Goal: Transaction & Acquisition: Purchase product/service

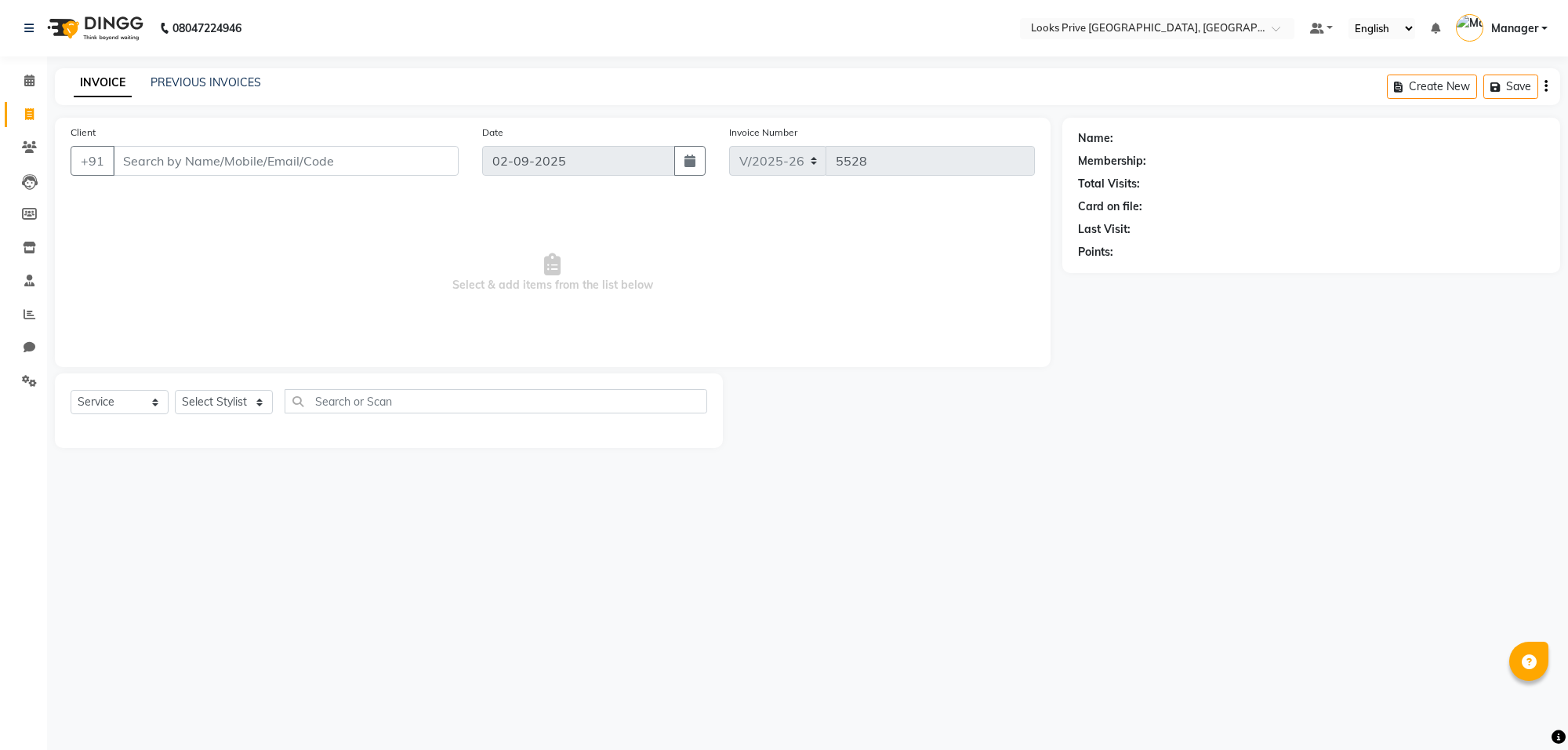
select select "8127"
select select "service"
click at [25, 81] on icon at bounding box center [29, 80] width 10 height 12
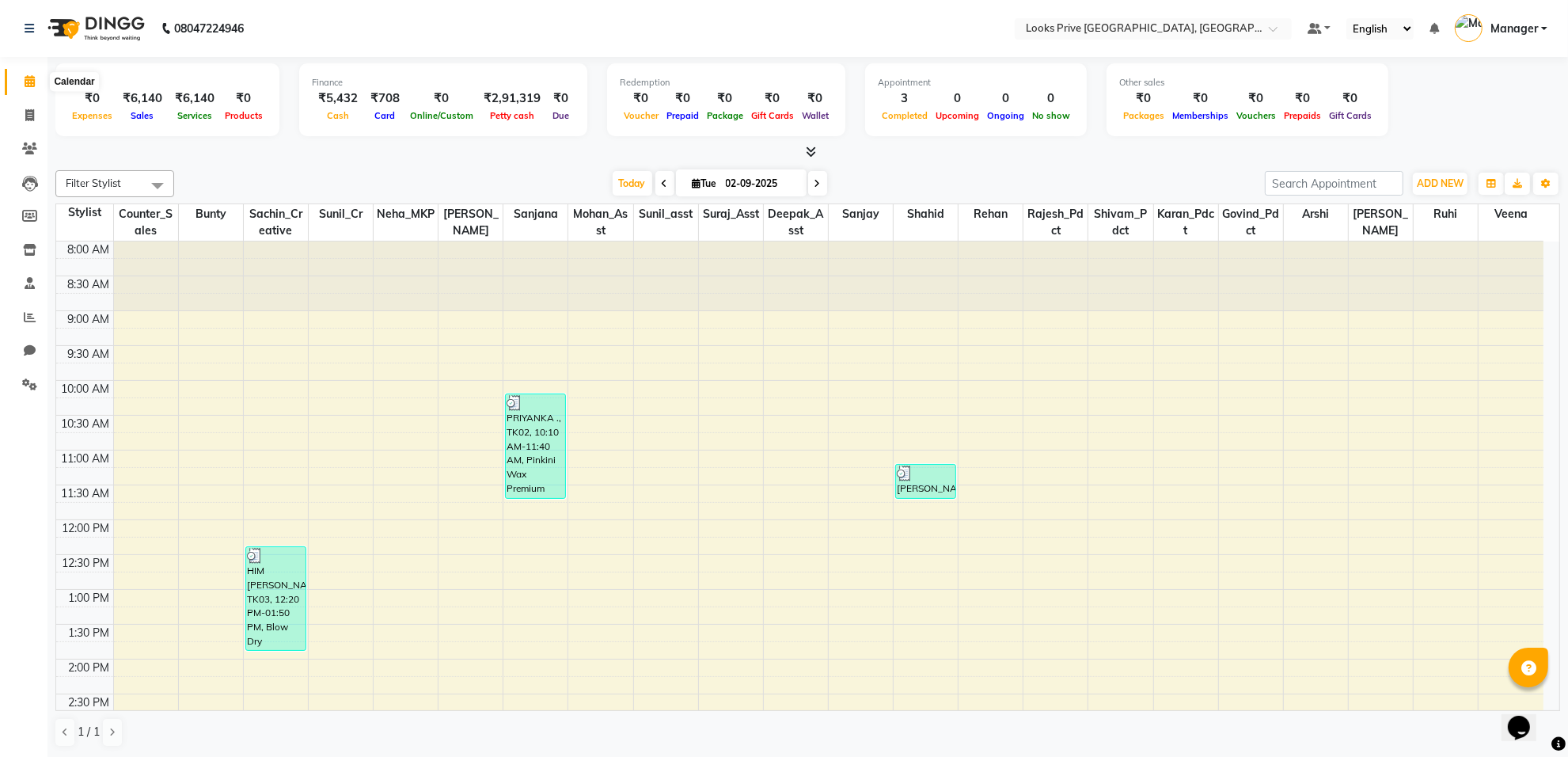
click at [20, 76] on span at bounding box center [30, 82] width 28 height 19
click at [32, 112] on icon at bounding box center [29, 115] width 8 height 12
select select "8127"
select select "service"
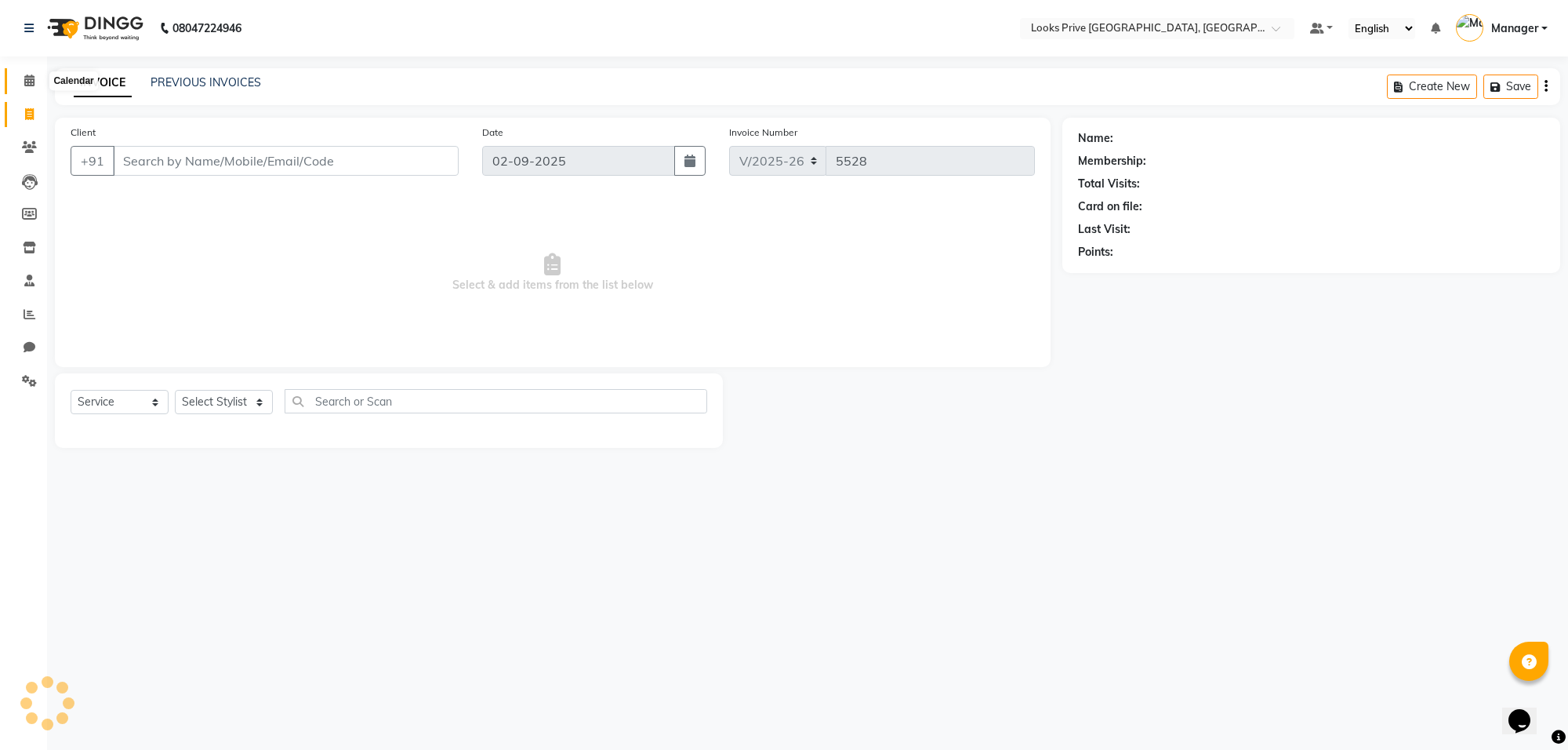
click at [25, 85] on icon at bounding box center [29, 80] width 10 height 12
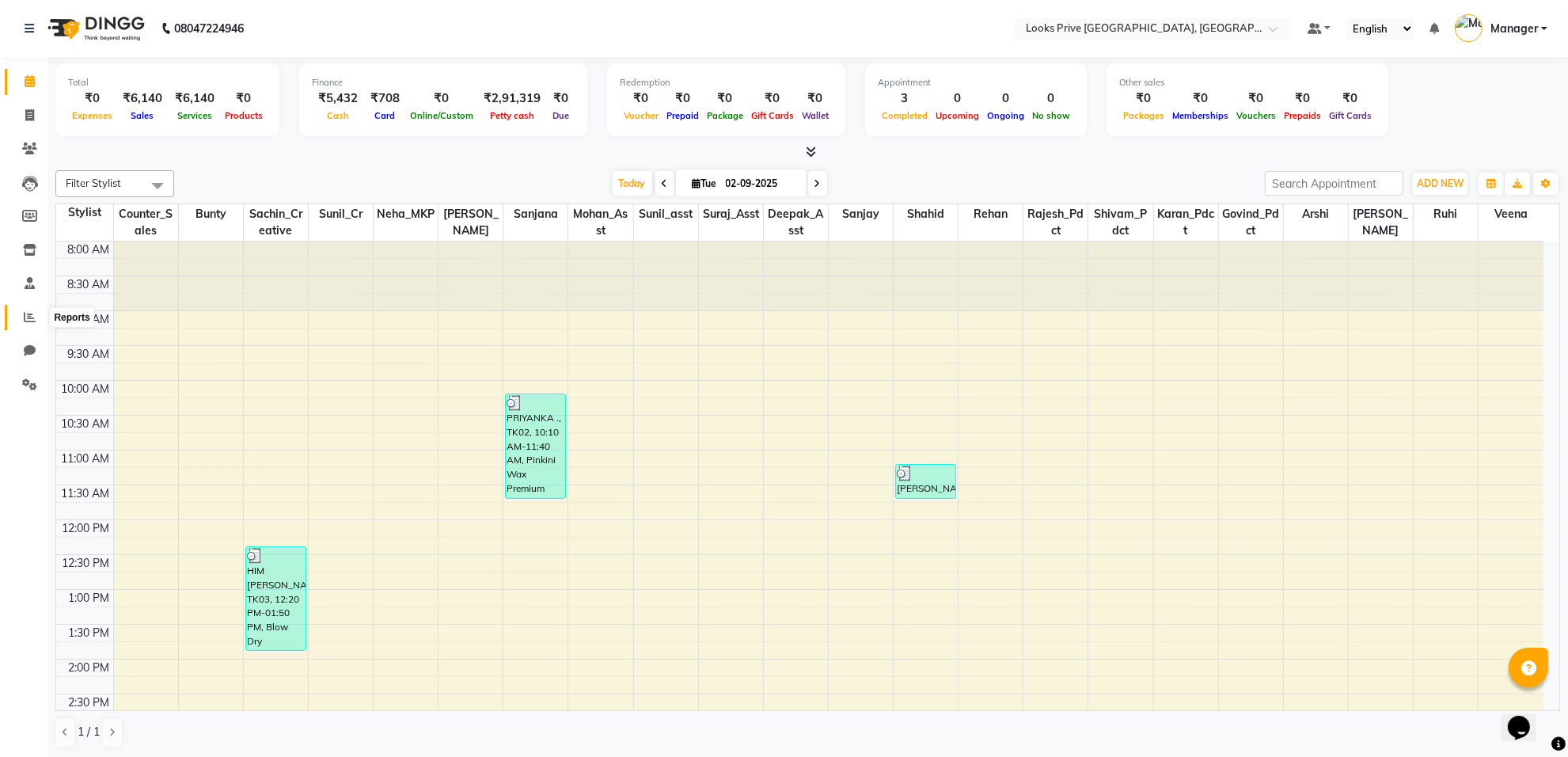
click at [32, 318] on icon at bounding box center [29, 317] width 12 height 12
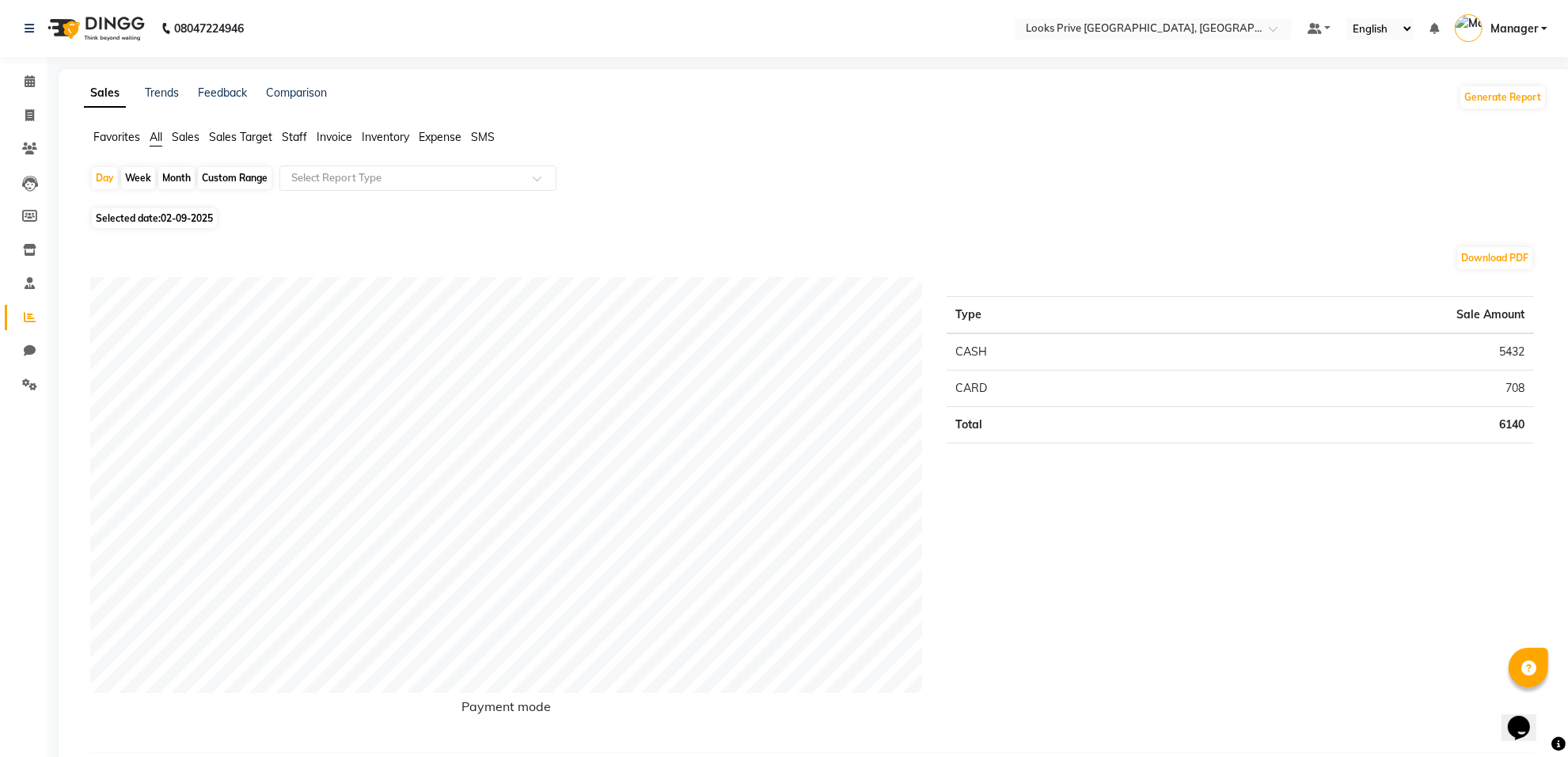
click at [294, 140] on span "Staff" at bounding box center [294, 136] width 25 height 14
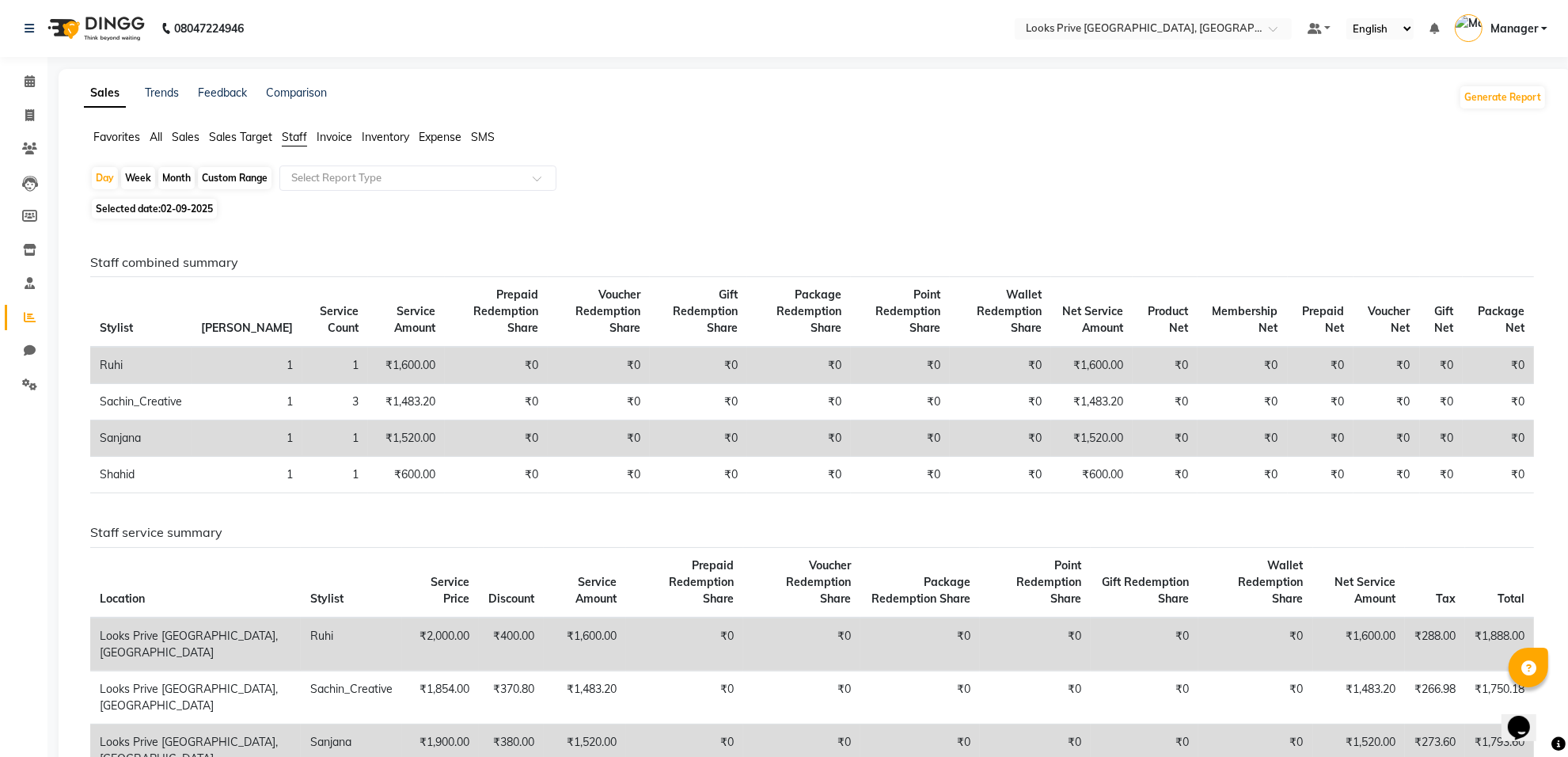
click at [625, 211] on div "Selected date: 02-09-2025" at bounding box center [818, 209] width 1456 height 17
click at [24, 80] on icon at bounding box center [29, 81] width 10 height 12
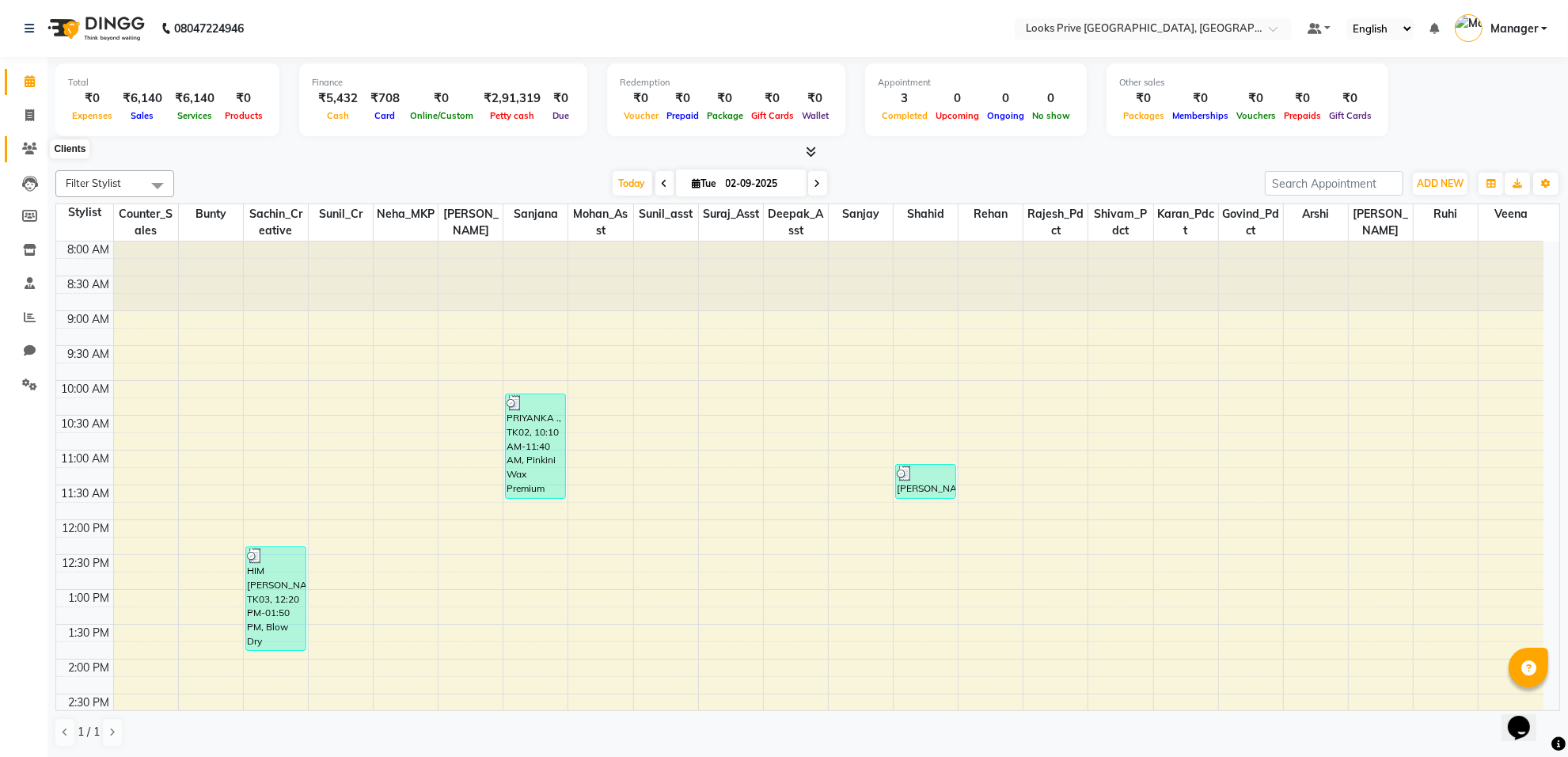
click at [28, 155] on span at bounding box center [30, 149] width 28 height 19
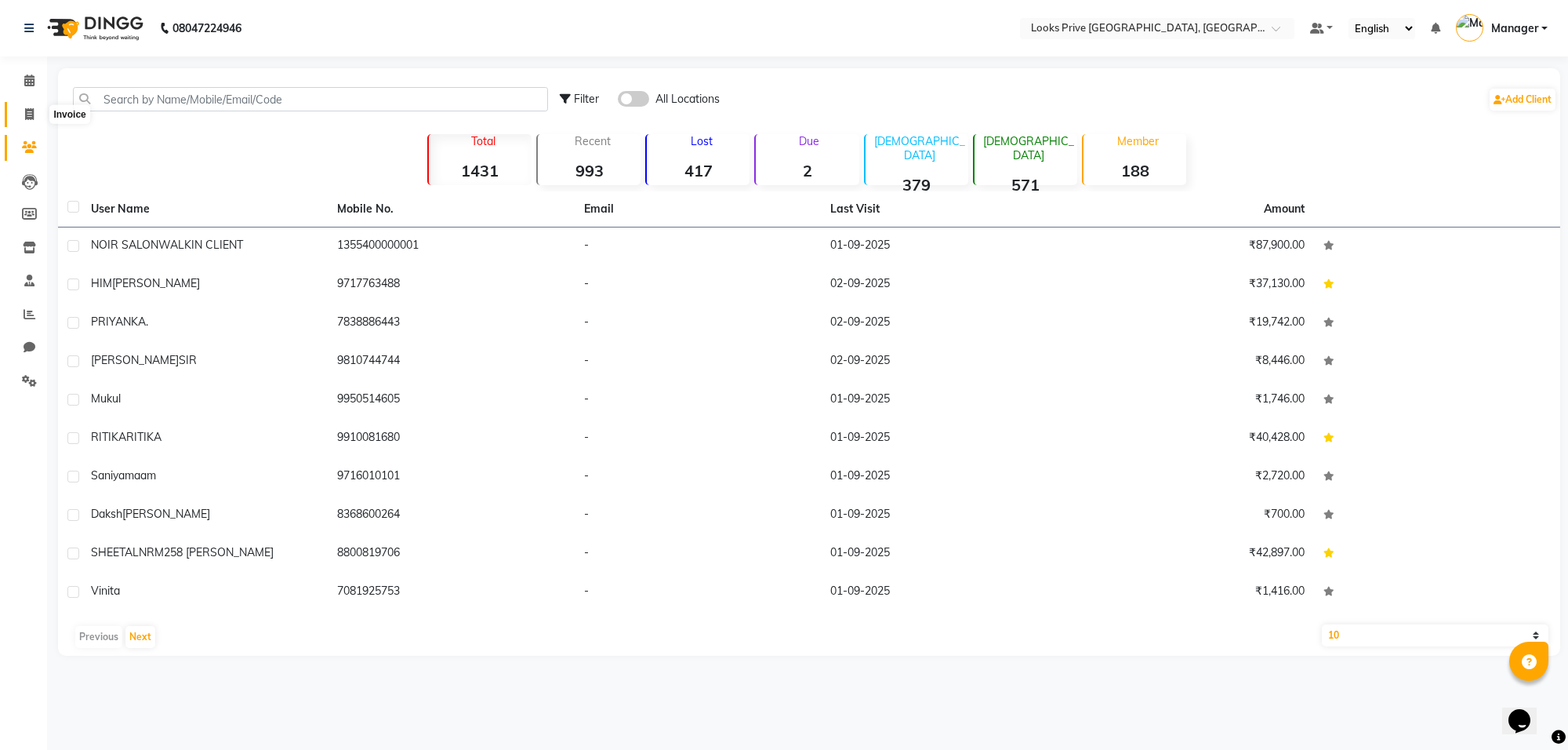
drag, startPoint x: 18, startPoint y: 114, endPoint x: 78, endPoint y: 118, distance: 60.1
click at [19, 115] on span at bounding box center [30, 115] width 28 height 18
select select "8127"
select select "service"
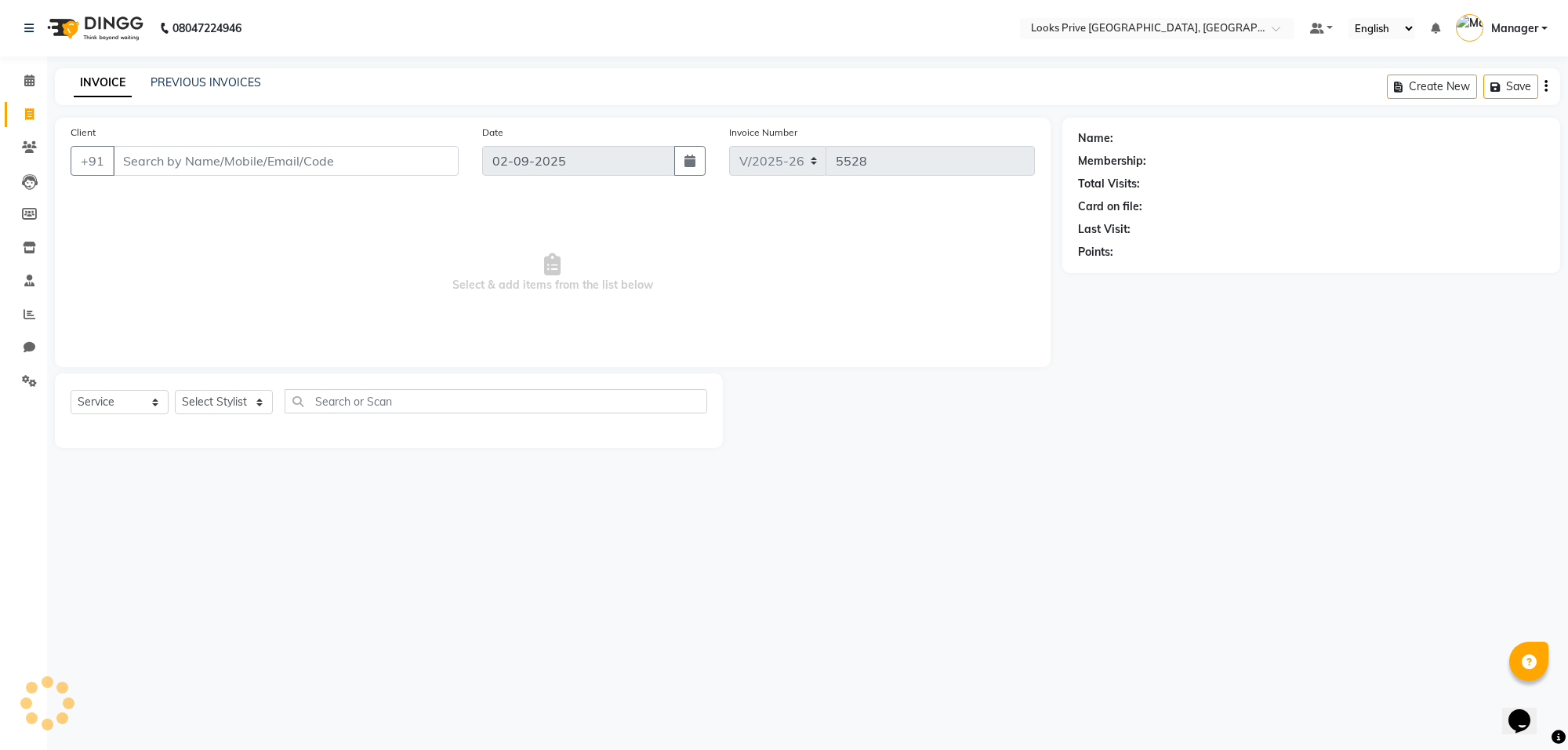
click at [185, 112] on main "INVOICE PREVIOUS INVOICES Create New Save Client +91 Date 02-09-2025 Invoice Nu…" at bounding box center [807, 269] width 1521 height 403
drag, startPoint x: 173, startPoint y: 160, endPoint x: 622, endPoint y: 252, distance: 458.3
click at [236, 180] on div "Client +91" at bounding box center [265, 156] width 411 height 65
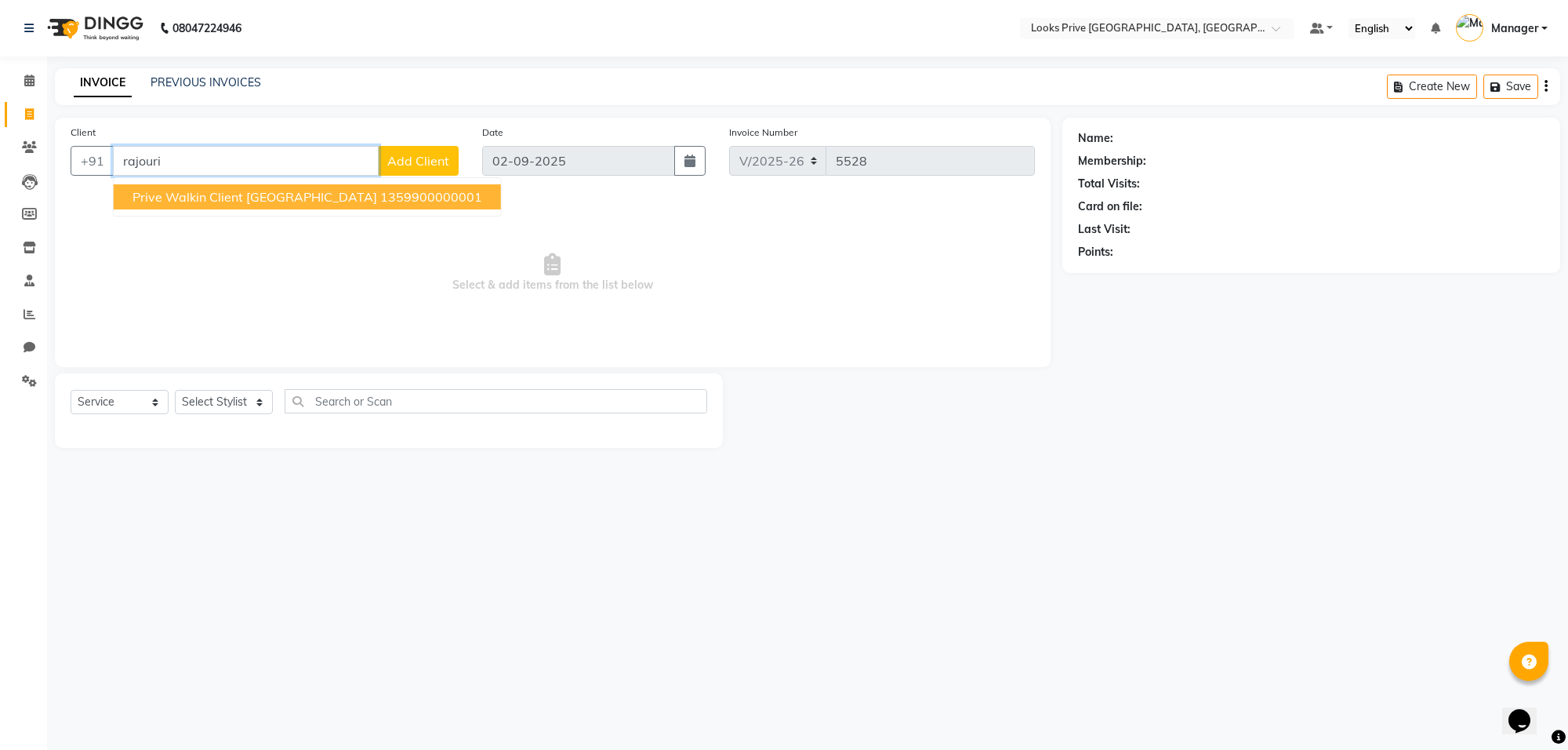
click at [251, 200] on span "Prive Walkin Client [GEOGRAPHIC_DATA]" at bounding box center [255, 196] width 244 height 16
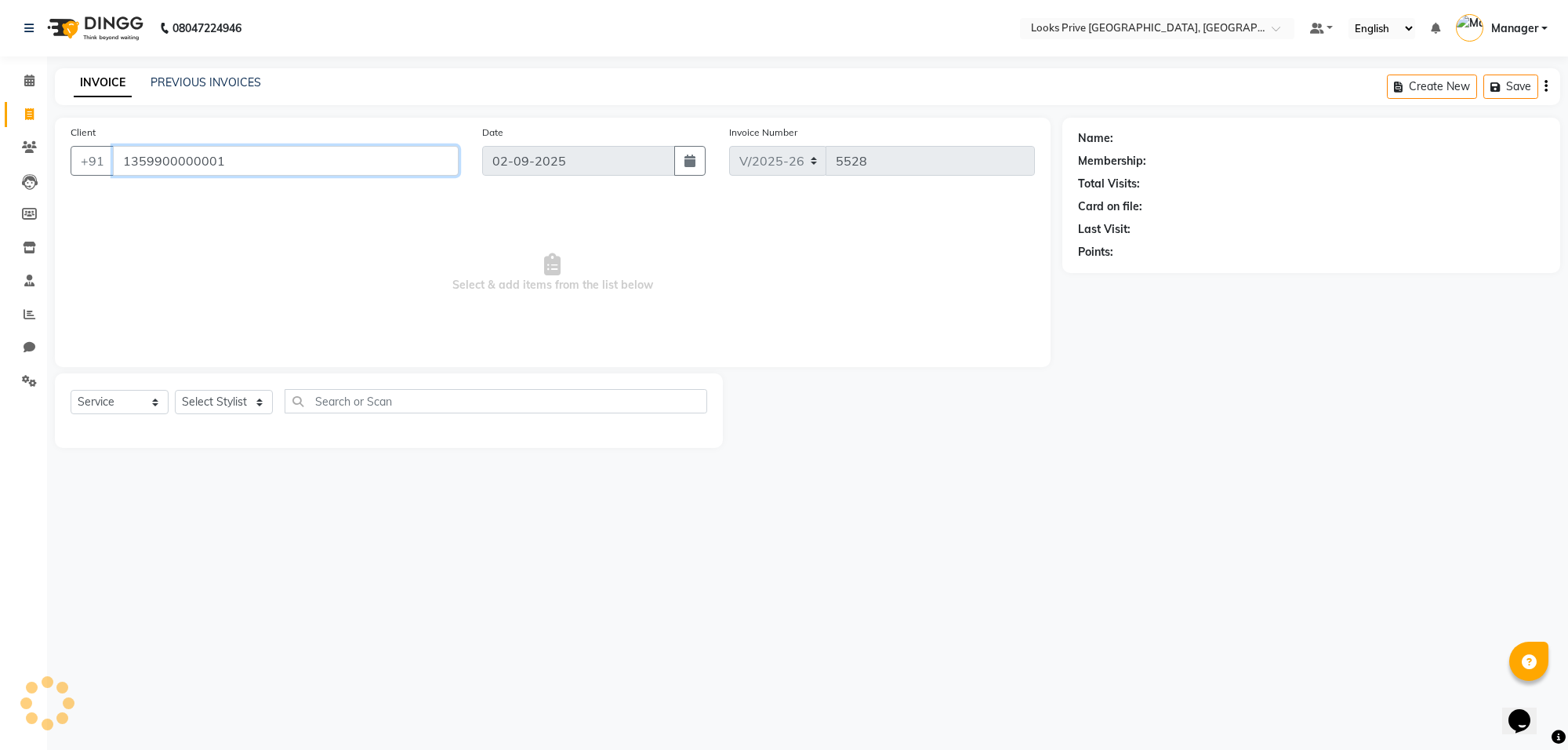
type input "1359900000001"
select select "1: Object"
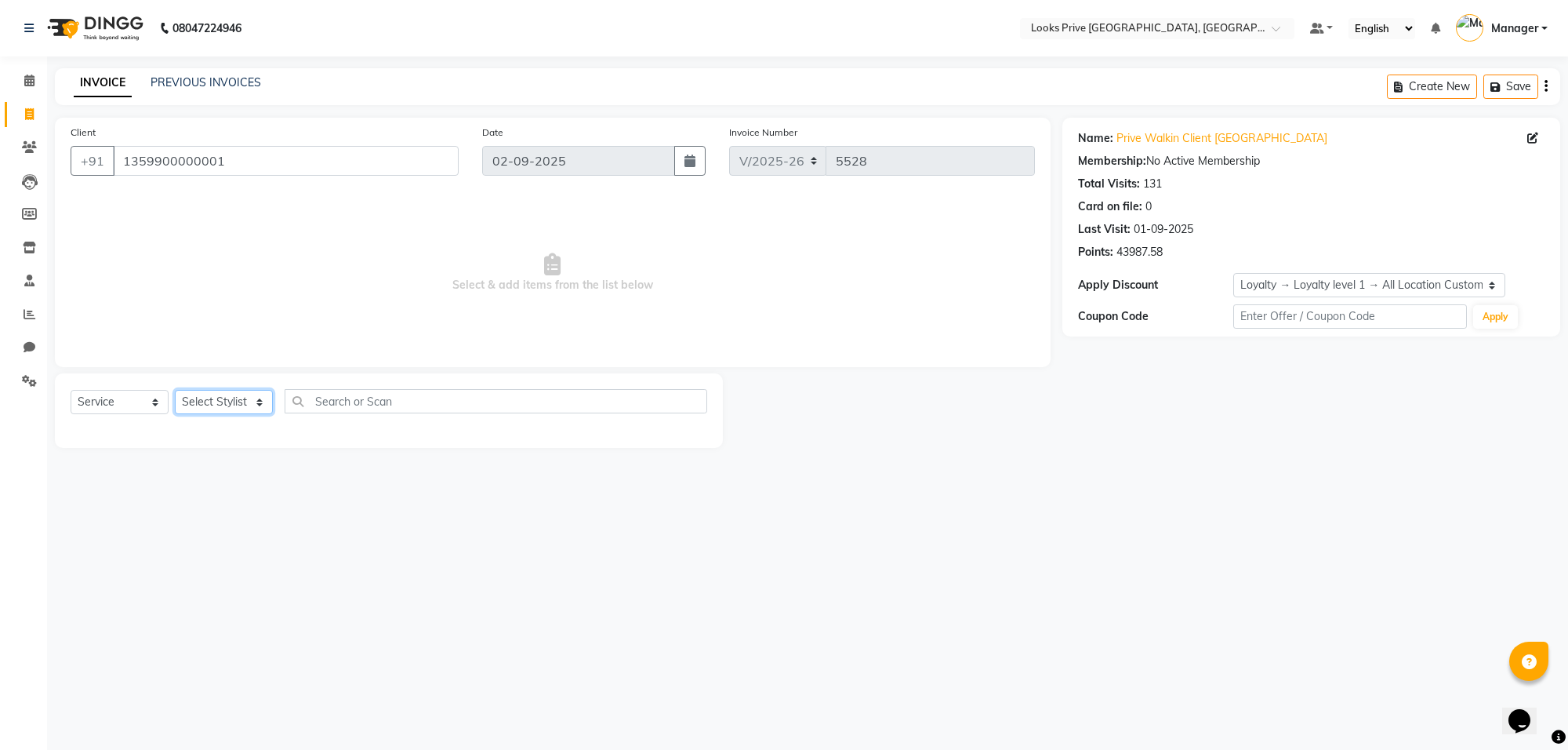
click at [248, 404] on select "Select Stylist [PERSON_NAME] Counter_Sales Deepak_Asst Govind_Pdct Karan_Pdct M…" at bounding box center [224, 401] width 98 height 24
select select "75850"
click at [175, 389] on select "Select Stylist [PERSON_NAME] Counter_Sales Deepak_Asst Govind_Pdct Karan_Pdct M…" at bounding box center [224, 401] width 98 height 24
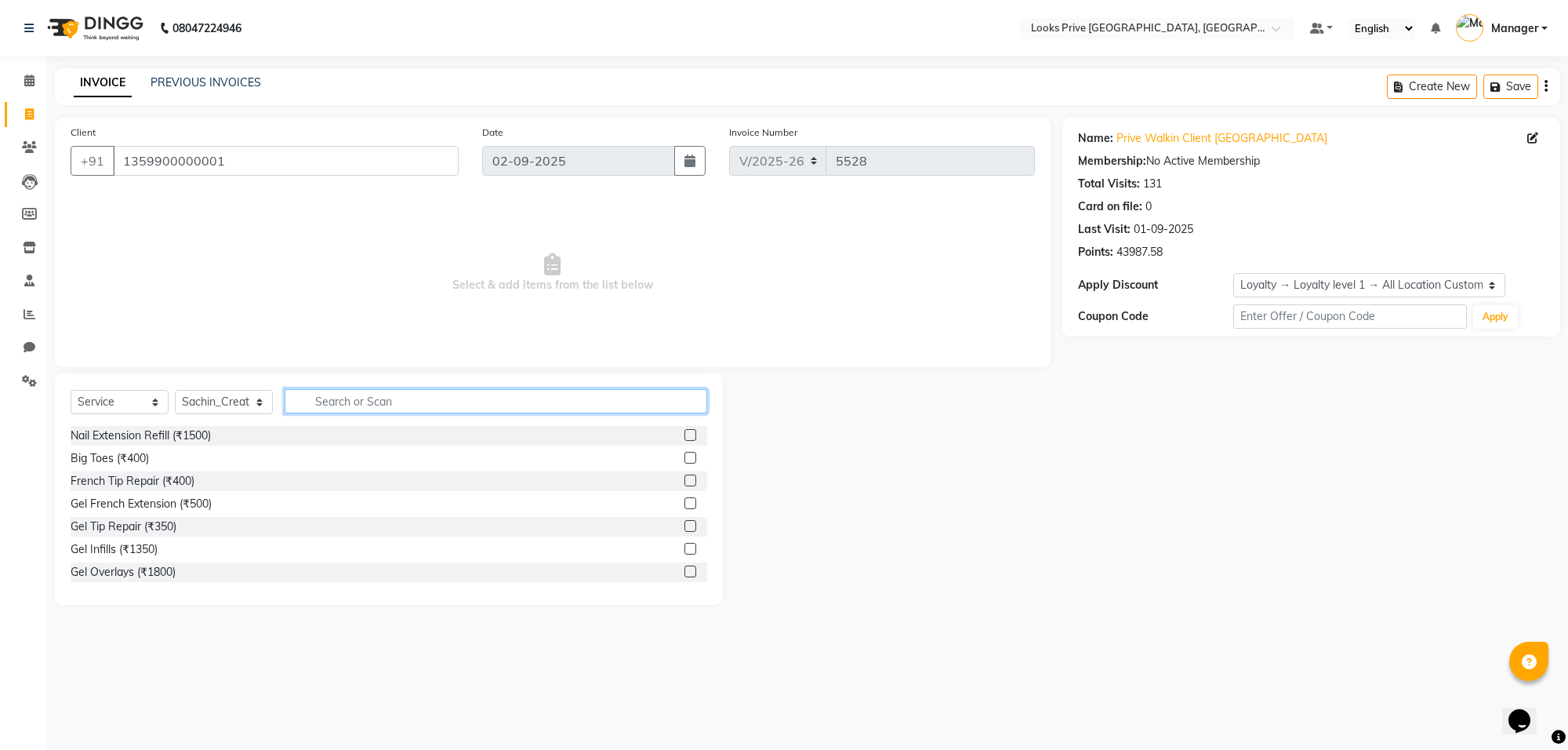
click at [380, 389] on input "text" at bounding box center [496, 401] width 422 height 24
type input "root"
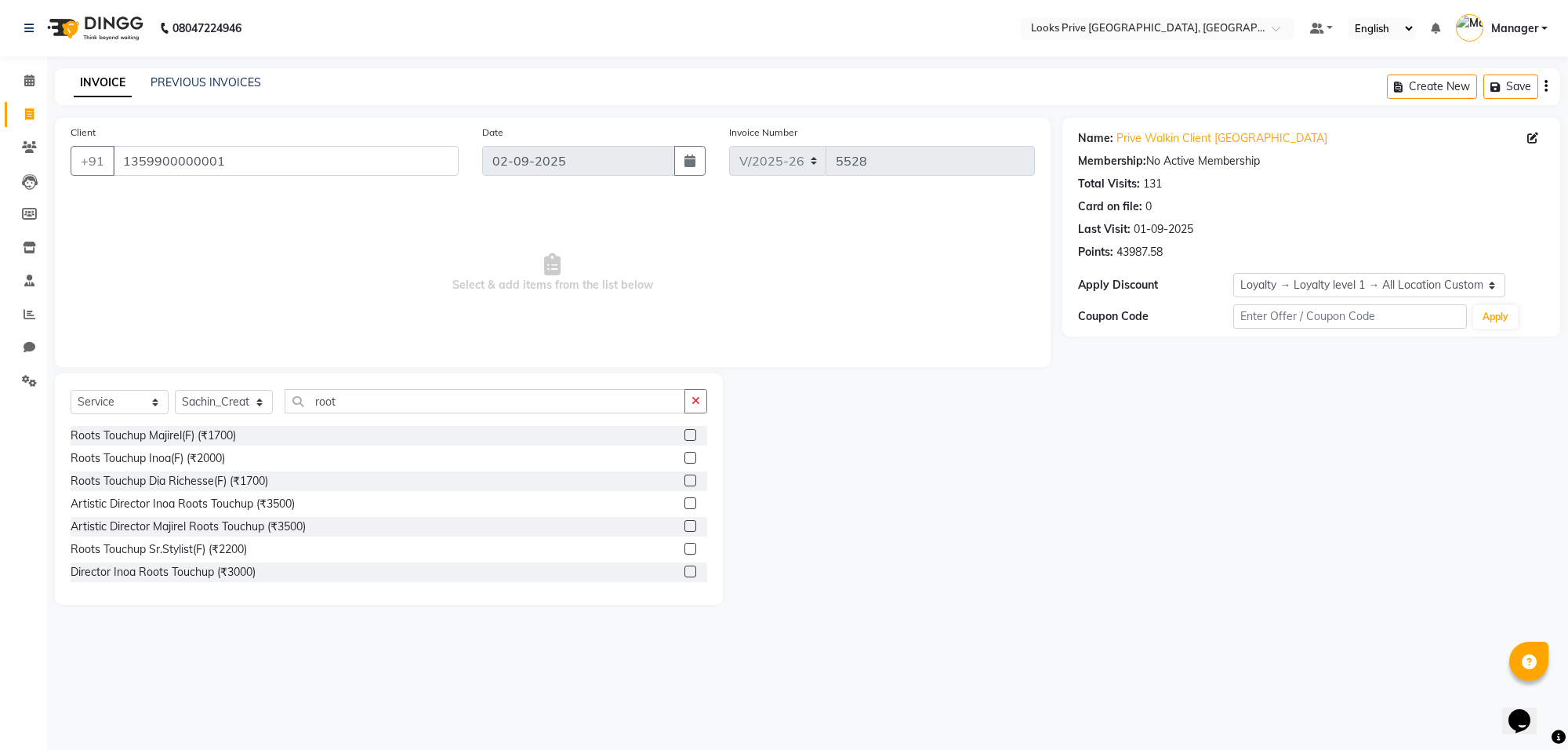
click at [216, 444] on div "Roots Touchup Majirel(F) (₹1700)" at bounding box center [388, 435] width 636 height 19
click at [211, 441] on div "Roots Touchup Majirel(F) (₹1700)" at bounding box center [152, 435] width 165 height 17
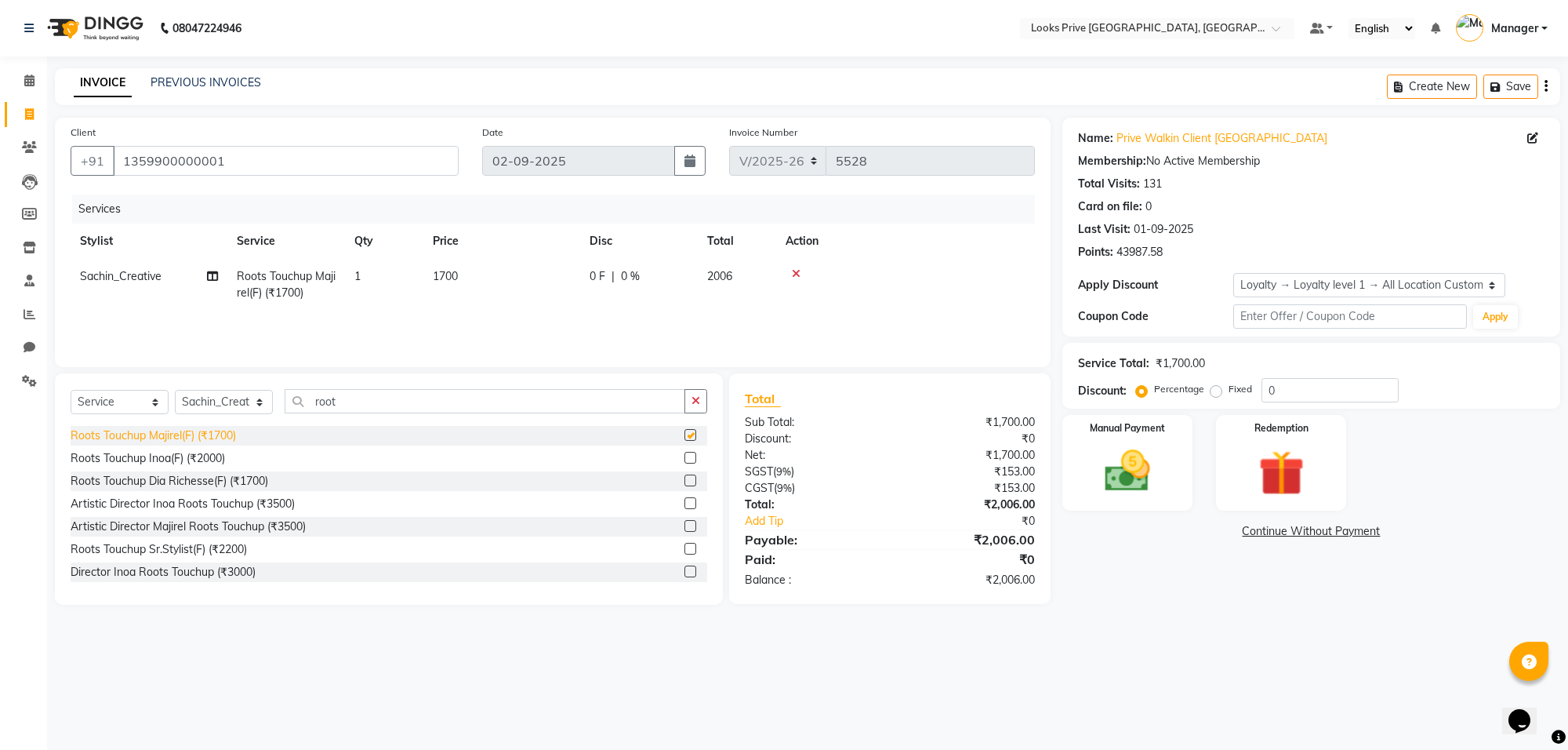
checkbox input "false"
click at [453, 404] on input "root" at bounding box center [485, 401] width 400 height 24
type input "r"
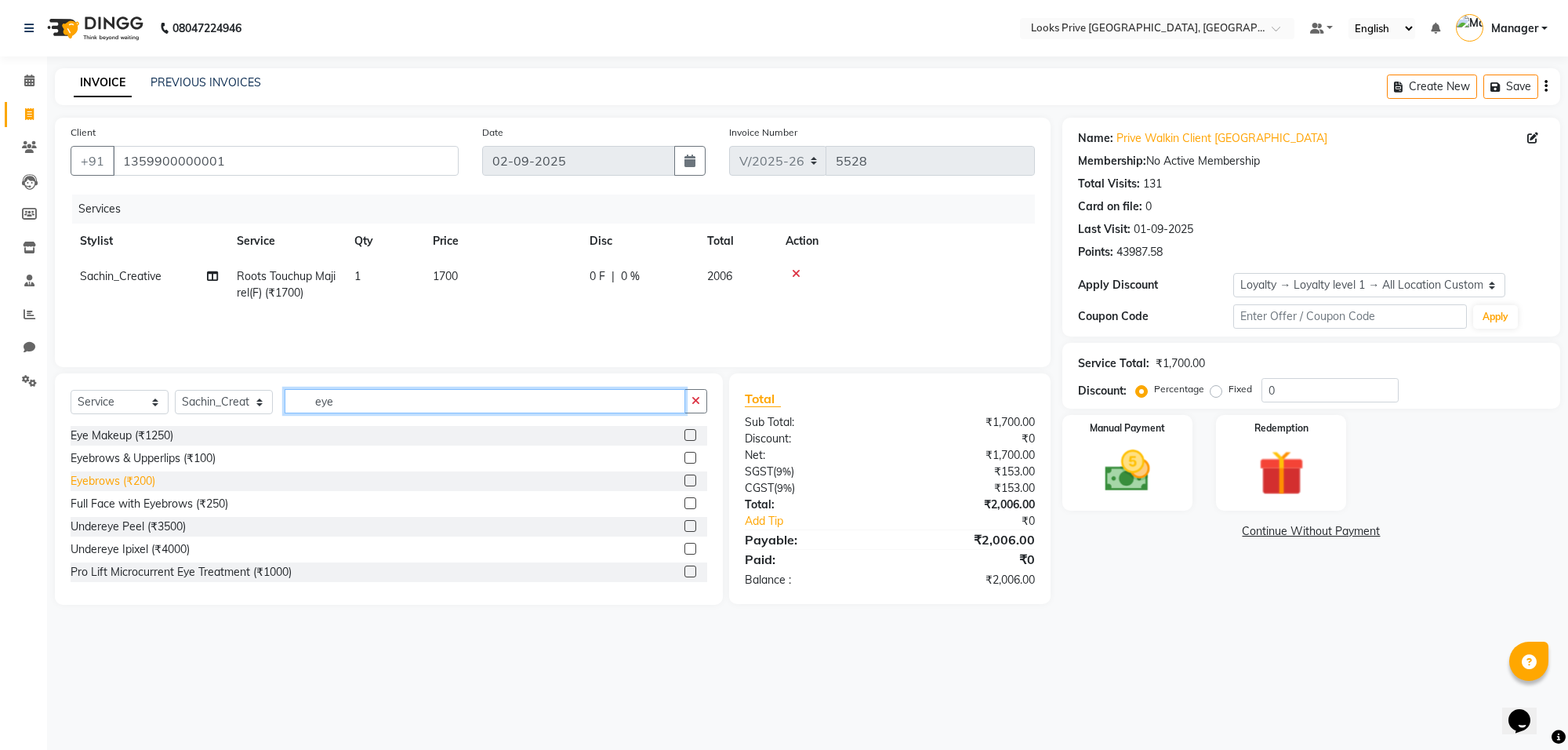
type input "eye"
click at [154, 474] on div "Eyebrows (₹200)" at bounding box center [113, 481] width 85 height 17
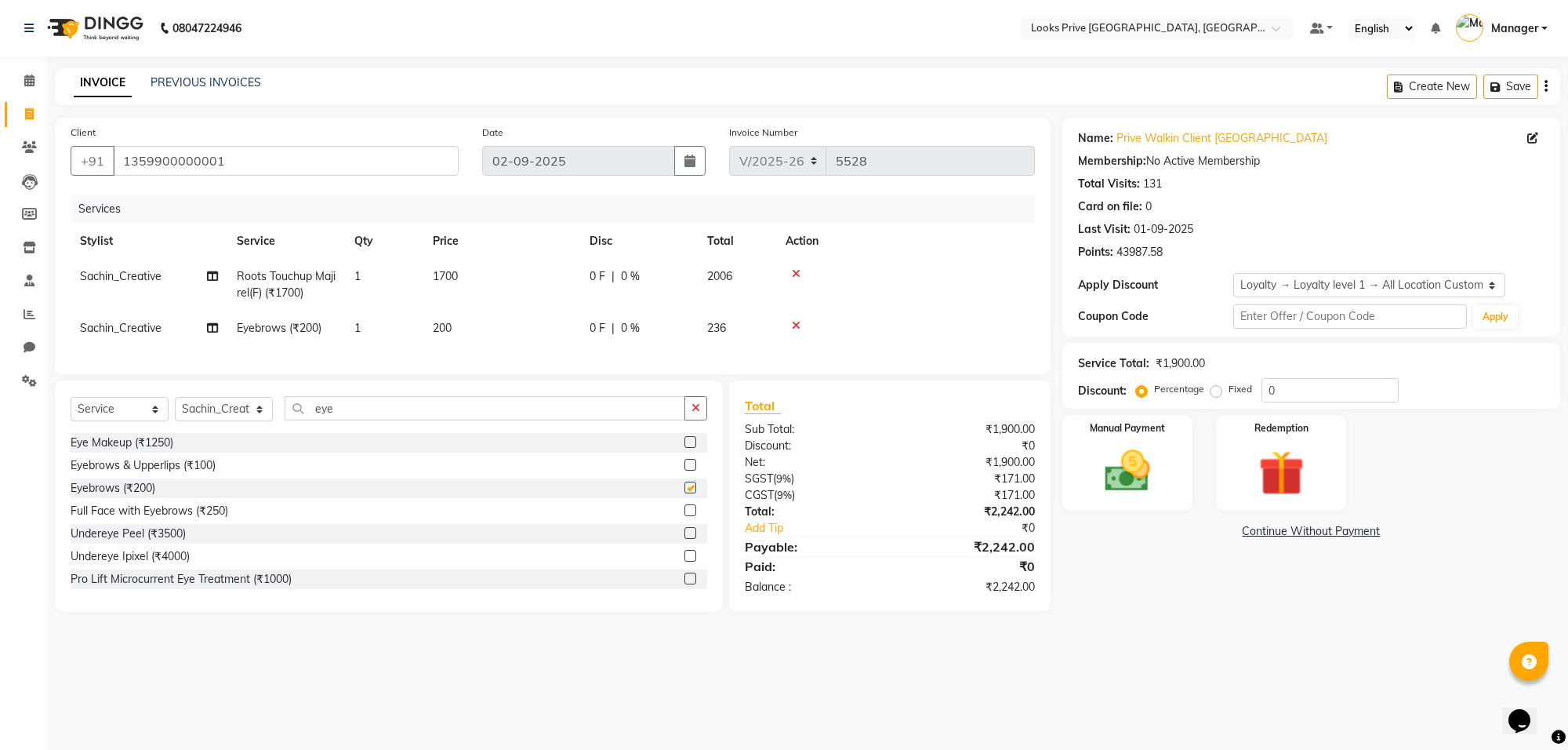
checkbox input "false"
click at [342, 421] on input "eye" at bounding box center [485, 408] width 400 height 24
type input "e"
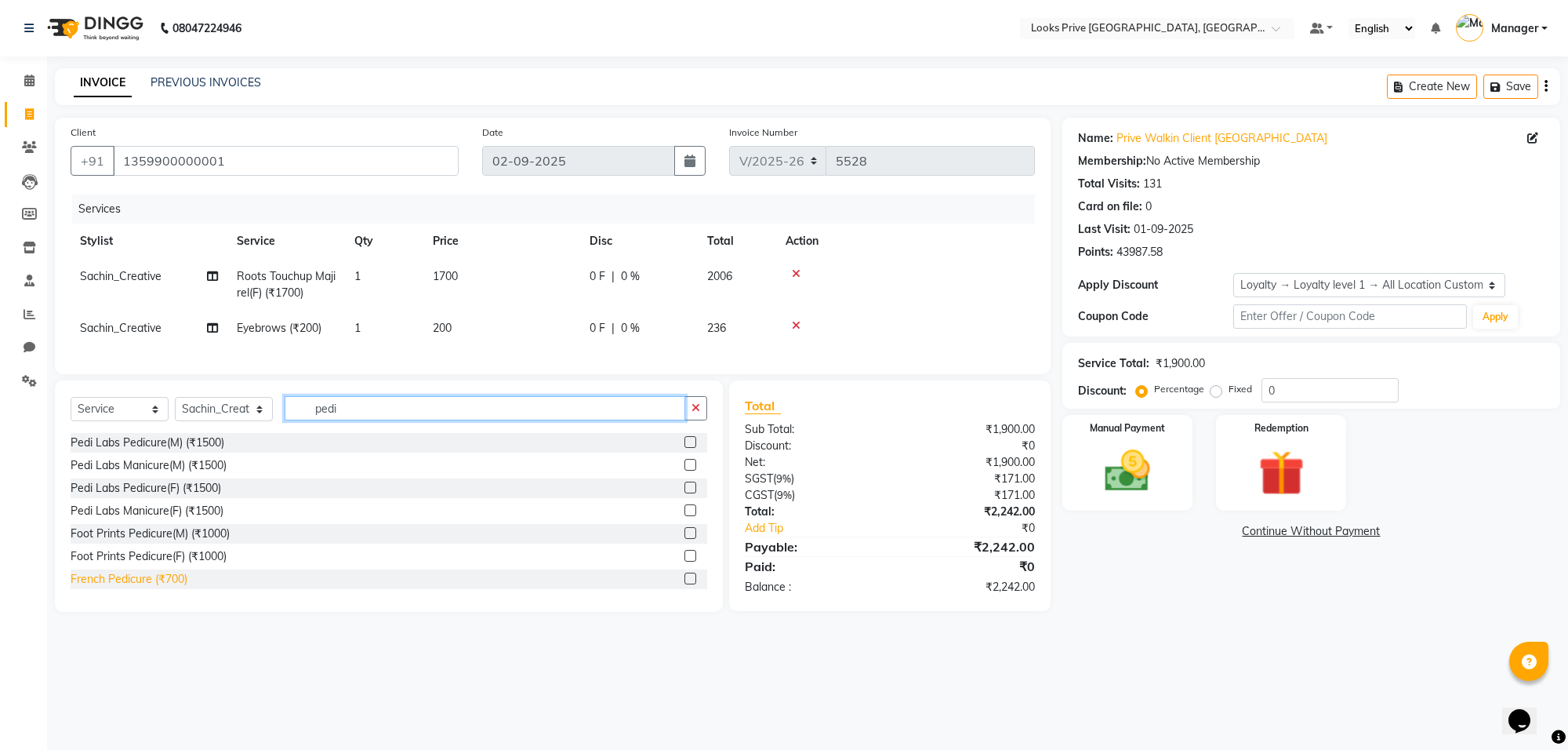
type input "pedi"
click at [138, 588] on div "French Pedicure (₹700)" at bounding box center [128, 579] width 117 height 17
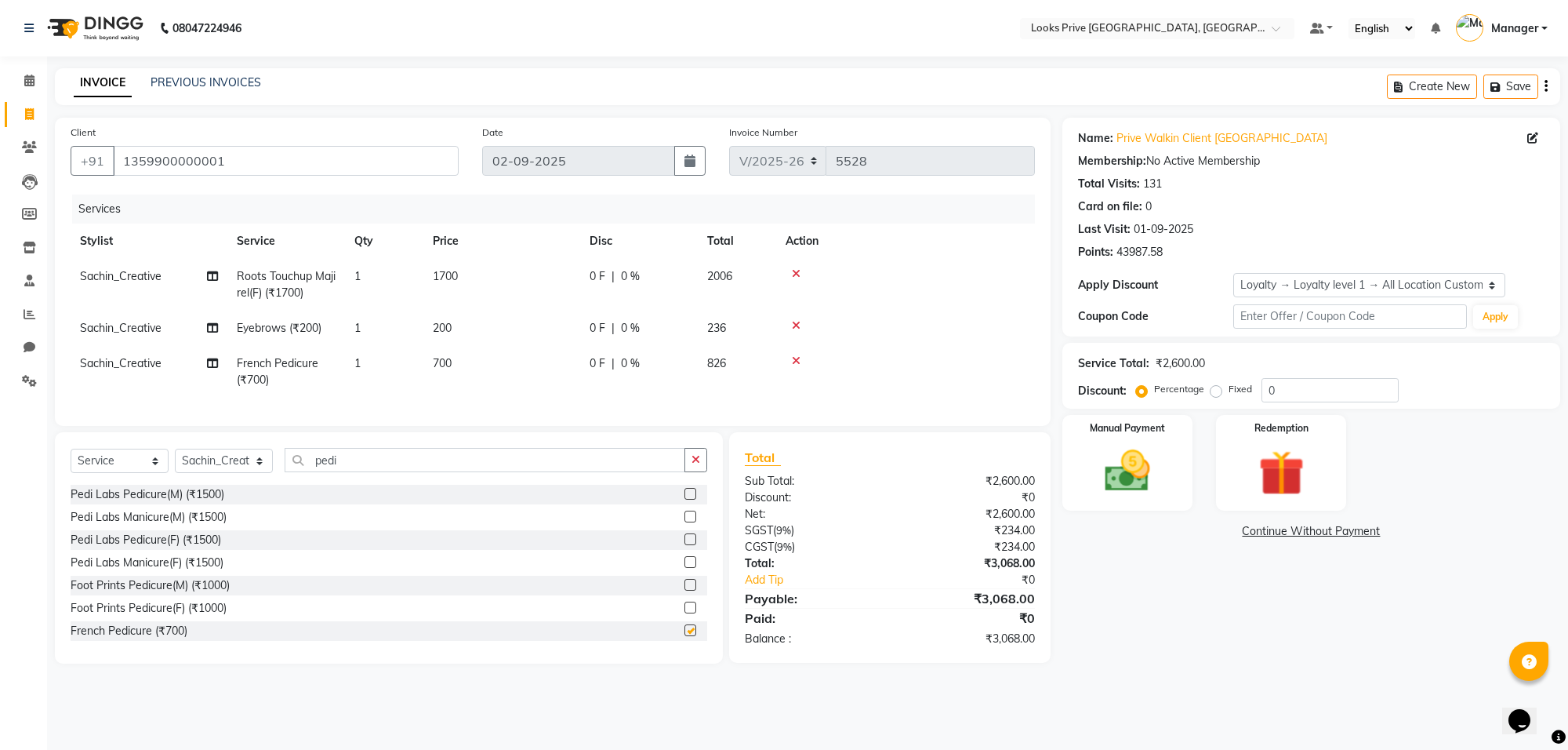
checkbox input "false"
click at [468, 357] on td "700" at bounding box center [502, 372] width 157 height 52
select select "75850"
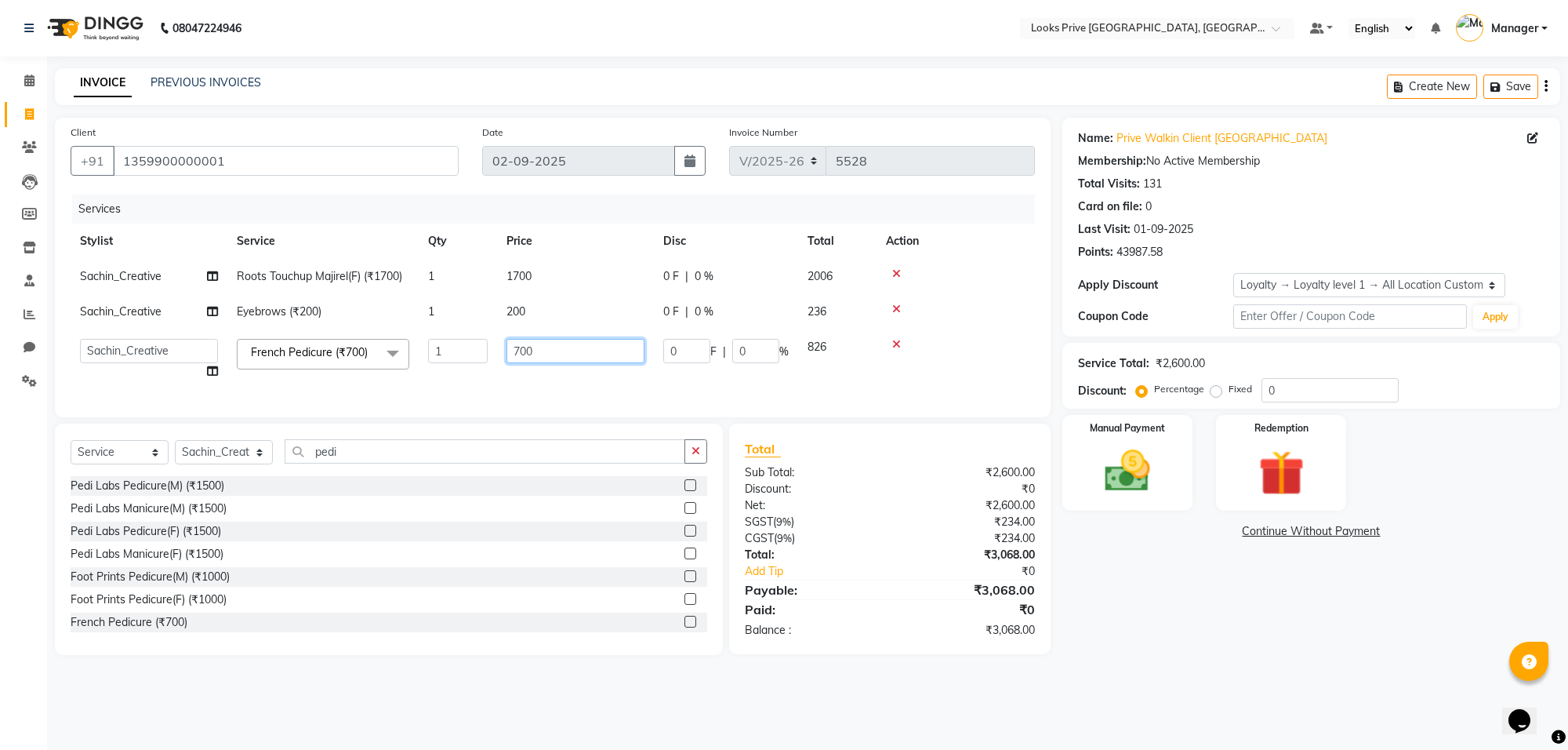
click at [554, 351] on input "700" at bounding box center [576, 351] width 138 height 24
type input "7"
type input "800"
click at [537, 274] on td "1700" at bounding box center [576, 276] width 157 height 35
select select "75850"
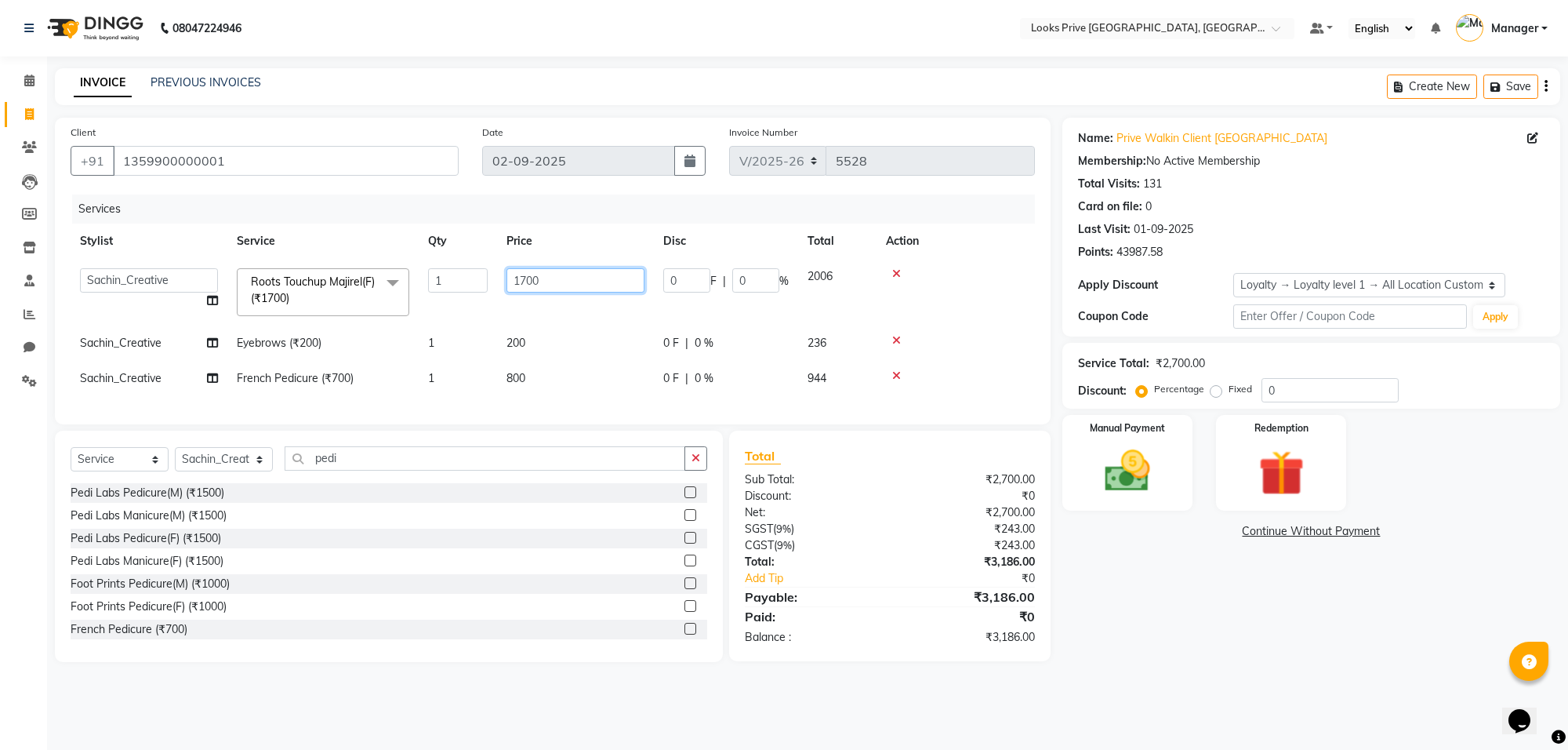
click at [600, 271] on input "1700" at bounding box center [576, 280] width 138 height 24
type input "1"
type input "1500"
click at [153, 380] on td "Sachin_Creative" at bounding box center [148, 378] width 157 height 35
select select "75850"
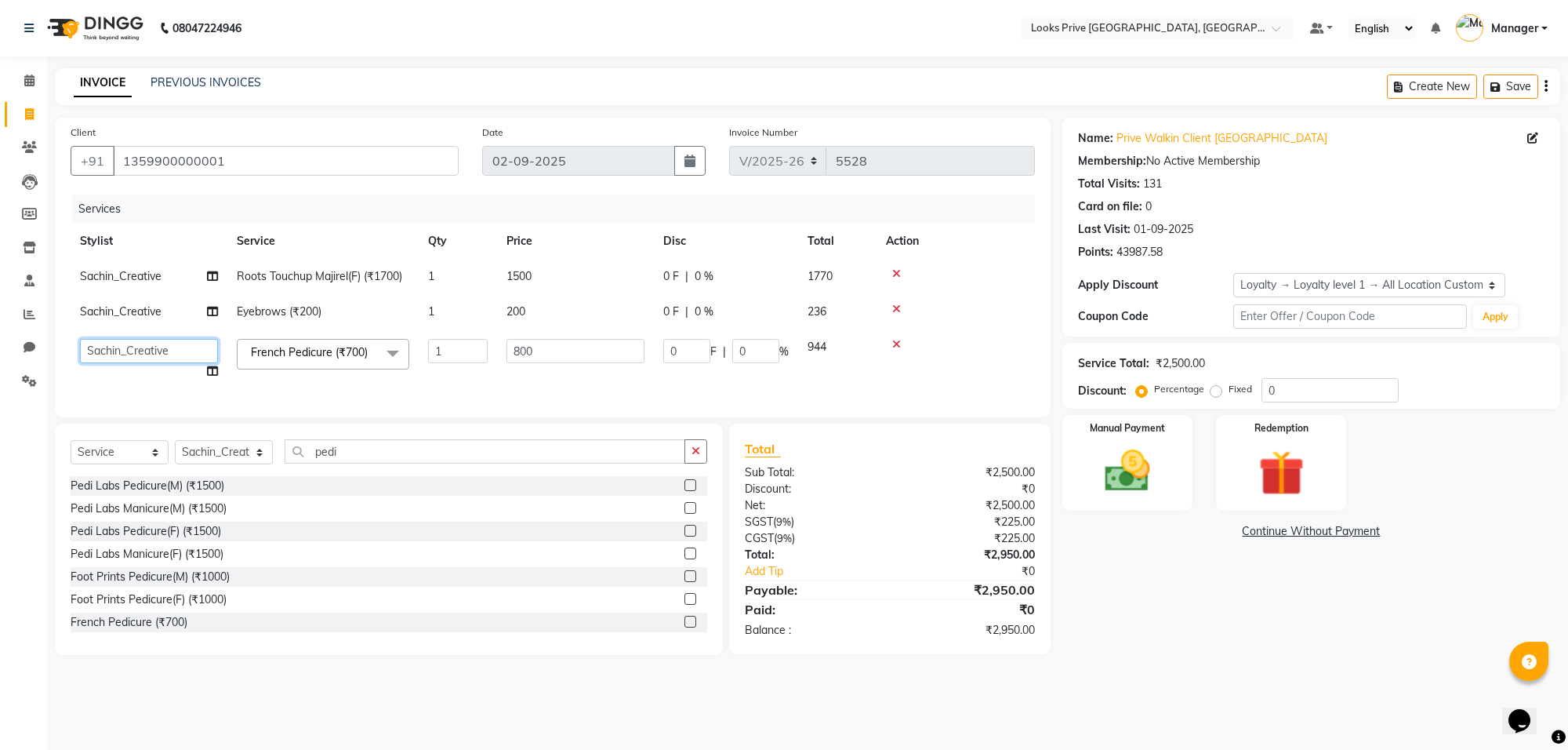
click at [136, 350] on select "Arshi Bunty Counter_Sales Deepak_Asst Govind_Pdct Karan_Pdct Manager Mohan_Asst…" at bounding box center [149, 351] width 138 height 24
select select "75869"
click at [151, 315] on span "Sachin_Creative" at bounding box center [121, 311] width 81 height 14
select select "75850"
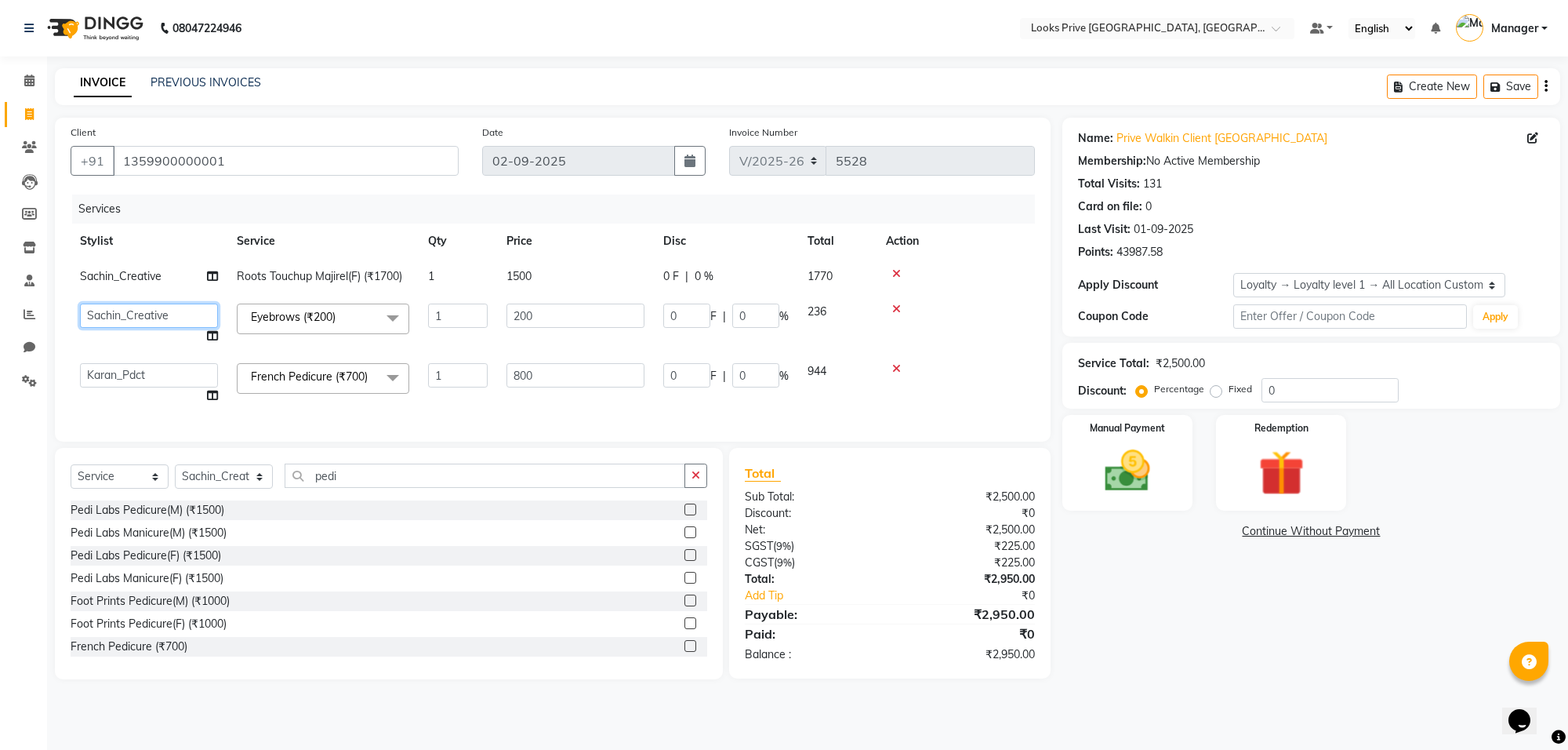
click at [151, 315] on select "Arshi Bunty Counter_Sales Deepak_Asst Govind_Pdct Karan_Pdct Manager Mohan_Asst…" at bounding box center [149, 315] width 138 height 24
select select "88341"
drag, startPoint x: 1242, startPoint y: 653, endPoint x: 1207, endPoint y: 664, distance: 36.7
click at [1242, 653] on div "Name: Prive Walkin Client Rajouri Garden Membership: No Active Membership Total…" at bounding box center [1317, 398] width 509 height 562
click at [1302, 396] on input "0" at bounding box center [1330, 390] width 137 height 24
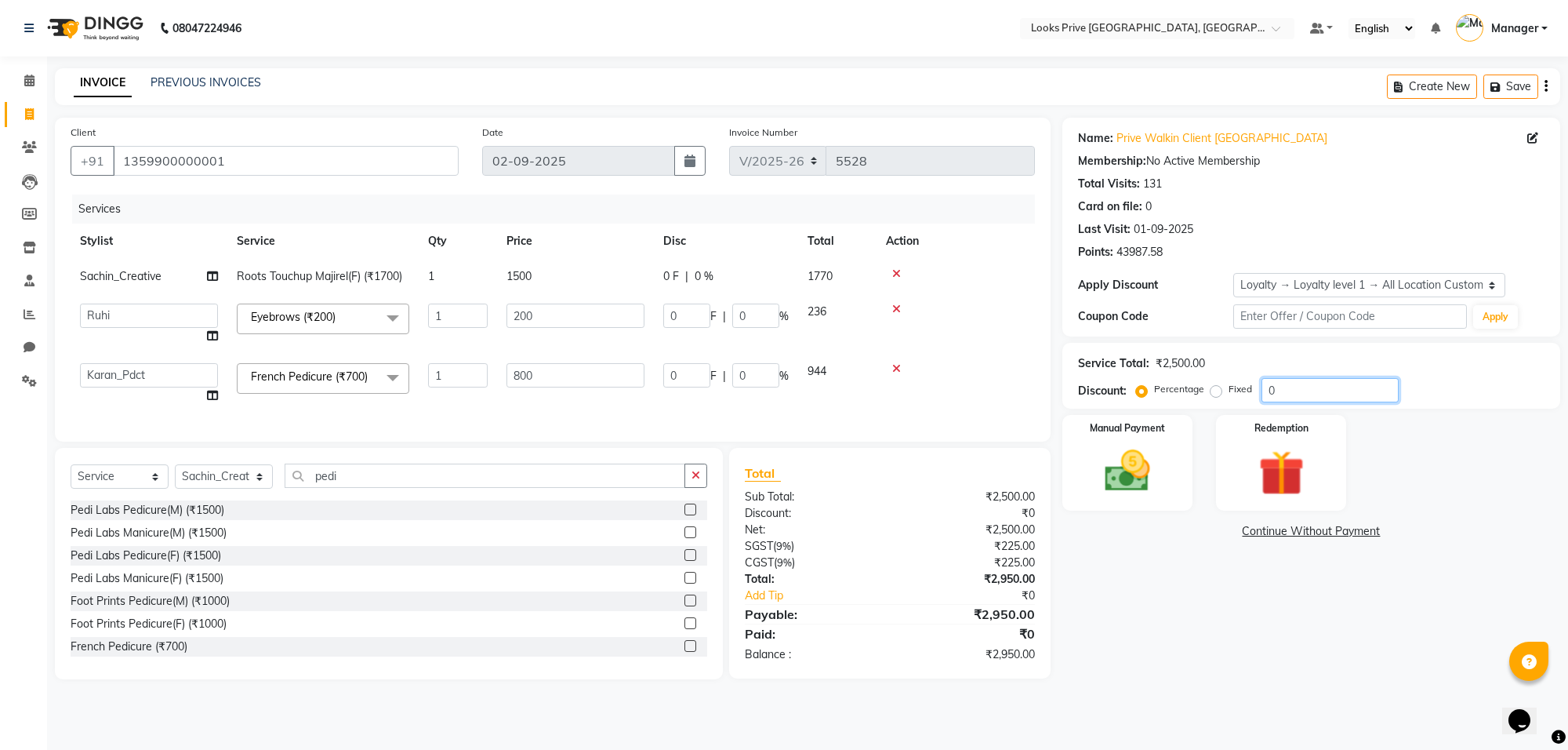
type input "02"
type input "16"
type input "2"
type input "4"
type input "2"
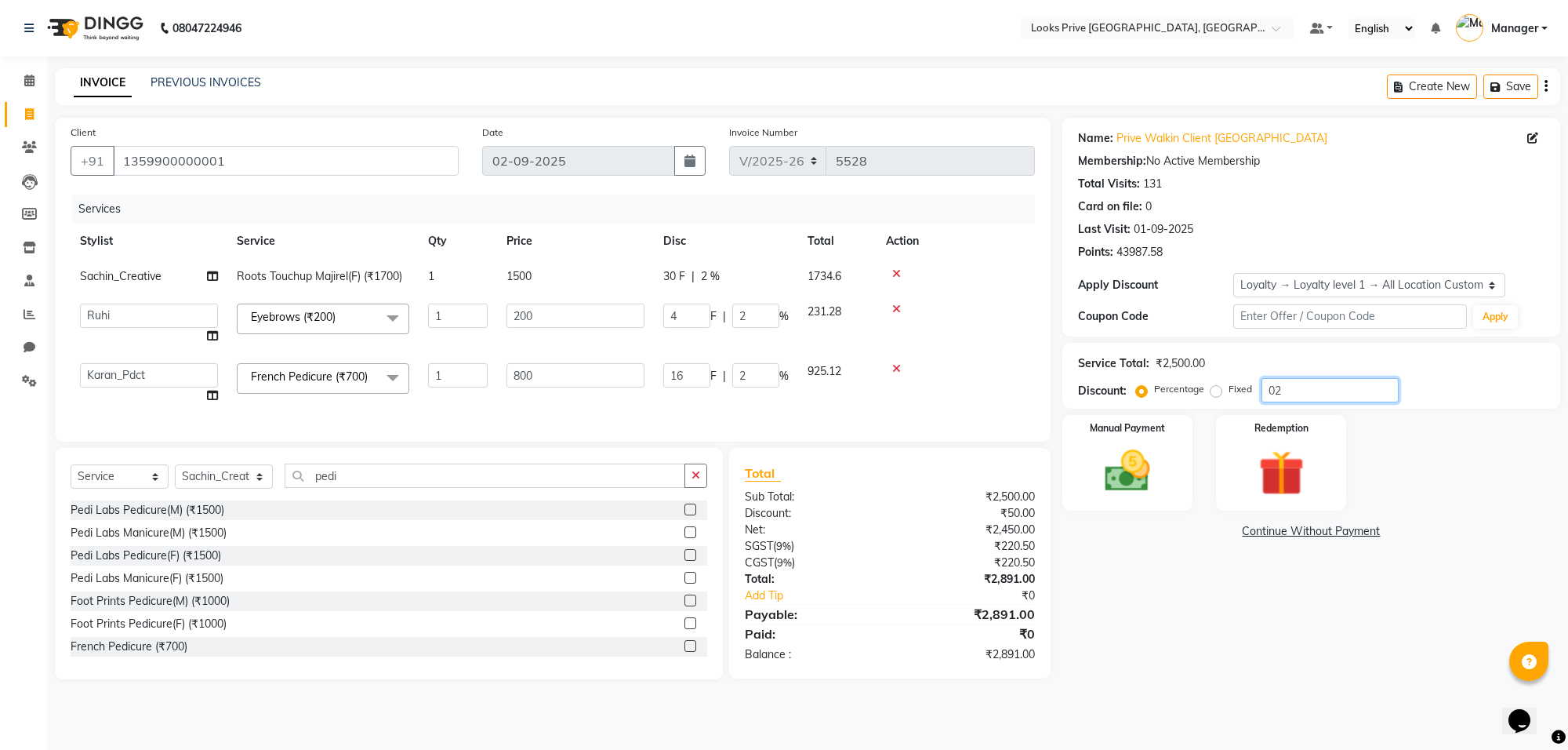
type input "020"
type input "160"
type input "20"
type input "40"
type input "20"
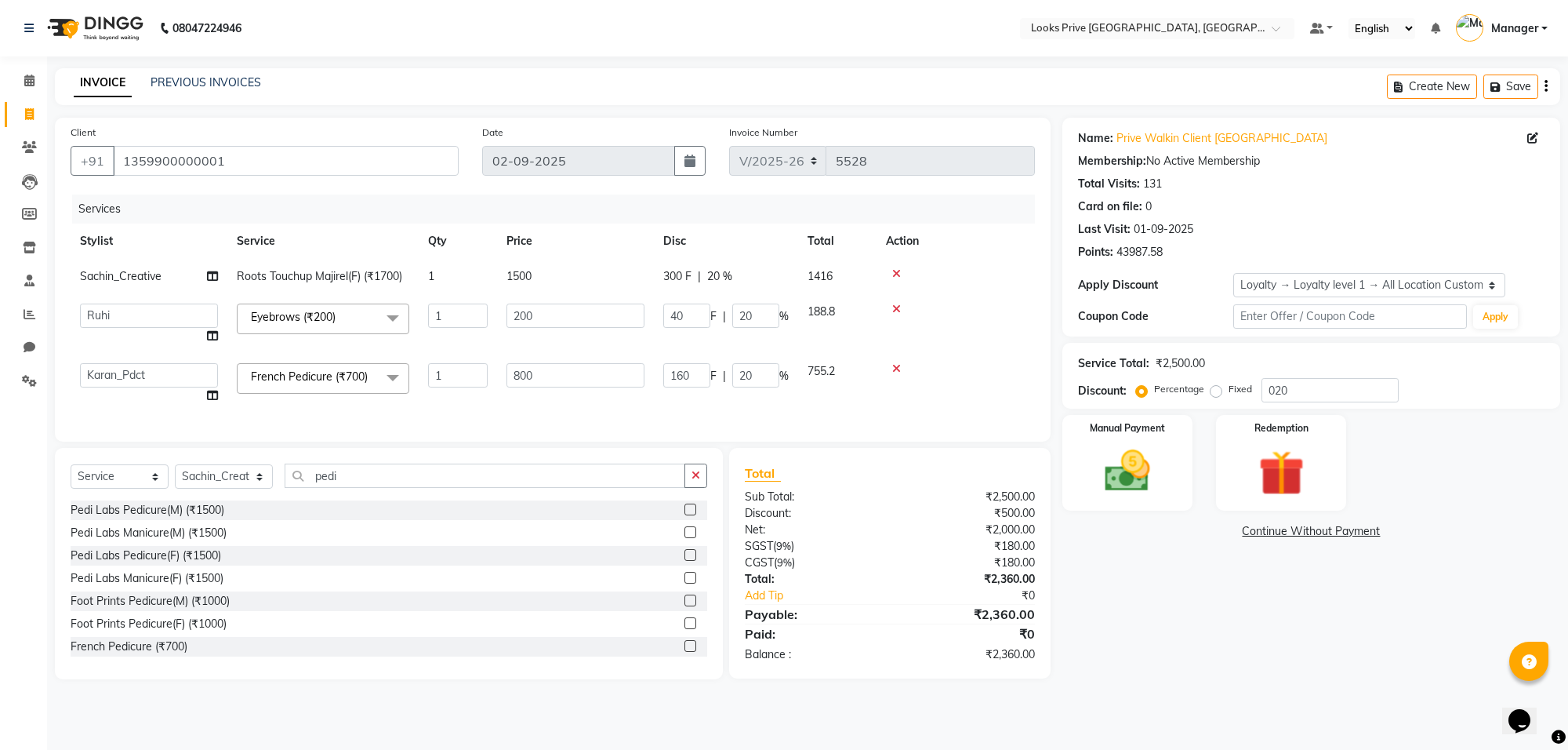
click at [1266, 679] on div "Name: Prive Walkin Client Rajouri Garden Membership: No Active Membership Total…" at bounding box center [1317, 398] width 509 height 562
click at [1166, 625] on div "Name: Prive Walkin Client Rajouri Garden Membership: No Active Membership Total…" at bounding box center [1317, 398] width 509 height 562
click at [1214, 608] on div "Name: Prive Walkin Client Rajouri Garden Membership: No Active Membership Total…" at bounding box center [1317, 398] width 509 height 562
click at [1335, 390] on input "020" at bounding box center [1330, 390] width 137 height 24
type input "02"
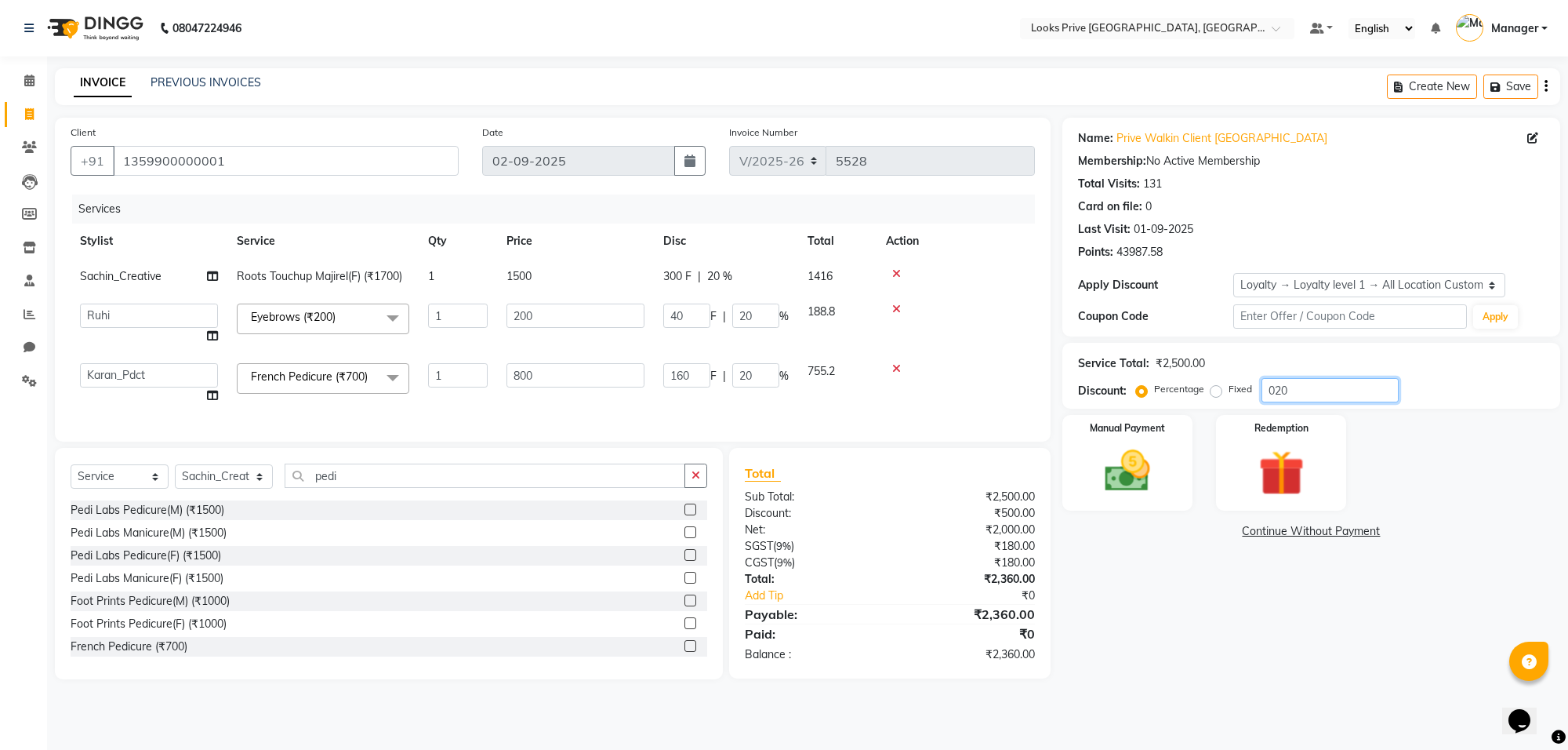
type input "16"
type input "2"
type input "4"
type input "2"
type input "0"
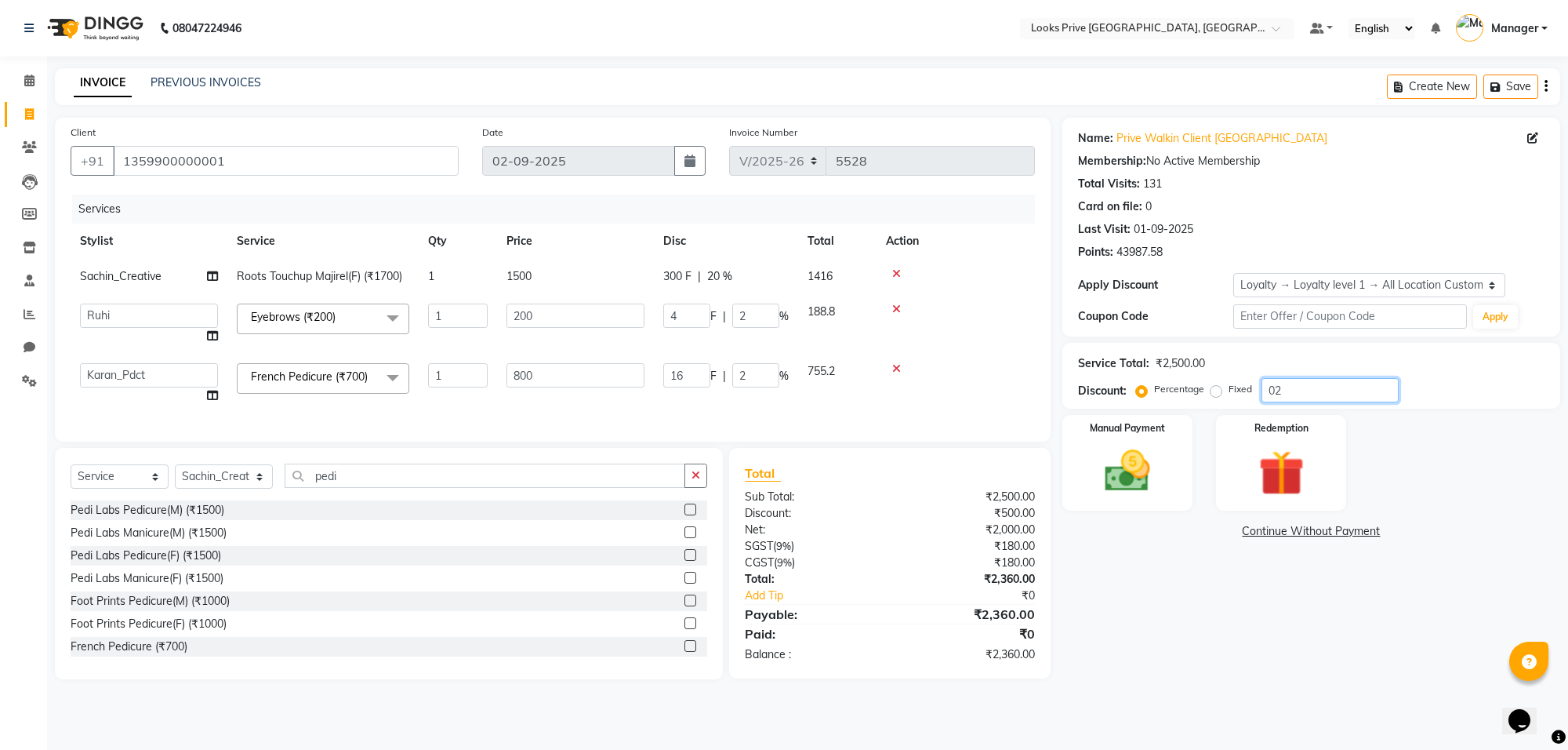
type input "0"
drag, startPoint x: 1078, startPoint y: 687, endPoint x: 1455, endPoint y: 718, distance: 378.3
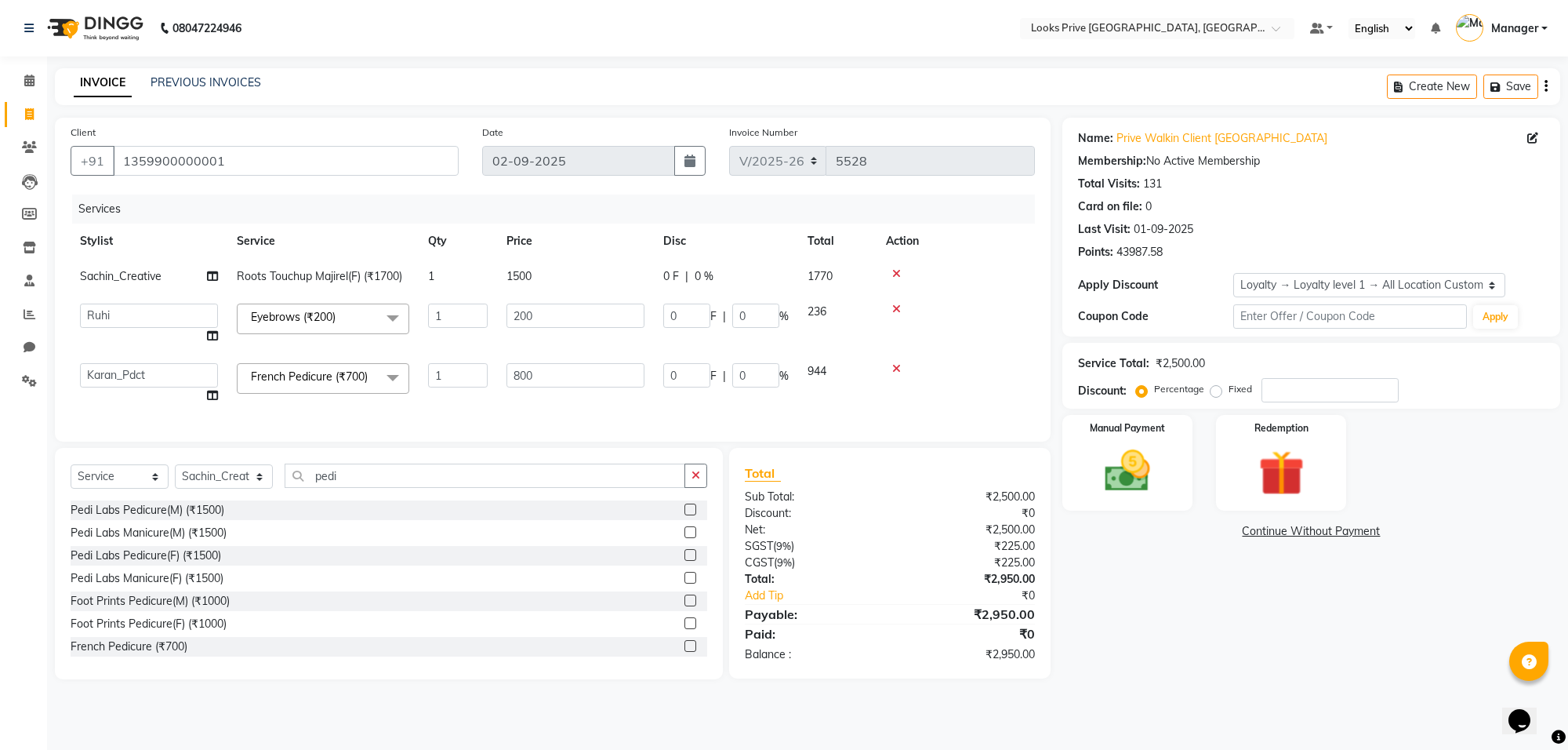
click at [1084, 679] on div "Name: Prive Walkin Client Rajouri Garden Membership: No Active Membership Total…" at bounding box center [1317, 398] width 509 height 562
click at [1312, 575] on div "Name: Prive Walkin Client Rajouri Garden Membership: No Active Membership Total…" at bounding box center [1317, 398] width 509 height 562
click at [1301, 385] on input "number" at bounding box center [1330, 390] width 137 height 24
type input "2"
type input "16"
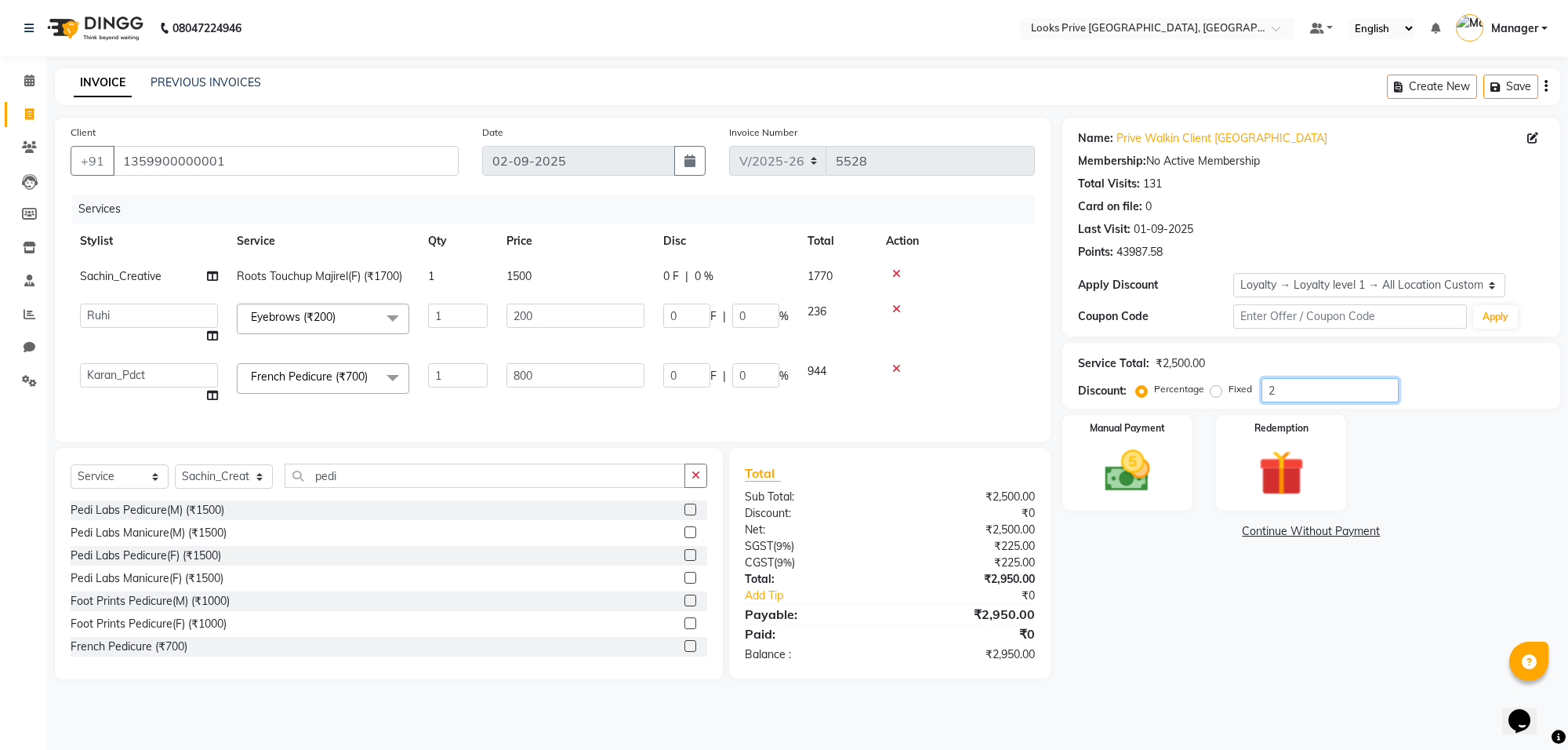
type input "2"
type input "4"
type input "2"
type input "20"
type input "160"
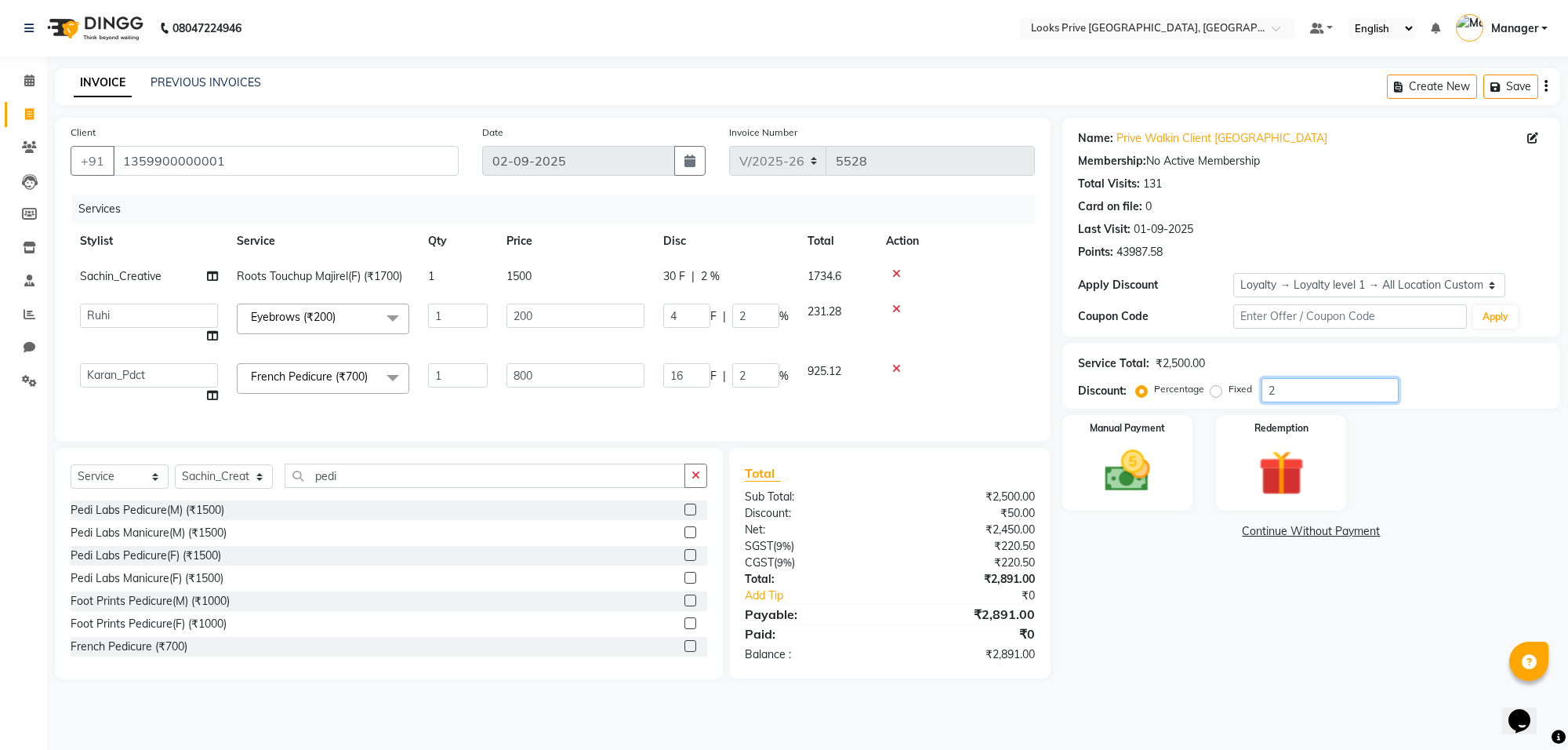
type input "20"
type input "40"
type input "20"
click at [1155, 679] on div "Name: Prive Walkin Client Rajouri Garden Membership: No Active Membership Total…" at bounding box center [1317, 398] width 509 height 562
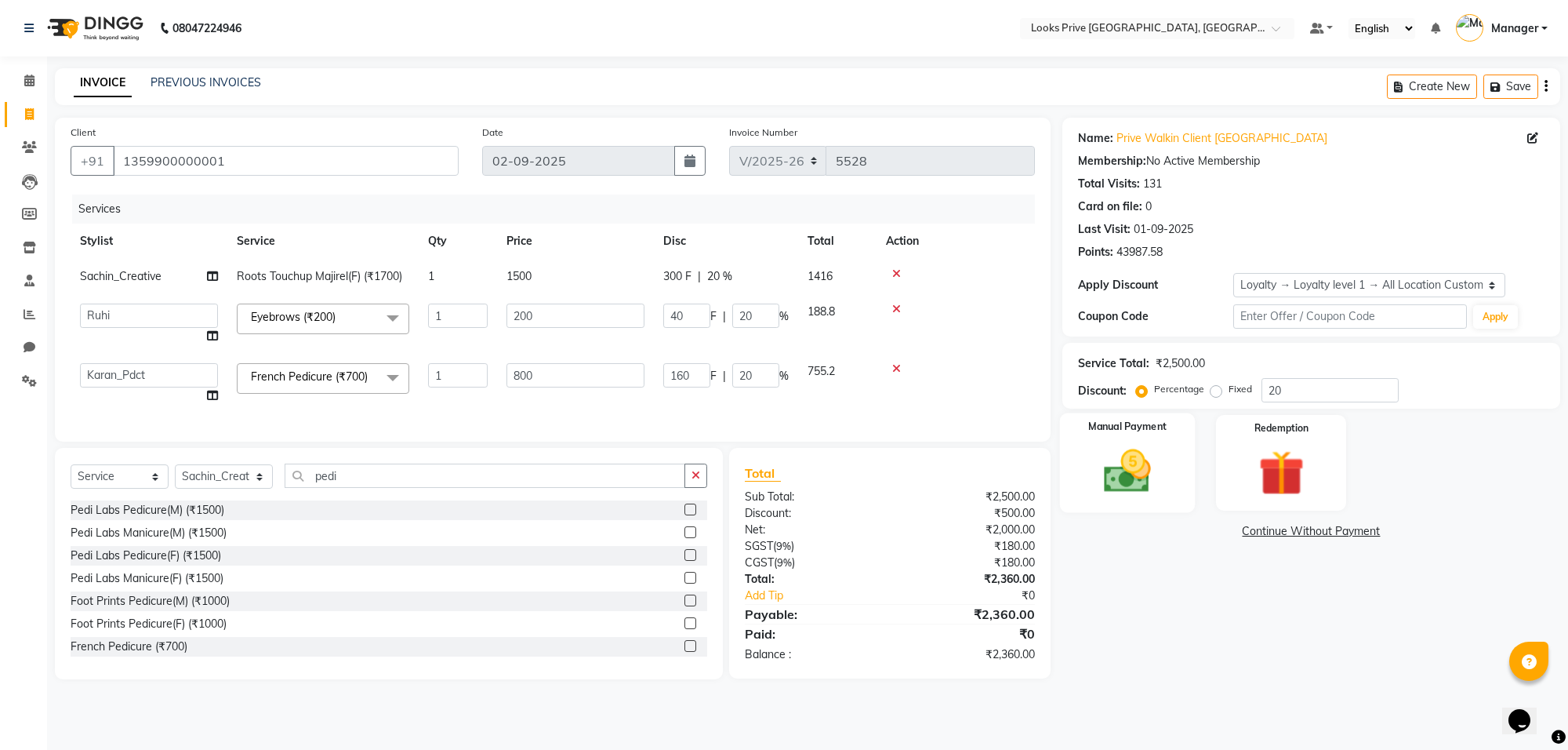
click at [1127, 465] on img at bounding box center [1127, 470] width 77 height 54
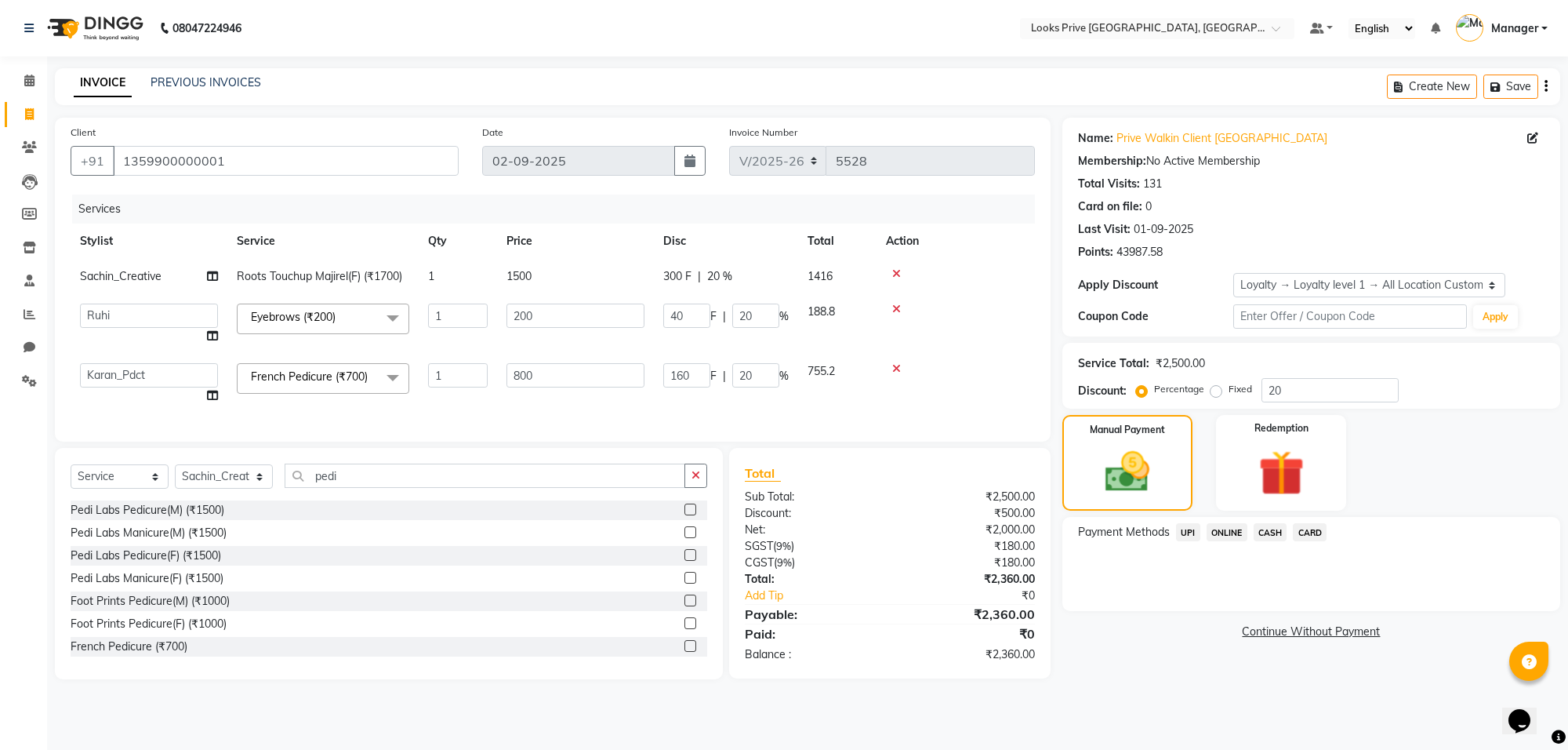
click at [1305, 530] on span "CARD" at bounding box center [1310, 532] width 34 height 18
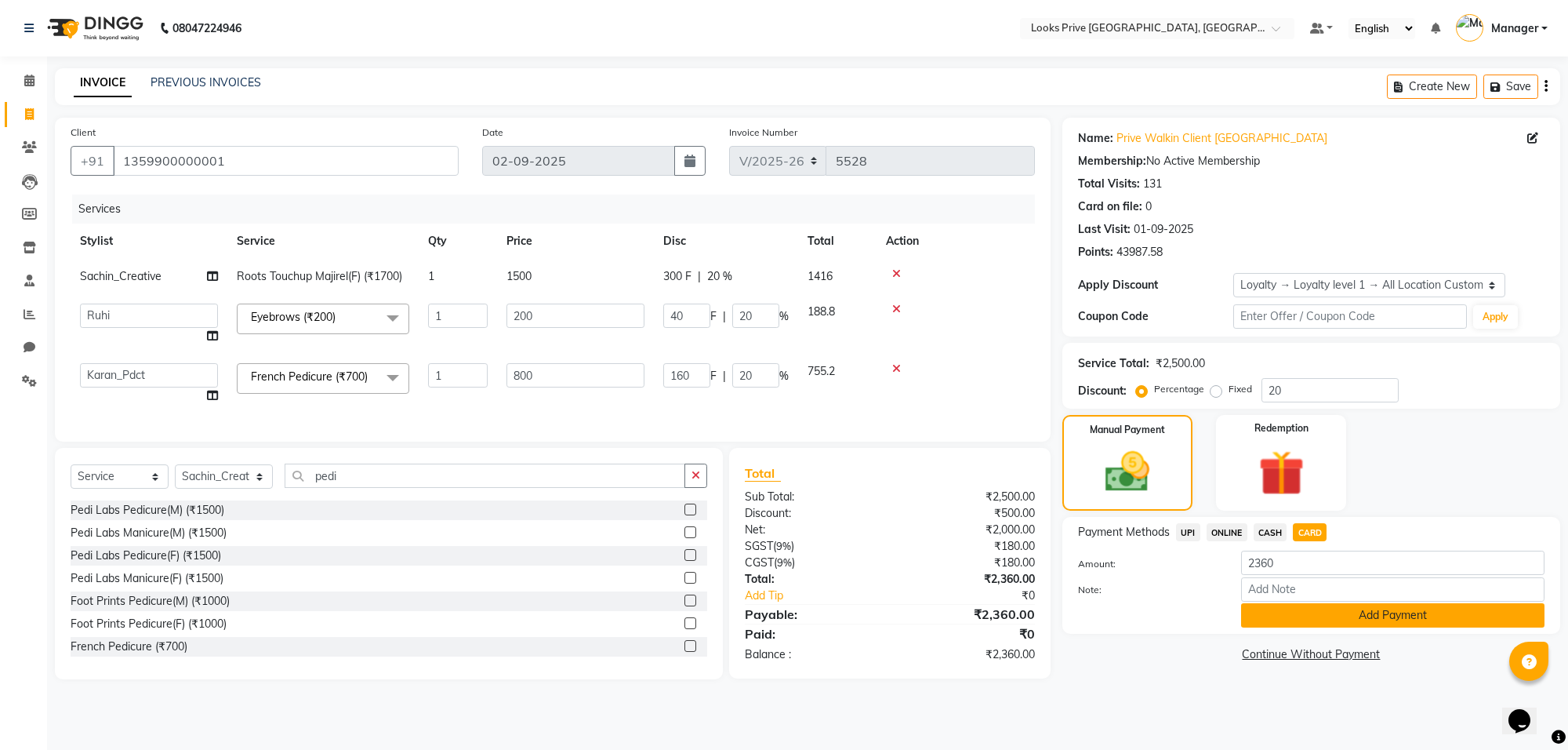
click at [1334, 615] on button "Add Payment" at bounding box center [1392, 615] width 303 height 24
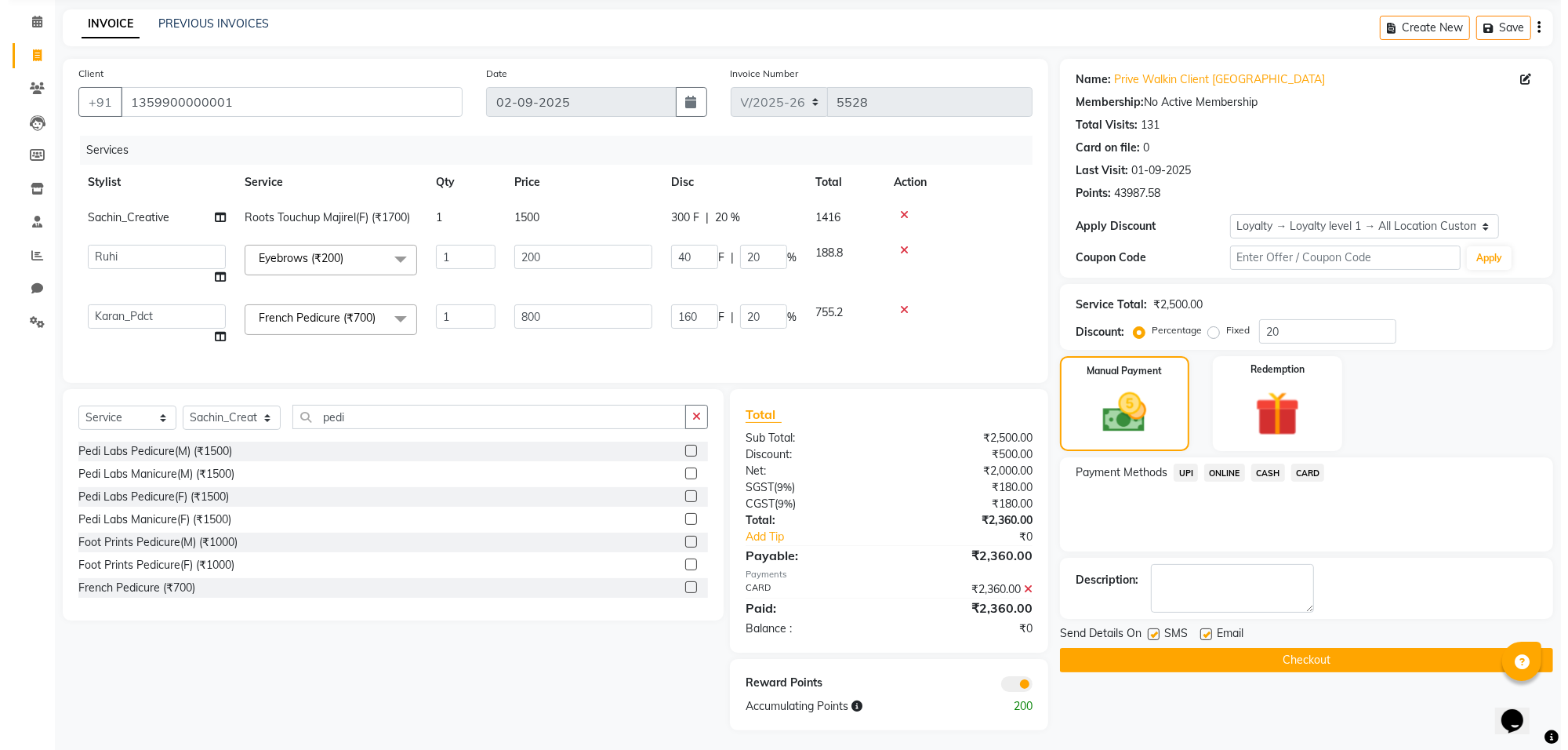
scroll to position [76, 0]
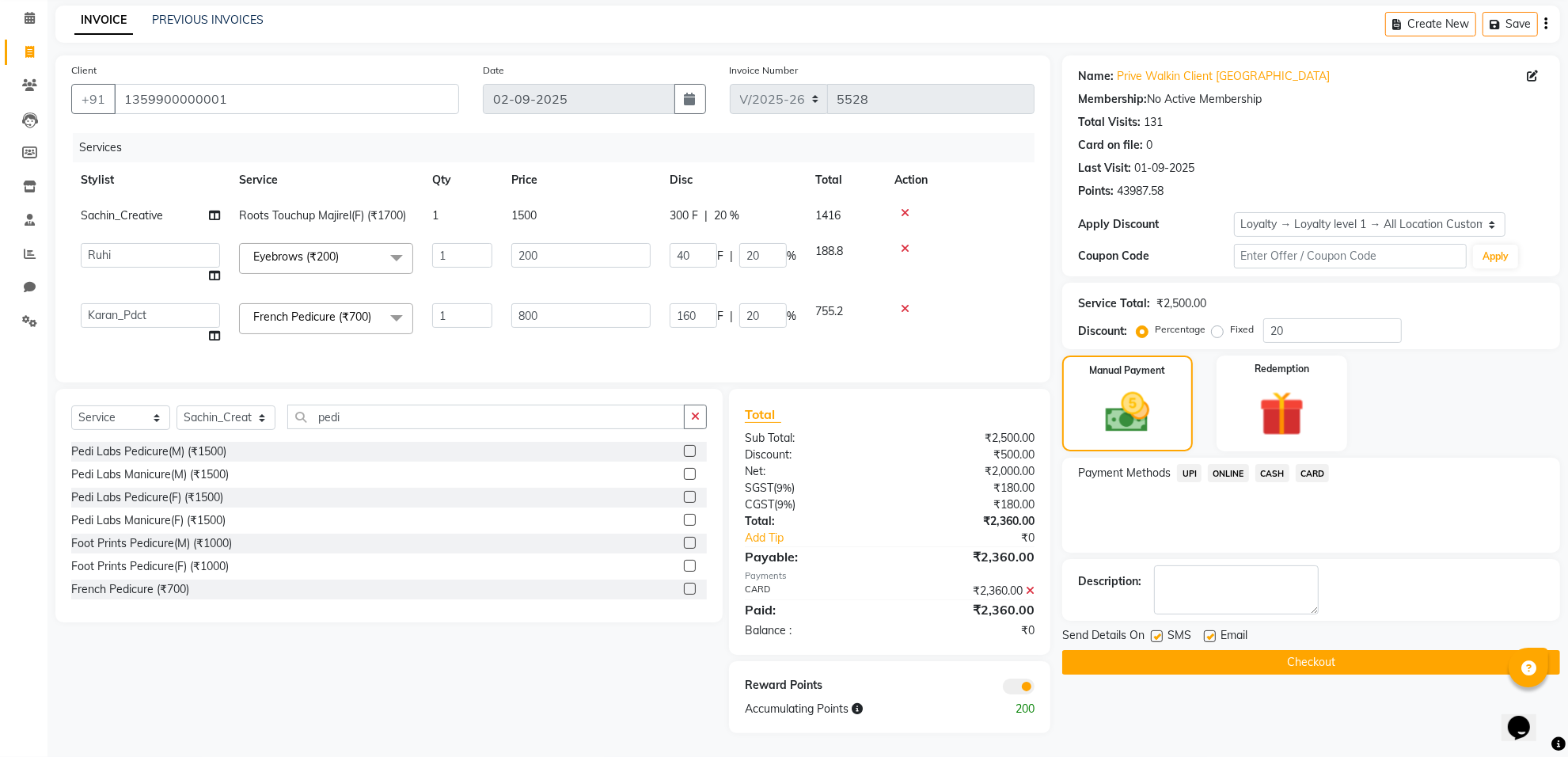
click at [1030, 683] on span at bounding box center [1019, 685] width 32 height 16
click at [1034, 688] on input "checkbox" at bounding box center [1034, 688] width 0 height 0
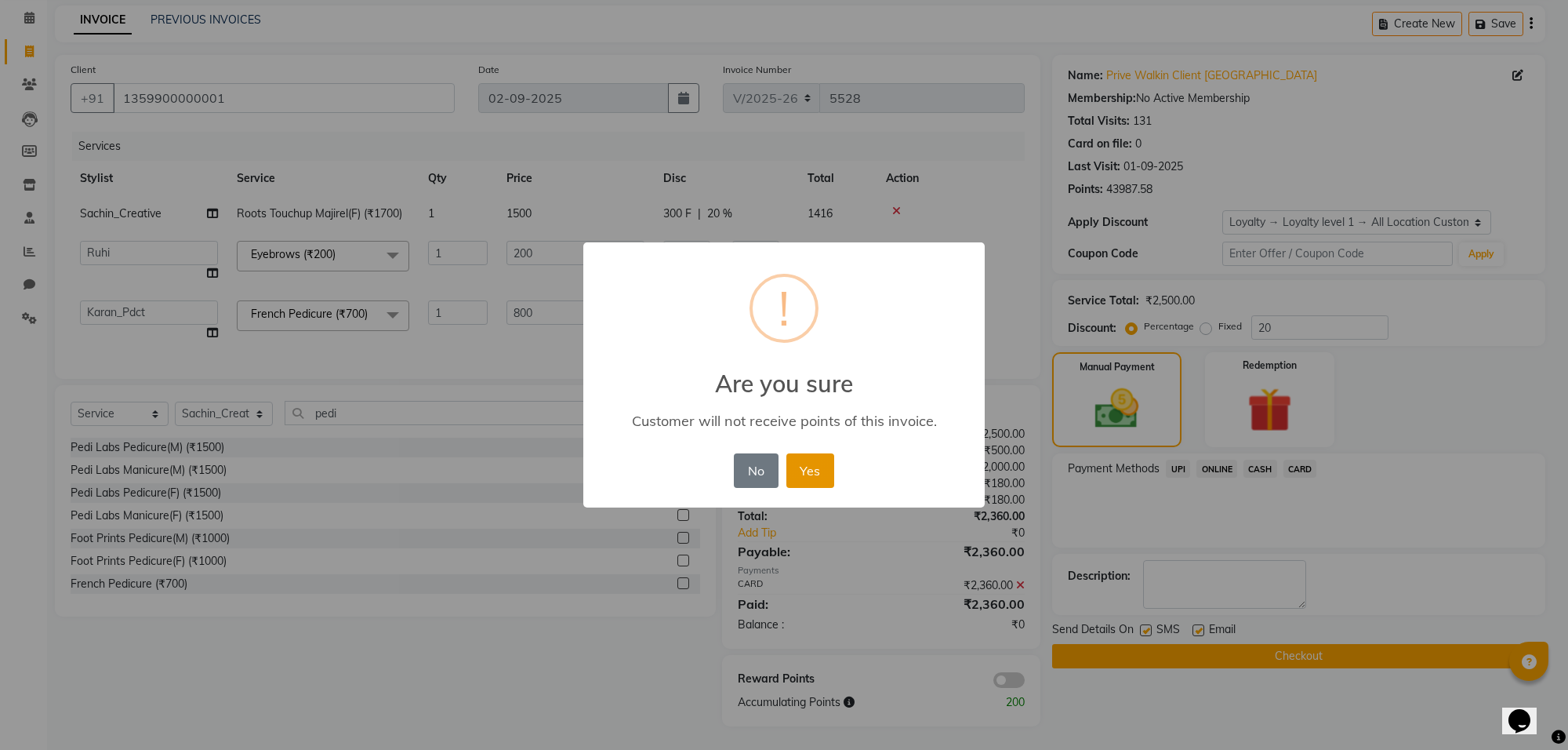
click at [794, 456] on button "Yes" at bounding box center [810, 470] width 48 height 34
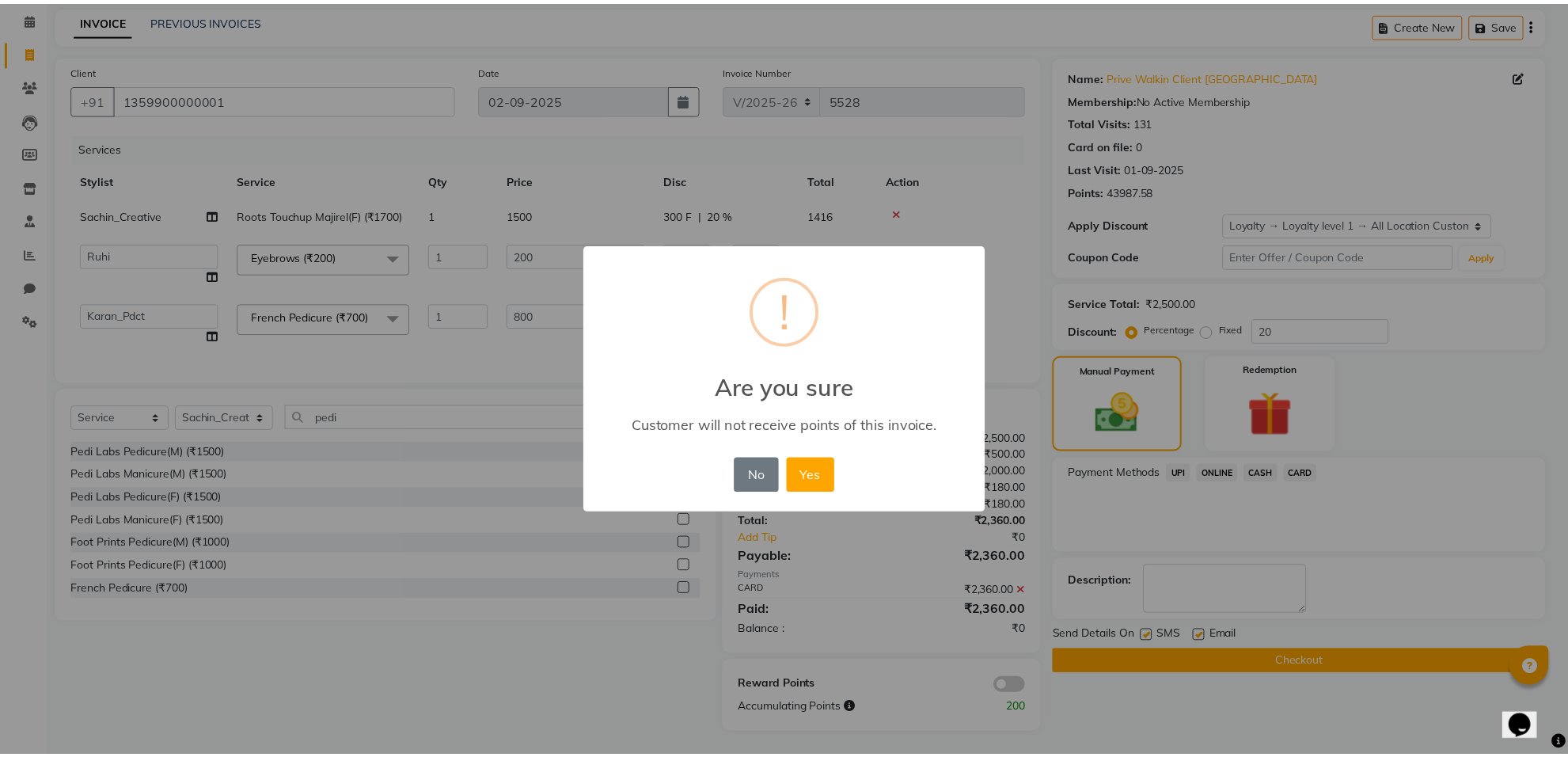
scroll to position [54, 0]
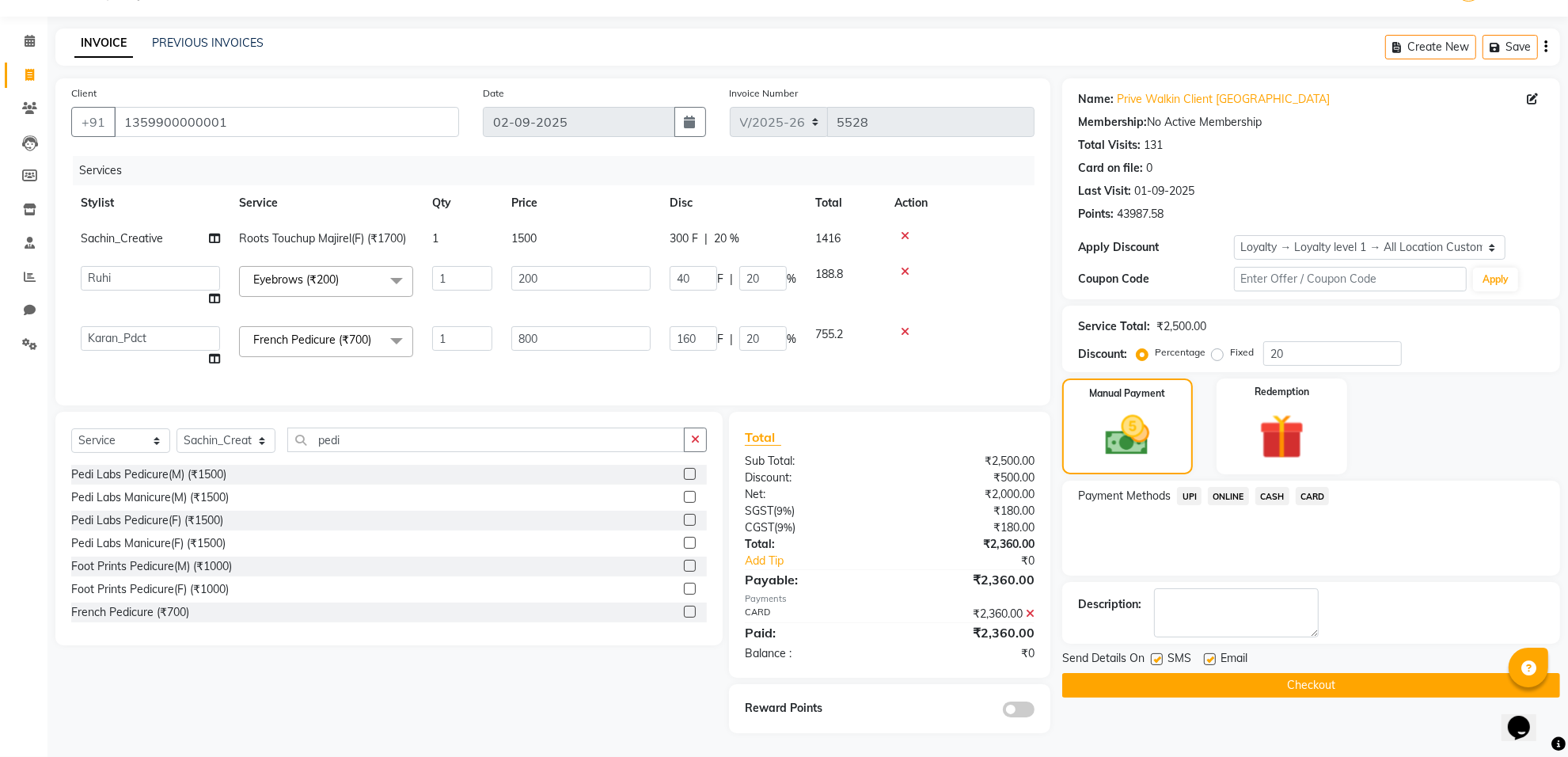
click at [1197, 678] on button "Checkout" at bounding box center [1311, 684] width 498 height 24
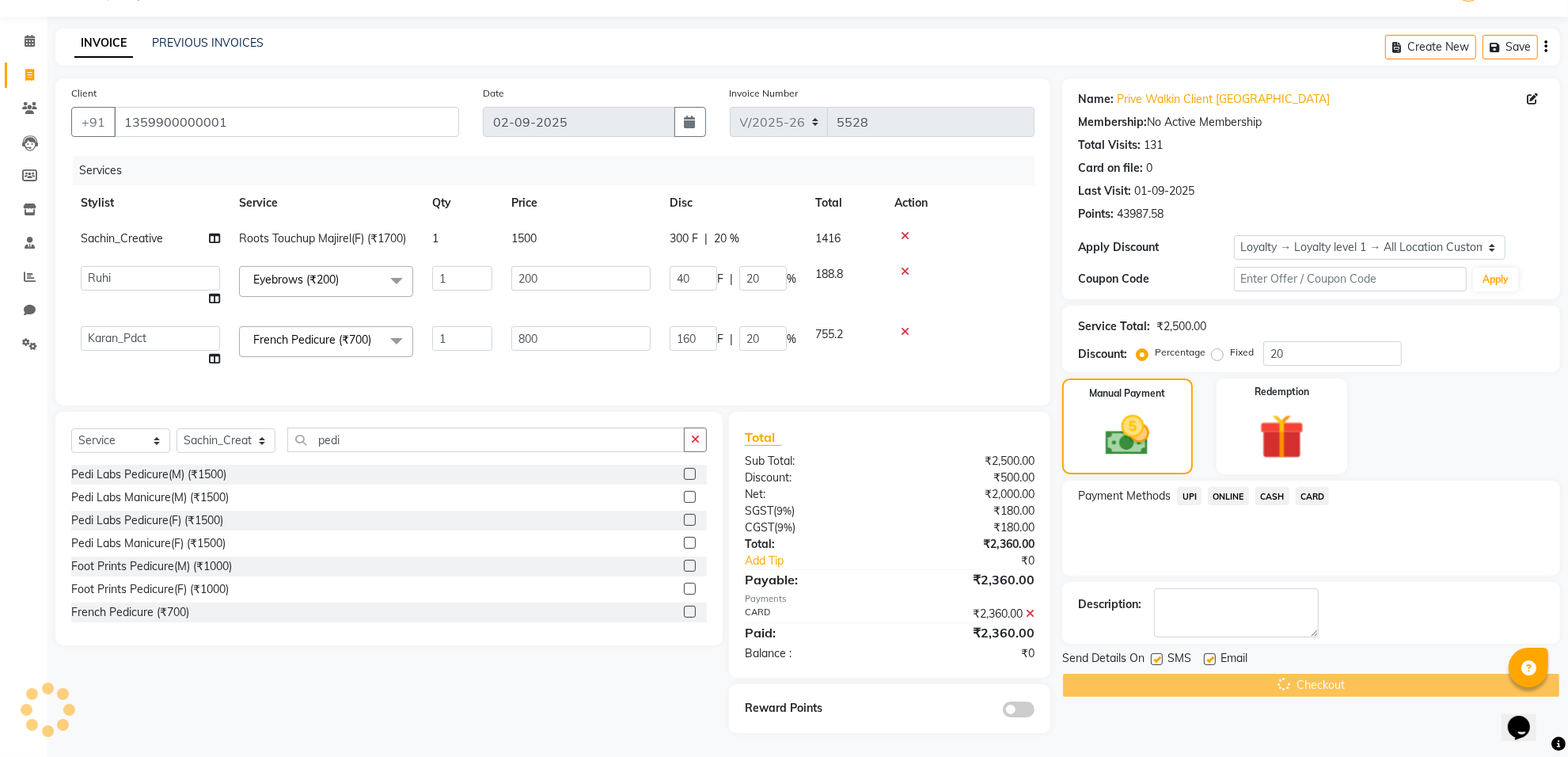
scroll to position [0, 0]
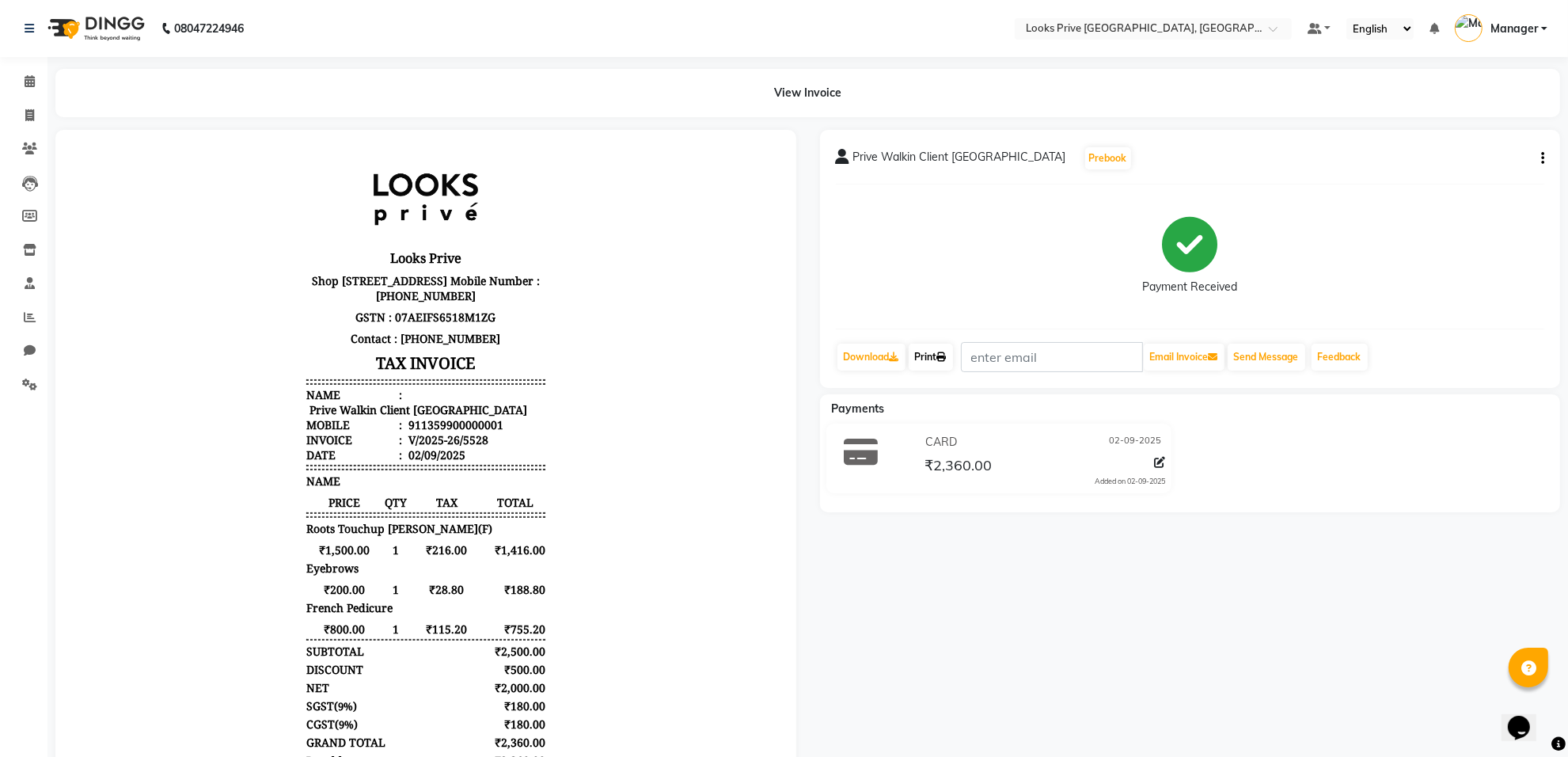
click at [932, 351] on link "Print" at bounding box center [931, 357] width 45 height 27
click at [25, 80] on icon at bounding box center [29, 81] width 10 height 12
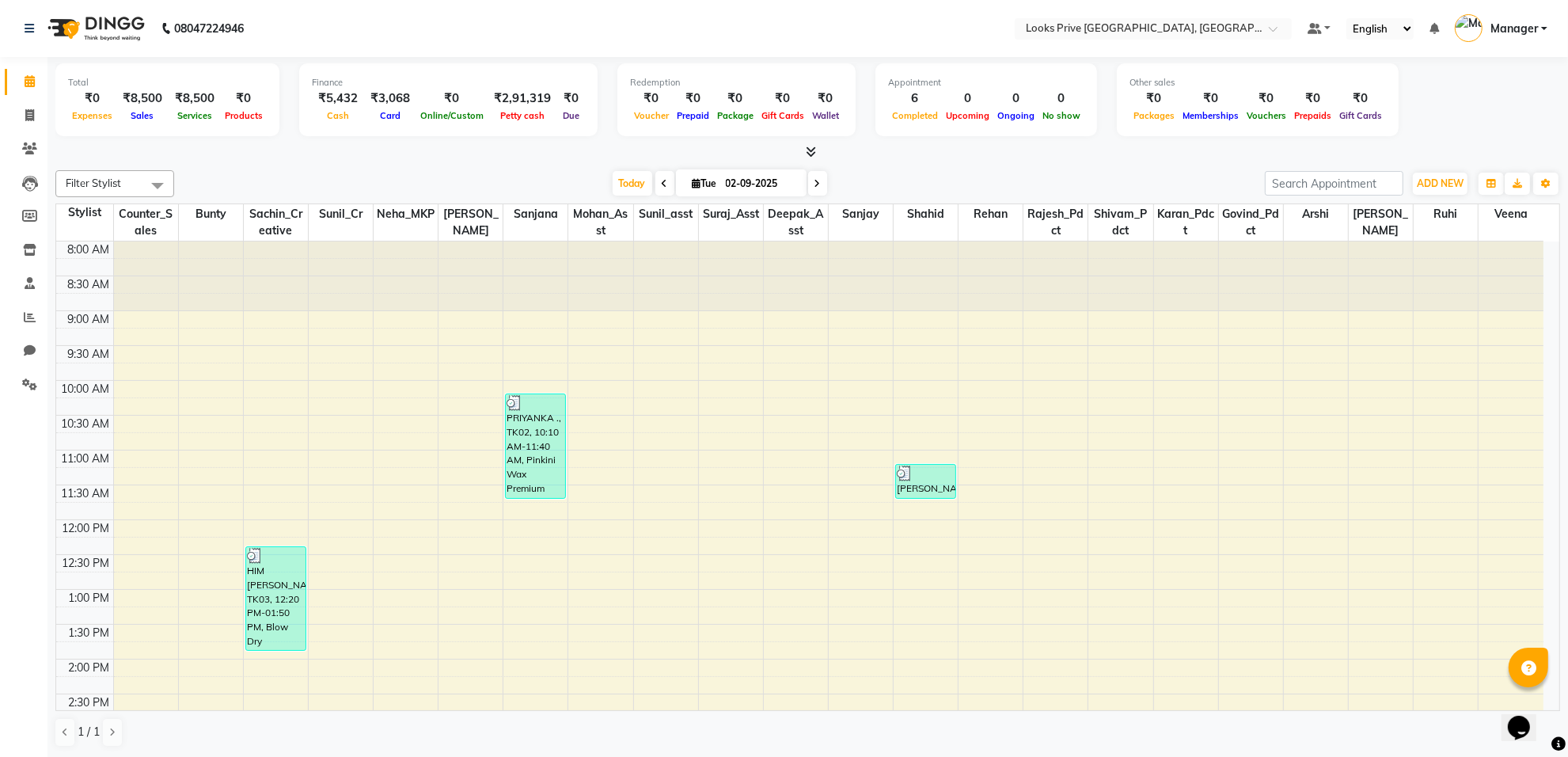
click at [813, 147] on icon at bounding box center [810, 151] width 10 height 12
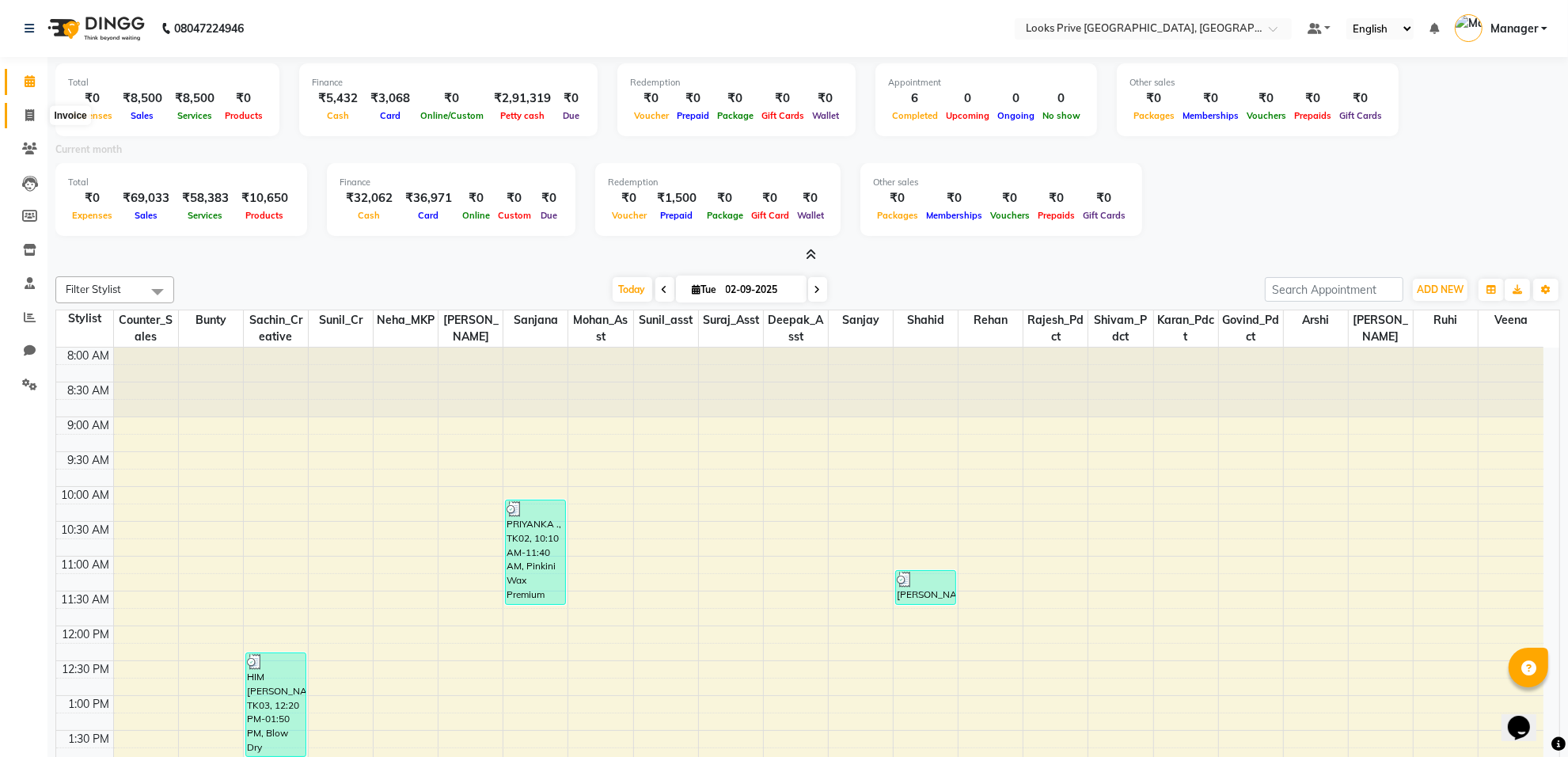
click at [34, 120] on icon at bounding box center [29, 115] width 8 height 12
select select "8127"
select select "service"
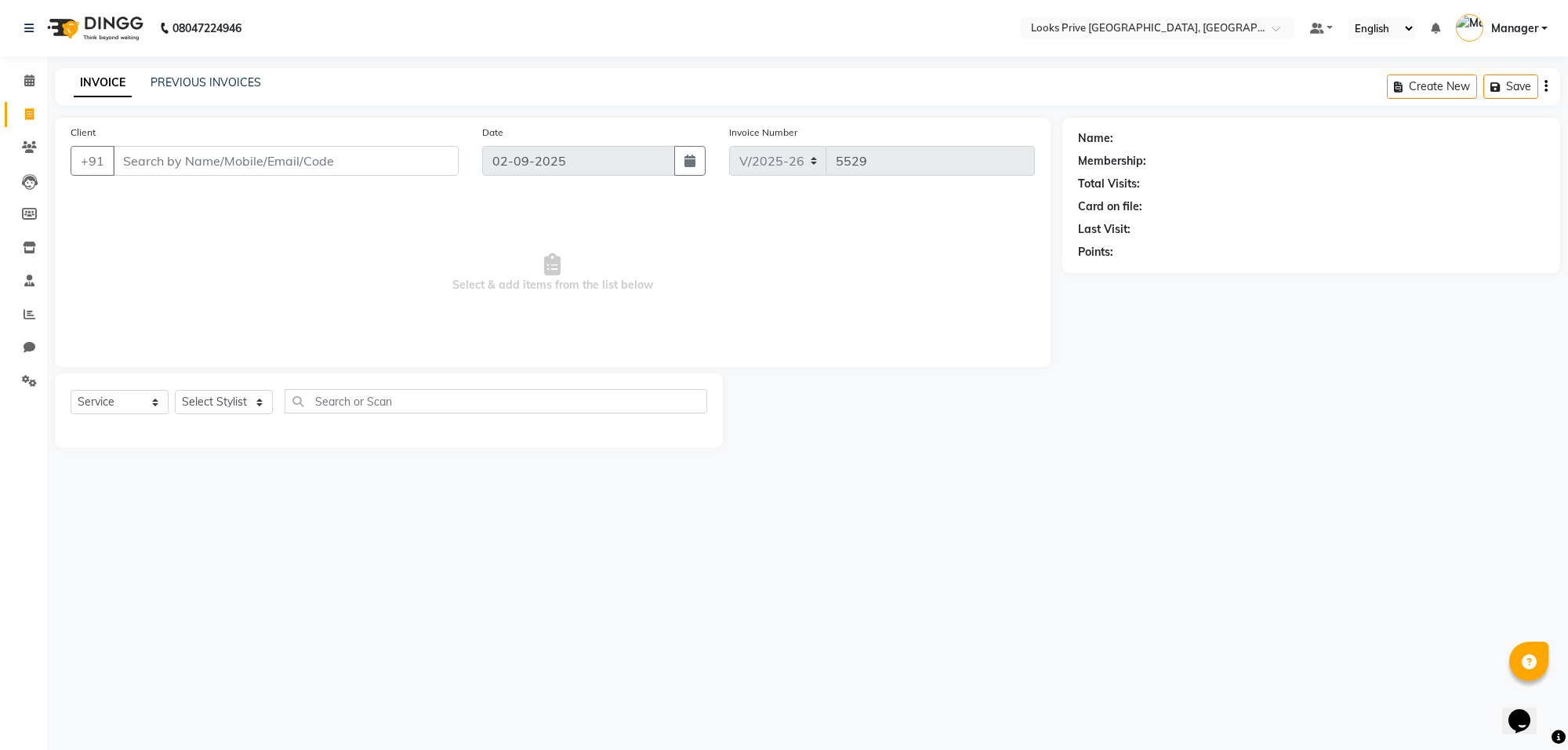
click at [292, 171] on input "Client" at bounding box center [285, 161] width 346 height 30
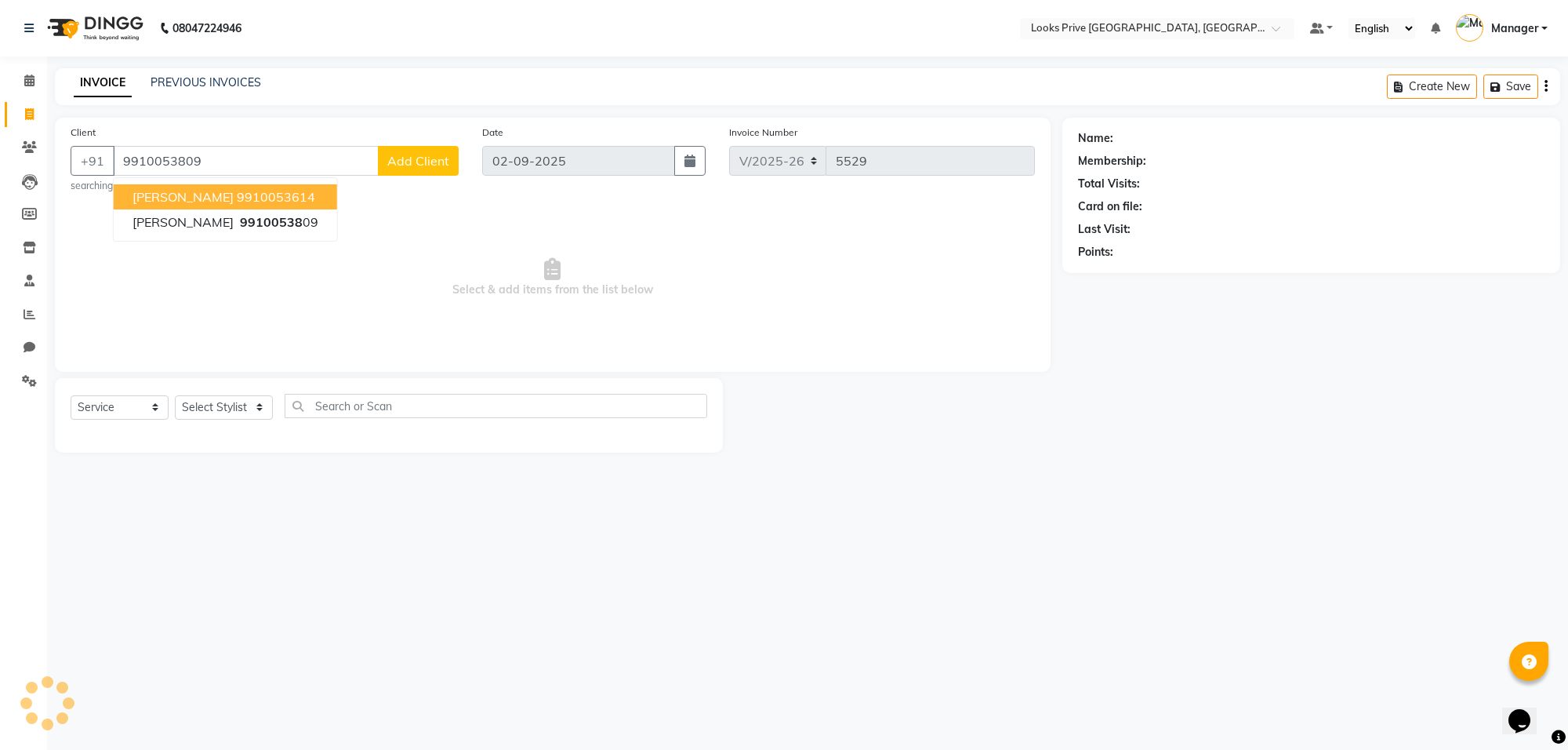
type input "9910053809"
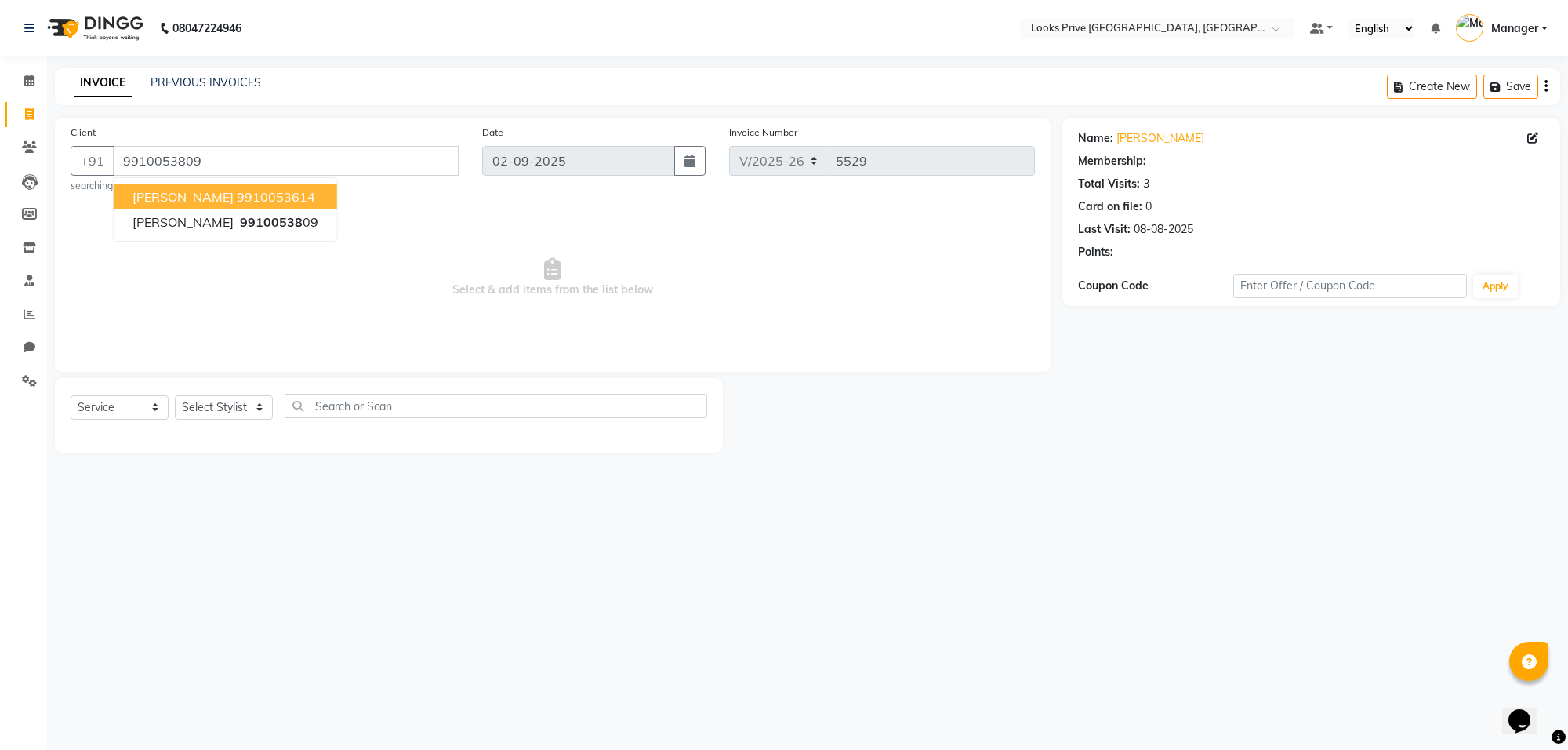
select select "1: Object"
click at [980, 668] on div "08047224946 Select Location × Looks Prive Rajouri Garden, New Delhi Default Pan…" at bounding box center [784, 375] width 1568 height 750
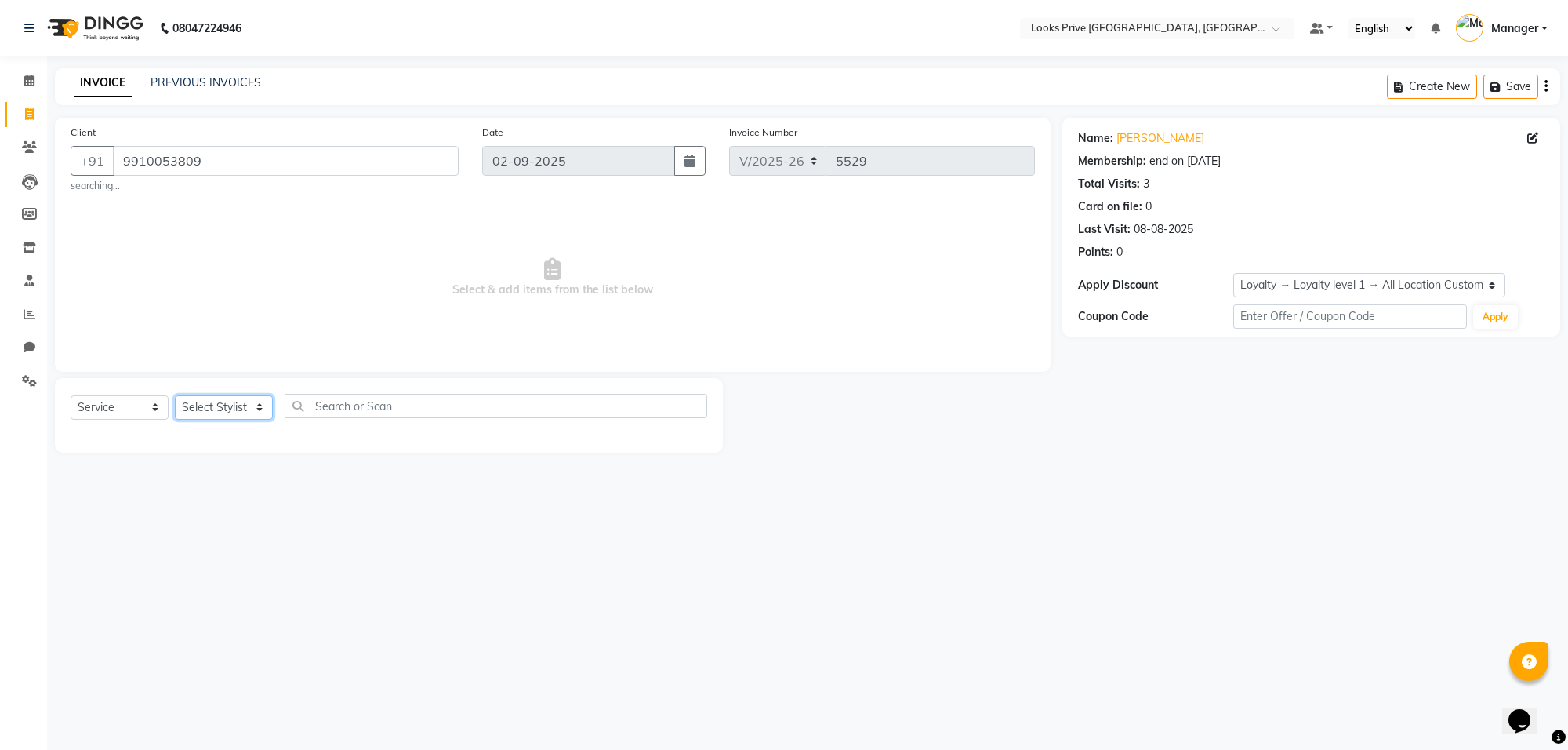
click at [213, 402] on select "Select Stylist [PERSON_NAME] Counter_Sales Deepak_Asst Govind_Pdct Karan_Pdct M…" at bounding box center [224, 407] width 98 height 24
select select "75850"
click at [175, 395] on select "Select Stylist [PERSON_NAME] Counter_Sales Deepak_Asst Govind_Pdct Karan_Pdct M…" at bounding box center [224, 407] width 98 height 24
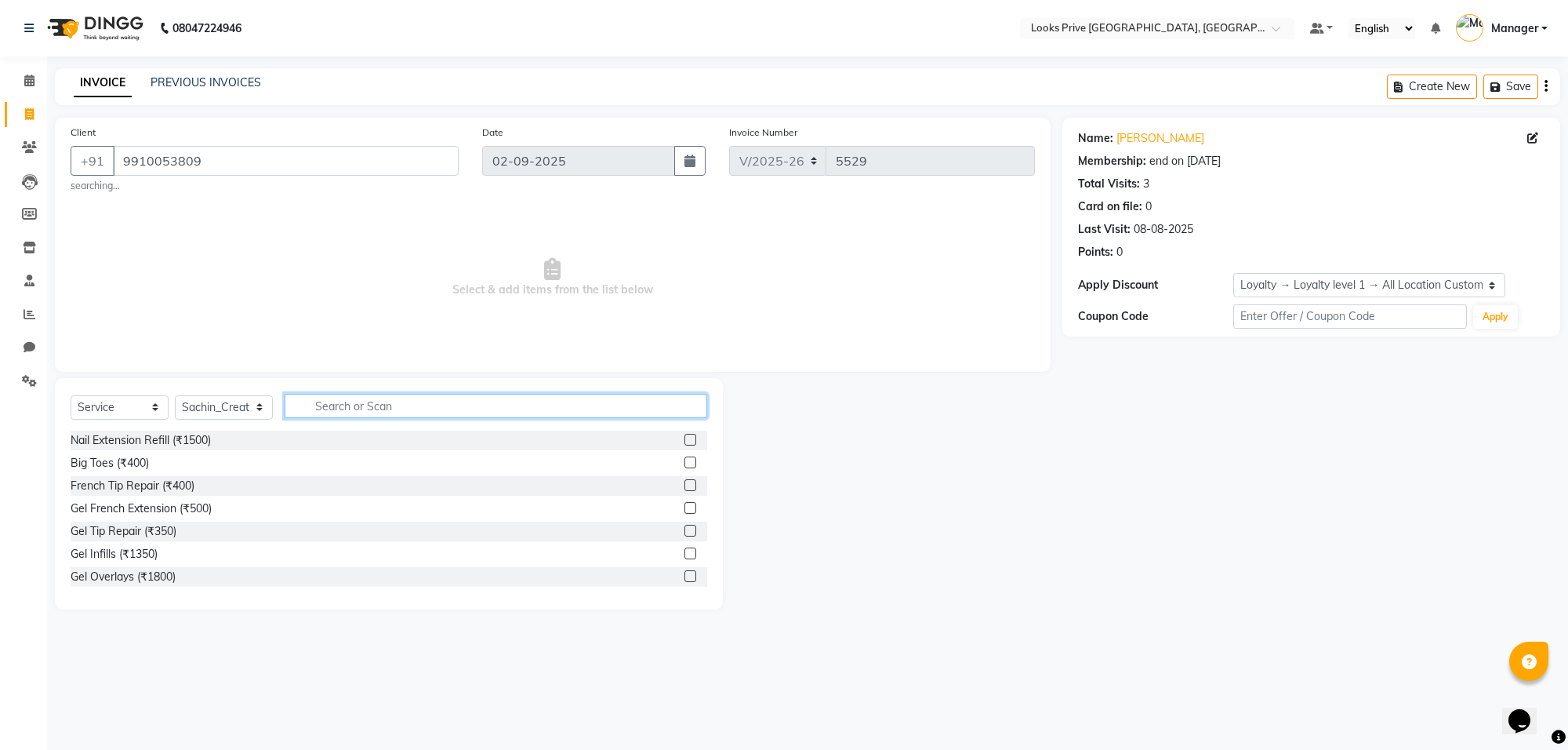
click at [386, 399] on input "text" at bounding box center [496, 406] width 422 height 24
type input "touch up"
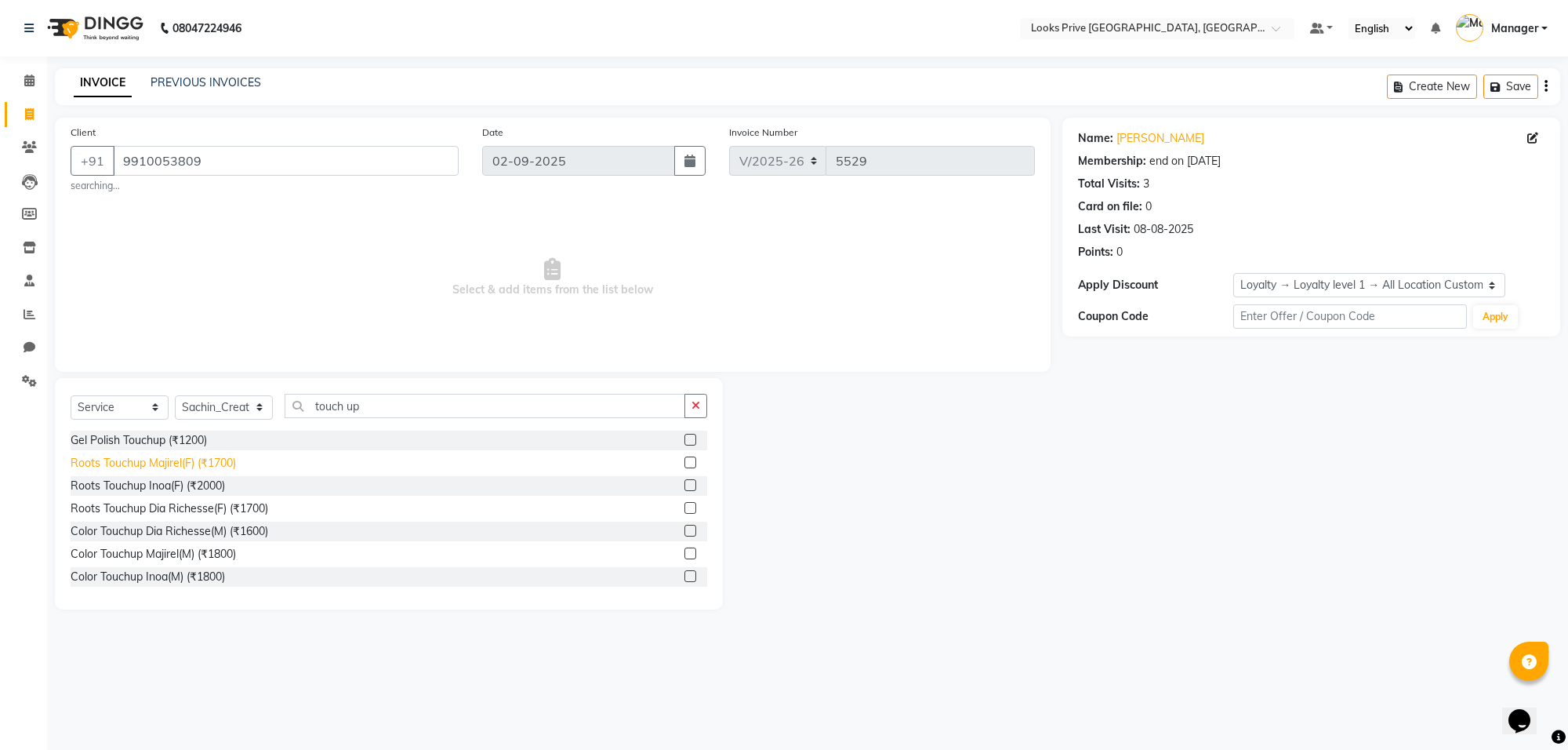
click at [195, 461] on div "Roots Touchup Majirel(F) (₹1700)" at bounding box center [152, 463] width 165 height 17
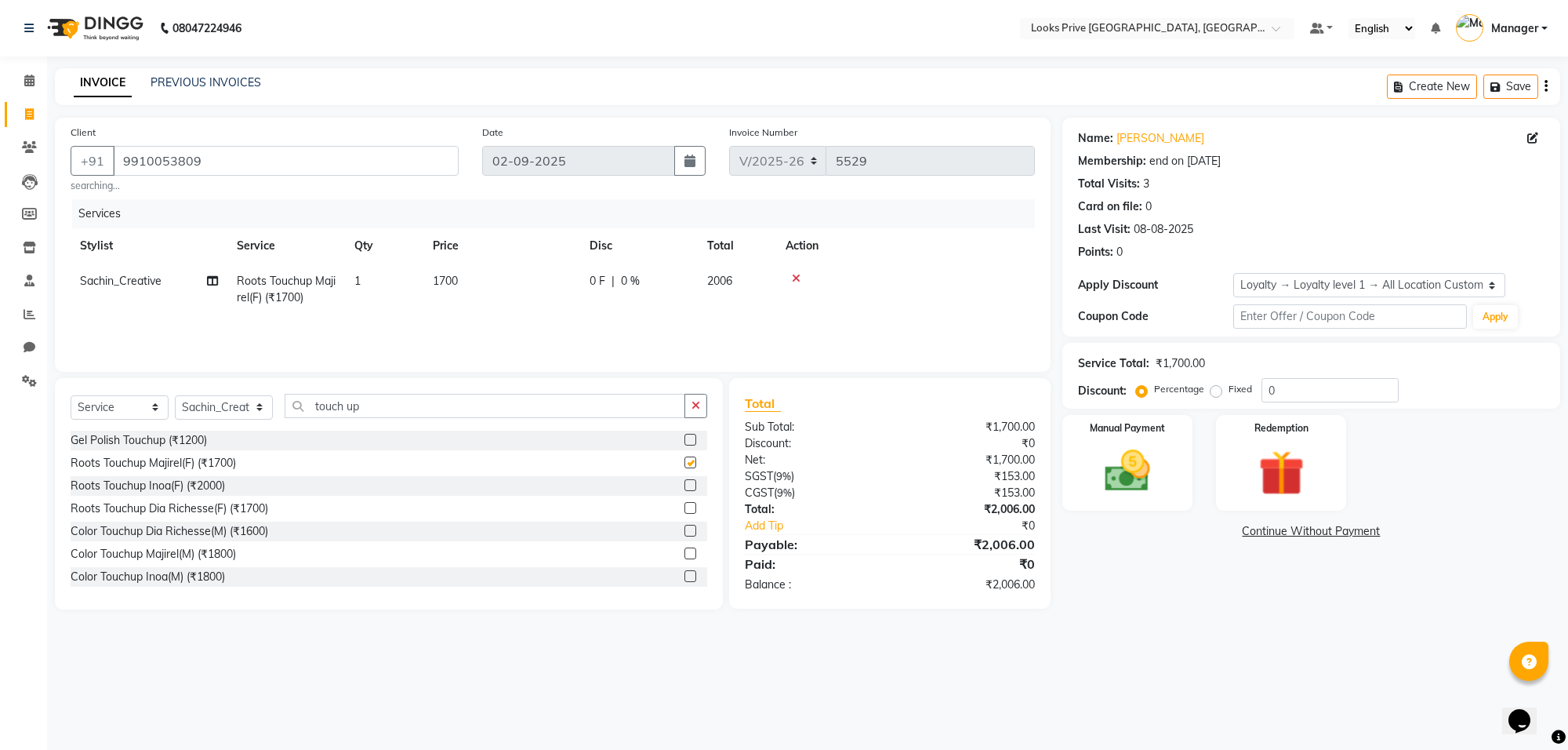
checkbox input "false"
click at [597, 284] on span "0 F" at bounding box center [597, 281] width 16 height 17
select select "75850"
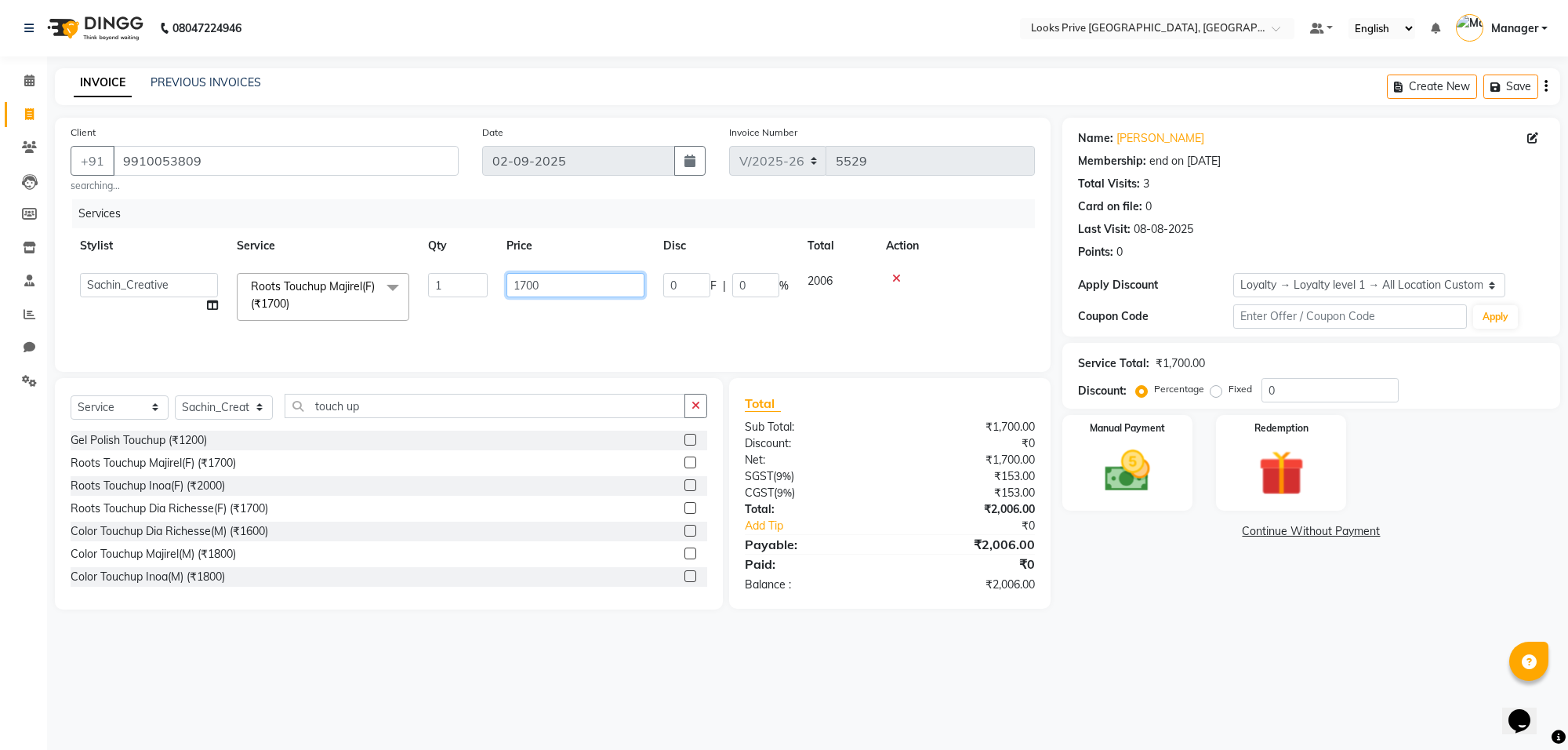
click at [597, 284] on input "1700" at bounding box center [576, 285] width 138 height 24
type input "1500"
click at [1299, 381] on input "0" at bounding box center [1330, 390] width 137 height 24
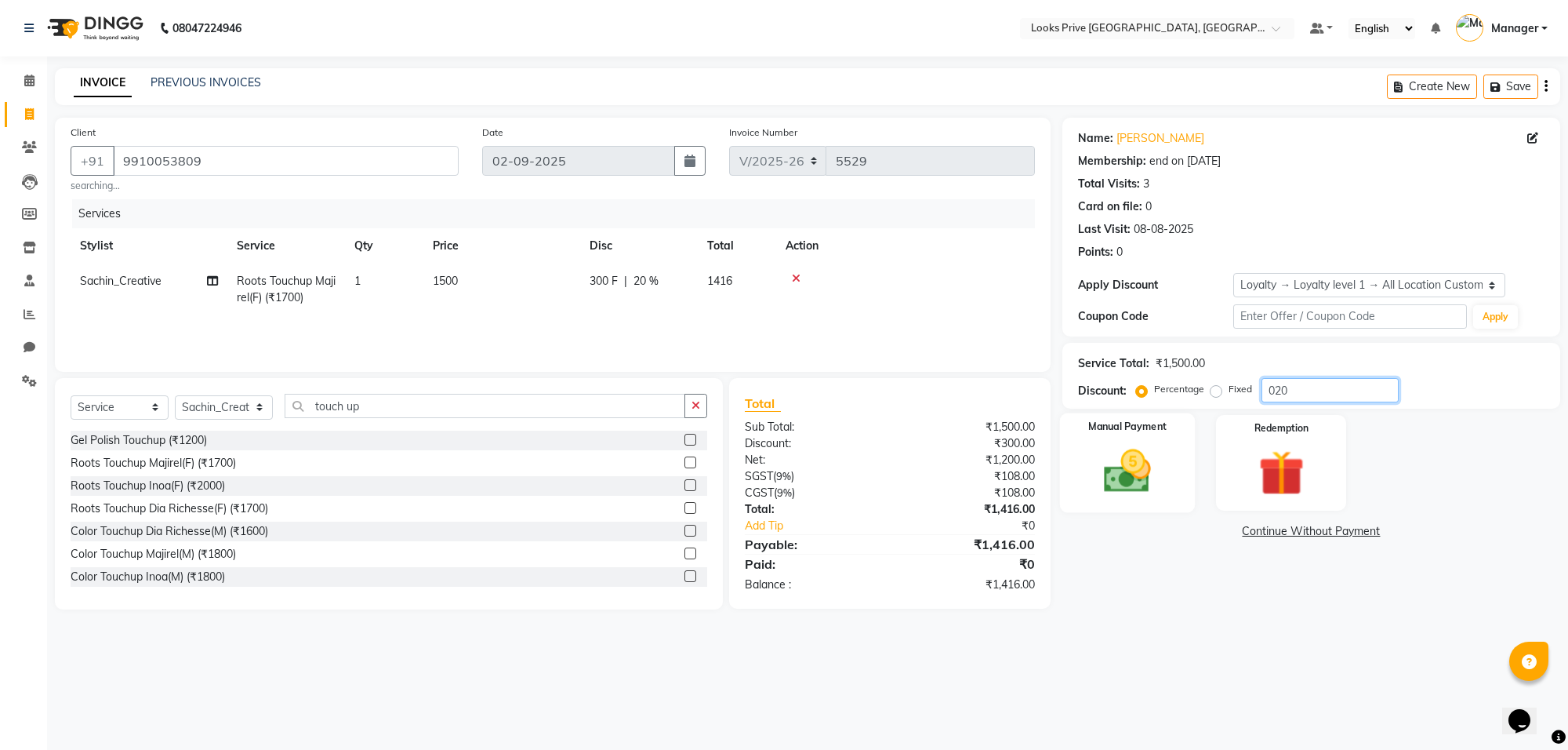
type input "020"
click at [1122, 483] on img at bounding box center [1127, 470] width 77 height 54
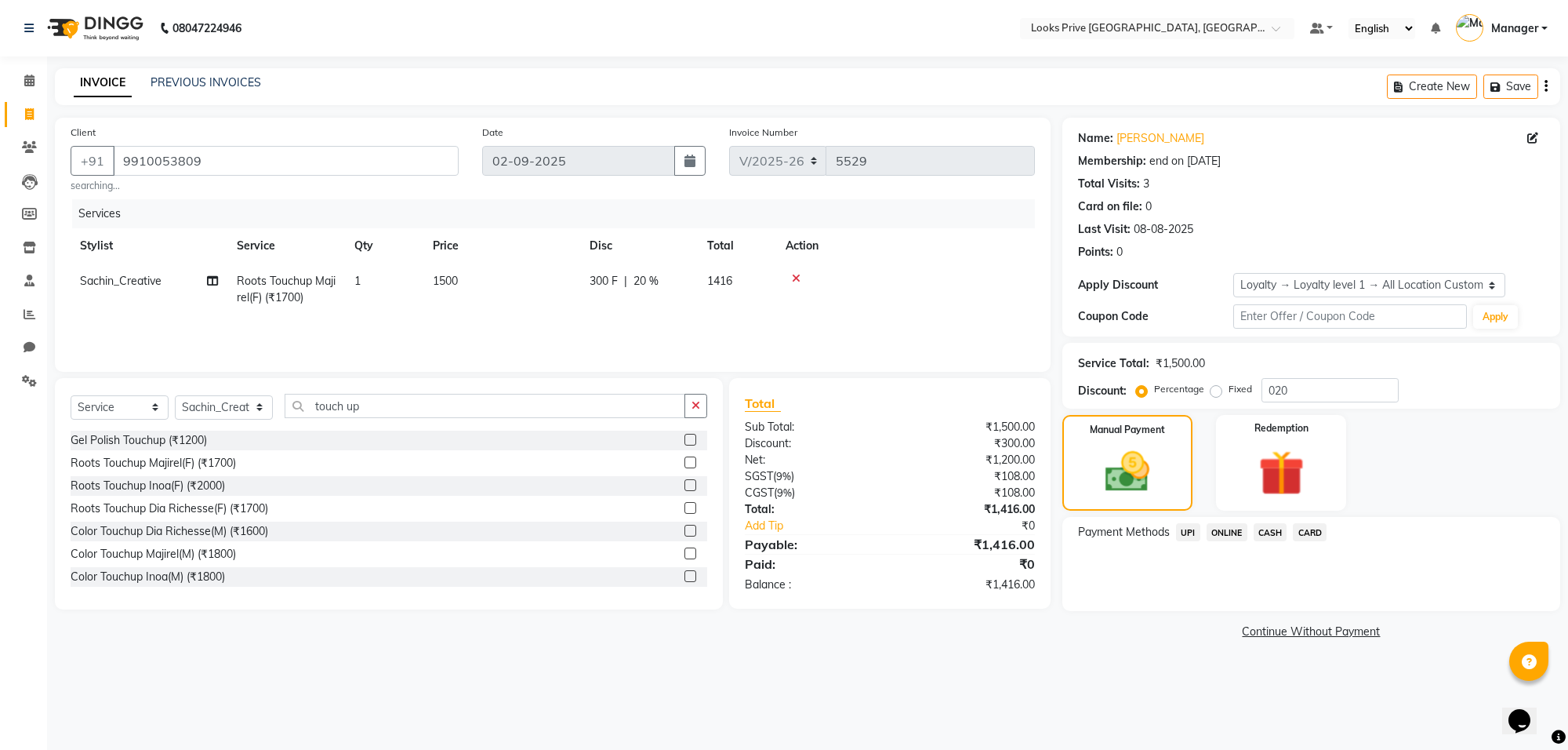
click at [1266, 527] on span "CASH" at bounding box center [1270, 532] width 34 height 18
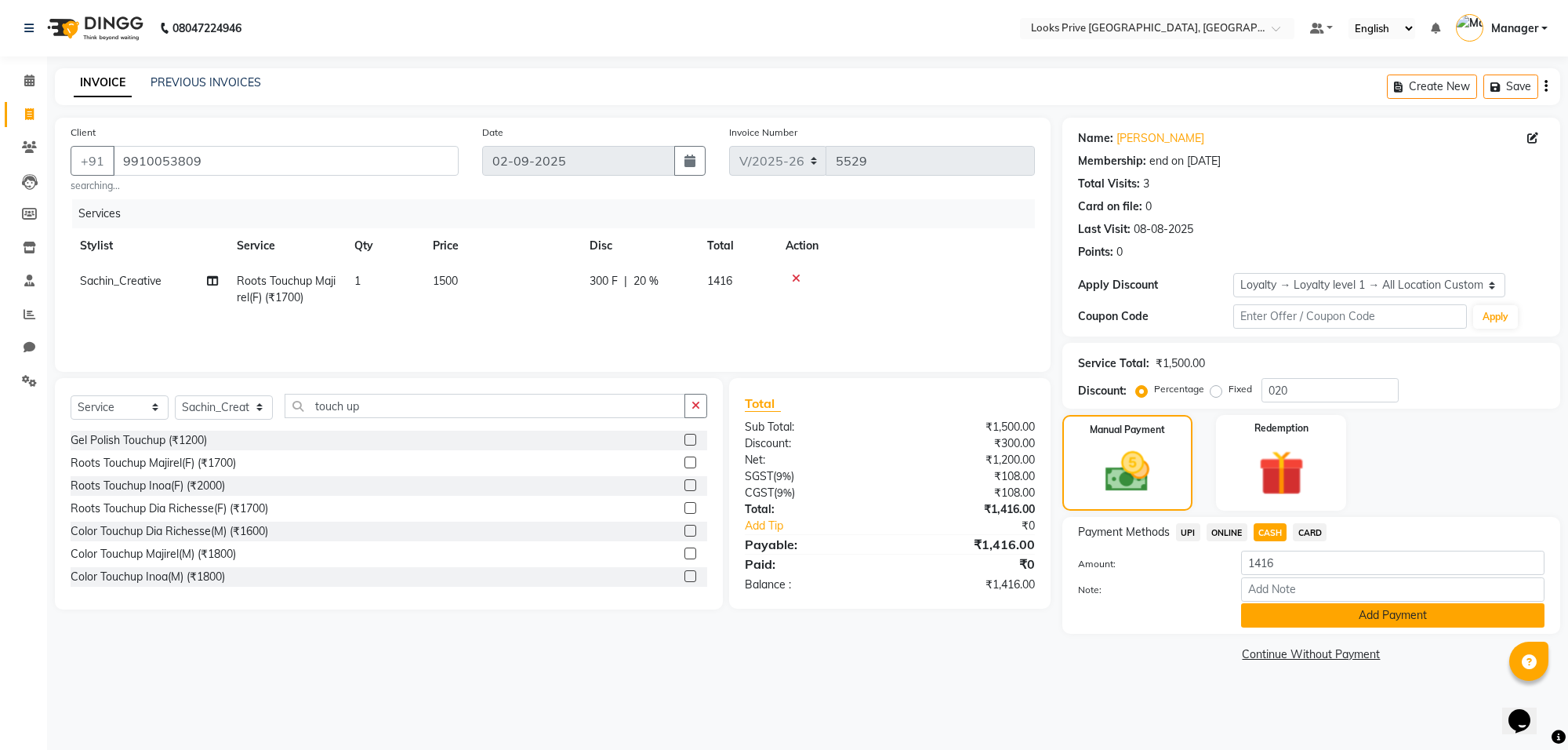
click at [1270, 606] on button "Add Payment" at bounding box center [1392, 615] width 303 height 24
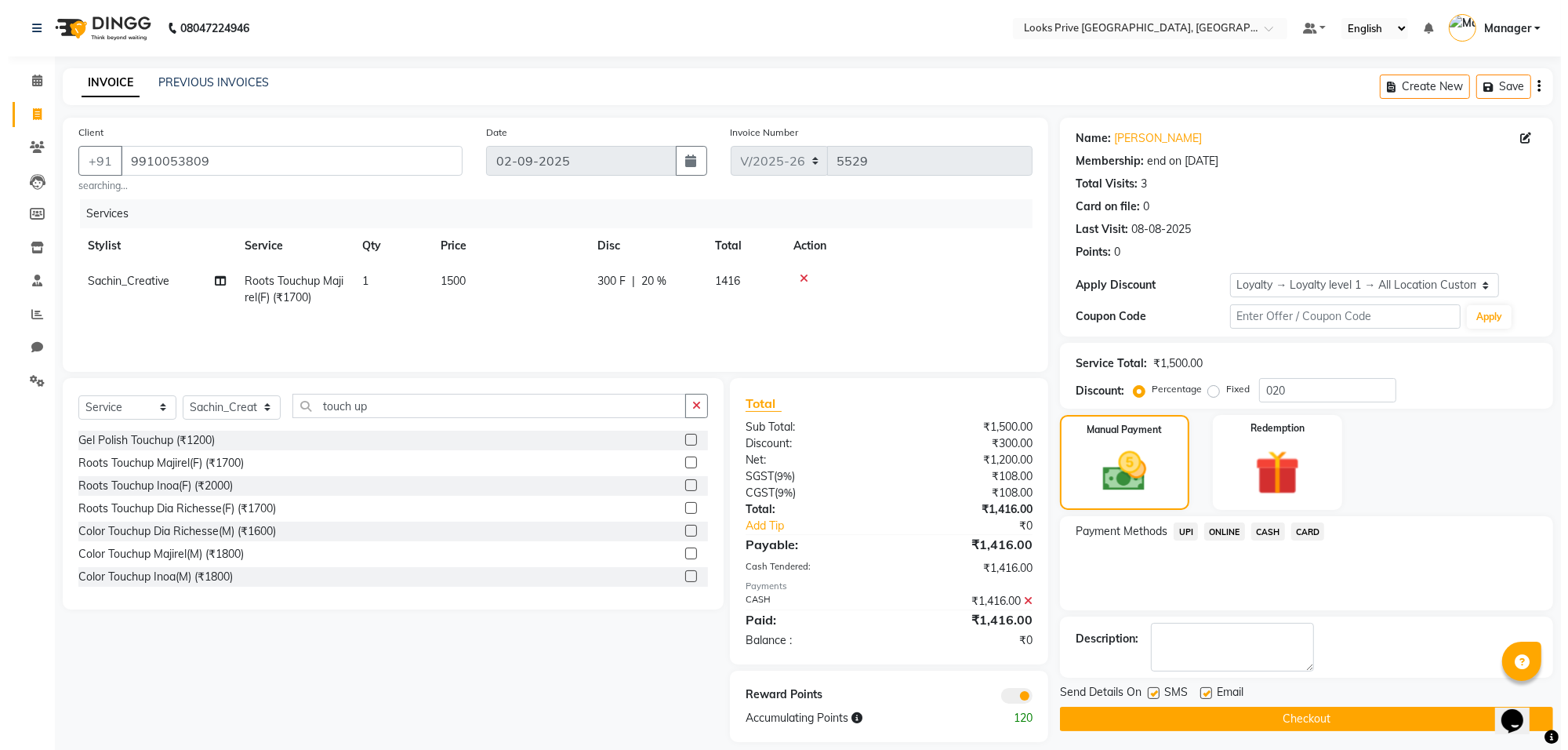
scroll to position [16, 0]
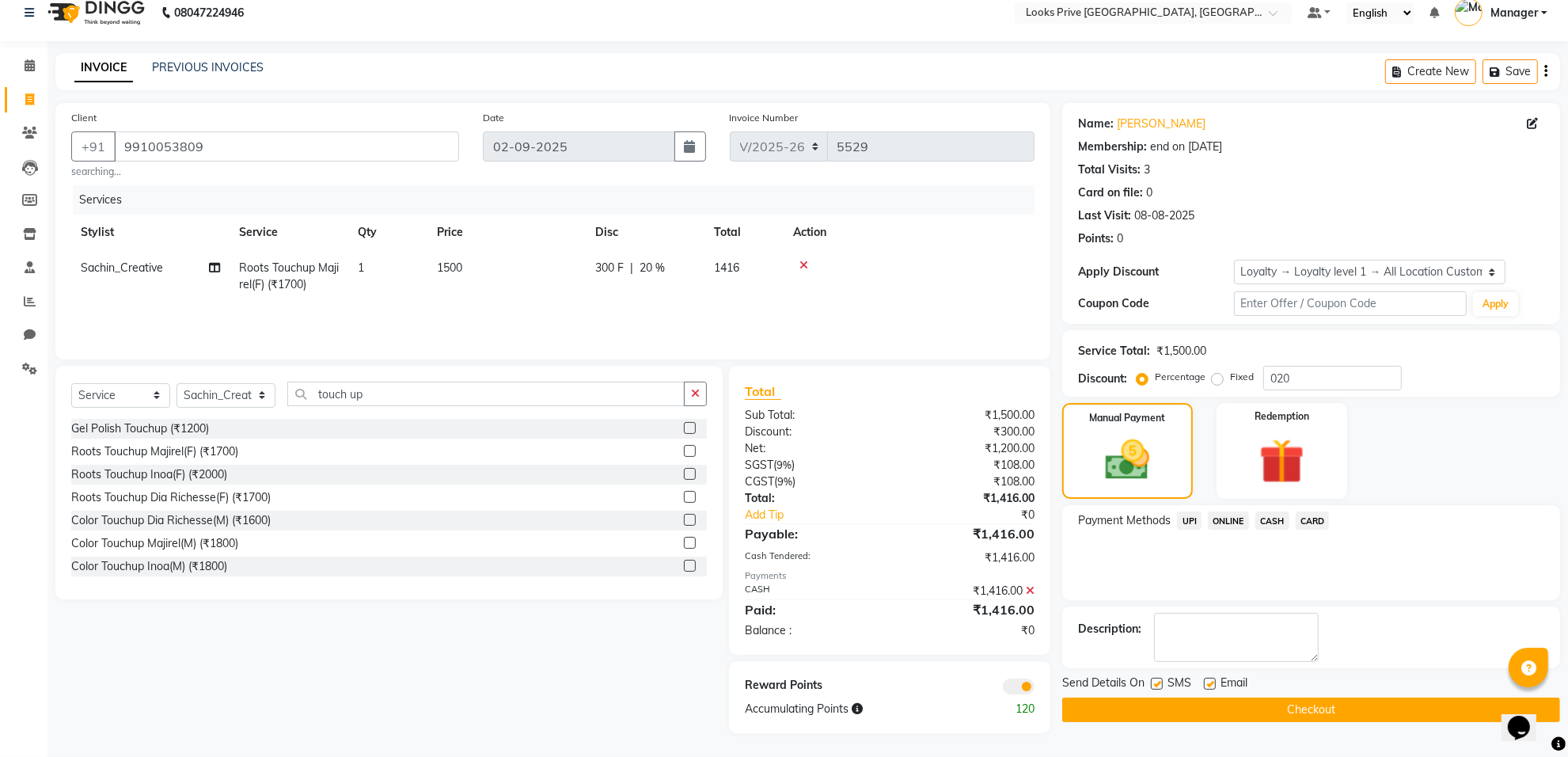
click at [1009, 687] on span at bounding box center [1019, 685] width 32 height 16
click at [1034, 688] on input "checkbox" at bounding box center [1034, 688] width 0 height 0
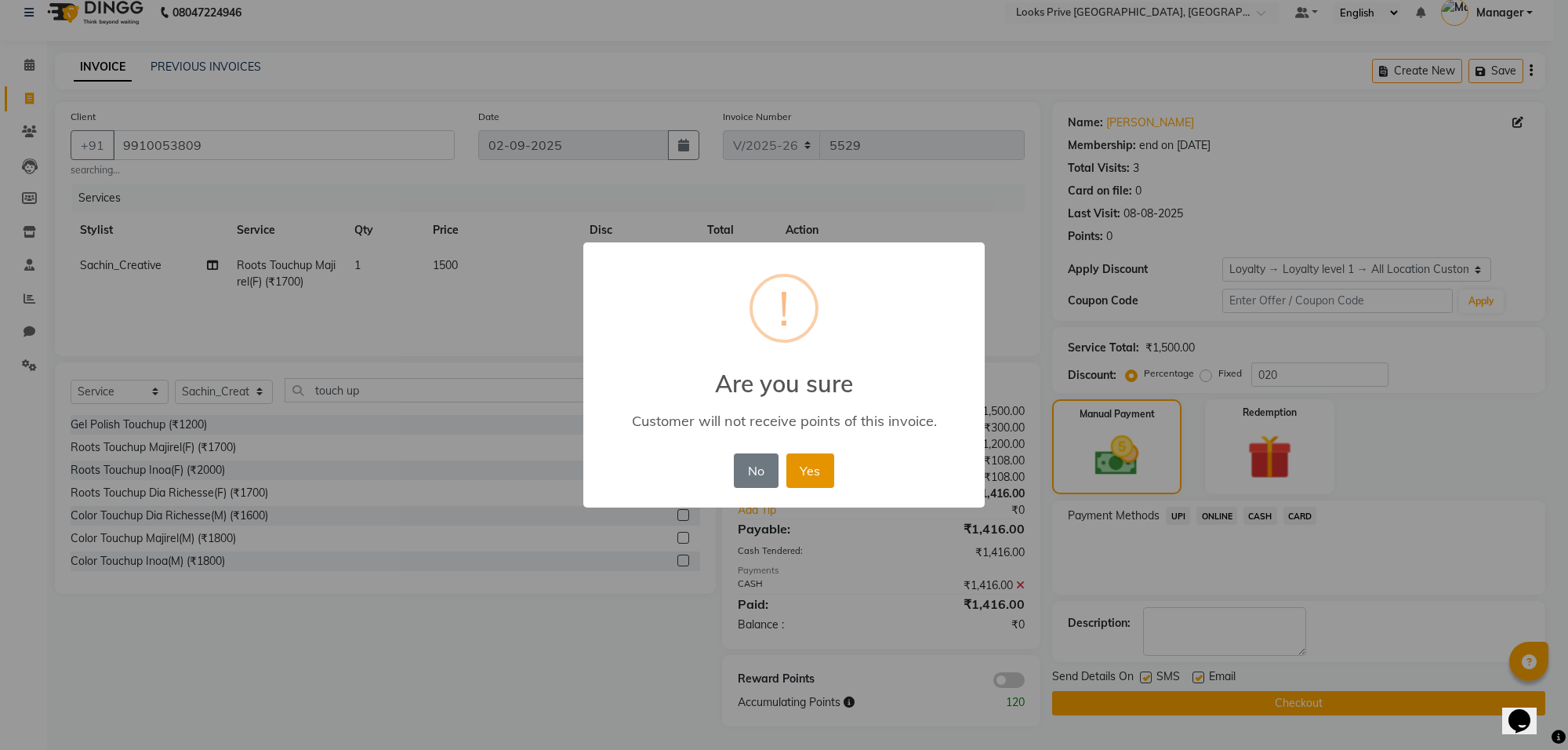
click at [816, 470] on button "Yes" at bounding box center [810, 470] width 48 height 34
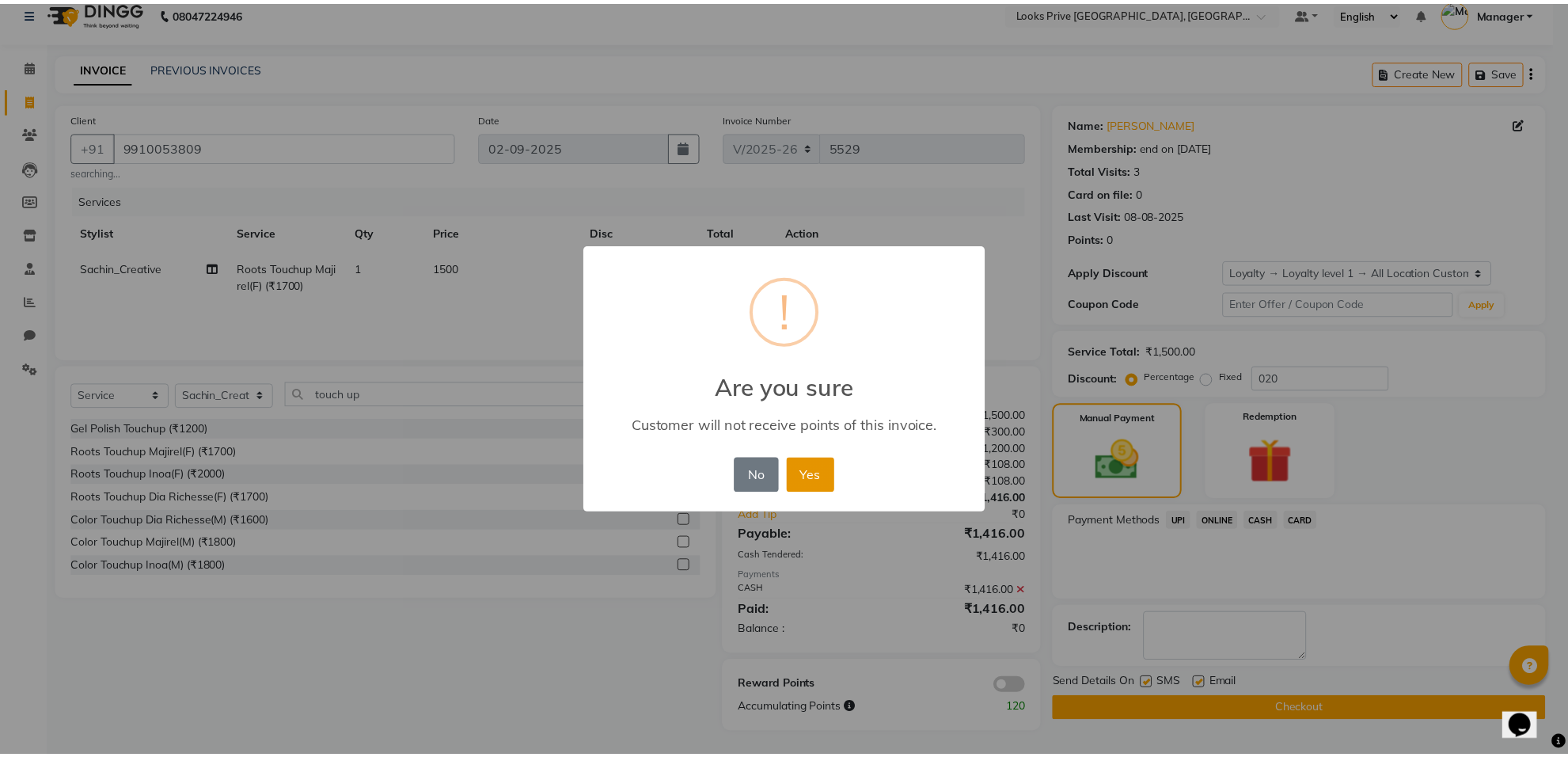
scroll to position [6, 0]
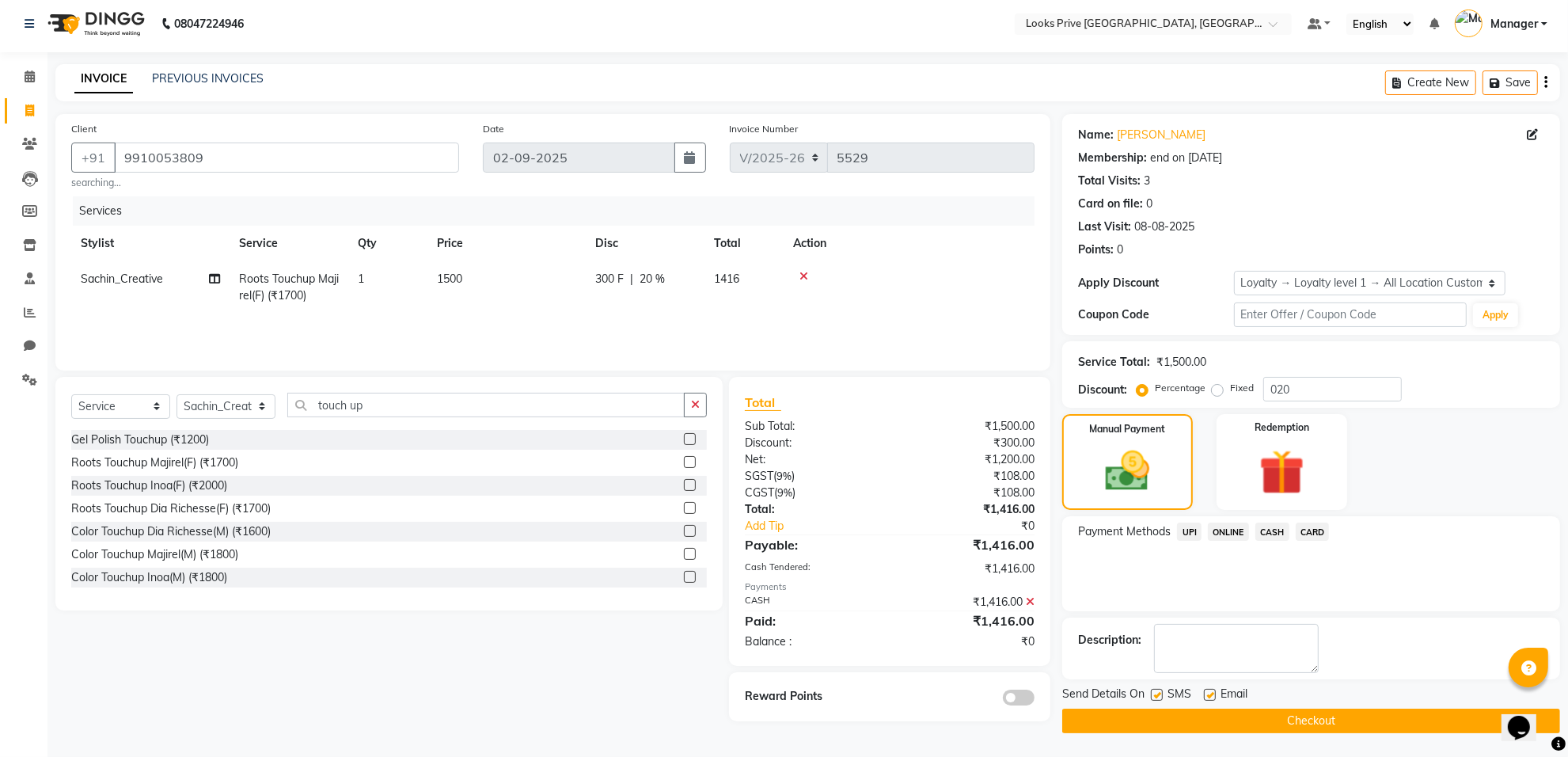
click at [1207, 693] on label at bounding box center [1210, 694] width 12 height 12
click at [1207, 693] on input "checkbox" at bounding box center [1209, 695] width 10 height 10
checkbox input "false"
click at [1200, 706] on div "Send Details On SMS Email Checkout" at bounding box center [1311, 709] width 498 height 47
click at [1199, 730] on button "Checkout" at bounding box center [1311, 721] width 498 height 24
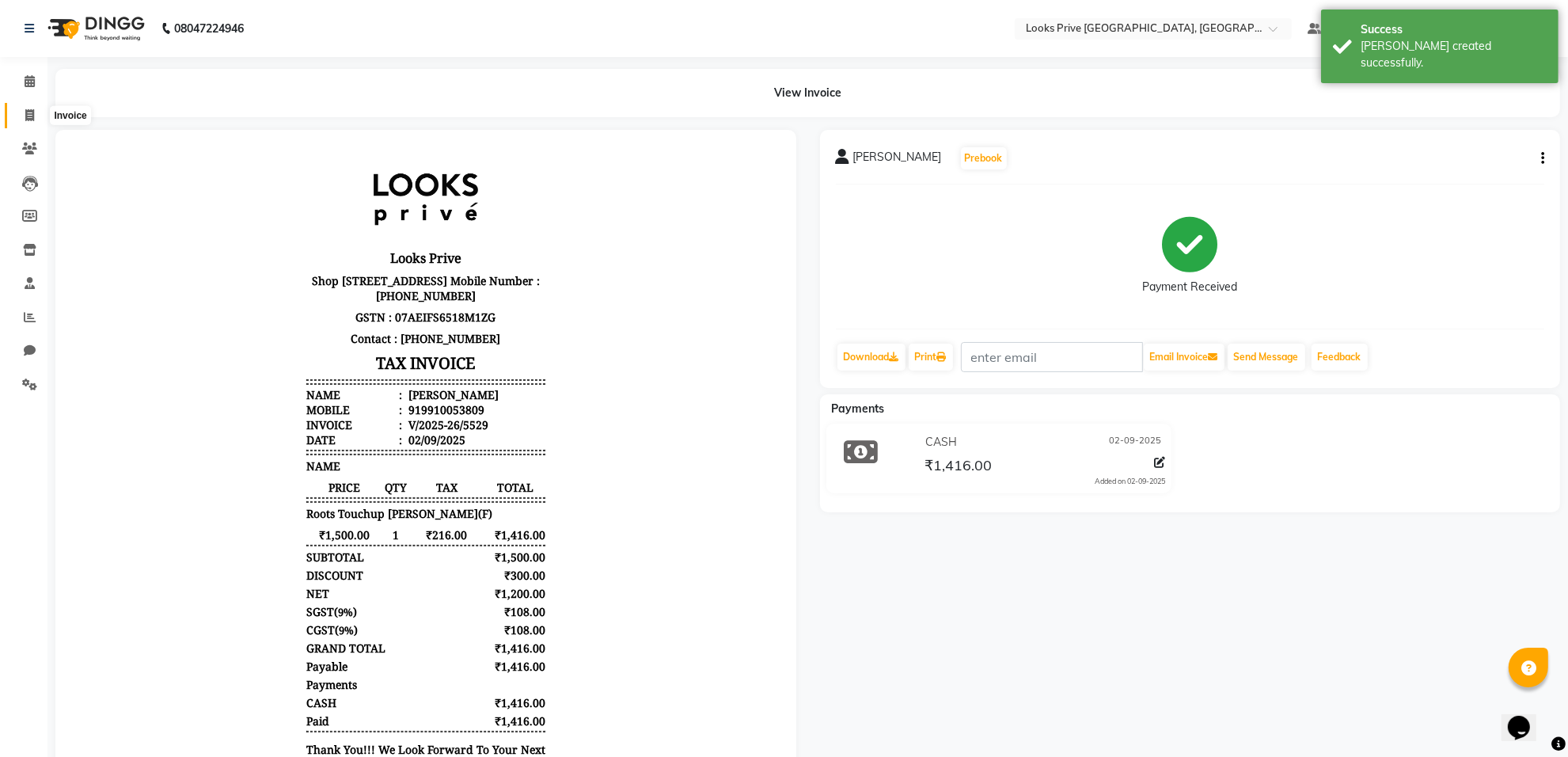
click at [25, 111] on icon at bounding box center [29, 115] width 8 height 12
select select "8127"
select select "service"
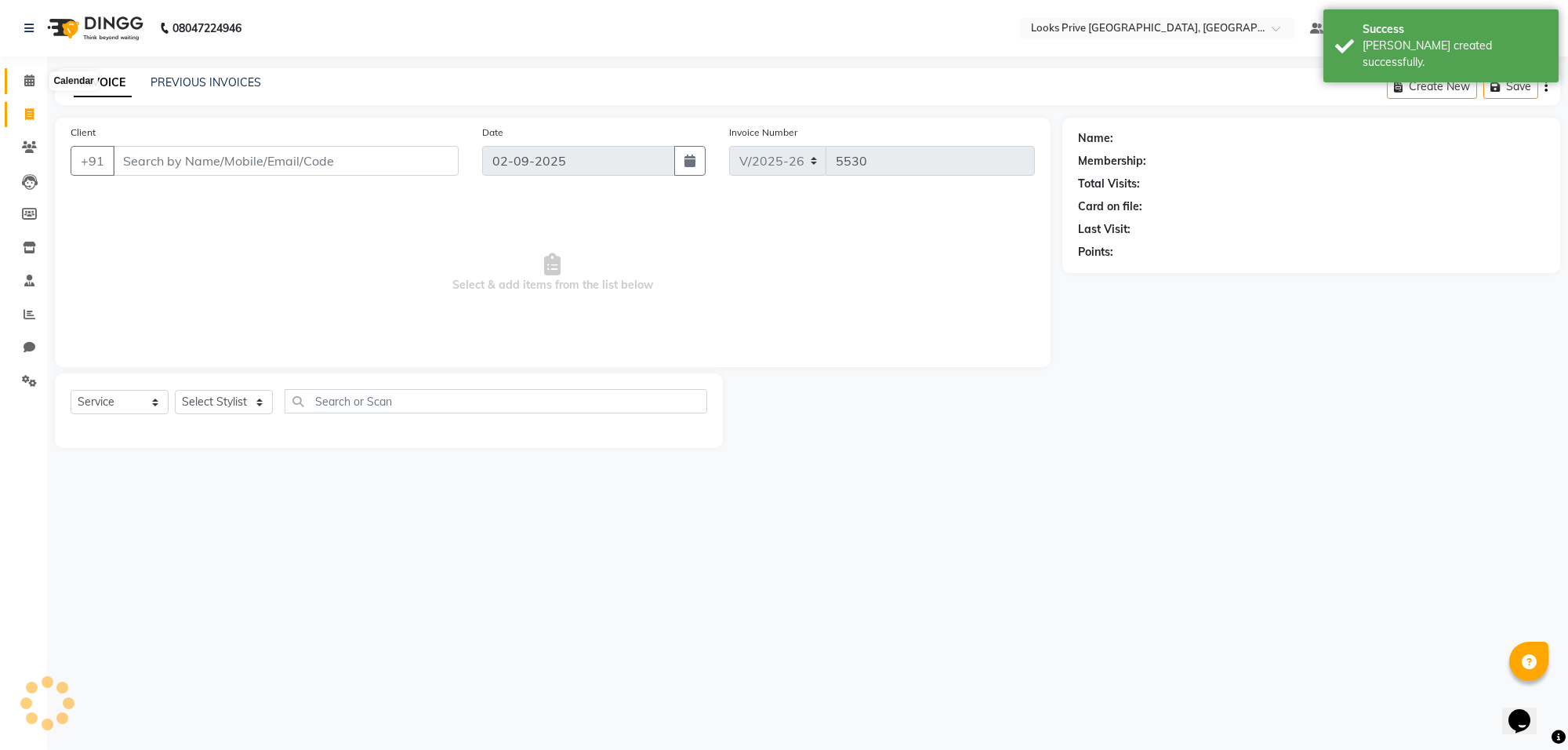
click at [25, 80] on icon at bounding box center [29, 80] width 10 height 12
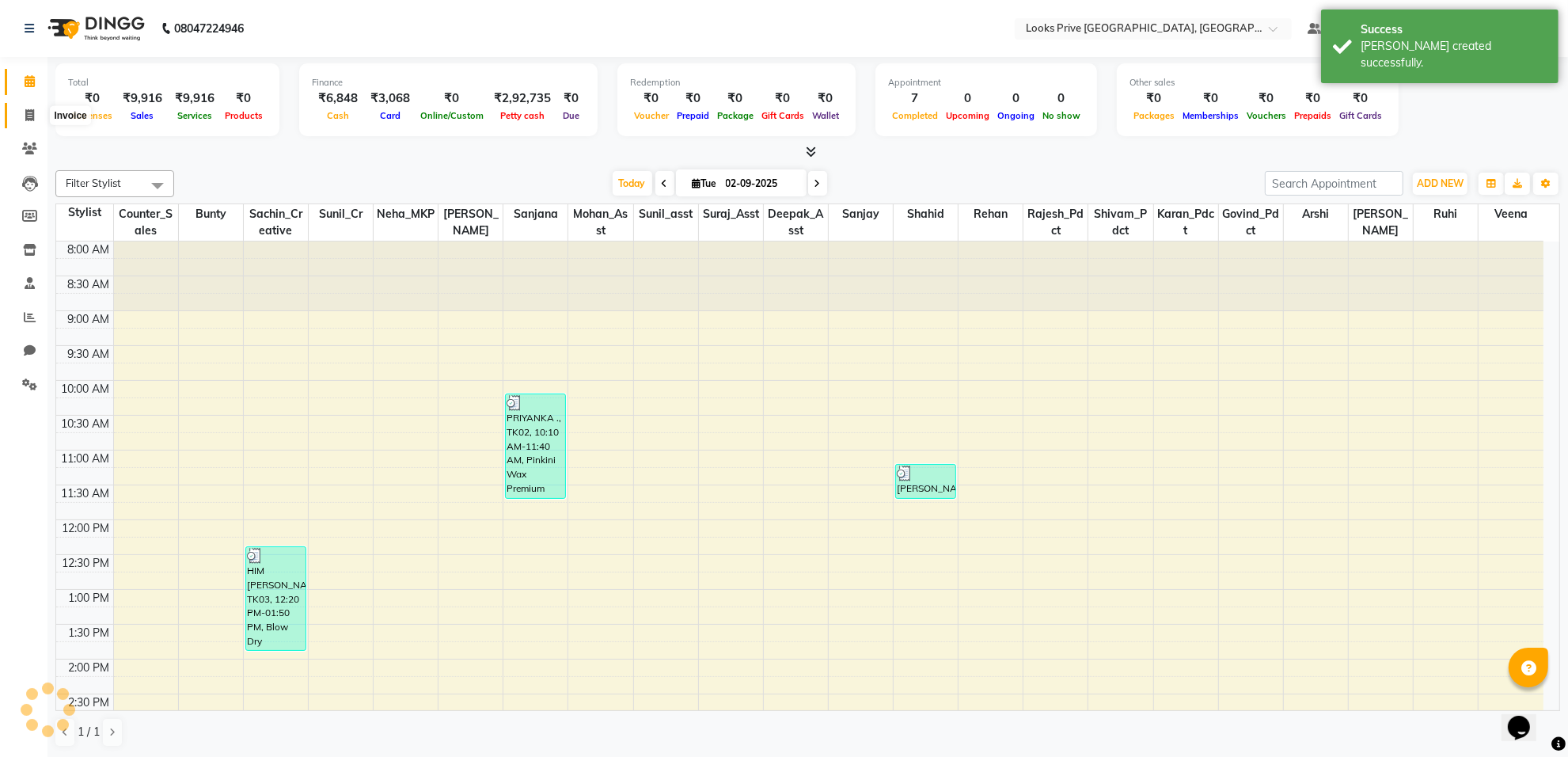
click at [25, 114] on icon at bounding box center [29, 115] width 8 height 12
select select "8127"
select select "service"
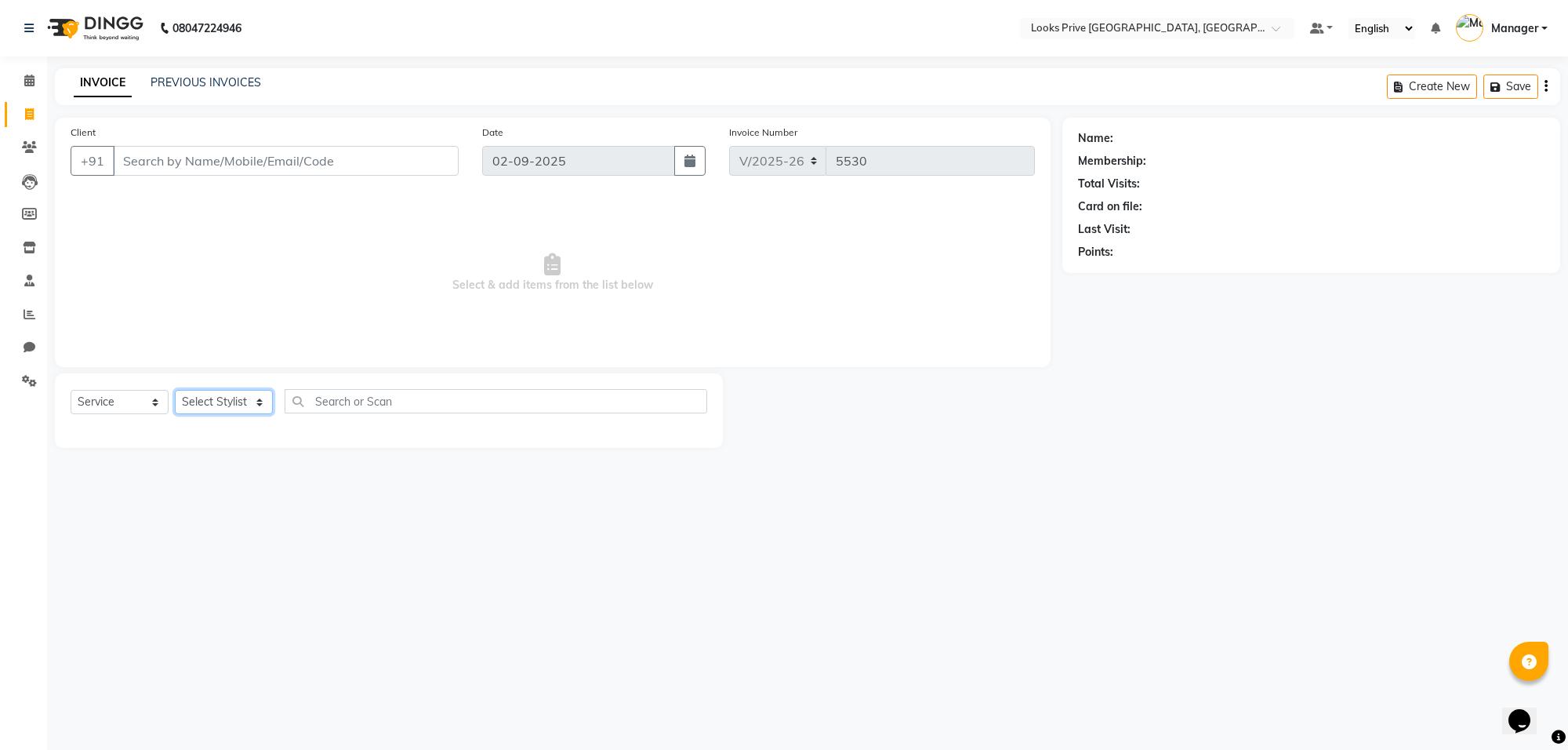
drag, startPoint x: 227, startPoint y: 404, endPoint x: 227, endPoint y: 390, distance: 14.0
click at [227, 404] on select "Select Stylist [PERSON_NAME] Counter_Sales Deepak_Asst Govind_Pdct Karan_Pdct M…" at bounding box center [224, 401] width 98 height 24
select select "75850"
click at [175, 389] on select "Select Stylist [PERSON_NAME] Counter_Sales Deepak_Asst Govind_Pdct Karan_Pdct M…" at bounding box center [224, 401] width 98 height 24
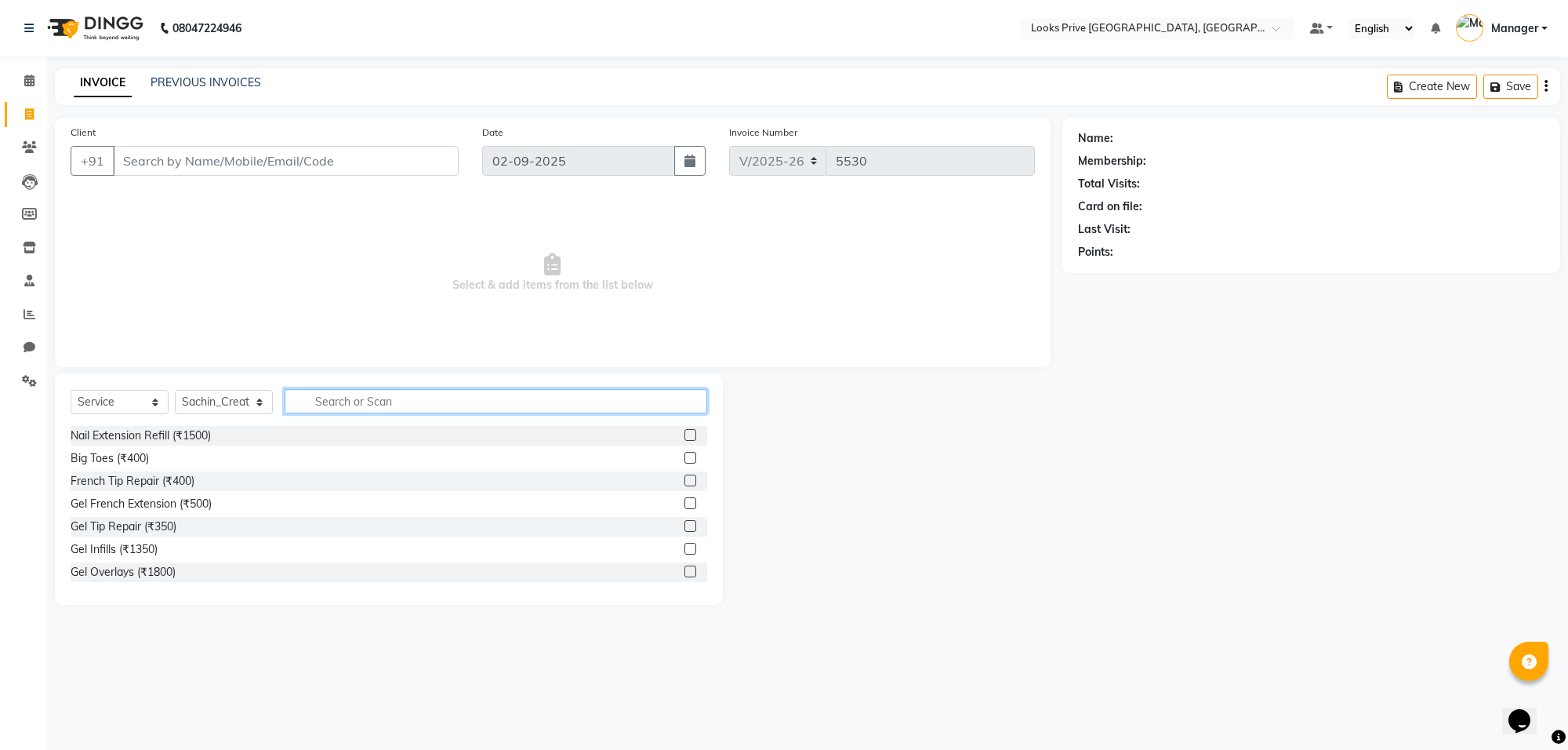
click at [326, 404] on input "text" at bounding box center [496, 401] width 422 height 24
type input "touch u"
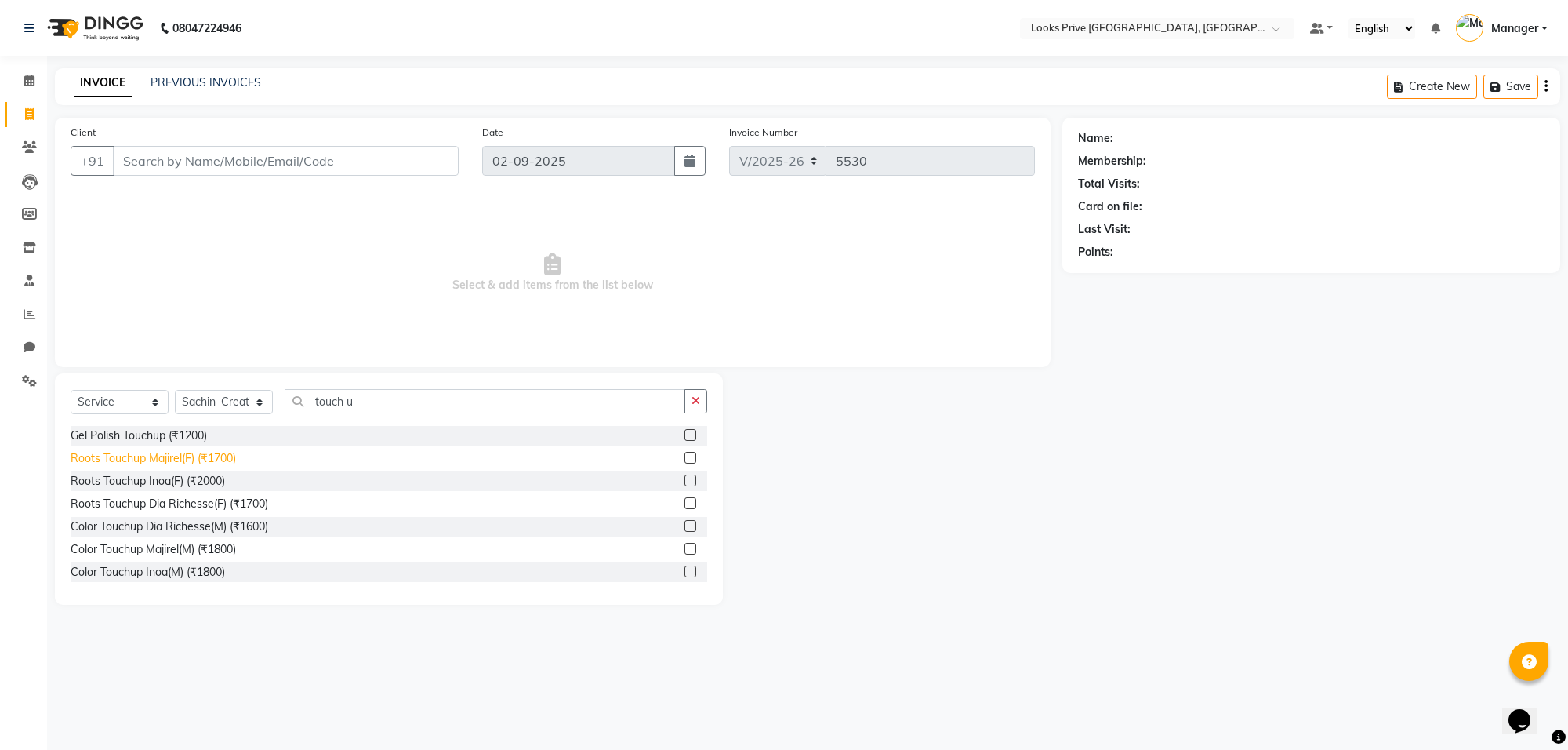
drag, startPoint x: 198, startPoint y: 457, endPoint x: 452, endPoint y: 338, distance: 280.5
click at [205, 453] on div "Roots Touchup Majirel(F) (₹1700)" at bounding box center [152, 458] width 165 height 17
checkbox input "false"
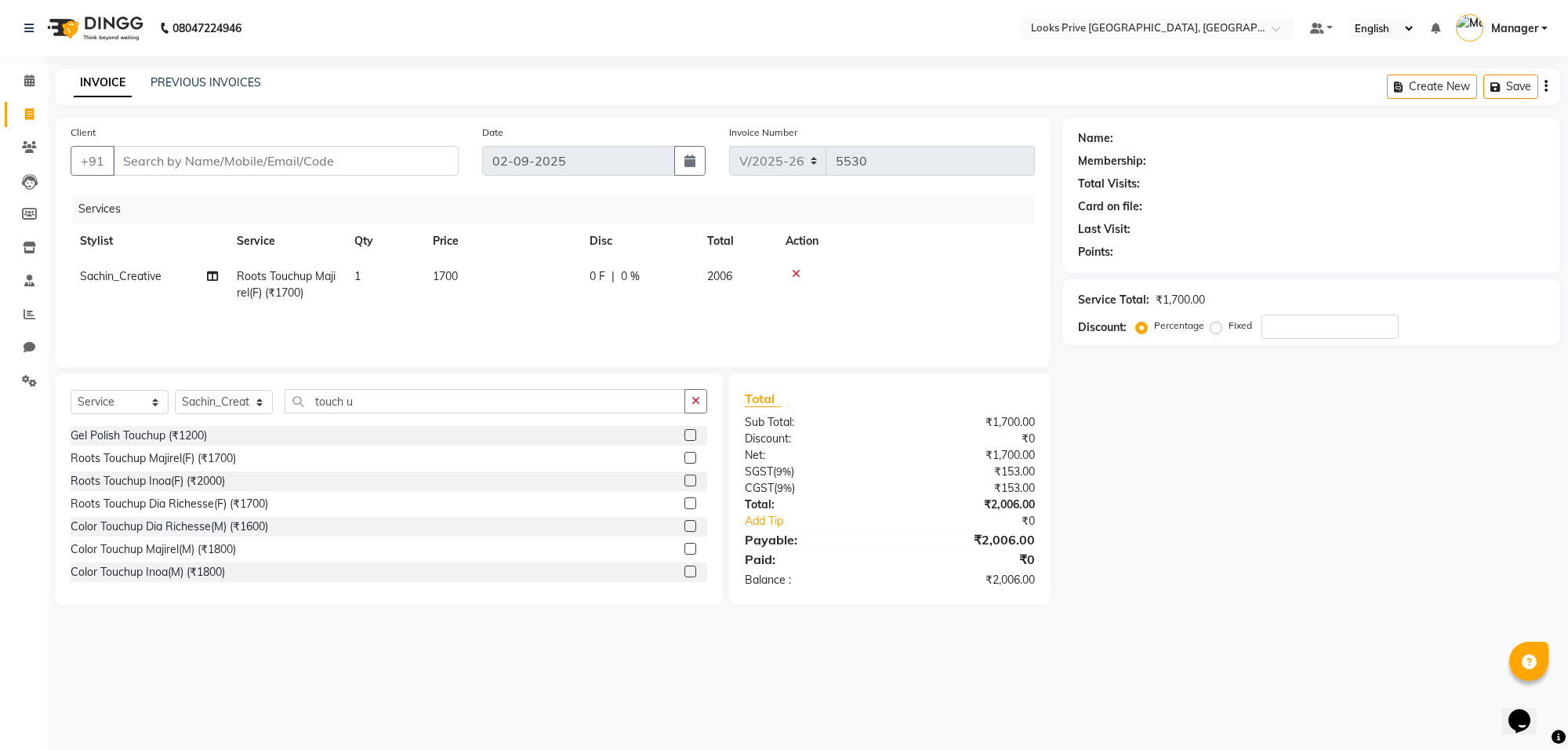
click at [546, 274] on td "1700" at bounding box center [502, 284] width 157 height 52
select select "75850"
click at [546, 274] on input "1700" at bounding box center [576, 280] width 138 height 24
type input "1500"
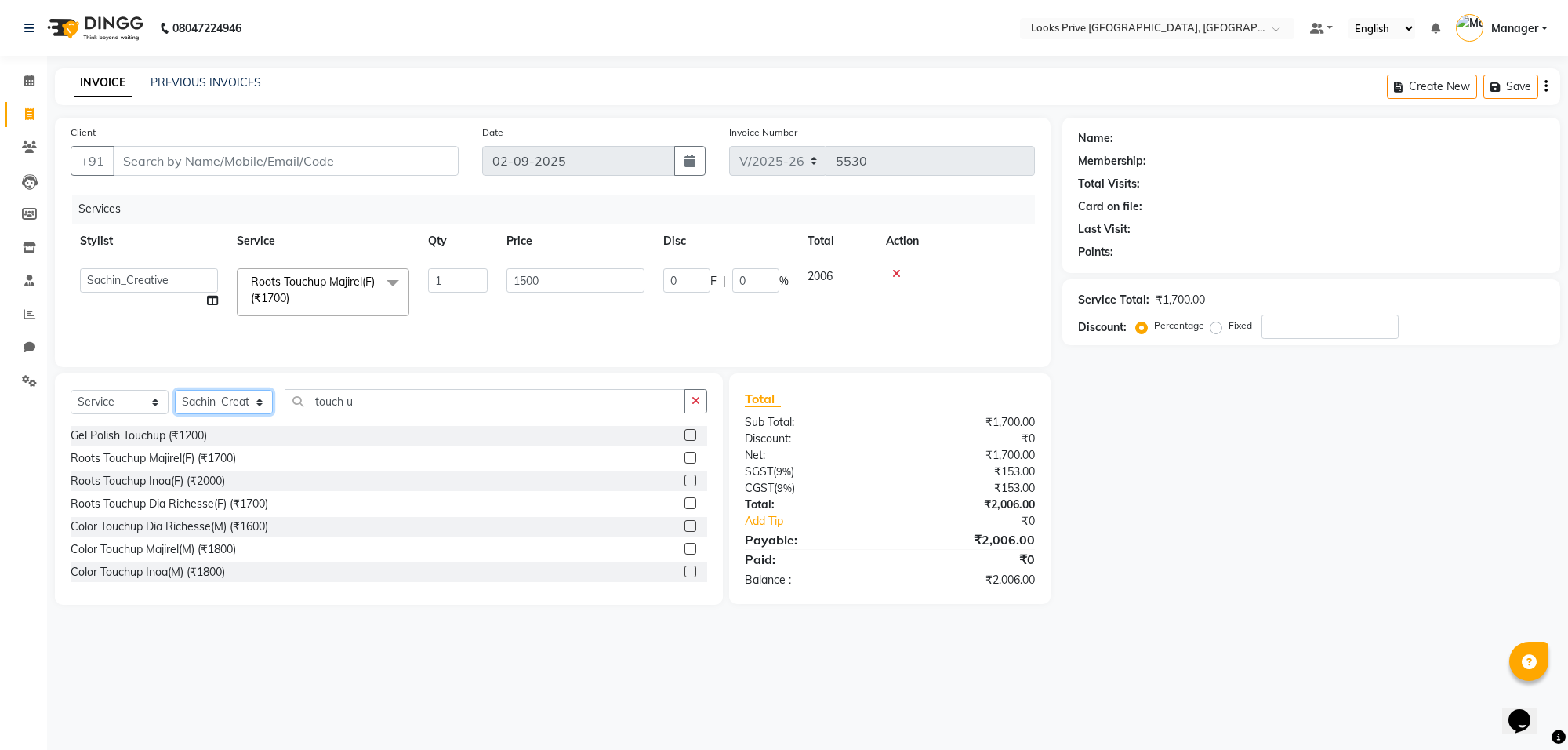
click at [226, 395] on select "Select Stylist [PERSON_NAME] Counter_Sales Deepak_Asst Govind_Pdct Karan_Pdct M…" at bounding box center [224, 401] width 98 height 24
select select "75867"
click at [175, 389] on select "Select Stylist [PERSON_NAME] Counter_Sales Deepak_Asst Govind_Pdct Karan_Pdct M…" at bounding box center [224, 401] width 98 height 24
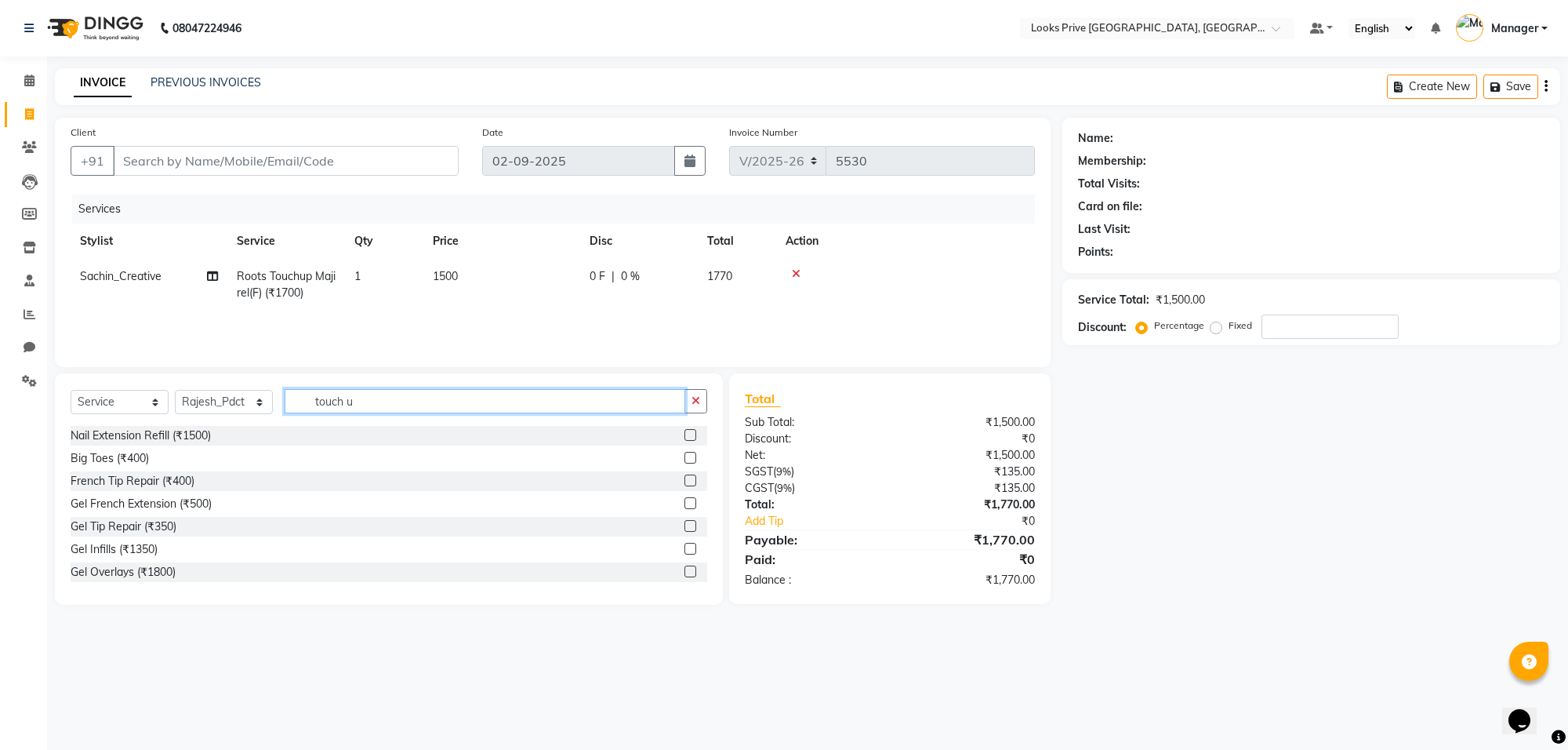
click at [427, 402] on input "touch u" at bounding box center [485, 401] width 400 height 24
type input "t"
type input "r"
type input "pedi"
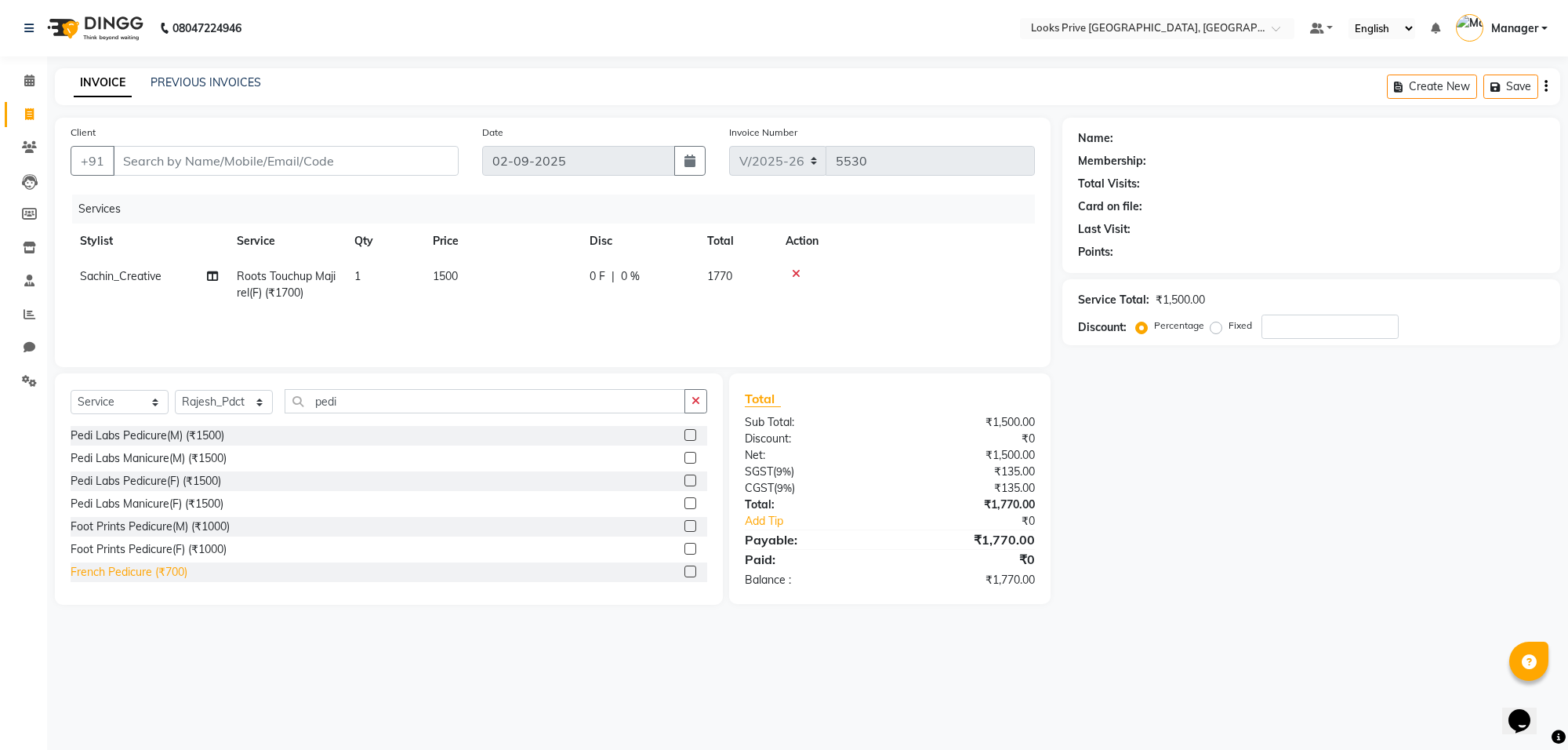
click at [116, 573] on div "French Pedicure (₹700)" at bounding box center [128, 572] width 117 height 17
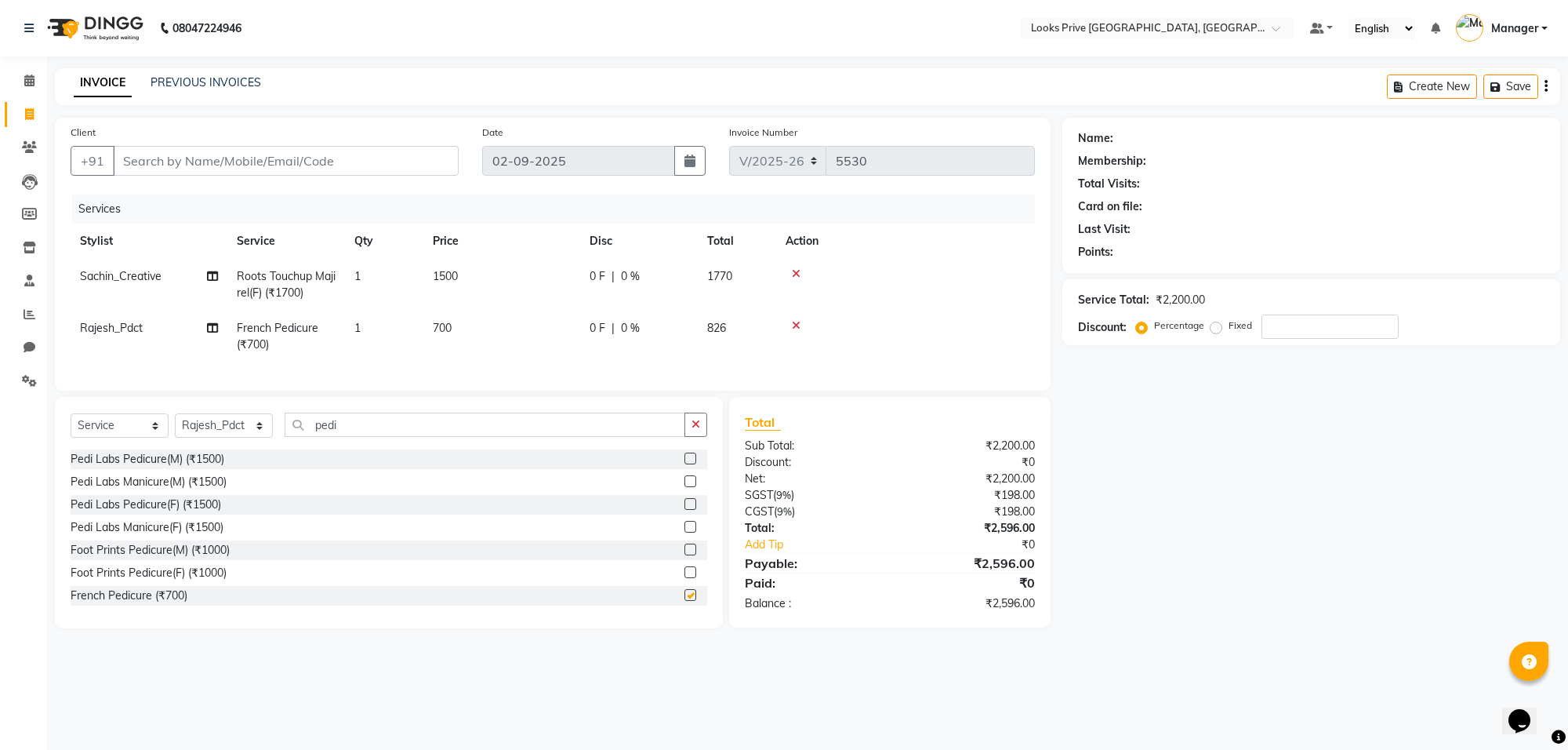
checkbox input "false"
click at [507, 339] on td "700" at bounding box center [502, 337] width 157 height 52
select select "75867"
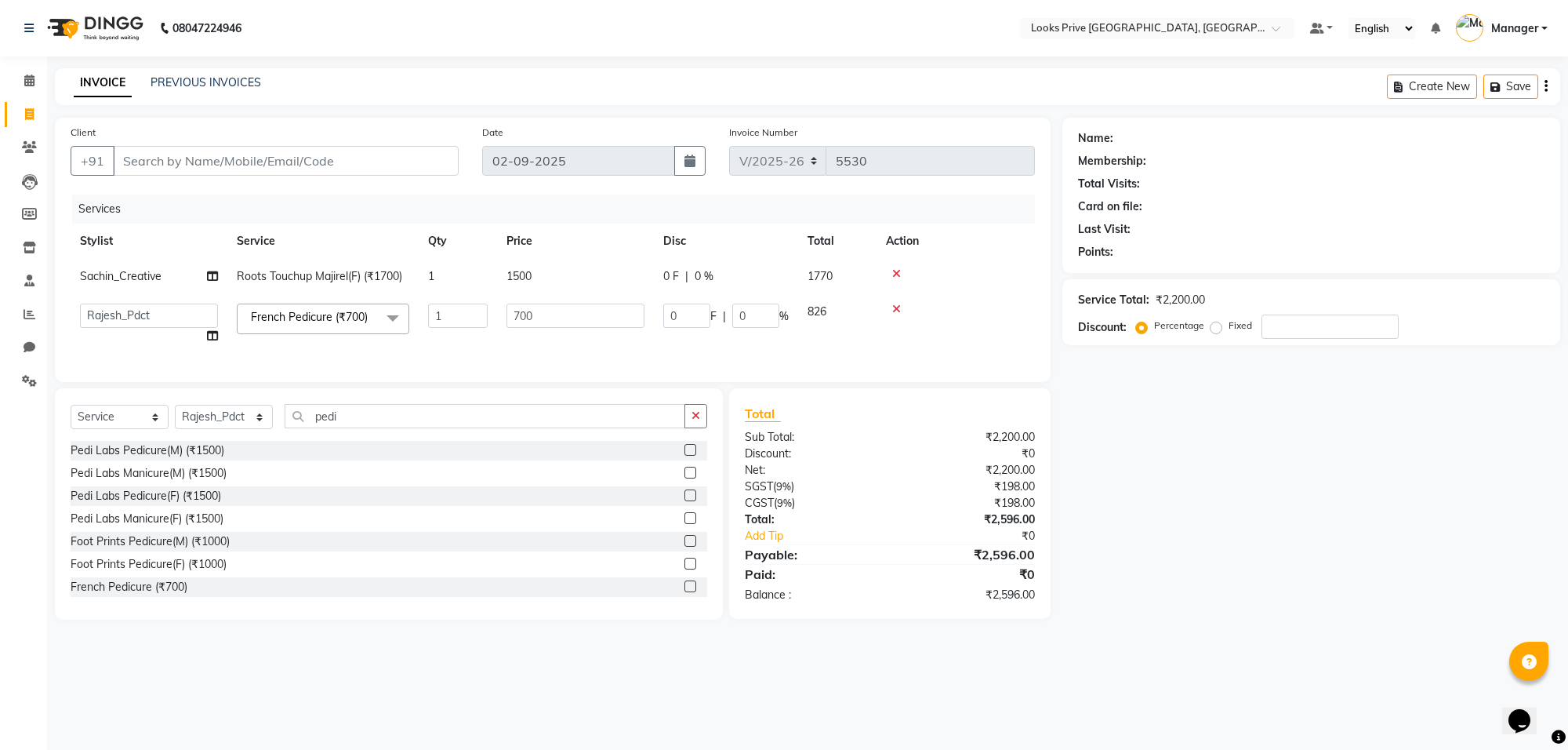
click at [507, 339] on td "700" at bounding box center [576, 324] width 157 height 60
click at [515, 318] on input "700" at bounding box center [576, 315] width 138 height 24
type input "800"
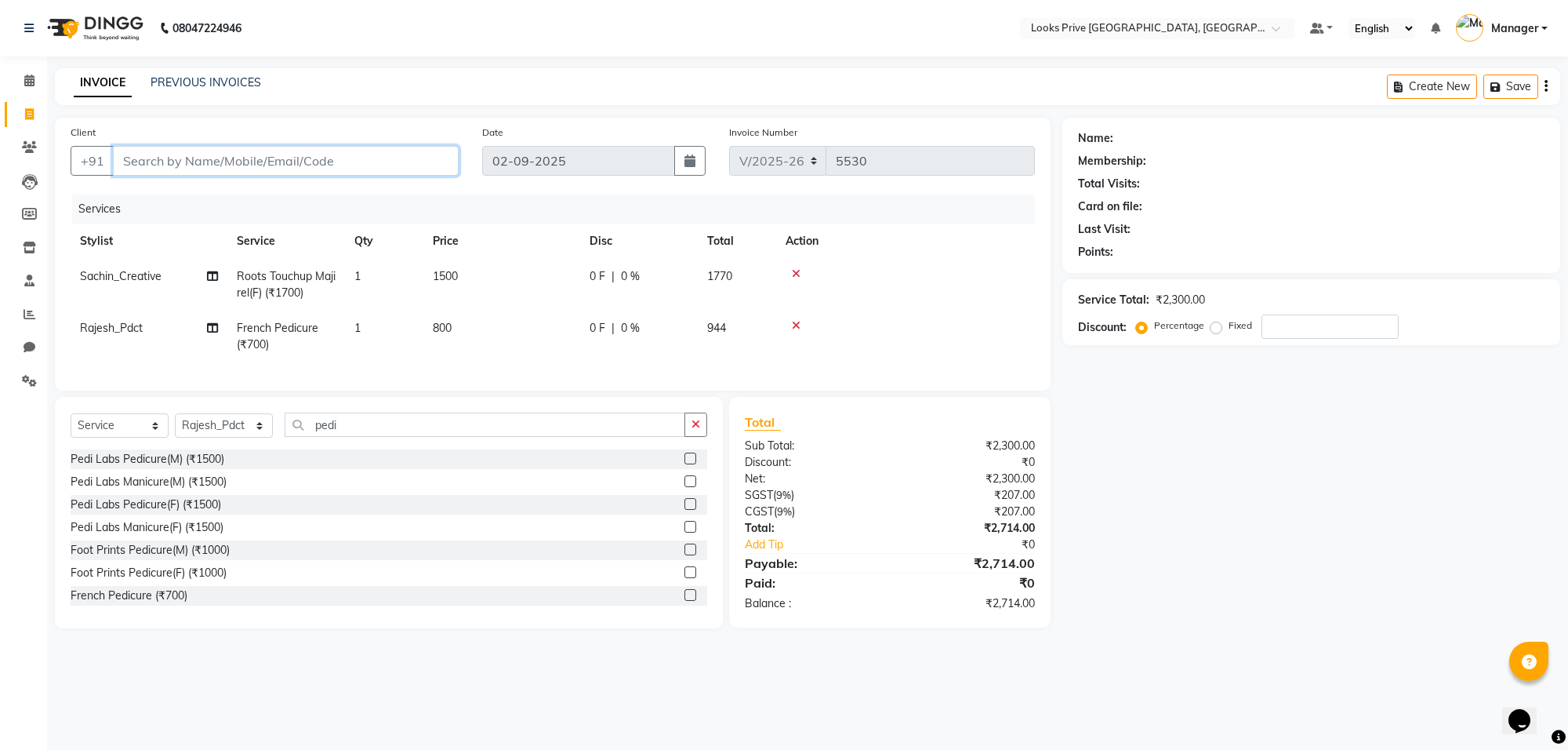
click at [146, 161] on input "Client" at bounding box center [285, 161] width 346 height 30
type input "9"
type input "0"
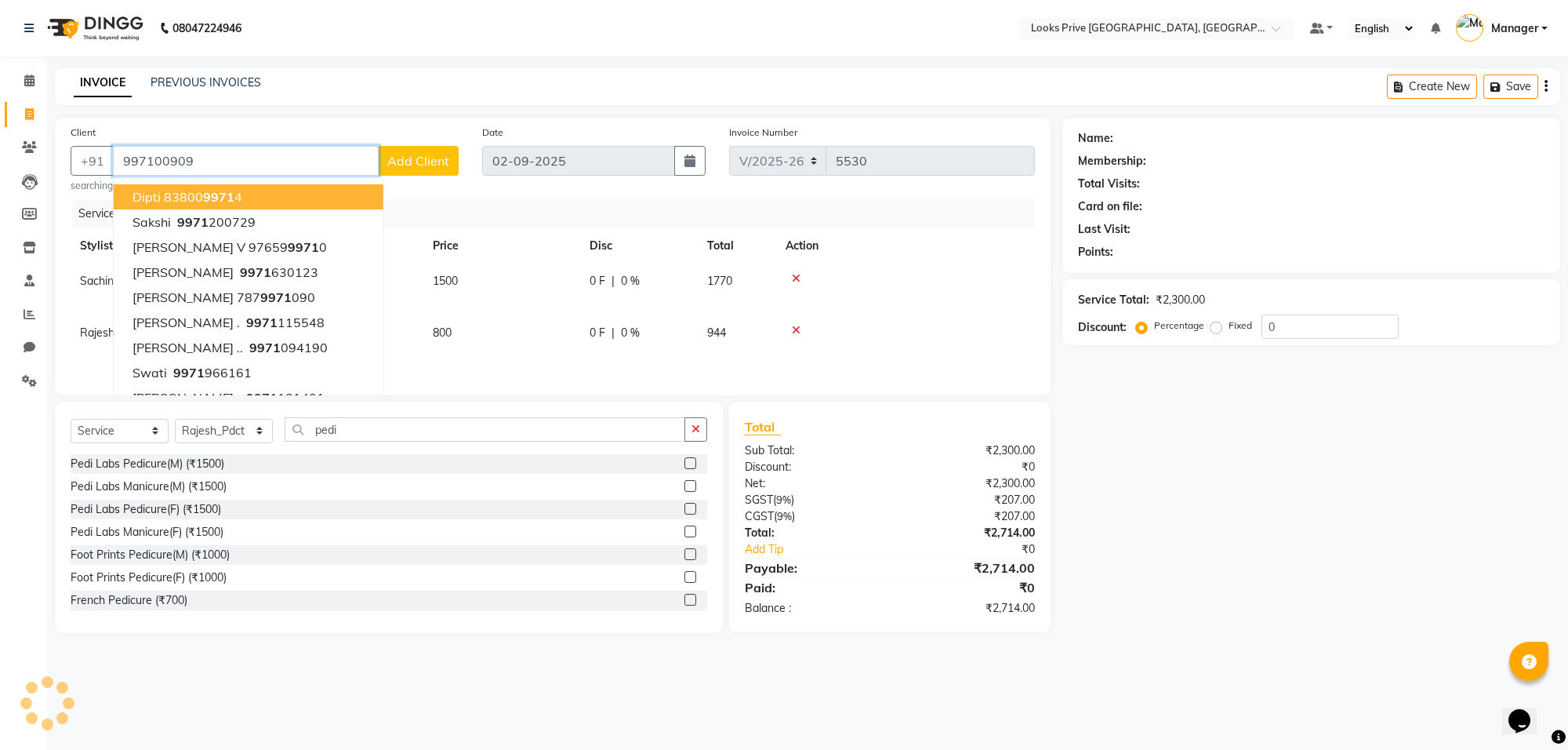
type input "997100909"
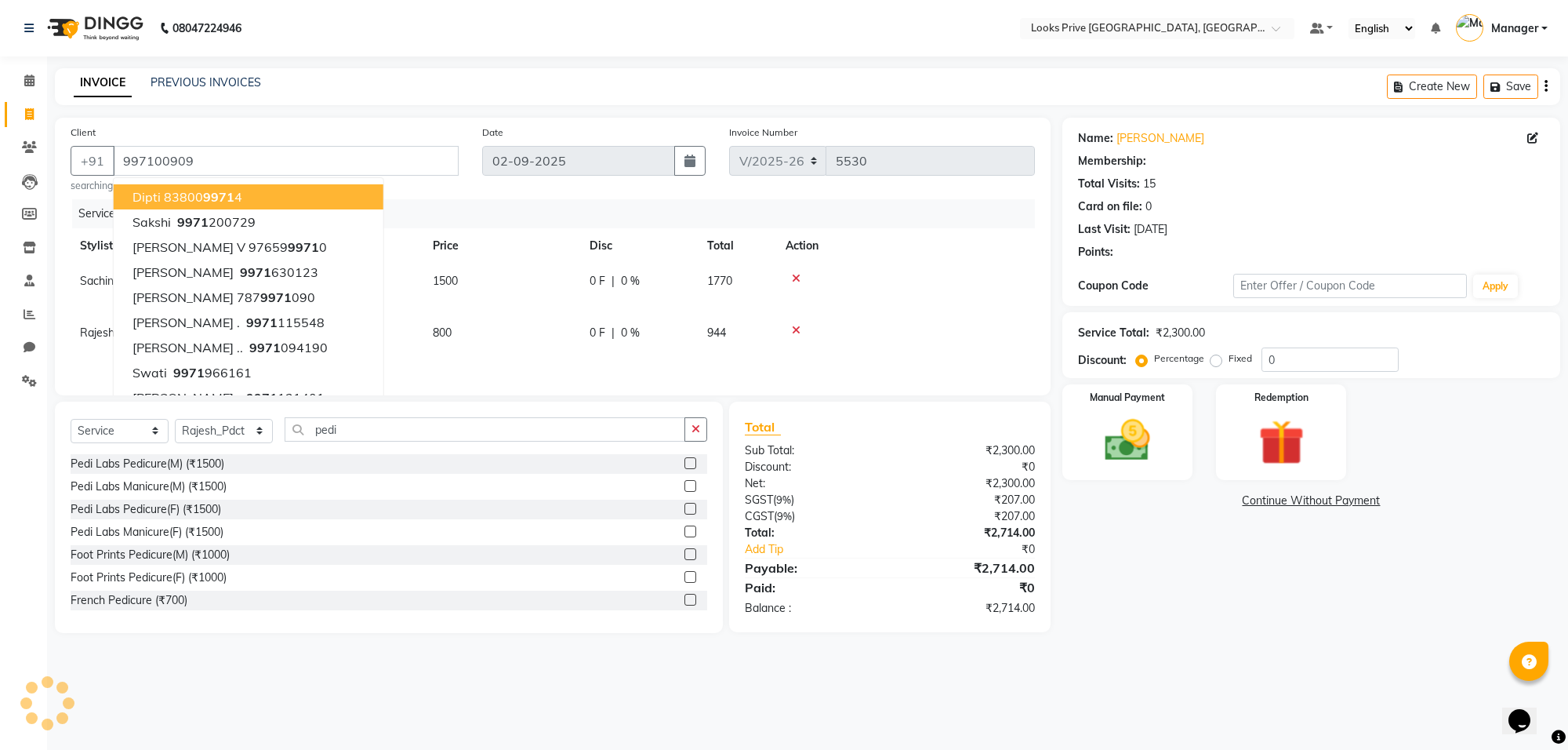
select select "1: Object"
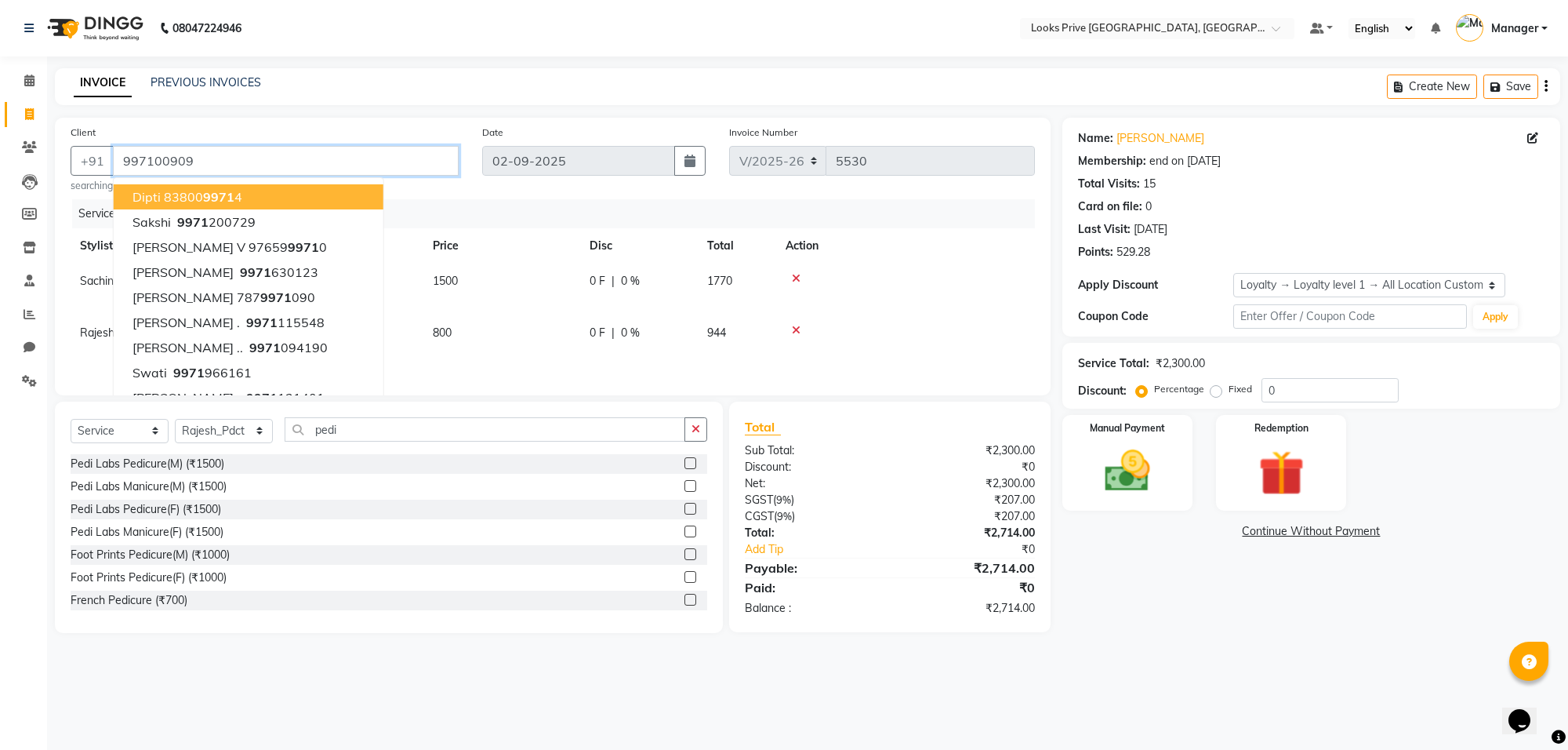
click at [249, 154] on input "997100909" at bounding box center [285, 161] width 346 height 30
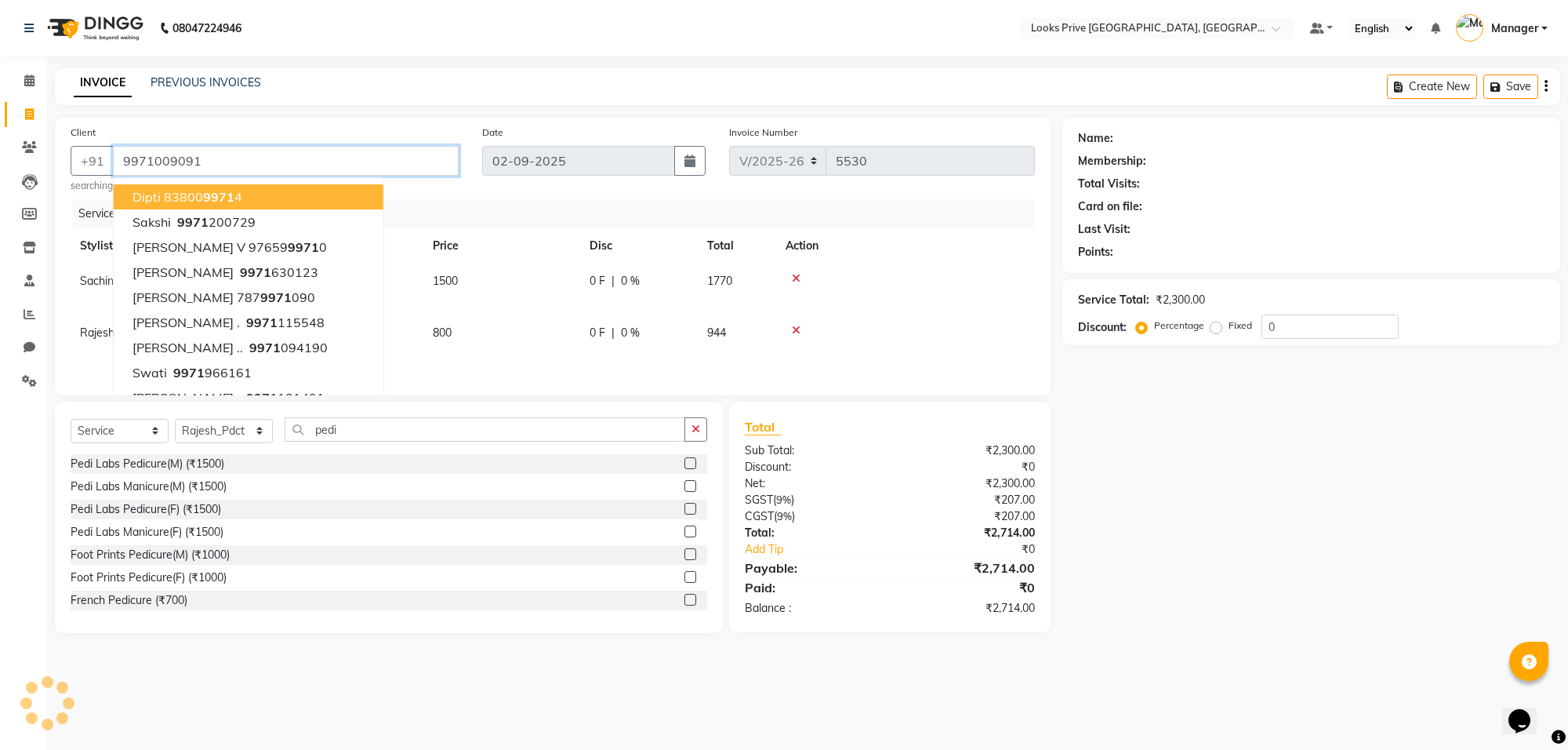
type input "9971009091"
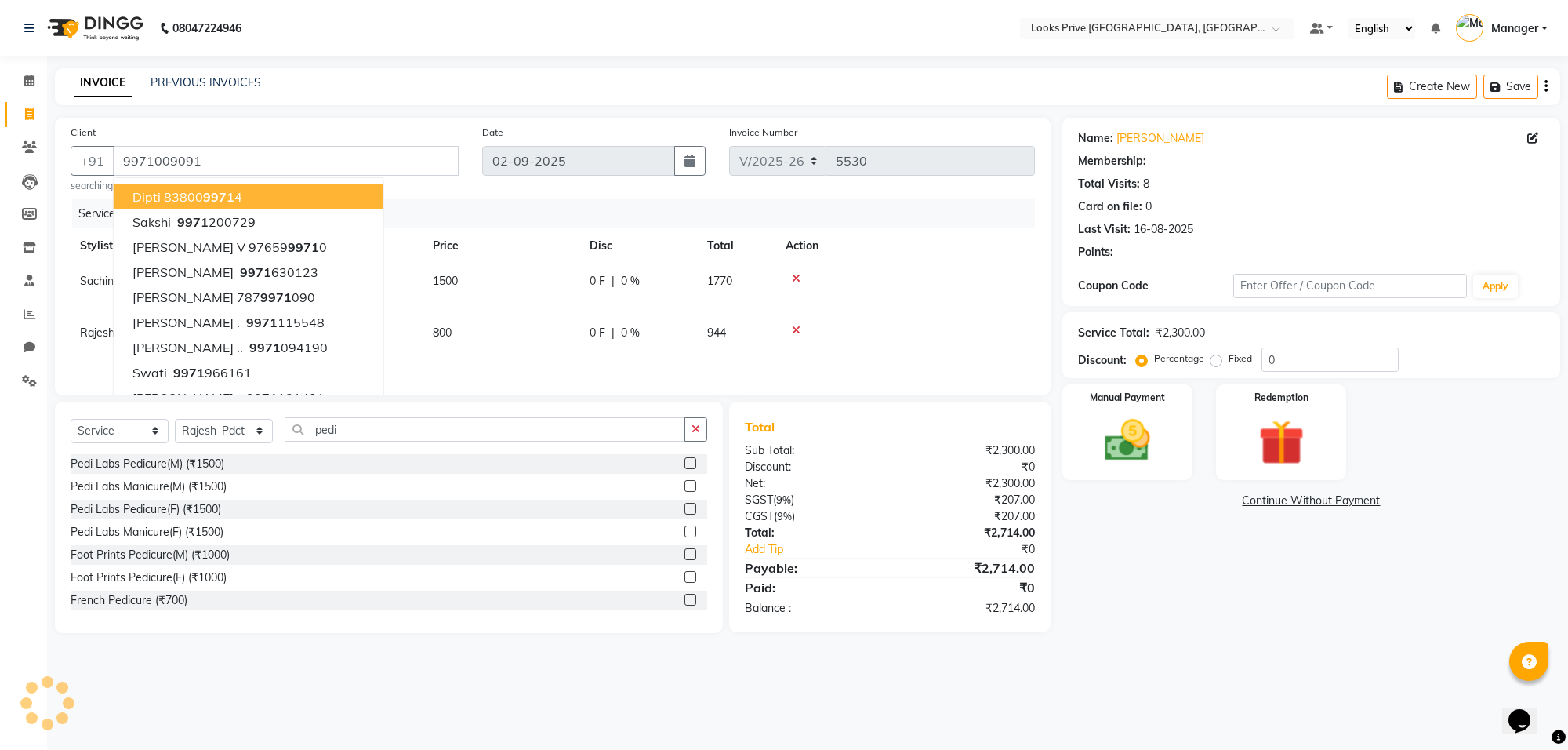
select select "1: Object"
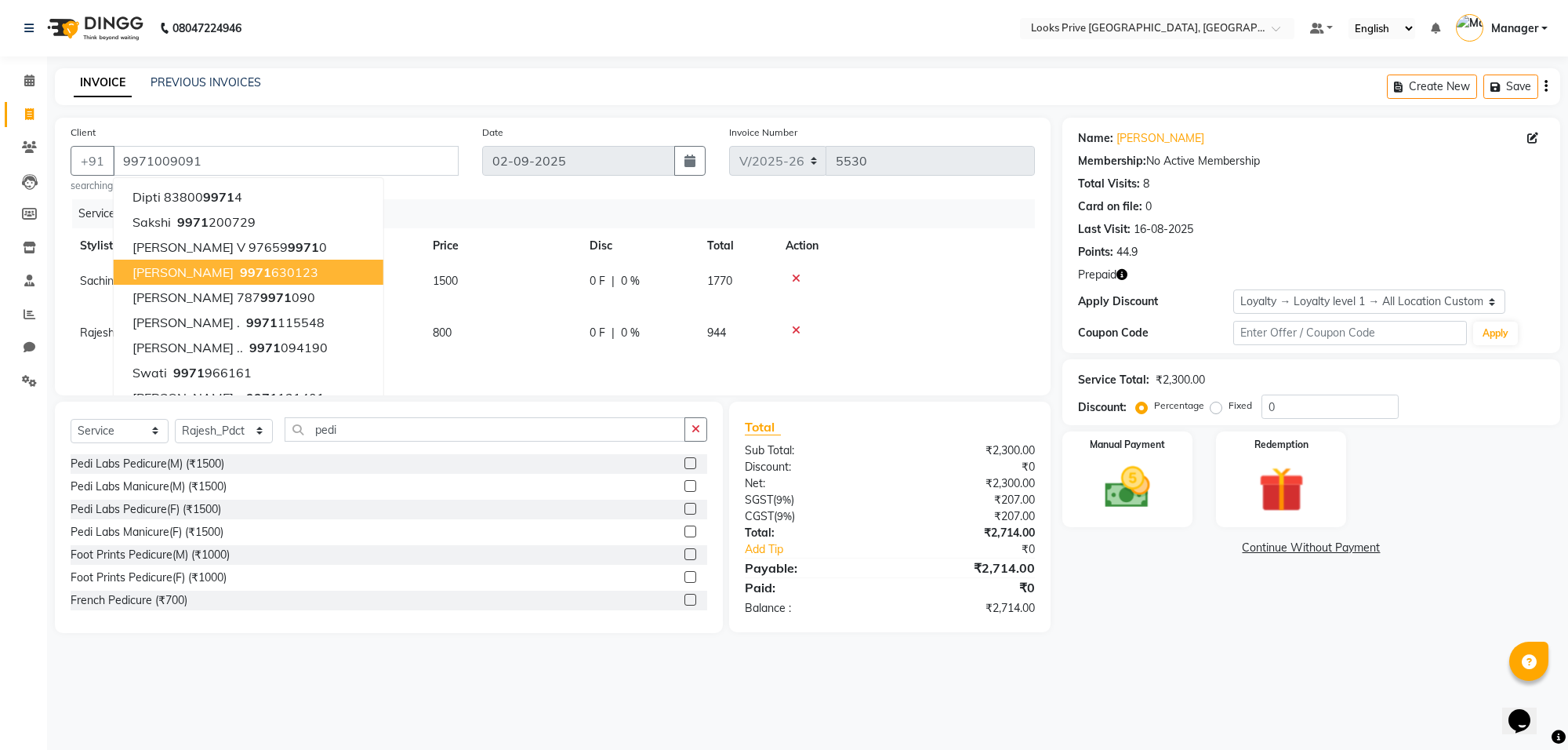
click at [1122, 274] on icon "button" at bounding box center [1122, 275] width 11 height 11
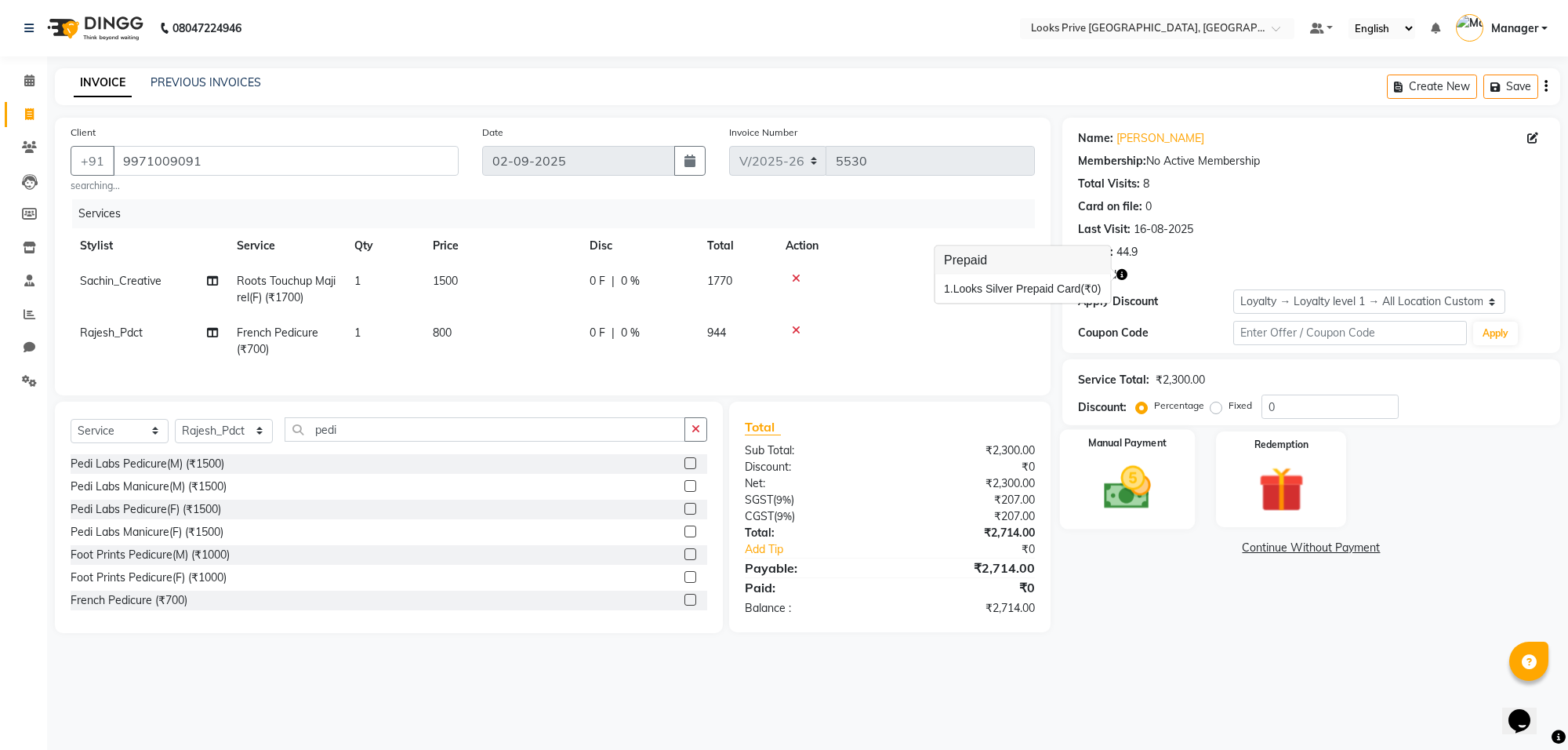
click at [1142, 464] on img at bounding box center [1127, 487] width 77 height 54
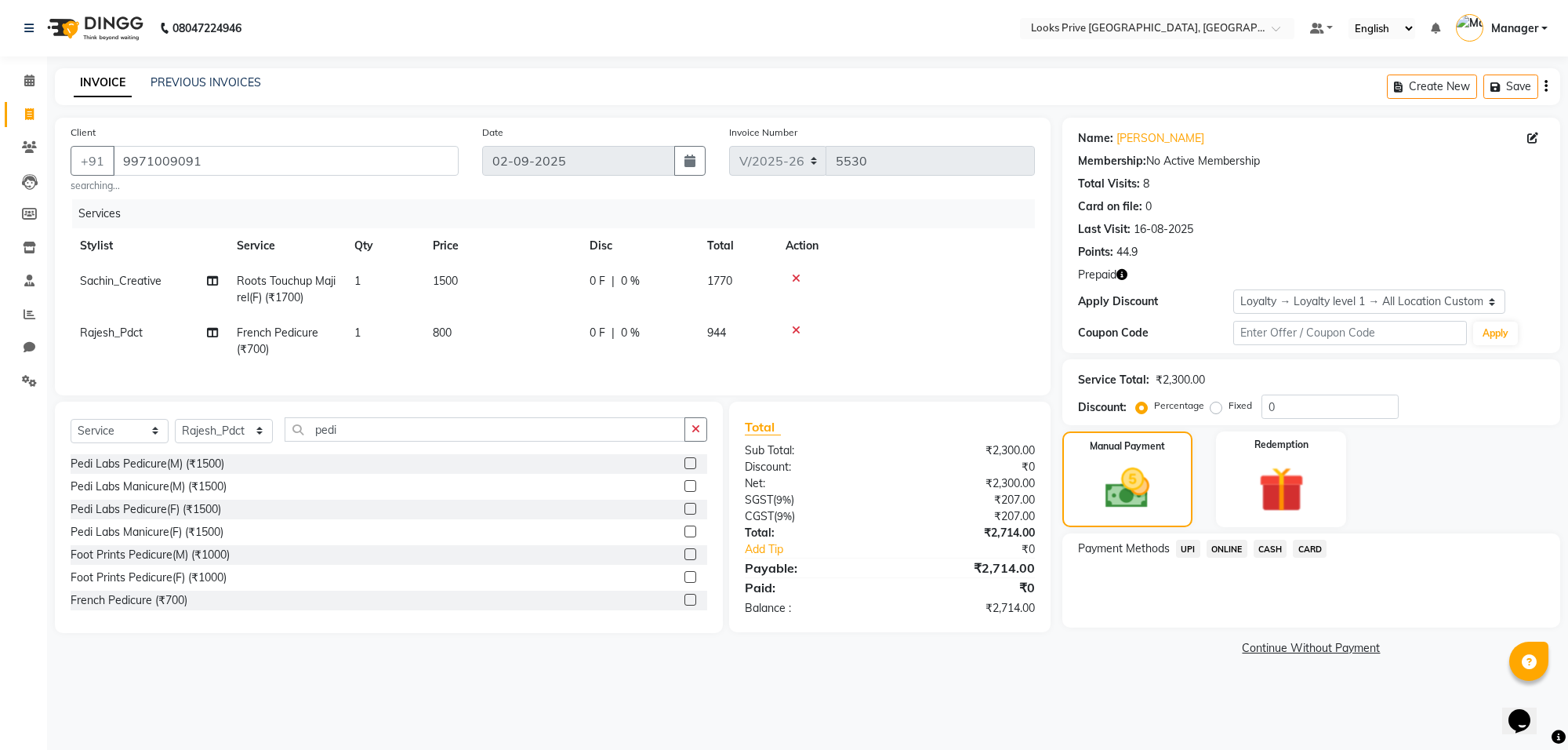
click at [569, 330] on td "800" at bounding box center [502, 341] width 157 height 52
select select "75867"
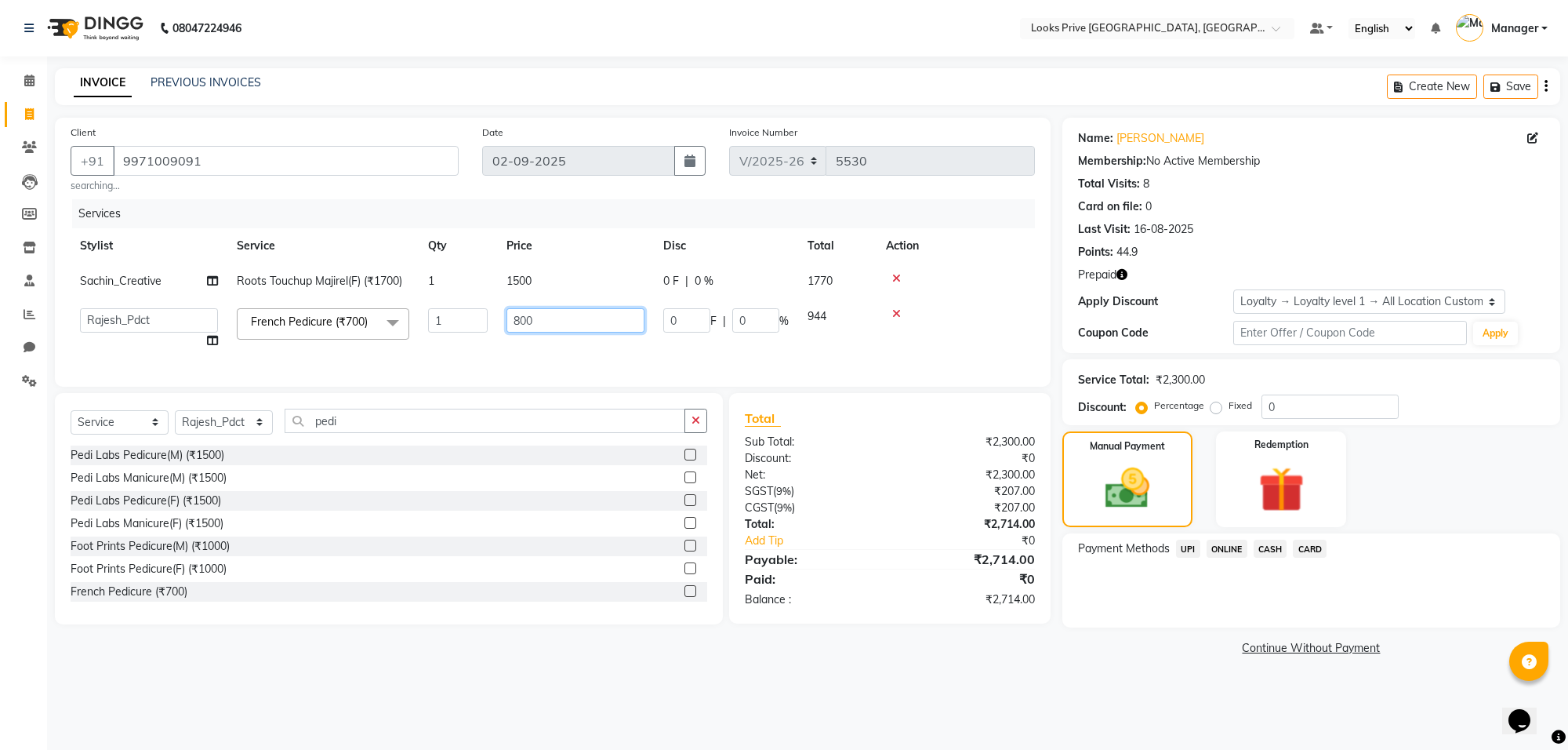
click at [569, 330] on input "800" at bounding box center [576, 320] width 138 height 24
type input "806"
click at [743, 665] on main "INVOICE PREVIOUS INVOICES Create New Save Client +91 9971009091 searching... Da…" at bounding box center [807, 375] width 1521 height 614
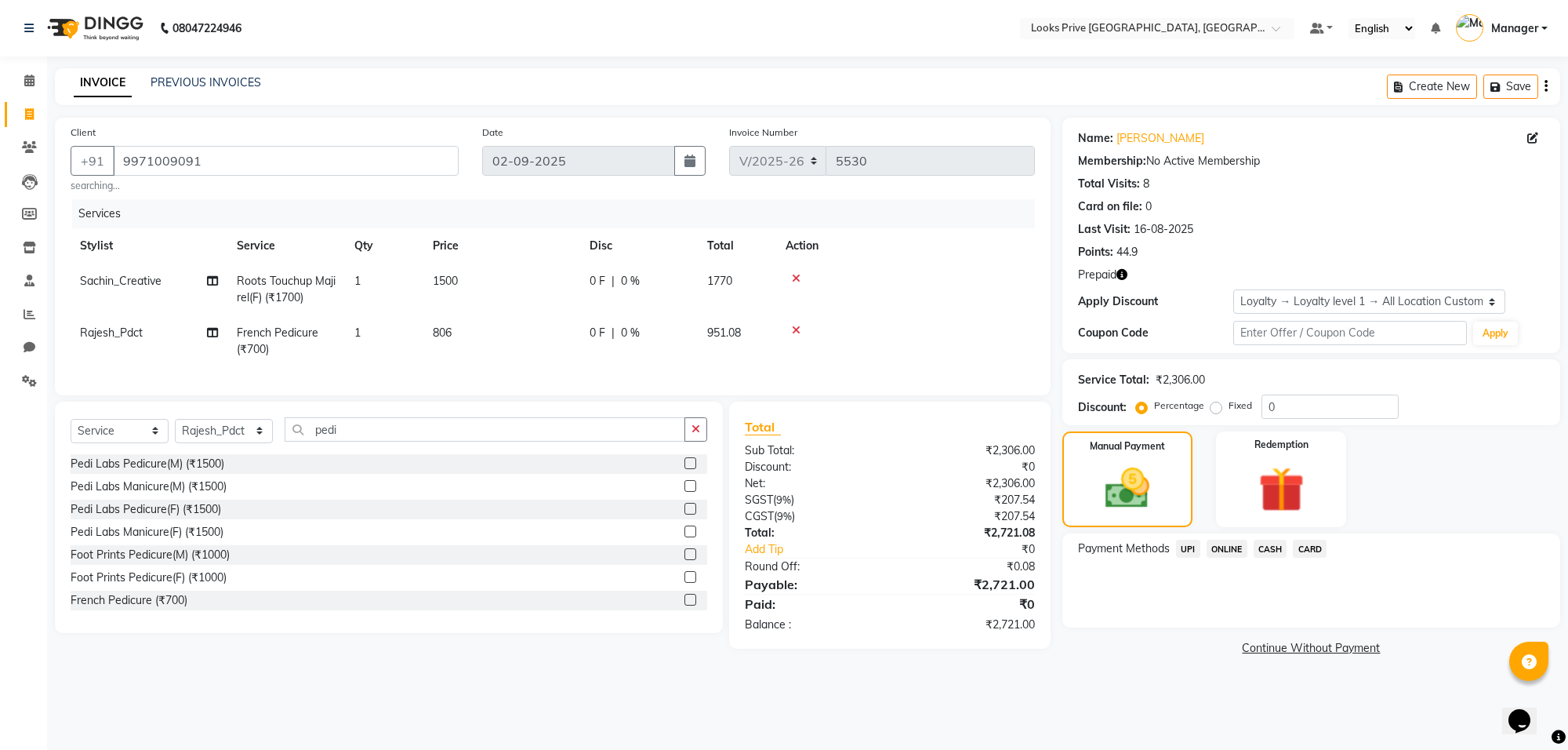
click at [551, 341] on td "806" at bounding box center [502, 341] width 157 height 52
select select "75867"
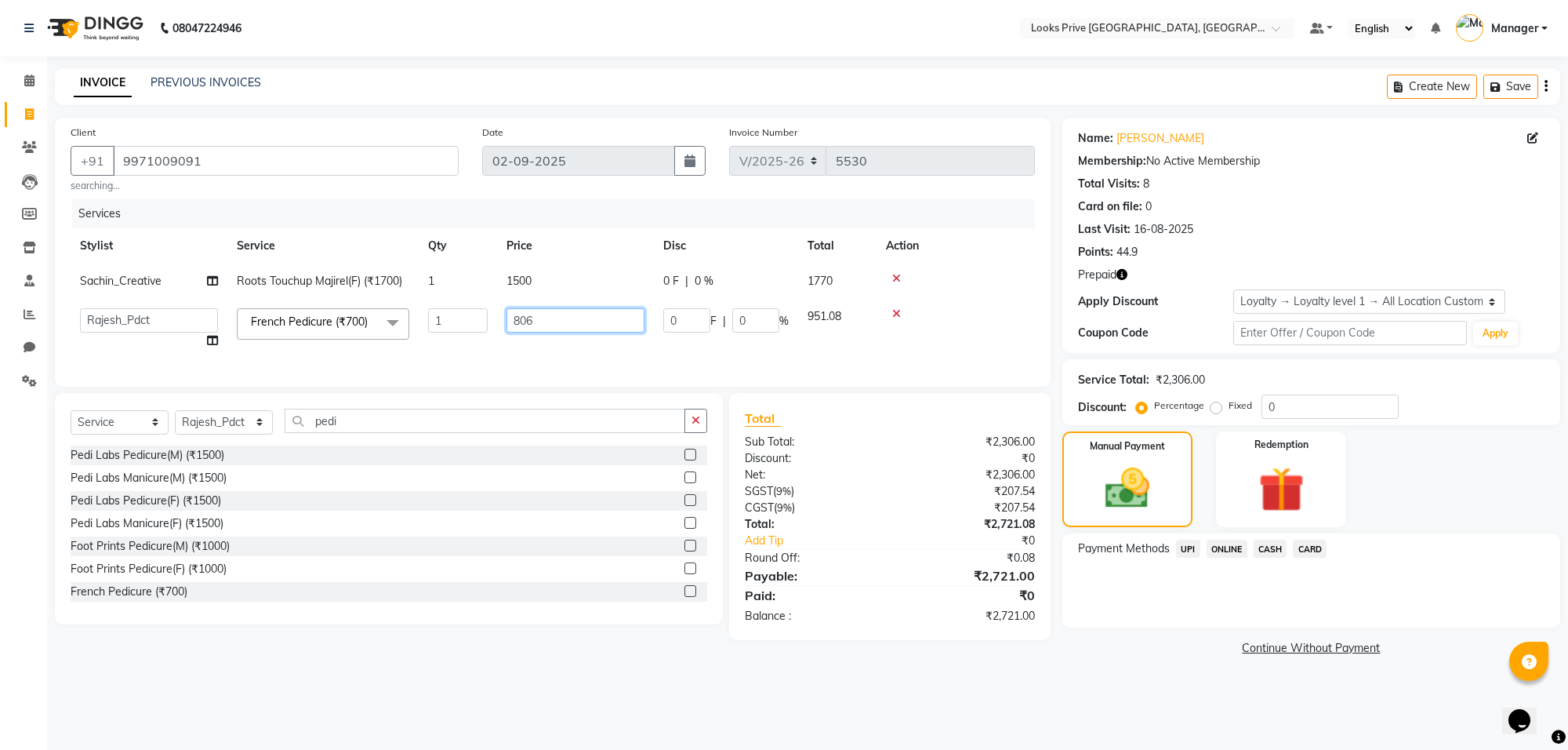
click at [557, 323] on input "806" at bounding box center [576, 320] width 138 height 24
type input "805"
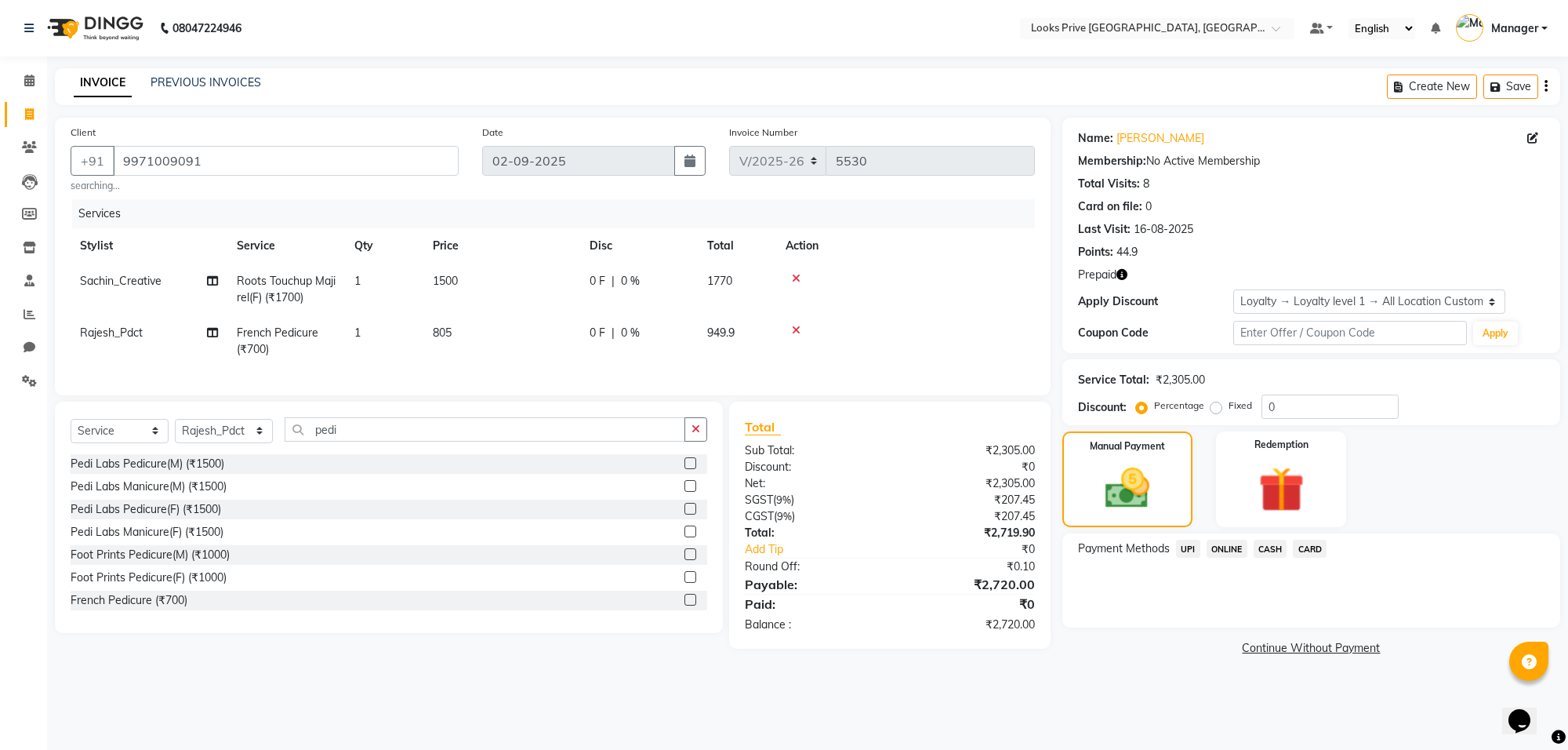
click at [1313, 550] on span "CARD" at bounding box center [1310, 549] width 34 height 18
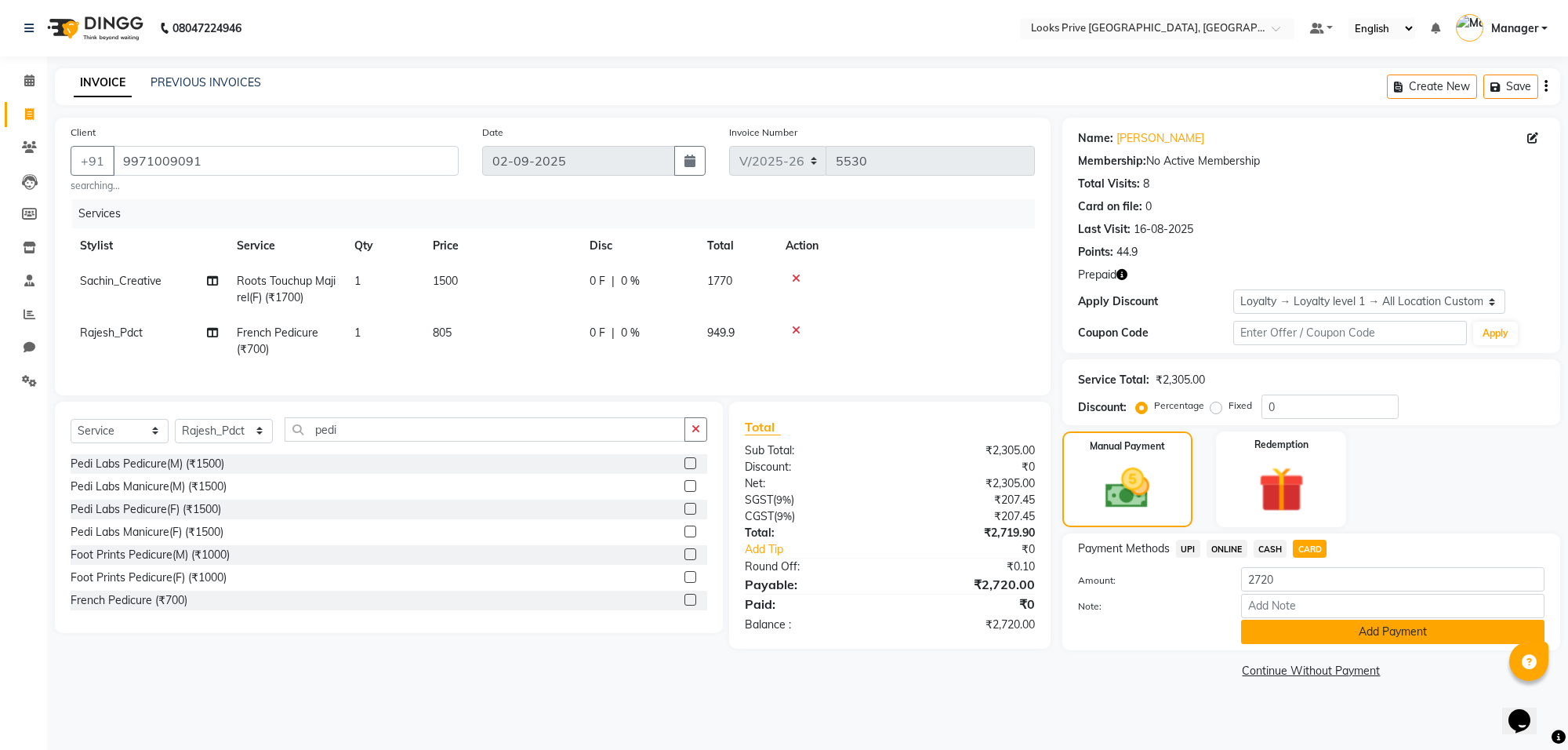
click at [1331, 636] on button "Add Payment" at bounding box center [1392, 631] width 303 height 24
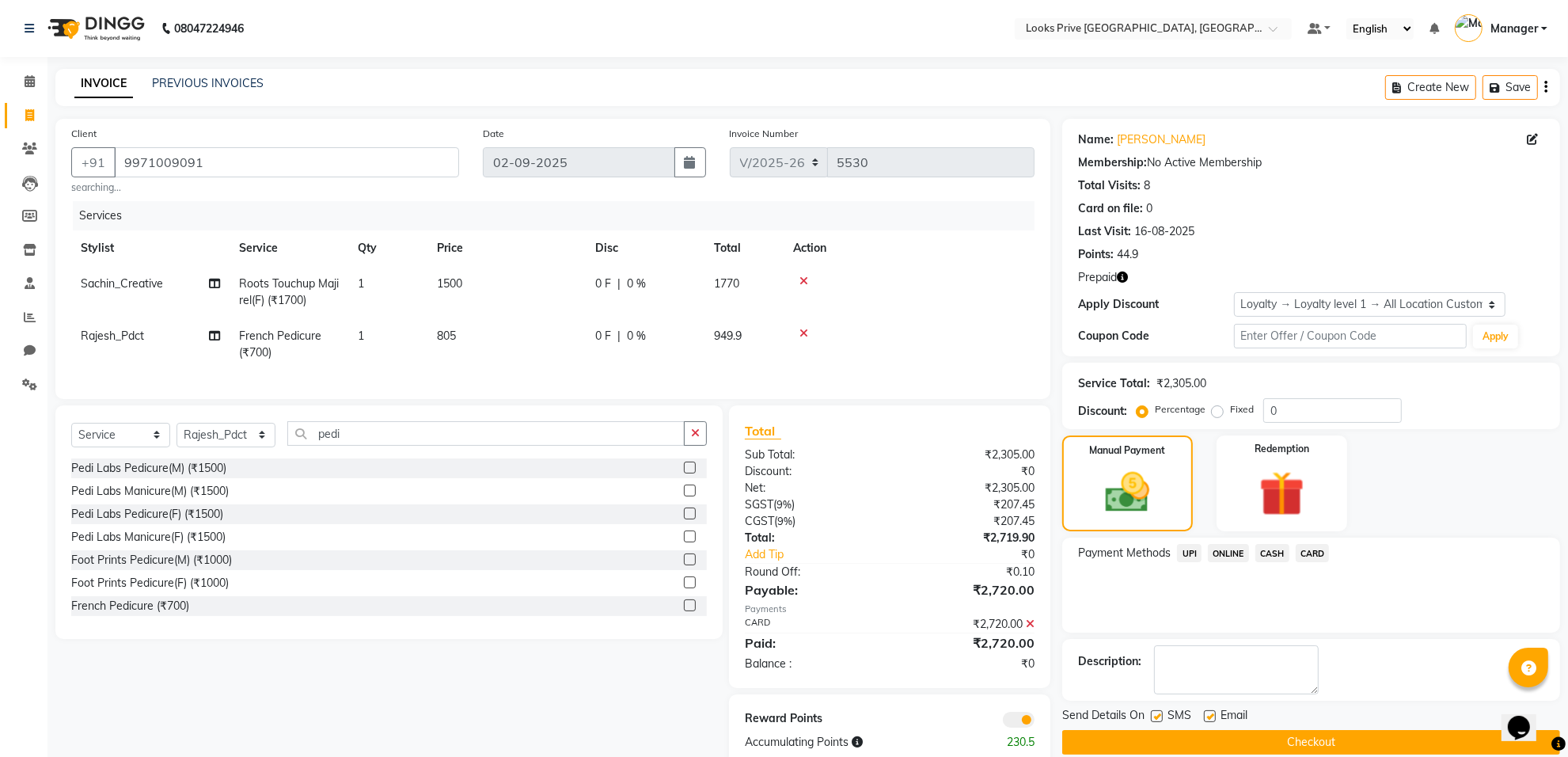
scroll to position [47, 0]
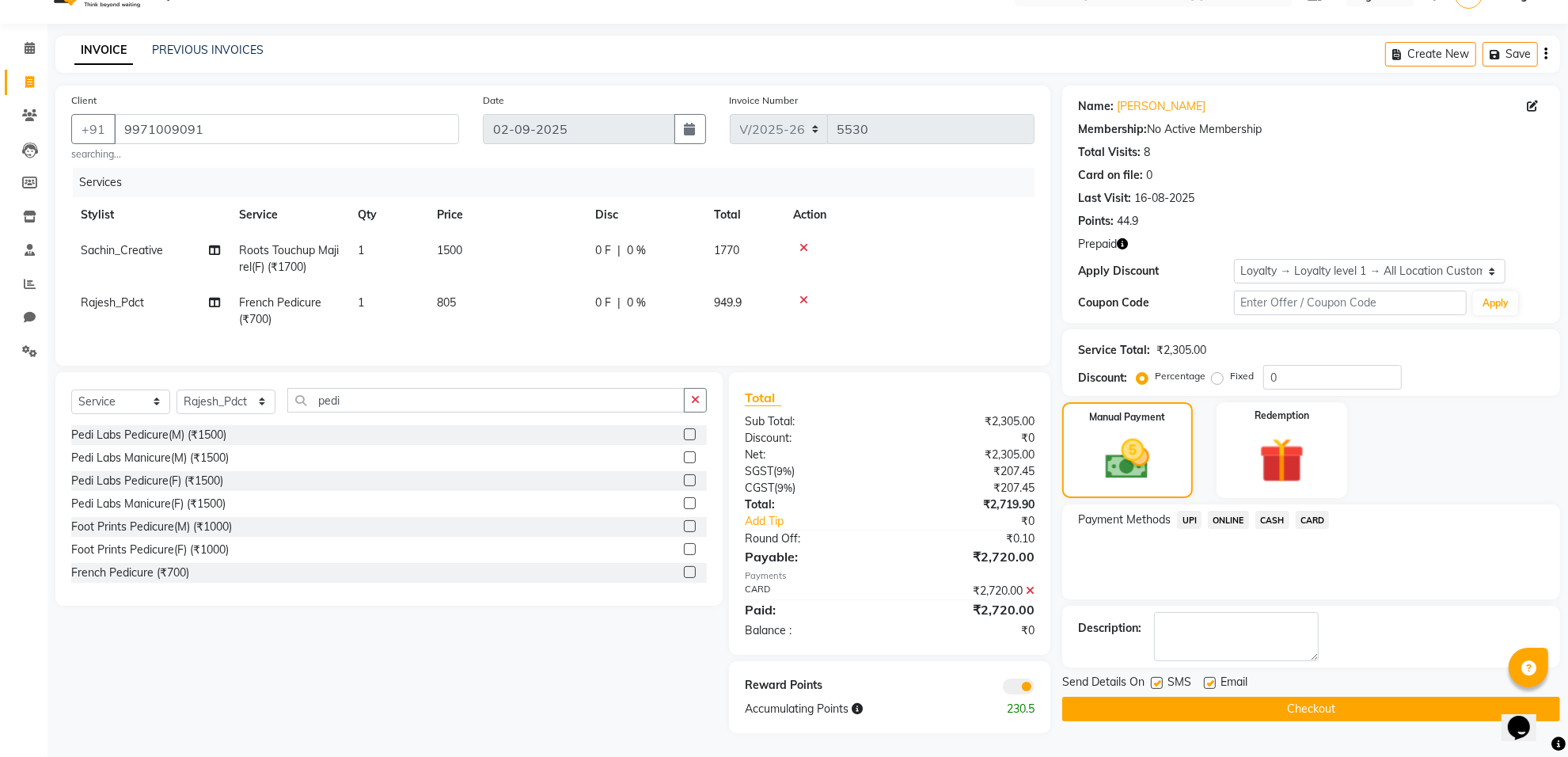
click at [1017, 683] on span at bounding box center [1019, 685] width 32 height 16
click at [1034, 688] on input "checkbox" at bounding box center [1034, 688] width 0 height 0
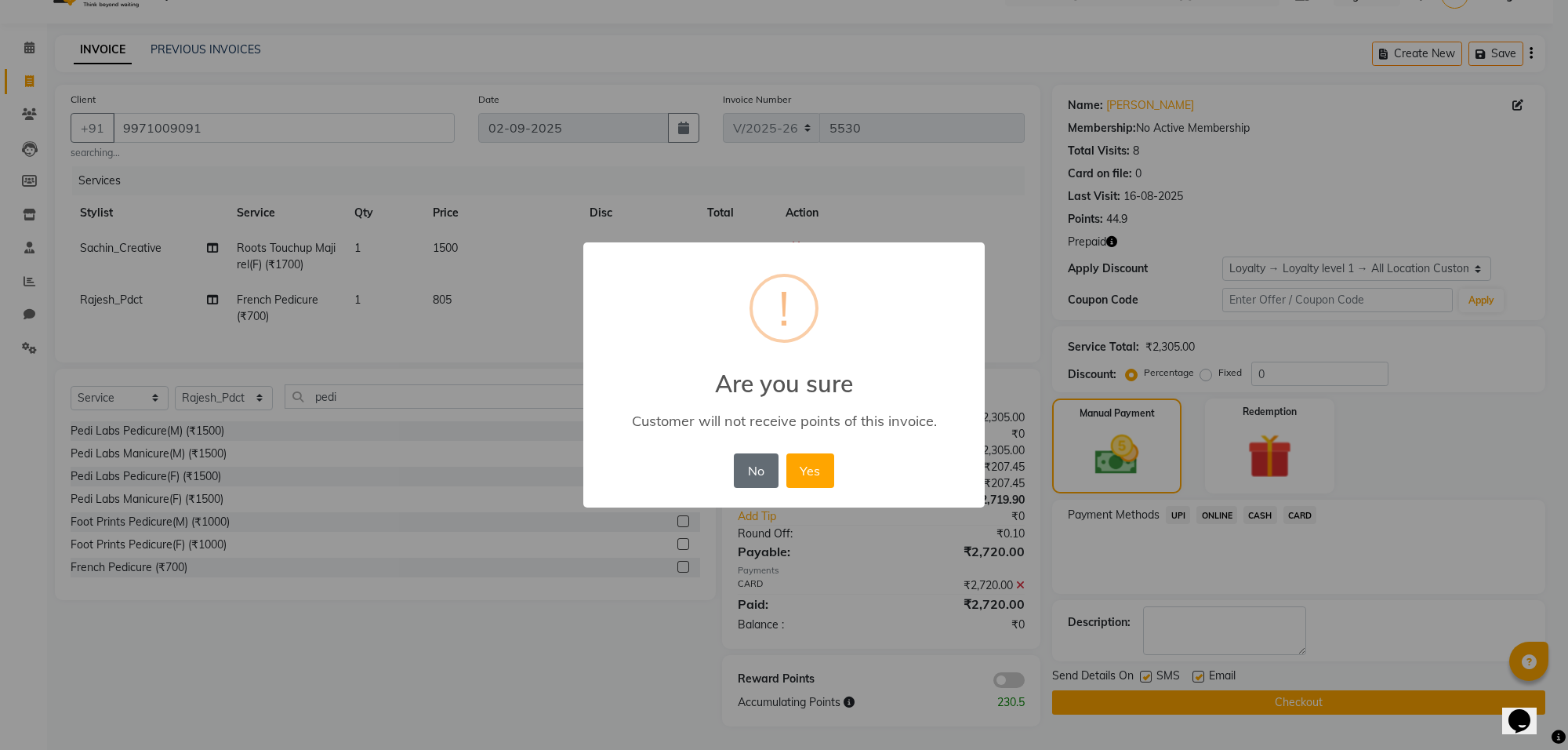
click at [750, 472] on button "No" at bounding box center [756, 470] width 44 height 34
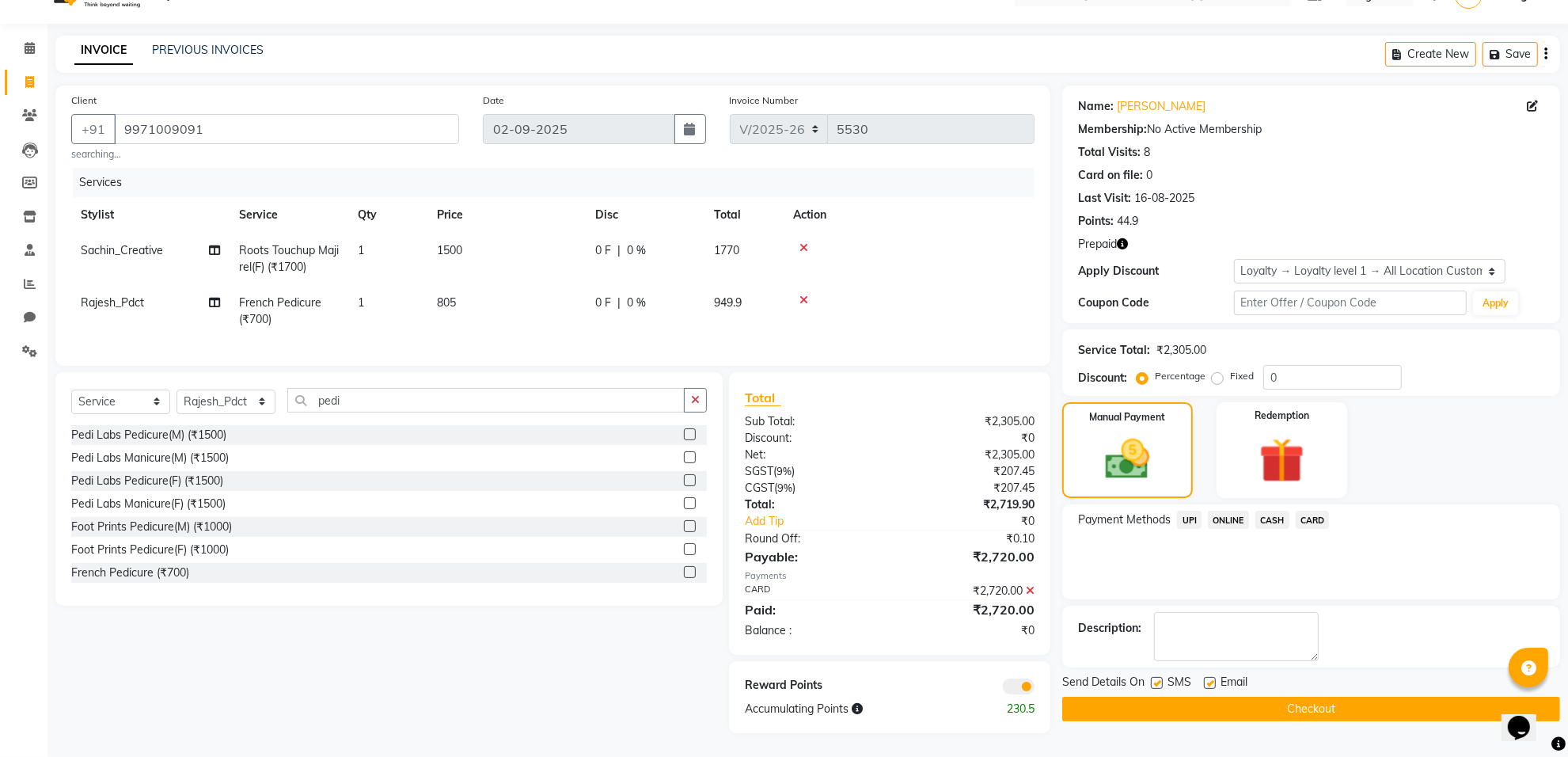
scroll to position [0, 0]
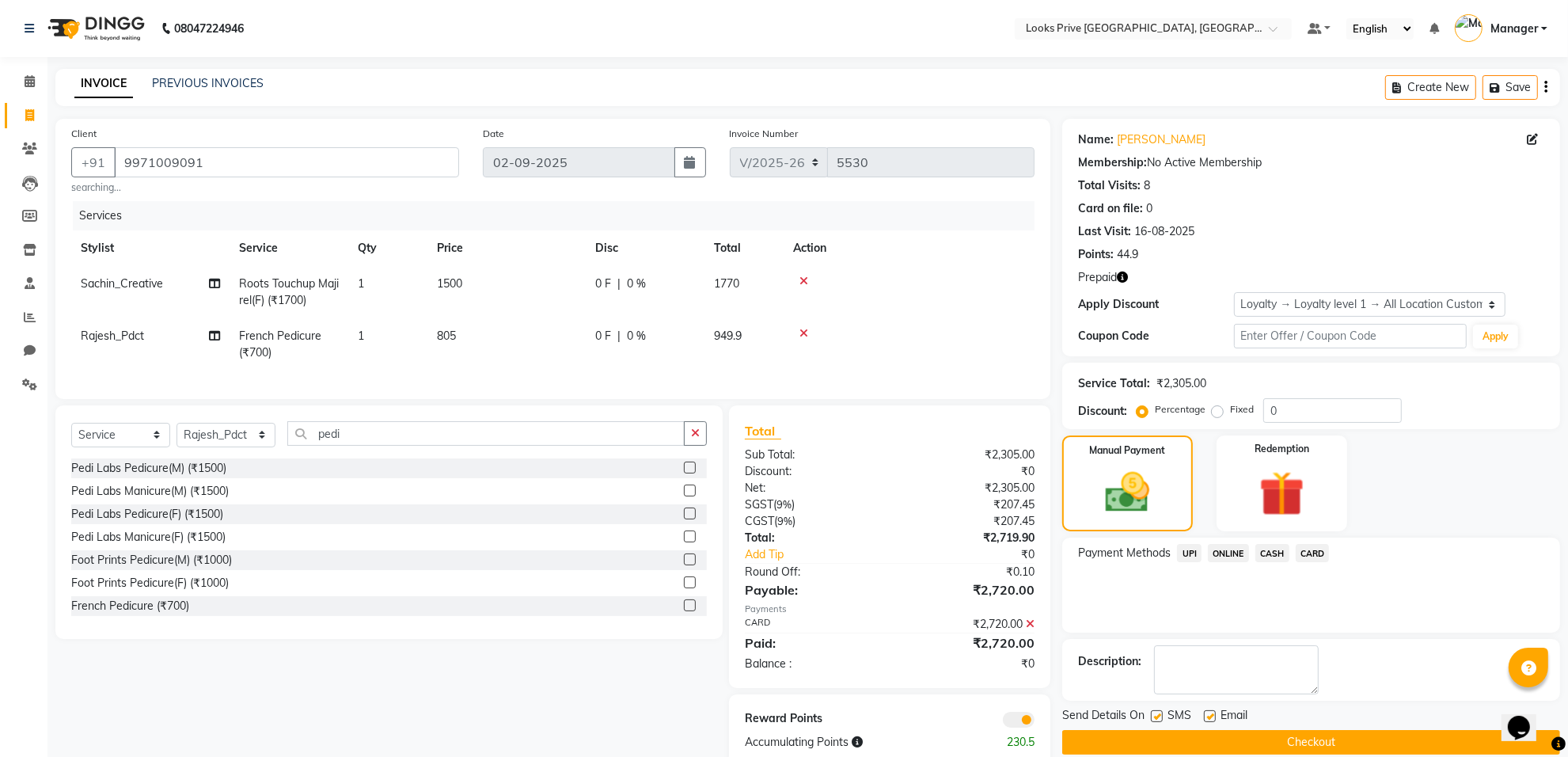
click at [1126, 272] on icon "button" at bounding box center [1122, 277] width 11 height 11
click at [1188, 266] on div "Name: Ritu Chaudhary Membership: No Active Membership Total Visits: 8 Card on f…" at bounding box center [1311, 237] width 498 height 237
drag, startPoint x: 118, startPoint y: 155, endPoint x: 213, endPoint y: 178, distance: 97.7
click at [213, 178] on div "Client +91 9971009091 searching..." at bounding box center [265, 159] width 412 height 70
drag, startPoint x: 32, startPoint y: 151, endPoint x: 938, endPoint y: 140, distance: 906.1
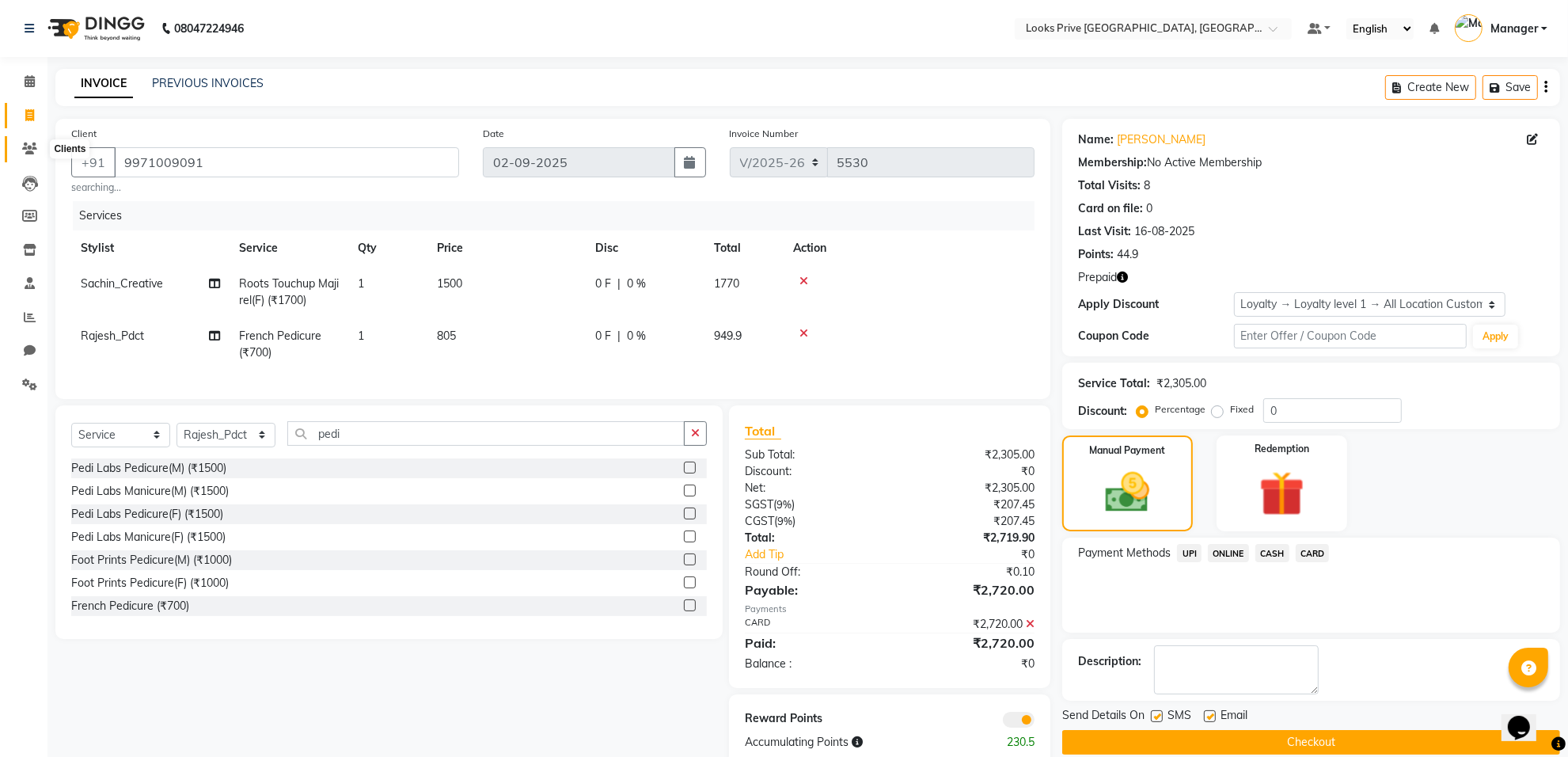
click at [32, 151] on icon at bounding box center [30, 148] width 15 height 12
drag, startPoint x: 1267, startPoint y: 398, endPoint x: 1322, endPoint y: 412, distance: 56.8
click at [1282, 403] on input "0" at bounding box center [1331, 411] width 139 height 24
click at [1322, 412] on input "0" at bounding box center [1331, 411] width 139 height 24
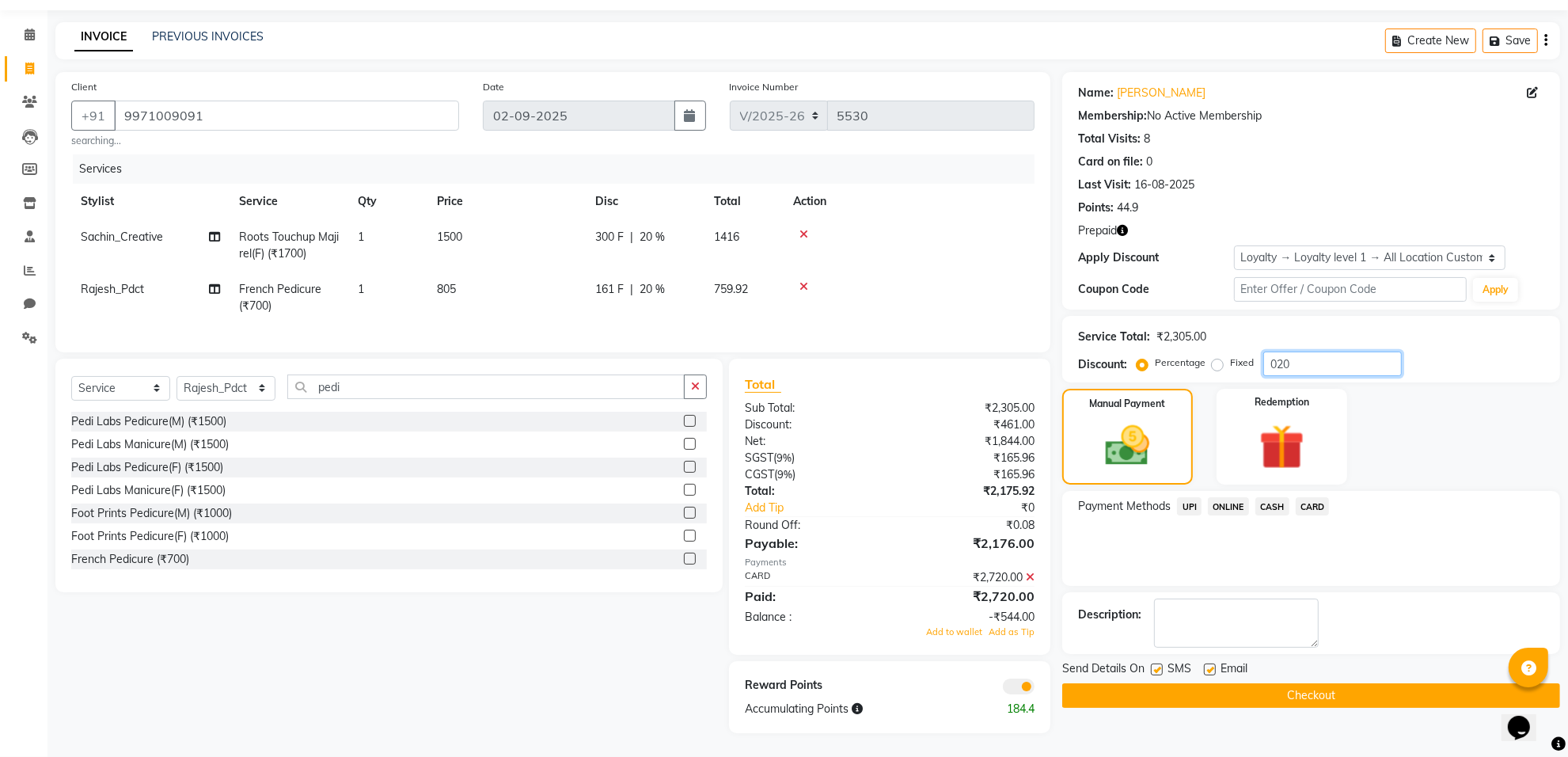
type input "020"
click at [1031, 576] on icon at bounding box center [1029, 577] width 8 height 11
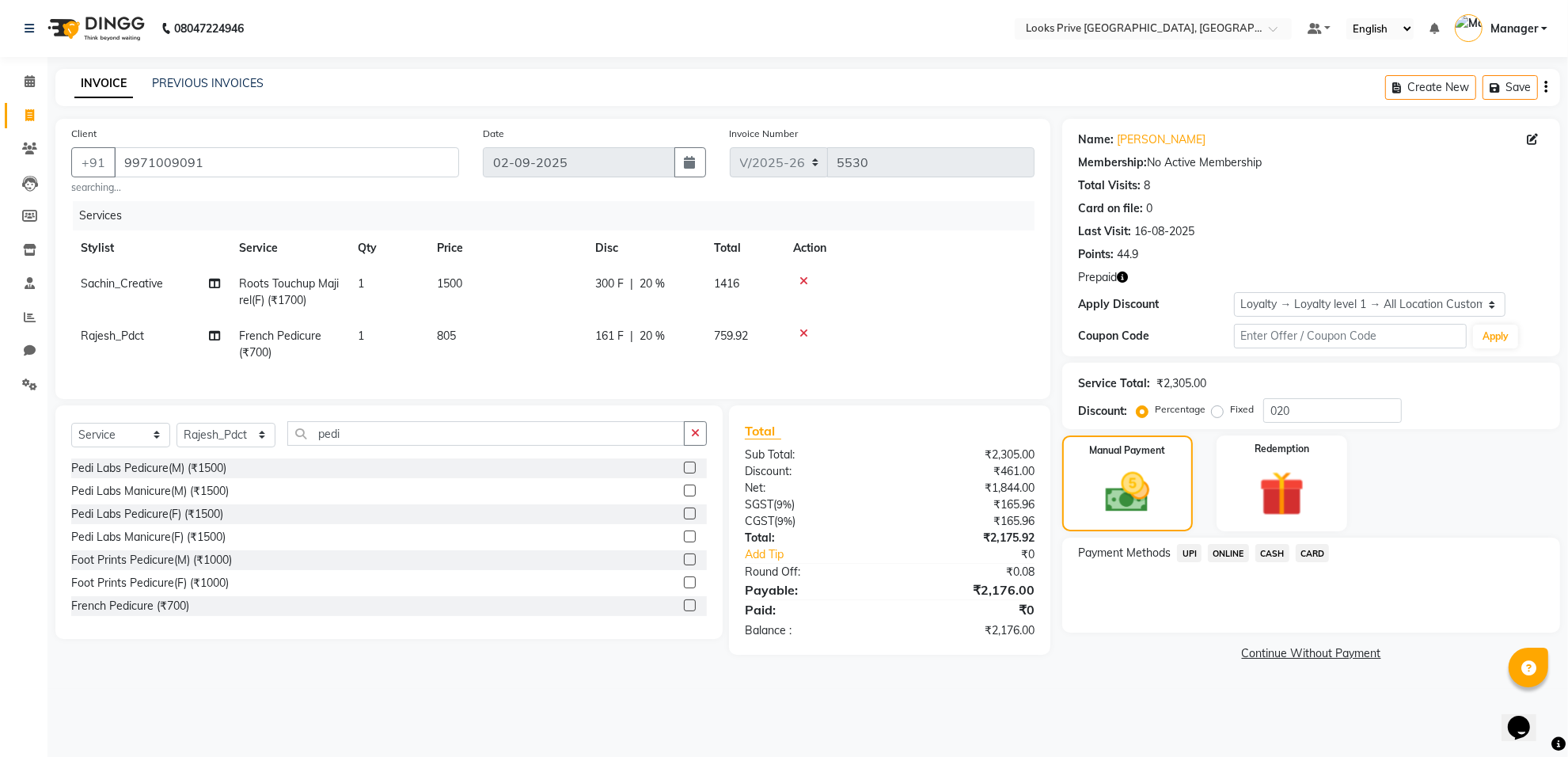
scroll to position [0, 0]
click at [1326, 548] on span "CARD" at bounding box center [1322, 554] width 34 height 19
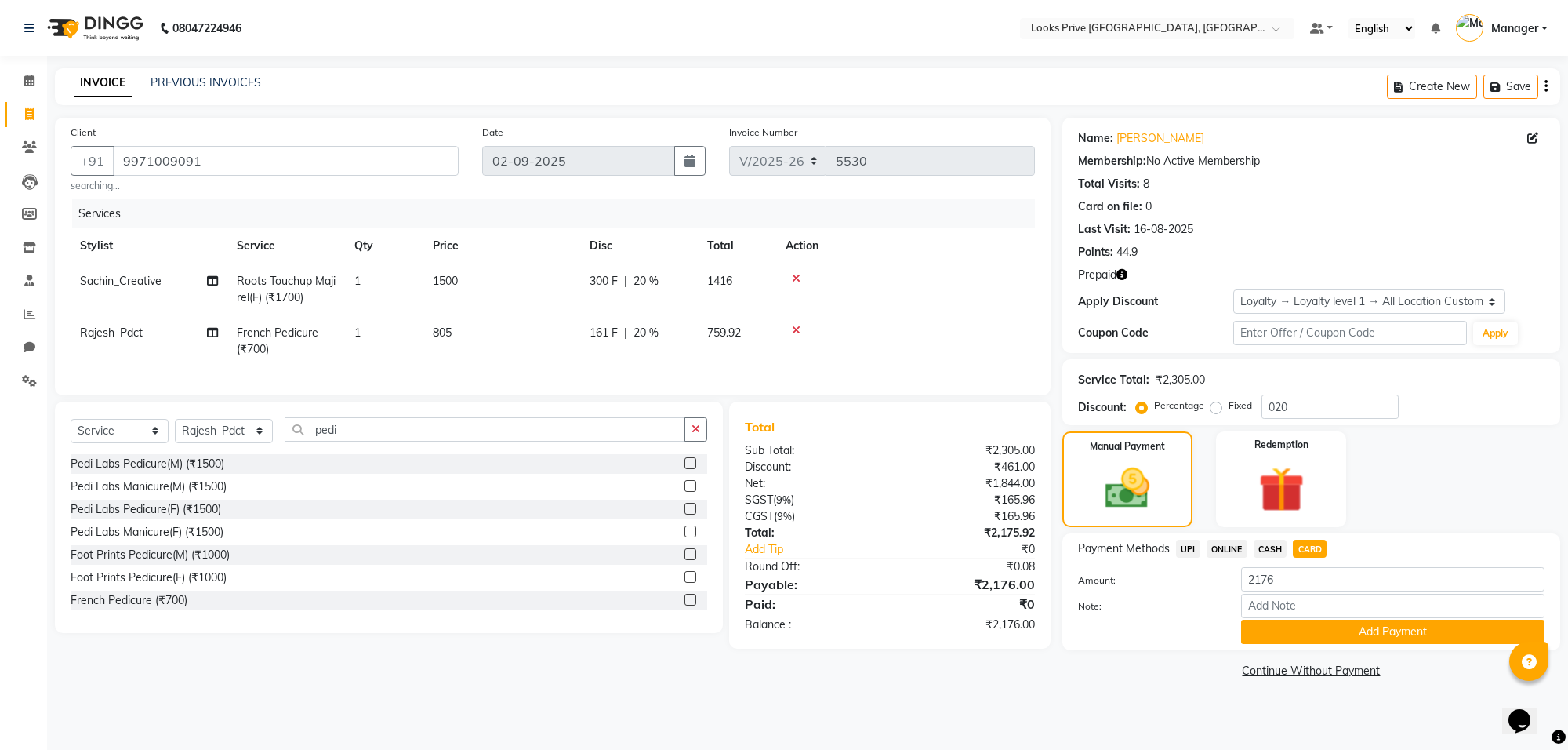
click at [539, 649] on div "Select Service Product Membership Package Voucher Prepaid Gift Card Select Styl…" at bounding box center [383, 525] width 680 height 247
click at [1311, 554] on span "CARD" at bounding box center [1310, 549] width 34 height 18
click at [1268, 634] on button "Add Payment" at bounding box center [1392, 631] width 303 height 24
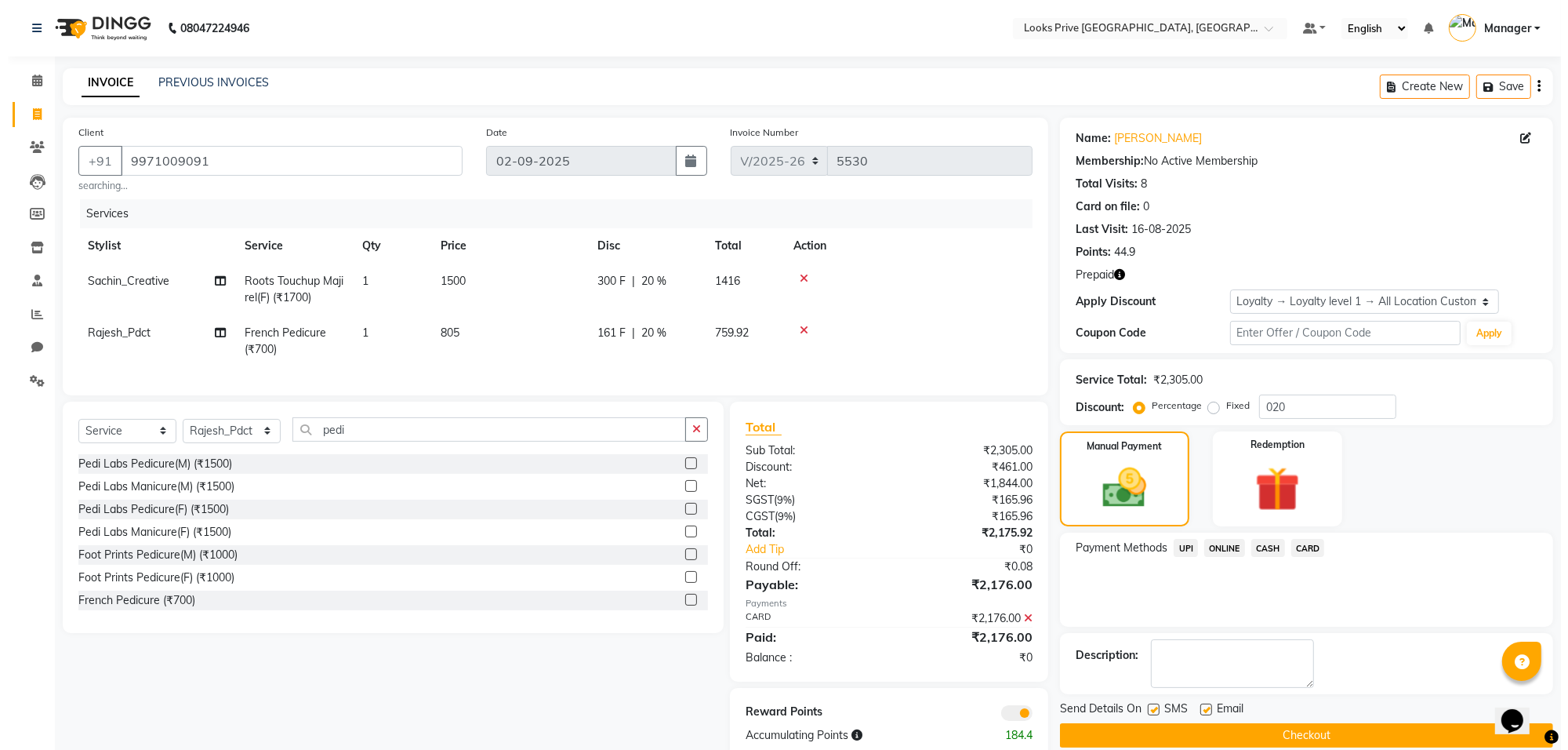
scroll to position [47, 0]
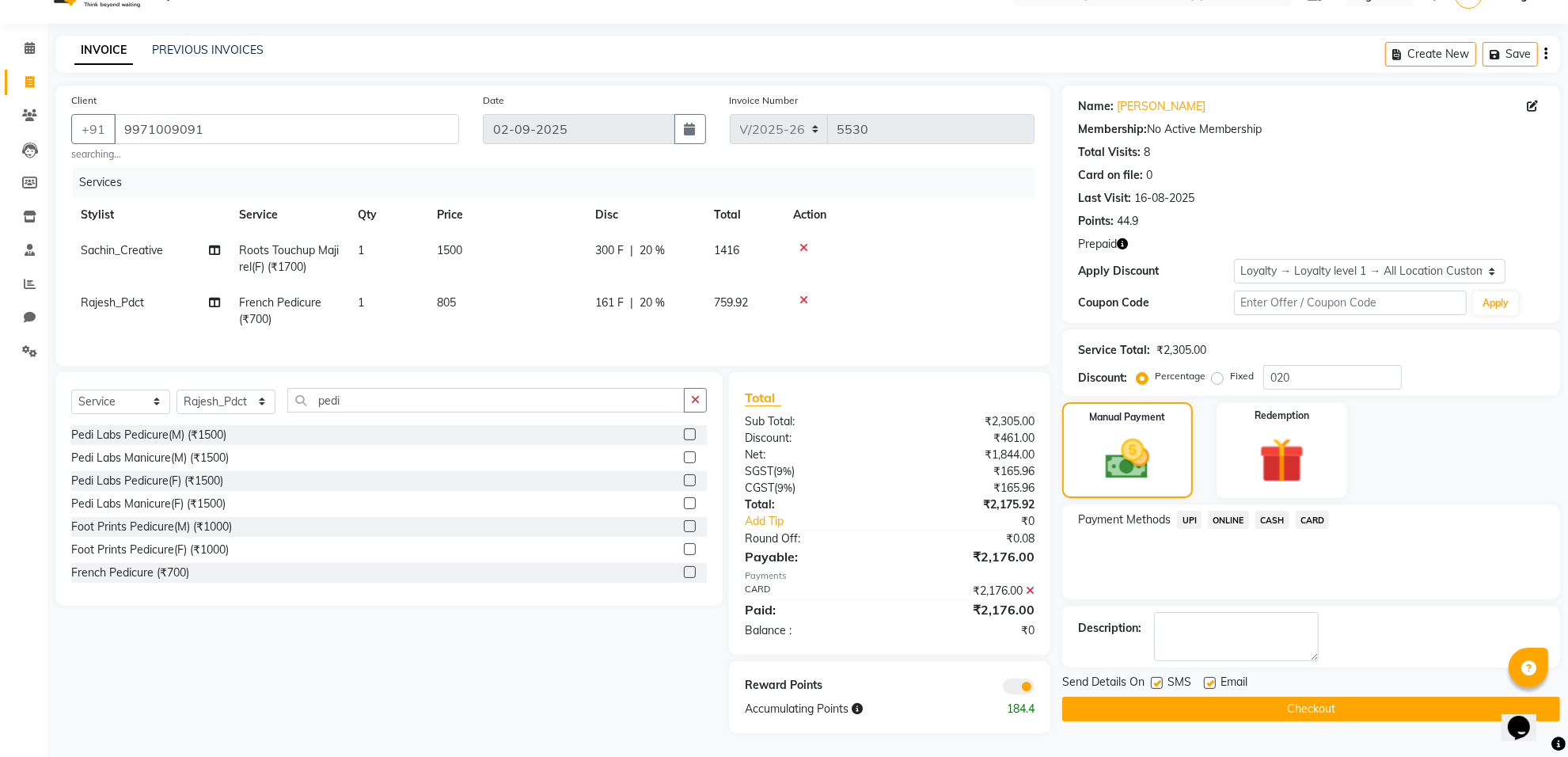
click at [1021, 678] on span at bounding box center [1019, 685] width 32 height 16
click at [1034, 688] on input "checkbox" at bounding box center [1034, 688] width 0 height 0
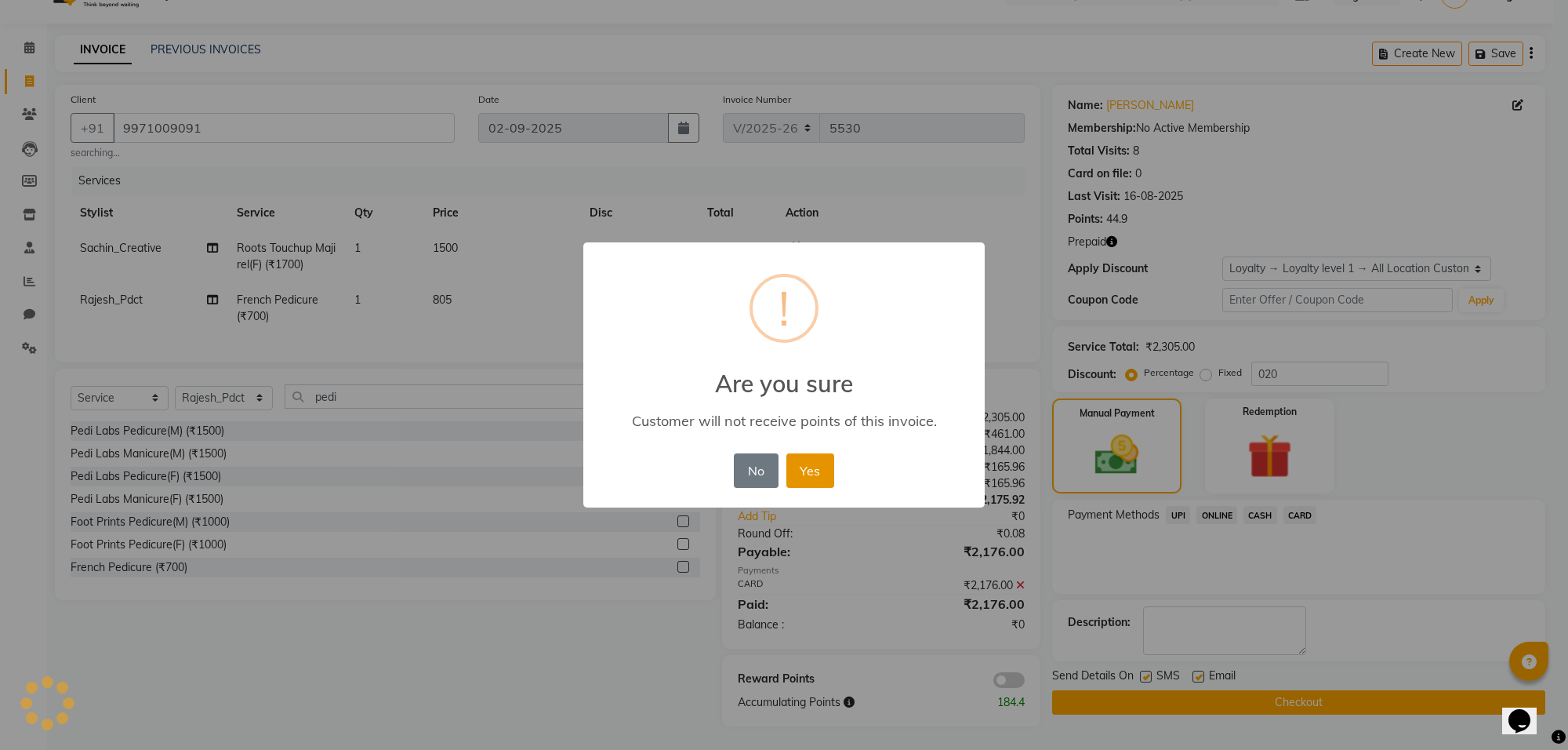
click at [829, 474] on button "Yes" at bounding box center [810, 470] width 48 height 34
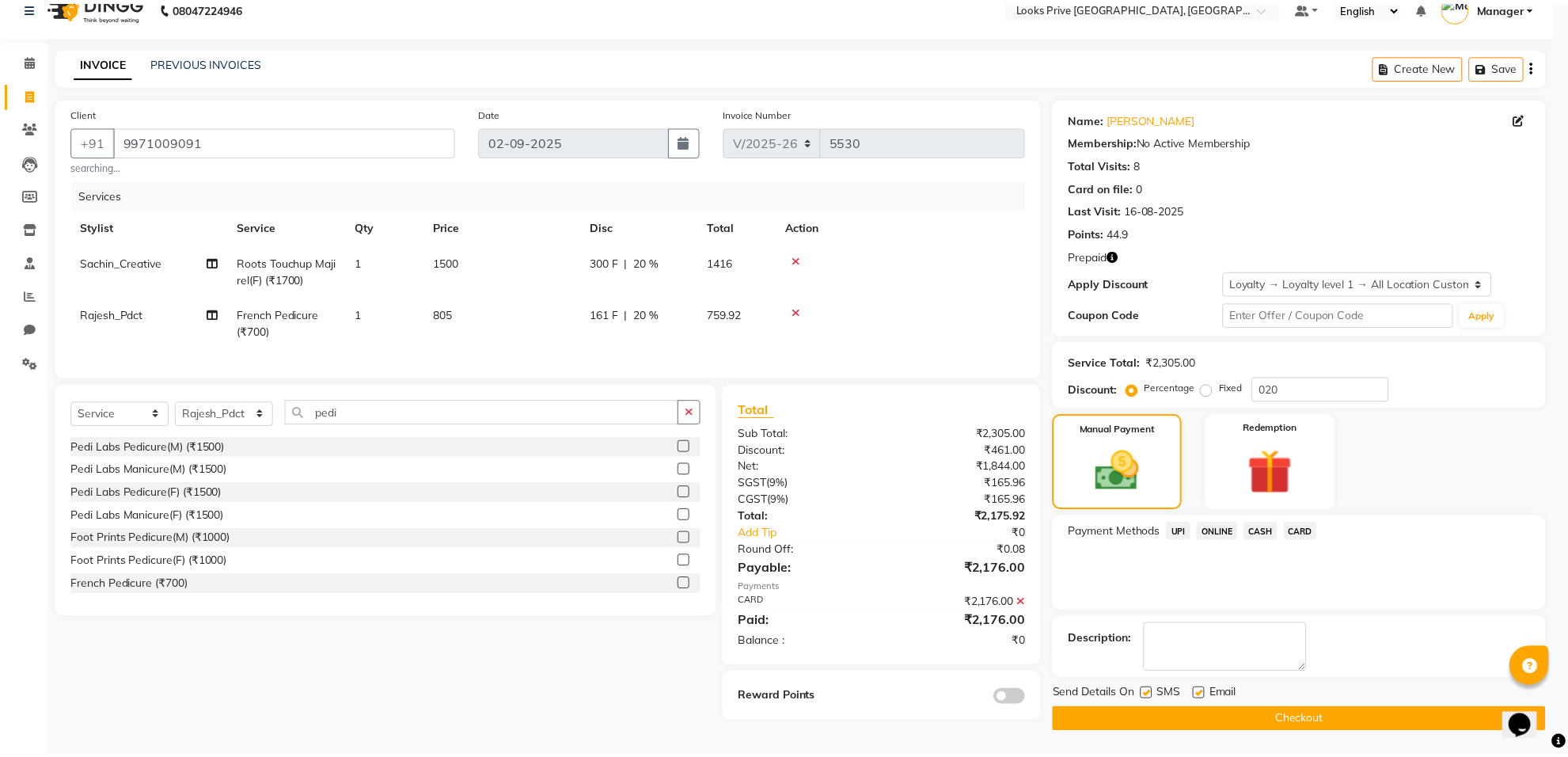
scroll to position [24, 0]
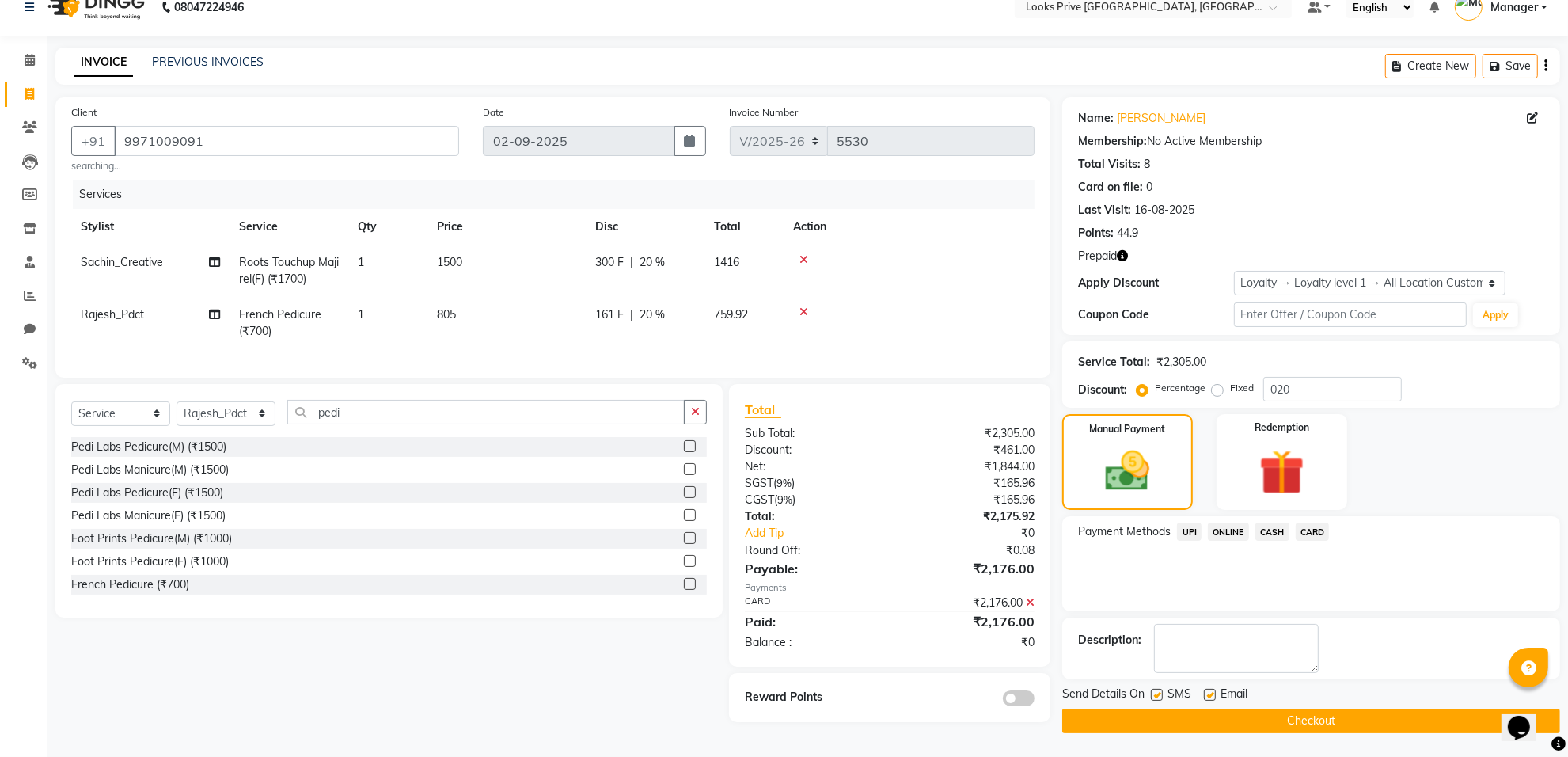
click at [1204, 714] on button "Checkout" at bounding box center [1311, 721] width 498 height 24
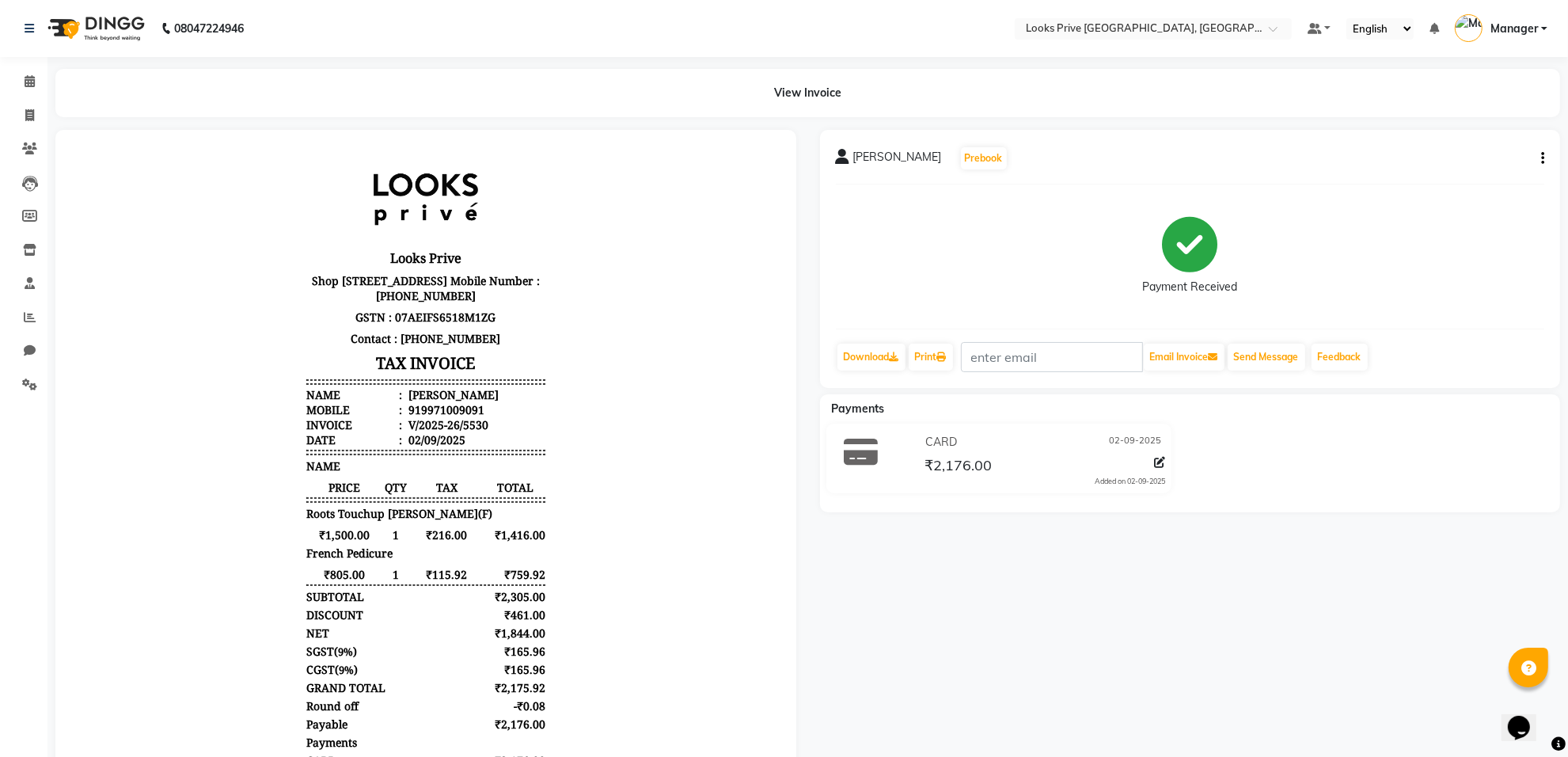
click at [1204, 714] on div "RITU CHAUDHARY Prebook Payment Received Download Print Email Invoice Send Messa…" at bounding box center [1190, 462] width 764 height 665
click at [21, 128] on link "Invoice" at bounding box center [23, 115] width 38 height 26
select select "service"
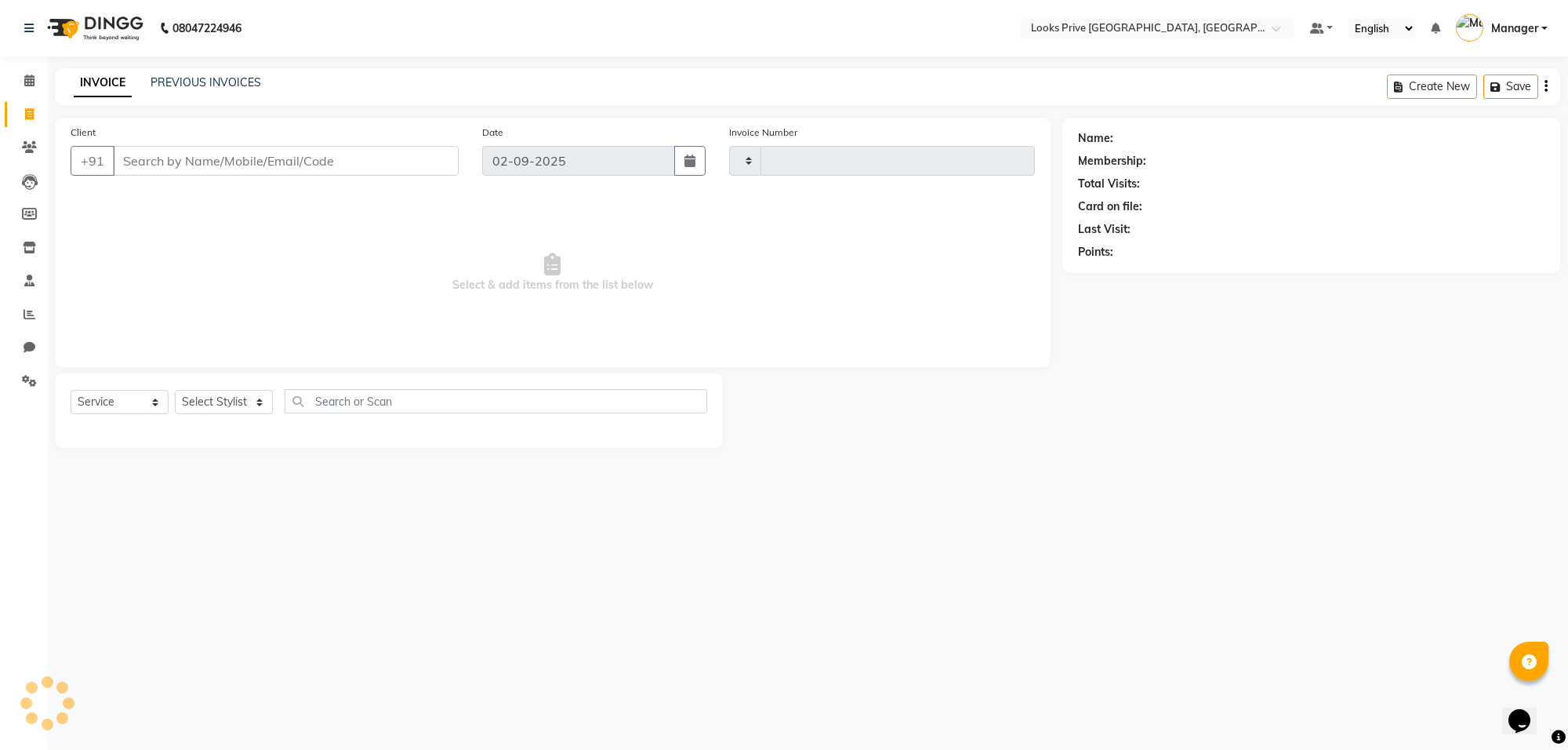
type input "5531"
select select "8127"
click at [1298, 369] on div "Name: Membership: Total Visits: Card on file: Last Visit: Points:" at bounding box center [1317, 282] width 509 height 330
click at [1321, 446] on div "Name: Membership: Total Visits: Card on file: Last Visit: Points:" at bounding box center [1317, 282] width 509 height 330
drag, startPoint x: 29, startPoint y: 73, endPoint x: 30, endPoint y: 81, distance: 8.1
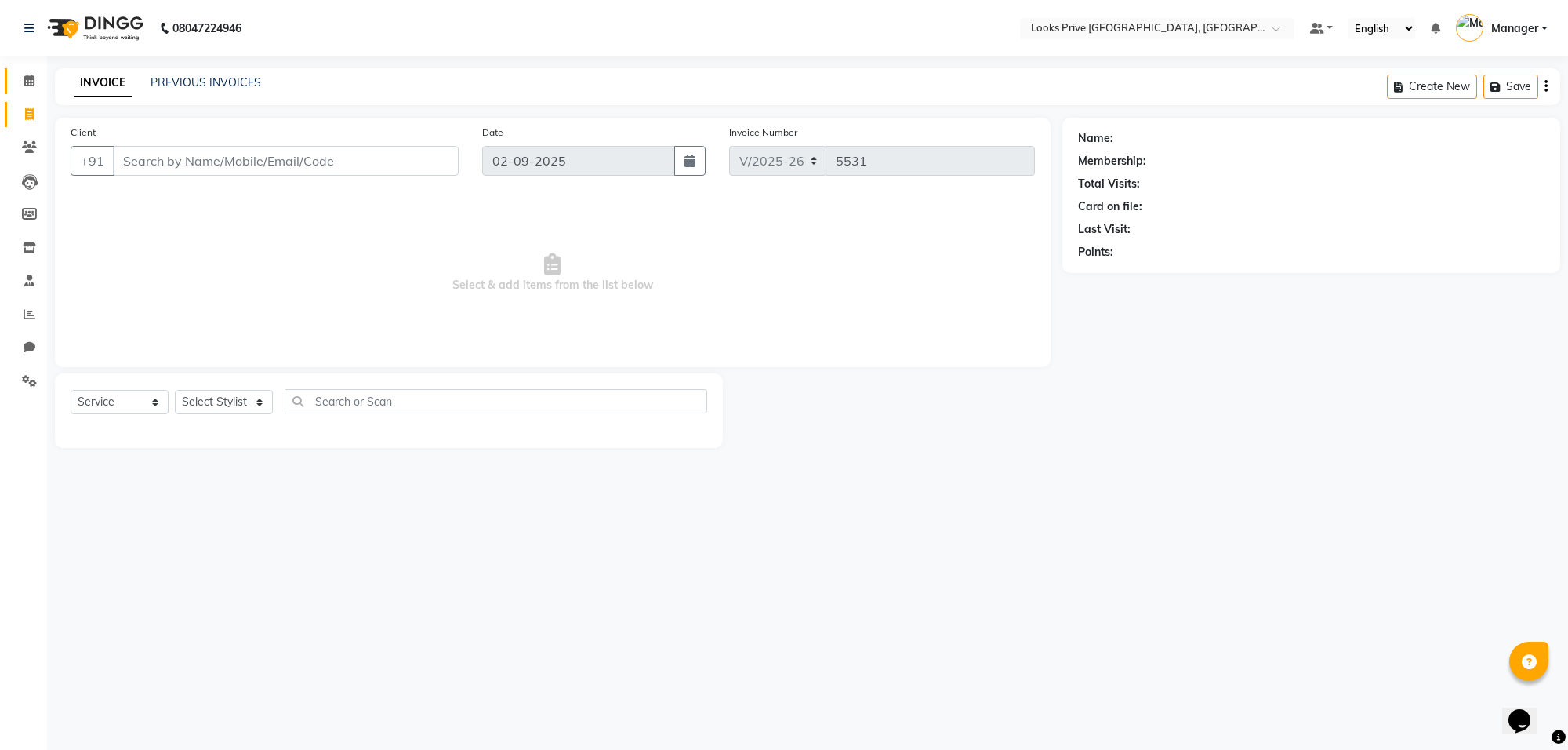
click at [29, 73] on span at bounding box center [30, 81] width 28 height 18
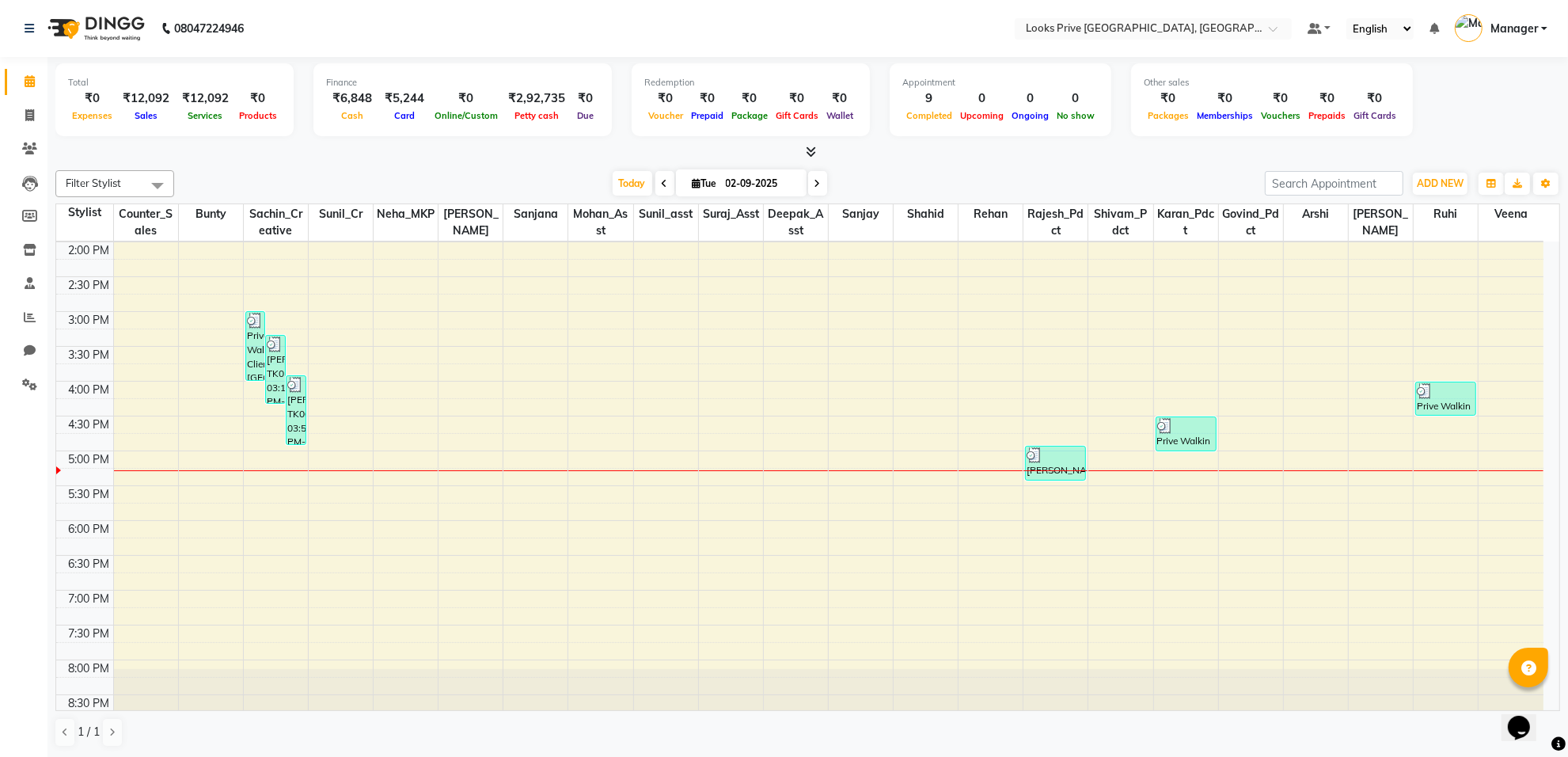
scroll to position [120, 0]
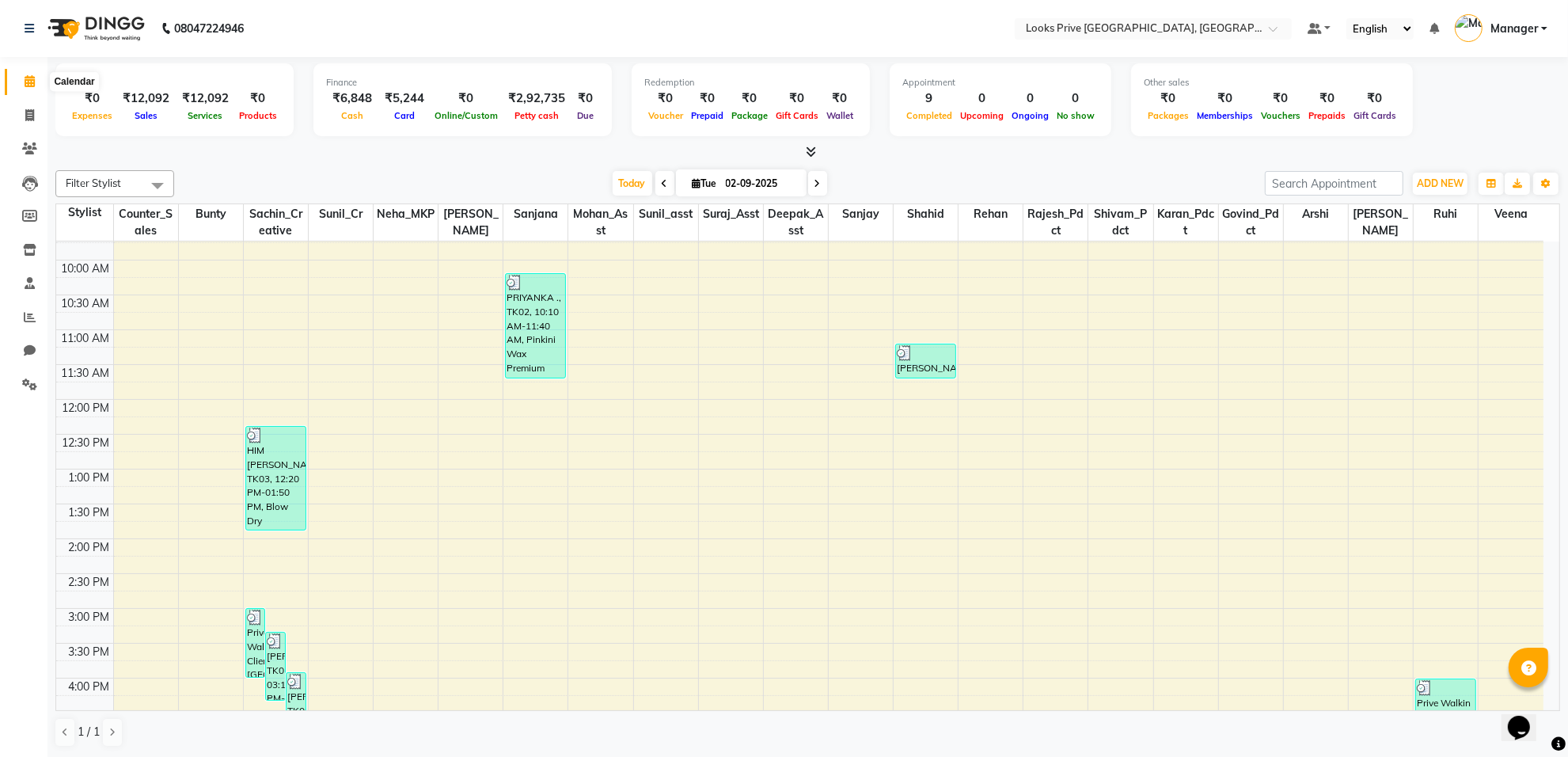
click at [24, 81] on icon at bounding box center [29, 81] width 10 height 12
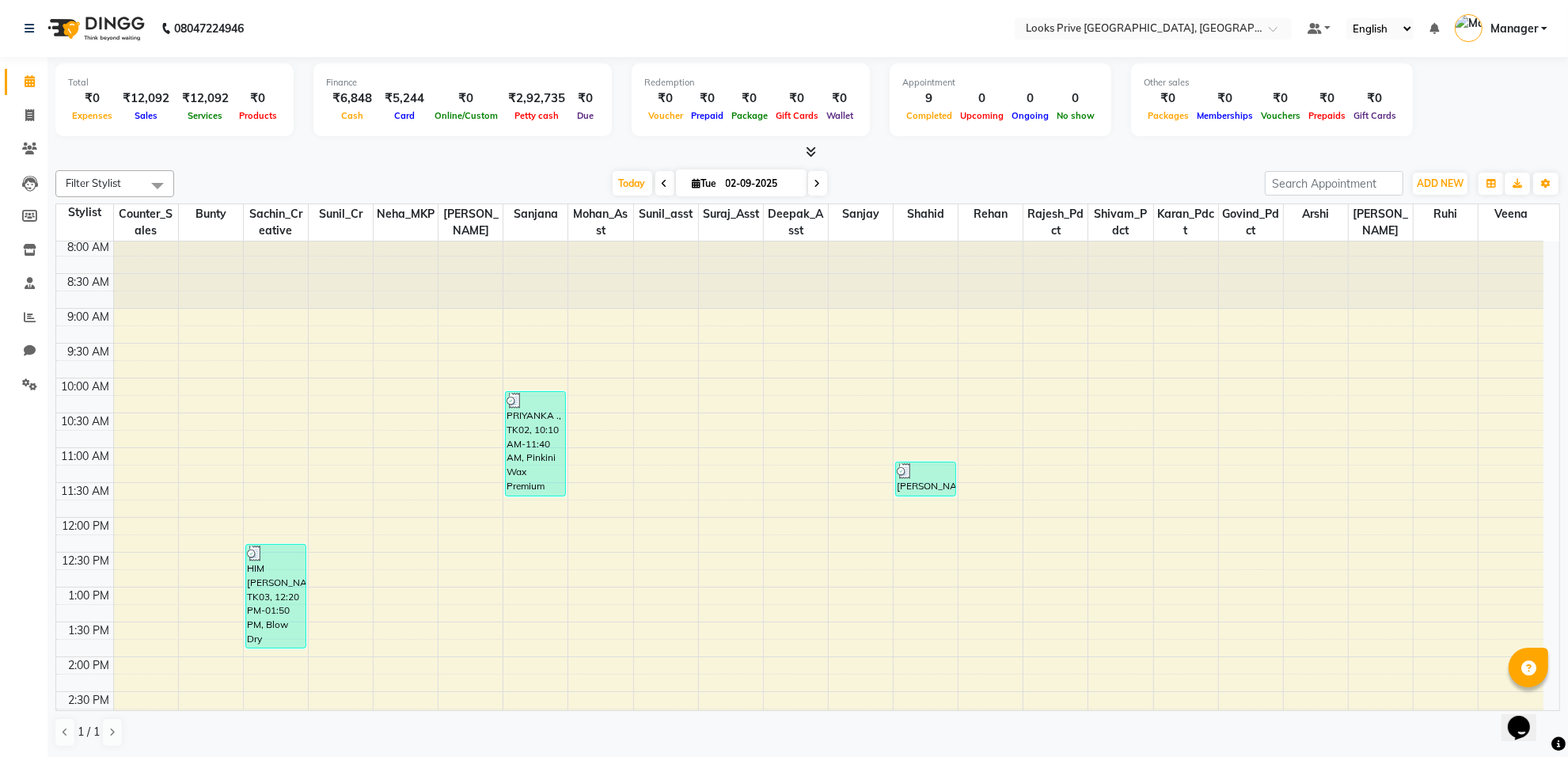
scroll to position [0, 0]
click at [34, 79] on span at bounding box center [30, 82] width 28 height 19
click at [28, 120] on icon at bounding box center [29, 115] width 8 height 12
select select "8127"
select select "service"
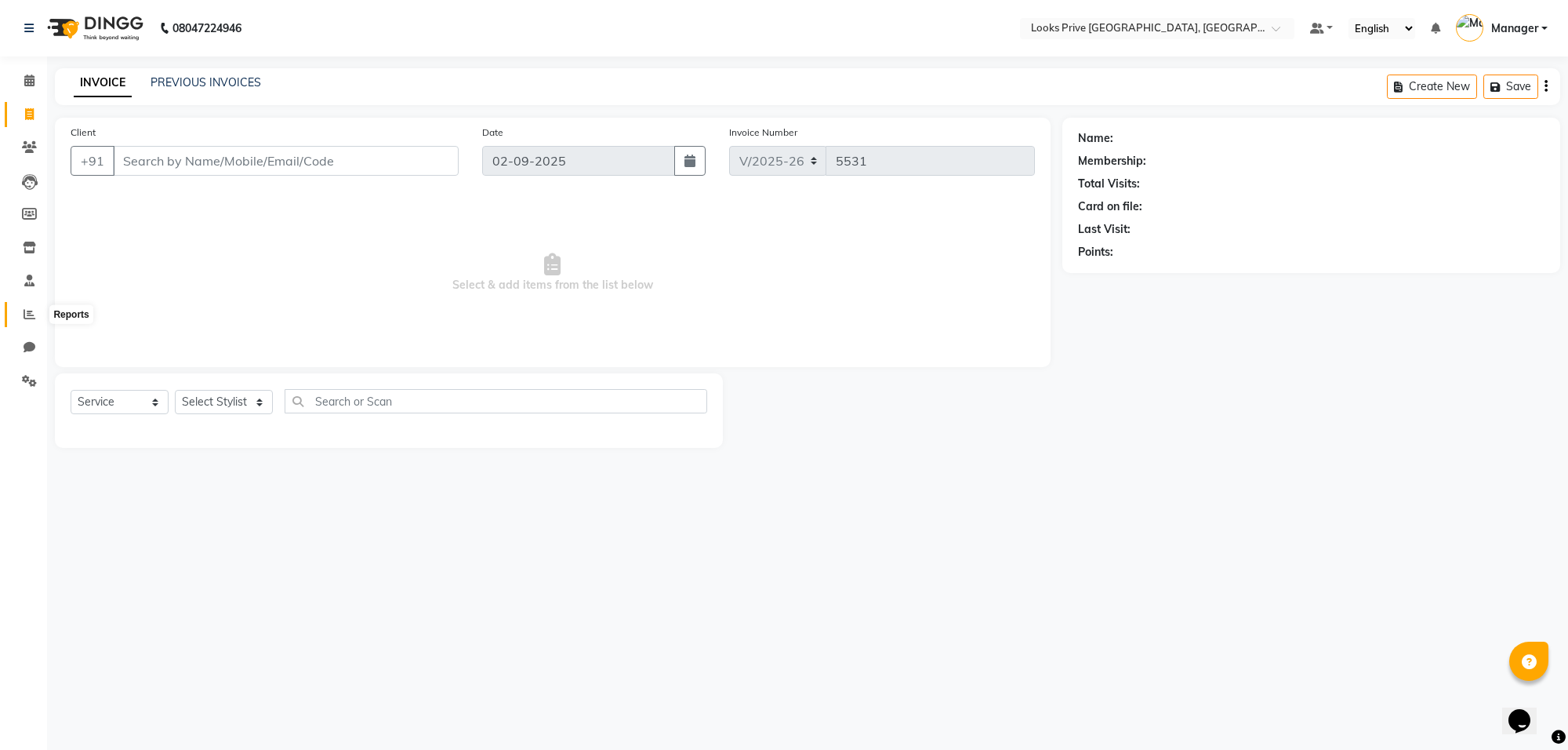
click at [23, 315] on icon at bounding box center [29, 314] width 12 height 12
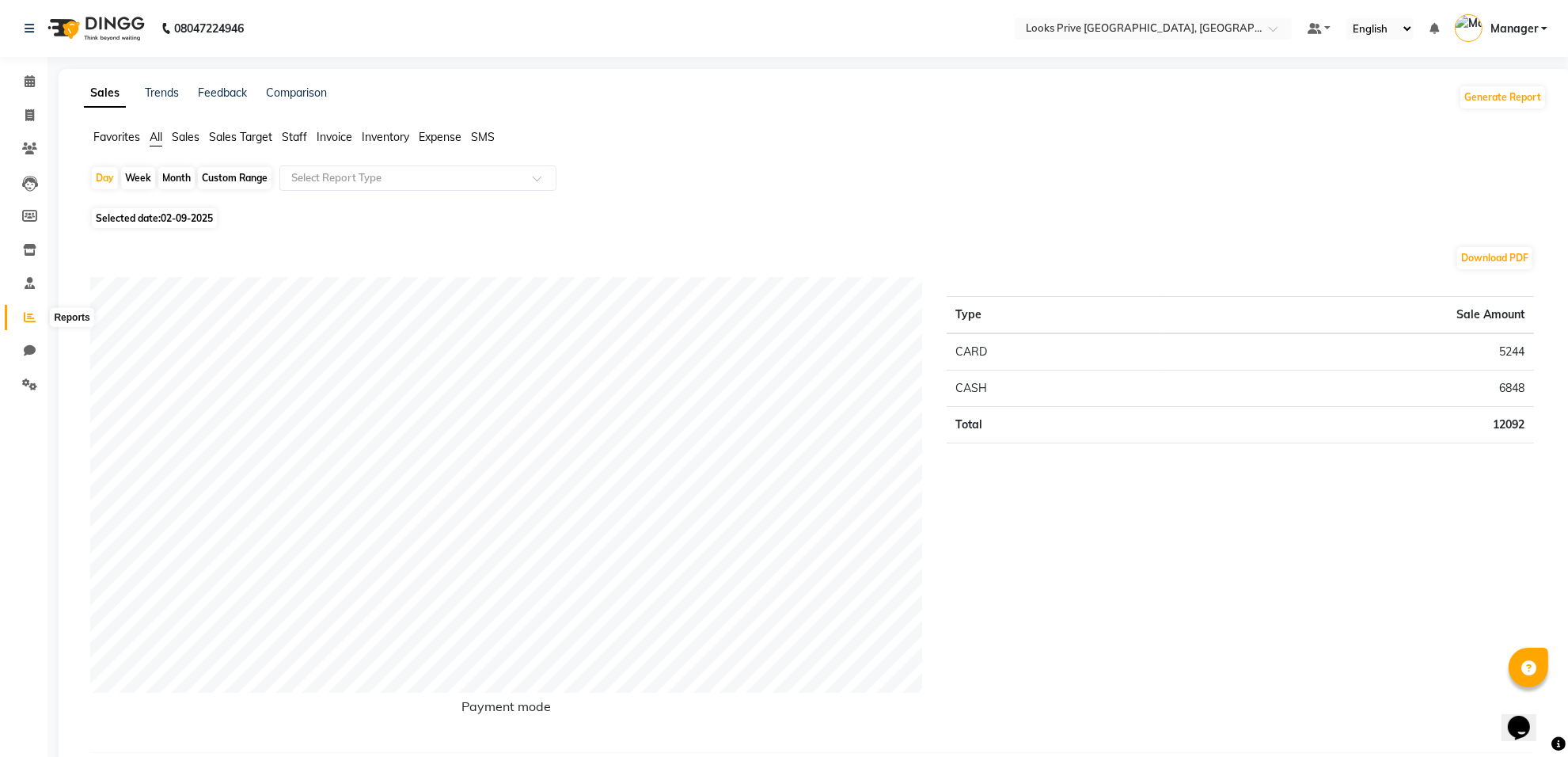
click at [30, 322] on icon at bounding box center [29, 317] width 12 height 12
click at [29, 321] on icon at bounding box center [29, 317] width 12 height 12
click at [29, 345] on icon at bounding box center [29, 350] width 12 height 12
select select "100"
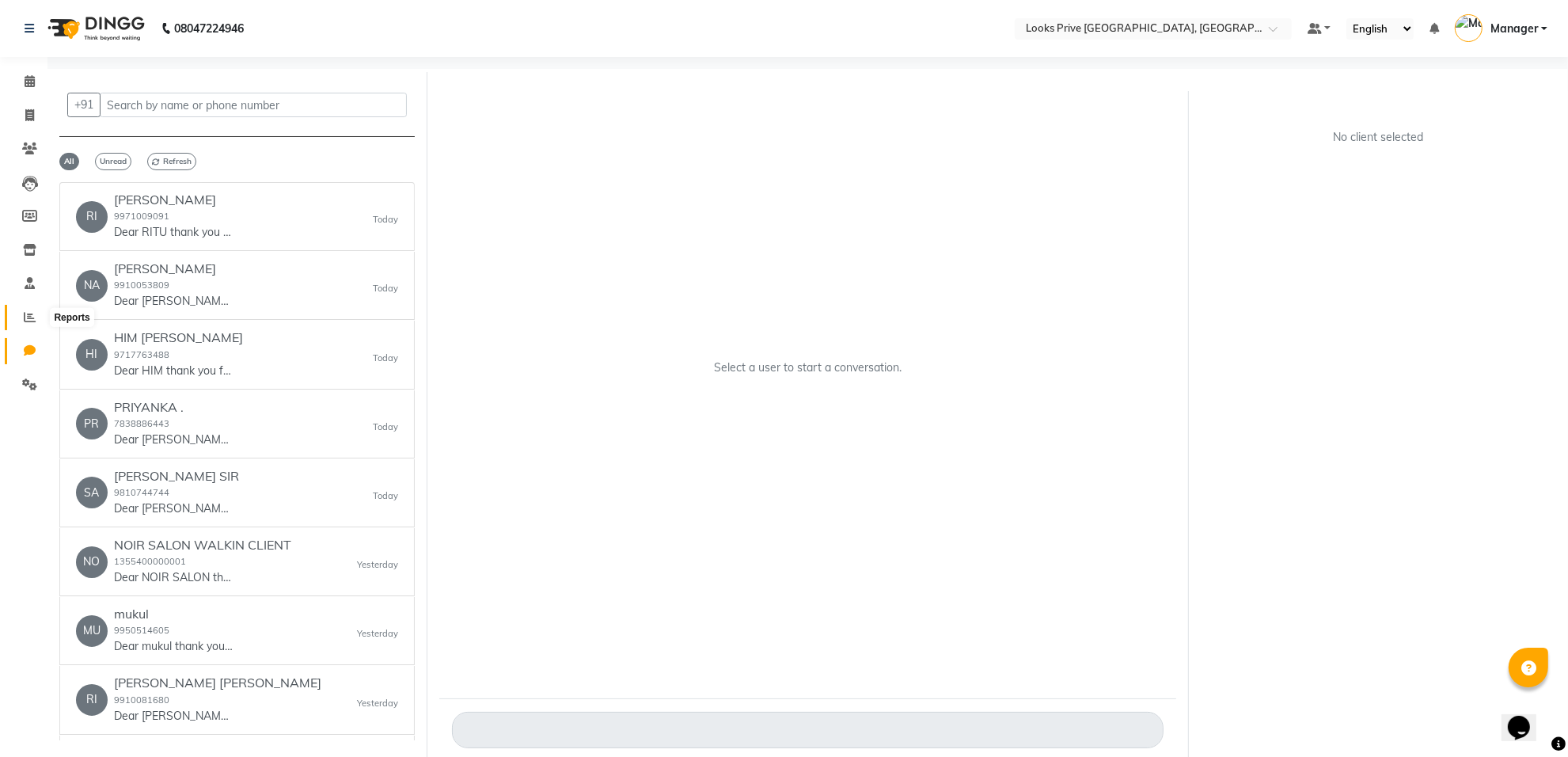
click at [24, 320] on icon at bounding box center [29, 317] width 12 height 12
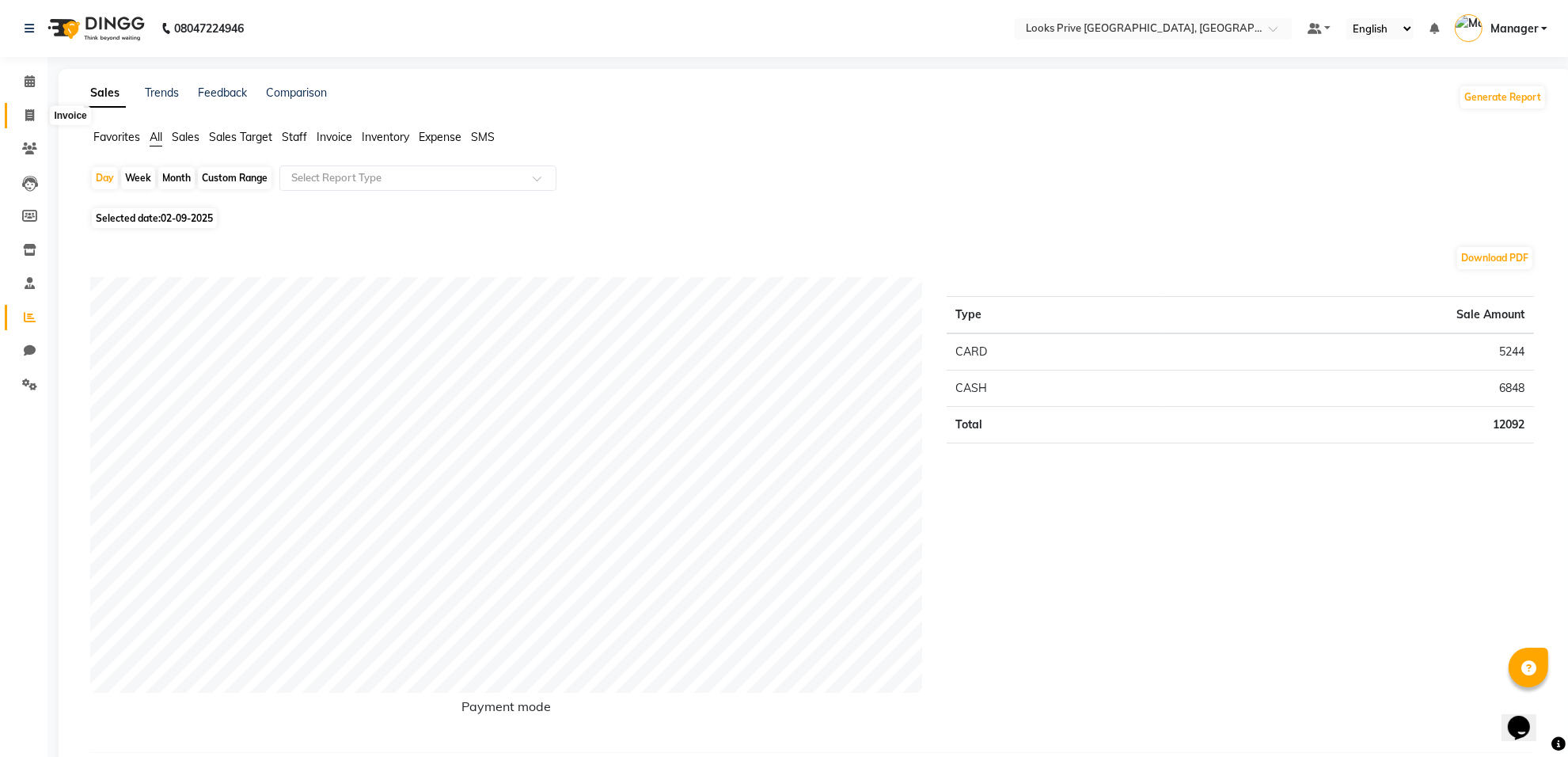
click at [38, 116] on span at bounding box center [30, 116] width 28 height 19
select select "8127"
select select "service"
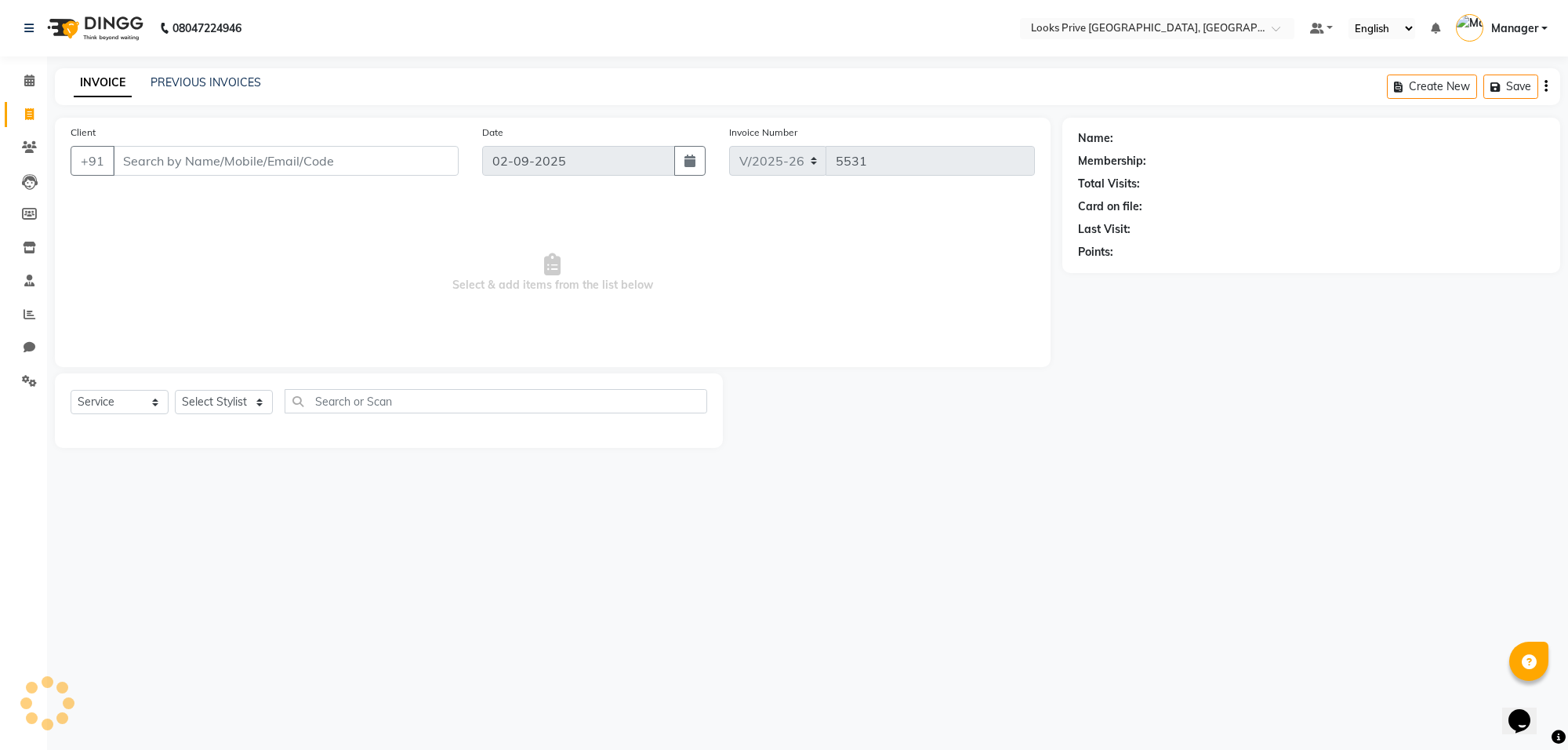
click at [25, 113] on icon at bounding box center [29, 113] width 8 height 12
select select "service"
type input "5531"
click at [32, 77] on icon at bounding box center [29, 80] width 10 height 12
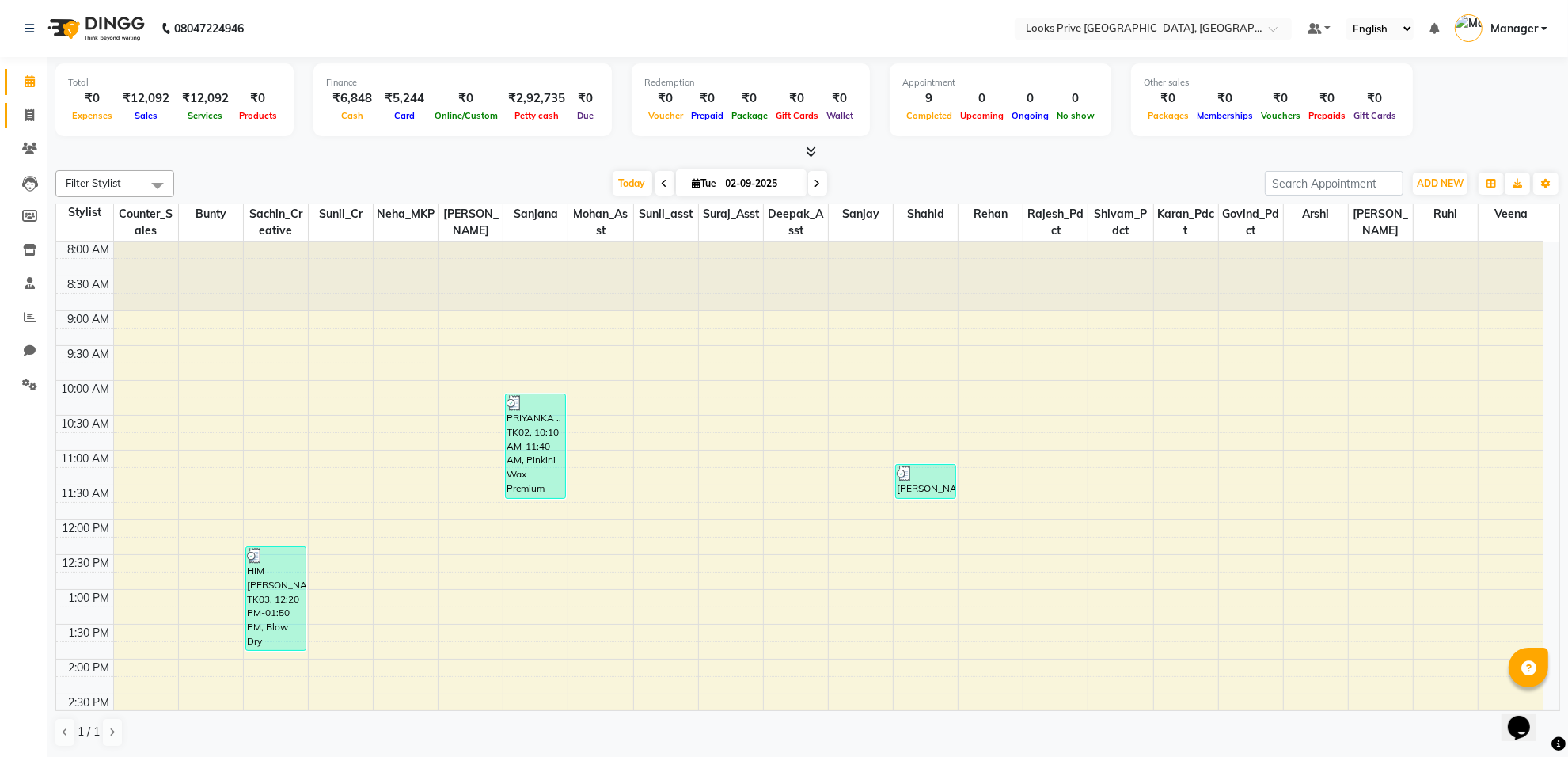
click at [9, 112] on link "Invoice" at bounding box center [23, 115] width 38 height 26
select select "service"
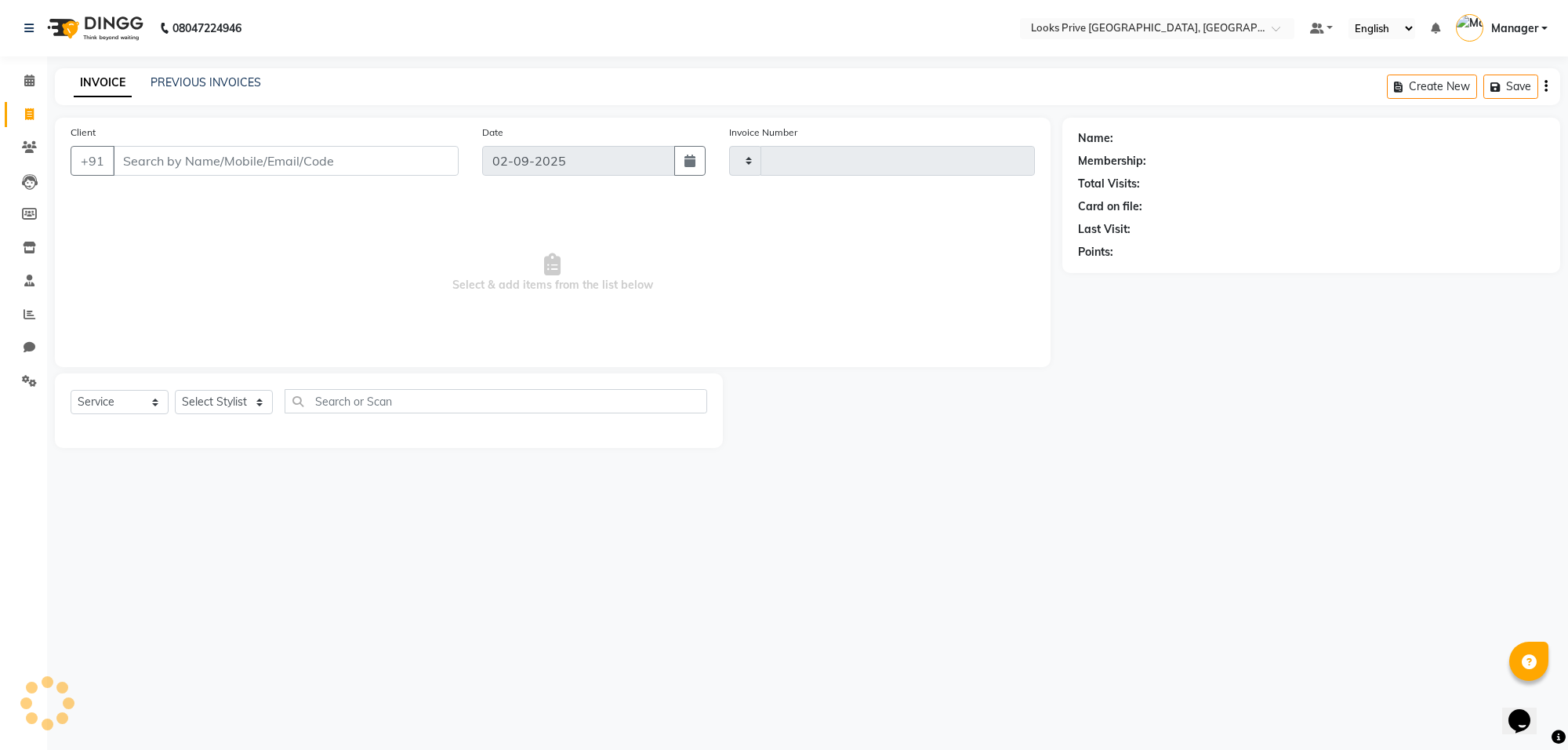
type input "5531"
select select "8127"
click at [185, 169] on input "Client" at bounding box center [285, 161] width 346 height 30
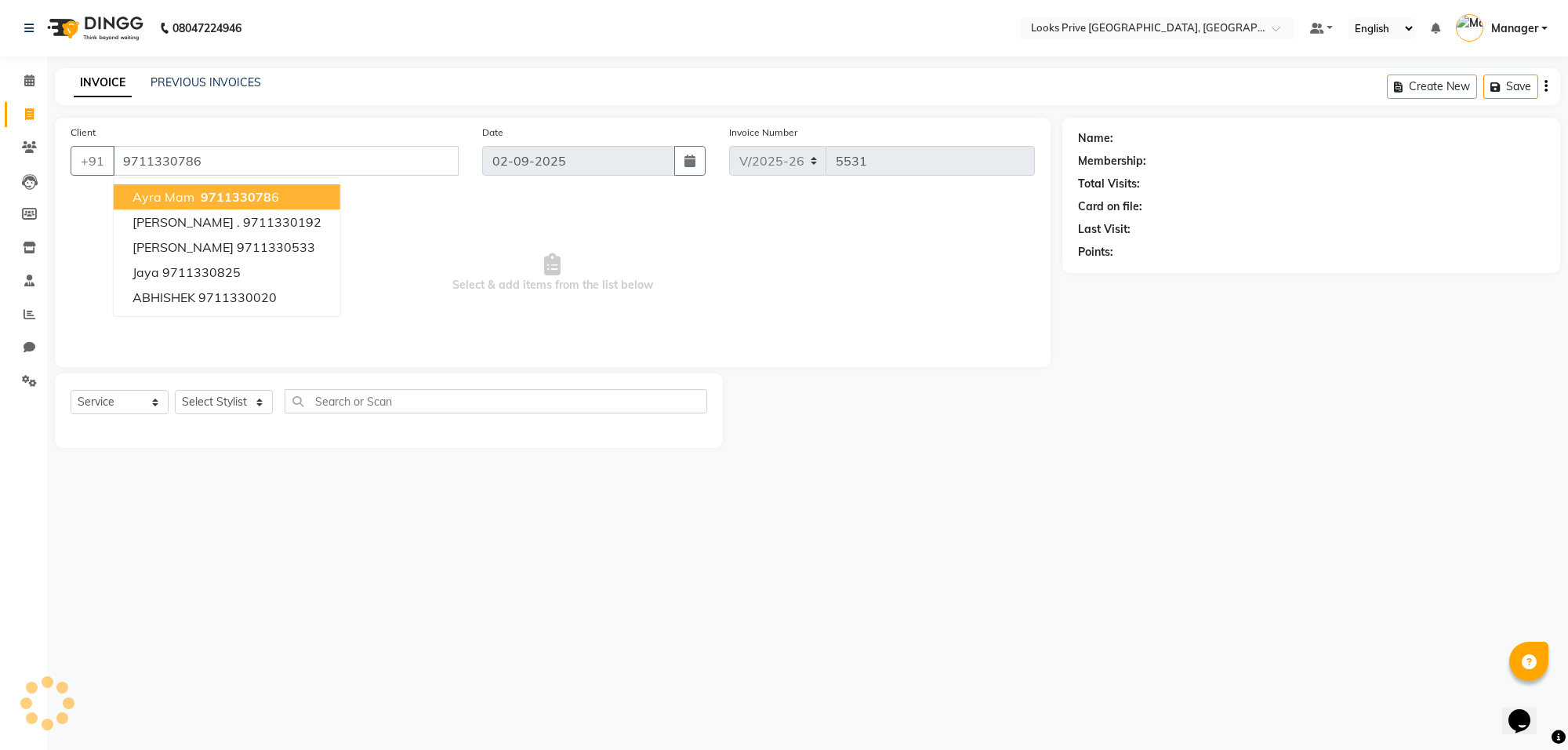
type input "9711330786"
select select "1: Object"
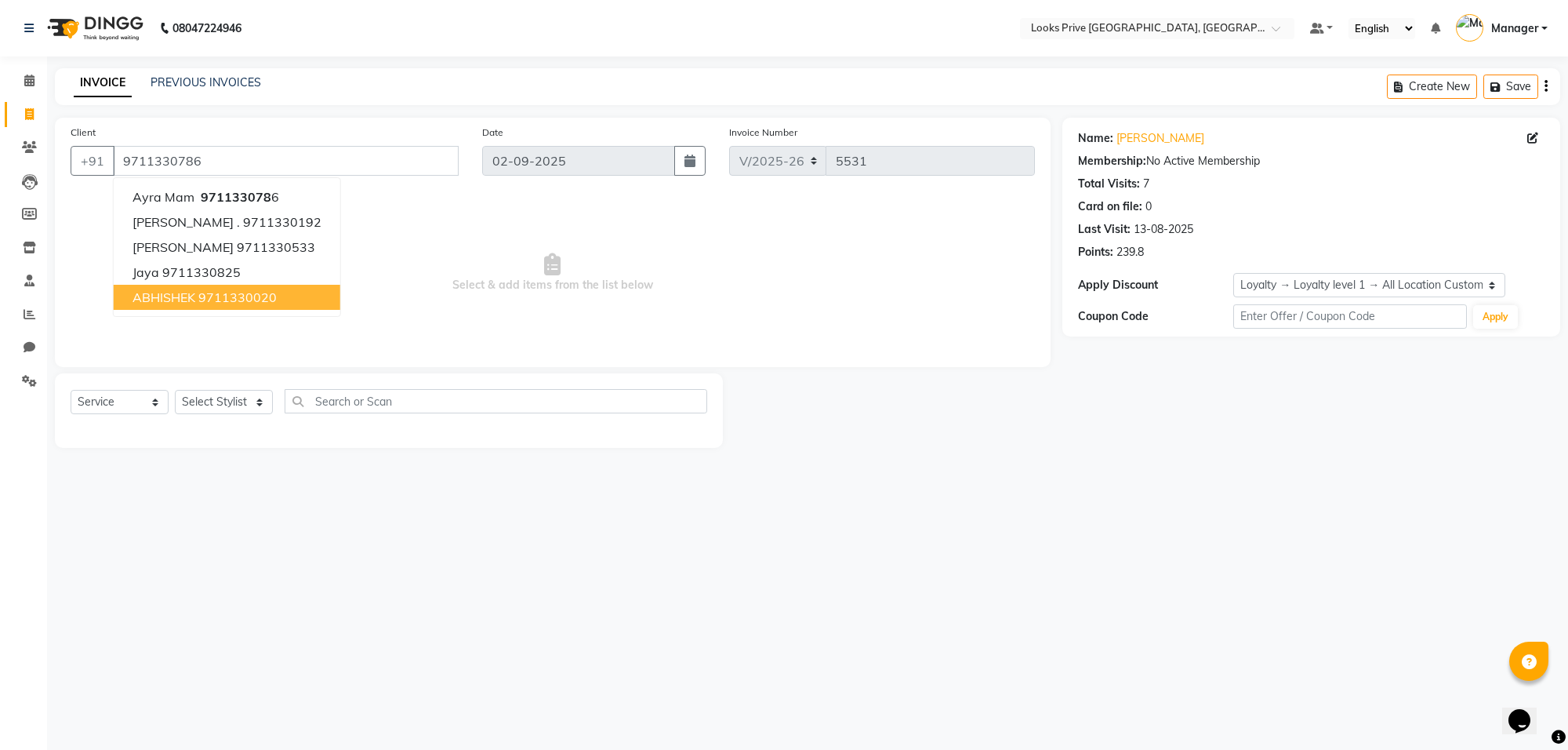
click at [218, 416] on div "Select Service Product Membership Package Voucher Prepaid Gift Card Select Styl…" at bounding box center [388, 408] width 636 height 37
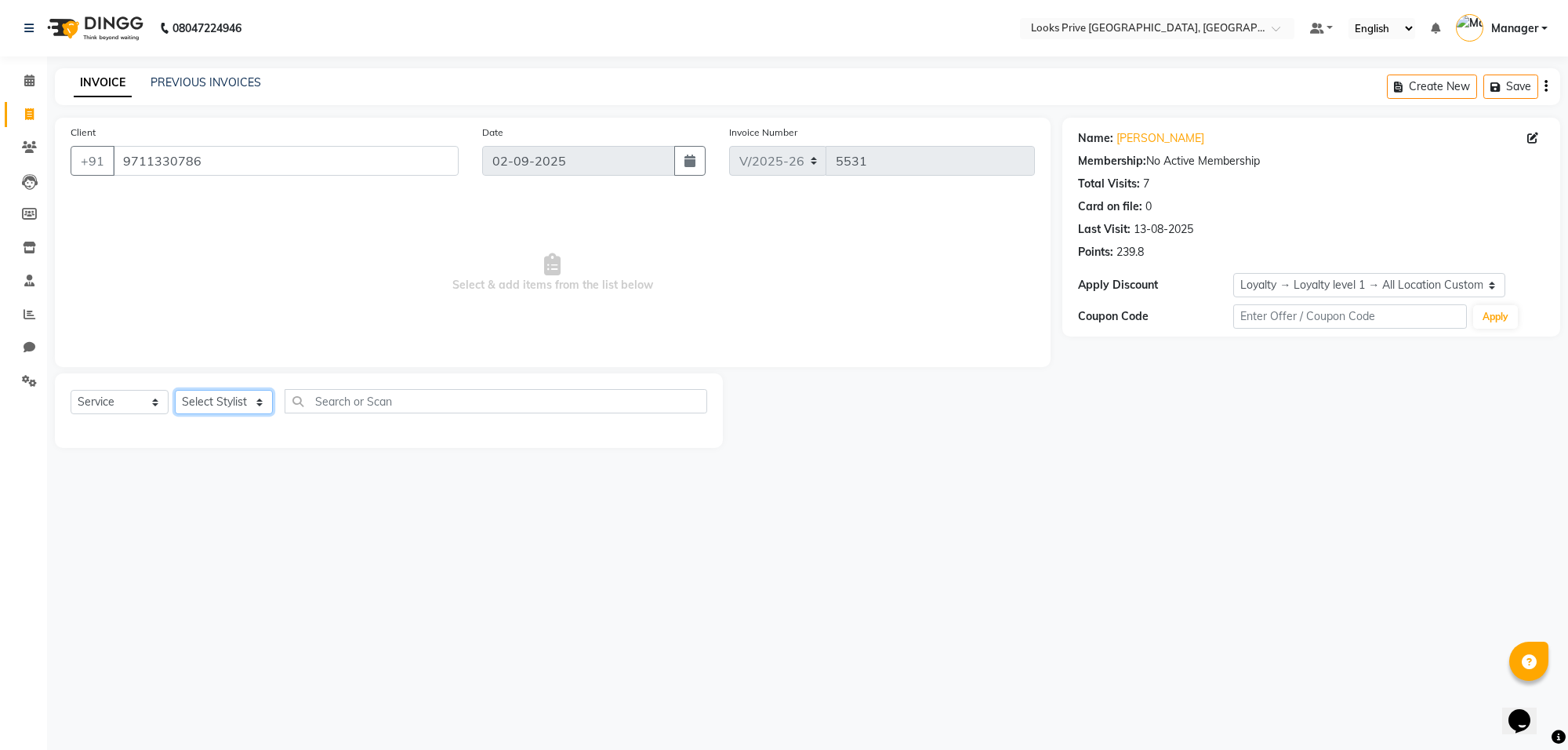
click at [221, 393] on select "Select Stylist [PERSON_NAME] Counter_Sales Deepak_Asst Govind_Pdct Karan_Pdct M…" at bounding box center [224, 401] width 98 height 24
select select "75851"
click at [175, 389] on select "Select Stylist [PERSON_NAME] Counter_Sales Deepak_Asst Govind_Pdct Karan_Pdct M…" at bounding box center [224, 401] width 98 height 24
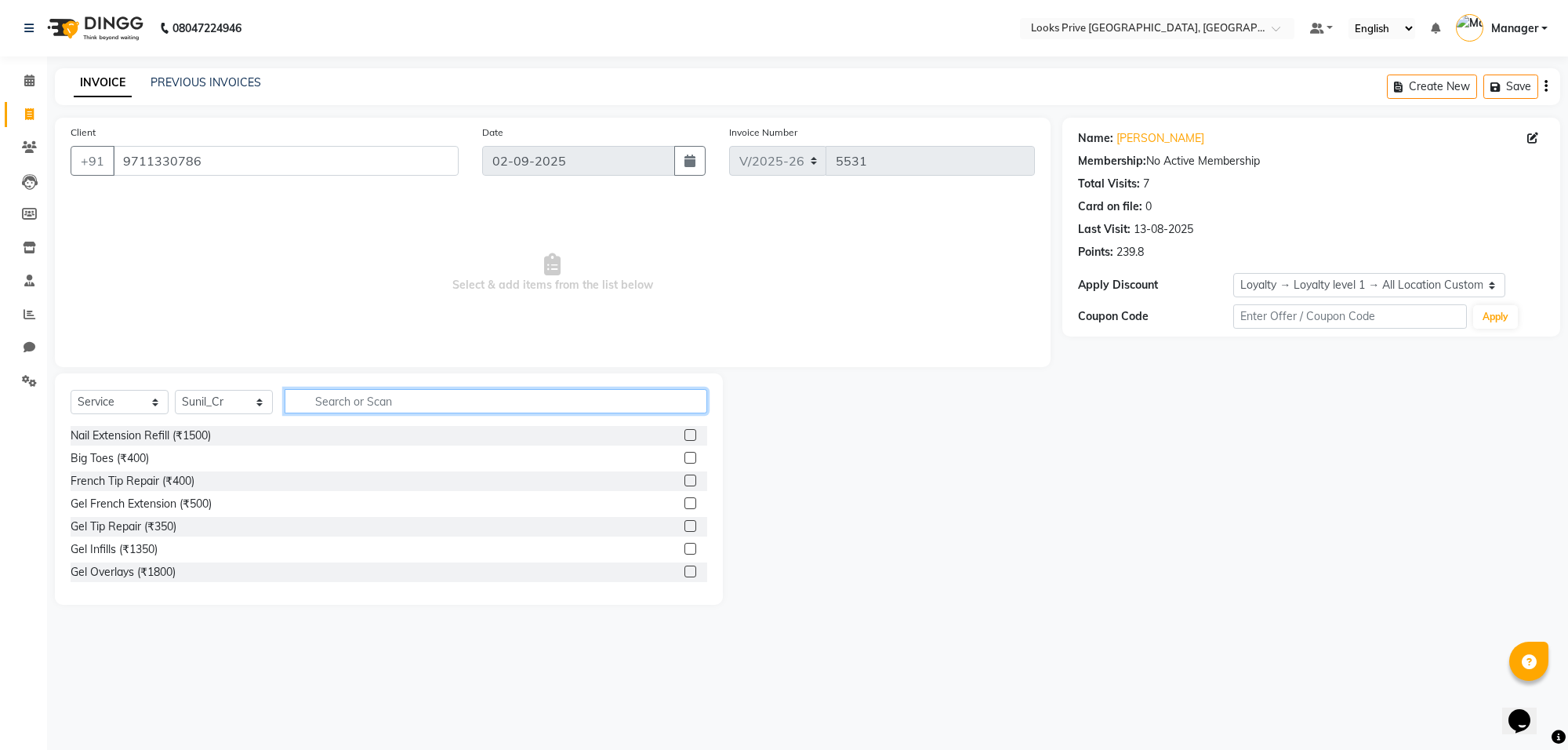
drag, startPoint x: 363, startPoint y: 390, endPoint x: 377, endPoint y: 388, distance: 14.1
click at [371, 389] on input "text" at bounding box center [496, 401] width 422 height 24
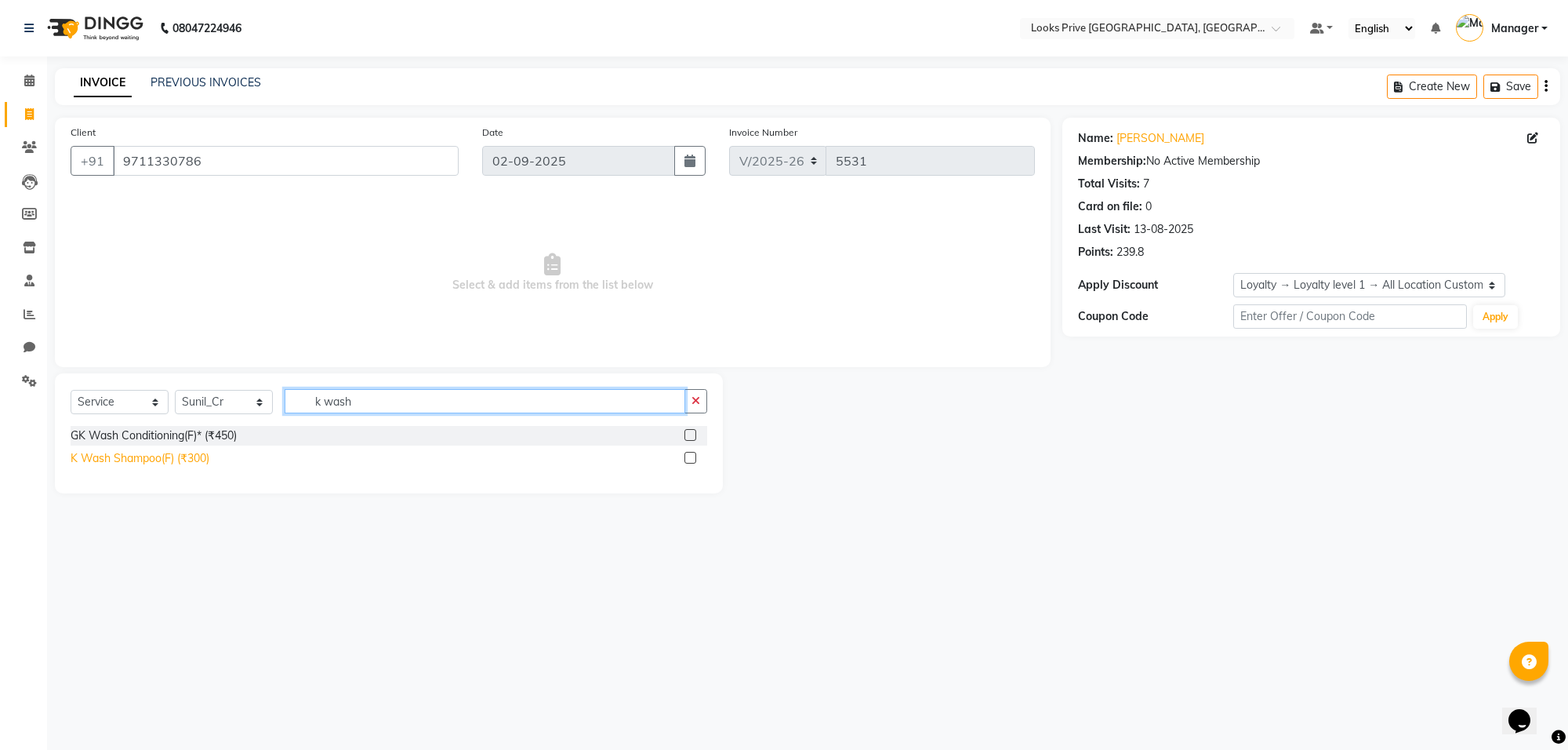
type input "k wash"
click at [155, 458] on div "K Wash Shampoo(F) (₹300)" at bounding box center [139, 458] width 138 height 17
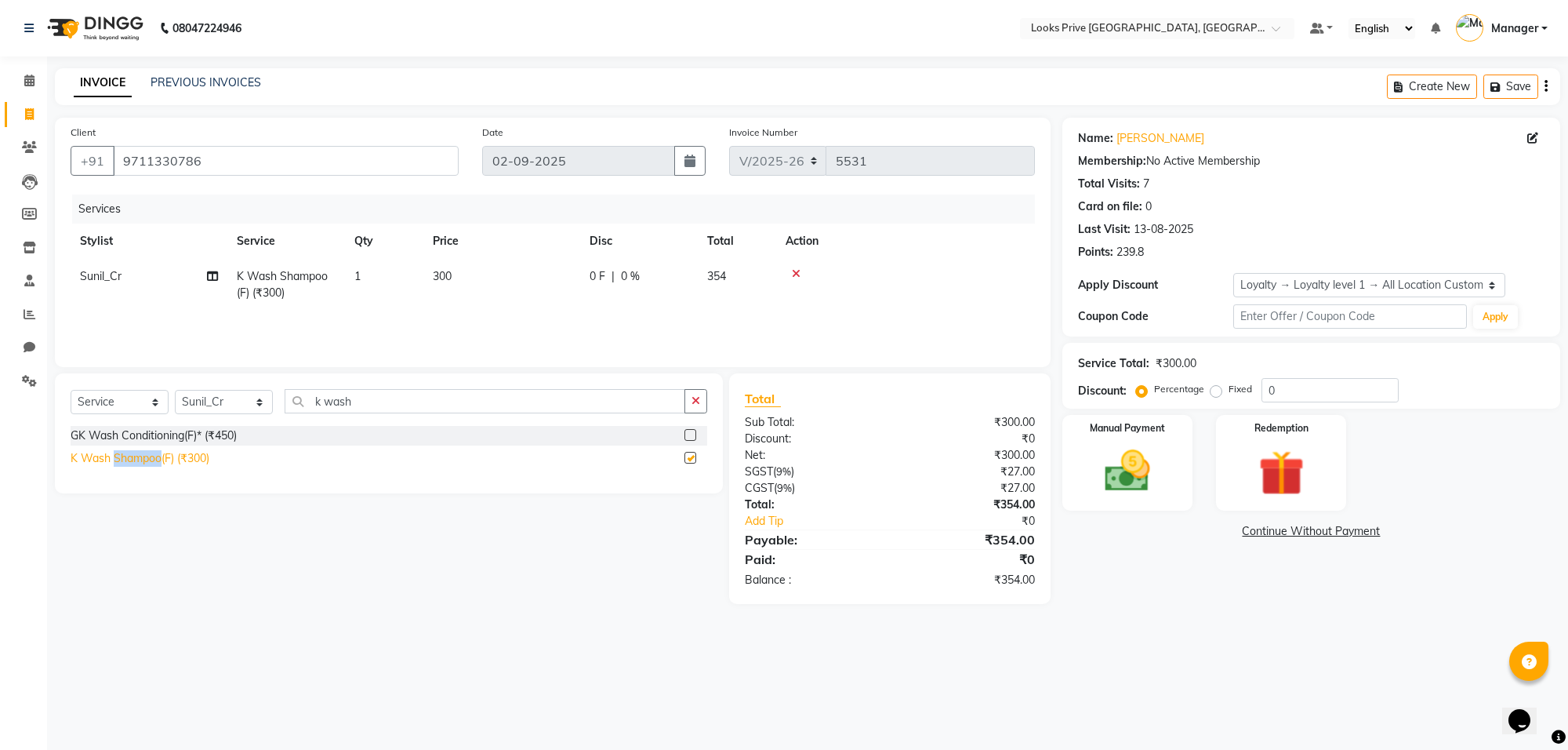
click at [155, 458] on div "K Wash Shampoo(F) (₹300)" at bounding box center [139, 458] width 138 height 17
checkbox input "false"
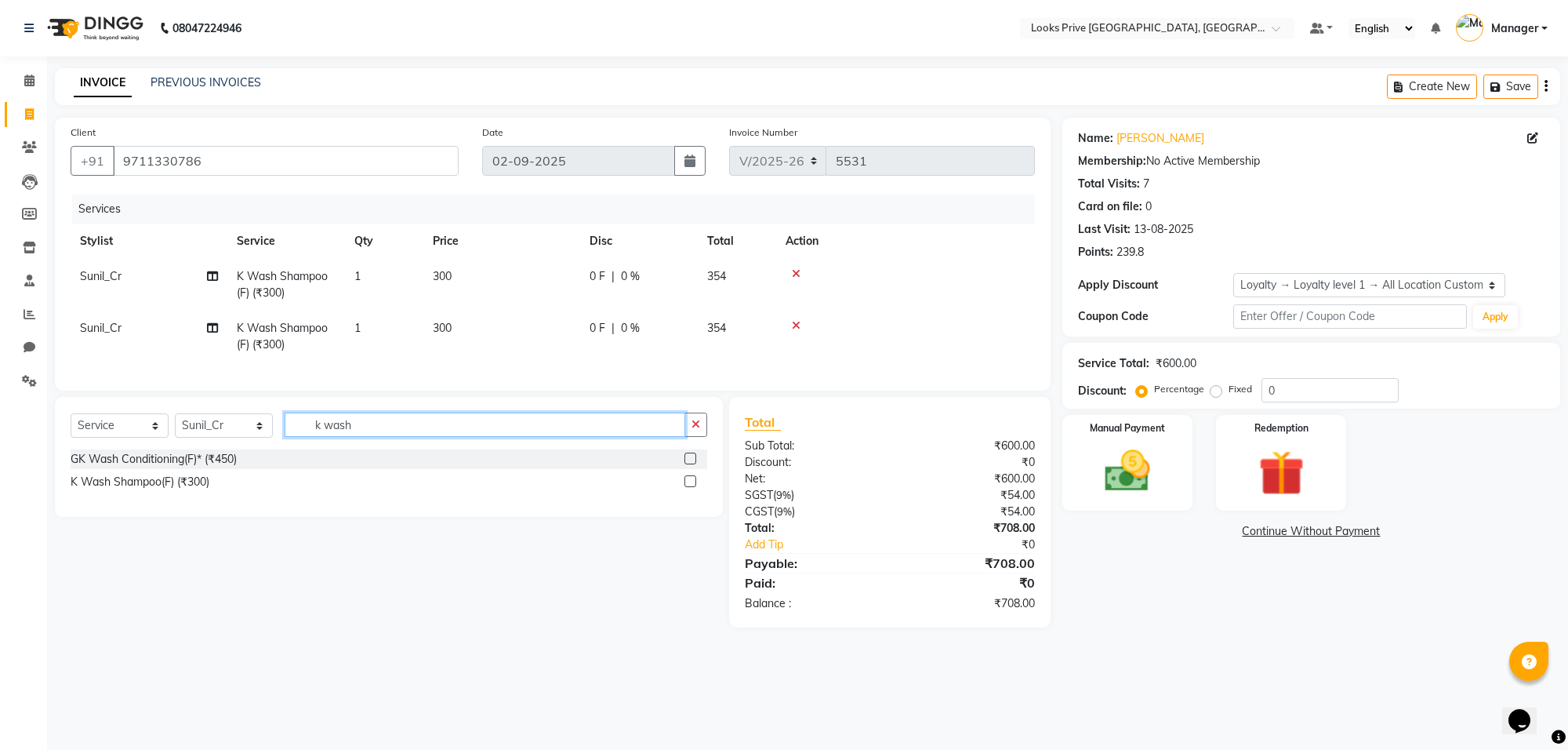
click at [447, 431] on input "k wash" at bounding box center [485, 424] width 400 height 24
type input "k"
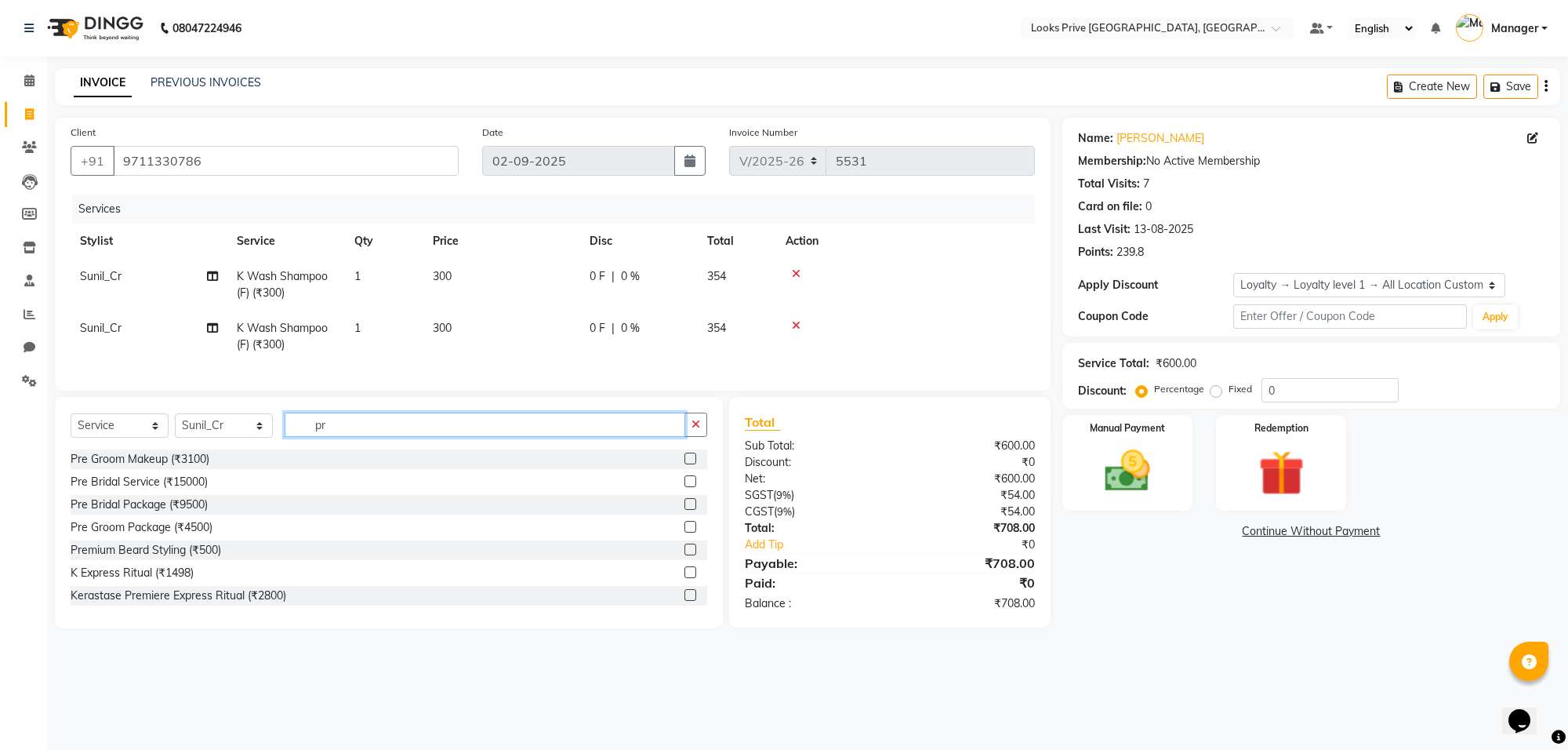
type input "p"
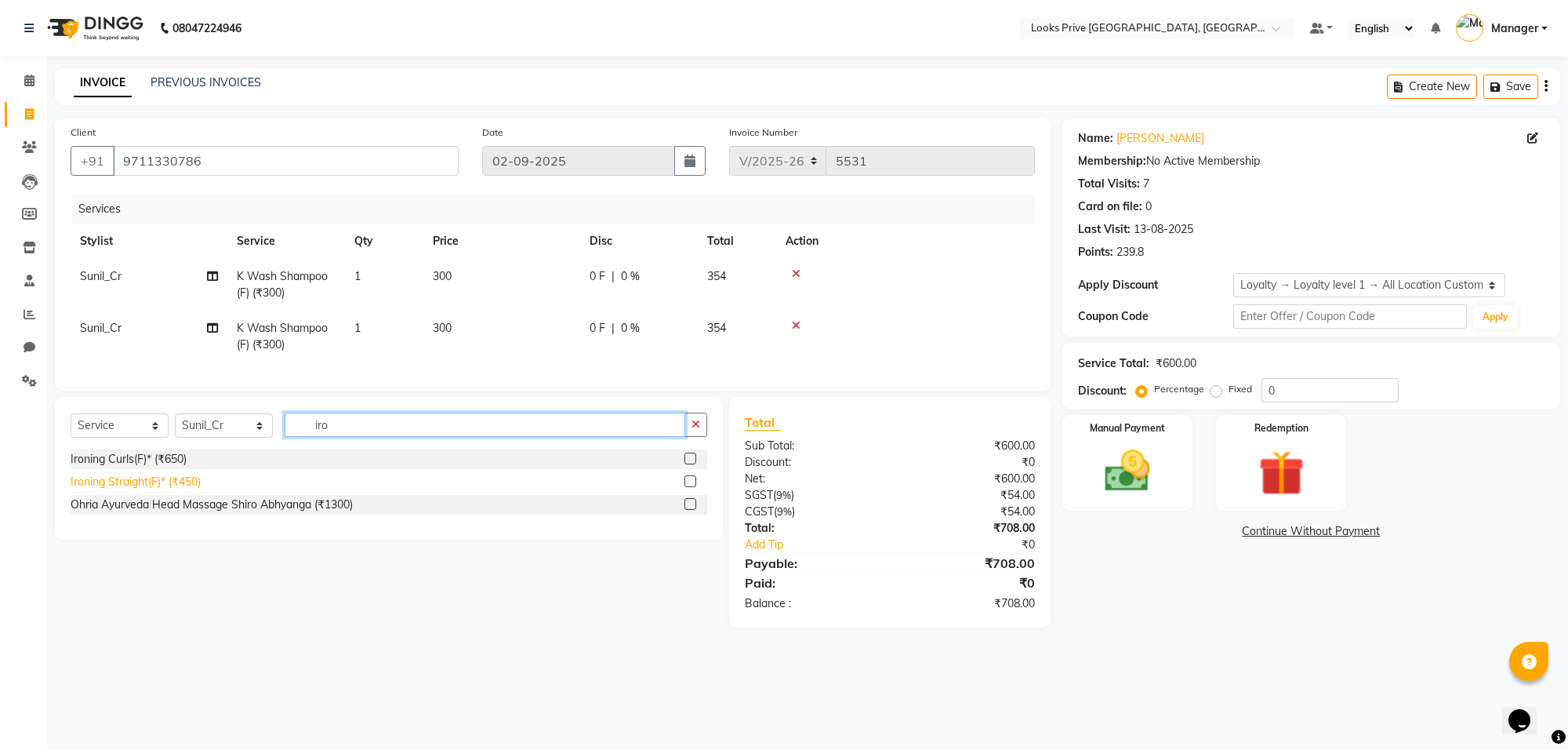
type input "iro"
drag, startPoint x: 183, startPoint y: 498, endPoint x: 550, endPoint y: 414, distance: 376.5
click at [185, 490] on div "Ironing Straight(F)* (₹450)" at bounding box center [135, 482] width 130 height 17
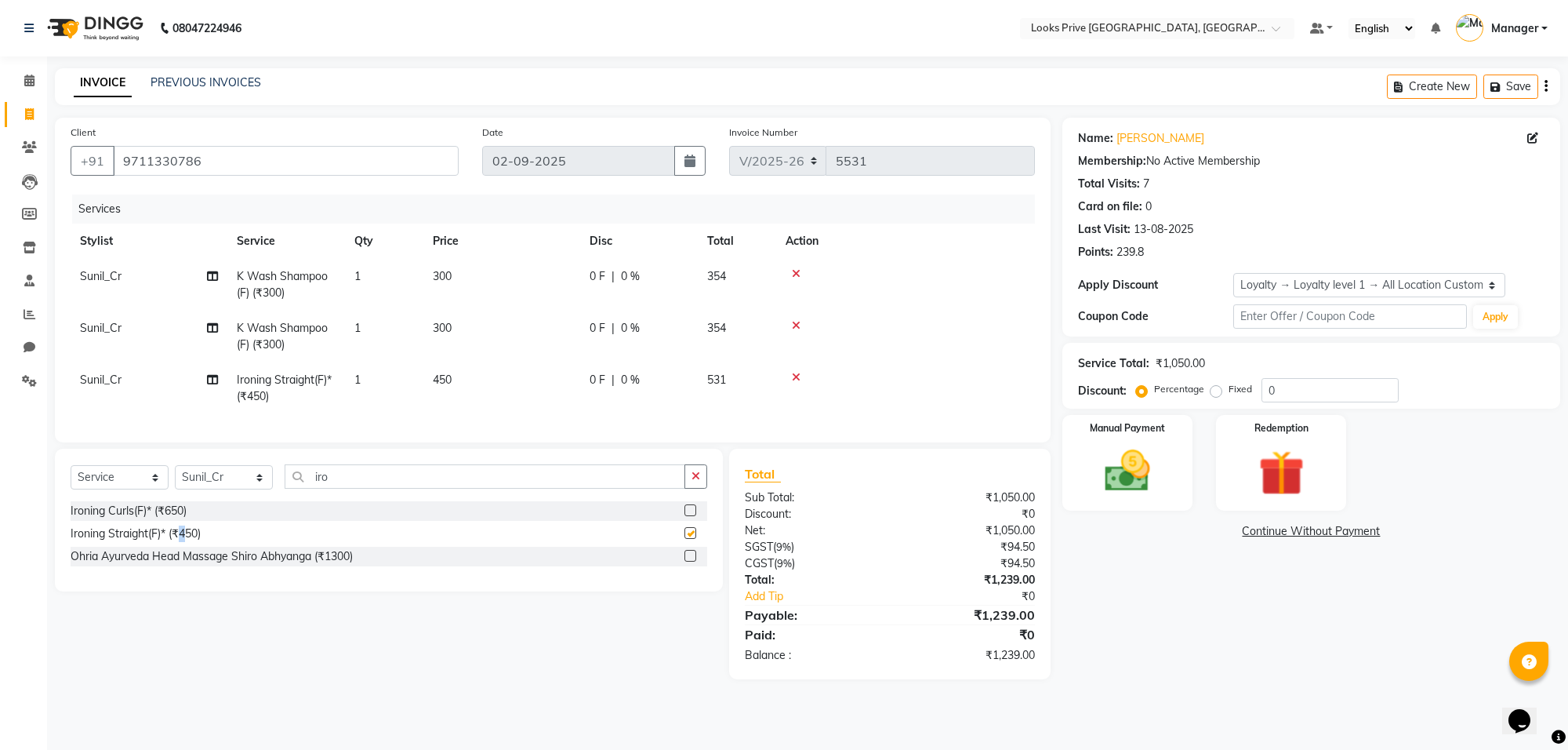
checkbox input "false"
click at [802, 327] on div at bounding box center [906, 326] width 240 height 11
click at [797, 321] on icon at bounding box center [795, 326] width 8 height 11
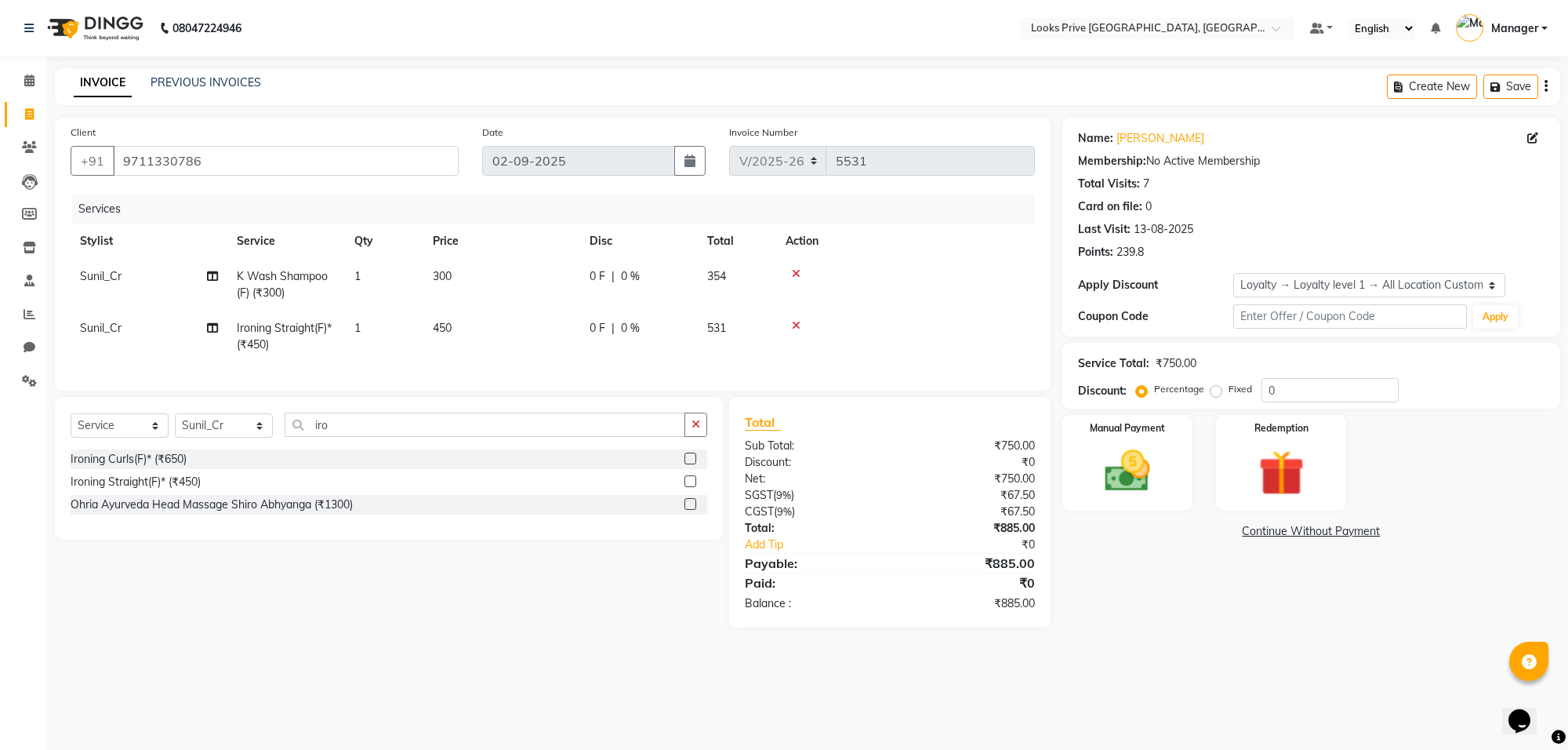
click at [527, 322] on td "450" at bounding box center [502, 337] width 157 height 52
select select "75851"
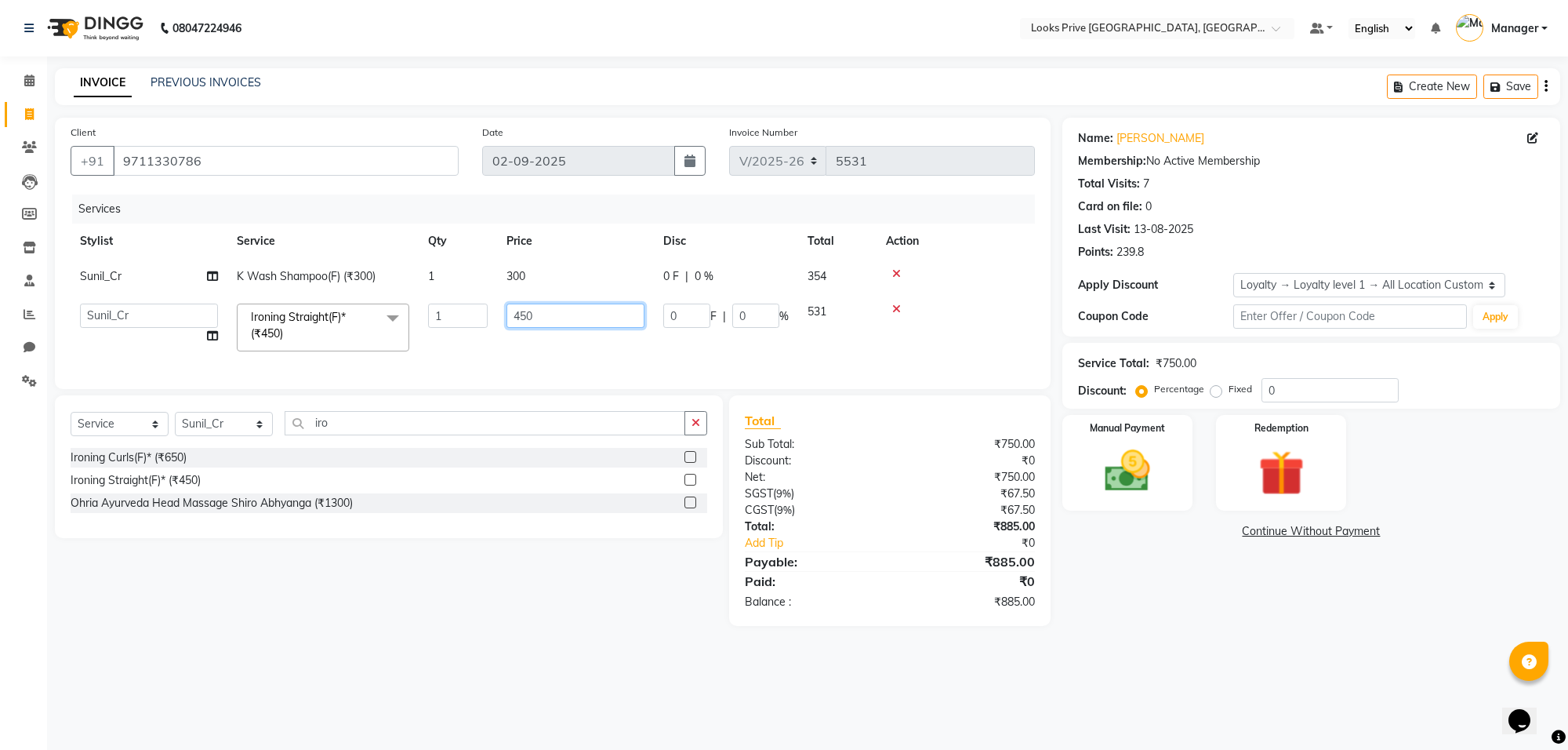
click at [525, 321] on input "450" at bounding box center [576, 315] width 138 height 24
type input "1000"
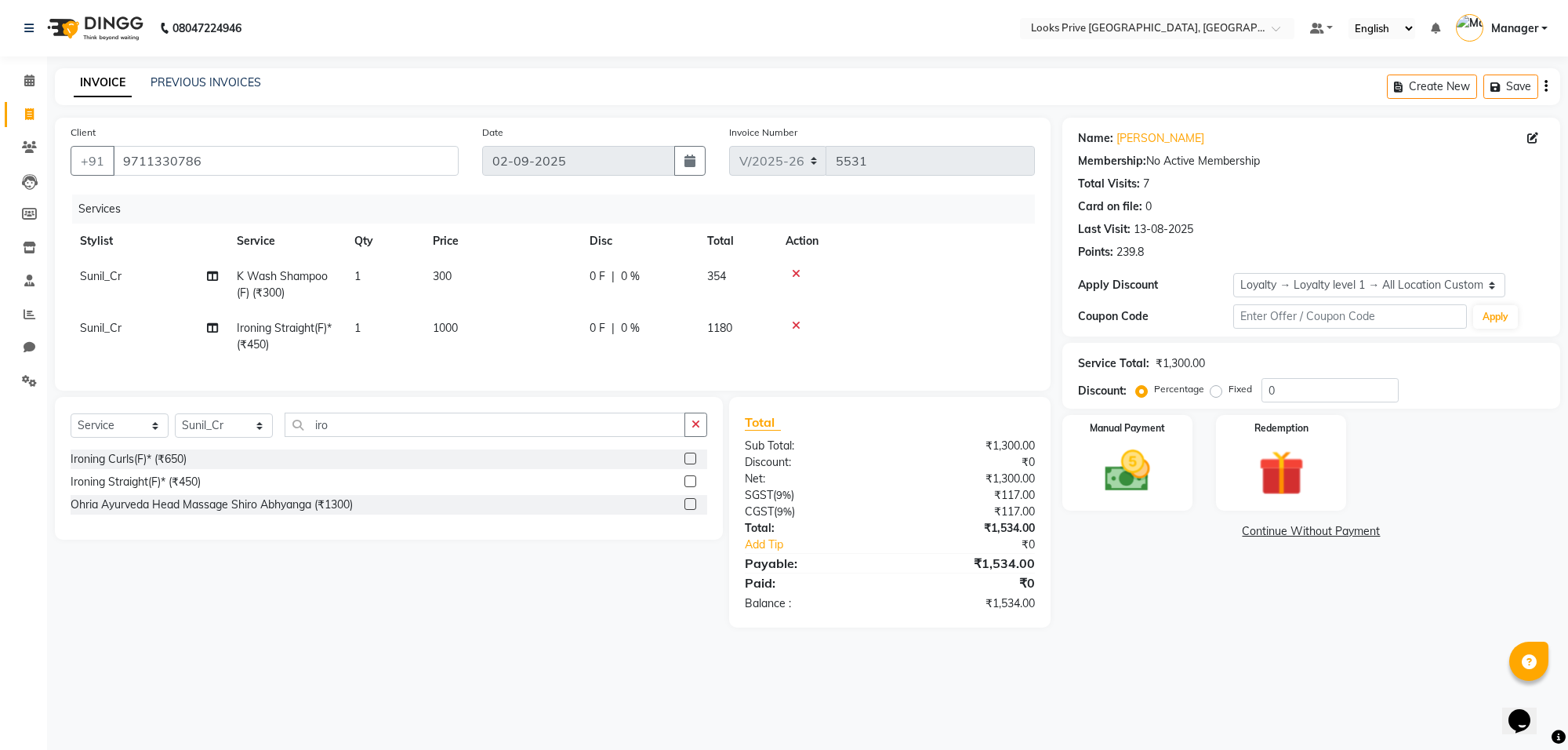
click at [558, 284] on td "300" at bounding box center [502, 284] width 157 height 52
select select "75851"
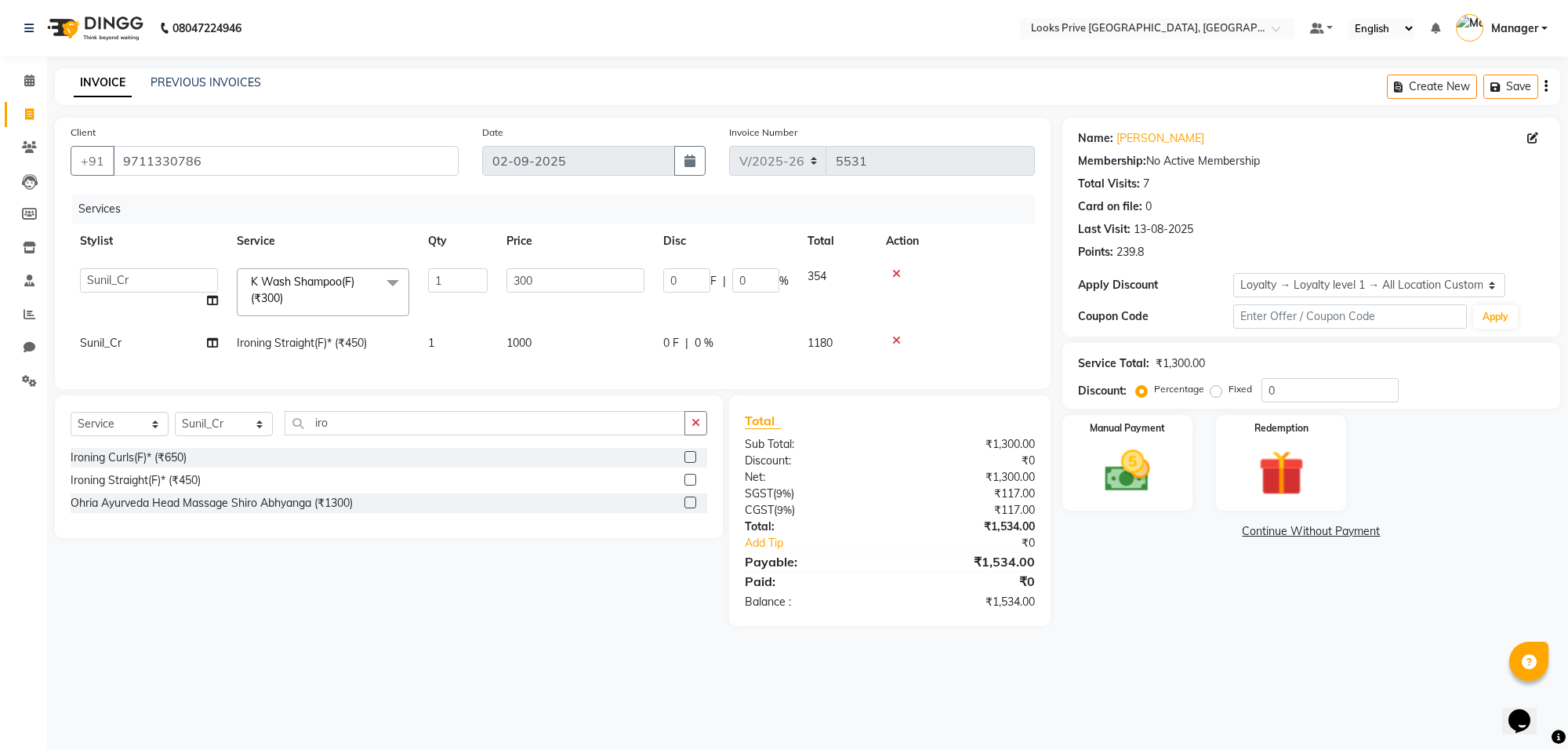
click at [558, 284] on input "300" at bounding box center [576, 280] width 138 height 24
type input "600"
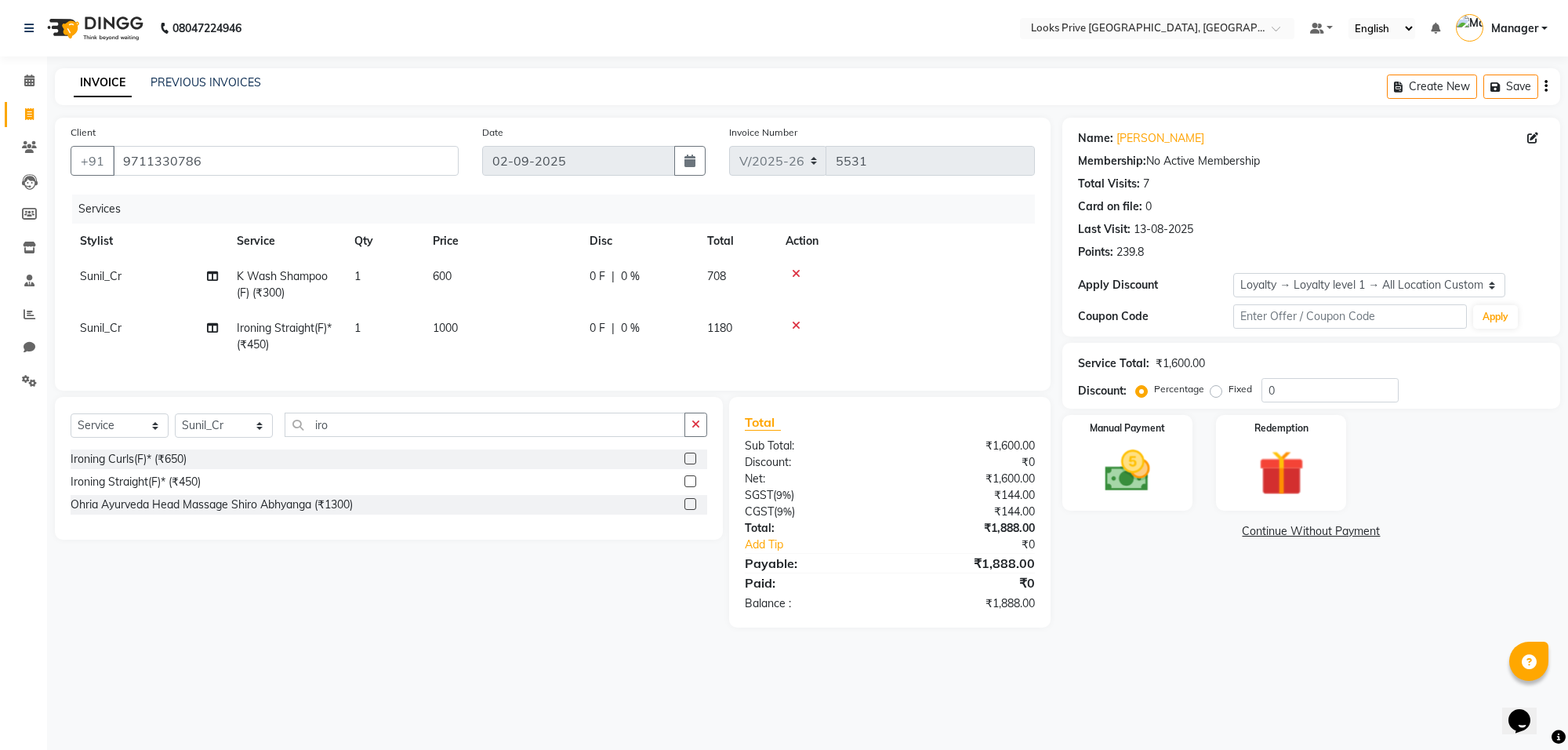
click at [1165, 627] on div "Name: Ayra Mam Membership: No Active Membership Total Visits: 7 Card on file: 0…" at bounding box center [1317, 372] width 509 height 509
click at [1134, 474] on img at bounding box center [1127, 470] width 77 height 54
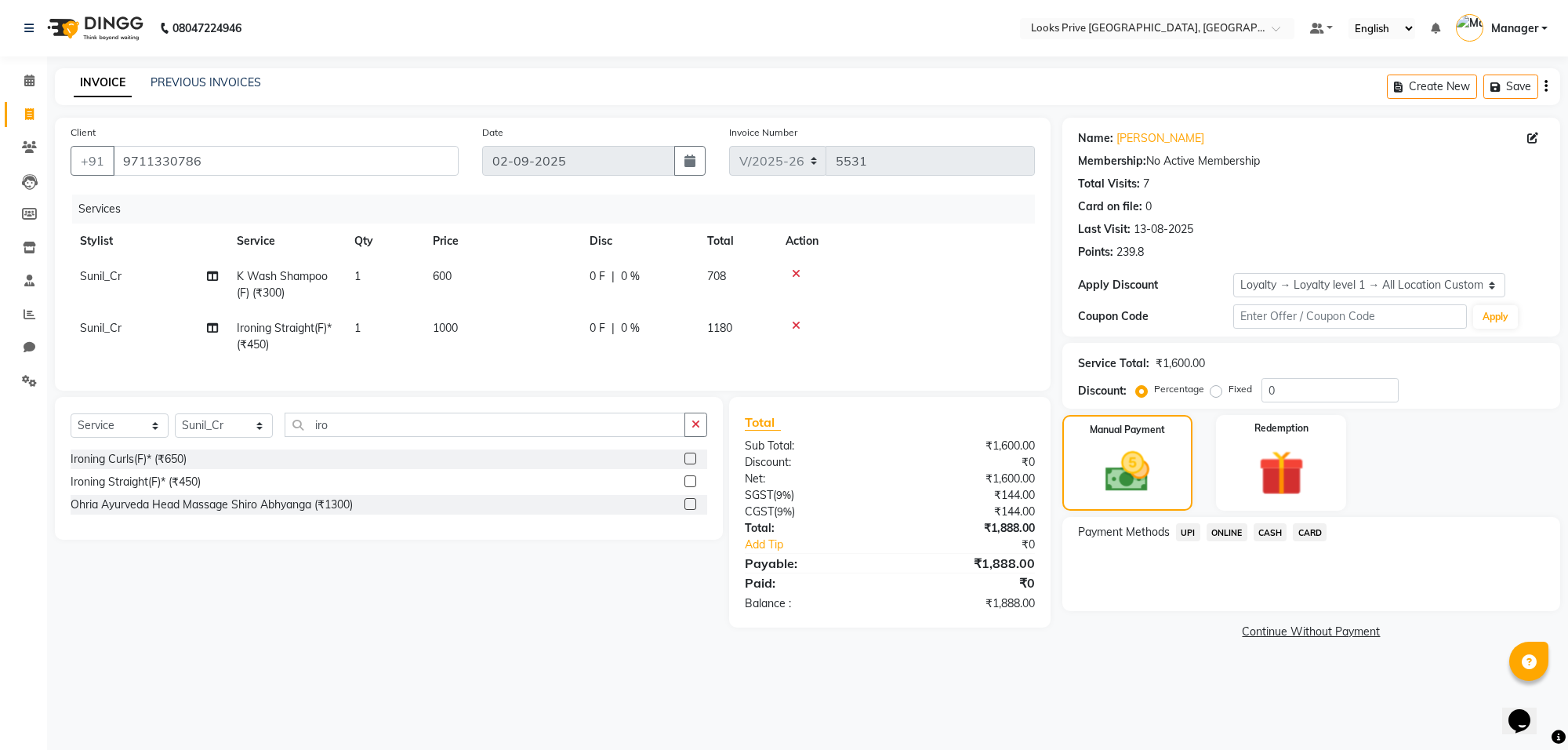
click at [1318, 530] on span "CARD" at bounding box center [1310, 532] width 34 height 18
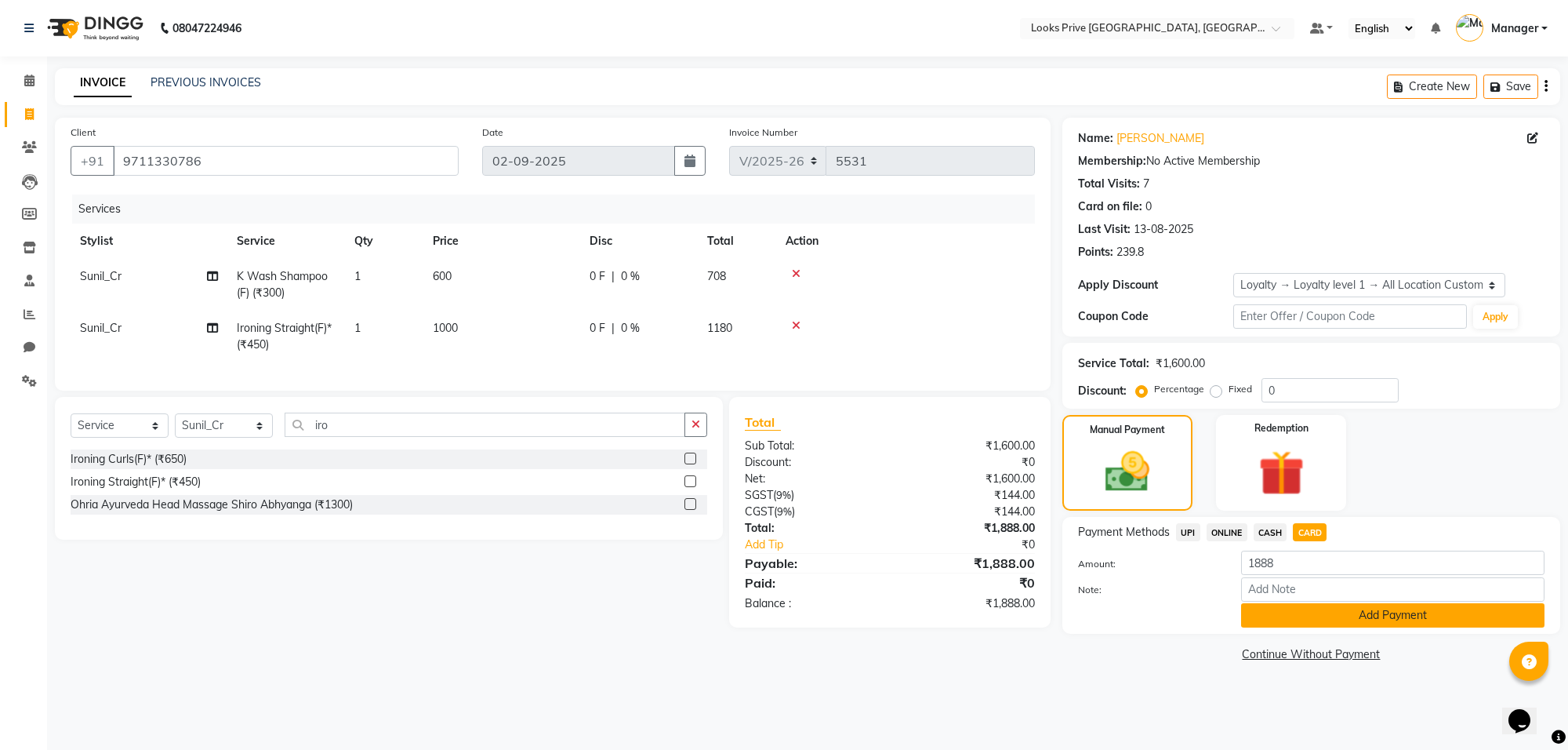
click at [1313, 618] on button "Add Payment" at bounding box center [1392, 615] width 303 height 24
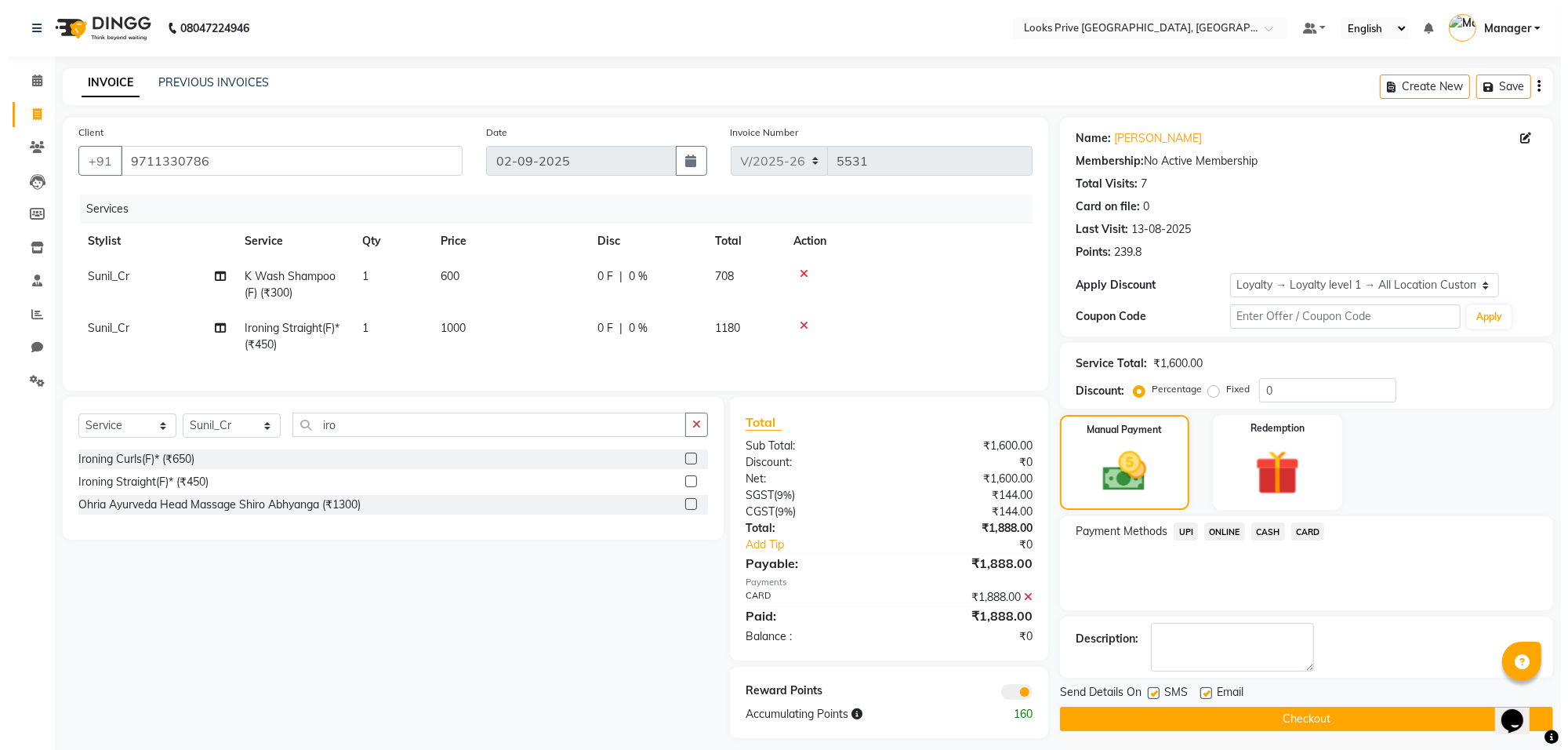
scroll to position [25, 0]
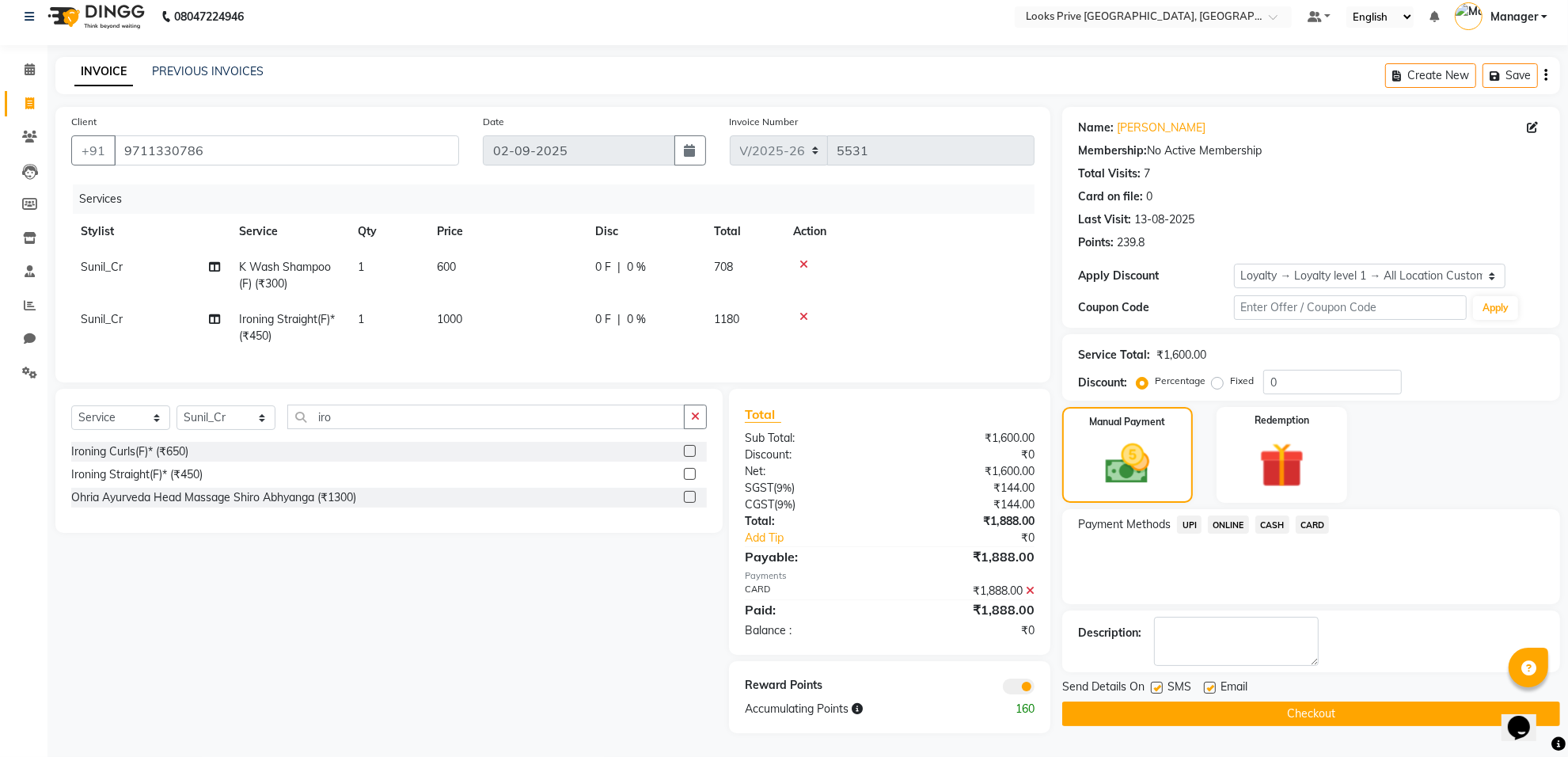
click at [1019, 685] on span at bounding box center [1019, 685] width 32 height 16
click at [1034, 688] on input "checkbox" at bounding box center [1034, 688] width 0 height 0
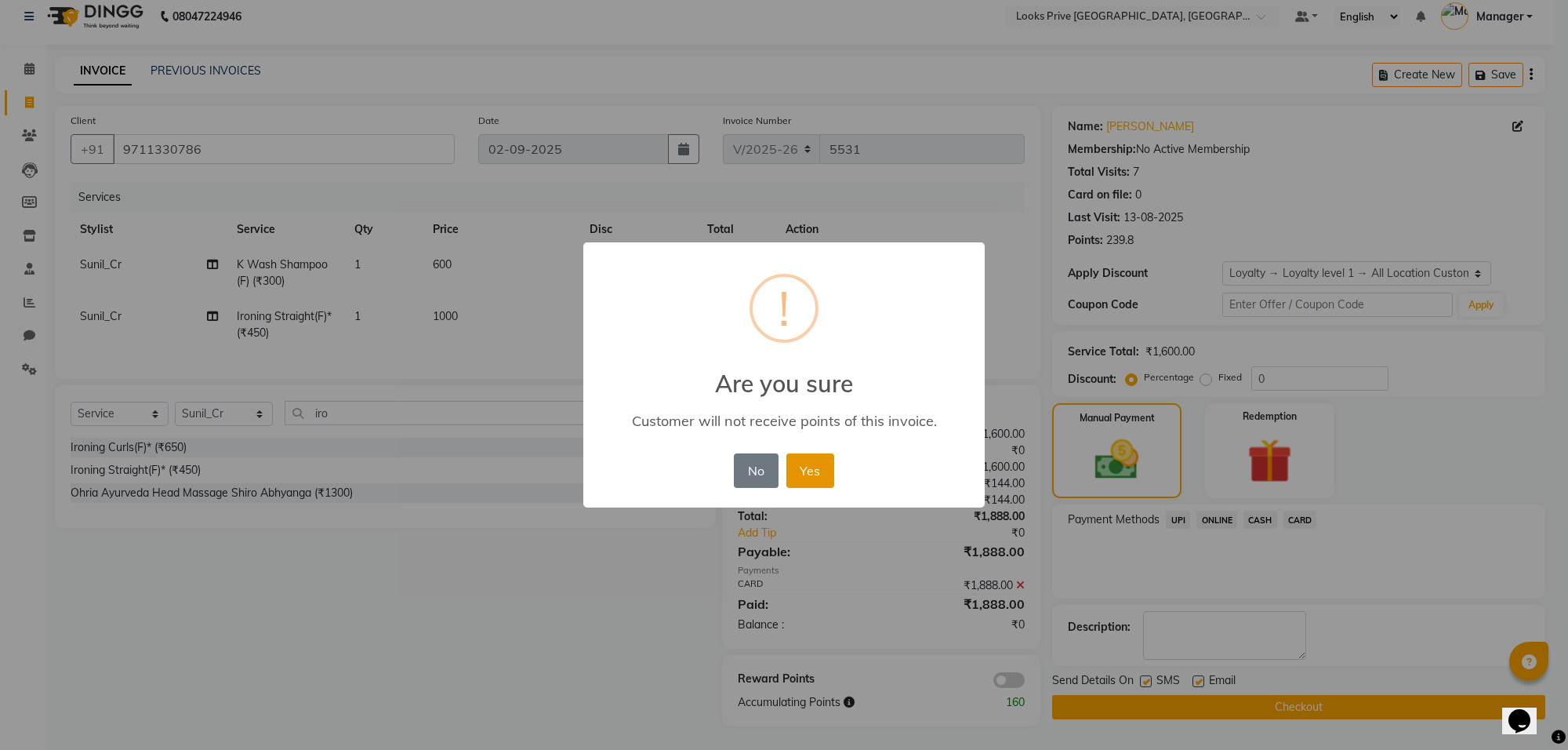
click at [821, 472] on button "Yes" at bounding box center [810, 470] width 48 height 34
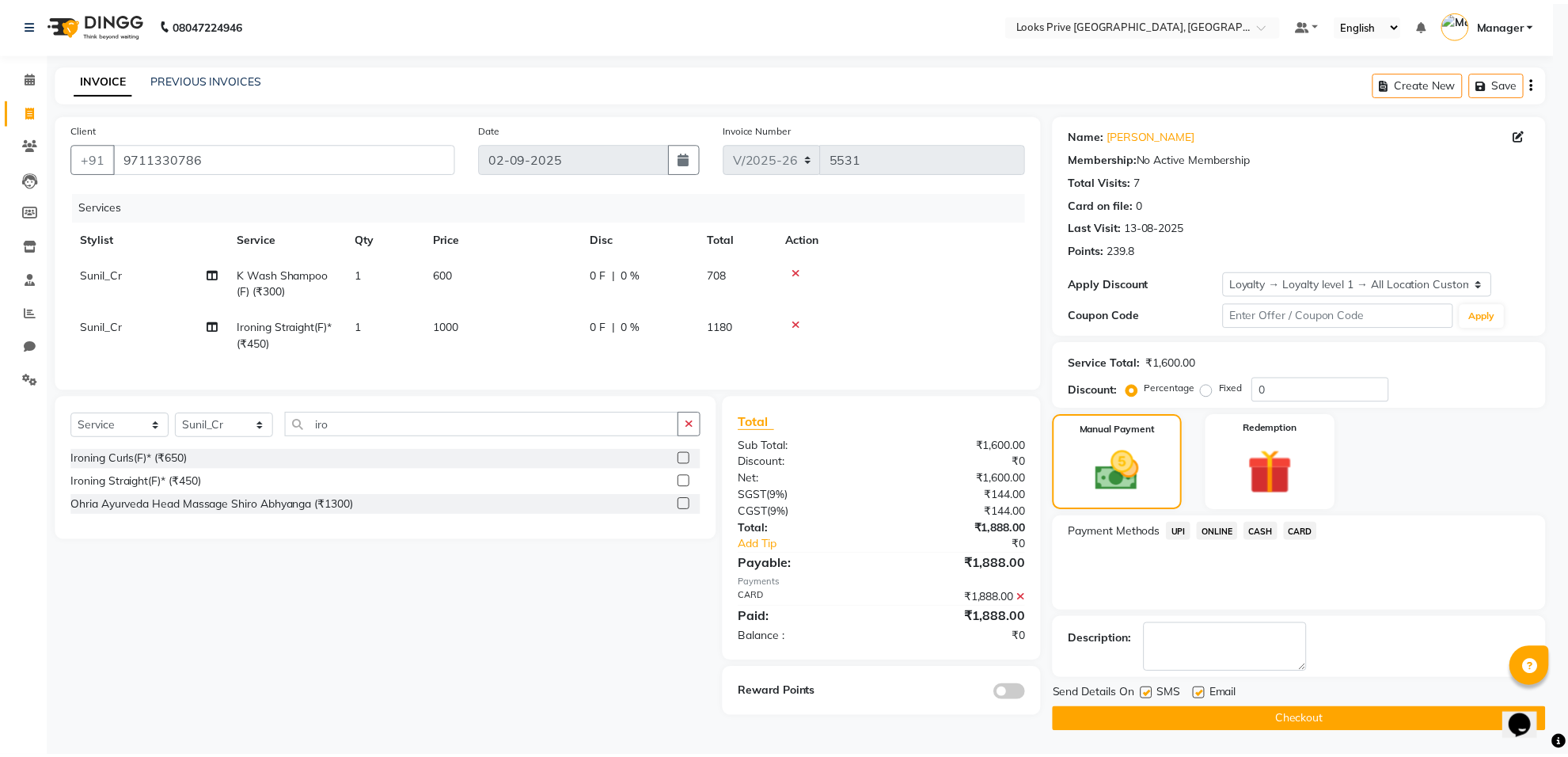
scroll to position [6, 0]
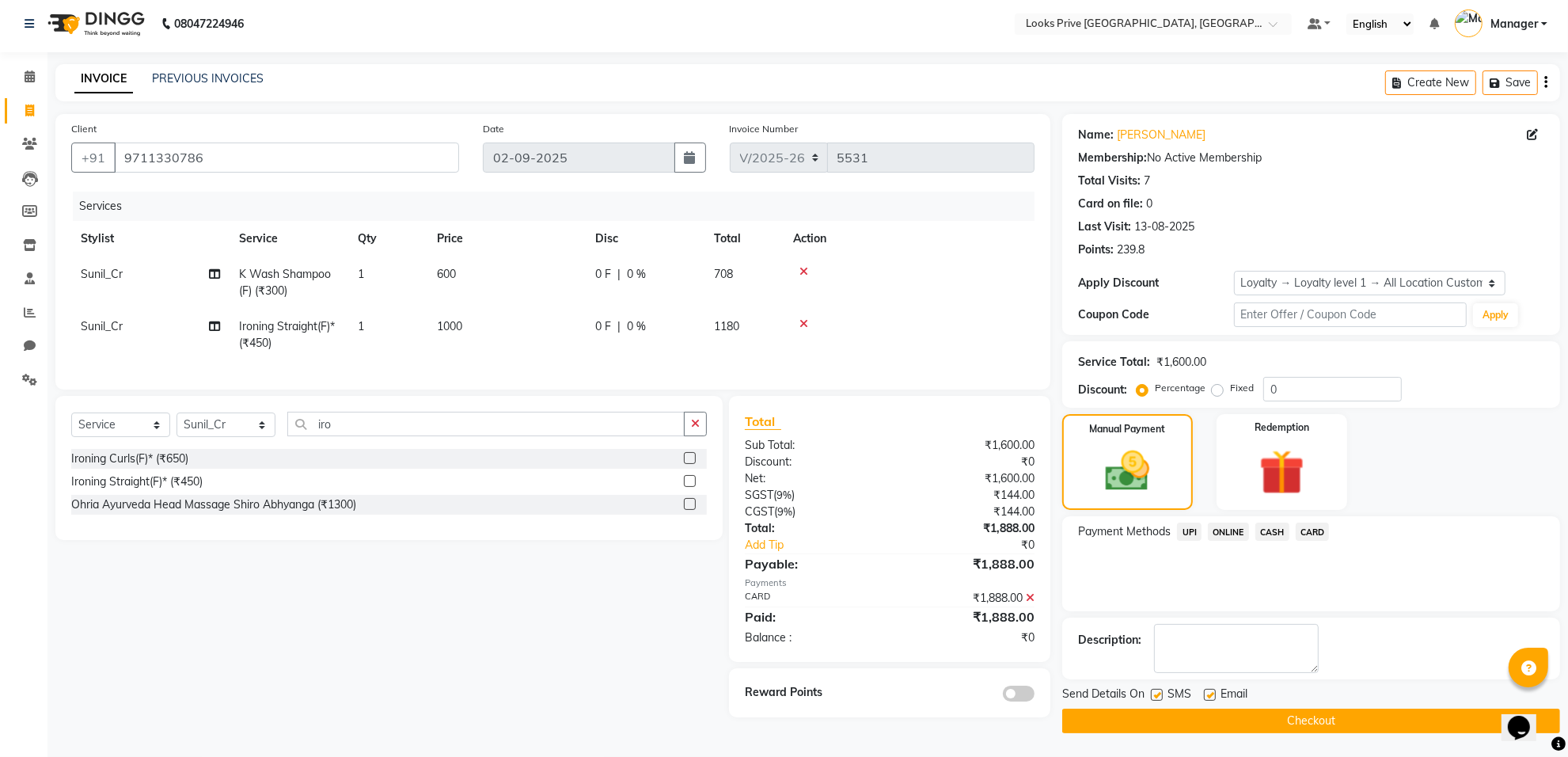
click at [1208, 698] on label at bounding box center [1210, 694] width 12 height 12
click at [1208, 698] on input "checkbox" at bounding box center [1209, 695] width 10 height 10
checkbox input "false"
click at [1203, 721] on button "Checkout" at bounding box center [1311, 721] width 498 height 24
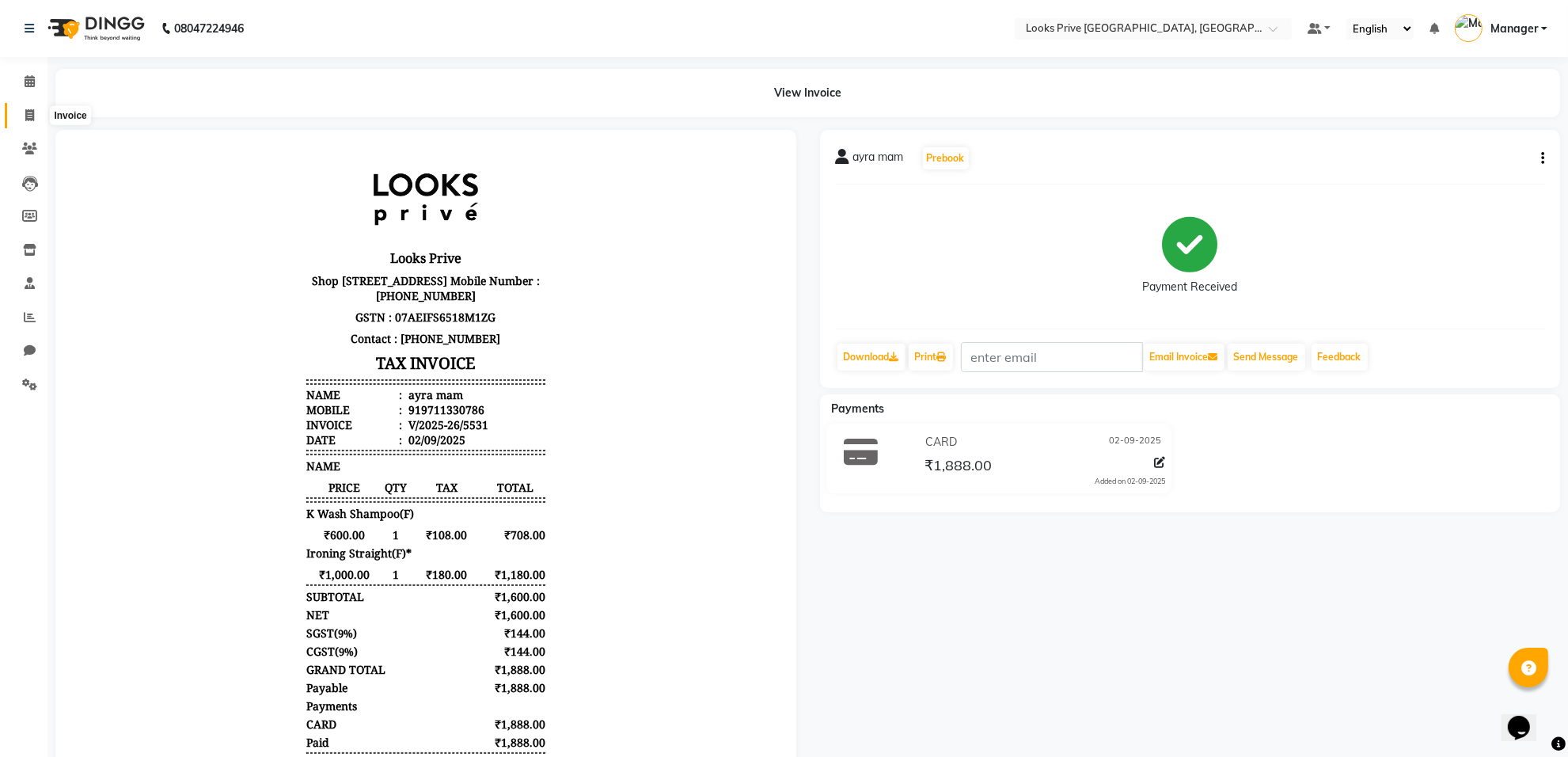
click at [18, 120] on span at bounding box center [30, 116] width 28 height 19
select select "8127"
select select "service"
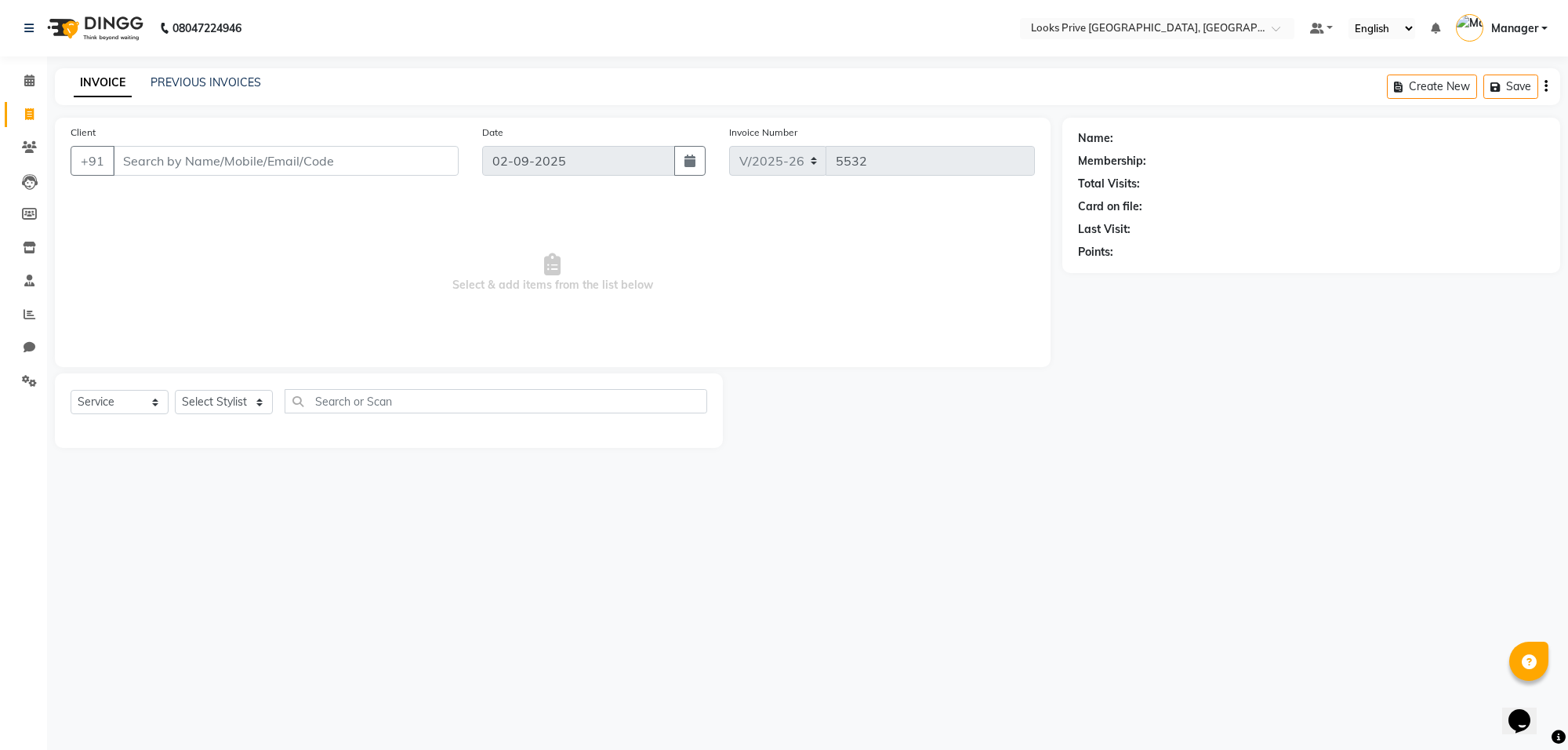
click at [377, 296] on span "Select & add items from the list below" at bounding box center [552, 273] width 964 height 157
click at [495, 283] on span "Select & add items from the list below" at bounding box center [552, 273] width 964 height 157
click at [540, 279] on span "Select & add items from the list below" at bounding box center [552, 273] width 964 height 157
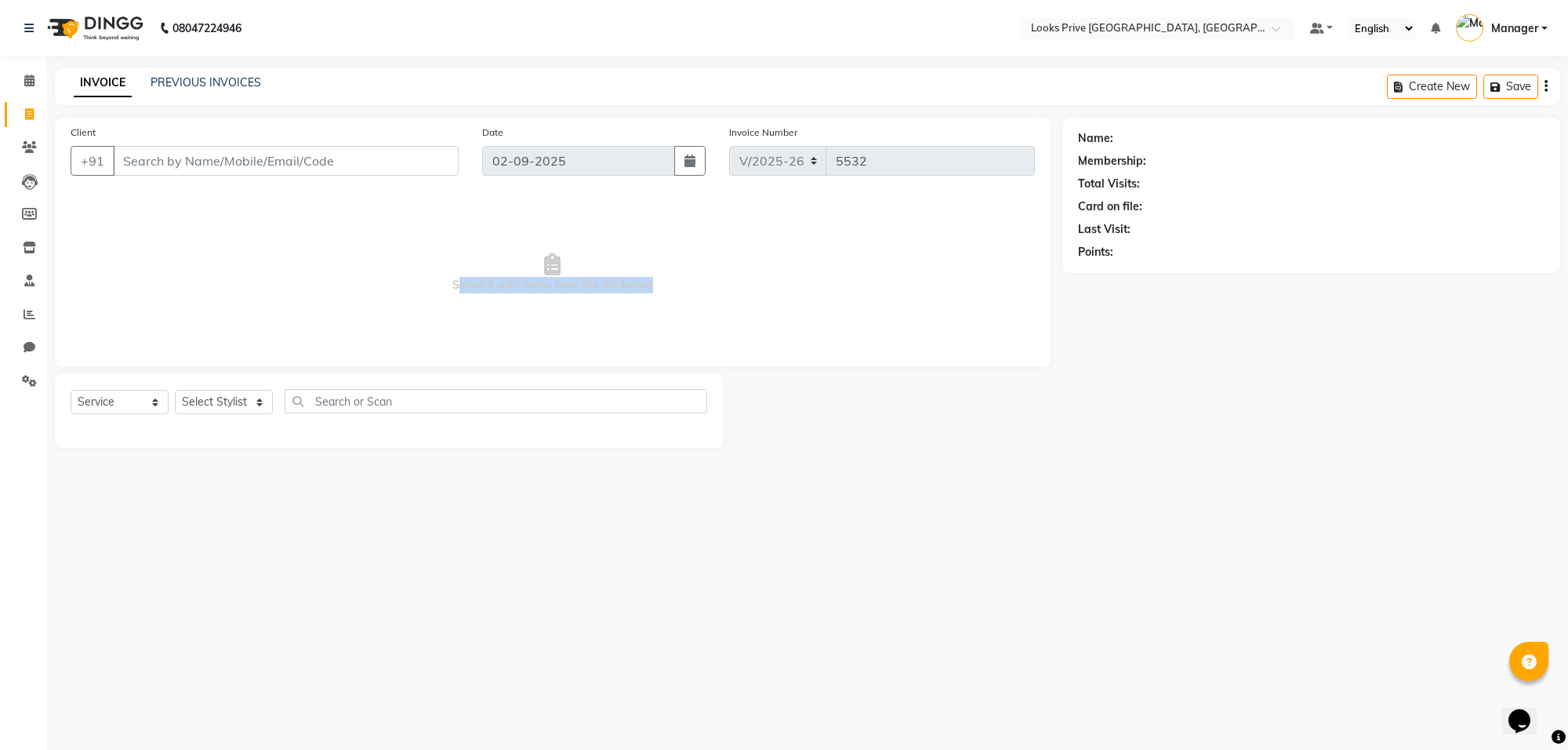
click at [540, 280] on span "Select & add items from the list below" at bounding box center [552, 273] width 964 height 157
drag, startPoint x: 540, startPoint y: 284, endPoint x: 252, endPoint y: 621, distance: 443.3
click at [252, 621] on div "08047224946 Select Location × Looks Prive Rajouri Garden, New Delhi Default Pan…" at bounding box center [784, 375] width 1568 height 750
click at [24, 85] on icon at bounding box center [29, 80] width 10 height 12
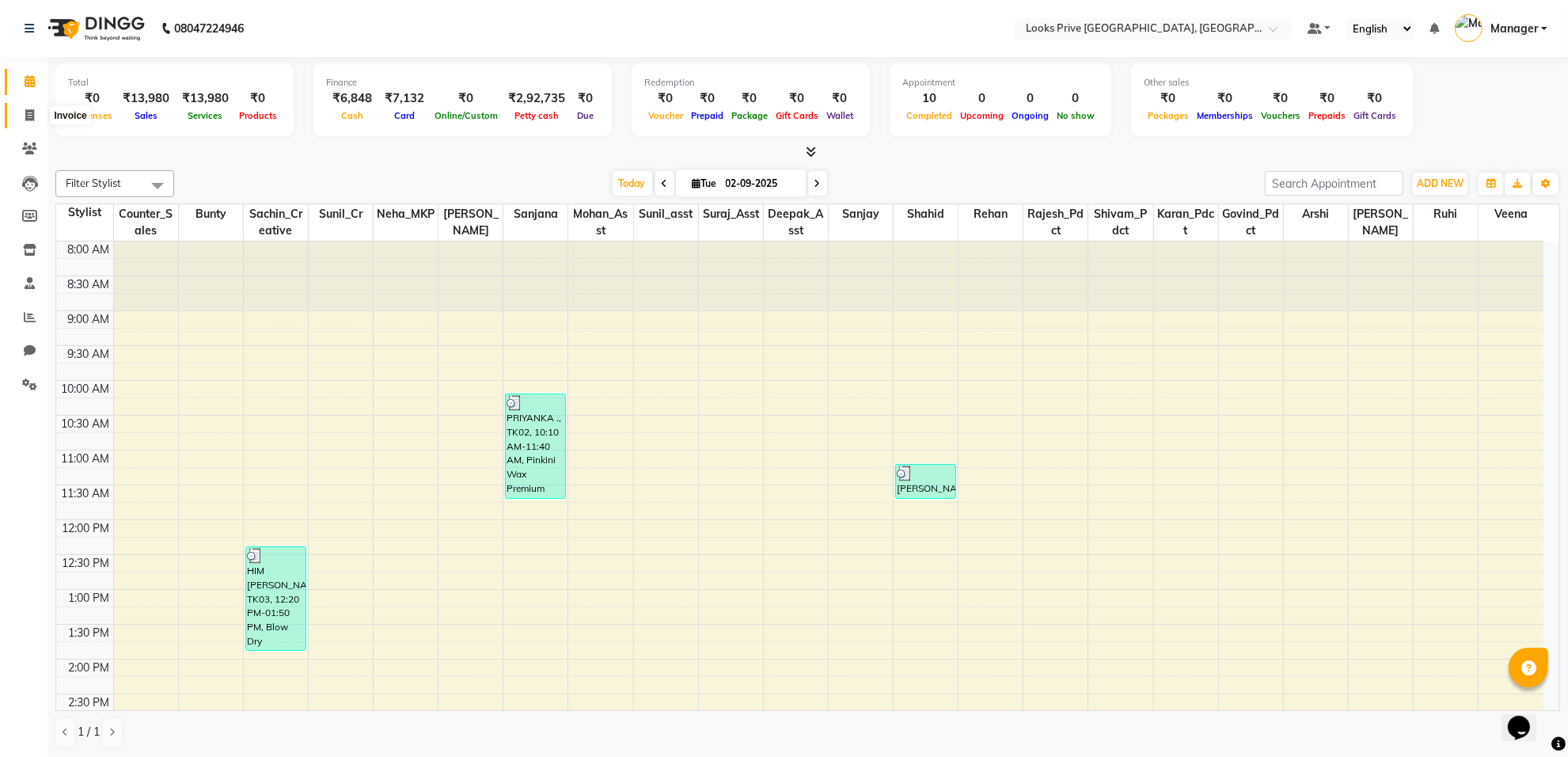
click at [25, 116] on icon at bounding box center [29, 115] width 8 height 12
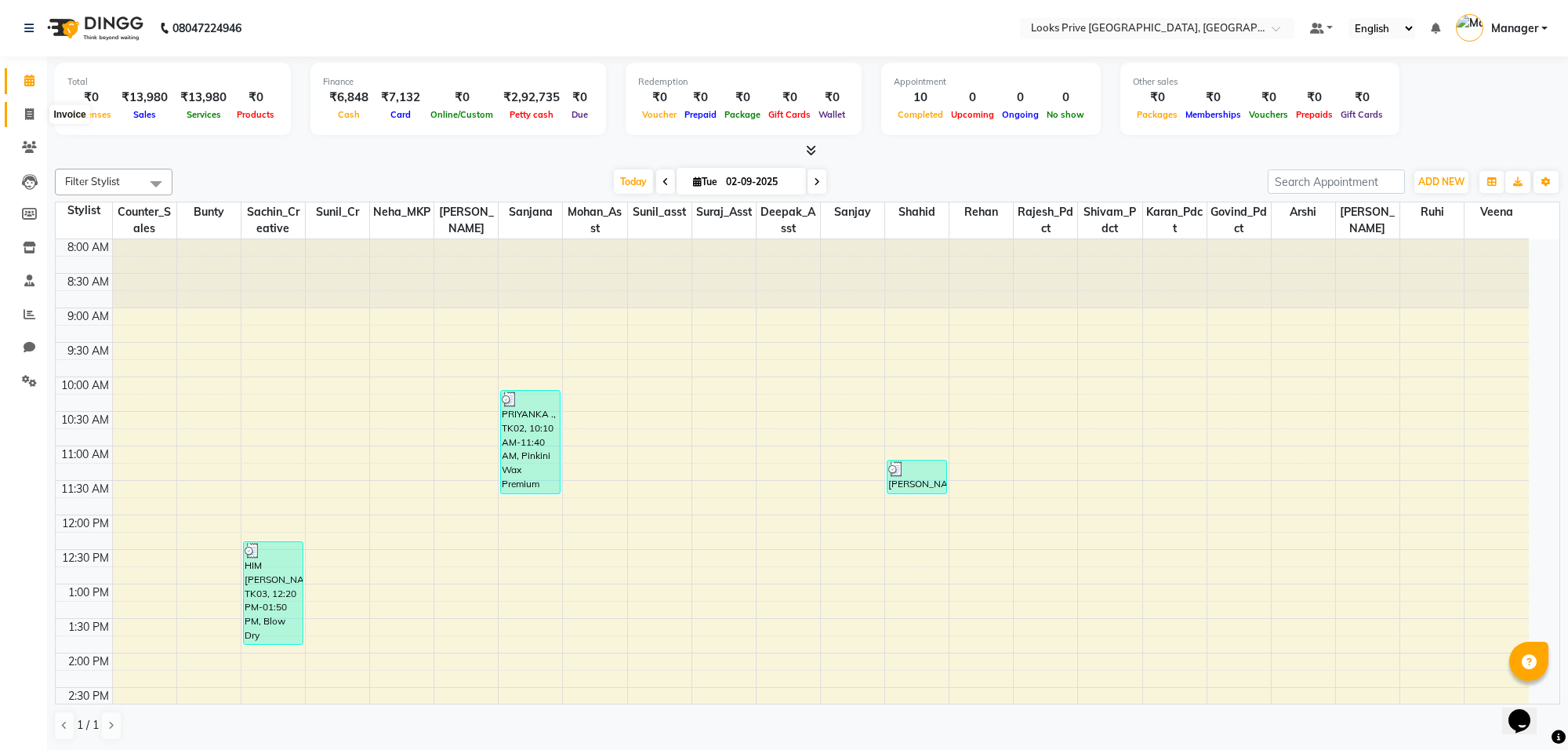
select select "8127"
select select "service"
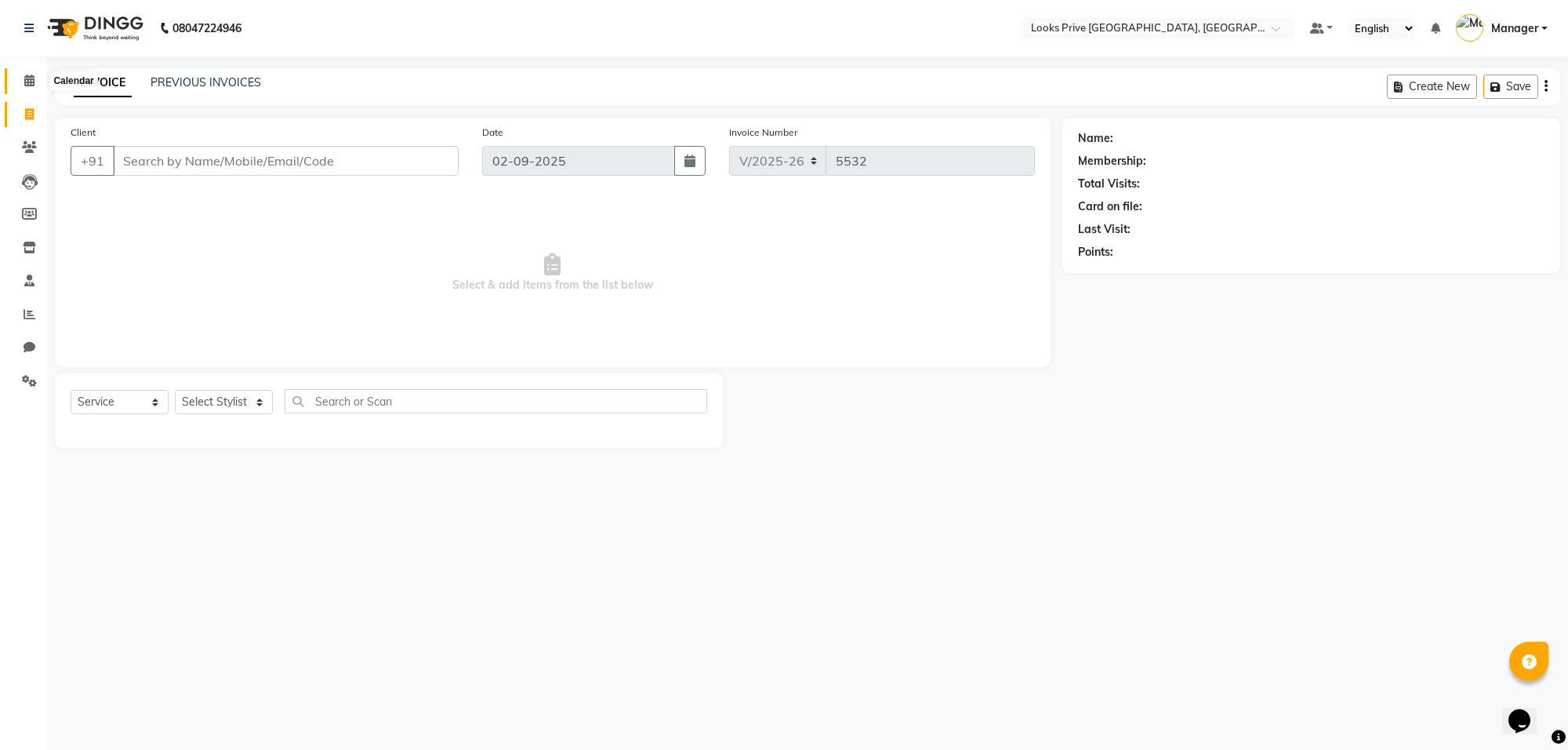
click at [22, 80] on span at bounding box center [30, 81] width 28 height 18
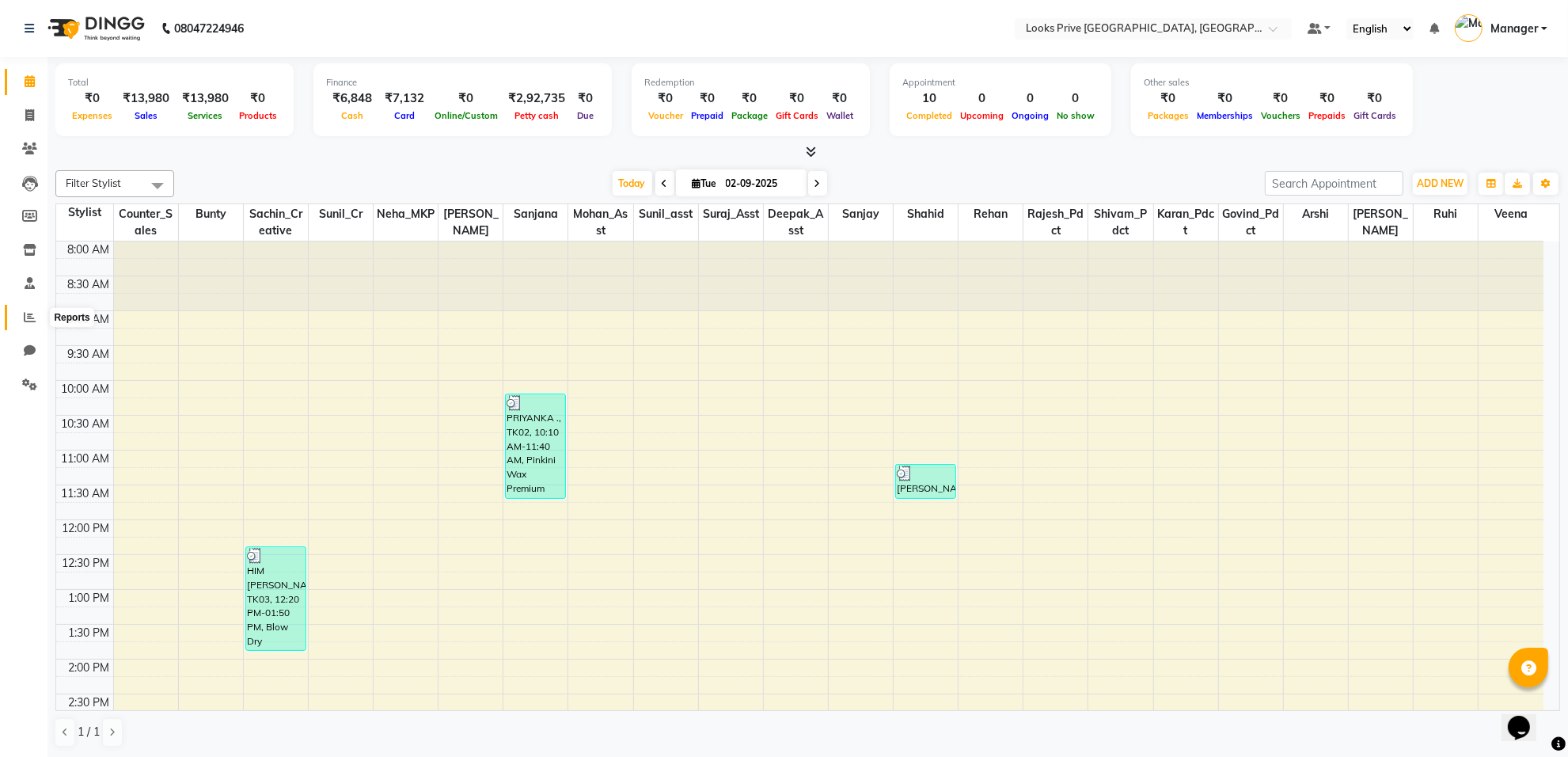
click at [19, 308] on span at bounding box center [30, 318] width 28 height 19
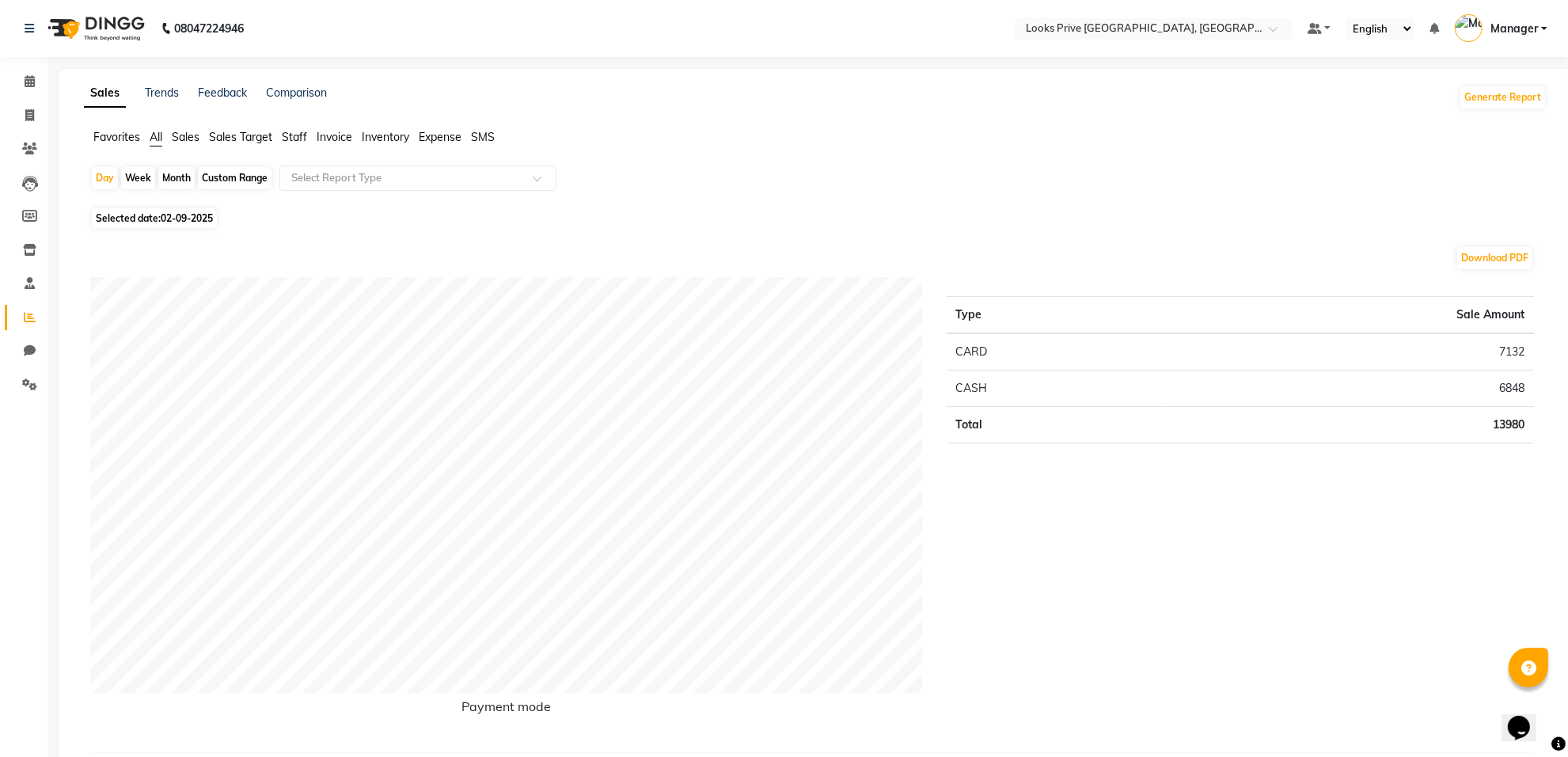
click at [293, 132] on span "Staff" at bounding box center [294, 136] width 25 height 14
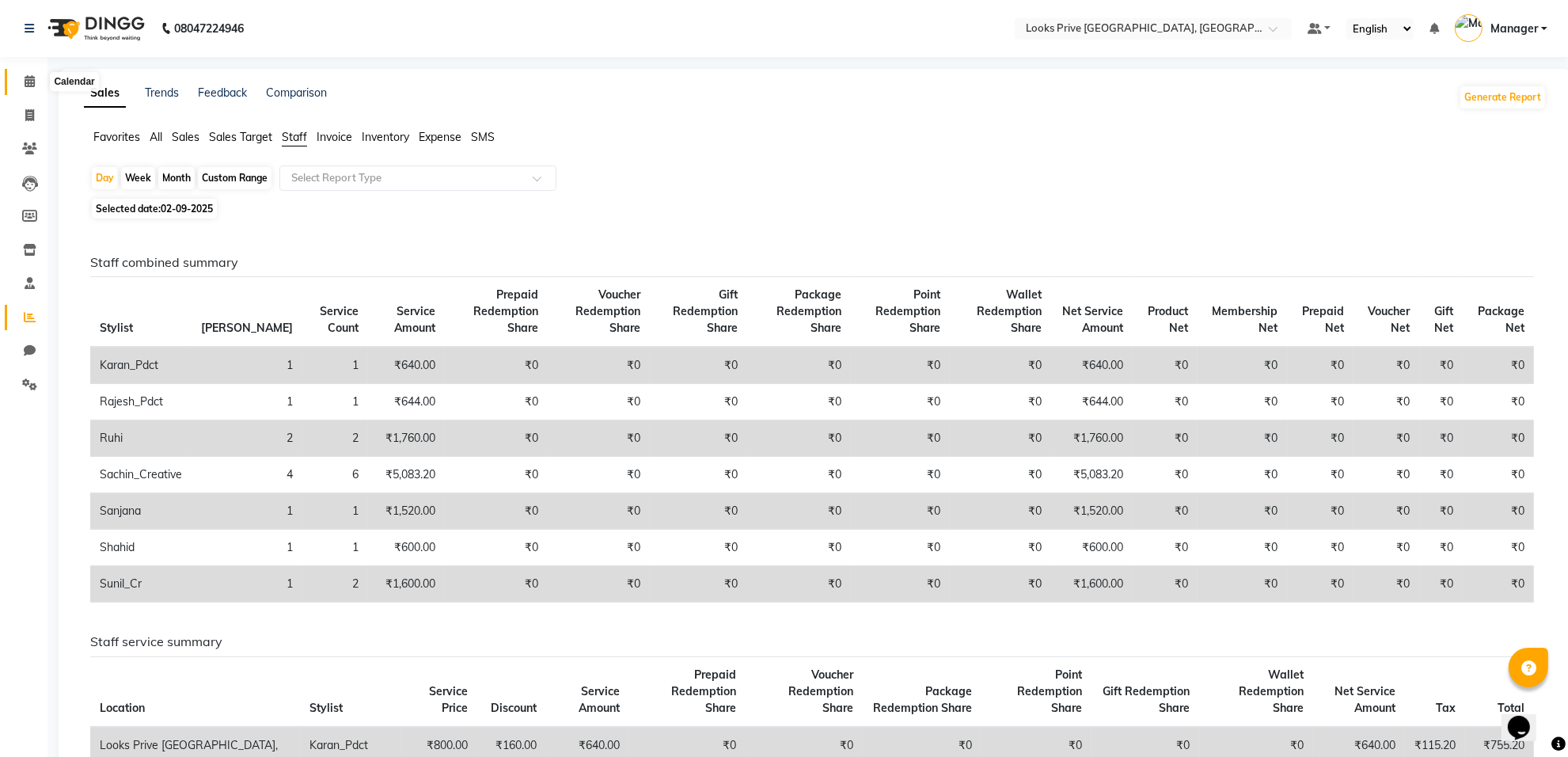
click at [19, 81] on span at bounding box center [30, 82] width 28 height 19
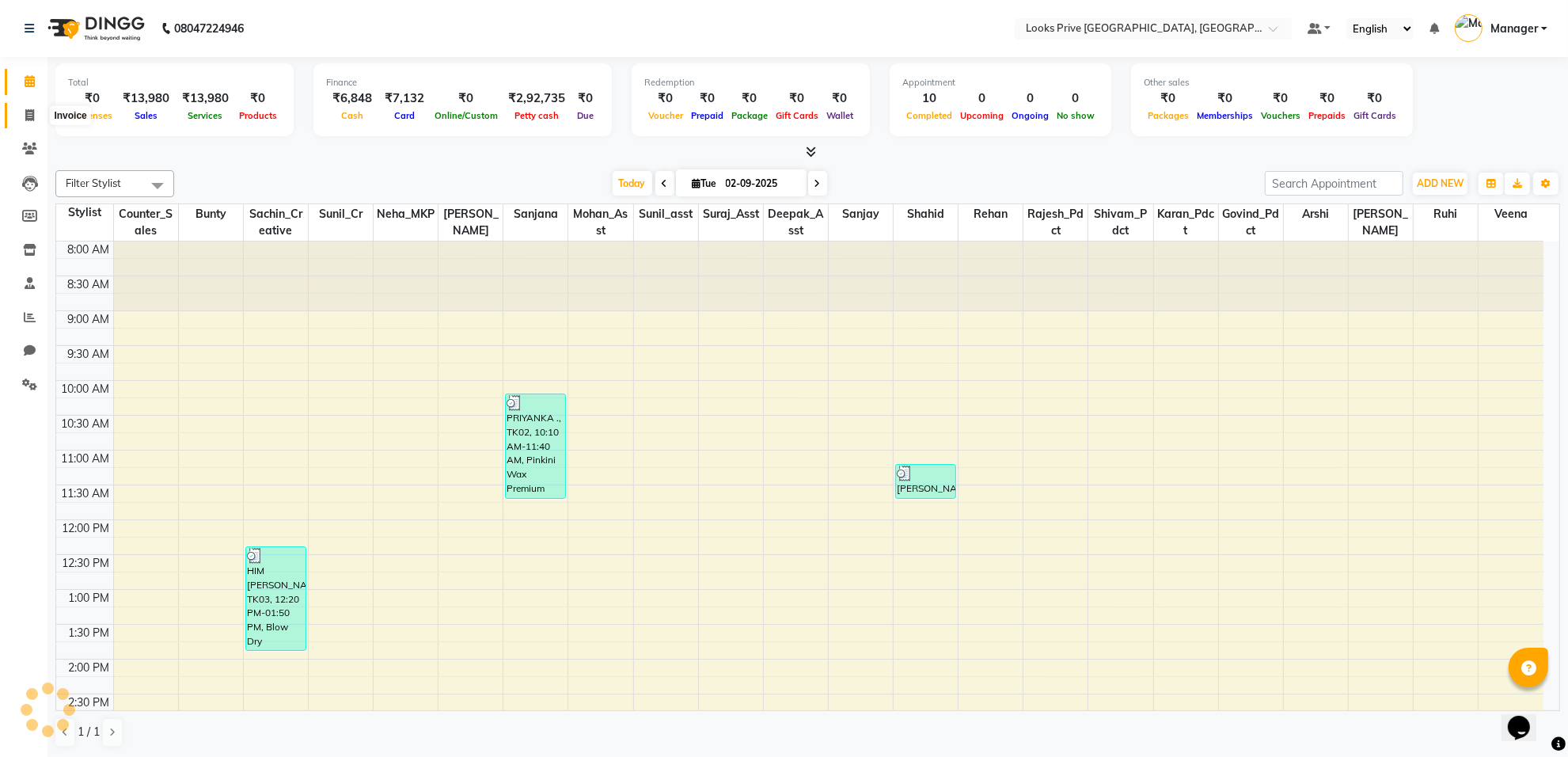
scroll to position [447, 0]
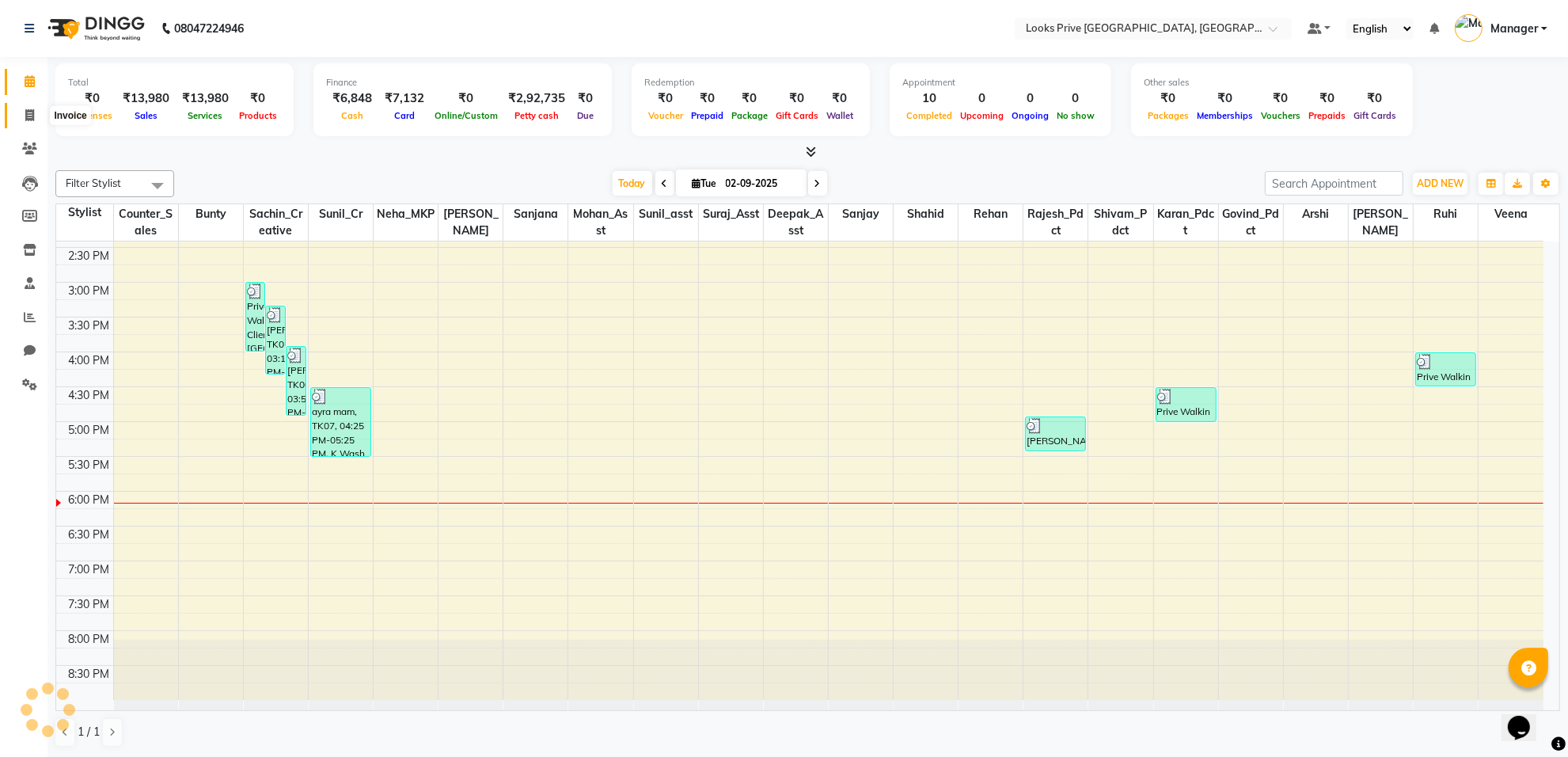
click at [23, 119] on span at bounding box center [30, 116] width 28 height 19
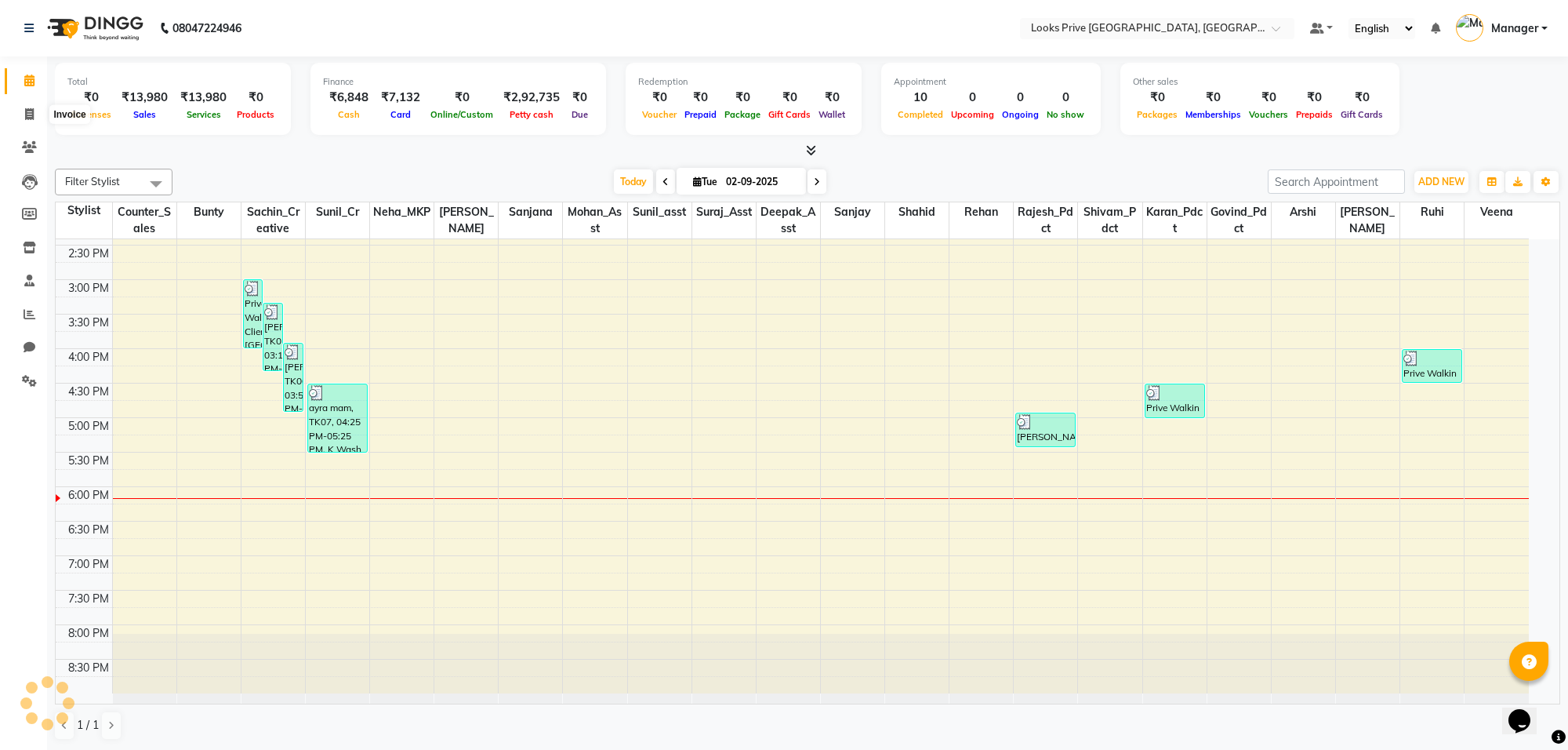
select select "8127"
select select "service"
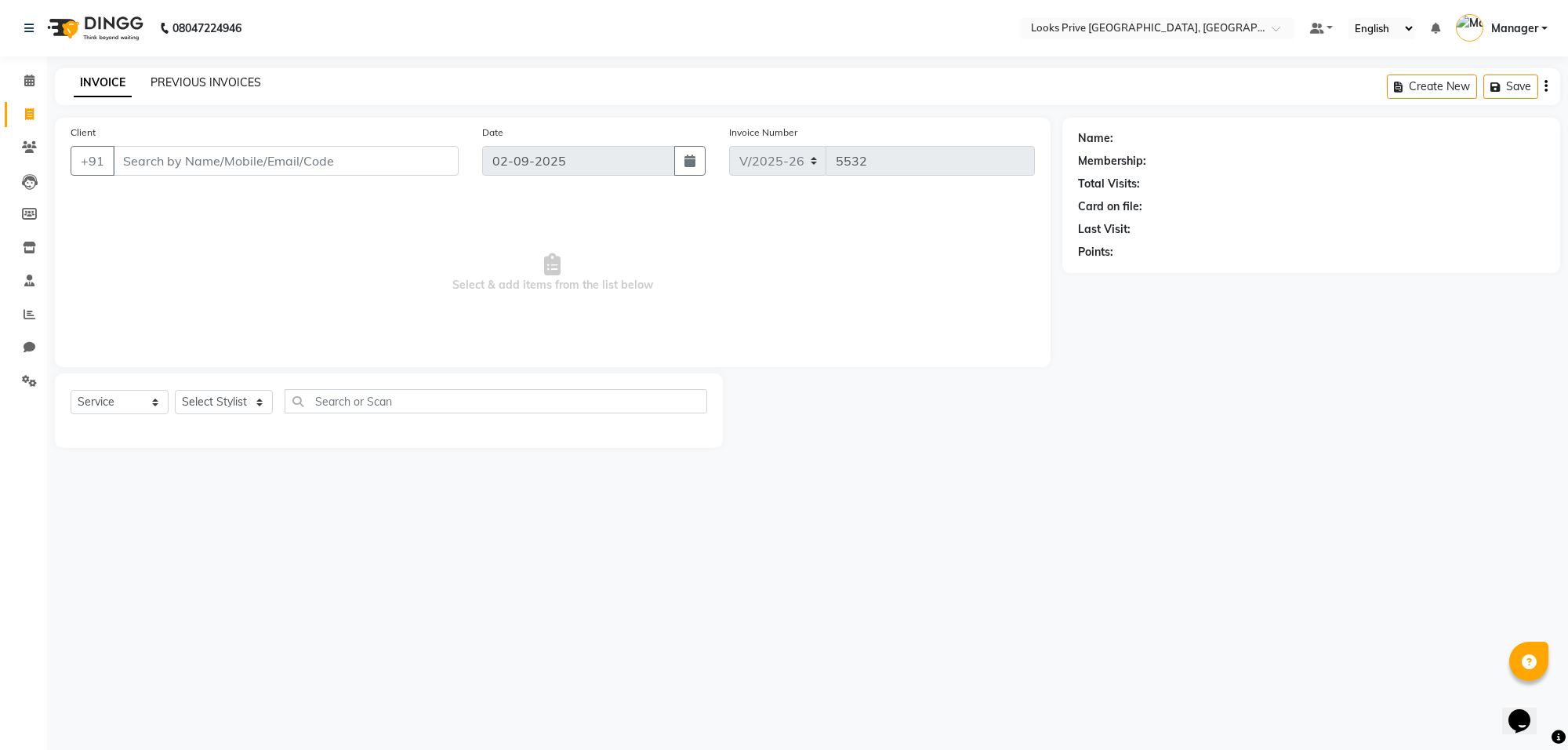
click at [172, 84] on link "PREVIOUS INVOICES" at bounding box center [206, 82] width 111 height 14
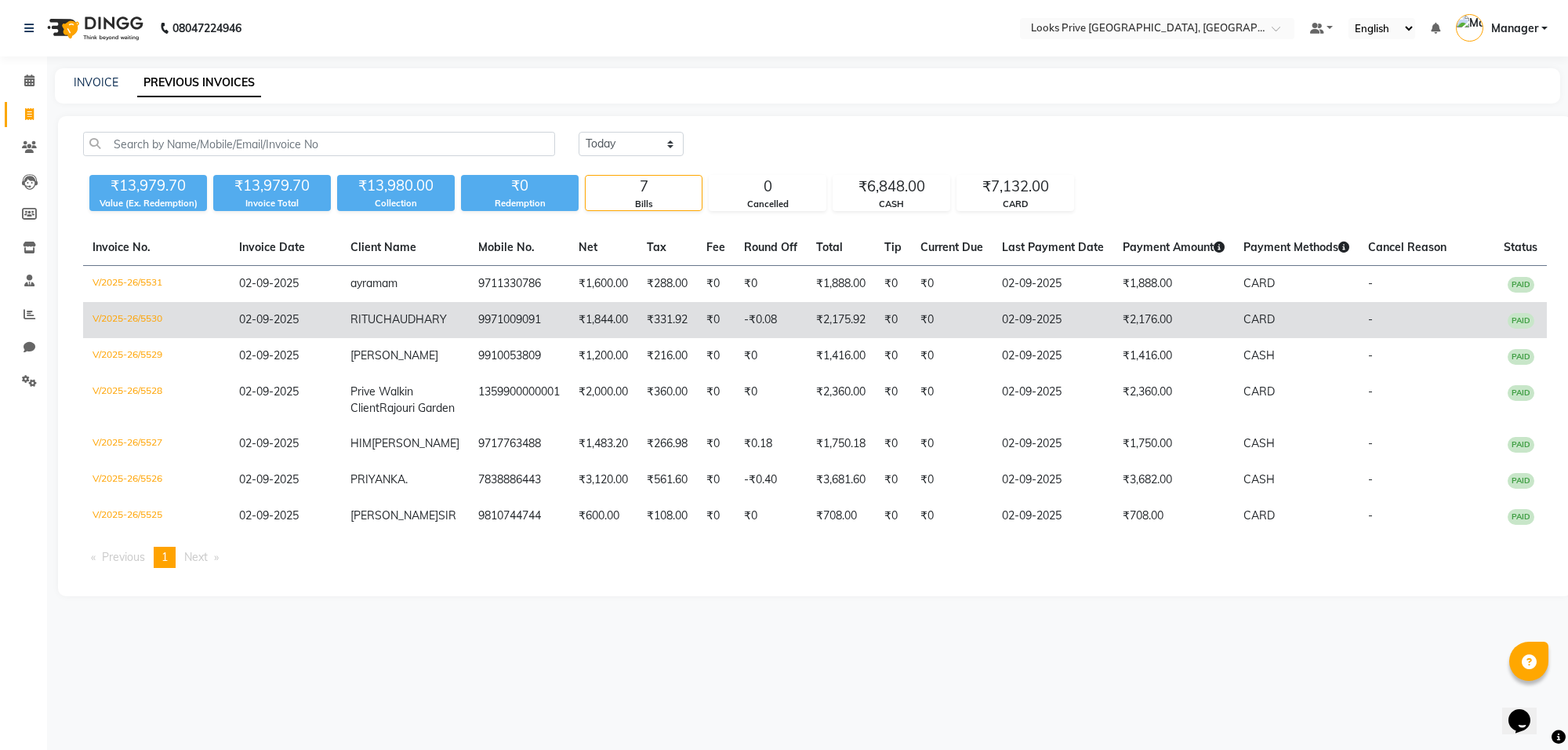
click at [469, 311] on td "9971009091" at bounding box center [518, 319] width 101 height 36
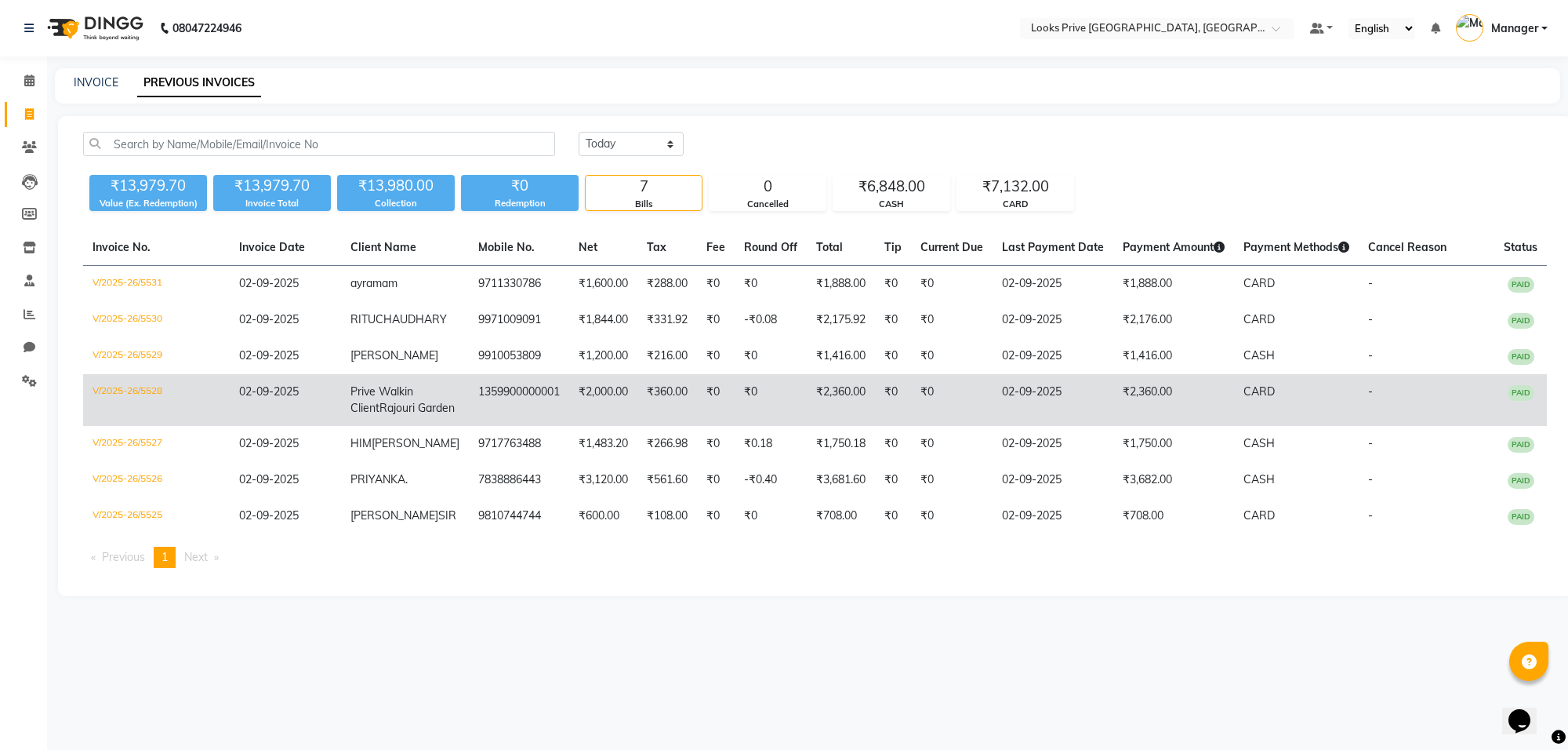
click at [600, 420] on td "₹2,000.00" at bounding box center [603, 399] width 68 height 52
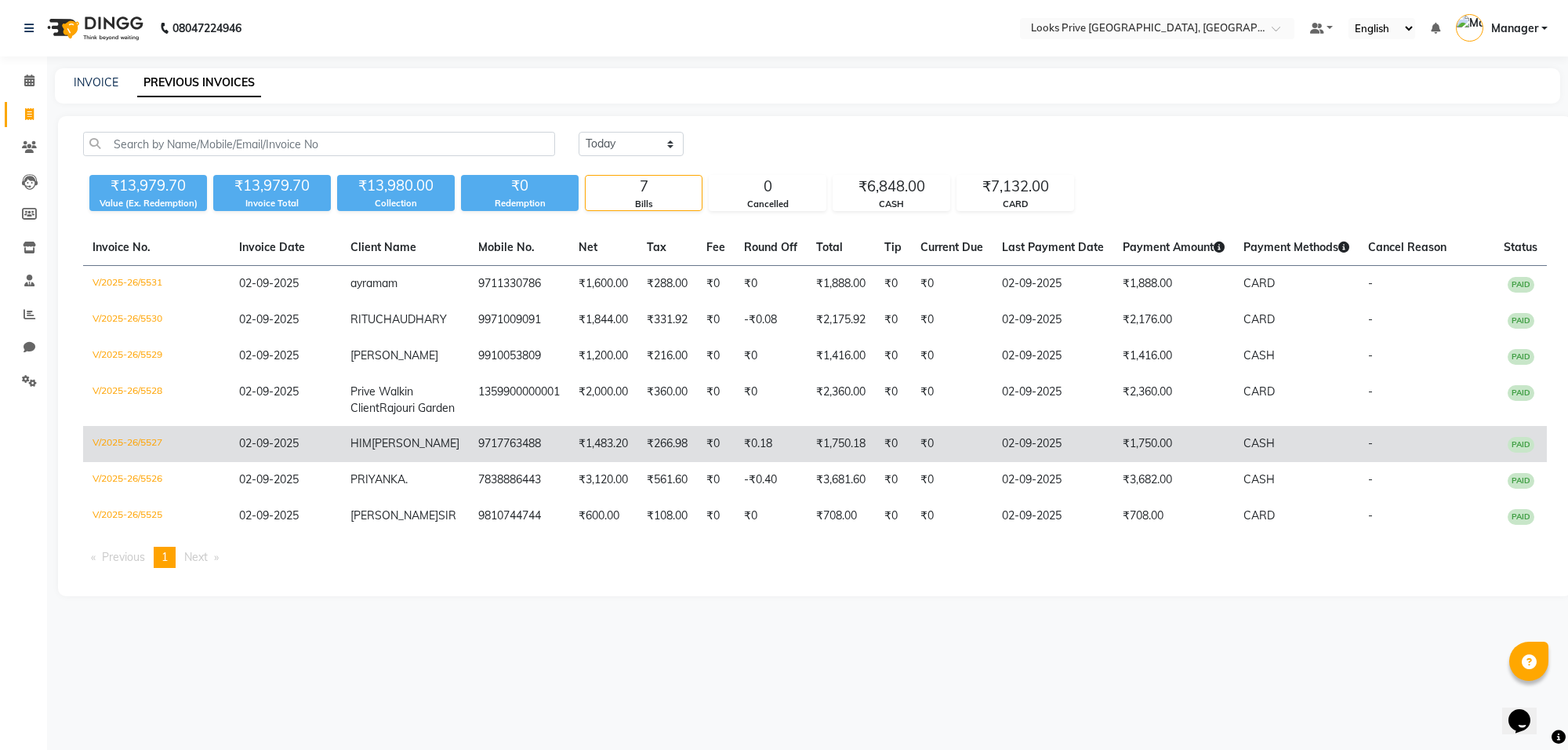
click at [641, 462] on td "₹266.98" at bounding box center [667, 444] width 60 height 36
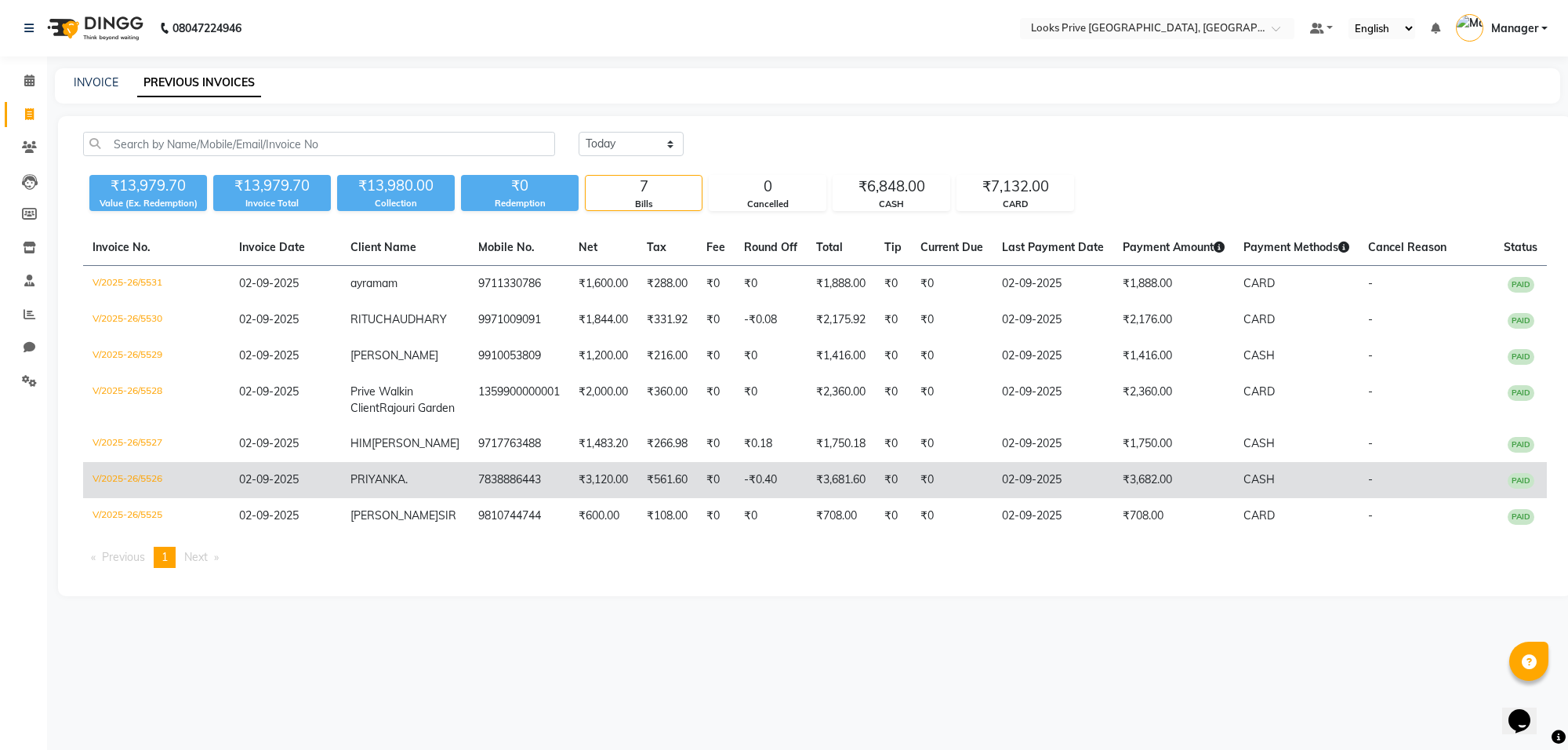
click at [406, 498] on td "PRIYANKA ." at bounding box center [405, 480] width 128 height 36
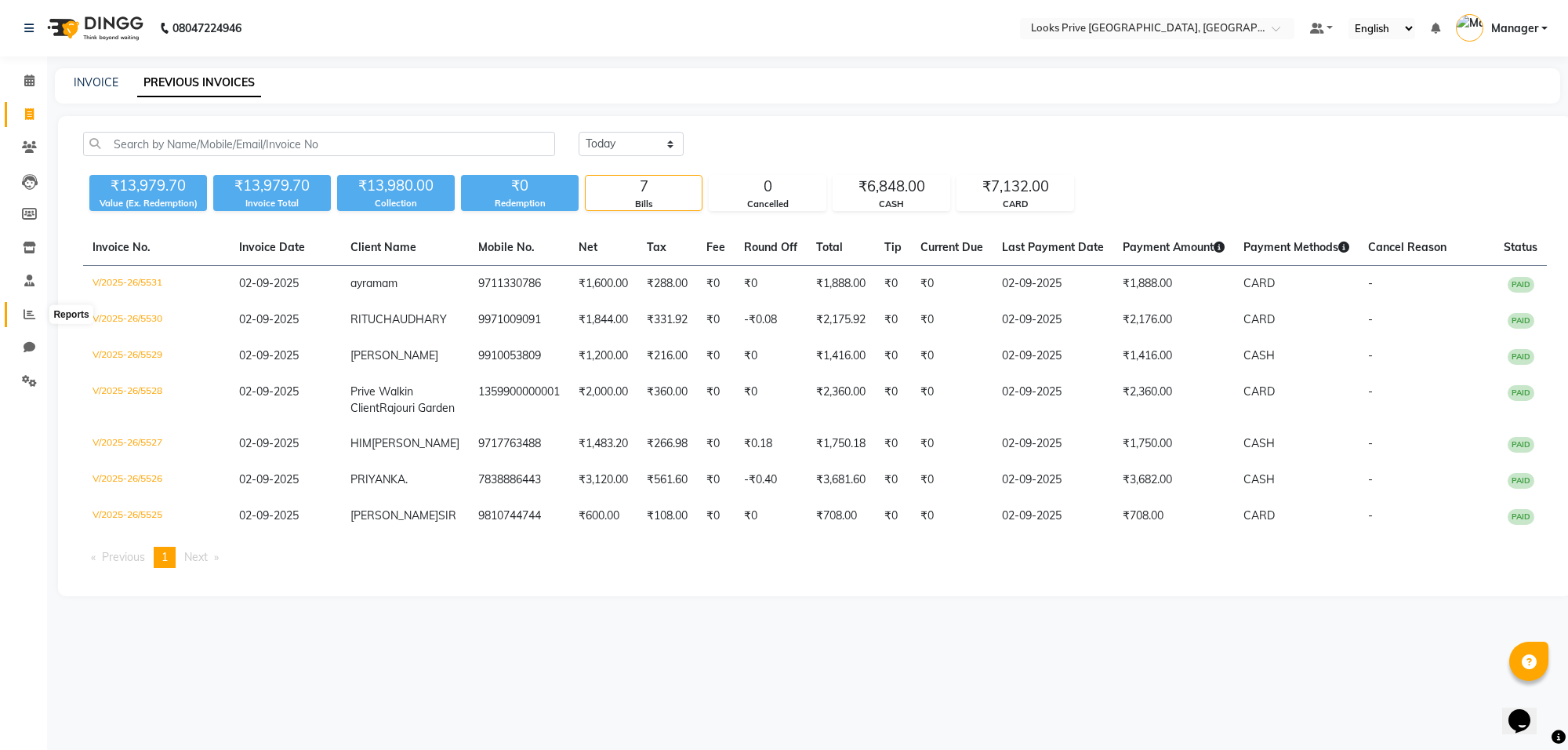
click at [23, 311] on icon at bounding box center [29, 314] width 12 height 12
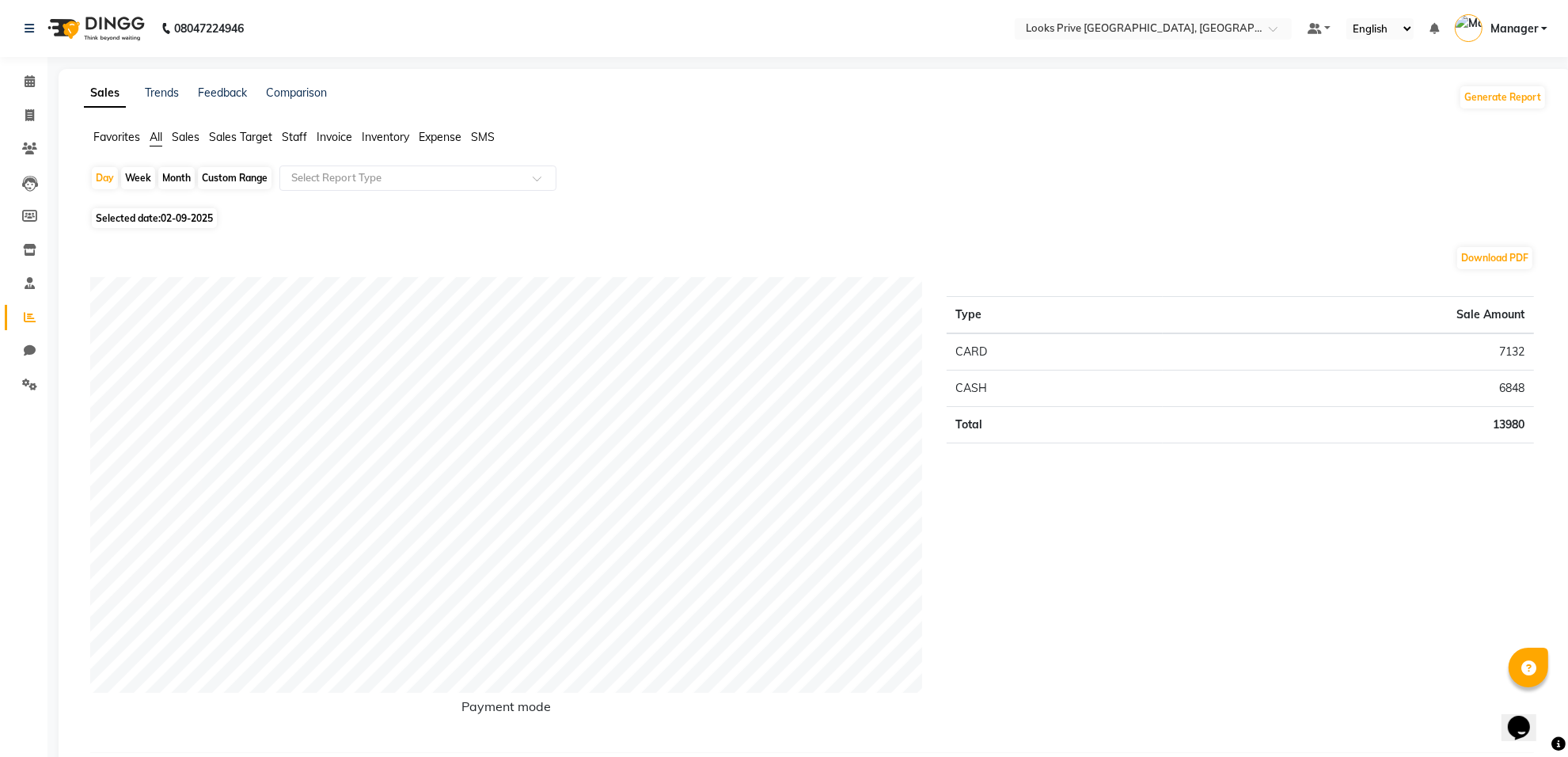
click at [291, 133] on span "Staff" at bounding box center [294, 136] width 25 height 14
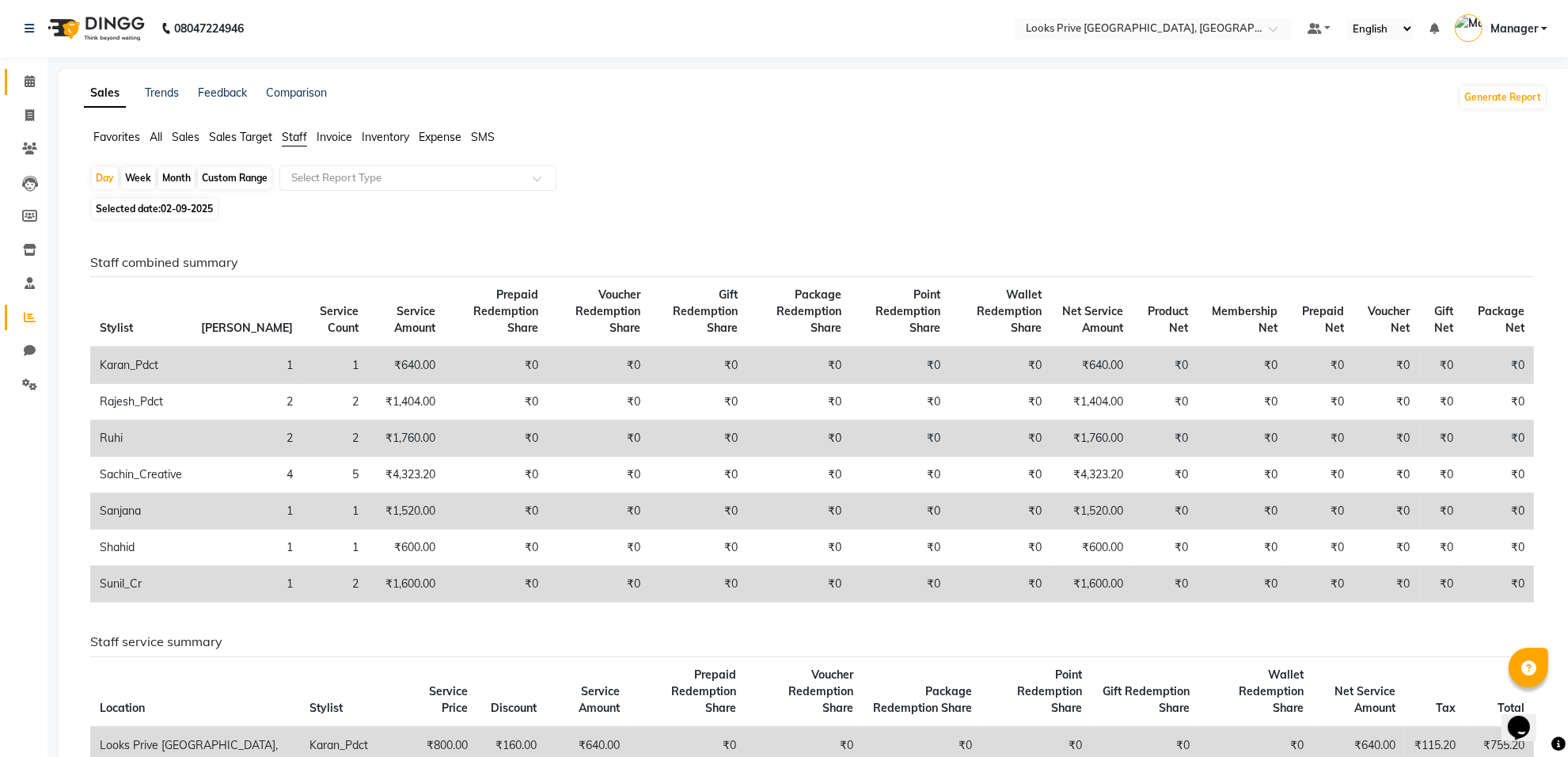
click at [33, 93] on link "Calendar" at bounding box center [23, 82] width 38 height 26
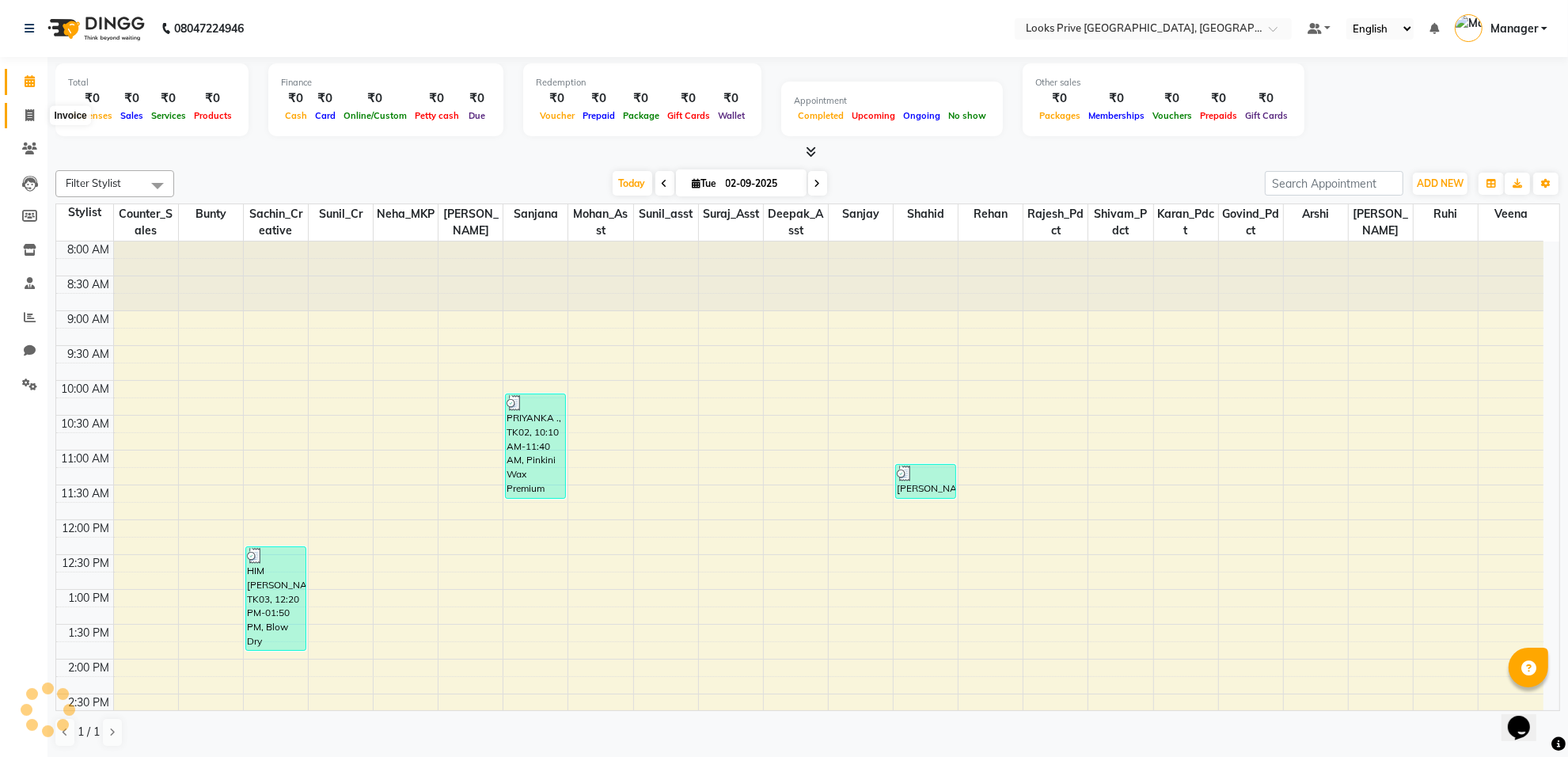
click at [20, 112] on span at bounding box center [30, 116] width 28 height 19
select select "service"
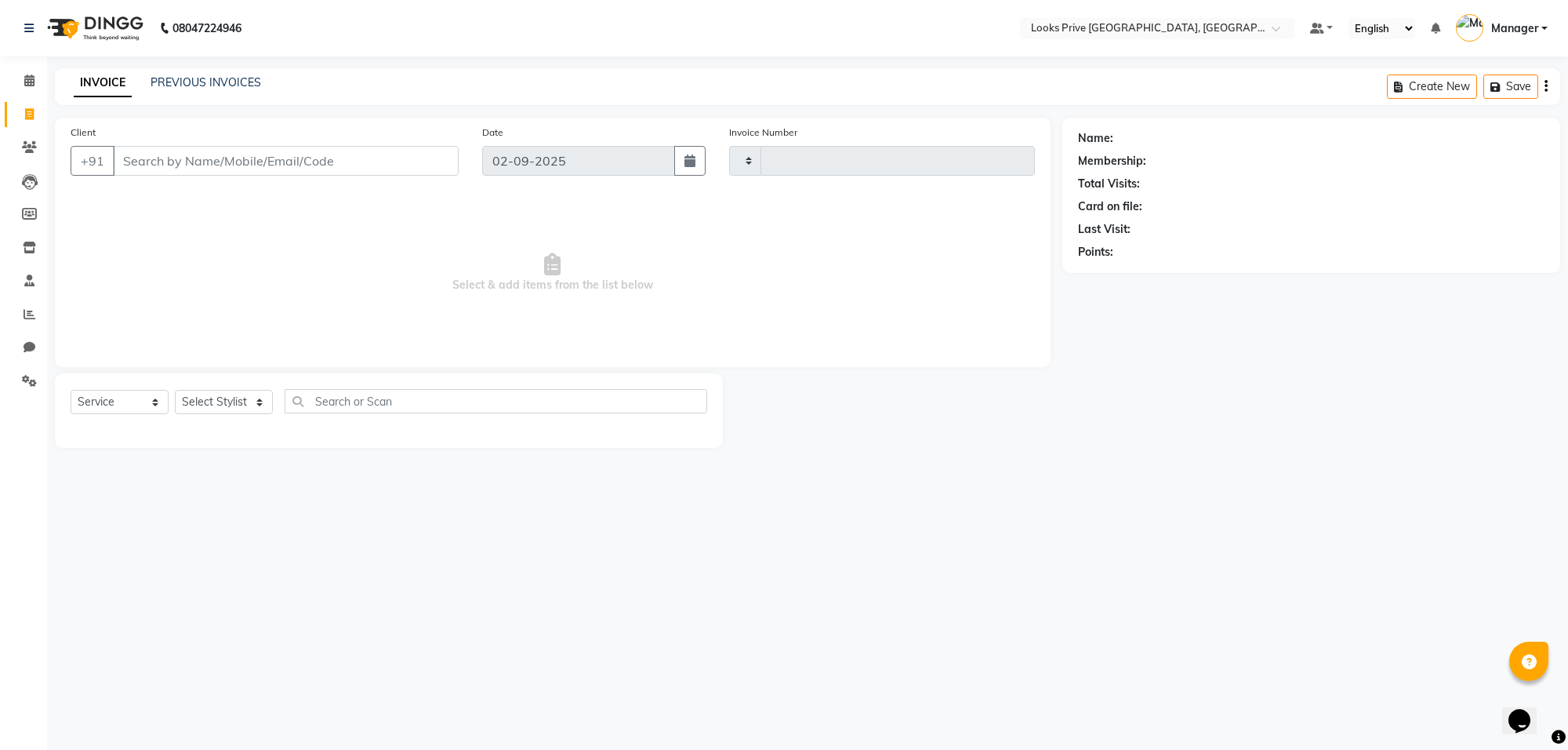
type input "5532"
select select "8127"
click at [179, 76] on link "PREVIOUS INVOICES" at bounding box center [206, 82] width 111 height 14
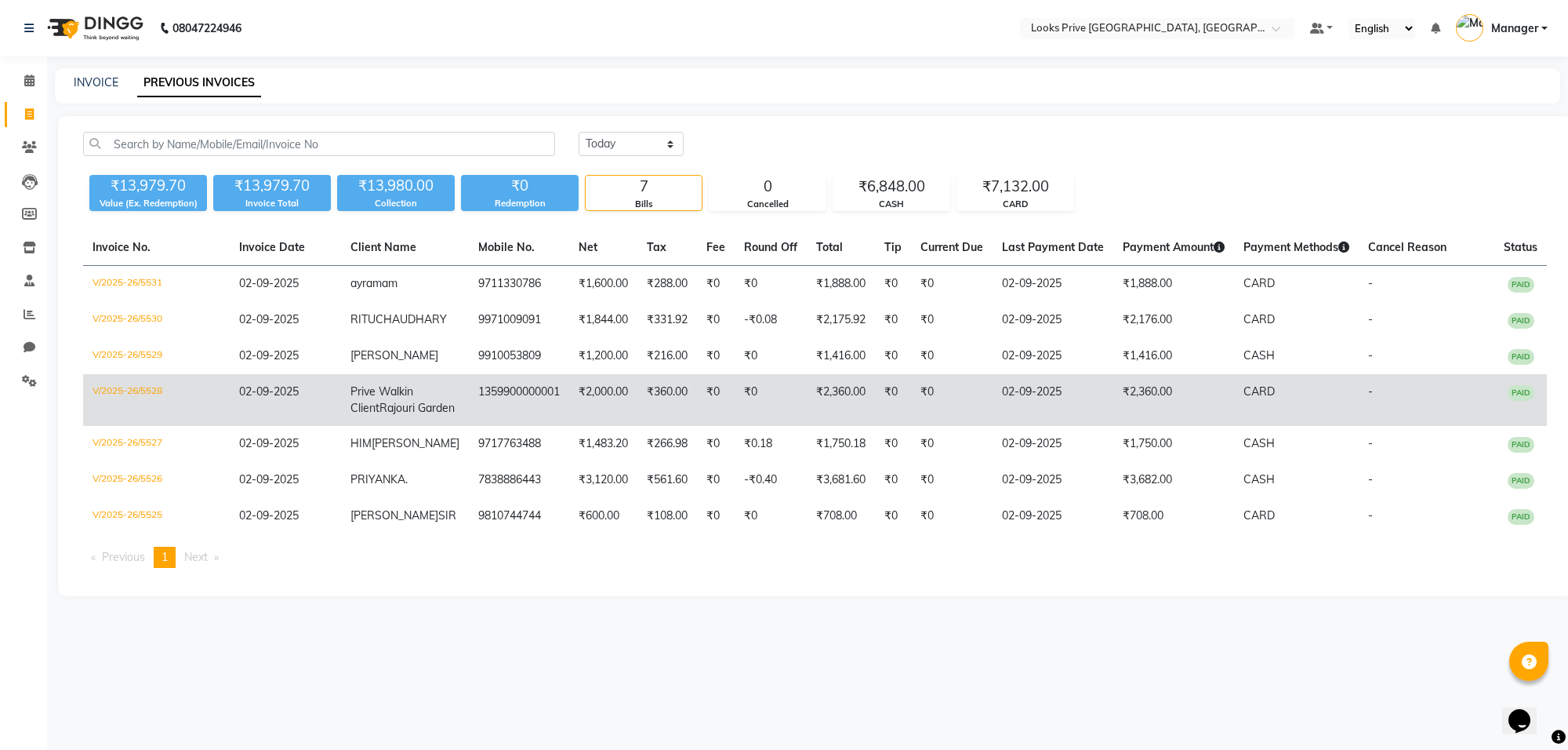
click at [505, 426] on td "1359900000001" at bounding box center [518, 399] width 101 height 52
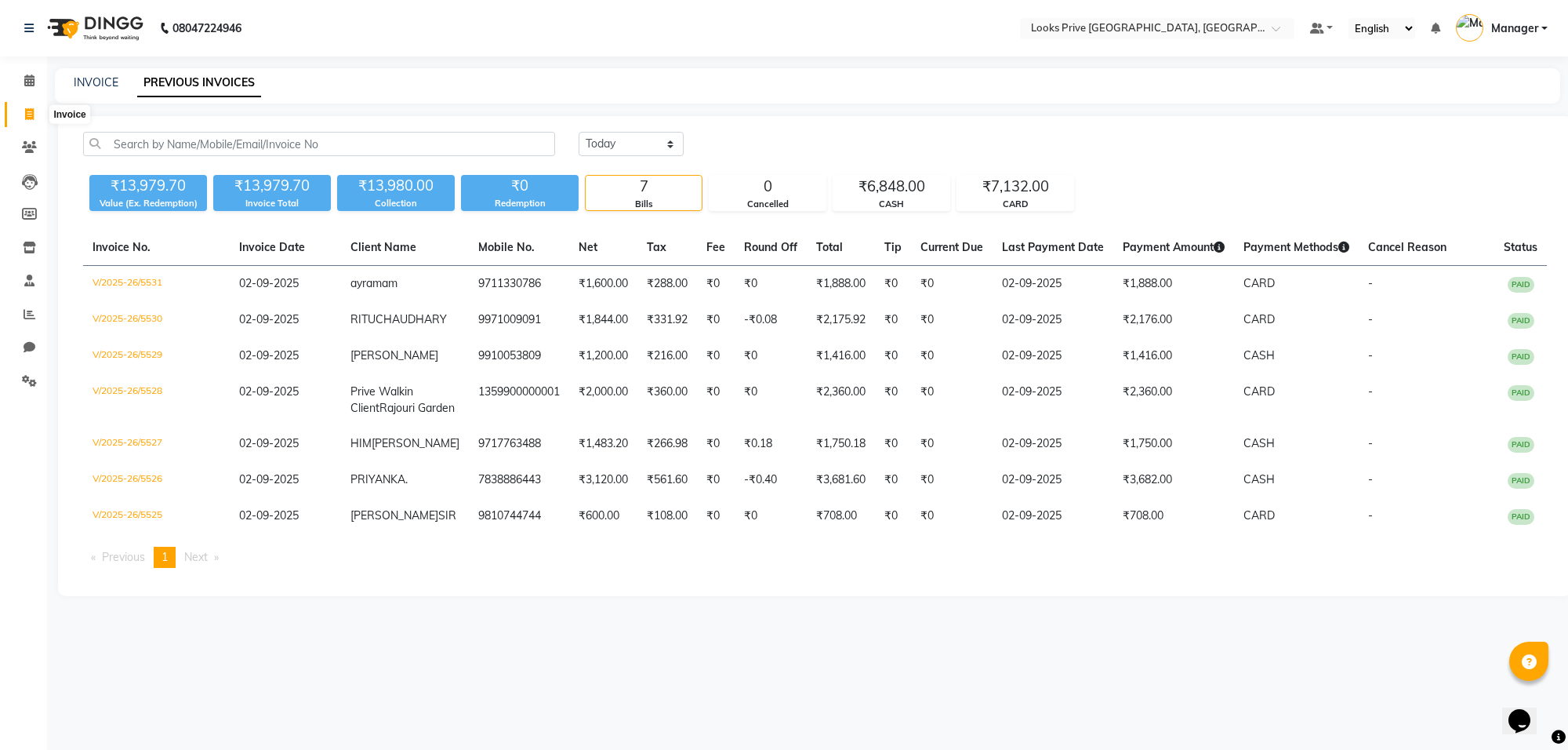
click at [25, 115] on icon at bounding box center [29, 113] width 8 height 12
select select "service"
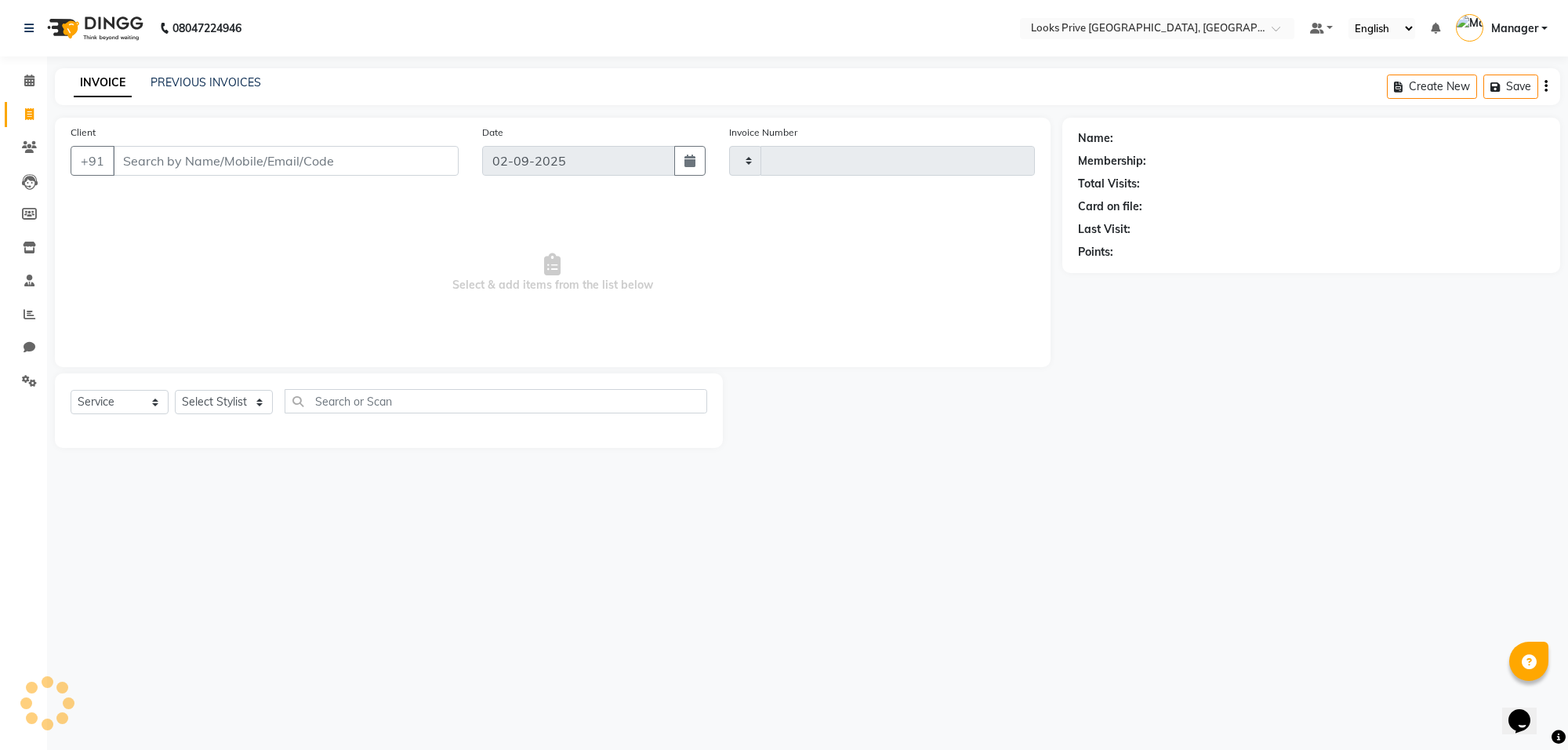
type input "5533"
select select "8127"
click at [37, 85] on span at bounding box center [30, 81] width 28 height 18
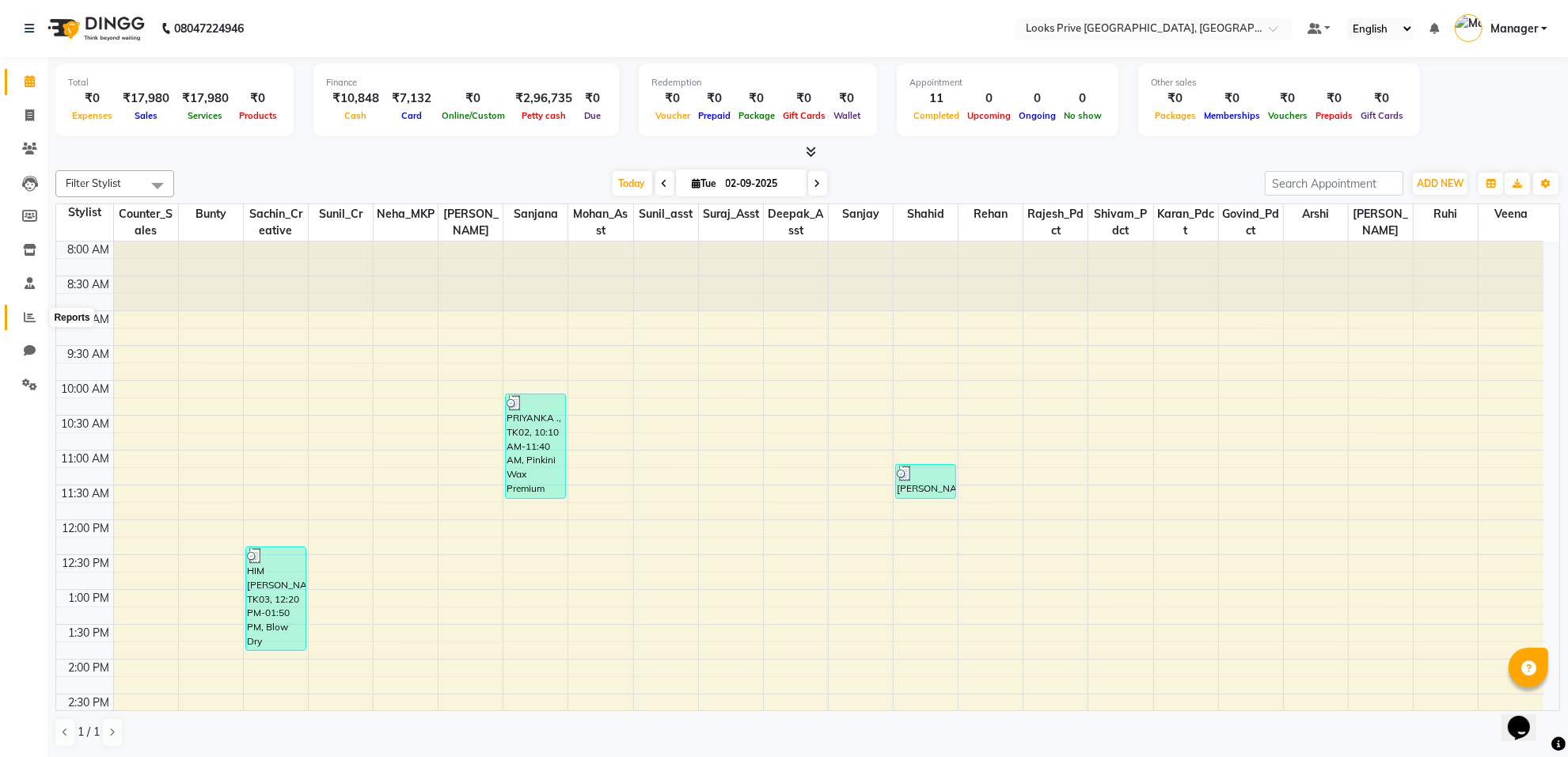
click at [26, 314] on icon at bounding box center [29, 317] width 12 height 12
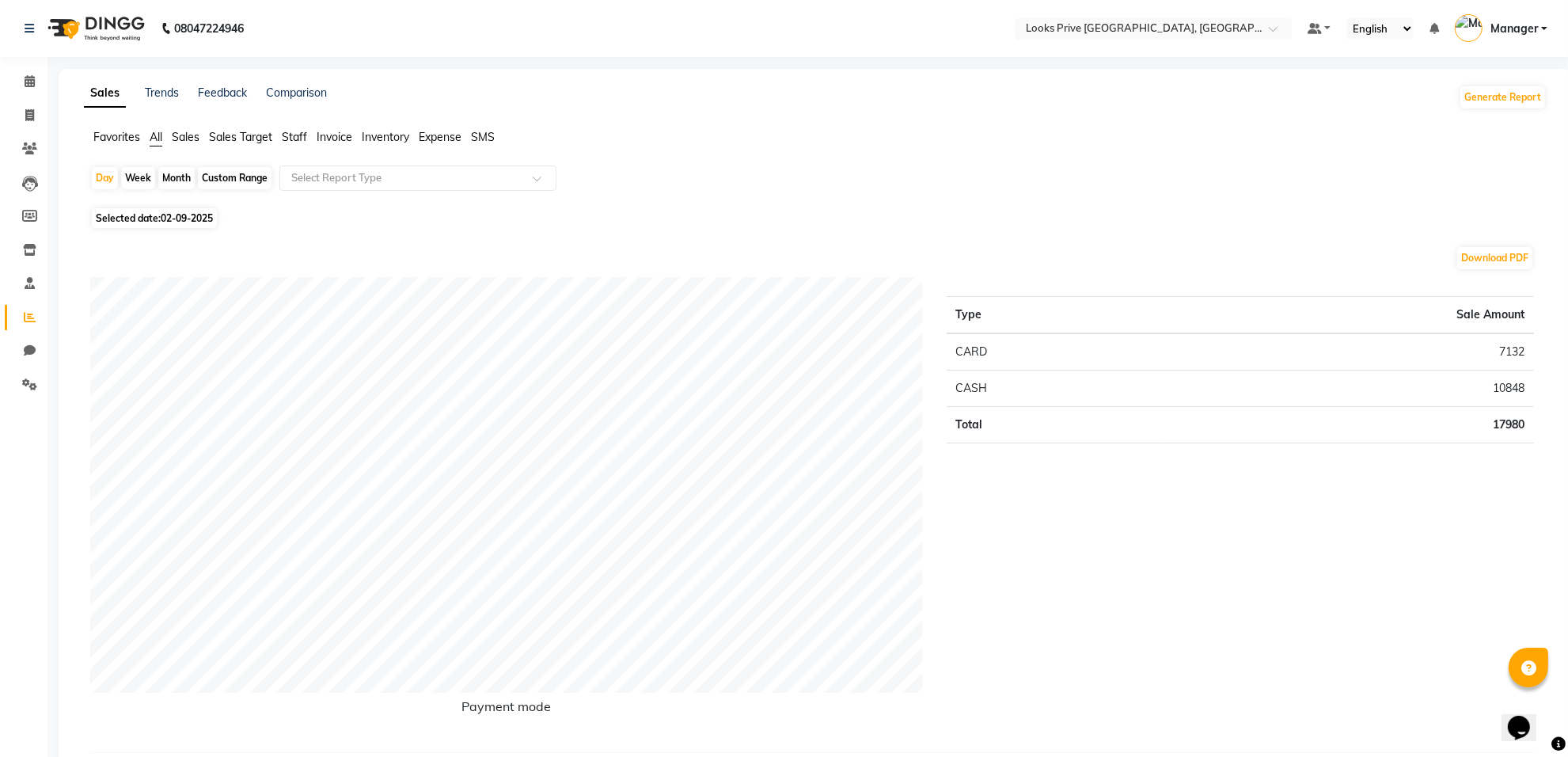
click at [302, 133] on span "Staff" at bounding box center [294, 136] width 25 height 14
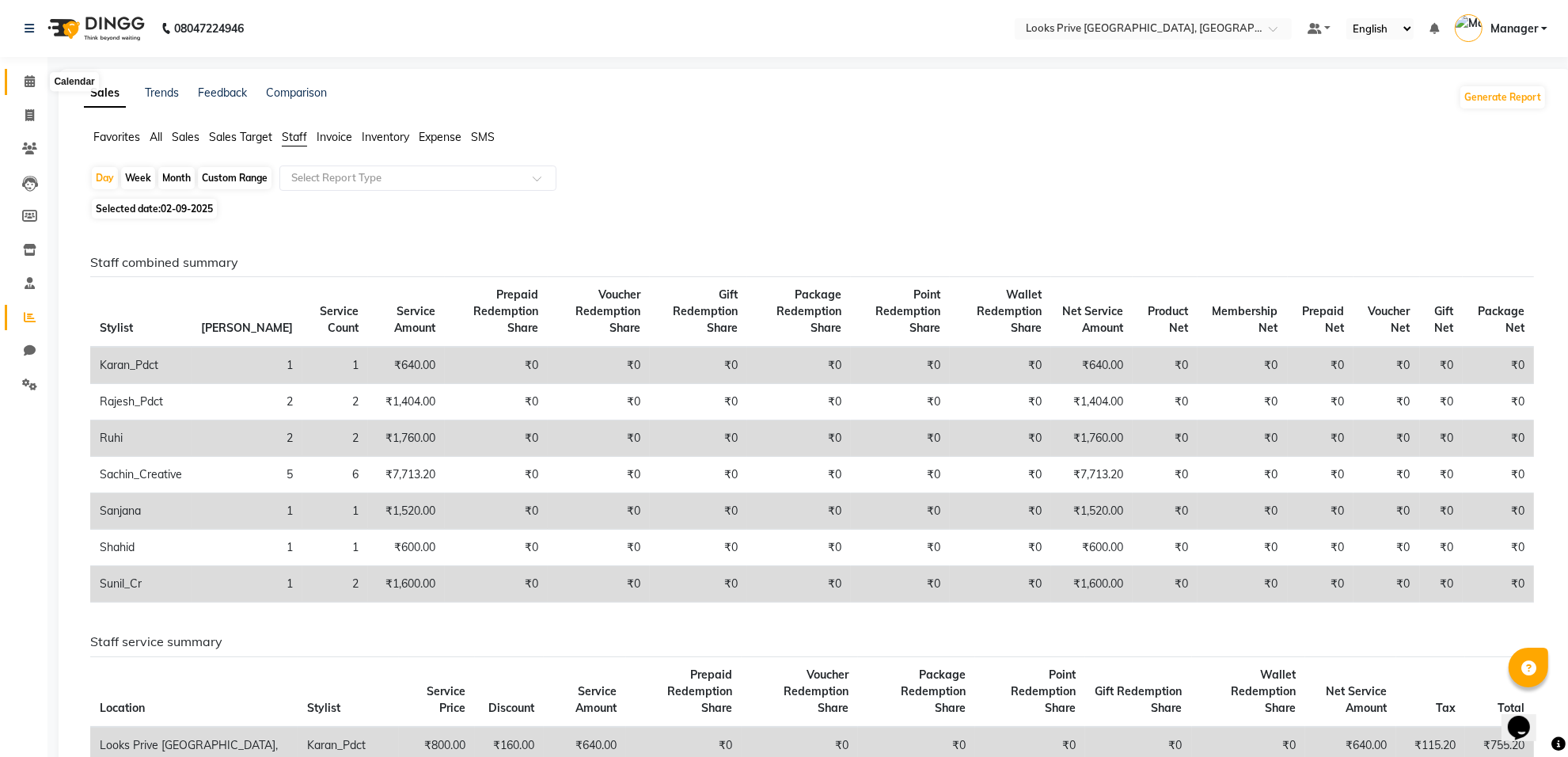
click at [25, 83] on icon at bounding box center [29, 81] width 10 height 12
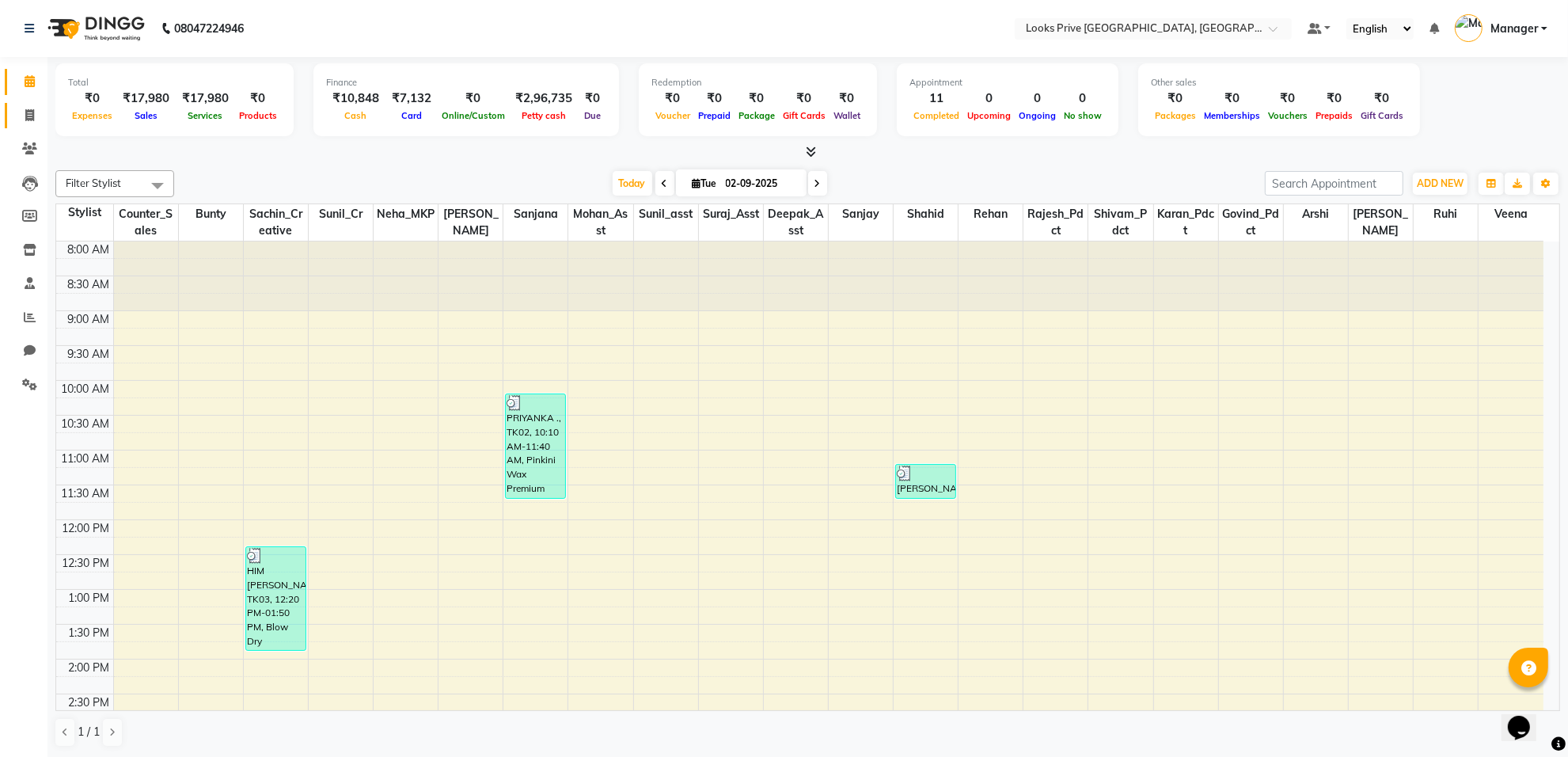
click at [26, 124] on link "Invoice" at bounding box center [23, 115] width 38 height 26
select select "service"
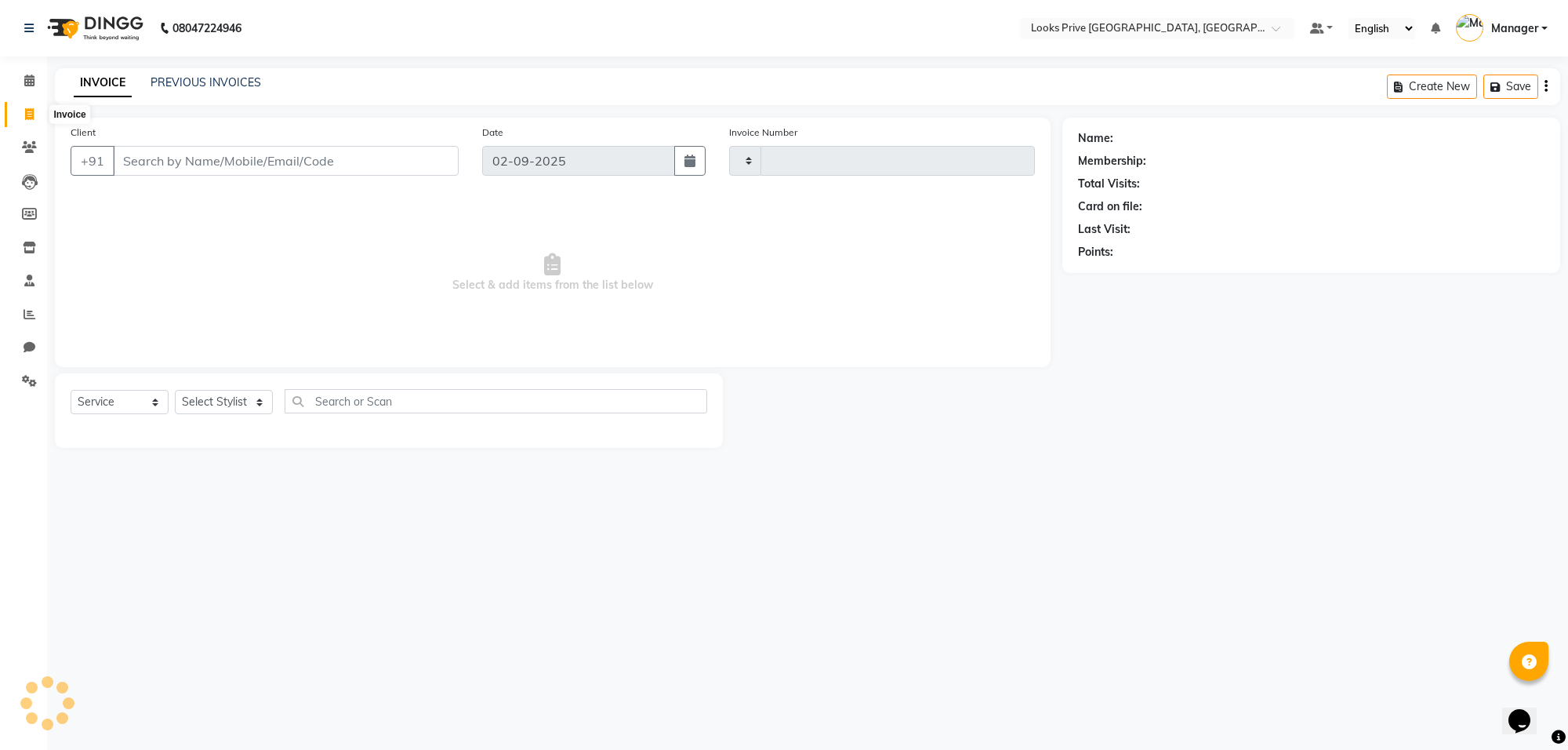
type input "5533"
select select "8127"
click at [141, 161] on input "Client" at bounding box center [285, 161] width 346 height 30
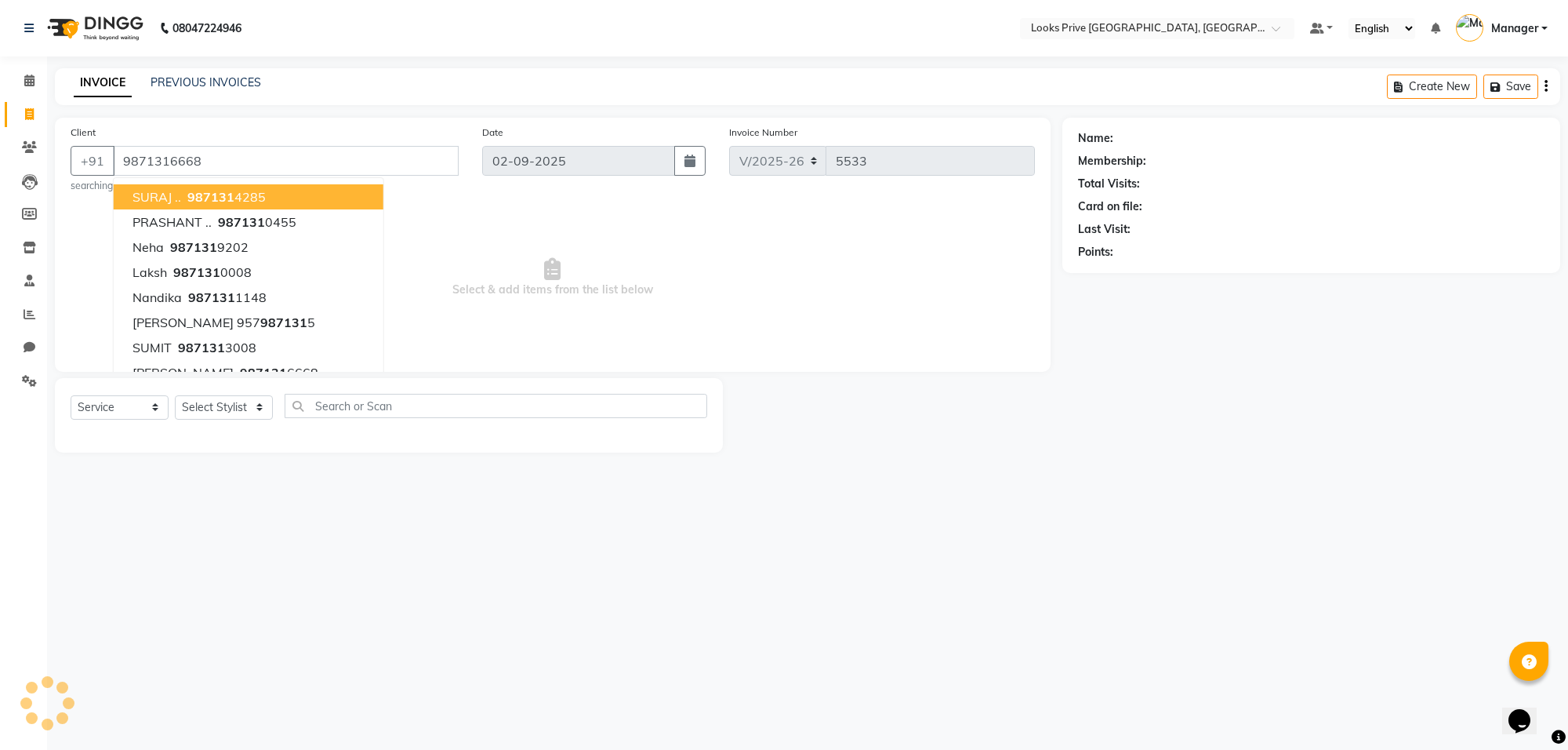
type input "9871316668"
select select "1: Object"
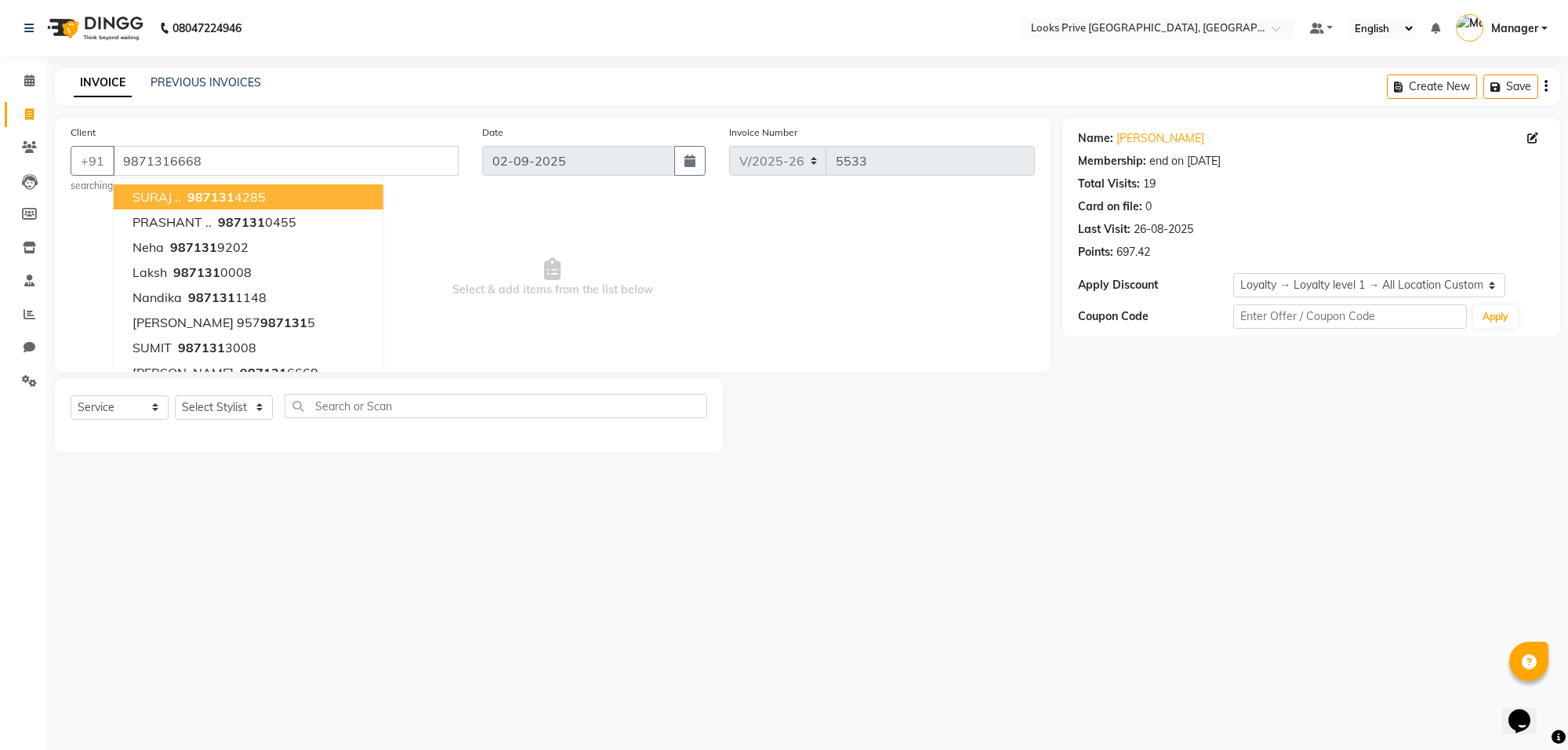
click at [555, 627] on div "08047224946 Select Location × Looks Prive Rajouri Garden, New Delhi Default Pan…" at bounding box center [784, 375] width 1568 height 750
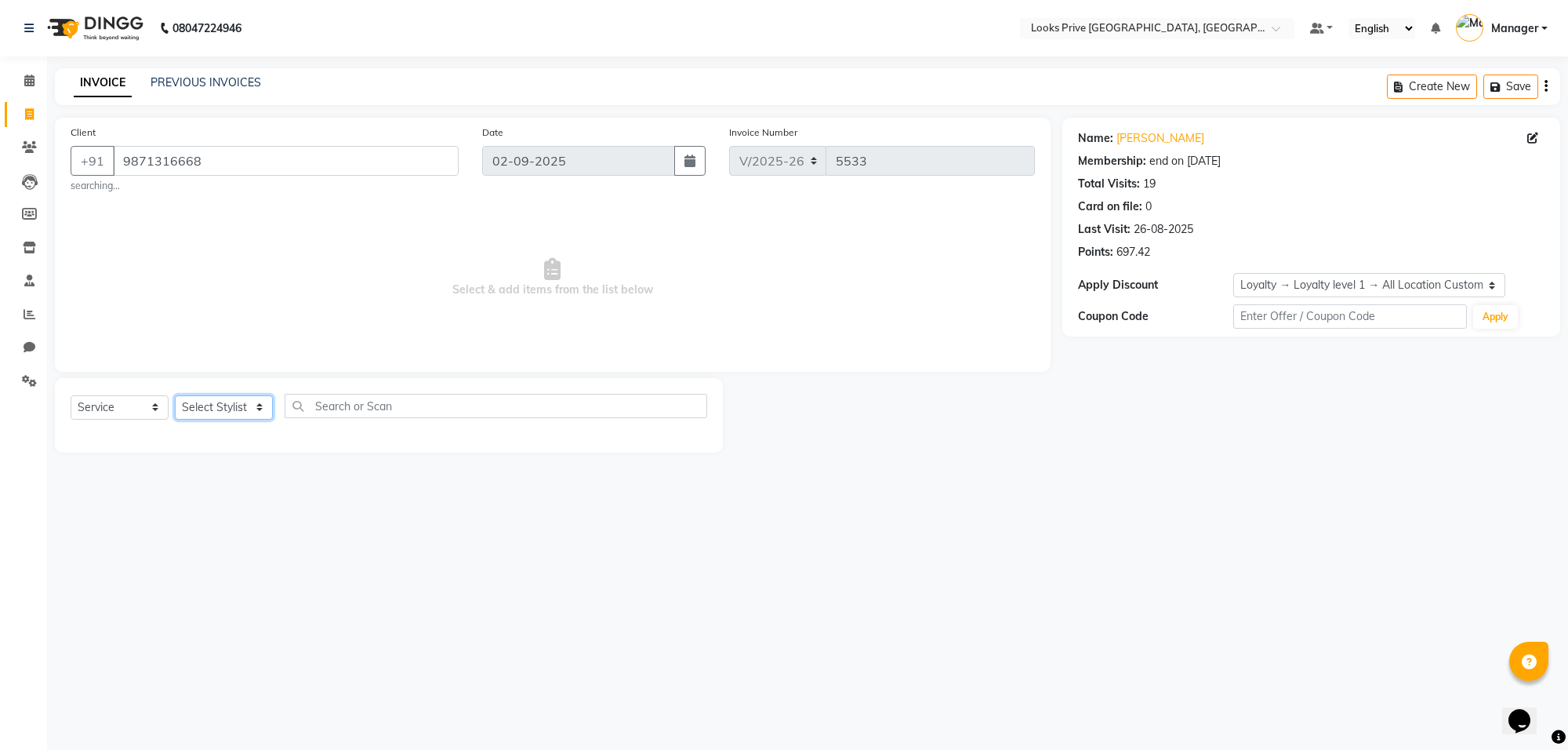
click at [259, 396] on select "Select Stylist [PERSON_NAME] Counter_Sales Deepak_Asst Govind_Pdct Karan_Pdct M…" at bounding box center [224, 407] width 98 height 24
select select "75851"
click at [175, 395] on select "Select Stylist [PERSON_NAME] Counter_Sales Deepak_Asst Govind_Pdct Karan_Pdct M…" at bounding box center [224, 407] width 98 height 24
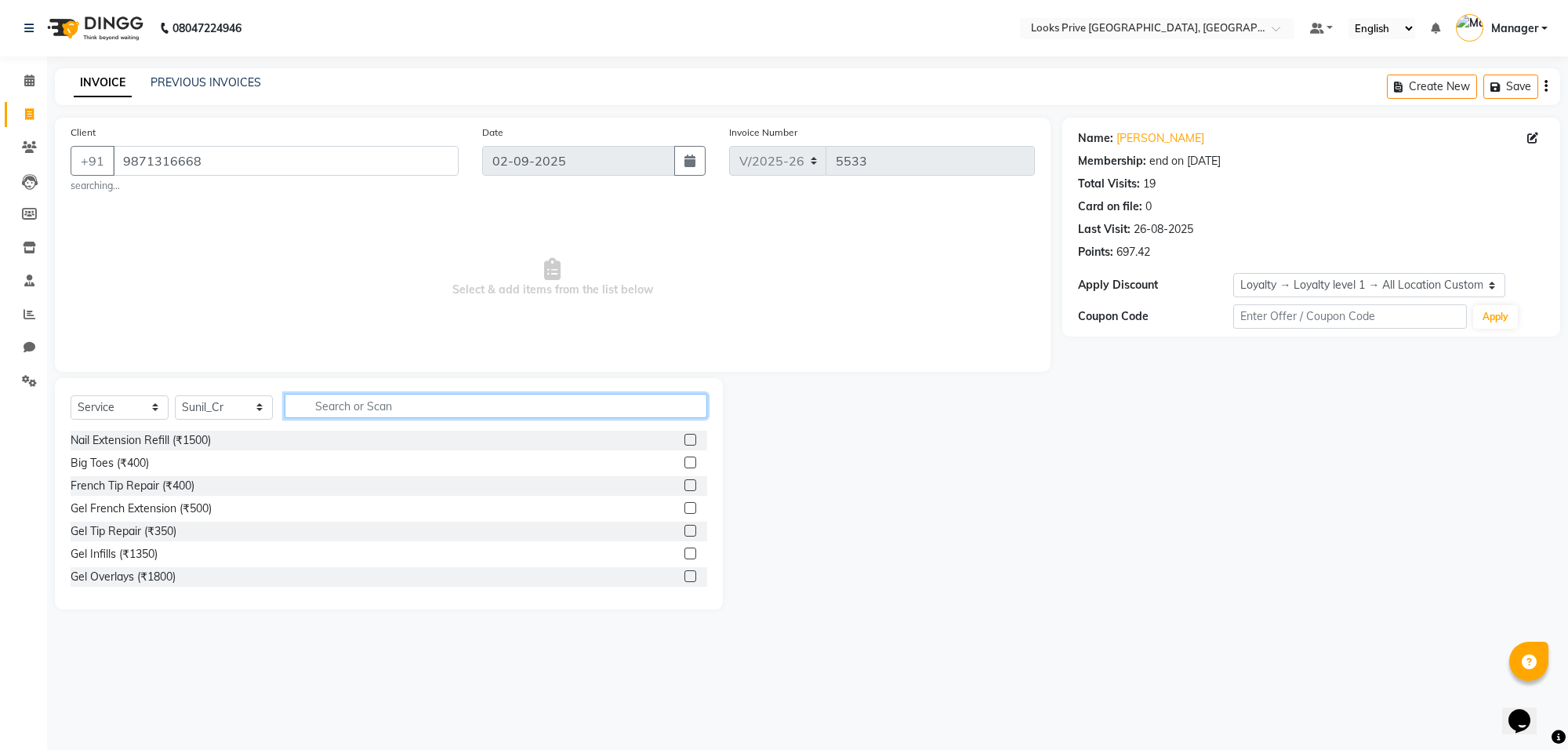
click at [398, 414] on input "text" at bounding box center [496, 406] width 422 height 24
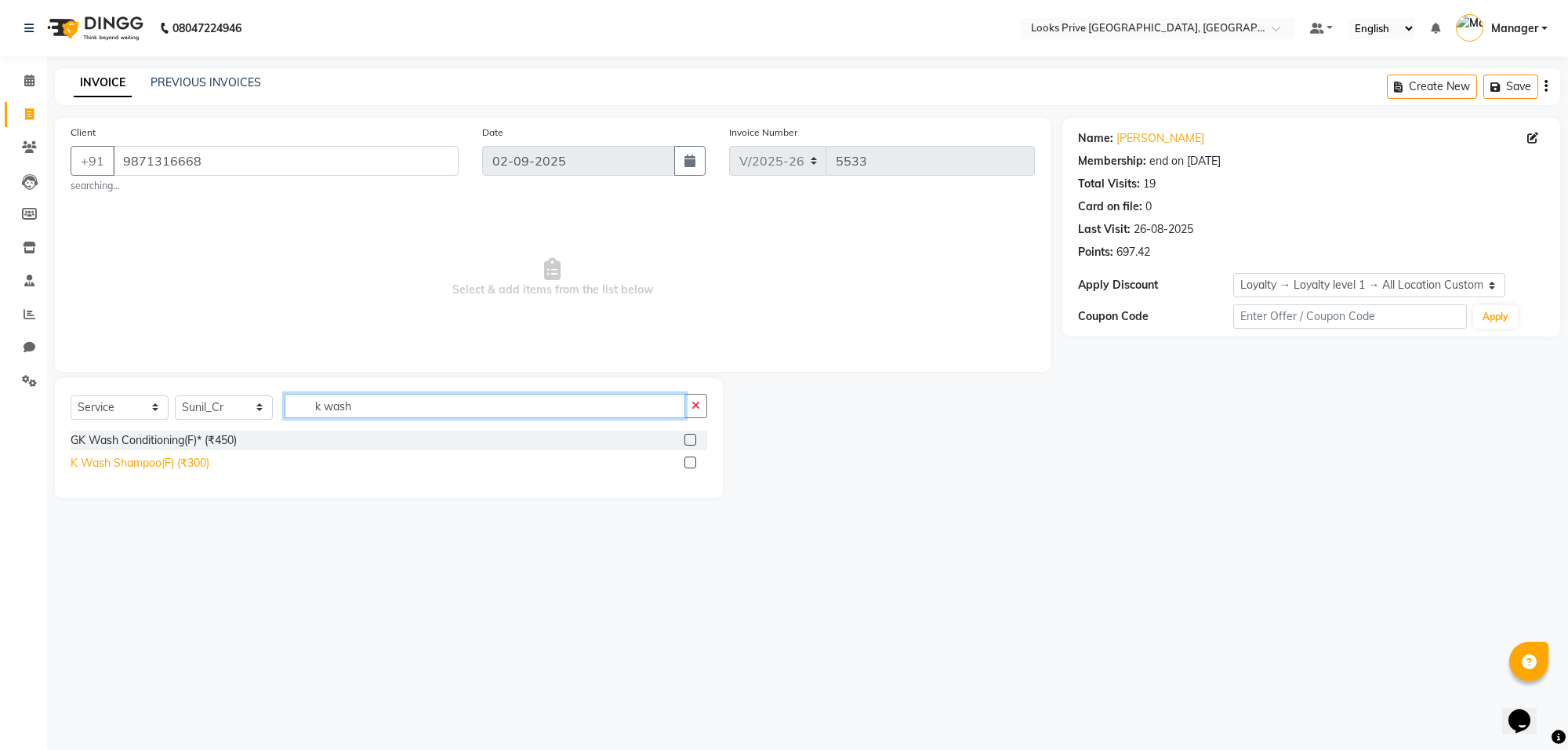
type input "k wash"
click at [195, 459] on div "K Wash Shampoo(F) (₹300)" at bounding box center [139, 463] width 138 height 17
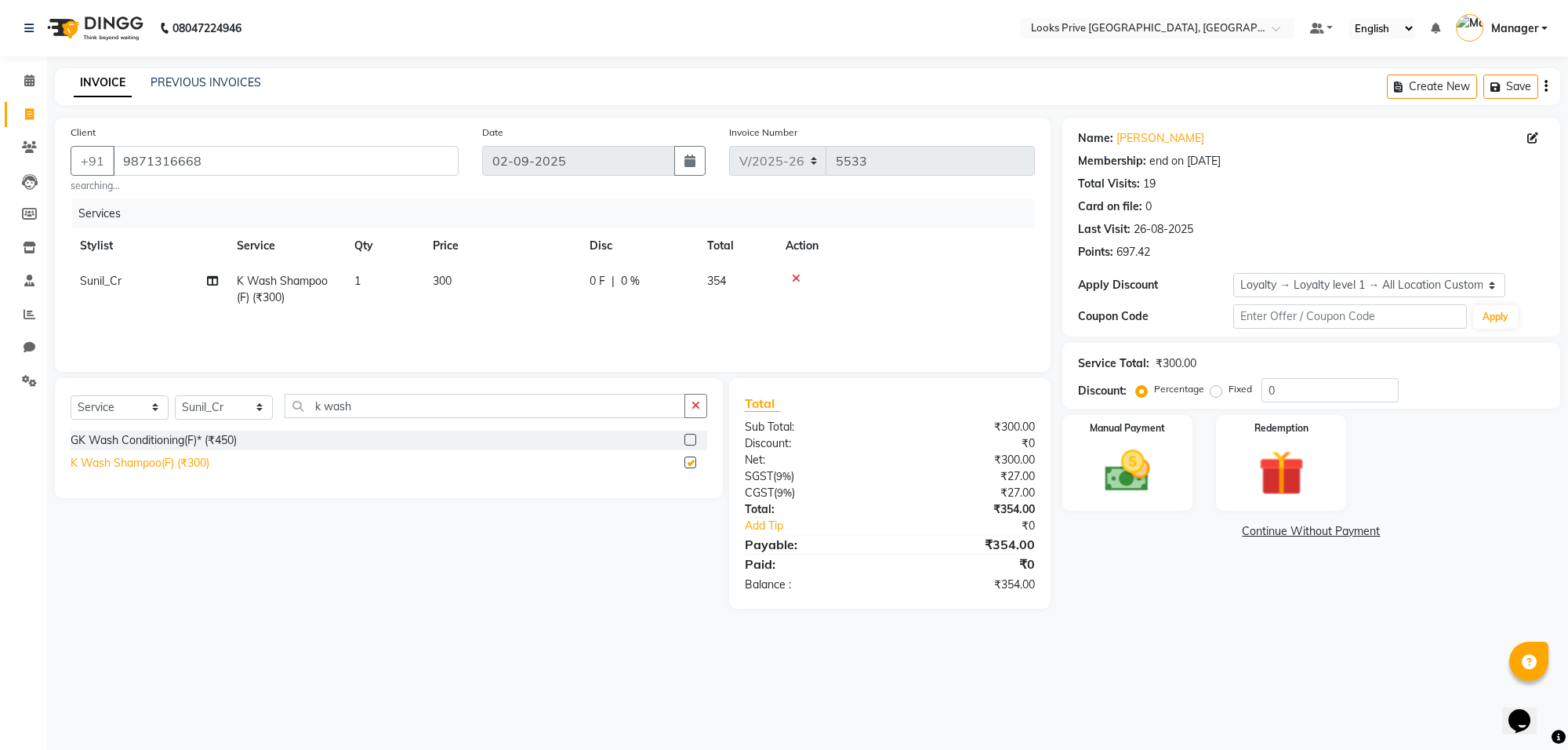
checkbox input "false"
click at [468, 276] on td "300" at bounding box center [502, 290] width 157 height 52
select select "75851"
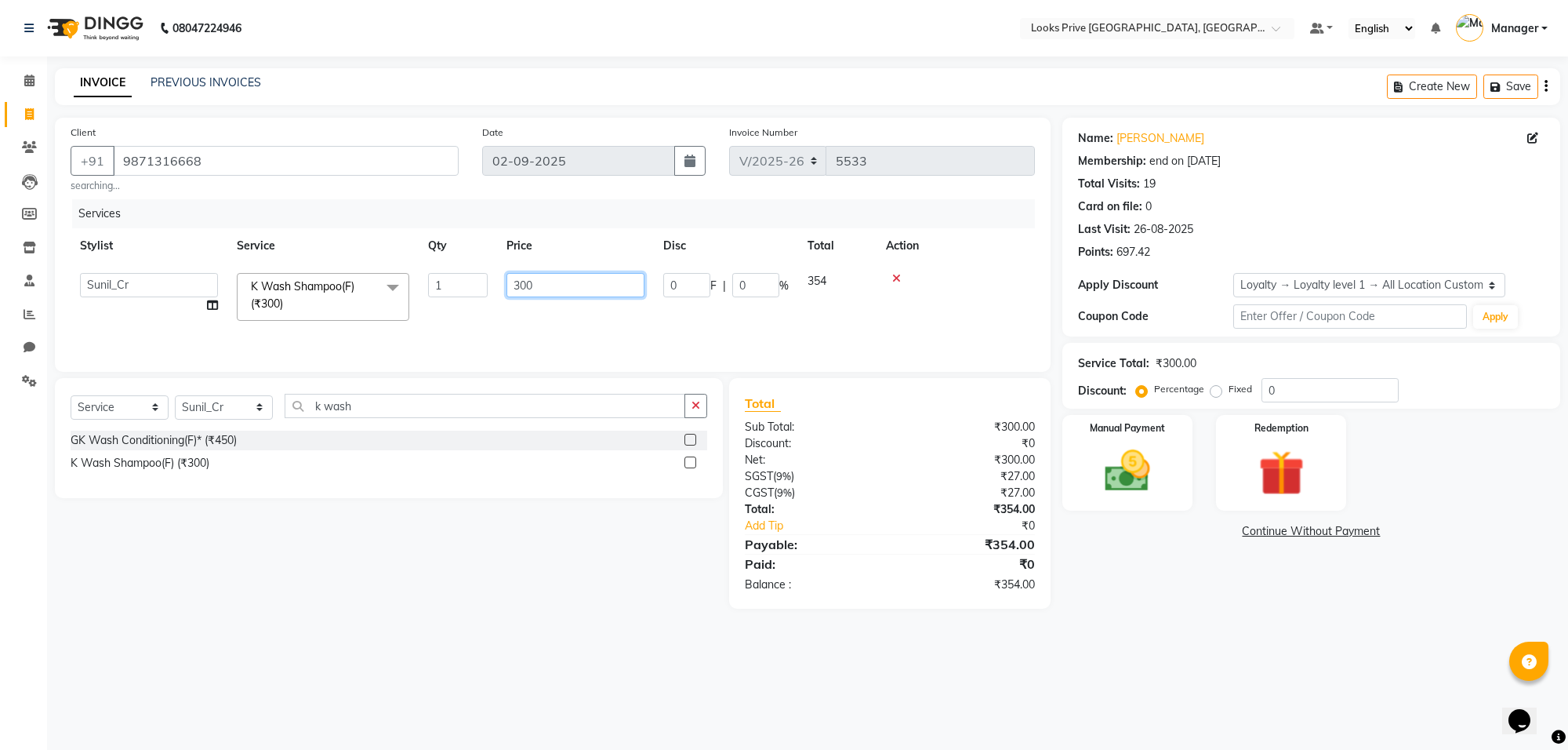
click at [563, 288] on input "300" at bounding box center [576, 285] width 138 height 24
type input "3"
type input "600"
drag, startPoint x: 1337, startPoint y: 618, endPoint x: 1339, endPoint y: 511, distance: 107.0
click at [1336, 613] on main "INVOICE PREVIOUS INVOICES Create New Save Client +91 9871316668 searching... Da…" at bounding box center [807, 350] width 1521 height 564
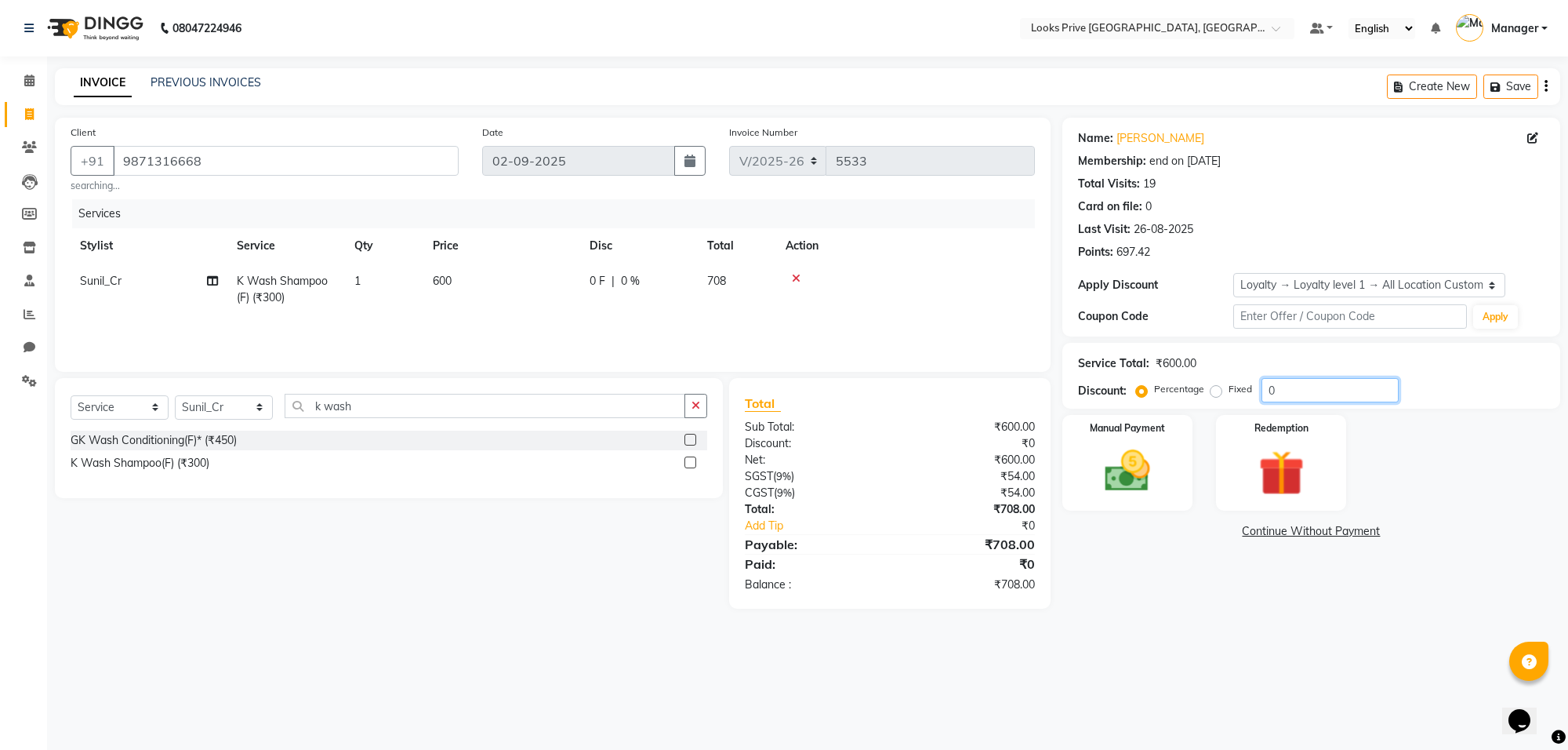
click at [1319, 395] on input "0" at bounding box center [1330, 390] width 137 height 24
type input "020"
click at [1216, 645] on main "INVOICE PREVIOUS INVOICES Create New Save Client +91 9871316668 searching... Da…" at bounding box center [807, 358] width 1521 height 580
click at [468, 277] on td "600" at bounding box center [502, 290] width 157 height 52
select select "75851"
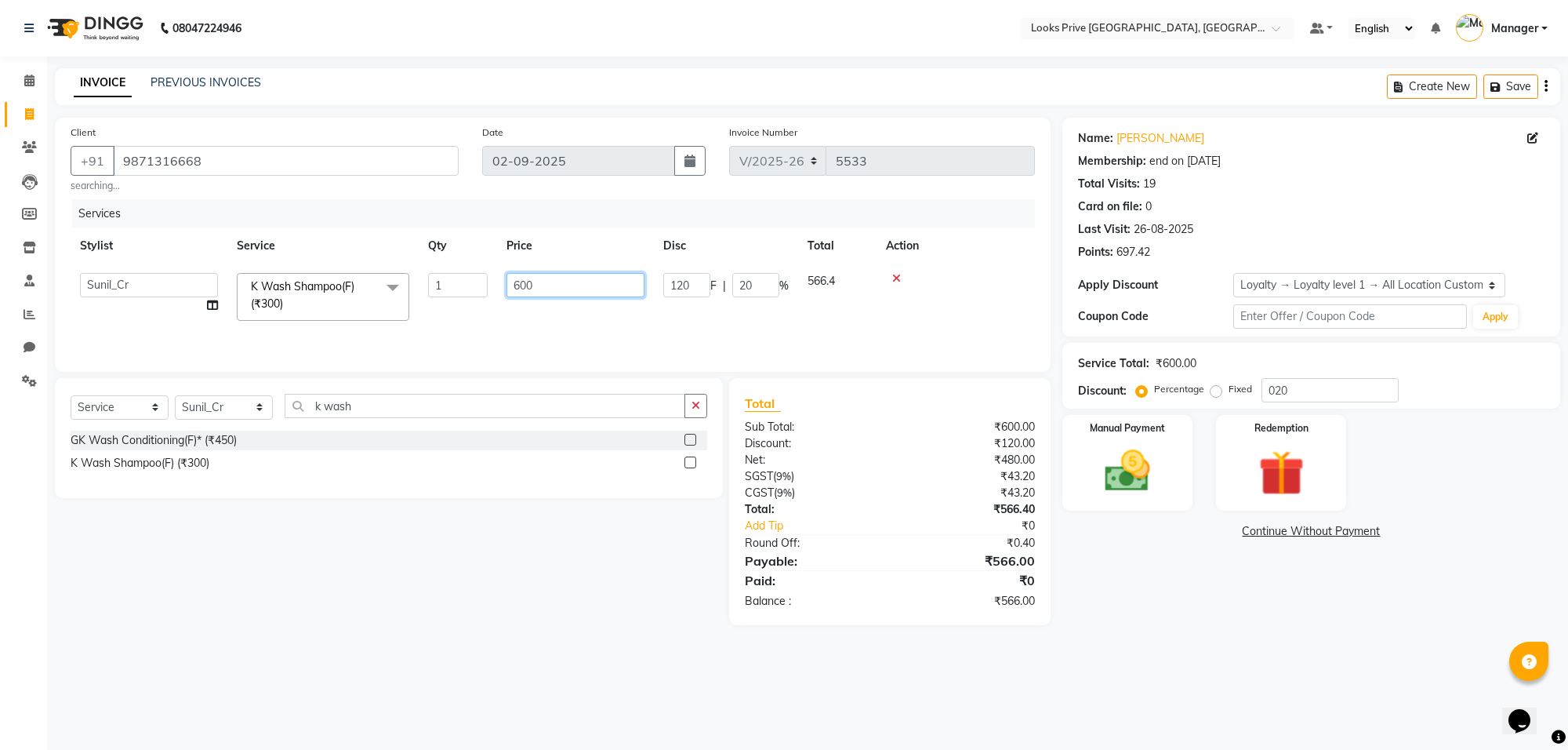
click at [527, 282] on input "600" at bounding box center [576, 285] width 138 height 24
click at [542, 282] on input "600" at bounding box center [576, 285] width 138 height 24
type input "604"
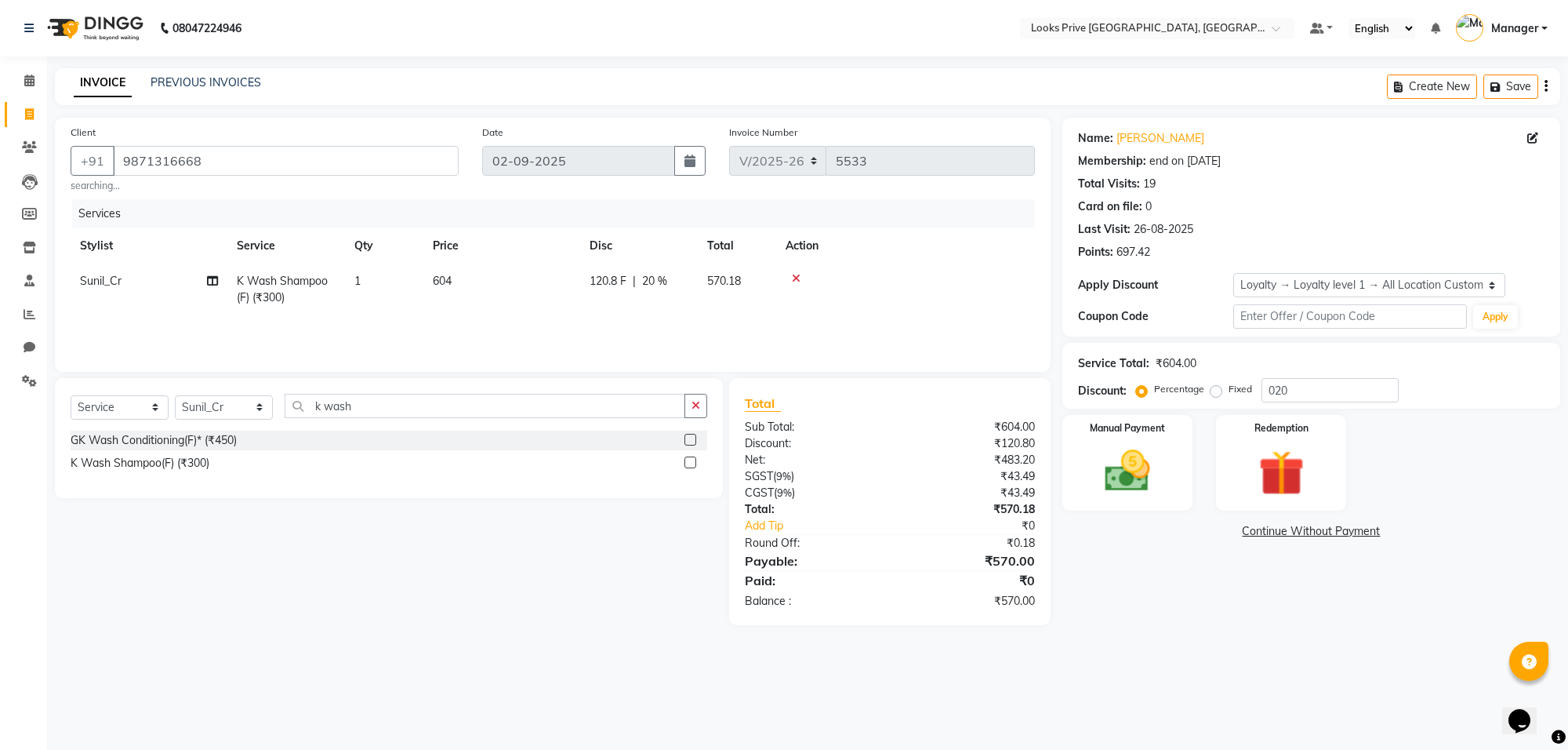
click at [1195, 609] on div "Name: Reema Arora Membership: end on 27-03-2026 Total Visits: 19 Card on file: …" at bounding box center [1317, 371] width 509 height 507
click at [1118, 465] on img at bounding box center [1127, 470] width 77 height 54
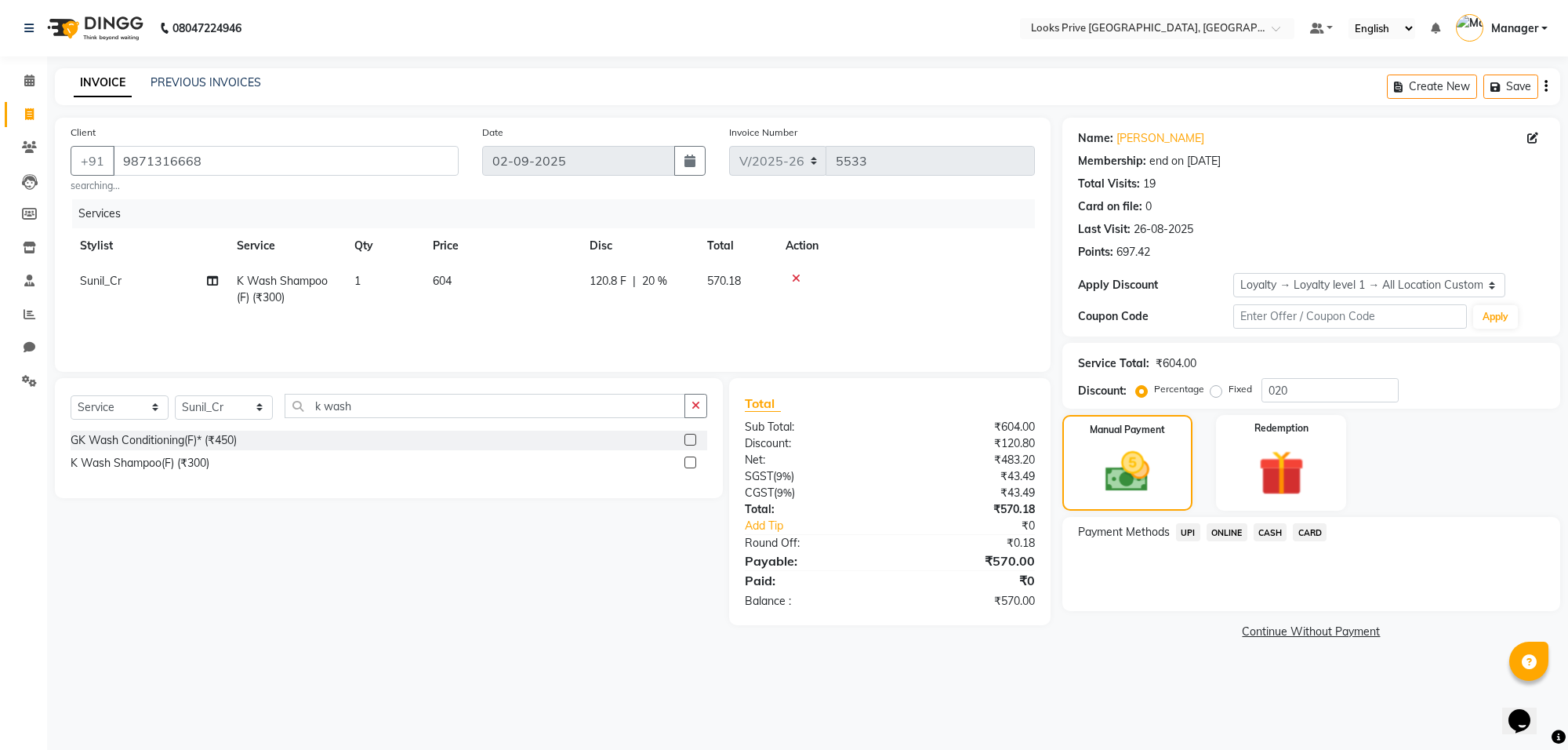
click at [1272, 533] on span "CASH" at bounding box center [1270, 532] width 34 height 18
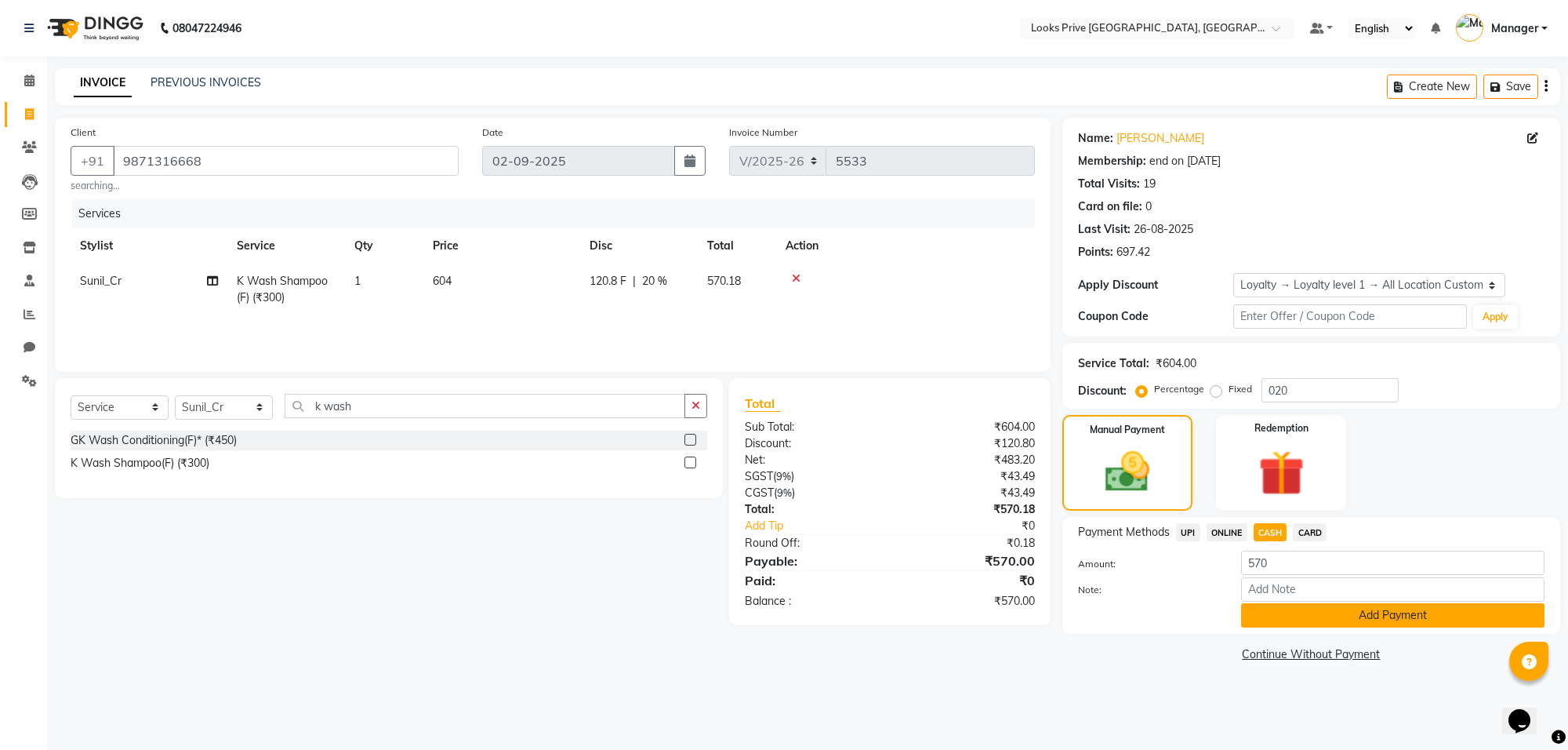
click at [1277, 613] on button "Add Payment" at bounding box center [1392, 615] width 303 height 24
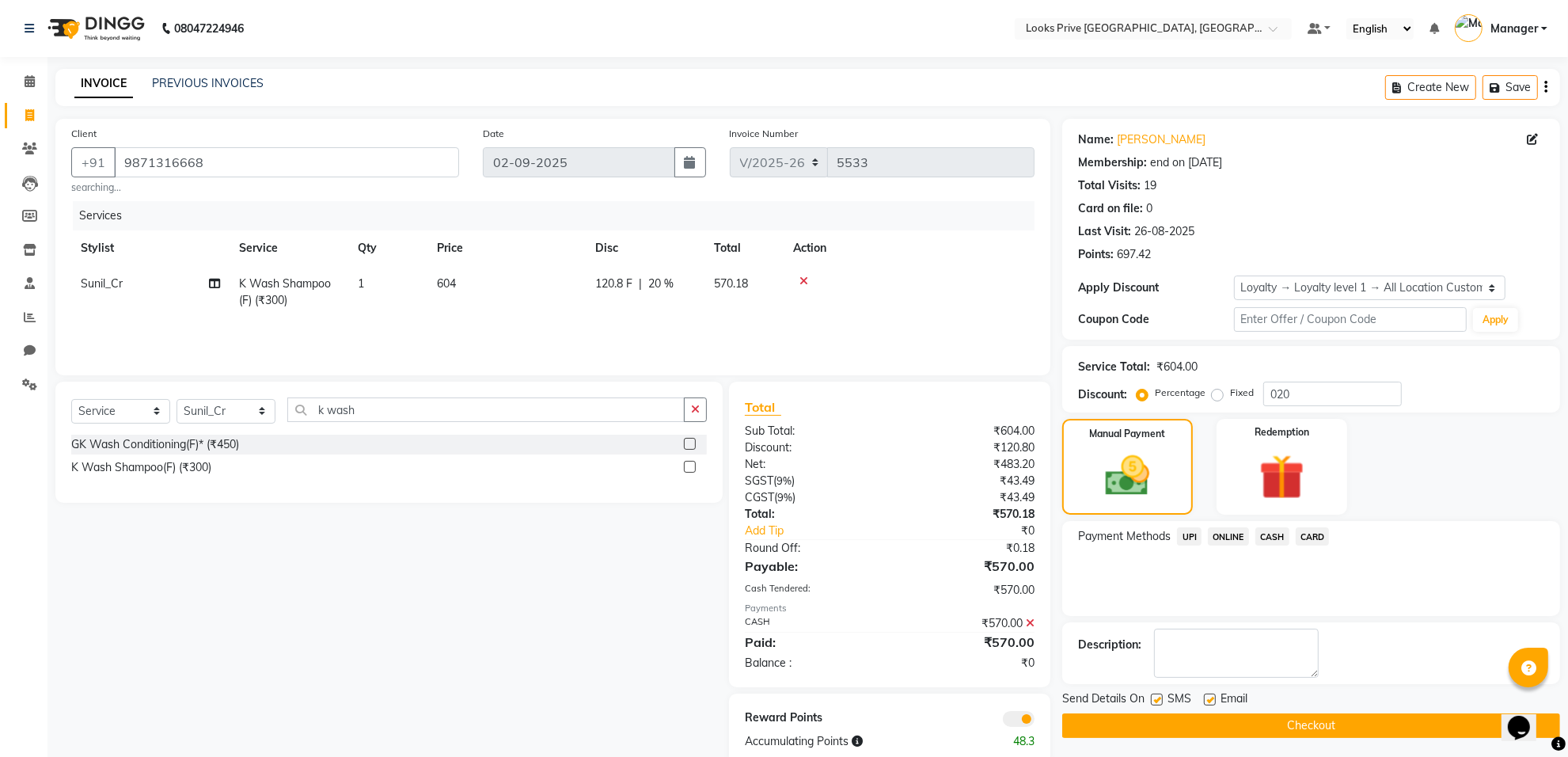
click at [1240, 720] on button "Checkout" at bounding box center [1311, 725] width 498 height 24
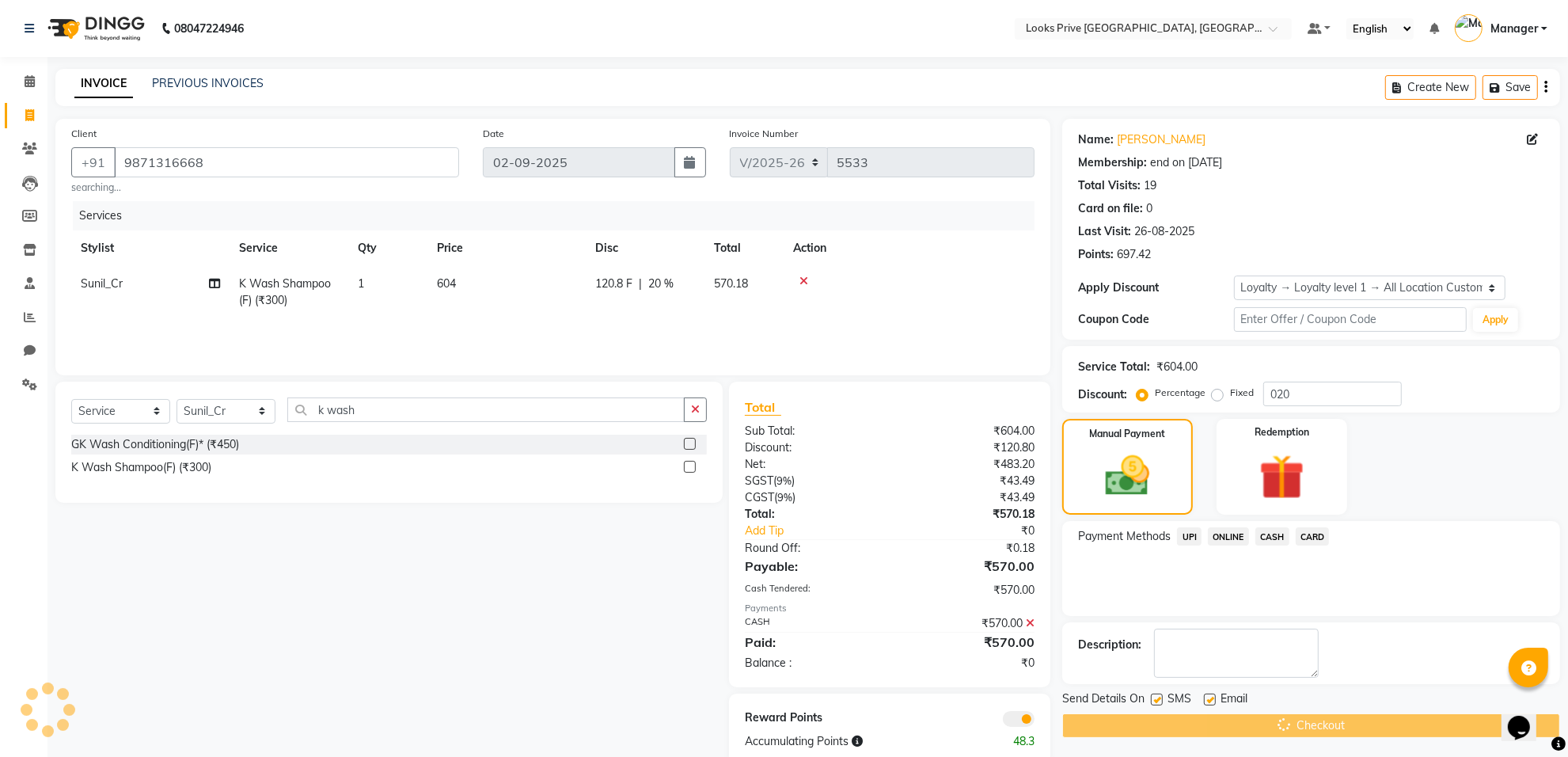
scroll to position [24, 0]
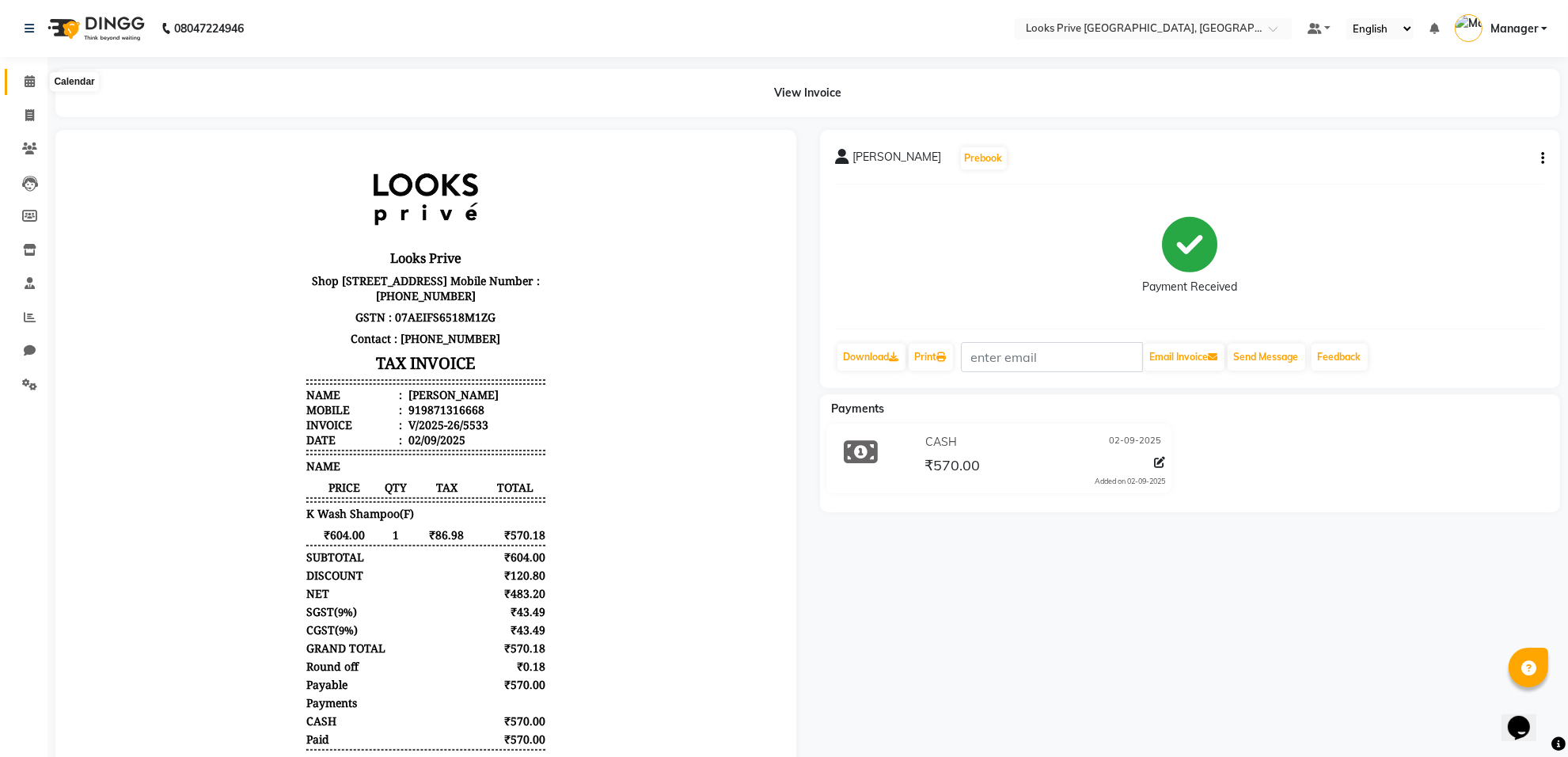
click at [26, 87] on icon at bounding box center [29, 81] width 10 height 12
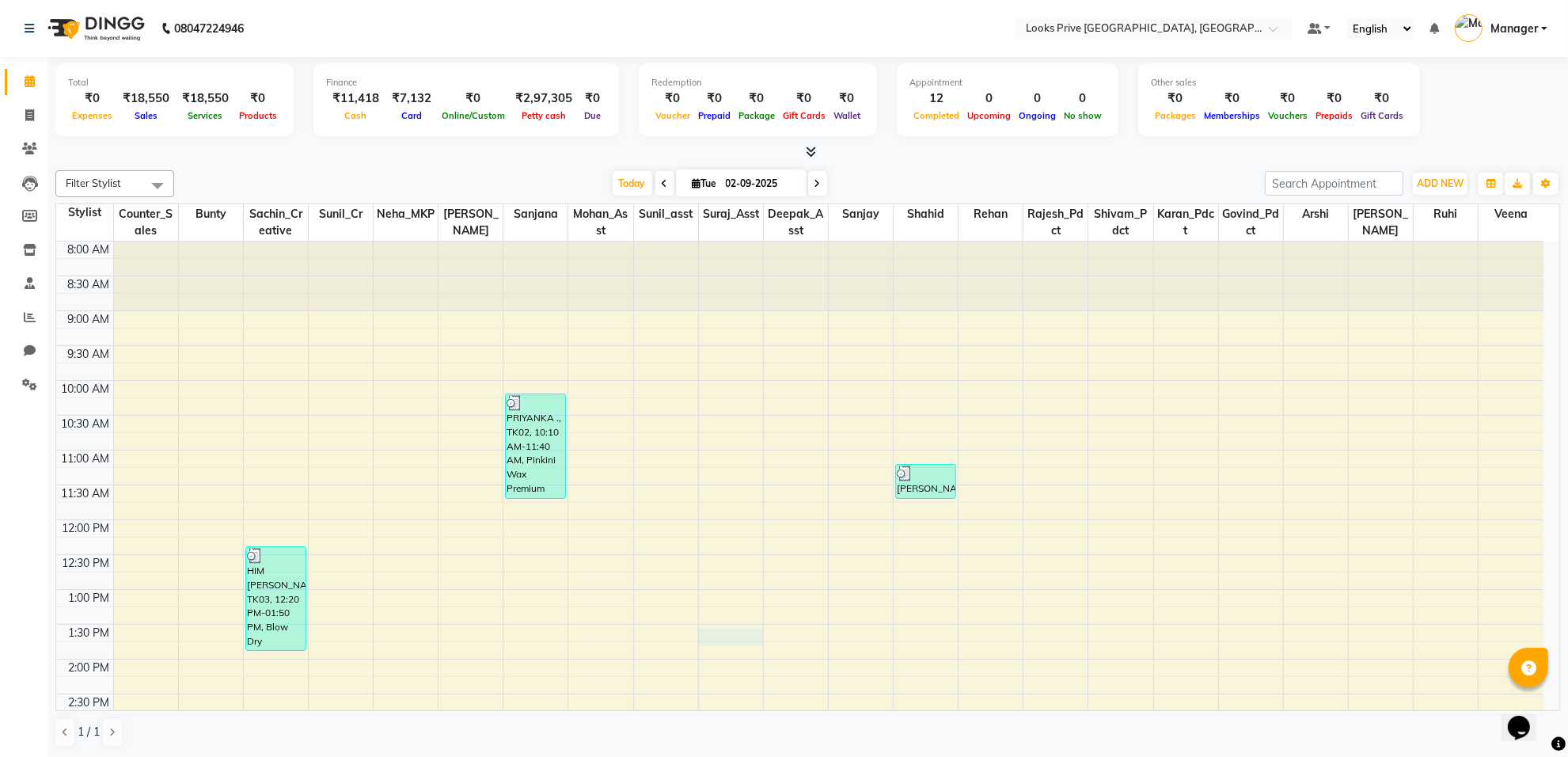
click at [752, 643] on div "8:00 AM 8:30 AM 9:00 AM 9:30 AM 10:00 AM 10:30 AM 11:00 AM 11:30 AM 12:00 PM 12…" at bounding box center [799, 693] width 1487 height 904
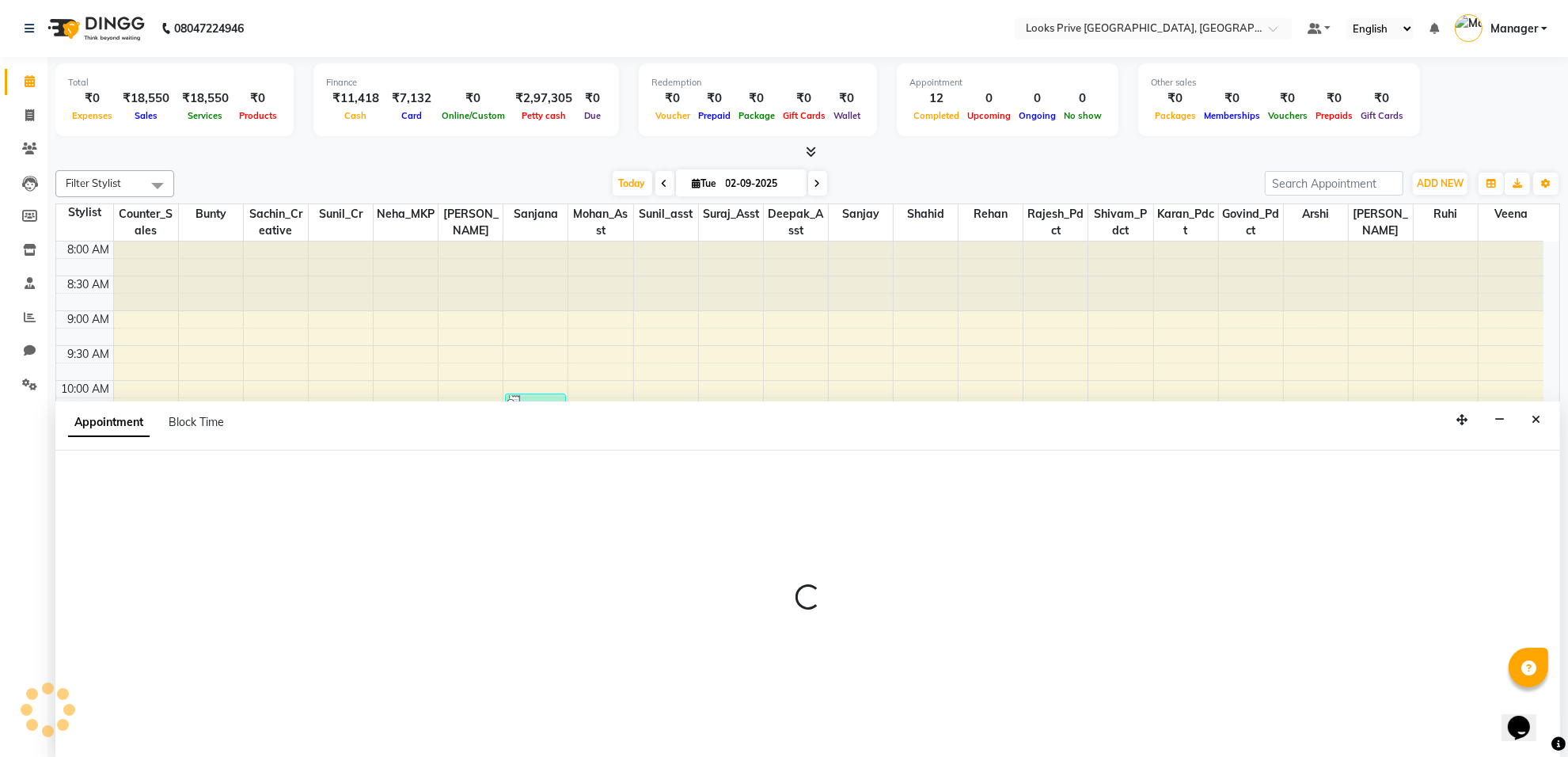
scroll to position [1, 0]
select select "75860"
select select "tentative"
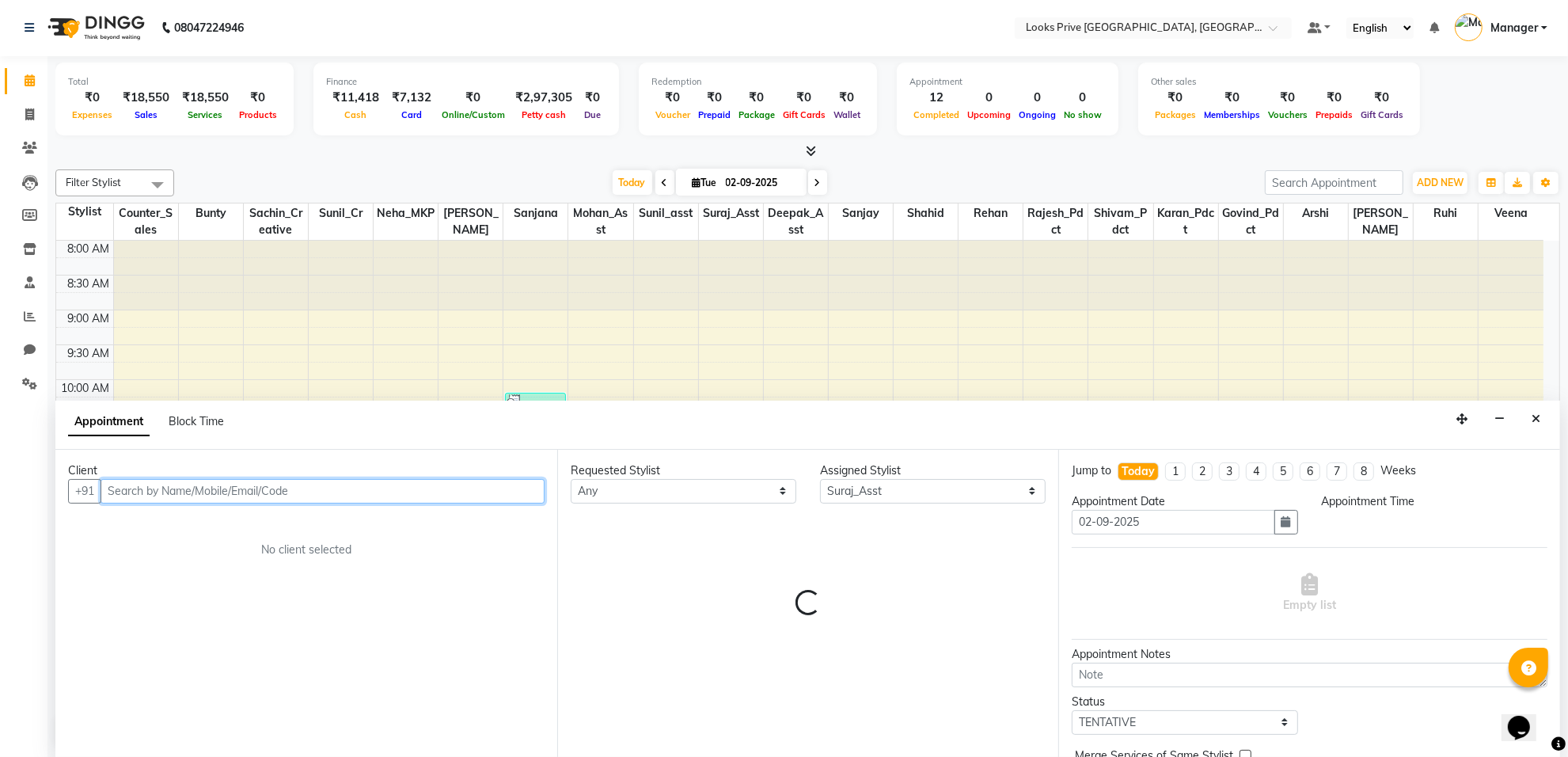
select select "810"
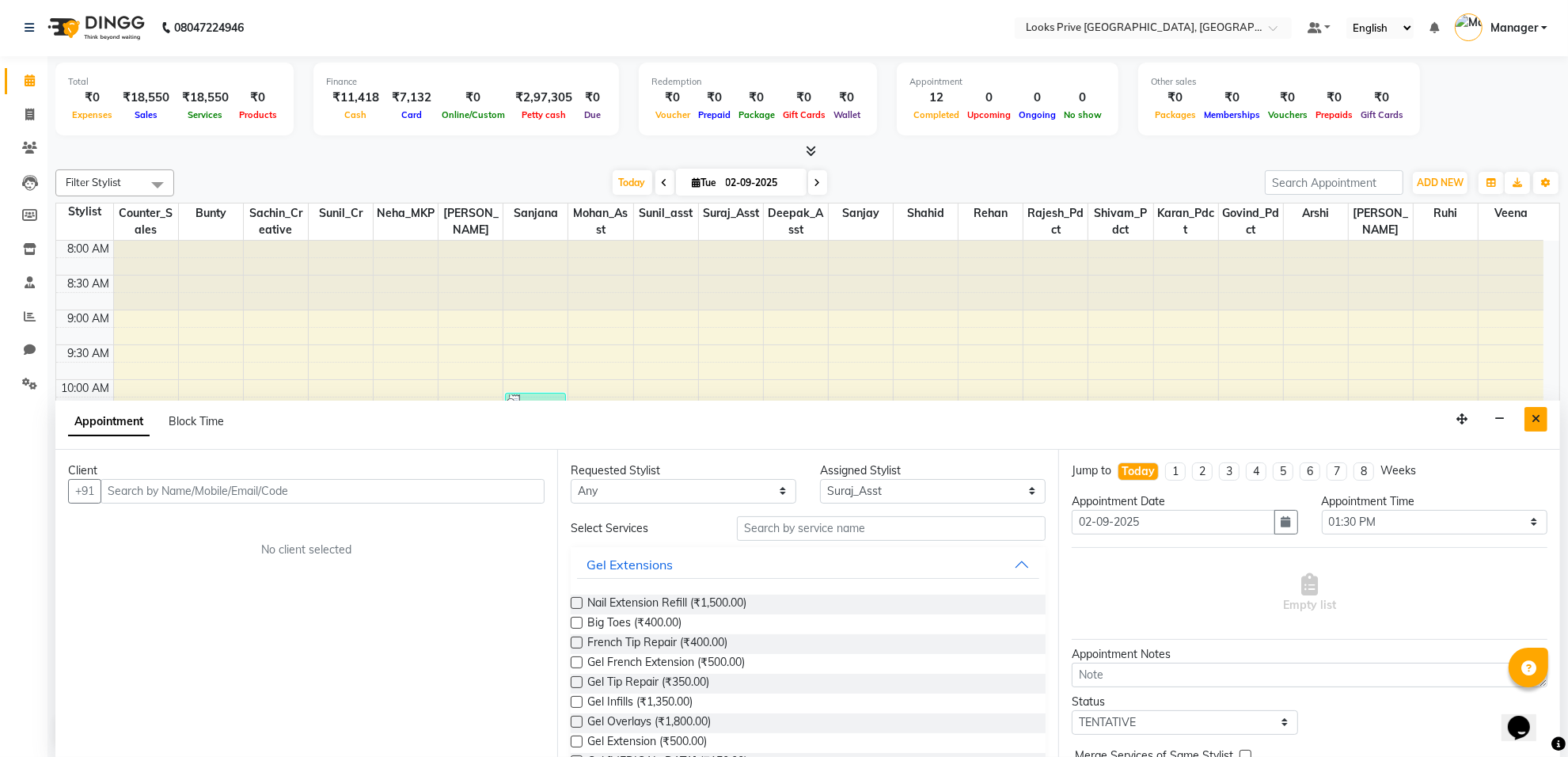
click at [1536, 426] on button "Close" at bounding box center [1535, 419] width 23 height 24
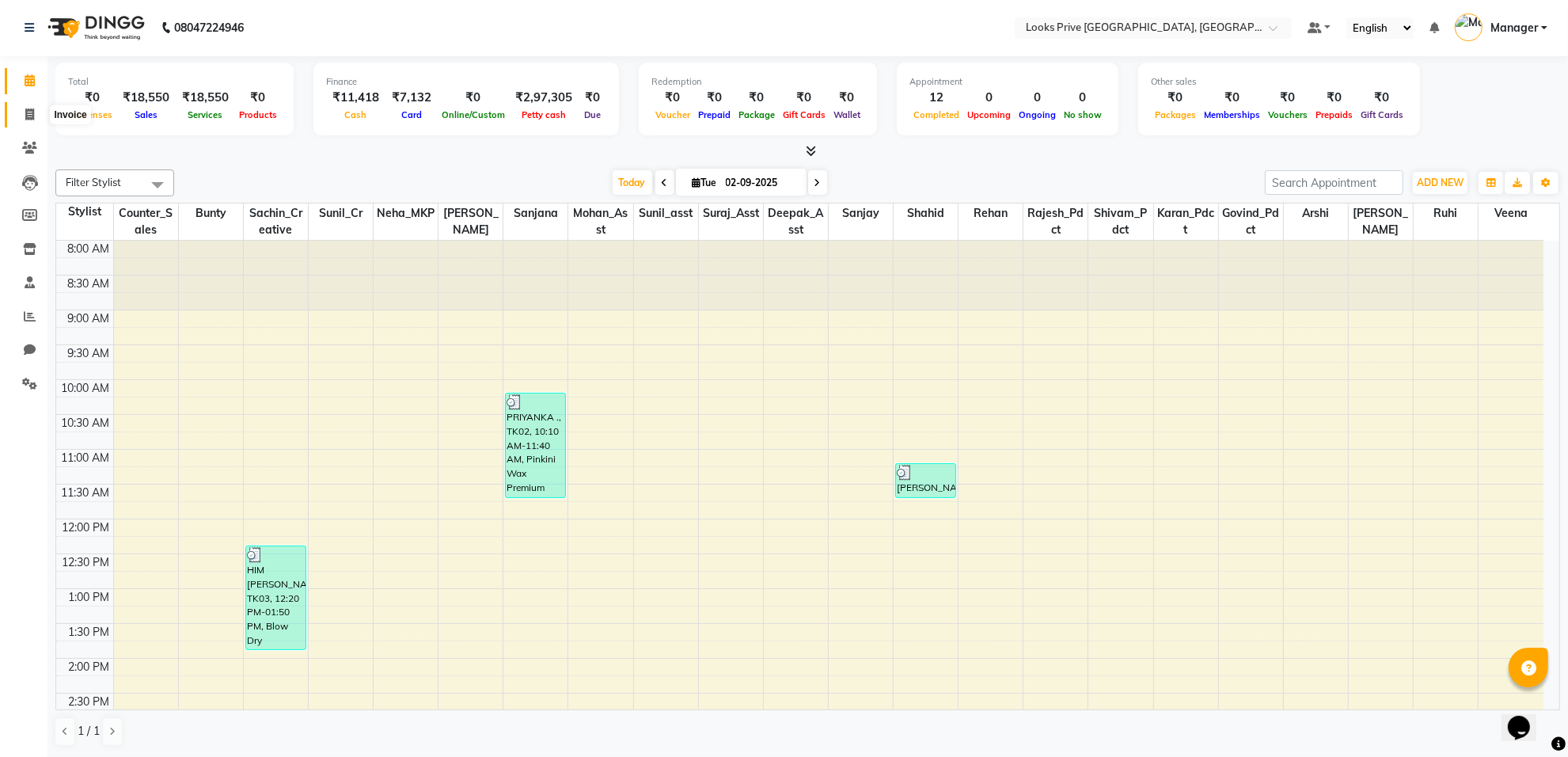
click at [18, 119] on span at bounding box center [30, 115] width 28 height 19
select select "service"
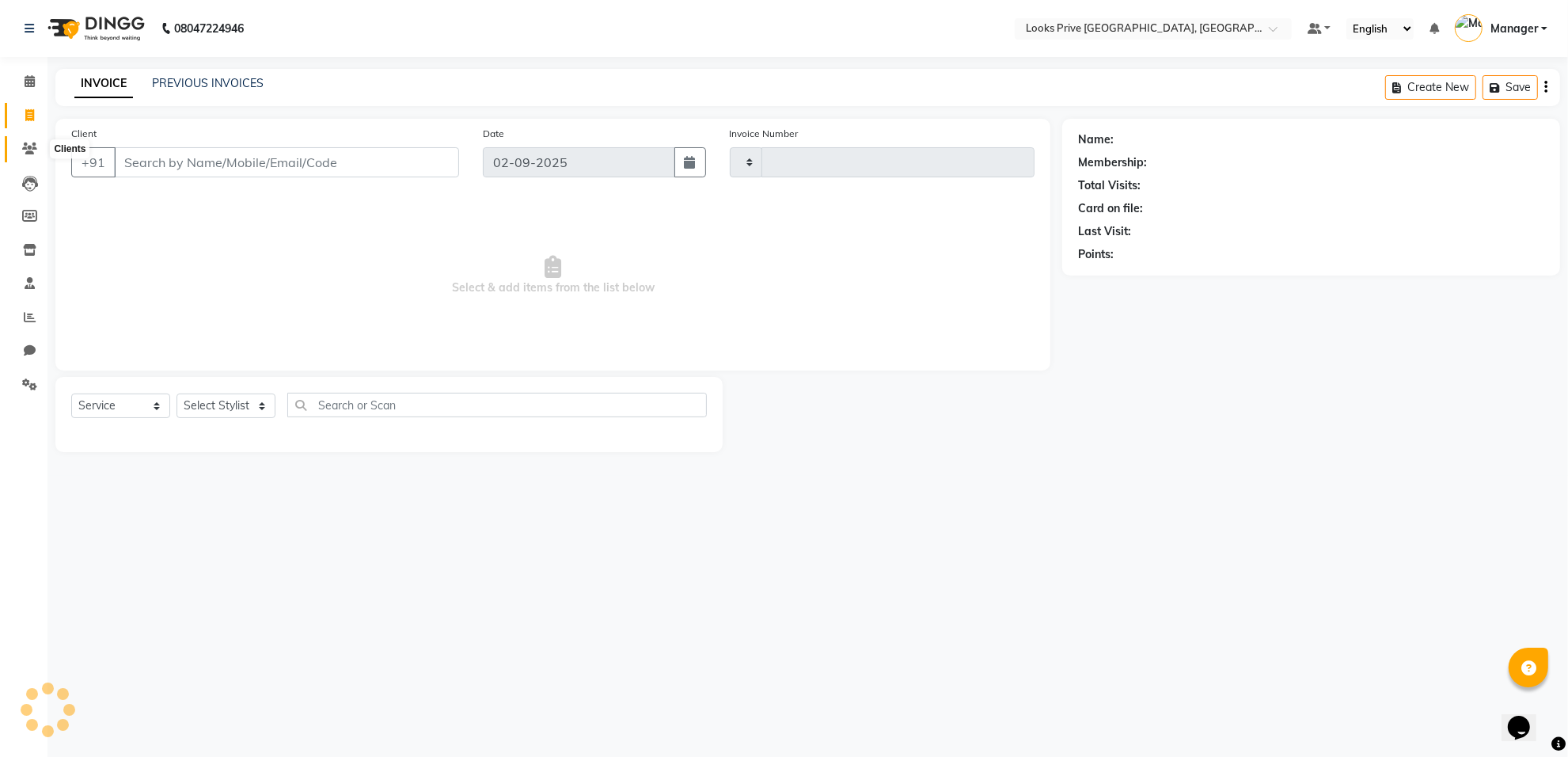
type input "5534"
select select "8127"
click at [297, 160] on input "Client" at bounding box center [288, 162] width 349 height 30
type input "9899453317"
click at [414, 163] on span "Add Client" at bounding box center [422, 162] width 62 height 16
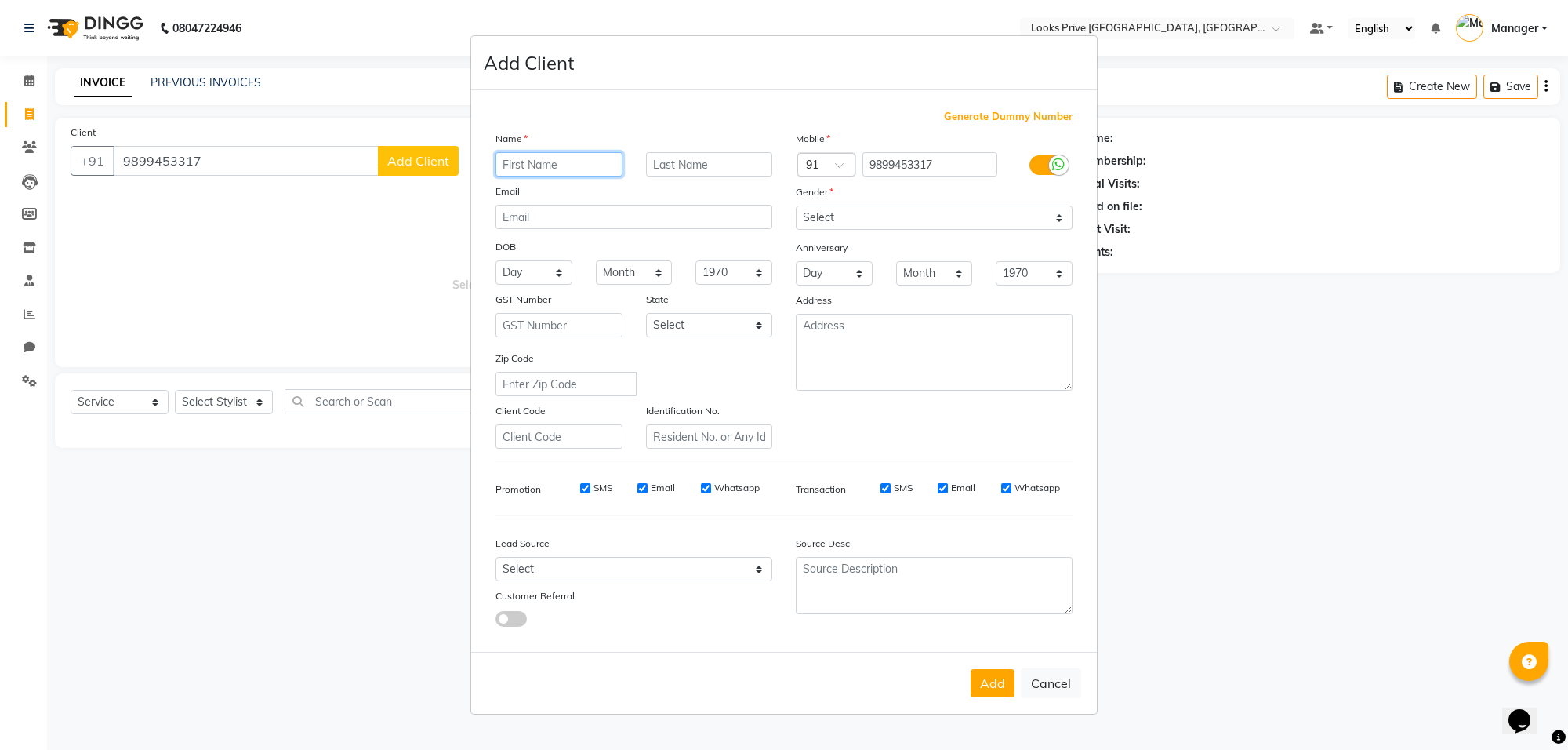
click at [549, 169] on input "text" at bounding box center [559, 164] width 127 height 24
type input "pooja"
click at [934, 224] on select "Select Male Female Other Prefer Not To Say" at bounding box center [934, 218] width 277 height 24
select select "female"
click at [796, 207] on select "Select Male Female Other Prefer Not To Say" at bounding box center [934, 218] width 277 height 24
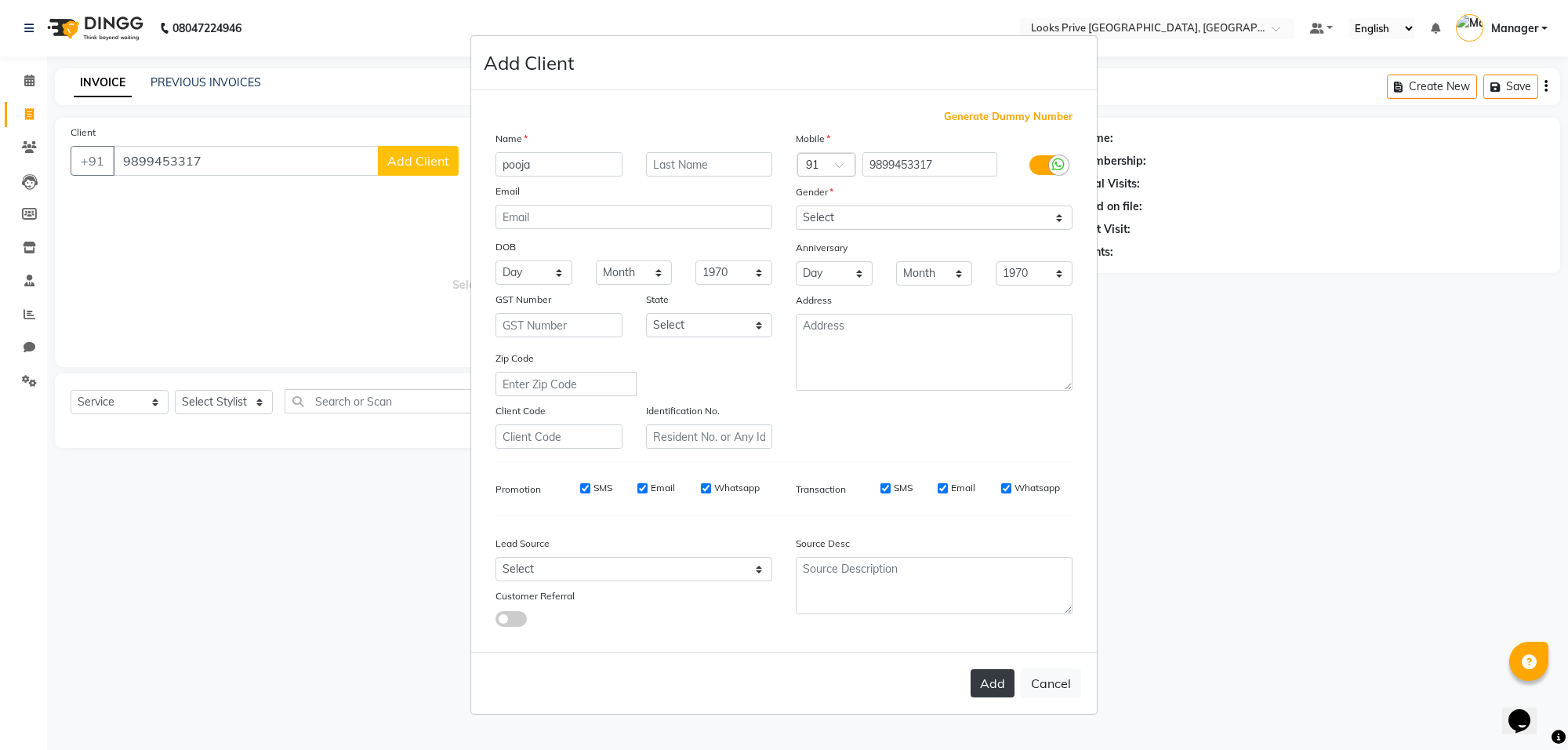
click at [1005, 692] on button "Add" at bounding box center [992, 683] width 44 height 29
select select
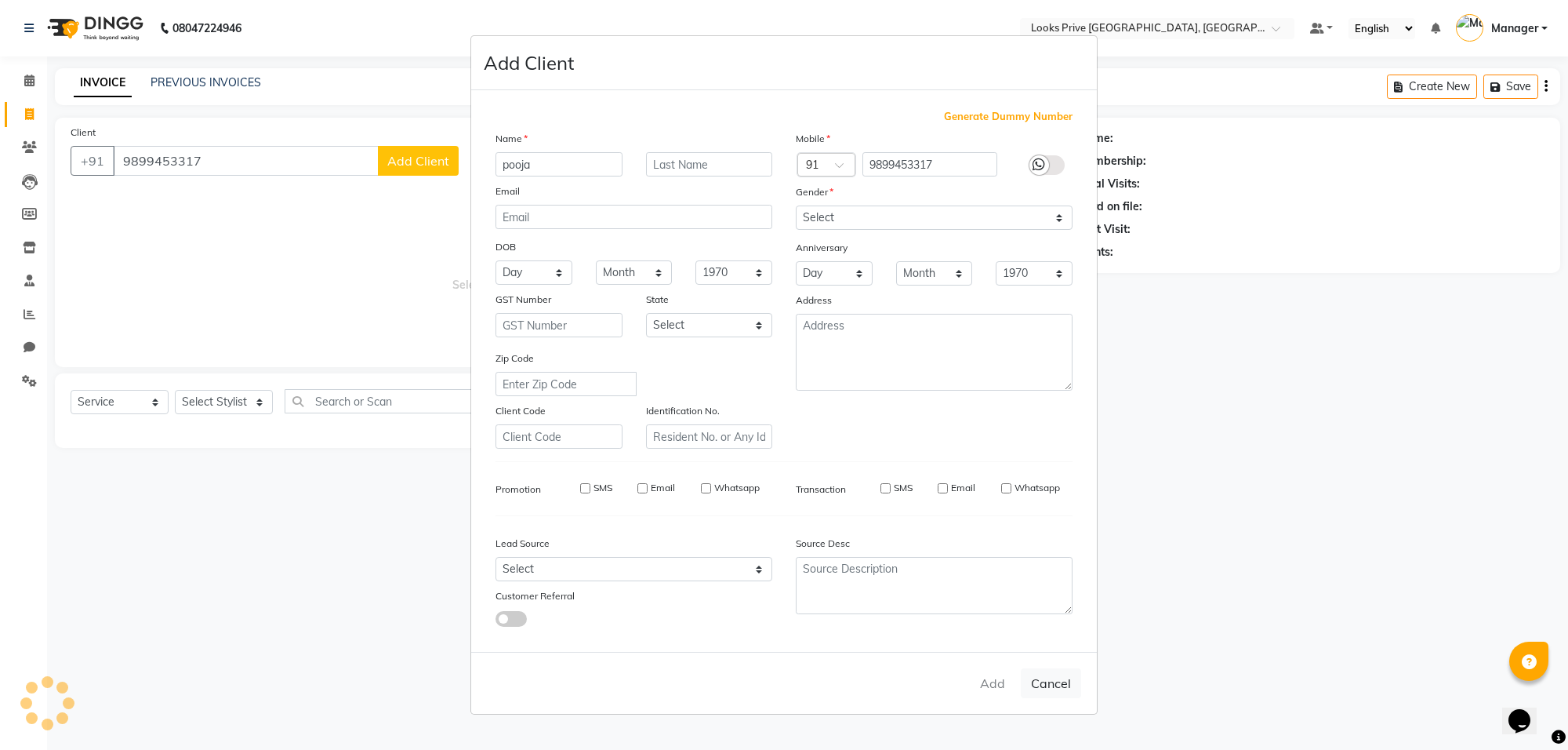
select select
checkbox input "false"
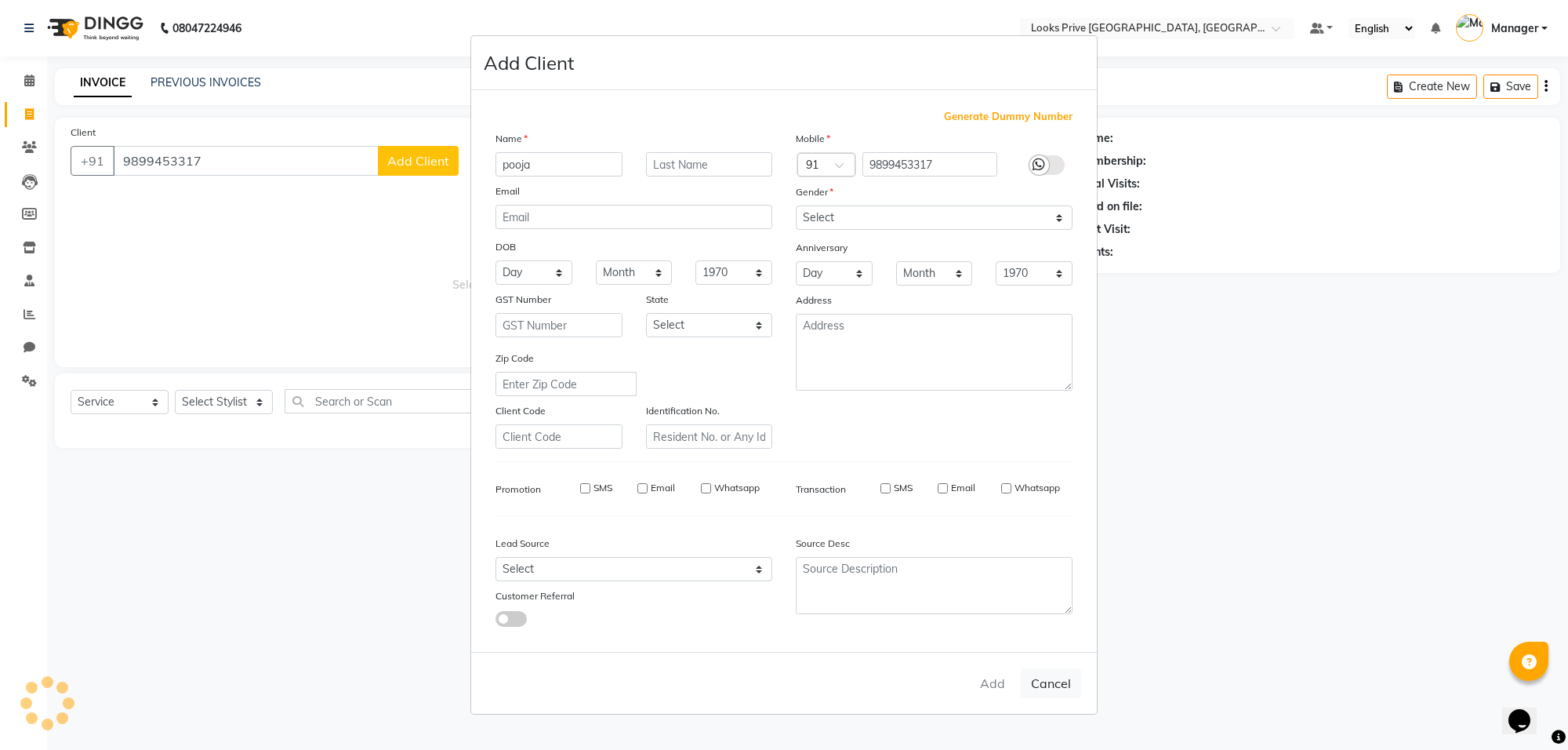
checkbox input "false"
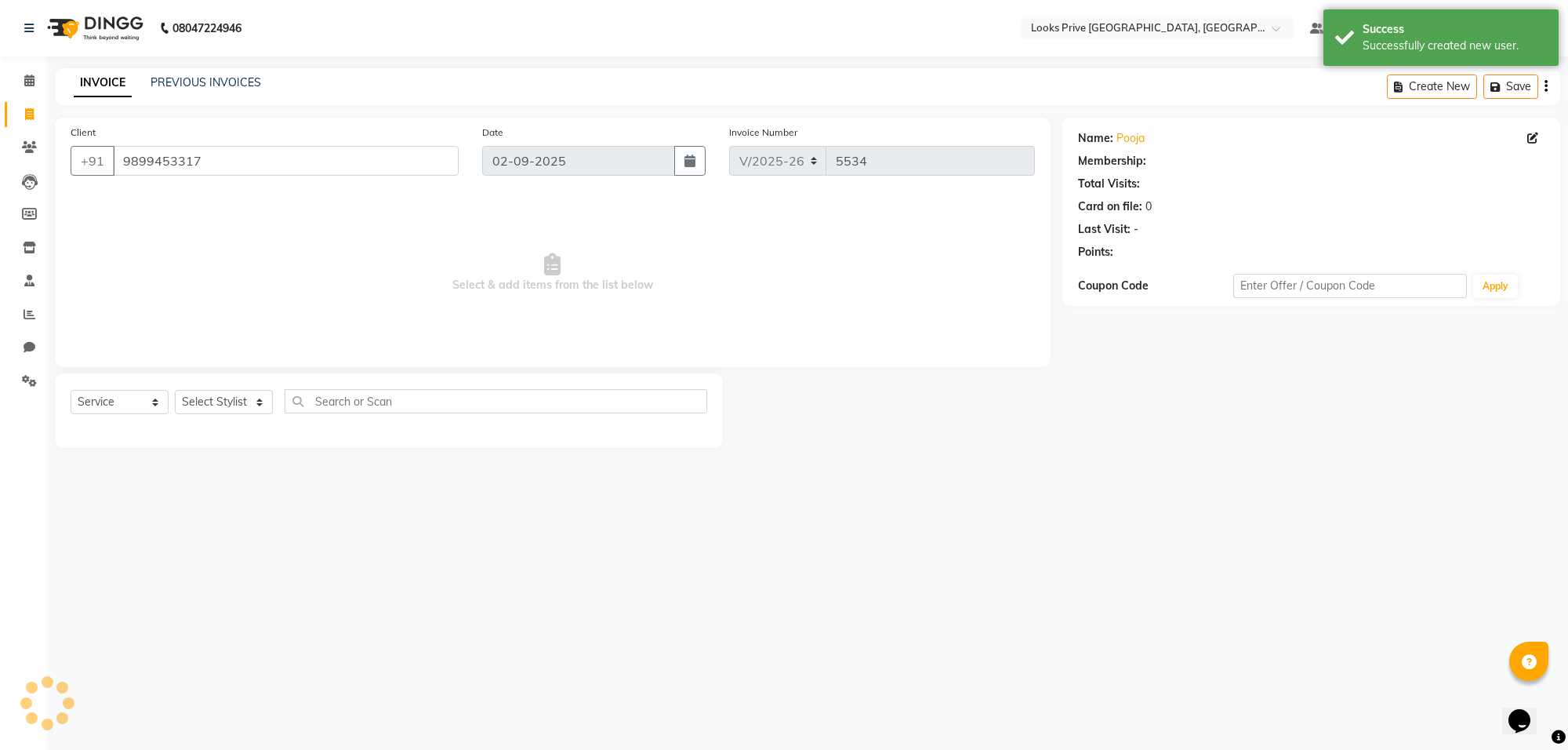
select select "1: Object"
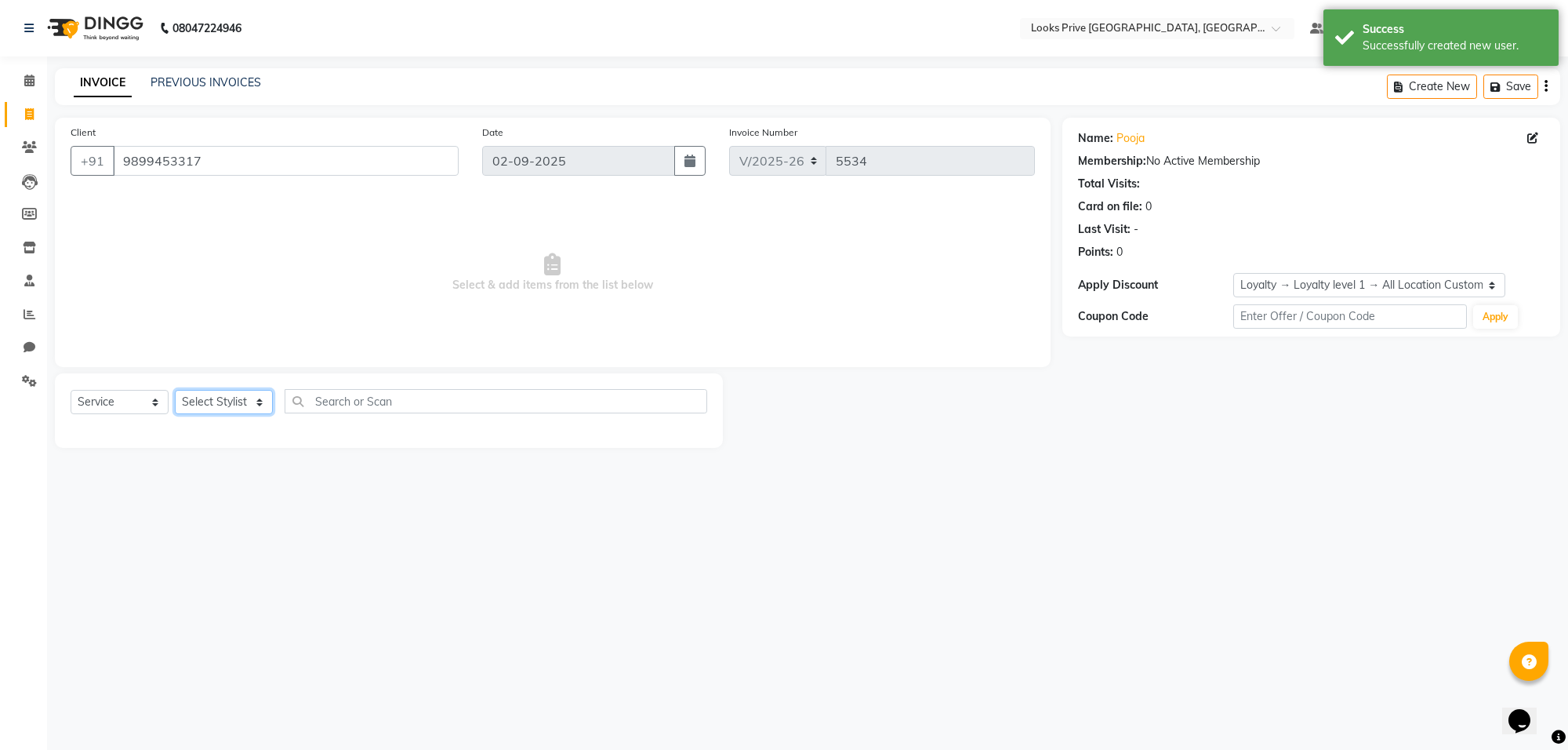
click at [228, 392] on select "Select Stylist [PERSON_NAME] Counter_Sales Deepak_Asst Govind_Pdct Karan_Pdct M…" at bounding box center [224, 401] width 98 height 24
select select "89275"
click at [175, 389] on select "Select Stylist [PERSON_NAME] Counter_Sales Deepak_Asst Govind_Pdct Karan_Pdct M…" at bounding box center [224, 401] width 98 height 24
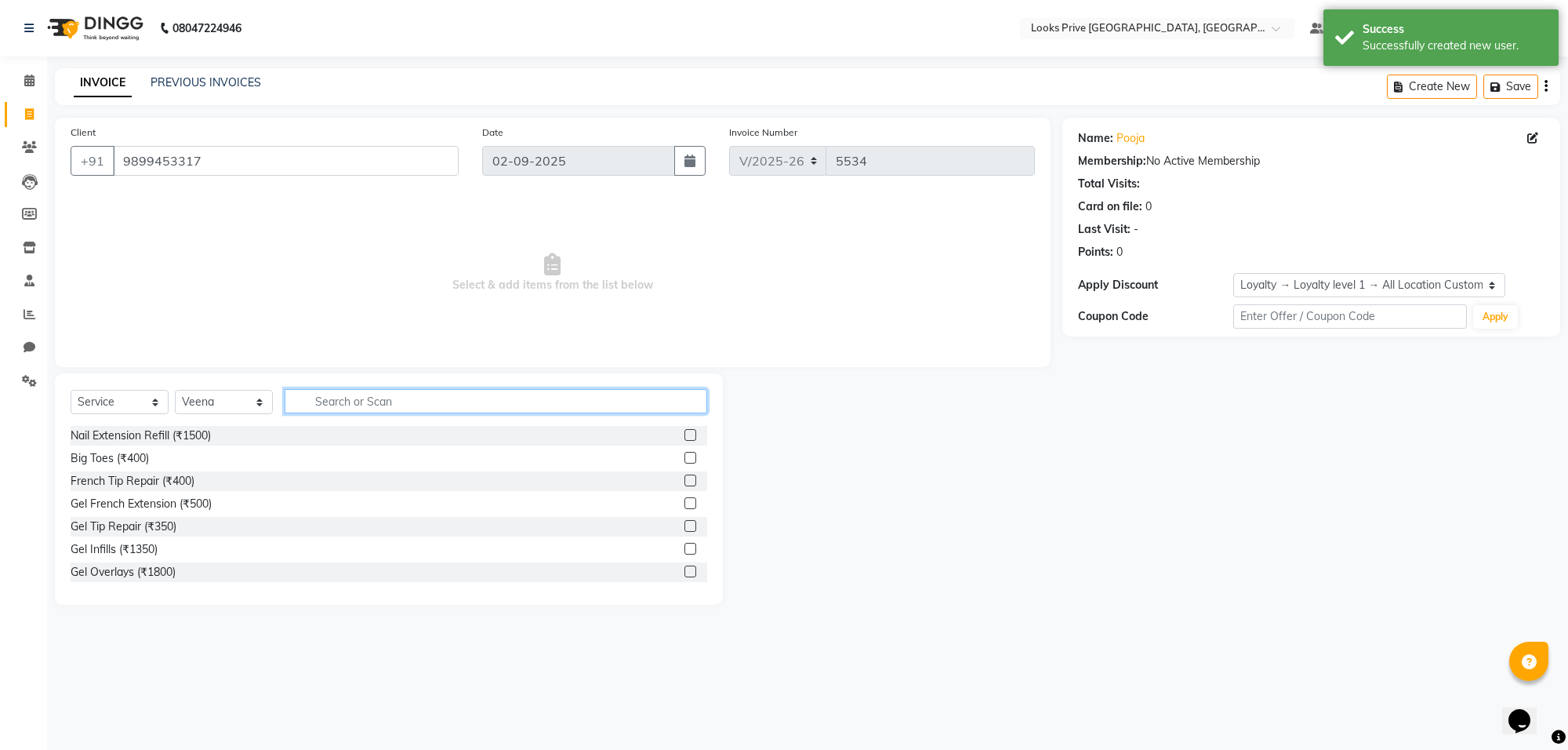
click at [415, 399] on input "text" at bounding box center [496, 401] width 422 height 24
type input "eye"
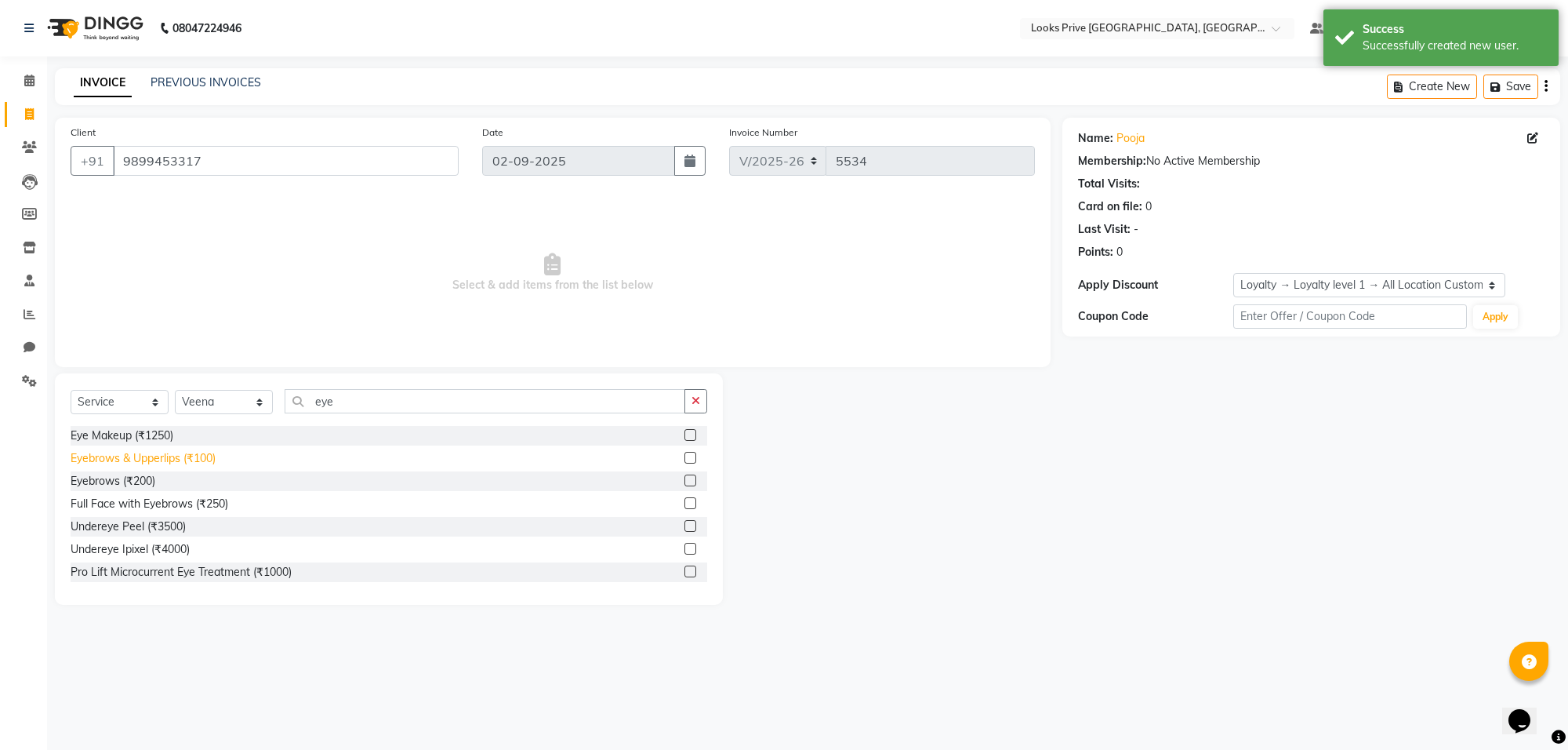
click at [137, 455] on div "Eyebrows & Upperlips (₹100)" at bounding box center [142, 458] width 145 height 17
checkbox input "false"
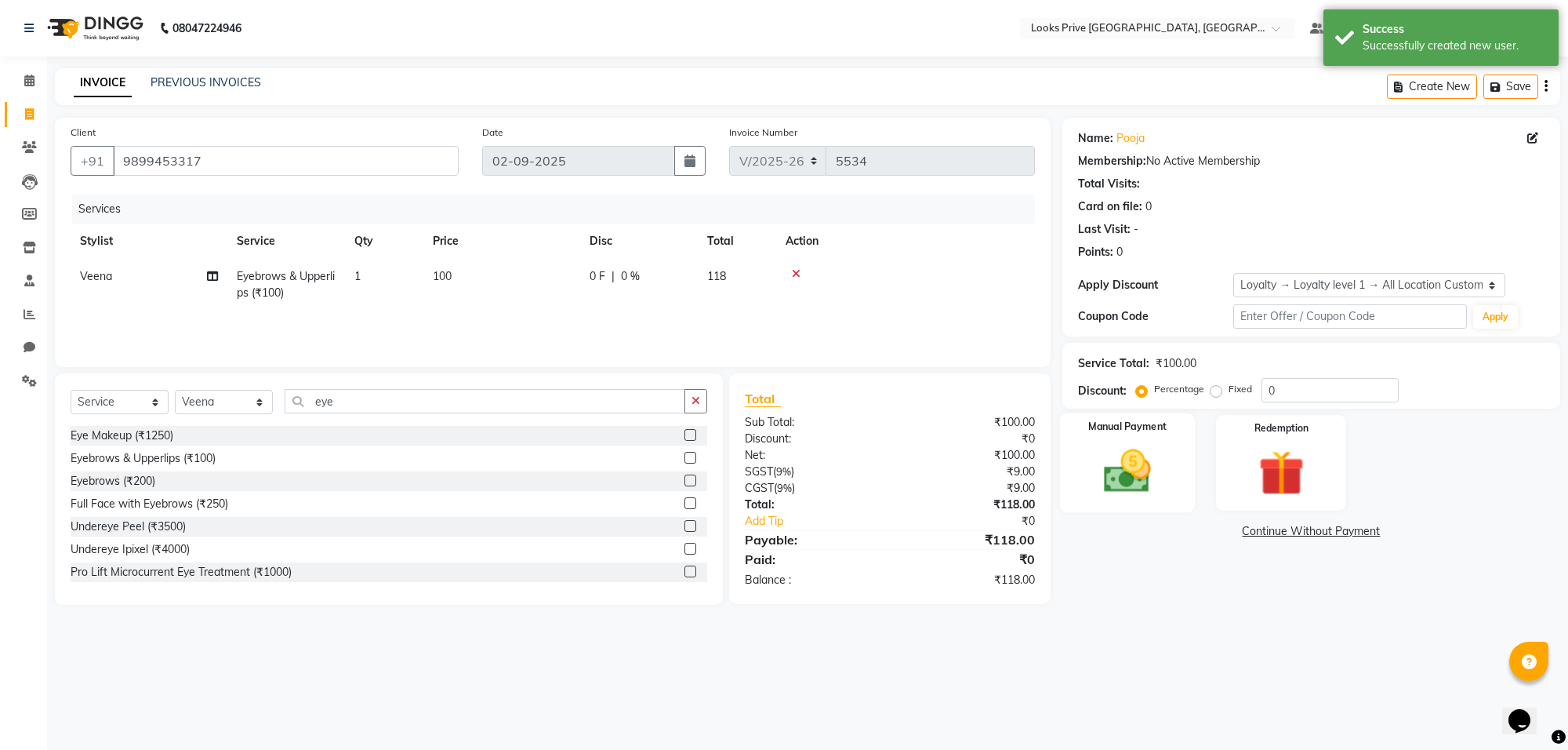
click at [1121, 471] on img at bounding box center [1127, 470] width 77 height 54
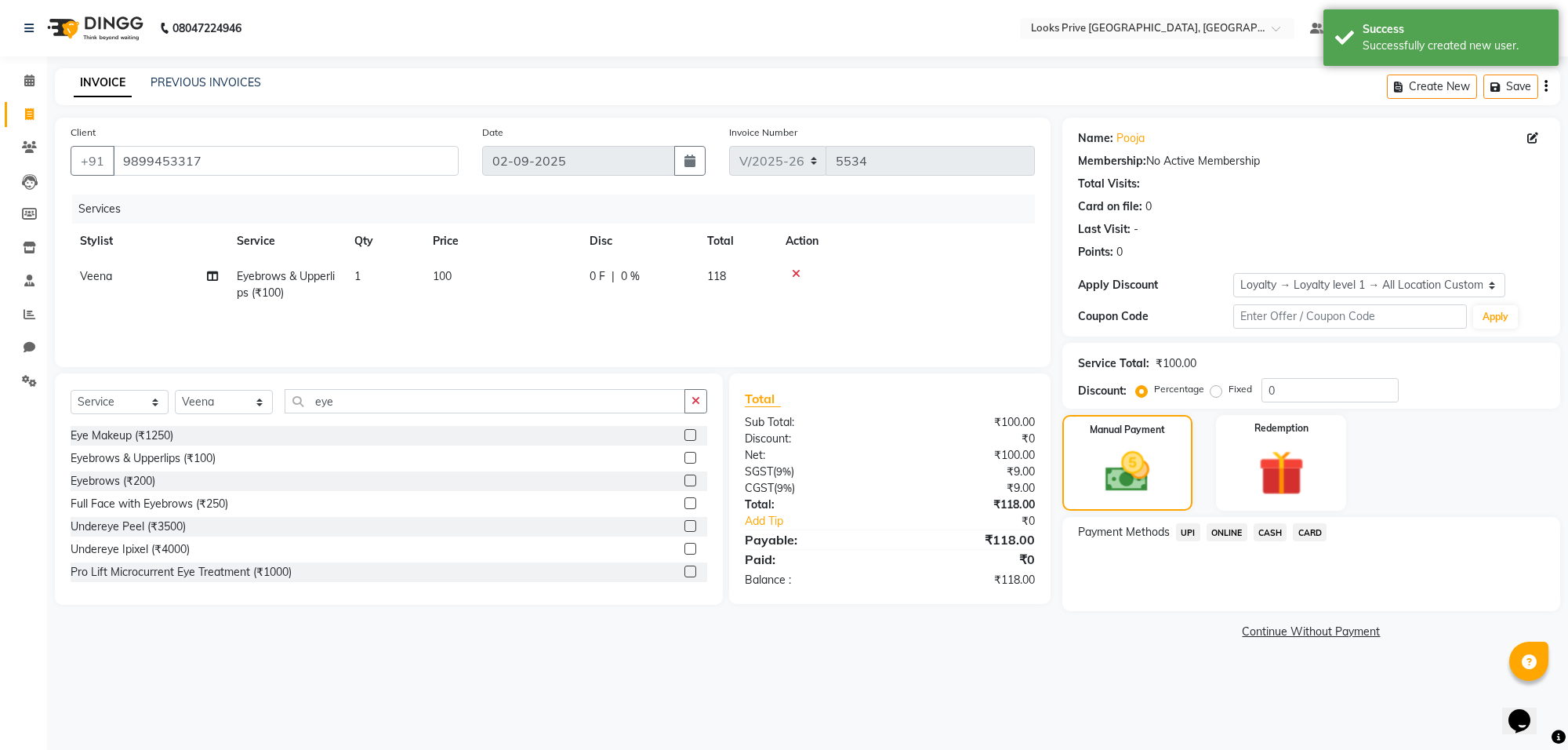
click at [1264, 534] on span "CASH" at bounding box center [1270, 532] width 34 height 18
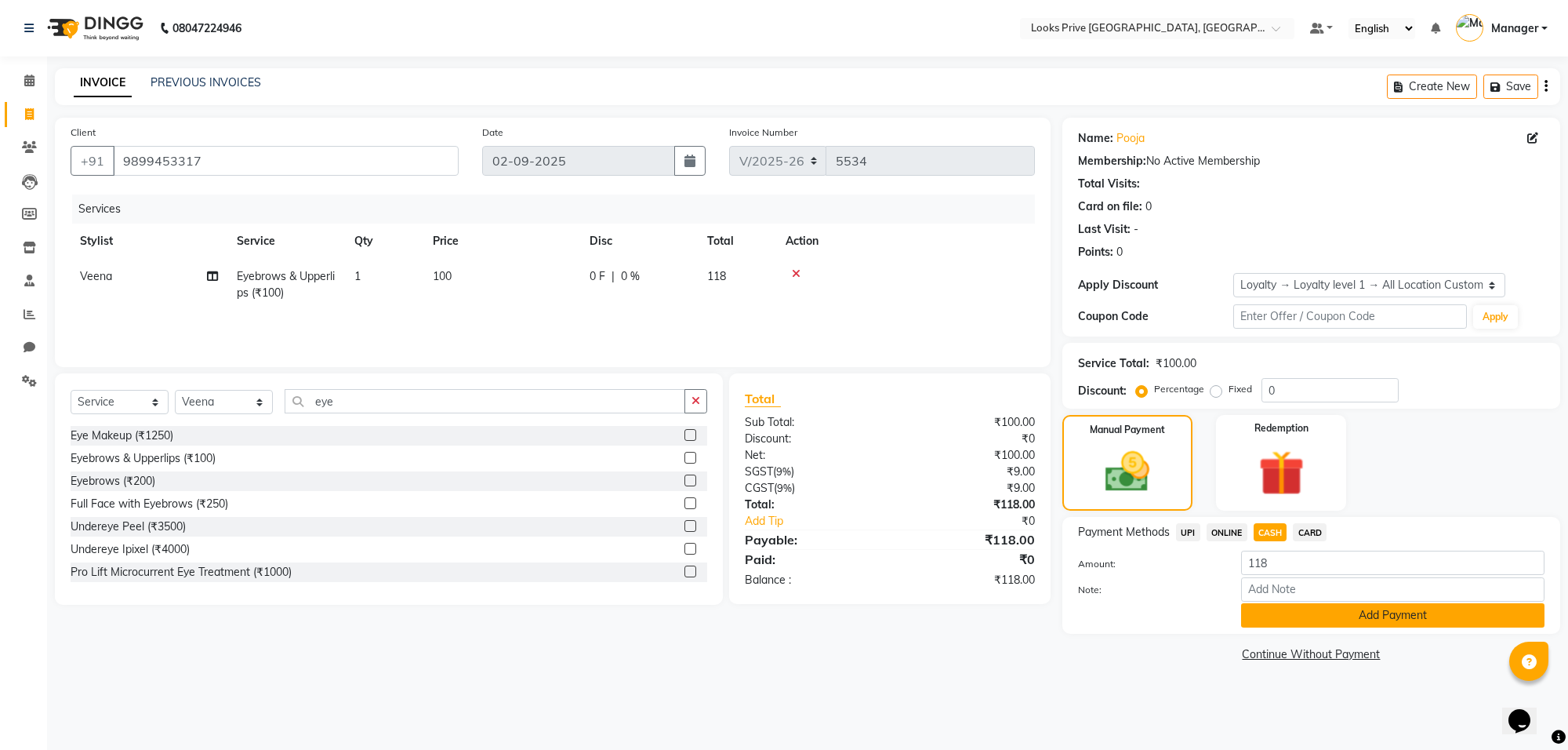
click at [1261, 625] on button "Add Payment" at bounding box center [1392, 615] width 303 height 24
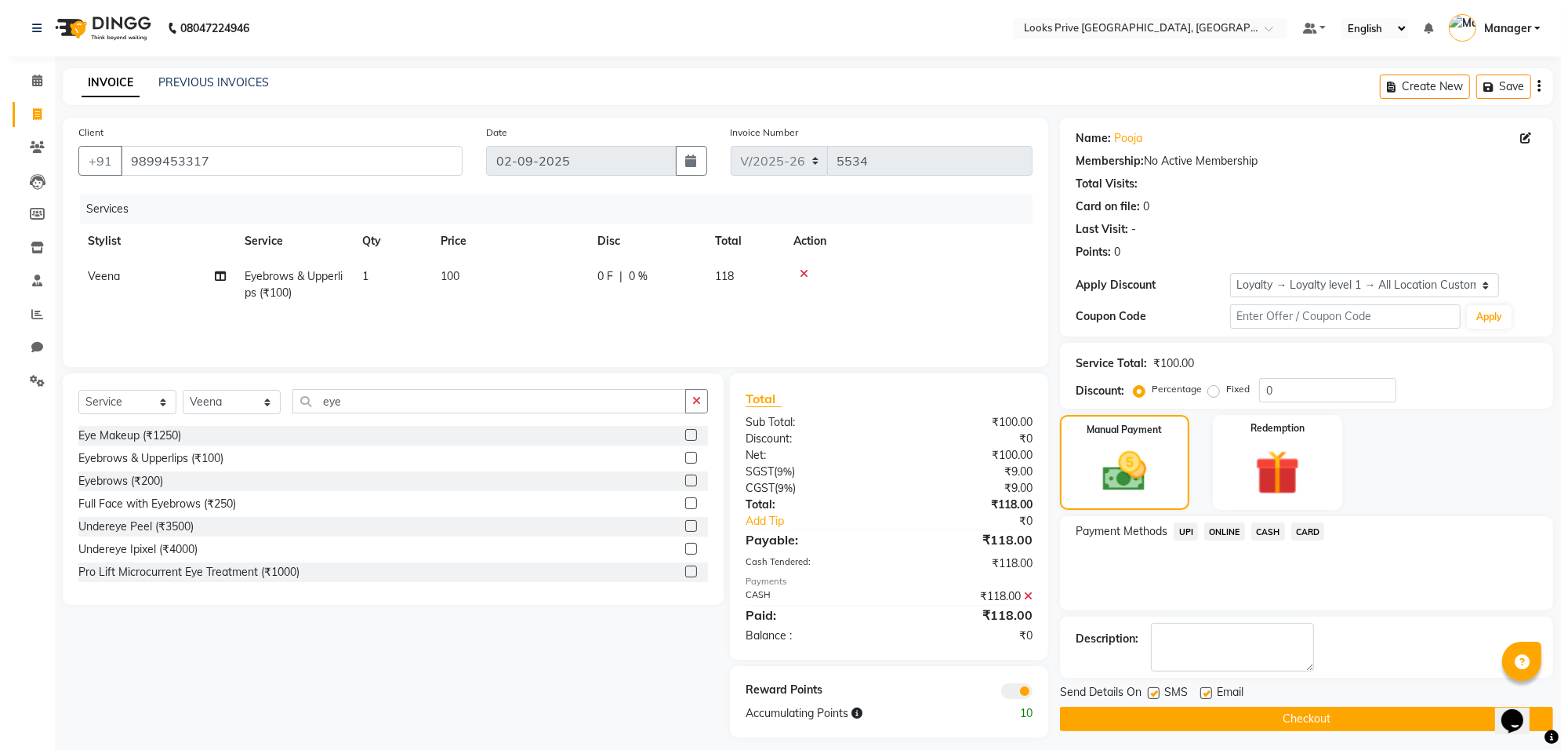
scroll to position [9, 0]
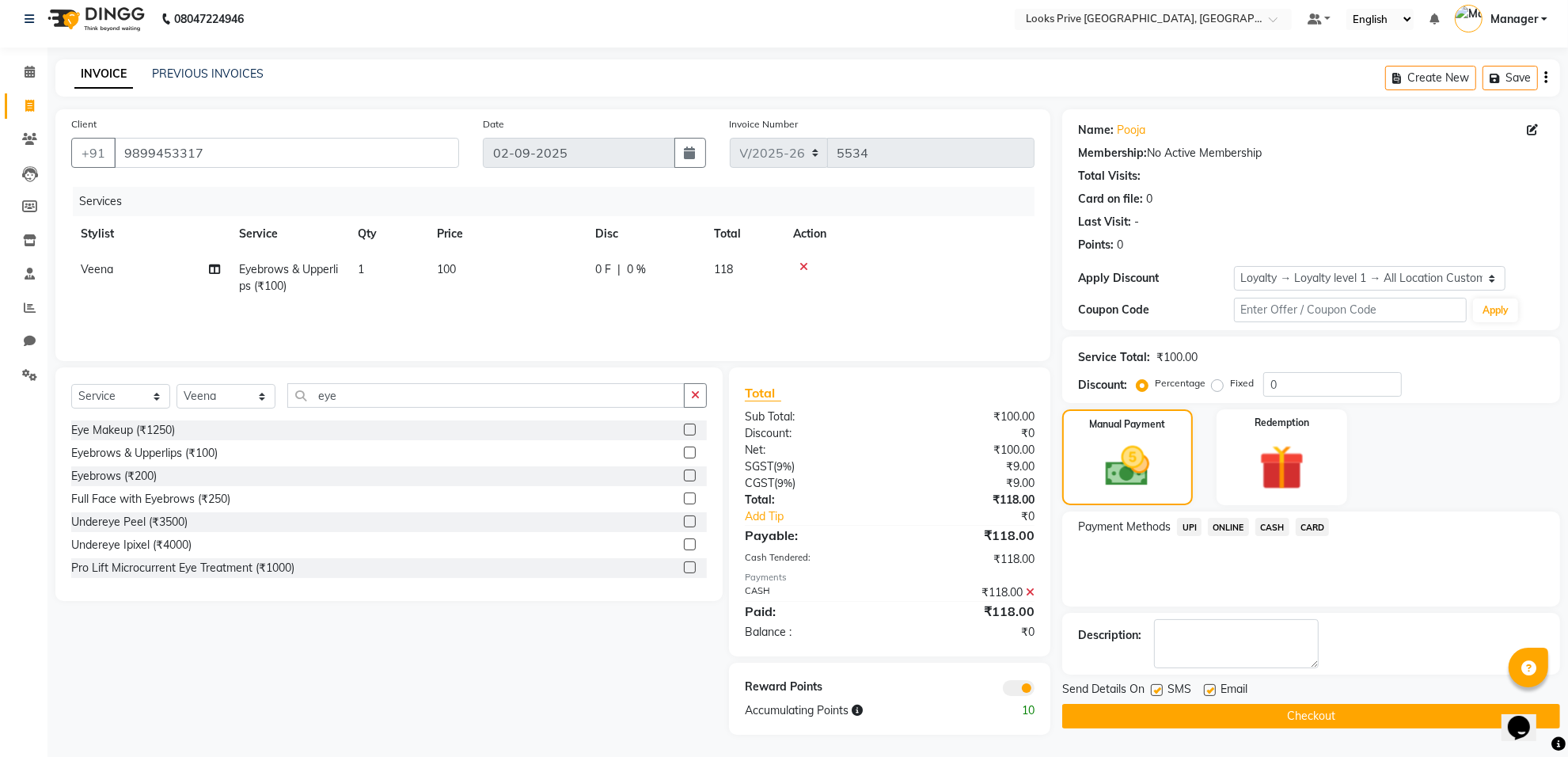
click at [1015, 682] on span at bounding box center [1019, 687] width 32 height 16
click at [1034, 690] on input "checkbox" at bounding box center [1034, 690] width 0 height 0
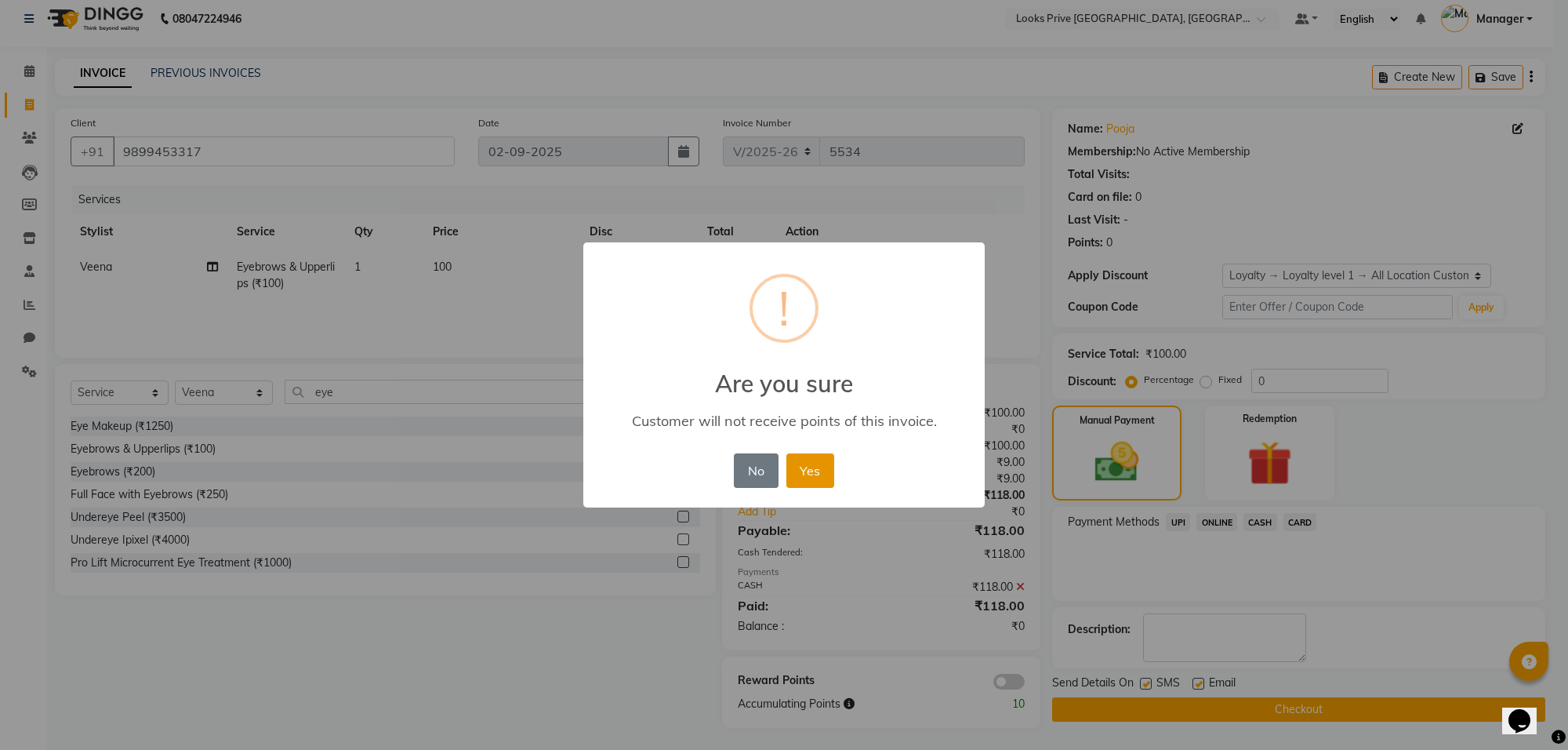
click at [820, 465] on button "Yes" at bounding box center [810, 470] width 48 height 34
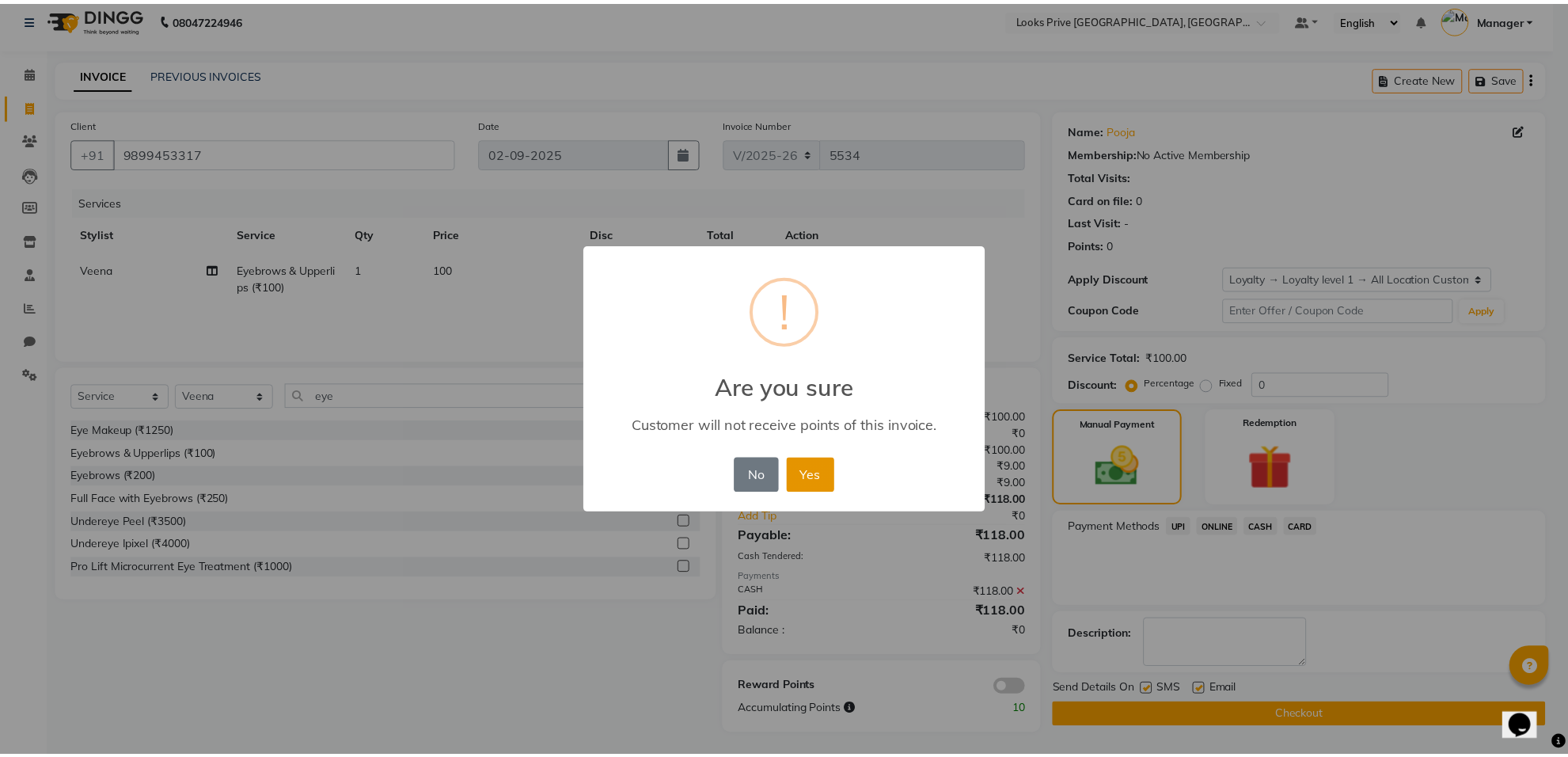
scroll to position [6, 0]
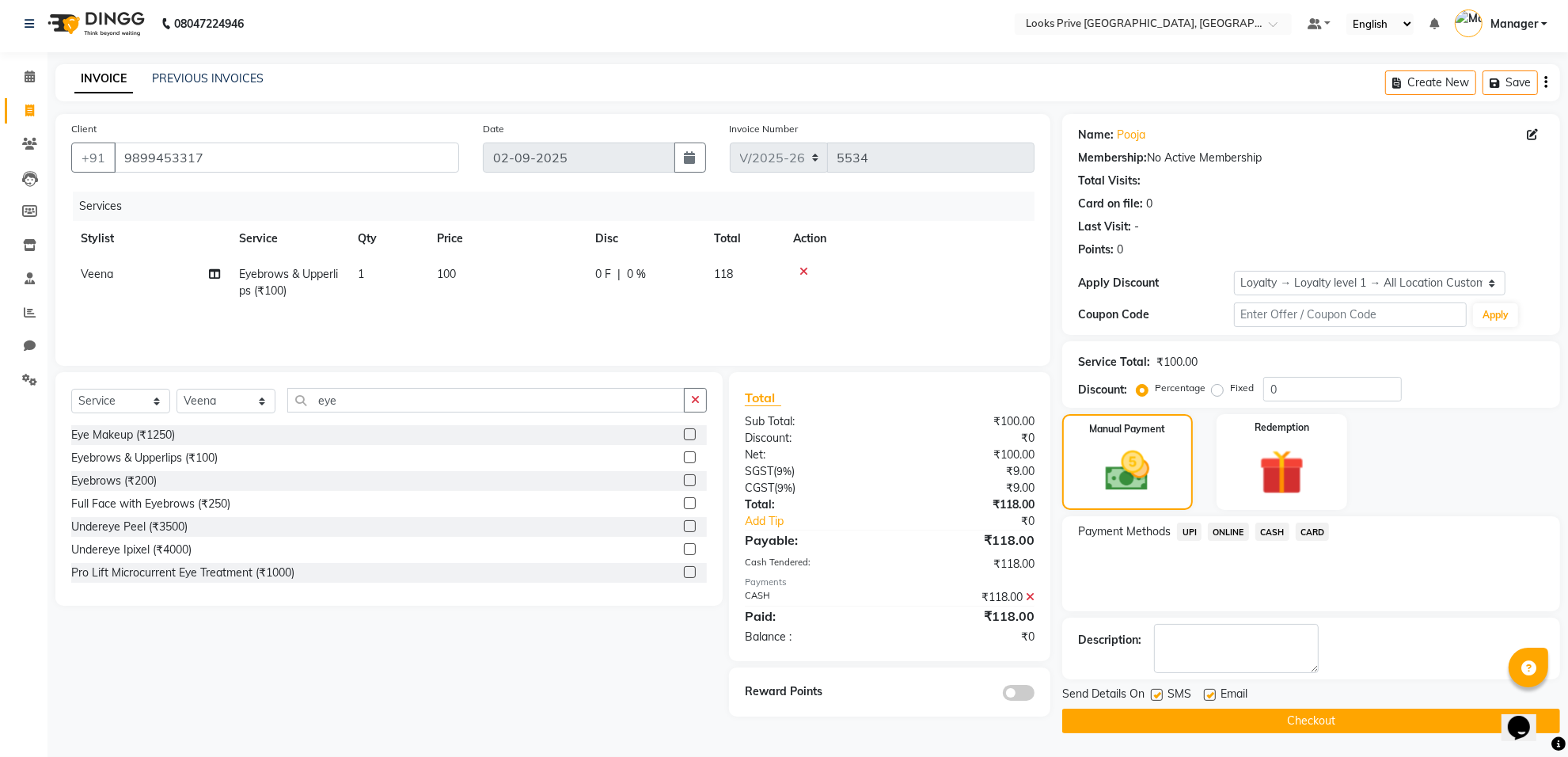
click at [1208, 695] on label at bounding box center [1210, 694] width 12 height 12
click at [1208, 695] on input "checkbox" at bounding box center [1209, 695] width 10 height 10
checkbox input "false"
click at [1210, 719] on button "Checkout" at bounding box center [1311, 721] width 498 height 24
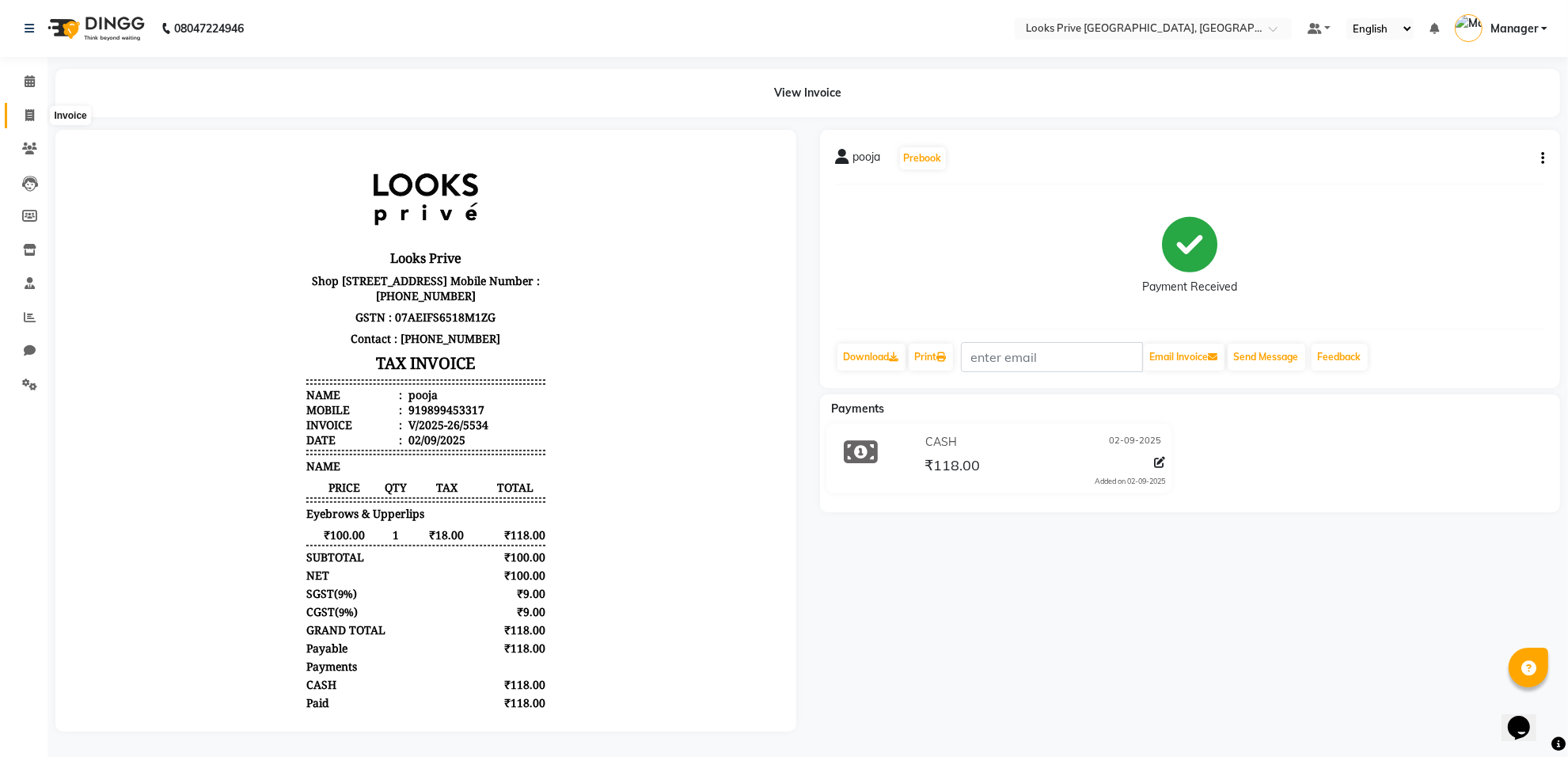
click at [25, 115] on icon at bounding box center [29, 115] width 8 height 12
select select "service"
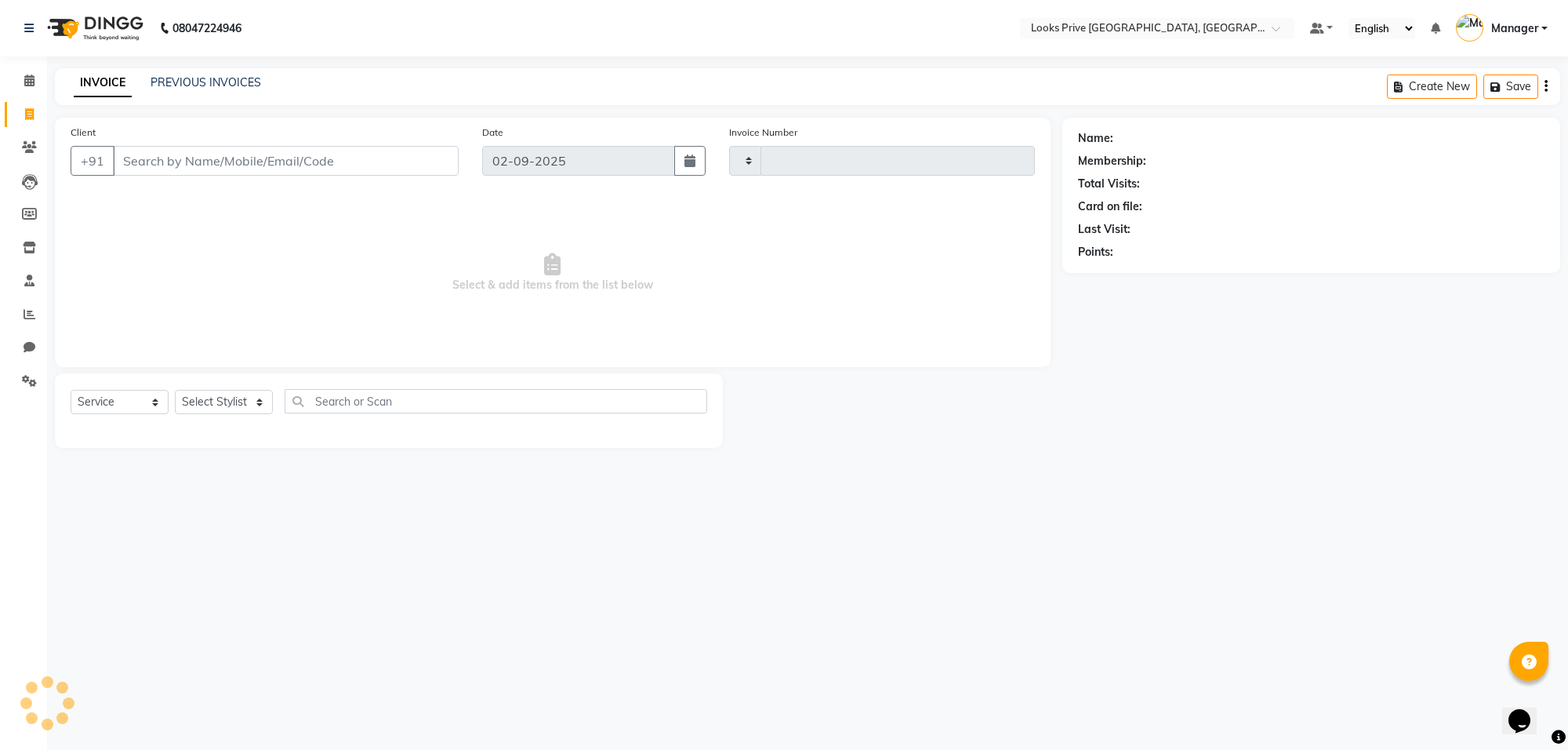
type input "5535"
select select "8127"
click at [164, 158] on input "Client" at bounding box center [285, 161] width 346 height 30
type input "9234628641"
click at [449, 157] on button "Add Client" at bounding box center [419, 161] width 81 height 30
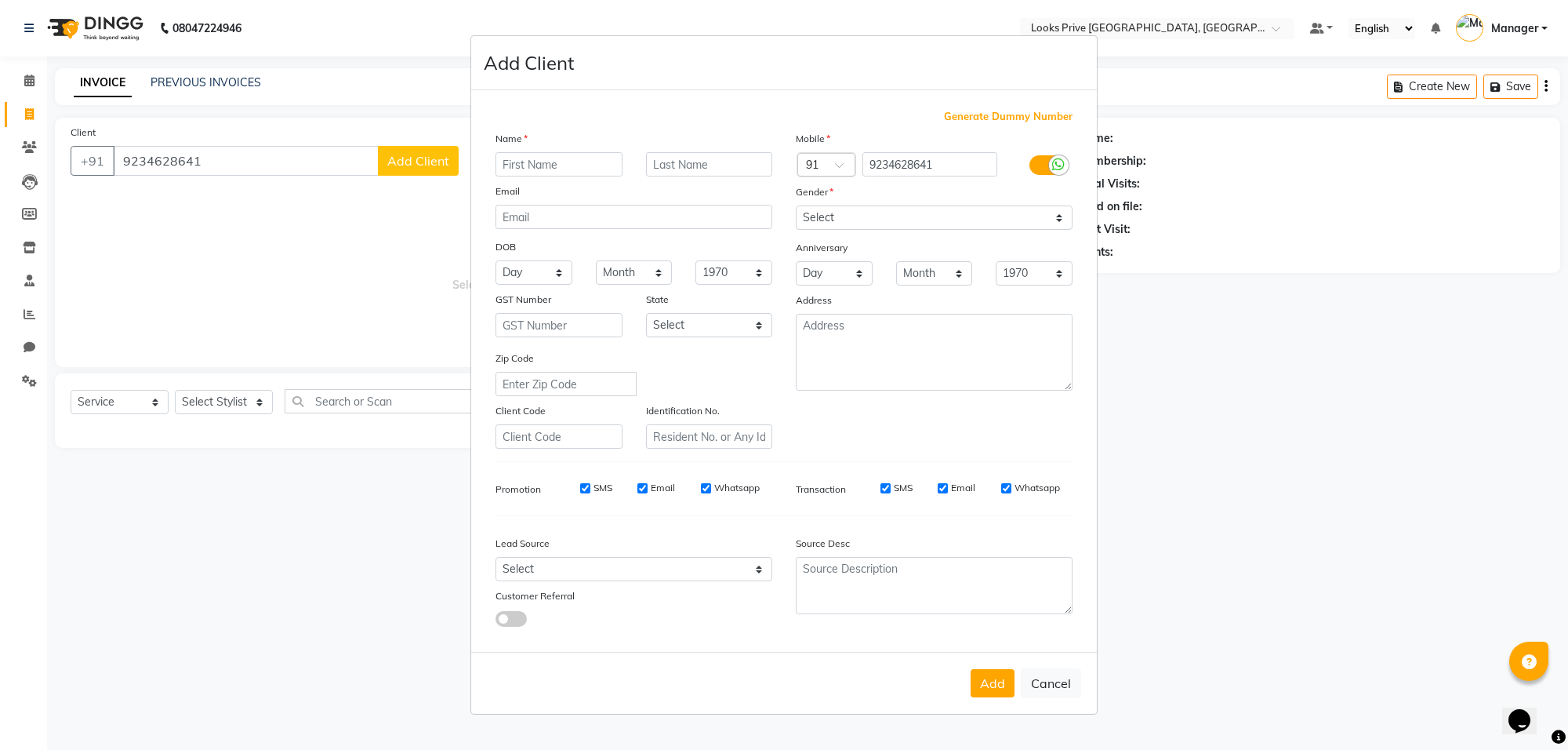
click at [594, 161] on input "text" at bounding box center [559, 164] width 127 height 24
type input "riya"
click at [686, 155] on input "text" at bounding box center [709, 164] width 127 height 24
type input "gupta"
drag, startPoint x: 853, startPoint y: 221, endPoint x: 853, endPoint y: 232, distance: 11.0
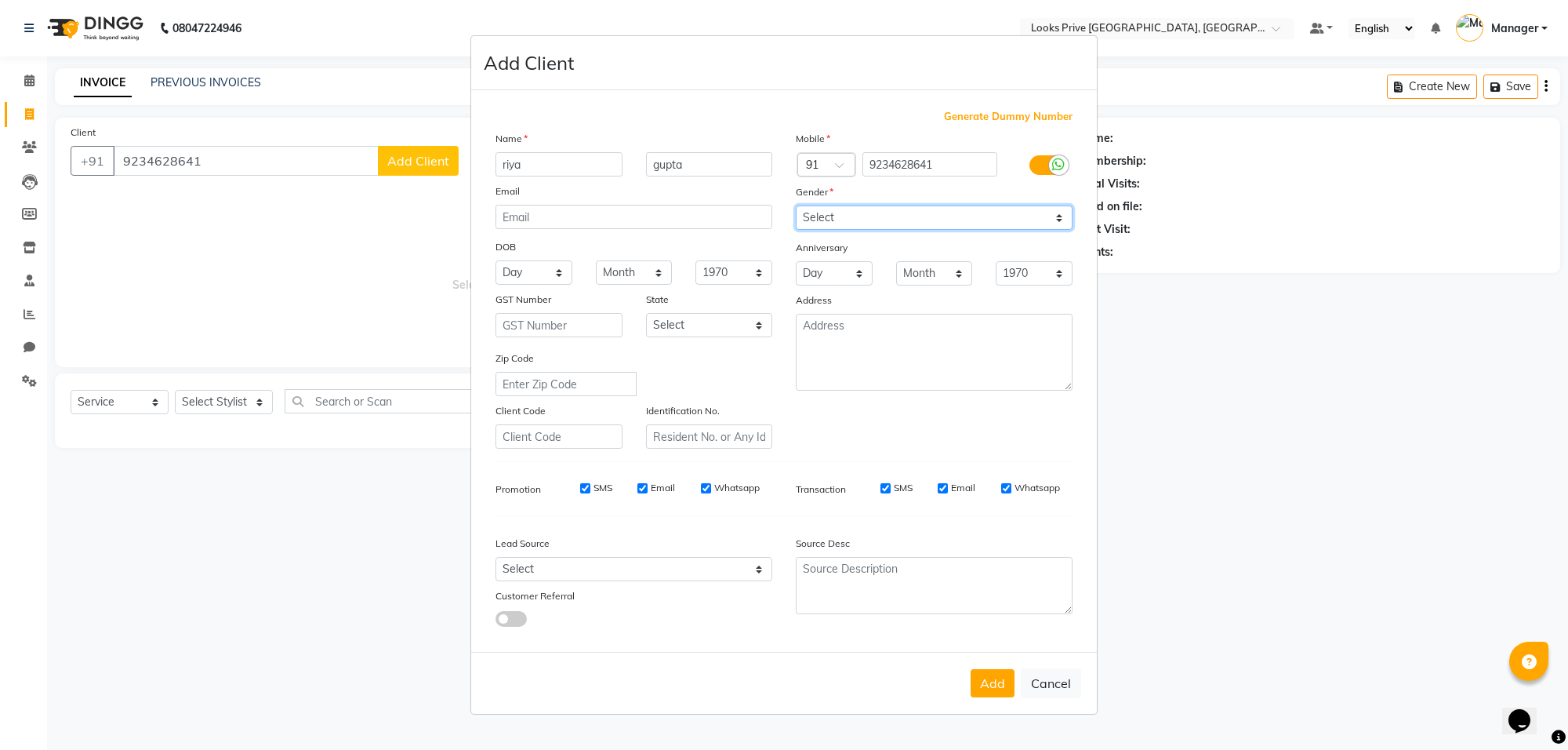
click at [853, 221] on select "Select Male Female Other Prefer Not To Say" at bounding box center [934, 218] width 277 height 24
select select "female"
click at [796, 207] on select "Select Male Female Other Prefer Not To Say" at bounding box center [934, 218] width 277 height 24
click at [992, 673] on button "Add" at bounding box center [992, 683] width 44 height 29
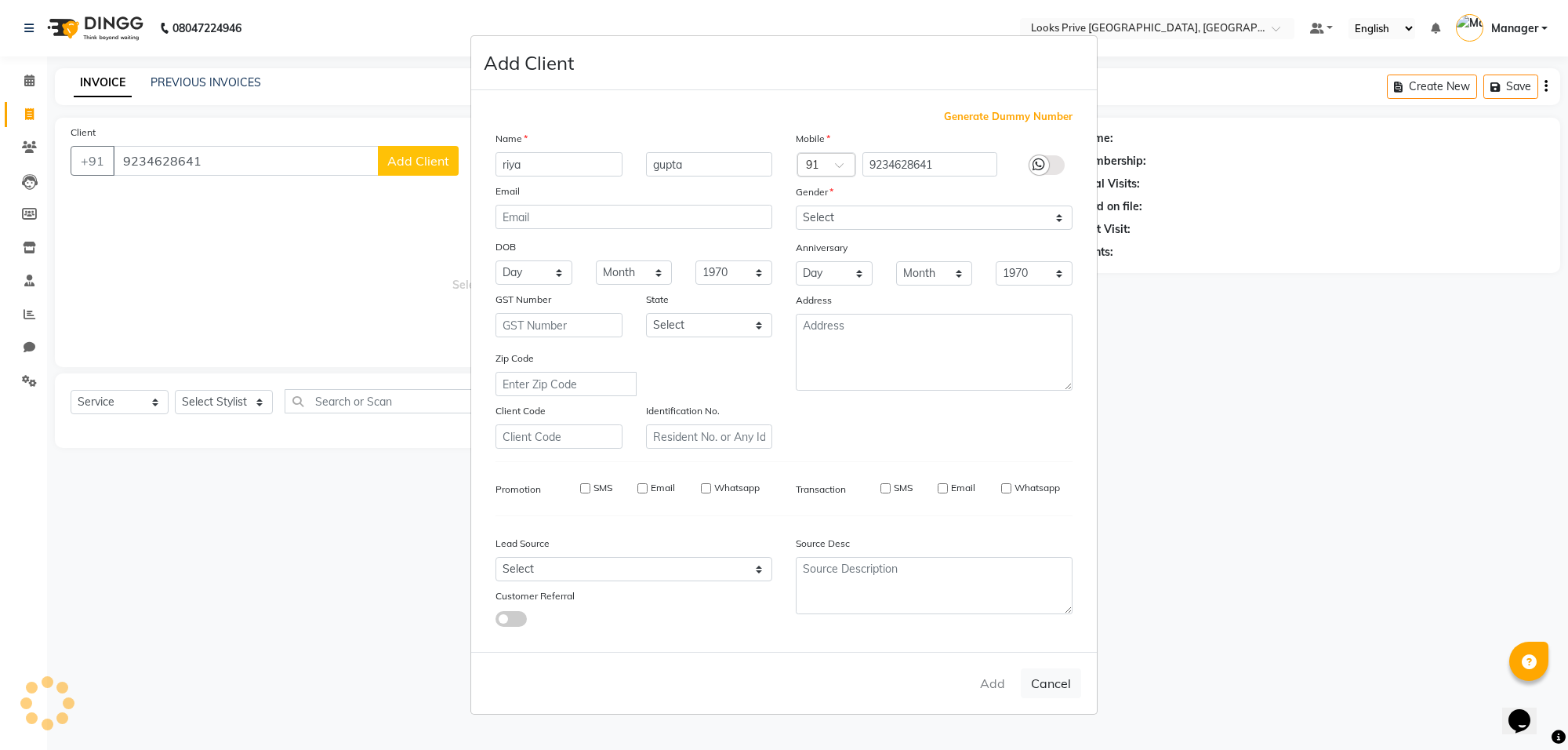
select select
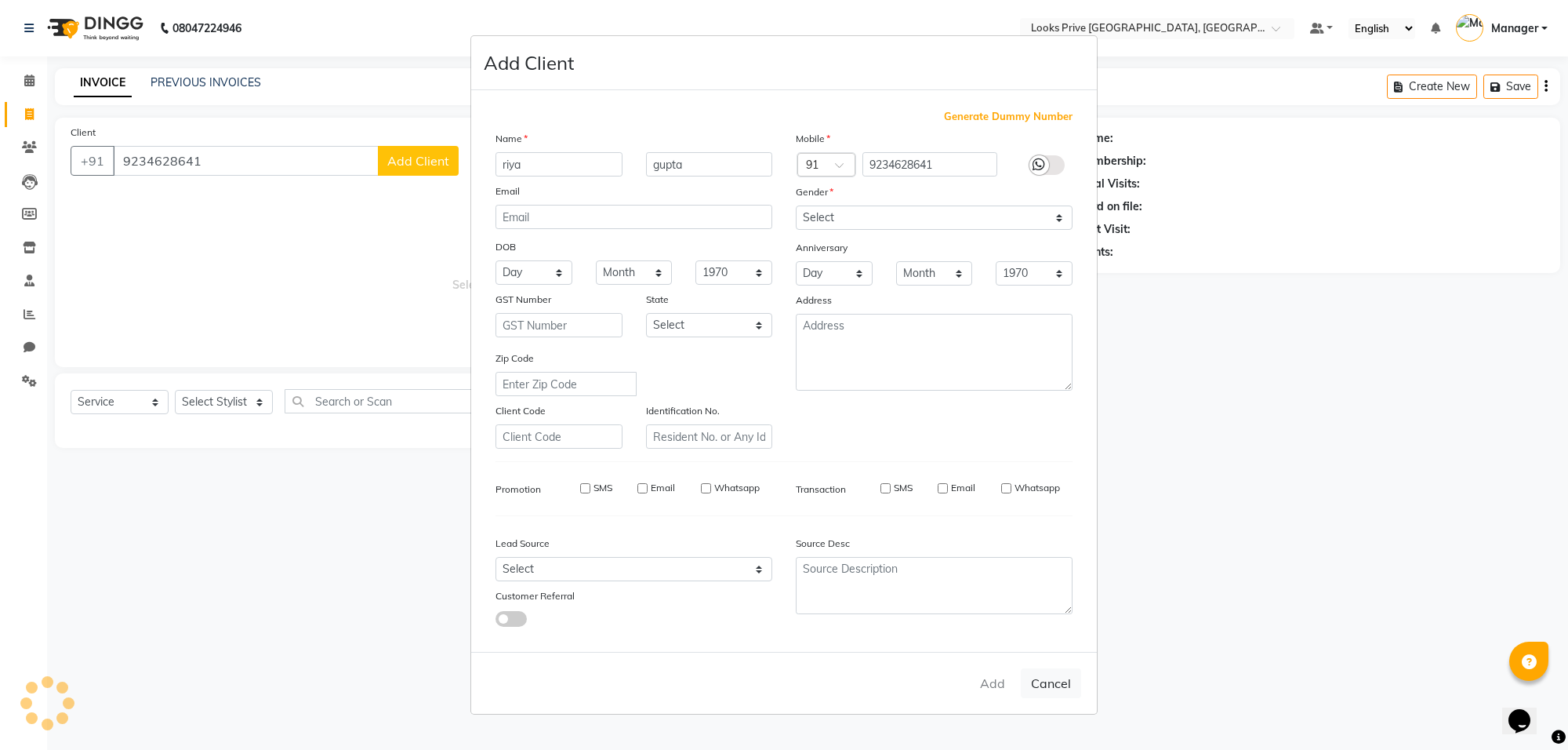
select select
checkbox input "false"
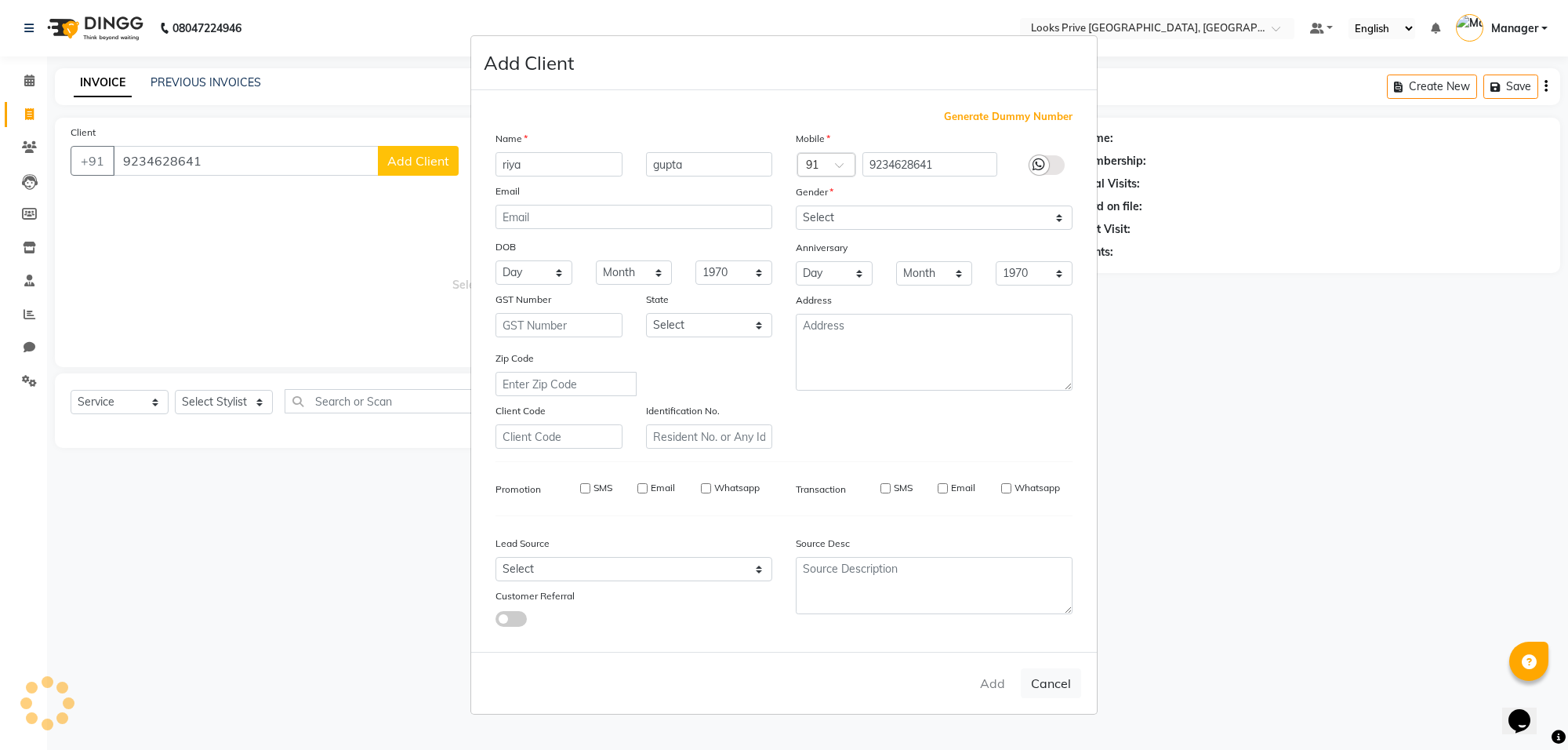
checkbox input "false"
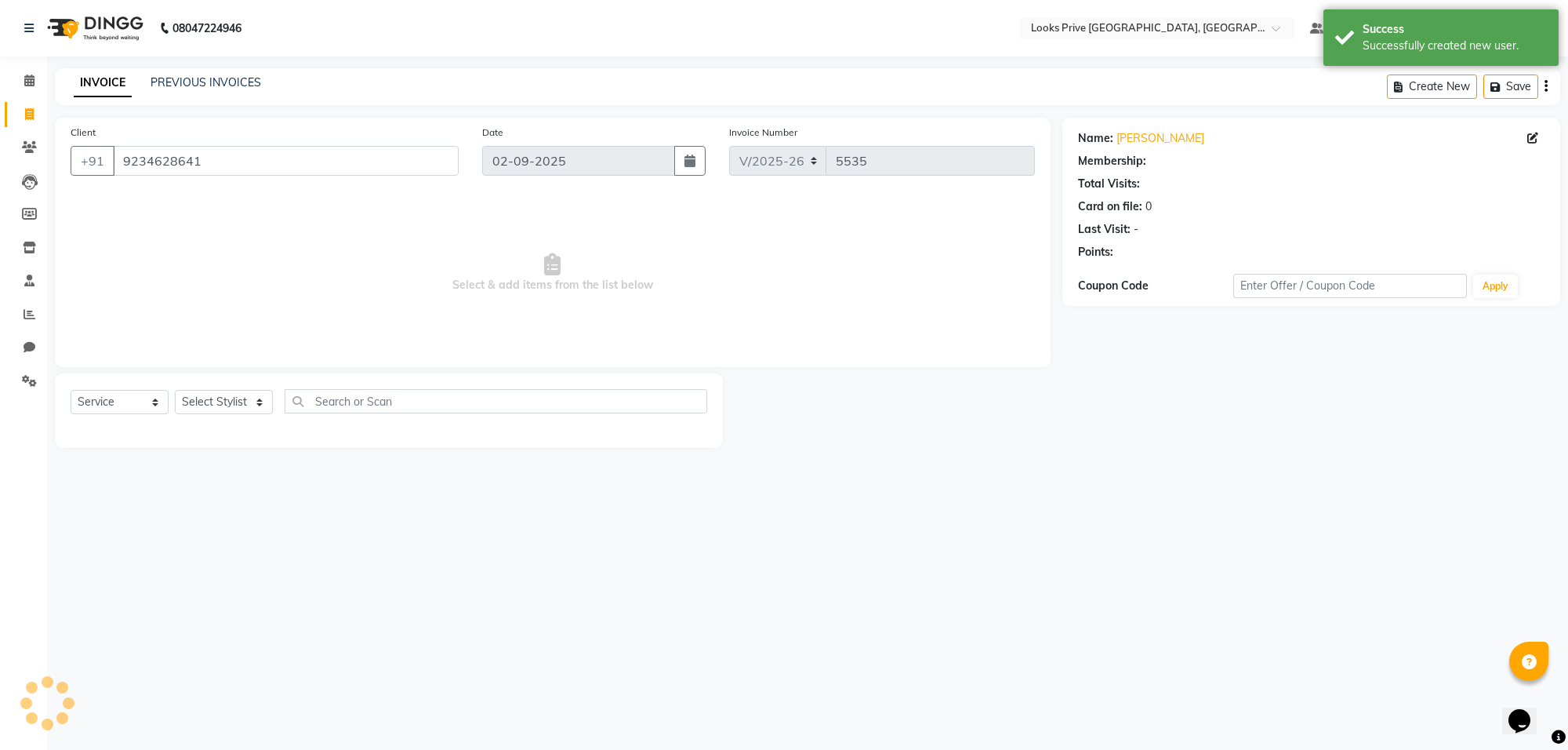
select select "1: Object"
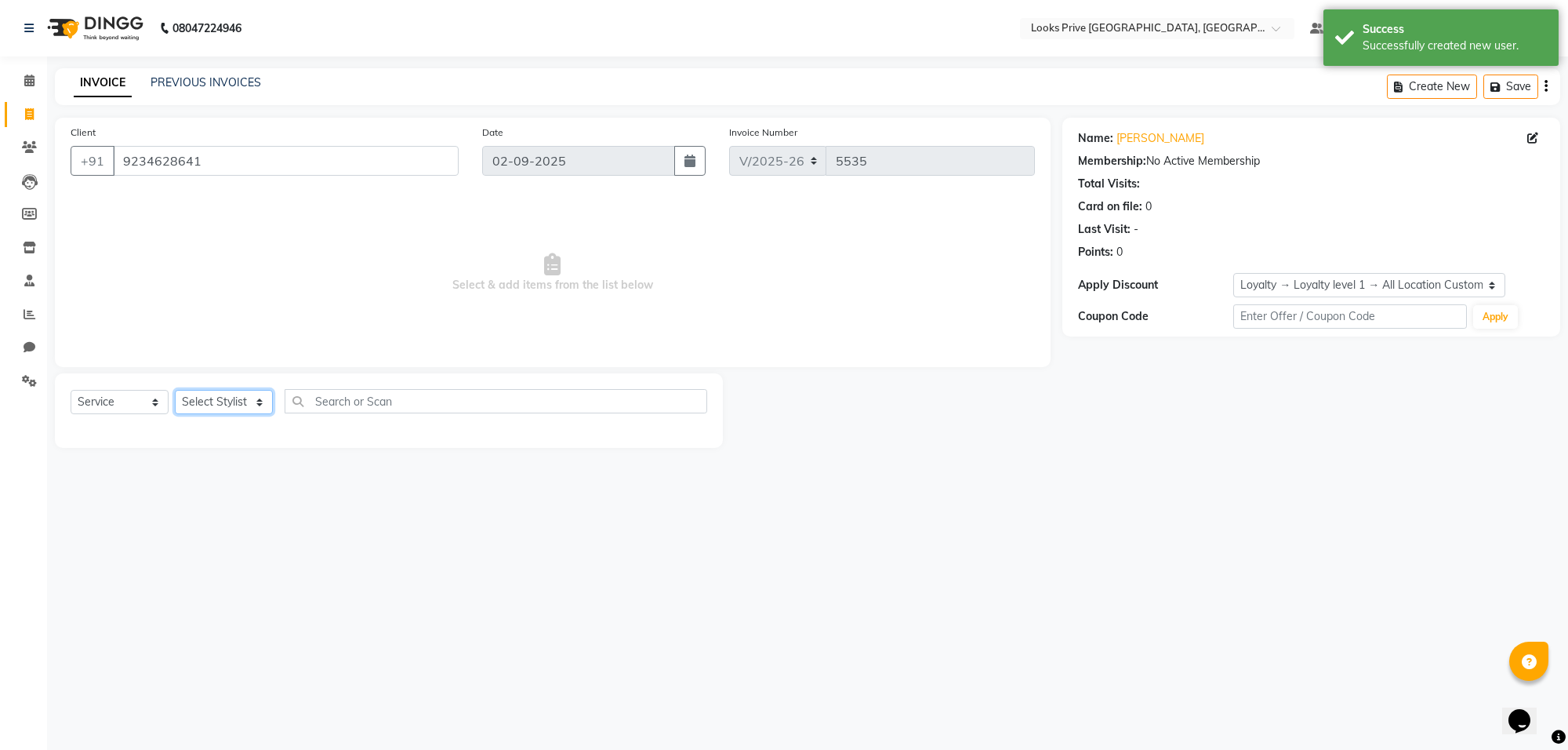
click at [218, 396] on select "Select Stylist [PERSON_NAME] Counter_Sales Deepak_Asst Govind_Pdct Karan_Pdct M…" at bounding box center [224, 401] width 98 height 24
select select "89275"
click at [175, 389] on select "Select Stylist [PERSON_NAME] Counter_Sales Deepak_Asst Govind_Pdct Karan_Pdct M…" at bounding box center [224, 401] width 98 height 24
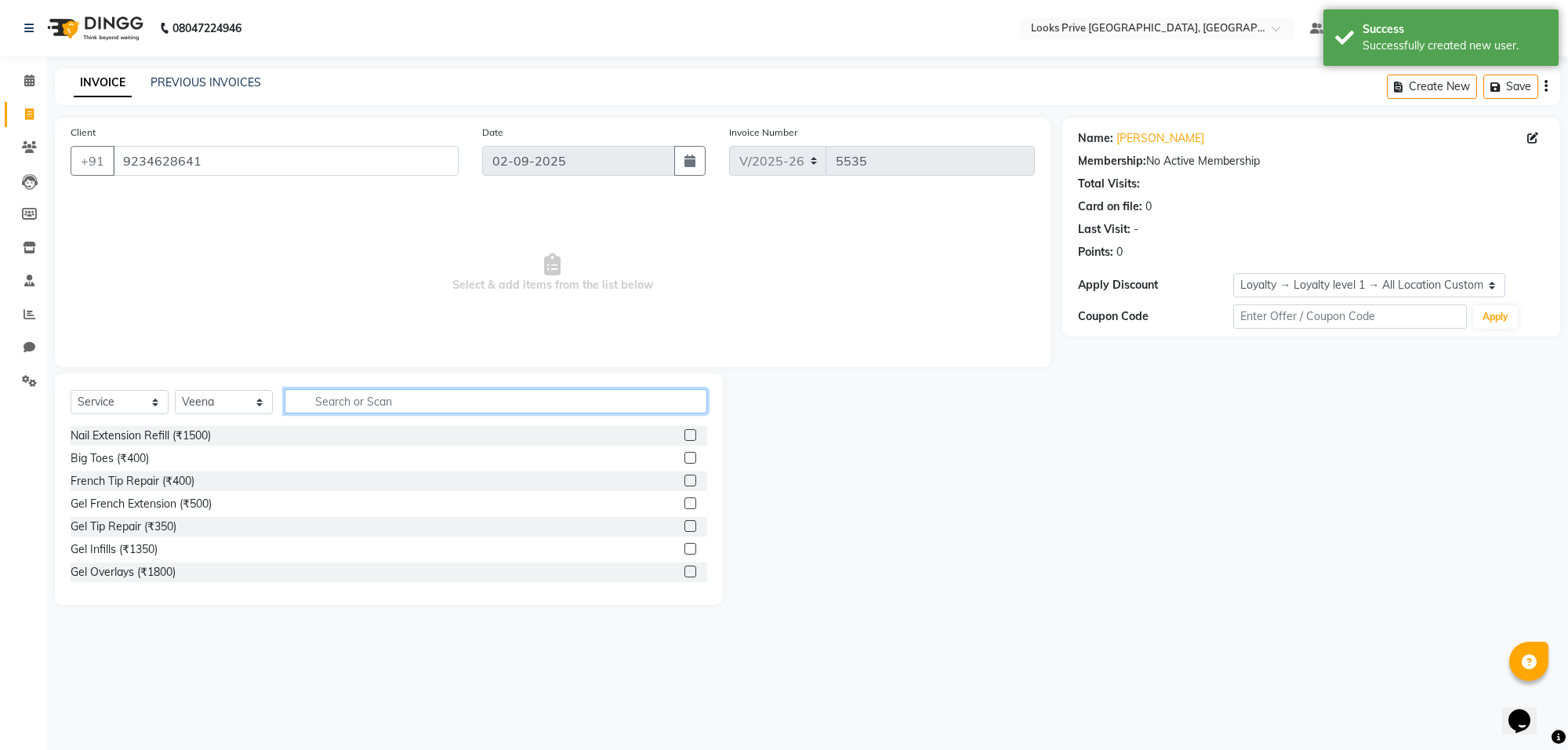
click at [331, 404] on input "text" at bounding box center [496, 401] width 422 height 24
type input "eye"
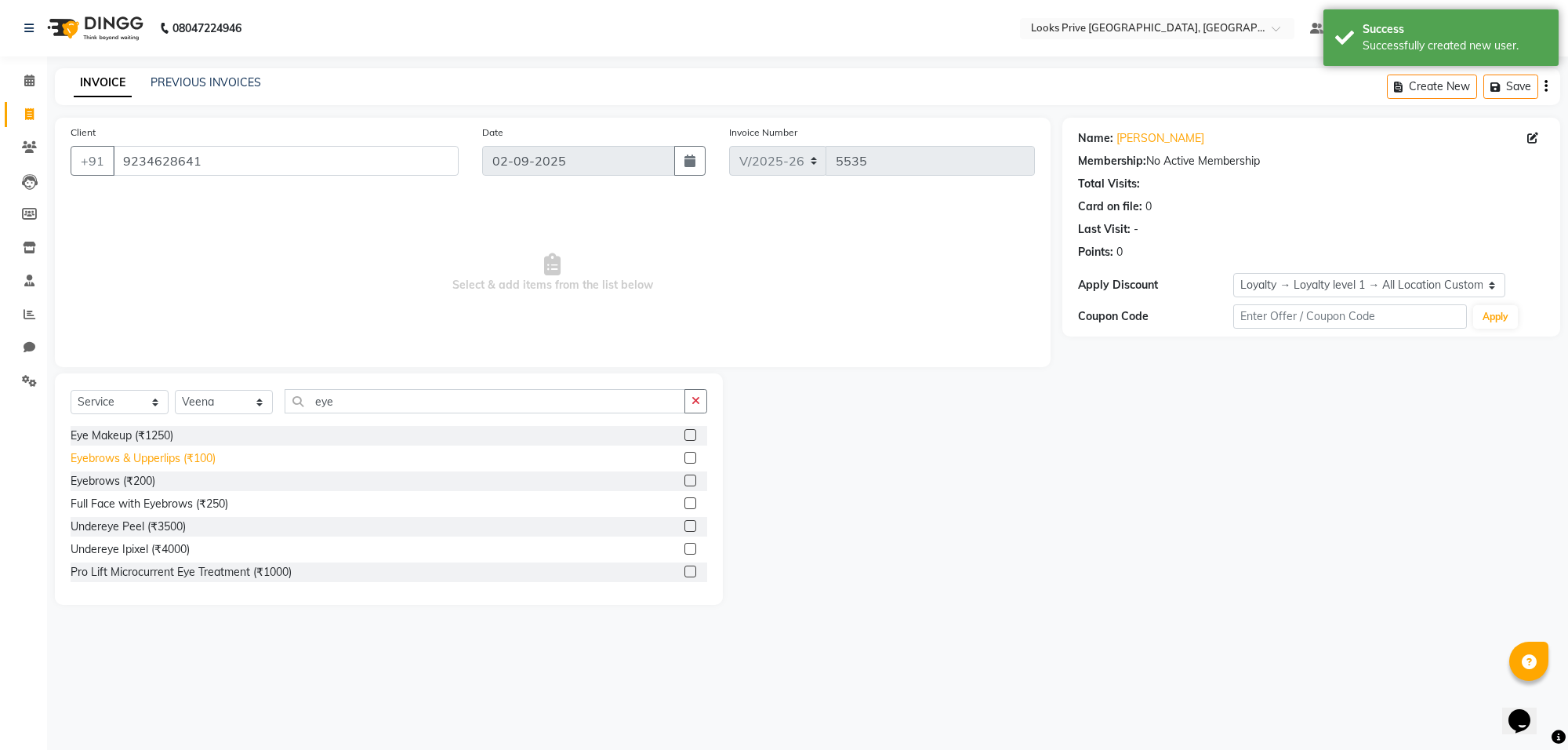
click at [100, 453] on div "Eyebrows & Upperlips (₹100)" at bounding box center [142, 458] width 145 height 17
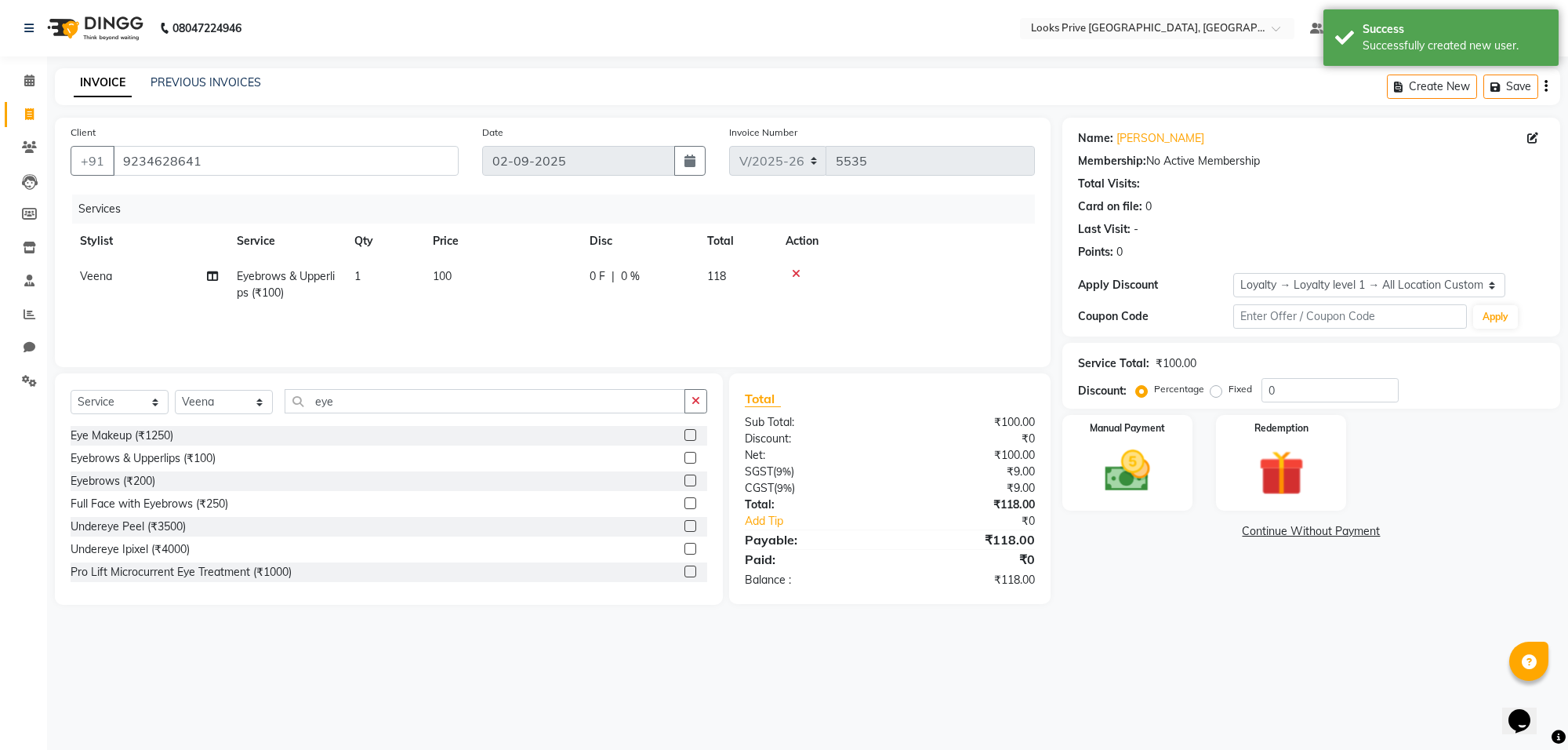
click at [562, 283] on td "100" at bounding box center [502, 284] width 157 height 52
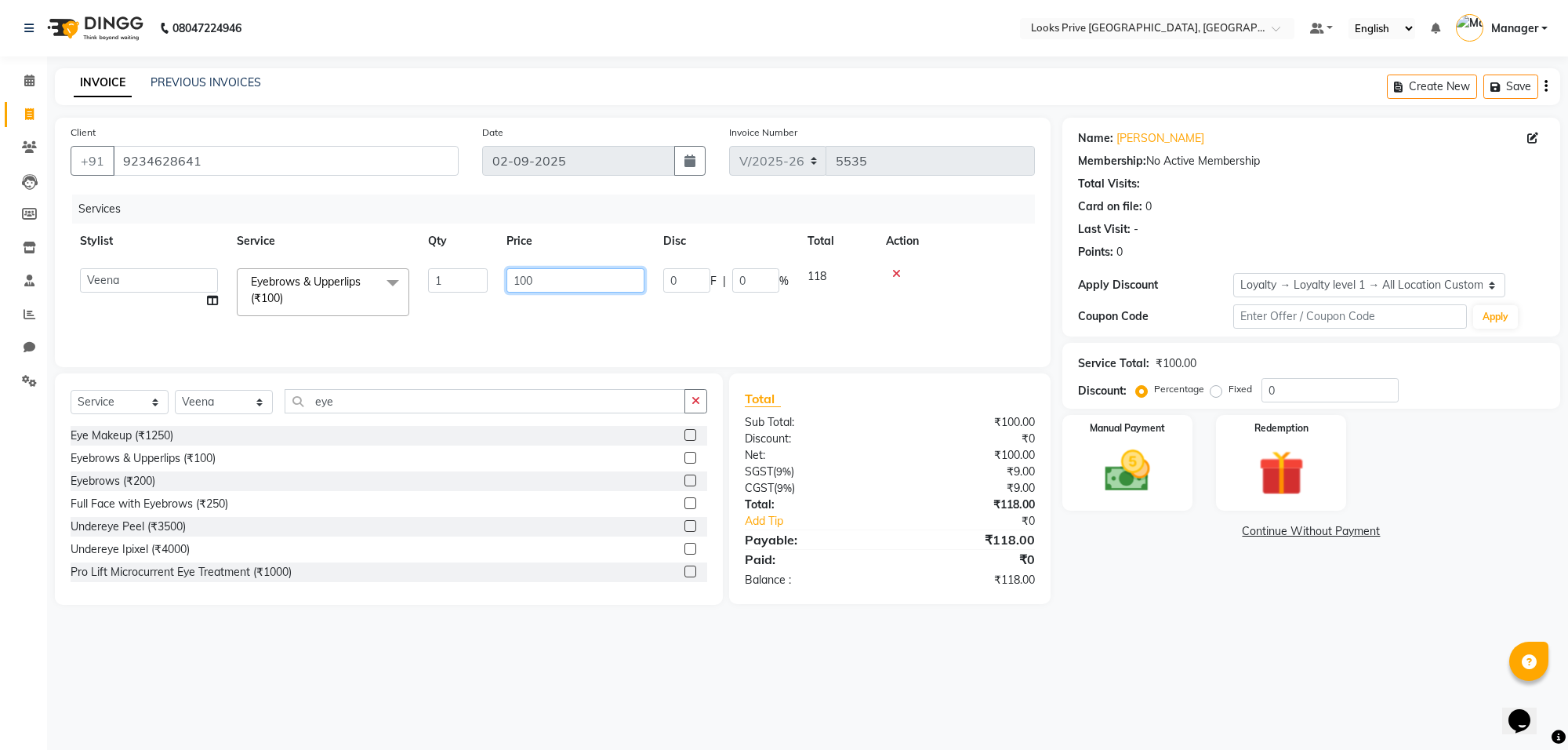
click at [558, 276] on input "100" at bounding box center [576, 280] width 138 height 24
click at [19, 108] on span at bounding box center [30, 115] width 28 height 18
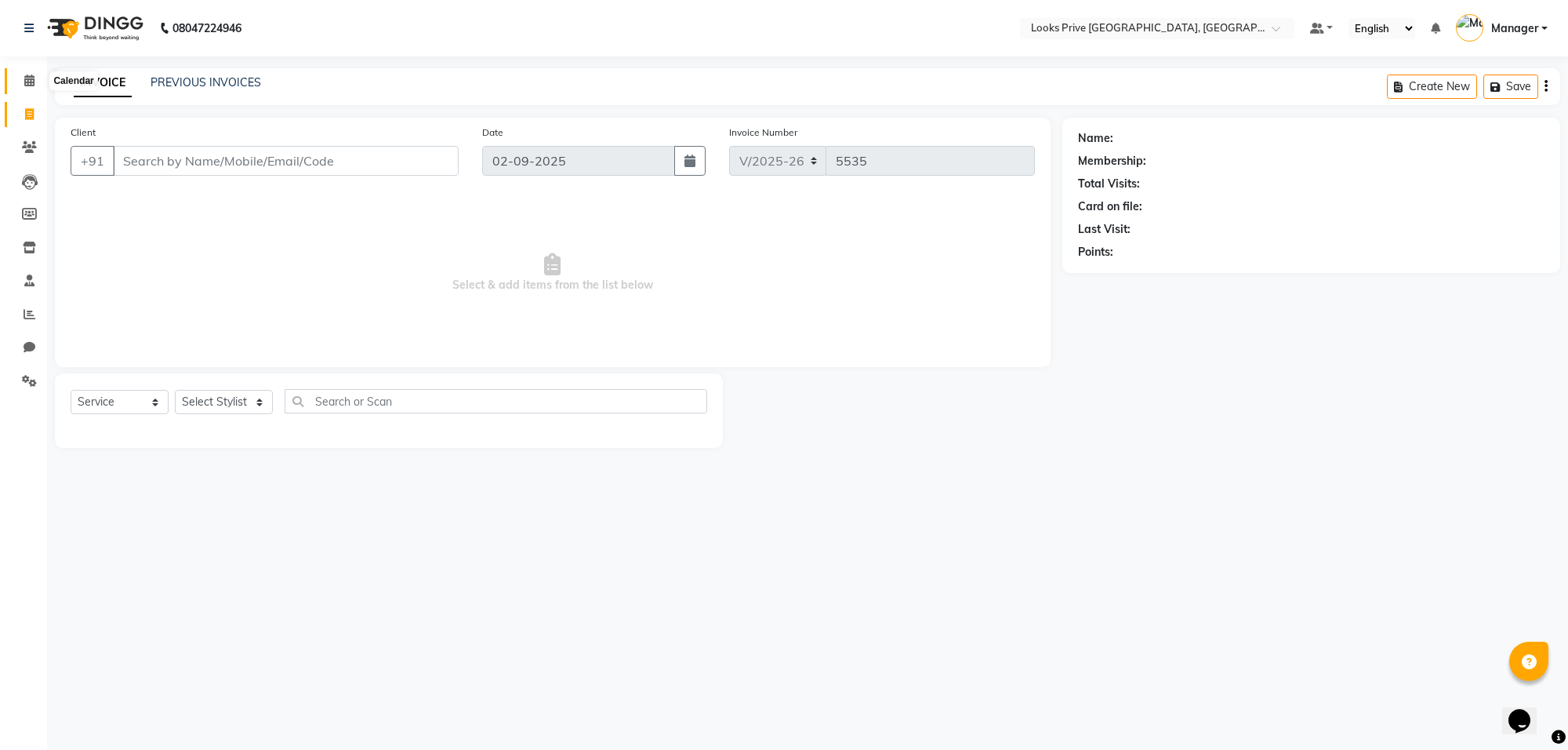
click at [29, 77] on icon at bounding box center [29, 80] width 10 height 12
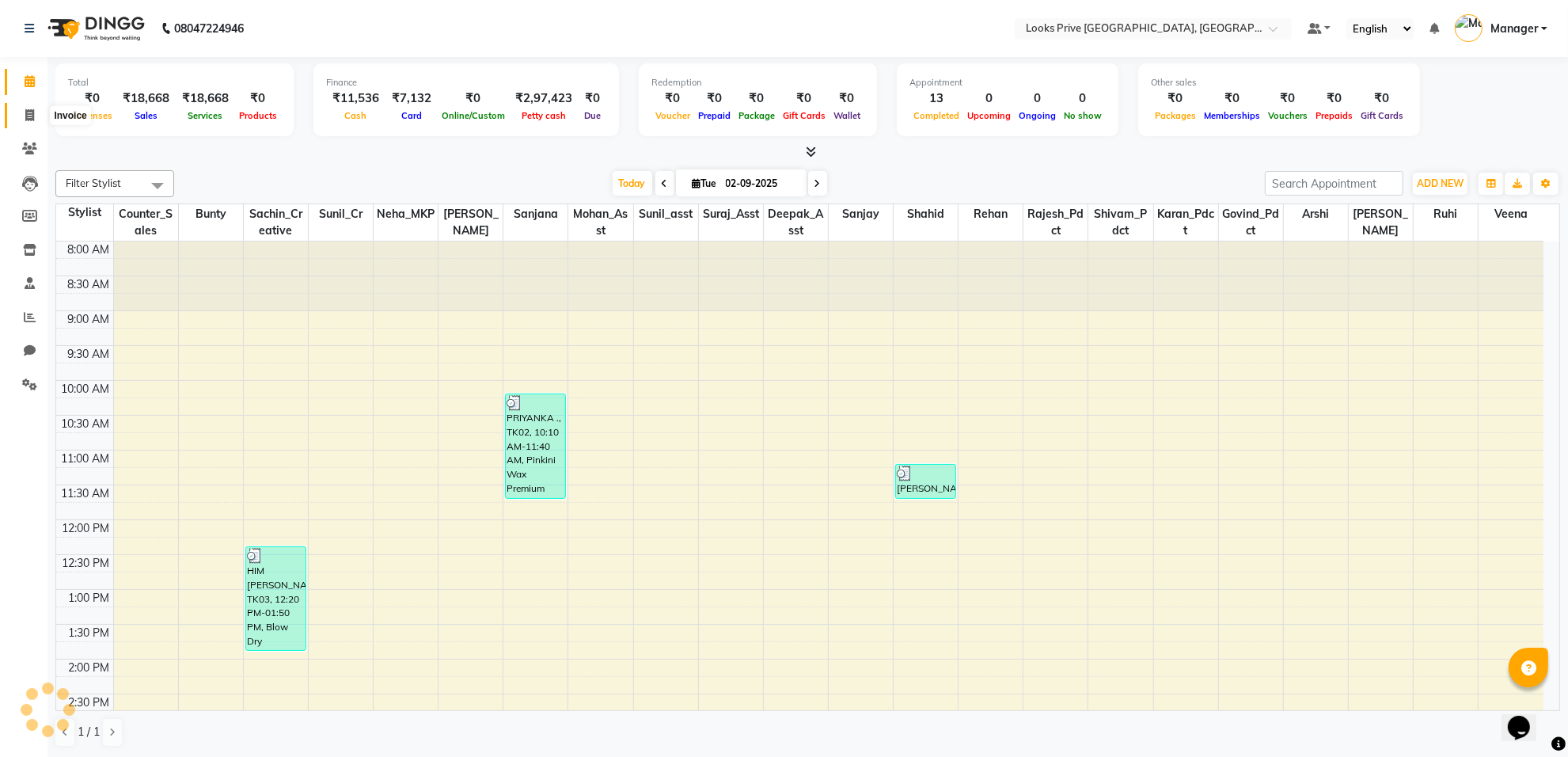
click at [29, 111] on icon at bounding box center [29, 115] width 8 height 12
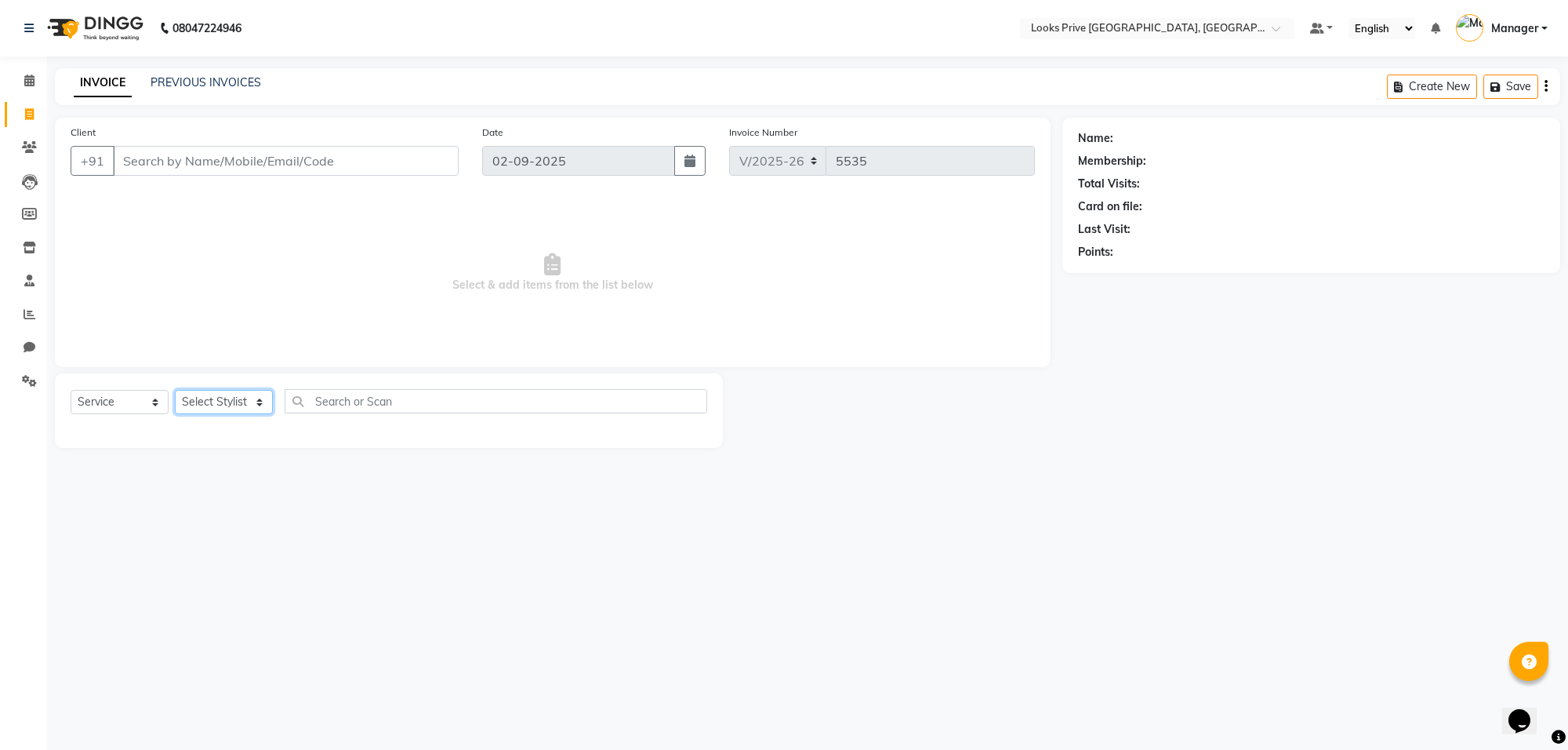
drag, startPoint x: 220, startPoint y: 411, endPoint x: 226, endPoint y: 399, distance: 13.4
click at [220, 411] on select "Select Stylist [PERSON_NAME] Counter_Sales Deepak_Asst Govind_Pdct Karan_Pdct M…" at bounding box center [224, 401] width 98 height 24
click at [175, 389] on select "Select Stylist [PERSON_NAME] Counter_Sales Deepak_Asst Govind_Pdct Karan_Pdct M…" at bounding box center [224, 401] width 98 height 24
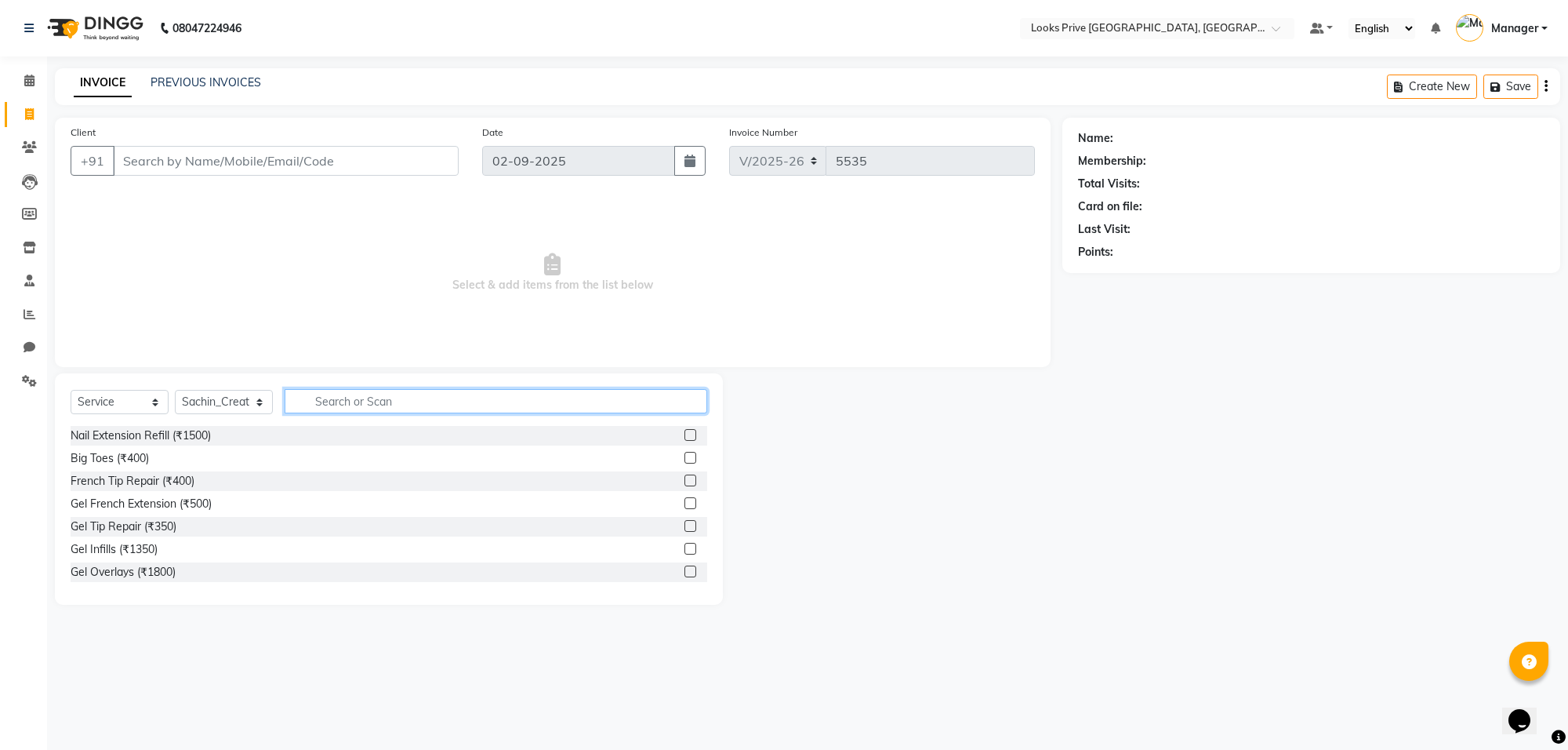
click at [418, 401] on input "text" at bounding box center [496, 401] width 422 height 24
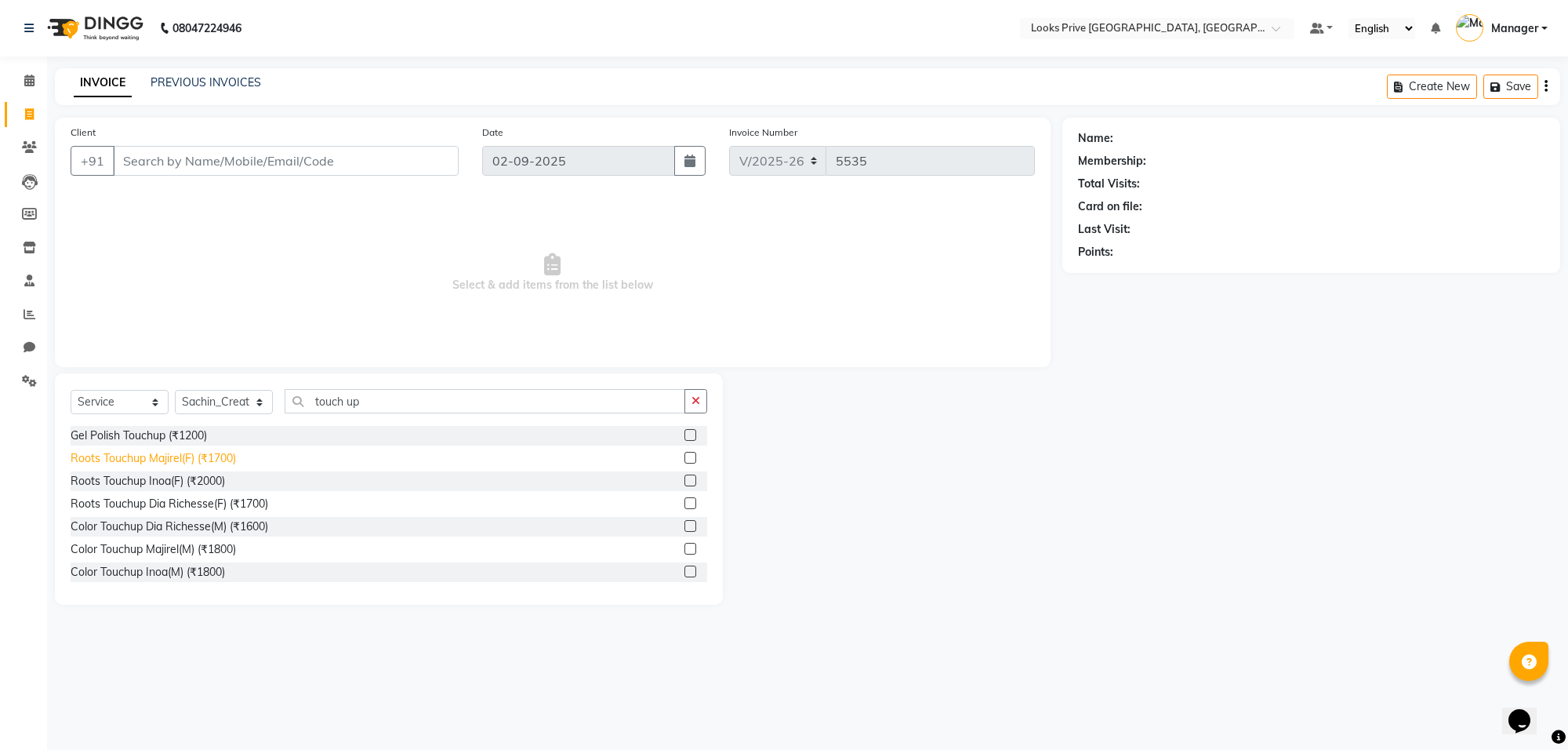
click at [190, 462] on div "Roots Touchup Majirel(F) (₹1700)" at bounding box center [152, 458] width 165 height 17
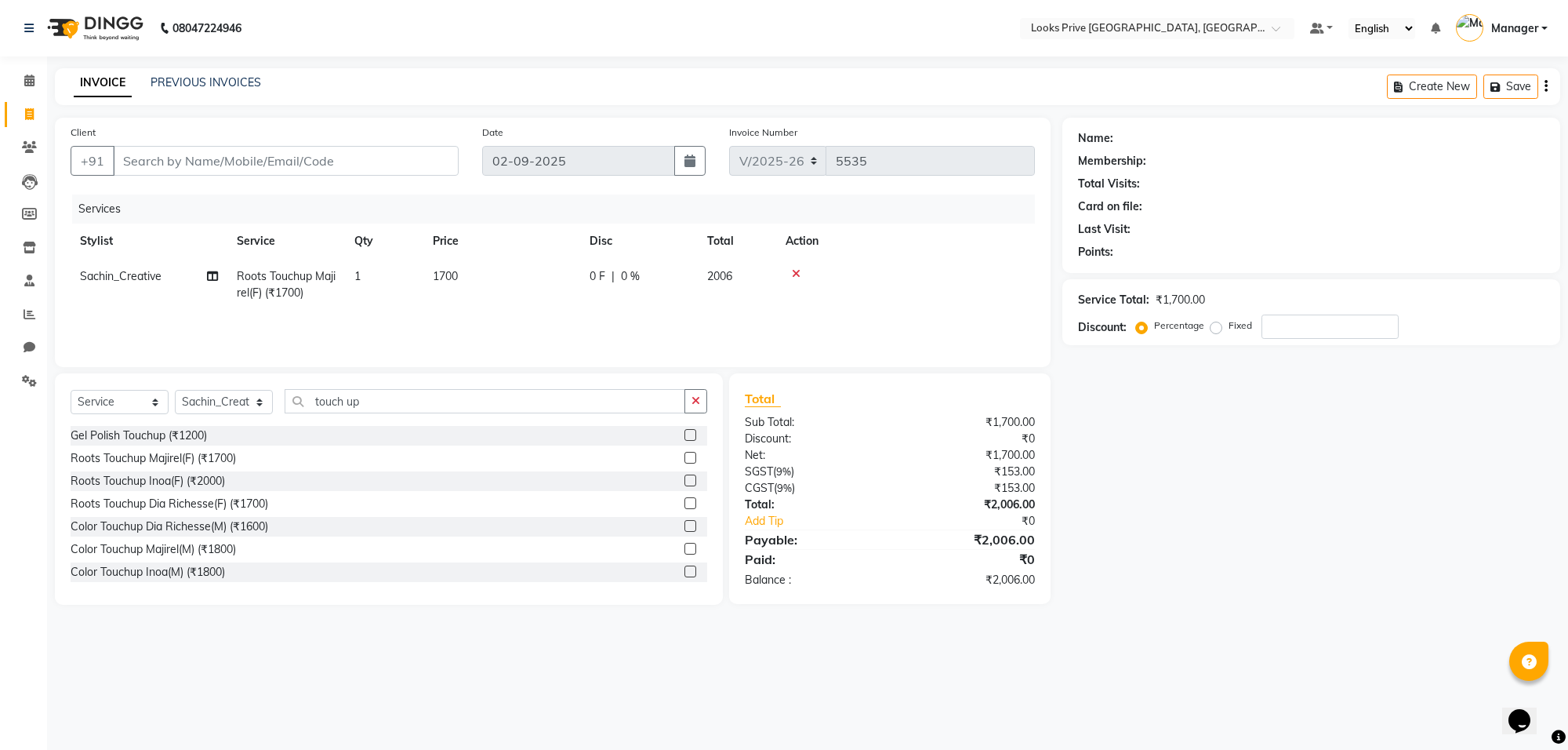
click at [546, 258] on td "1700" at bounding box center [502, 284] width 157 height 52
click at [546, 258] on td "1700" at bounding box center [576, 292] width 157 height 66
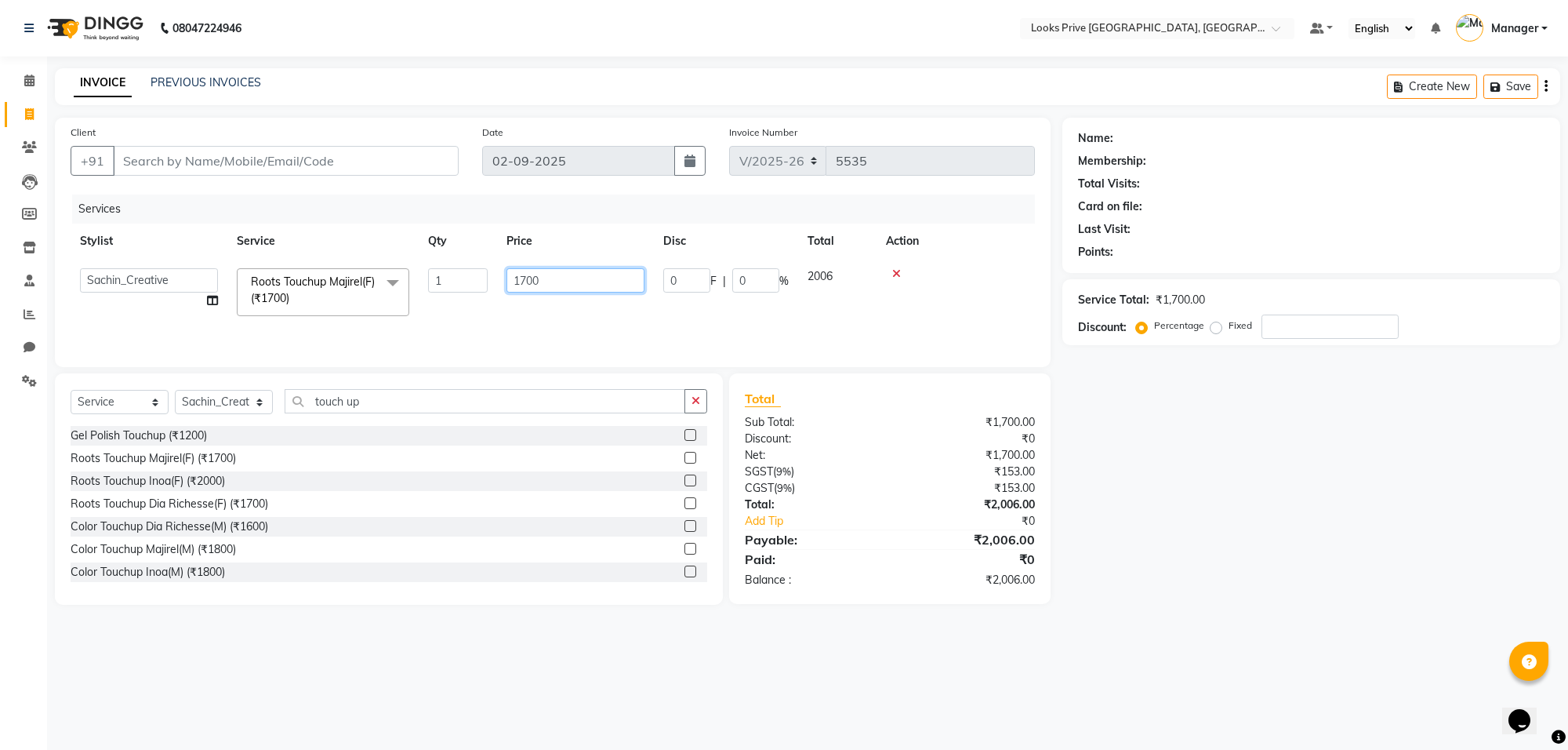
click at [551, 272] on input "1700" at bounding box center [576, 280] width 138 height 24
click at [171, 149] on input "Client" at bounding box center [285, 161] width 346 height 30
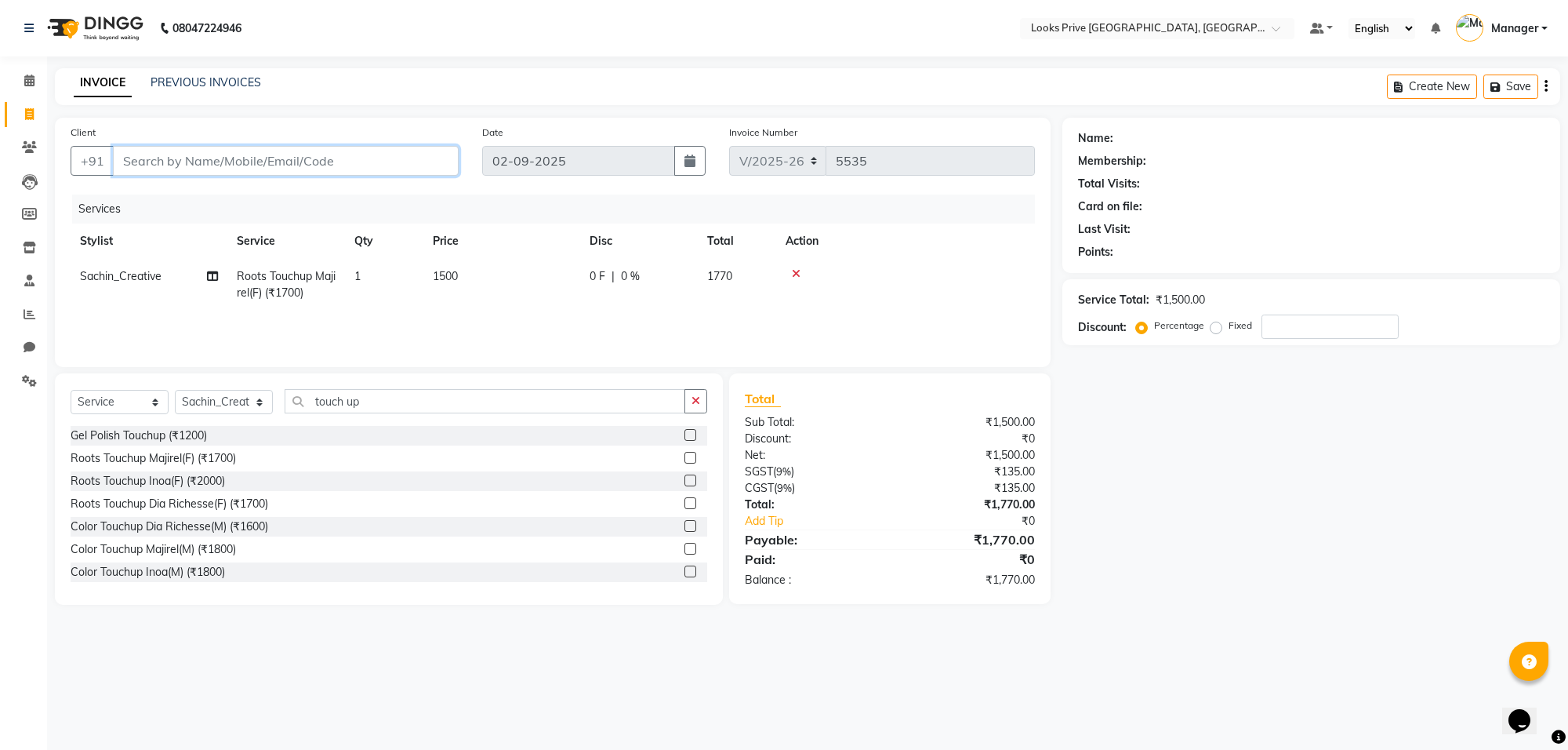
click at [154, 163] on input "Client" at bounding box center [285, 161] width 346 height 30
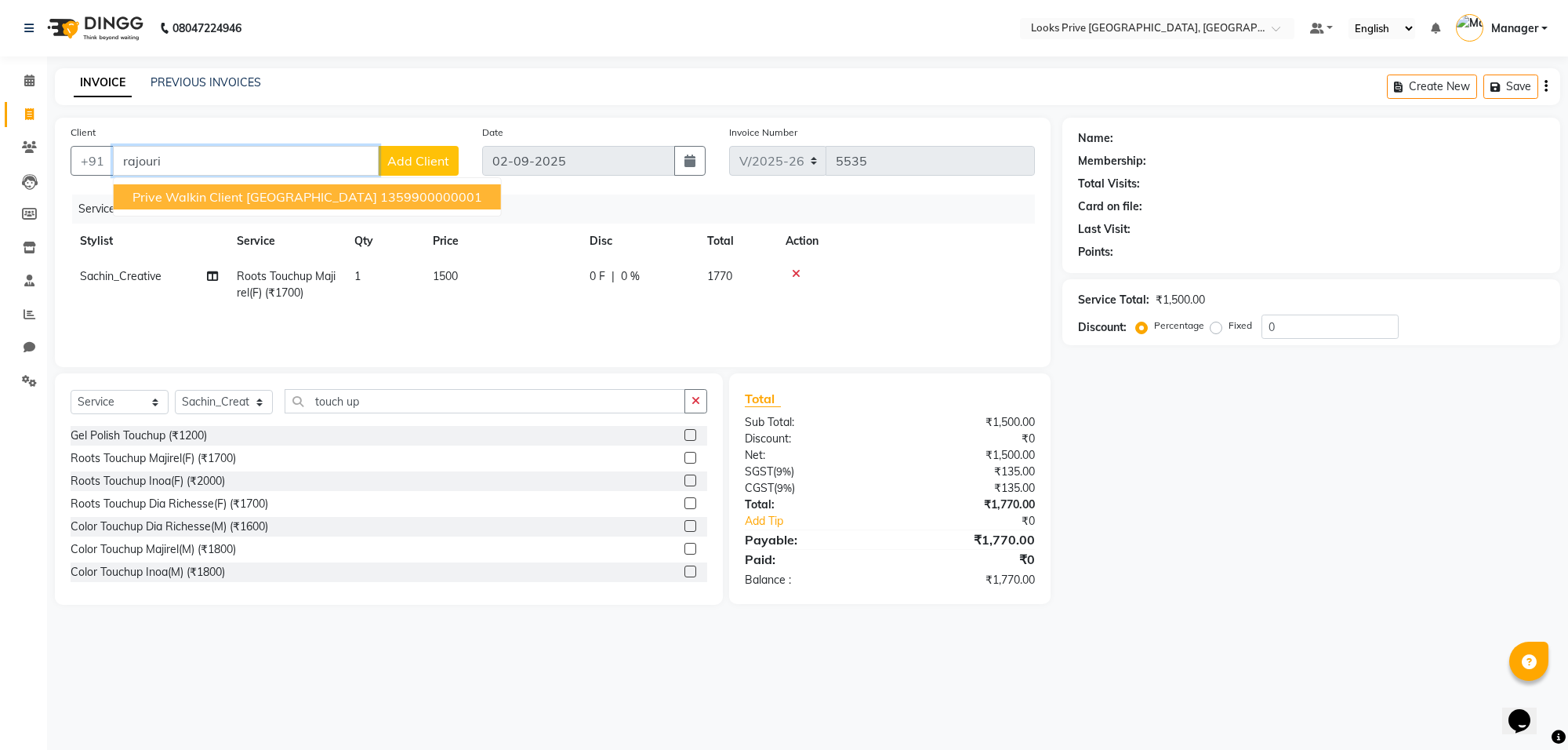
click at [160, 193] on span "Prive Walkin Client [GEOGRAPHIC_DATA]" at bounding box center [255, 196] width 244 height 16
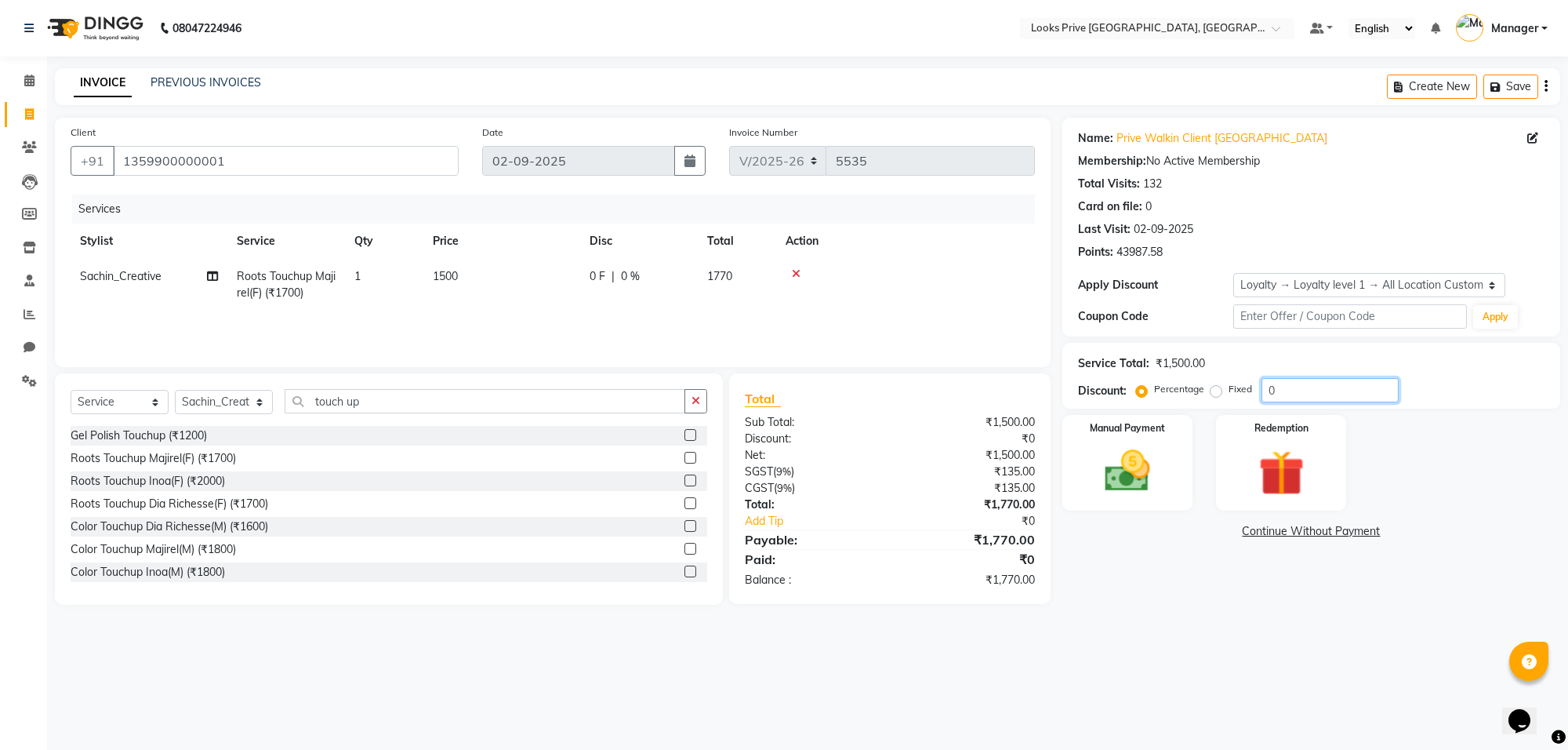
click at [1319, 392] on input "0" at bounding box center [1330, 390] width 137 height 24
click at [317, 171] on input "1359900000001" at bounding box center [285, 161] width 346 height 30
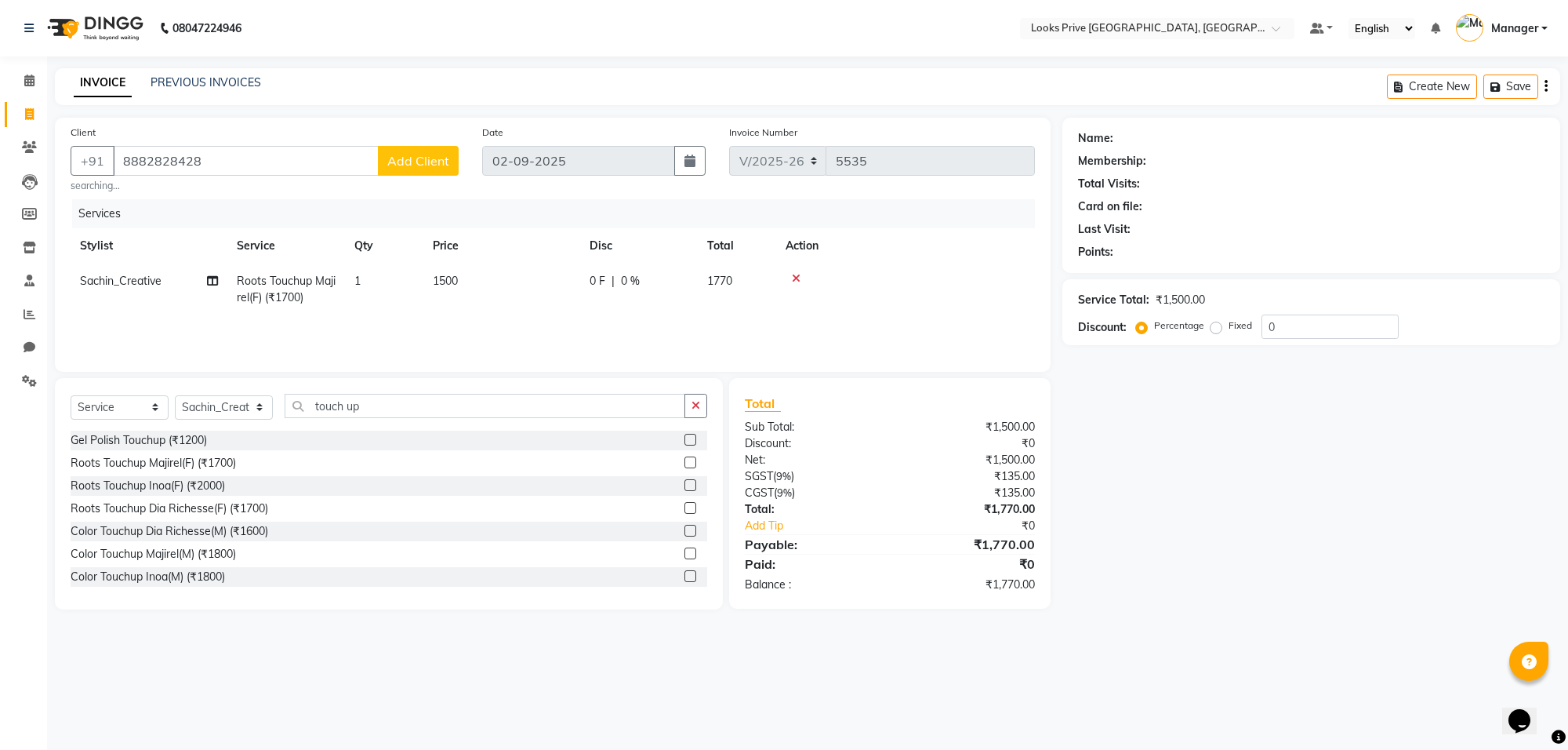
click at [414, 165] on span "Add Client" at bounding box center [418, 161] width 62 height 16
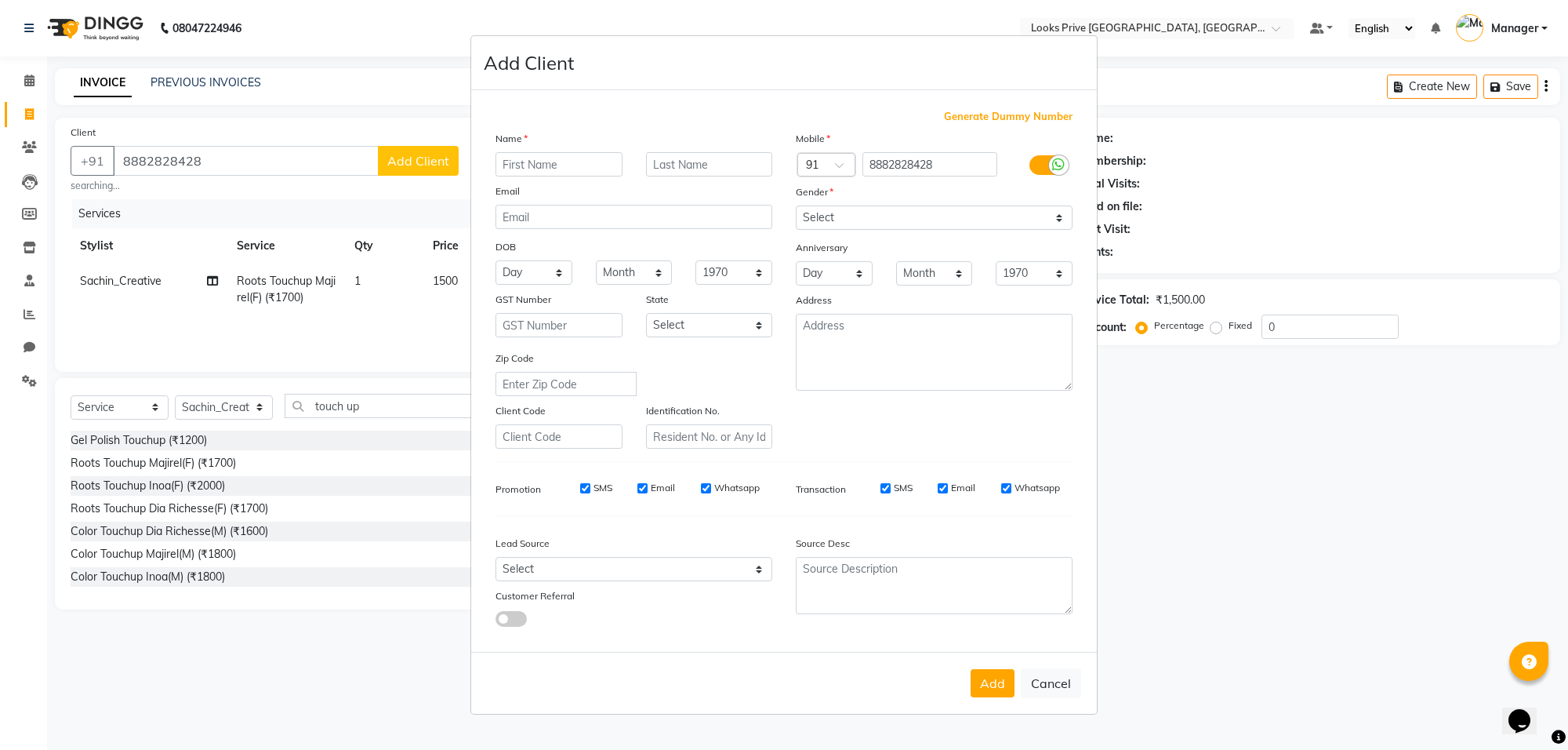
click at [530, 173] on input "text" at bounding box center [559, 164] width 127 height 24
click at [820, 213] on select "Select Male Female Other Prefer Not To Say" at bounding box center [934, 218] width 277 height 24
click at [796, 207] on select "Select Male Female Other Prefer Not To Say" at bounding box center [934, 218] width 277 height 24
click at [1011, 675] on button "Add" at bounding box center [992, 683] width 44 height 29
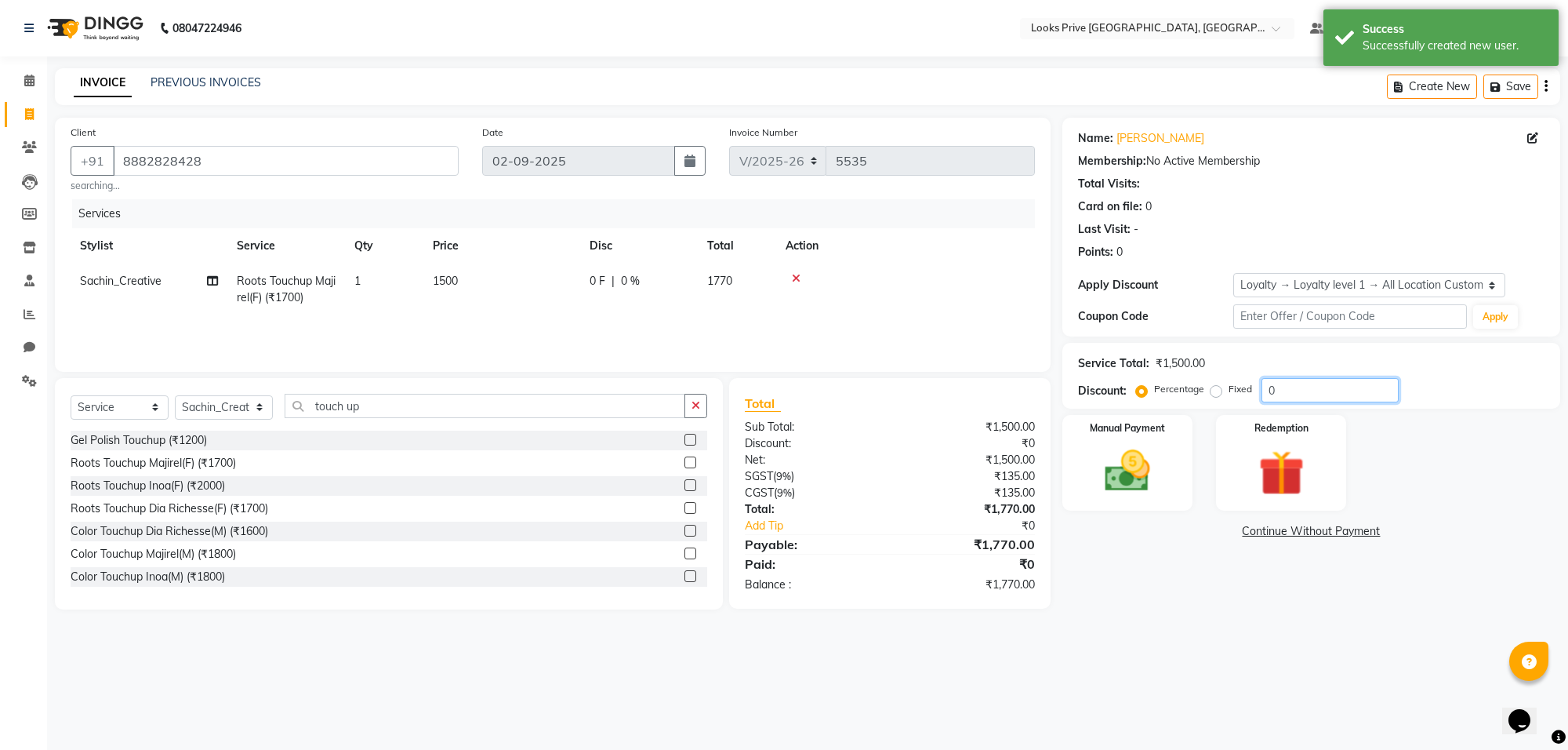
click at [1355, 400] on input "0" at bounding box center [1330, 390] width 137 height 24
click at [1185, 469] on div "Manual Payment" at bounding box center [1127, 463] width 136 height 100
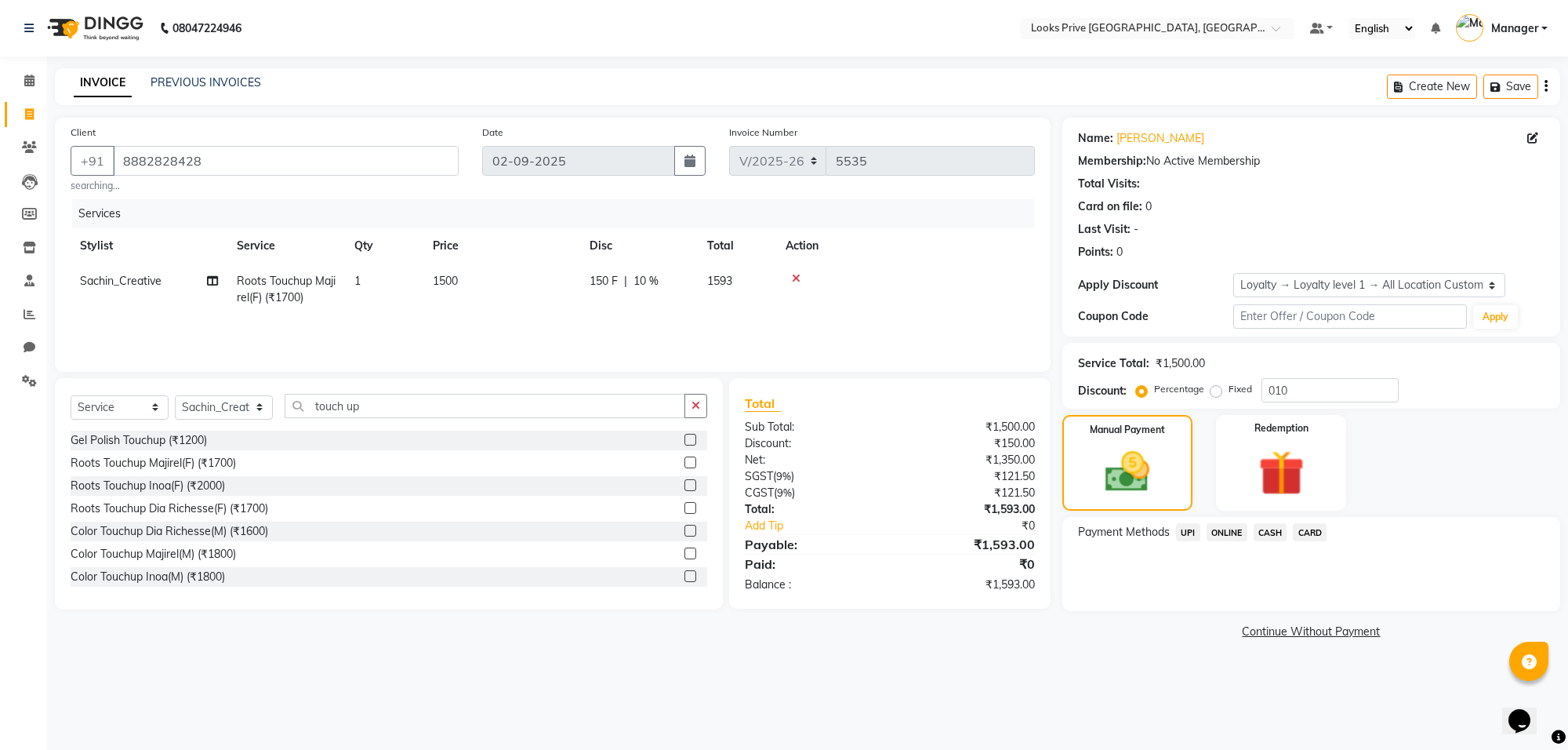
click at [1264, 531] on span "CASH" at bounding box center [1270, 532] width 34 height 18
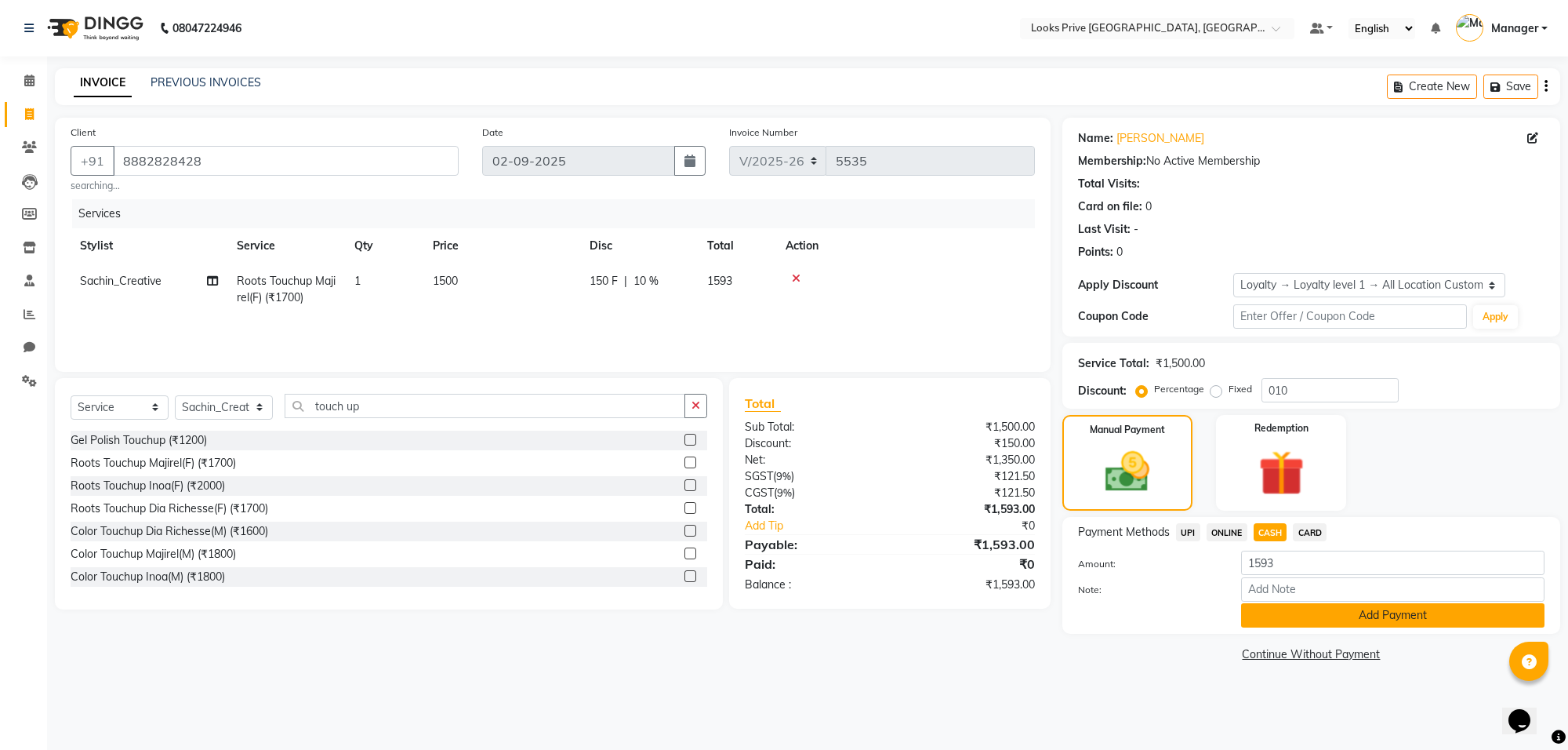
click at [1282, 608] on button "Add Payment" at bounding box center [1392, 615] width 303 height 24
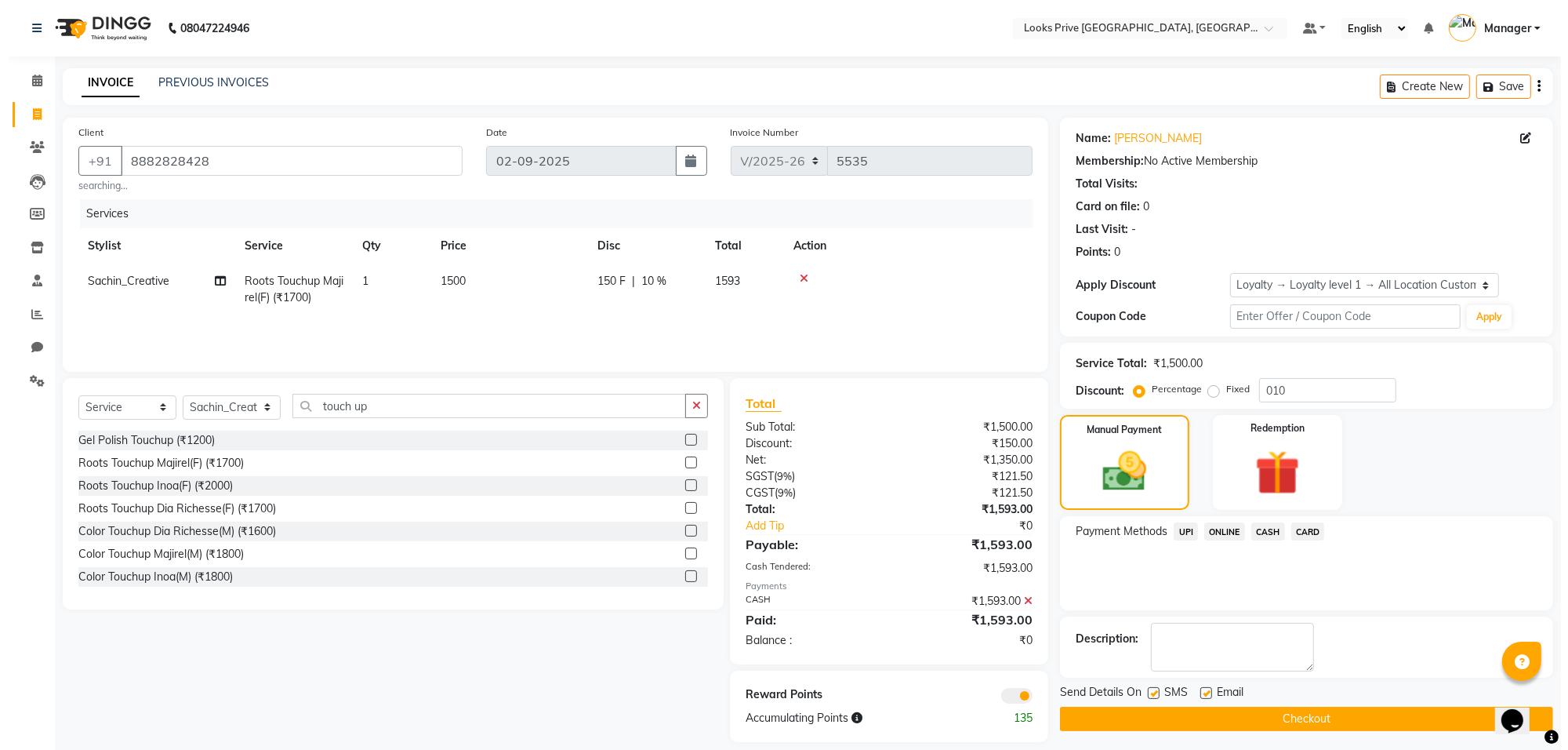
scroll to position [16, 0]
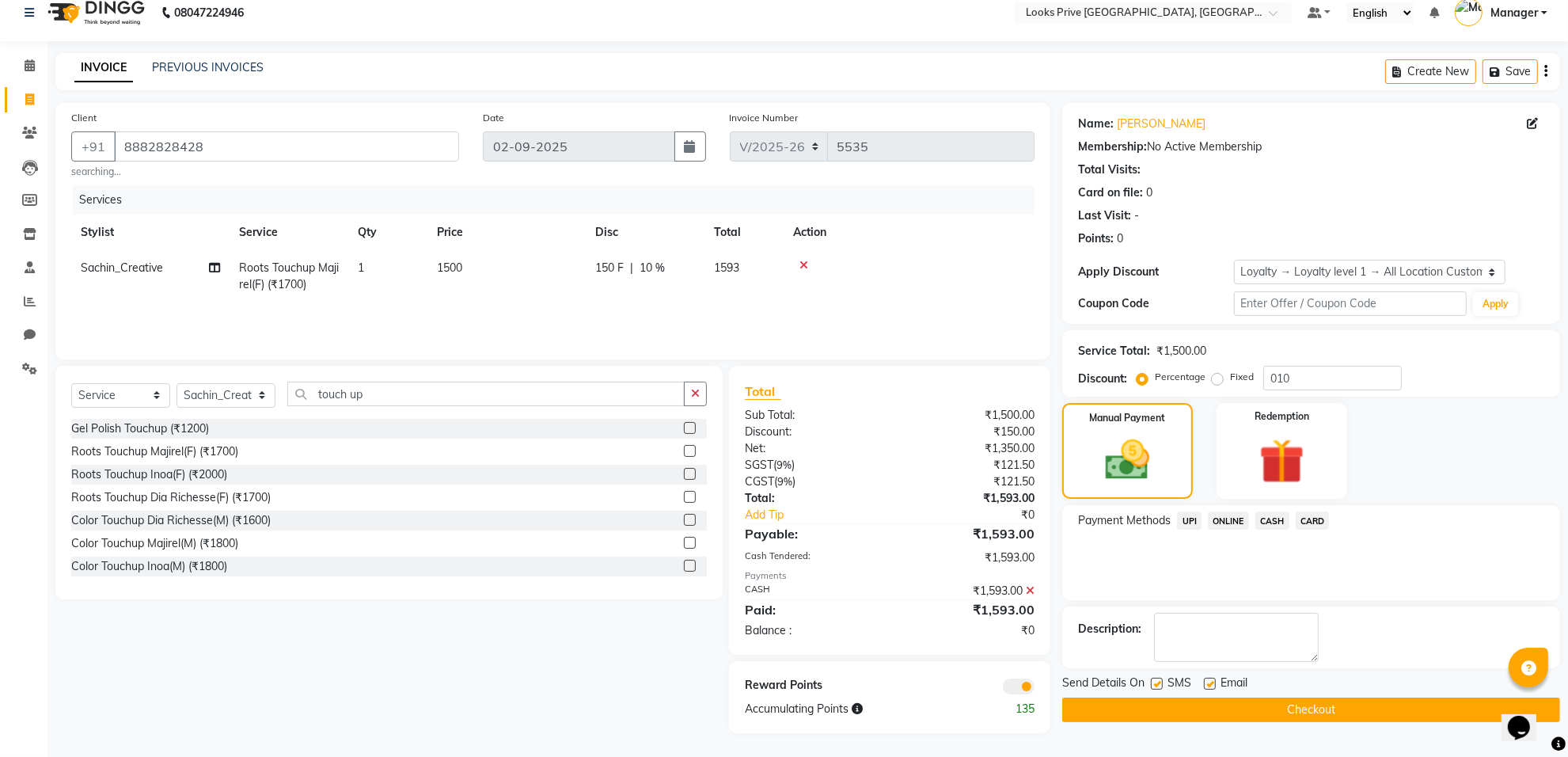
click at [1013, 687] on span at bounding box center [1019, 685] width 32 height 16
click at [1034, 688] on input "checkbox" at bounding box center [1034, 688] width 0 height 0
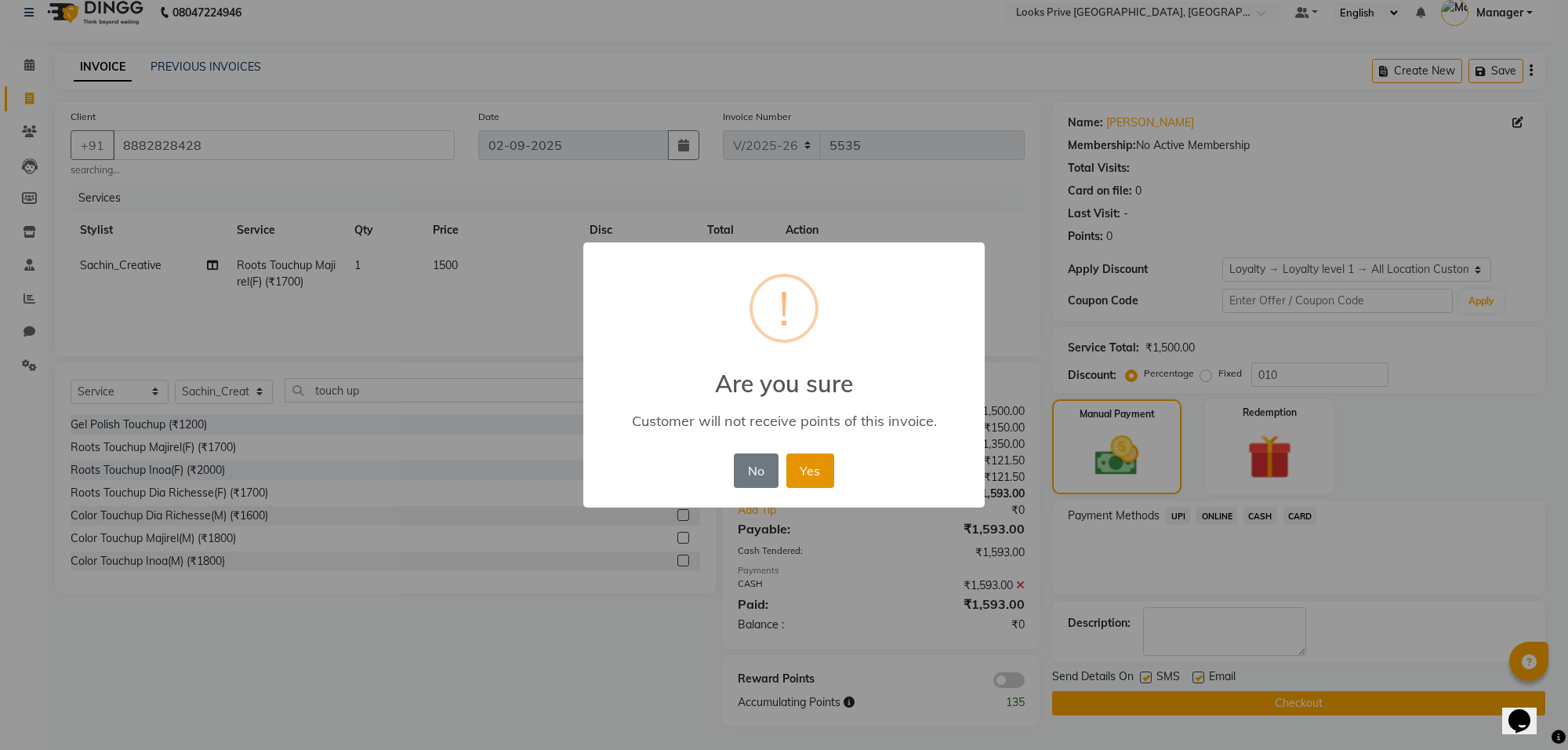
click at [813, 461] on button "Yes" at bounding box center [810, 470] width 48 height 34
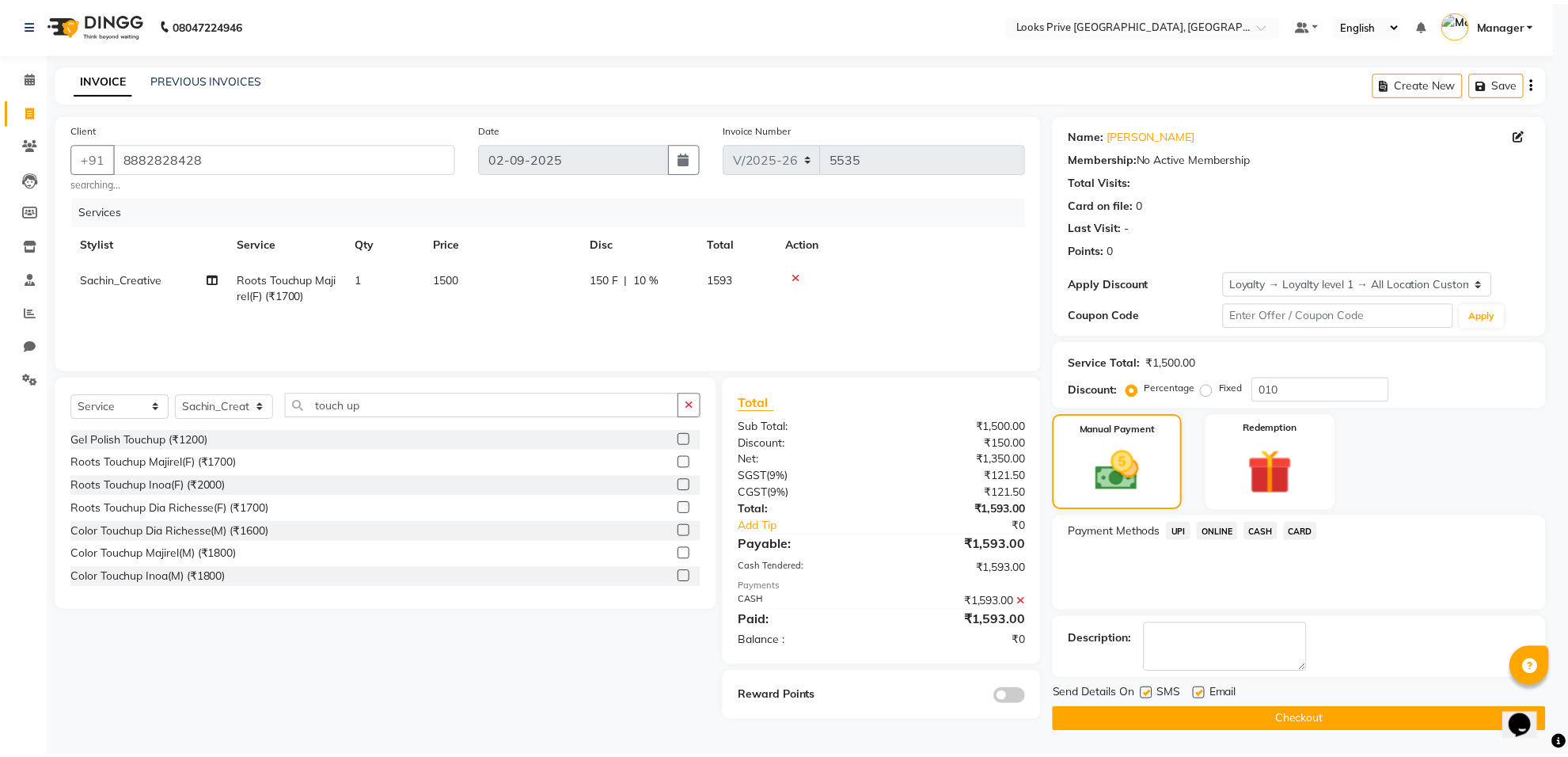
scroll to position [6, 0]
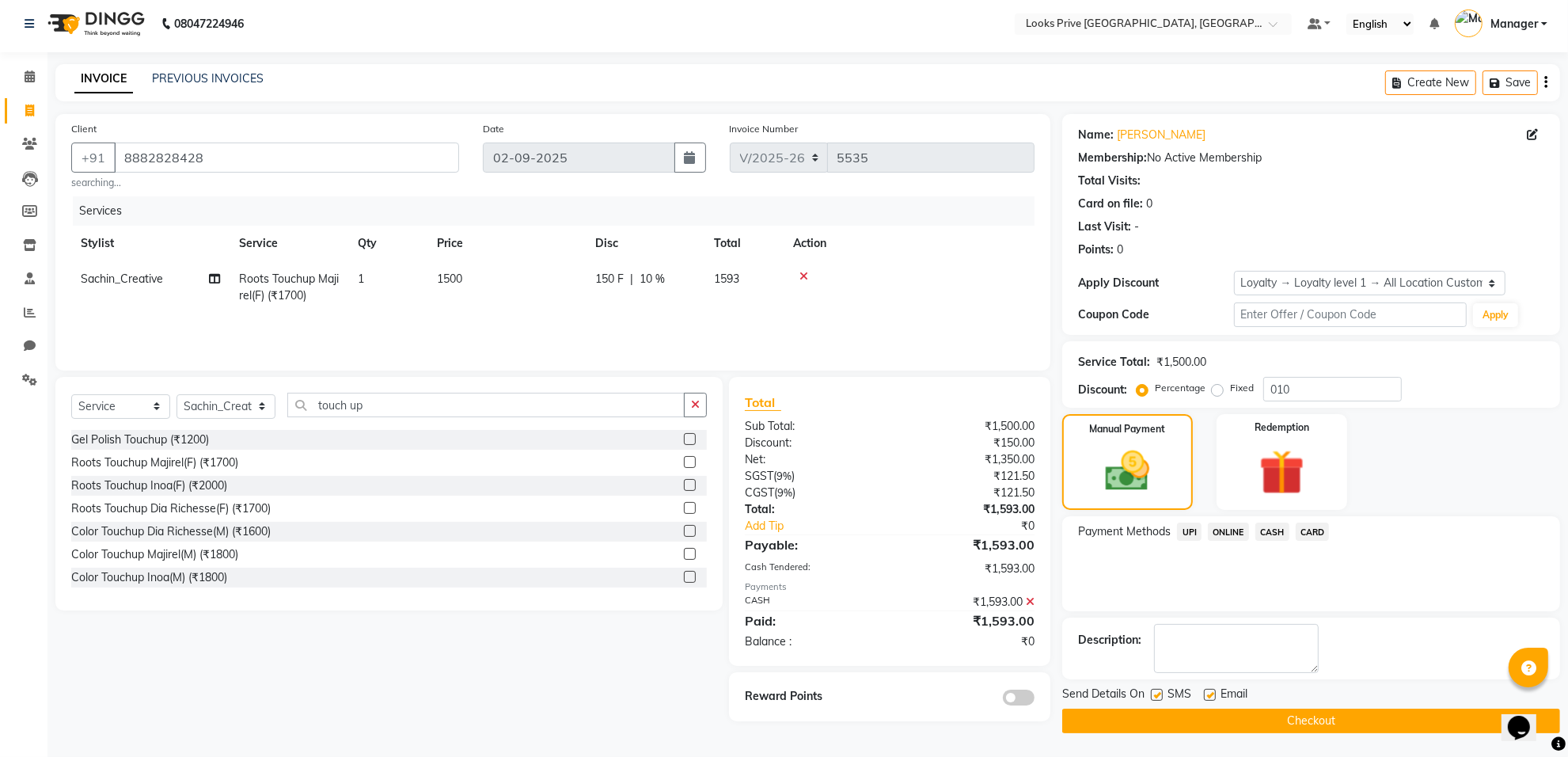
click at [1173, 726] on button "Checkout" at bounding box center [1311, 721] width 498 height 24
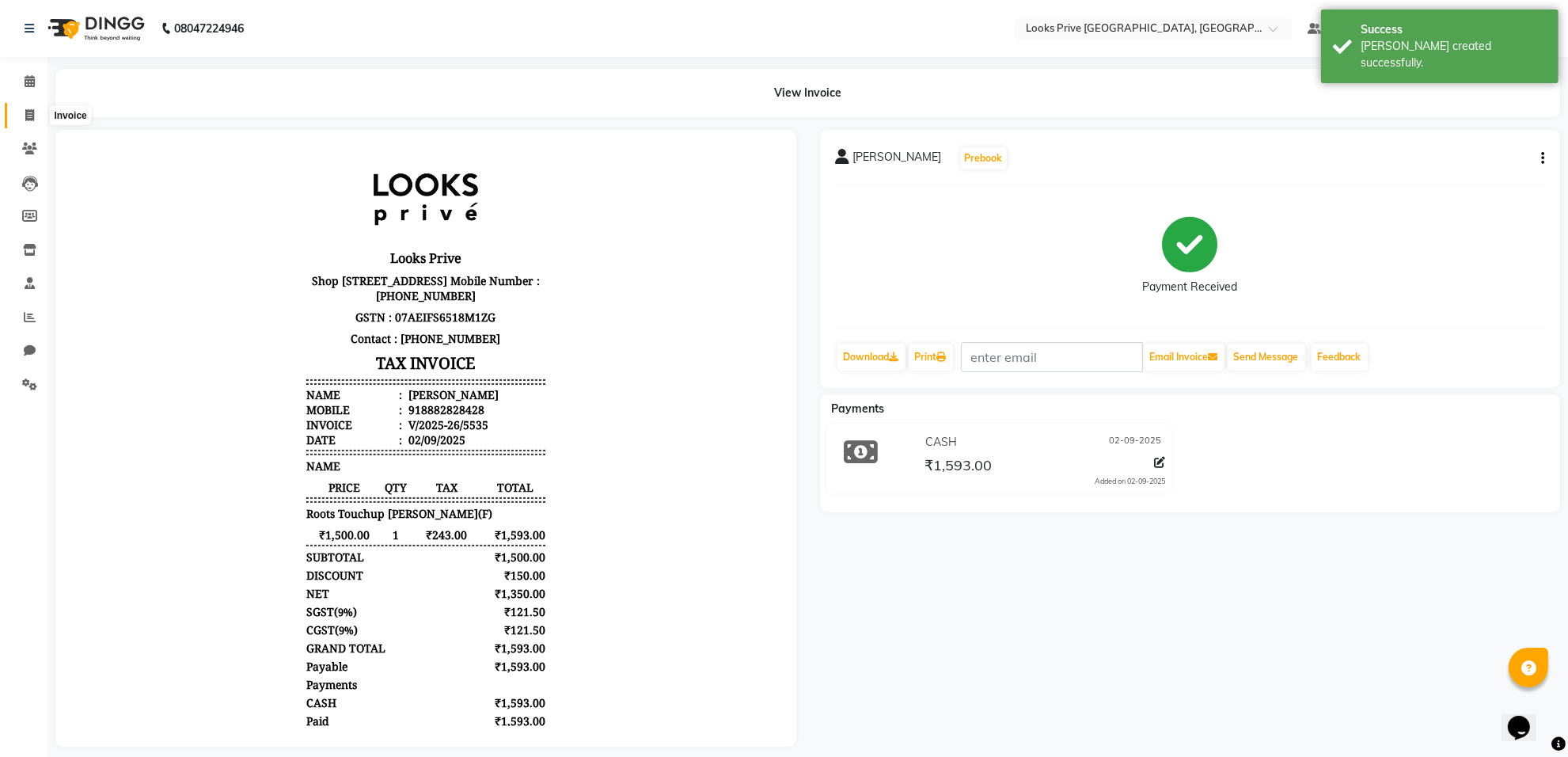
click at [23, 116] on span at bounding box center [30, 116] width 28 height 19
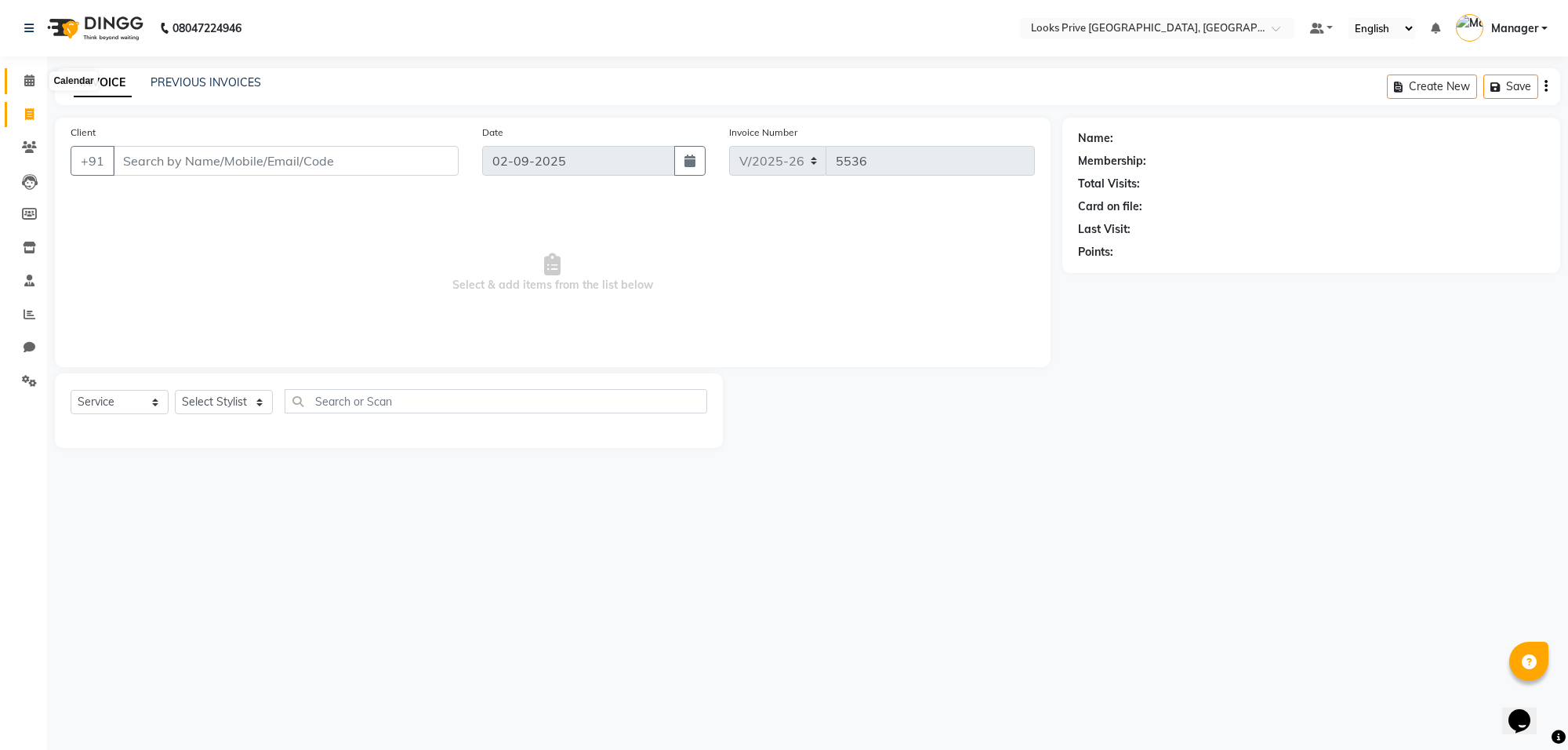
click at [24, 84] on icon at bounding box center [29, 80] width 10 height 12
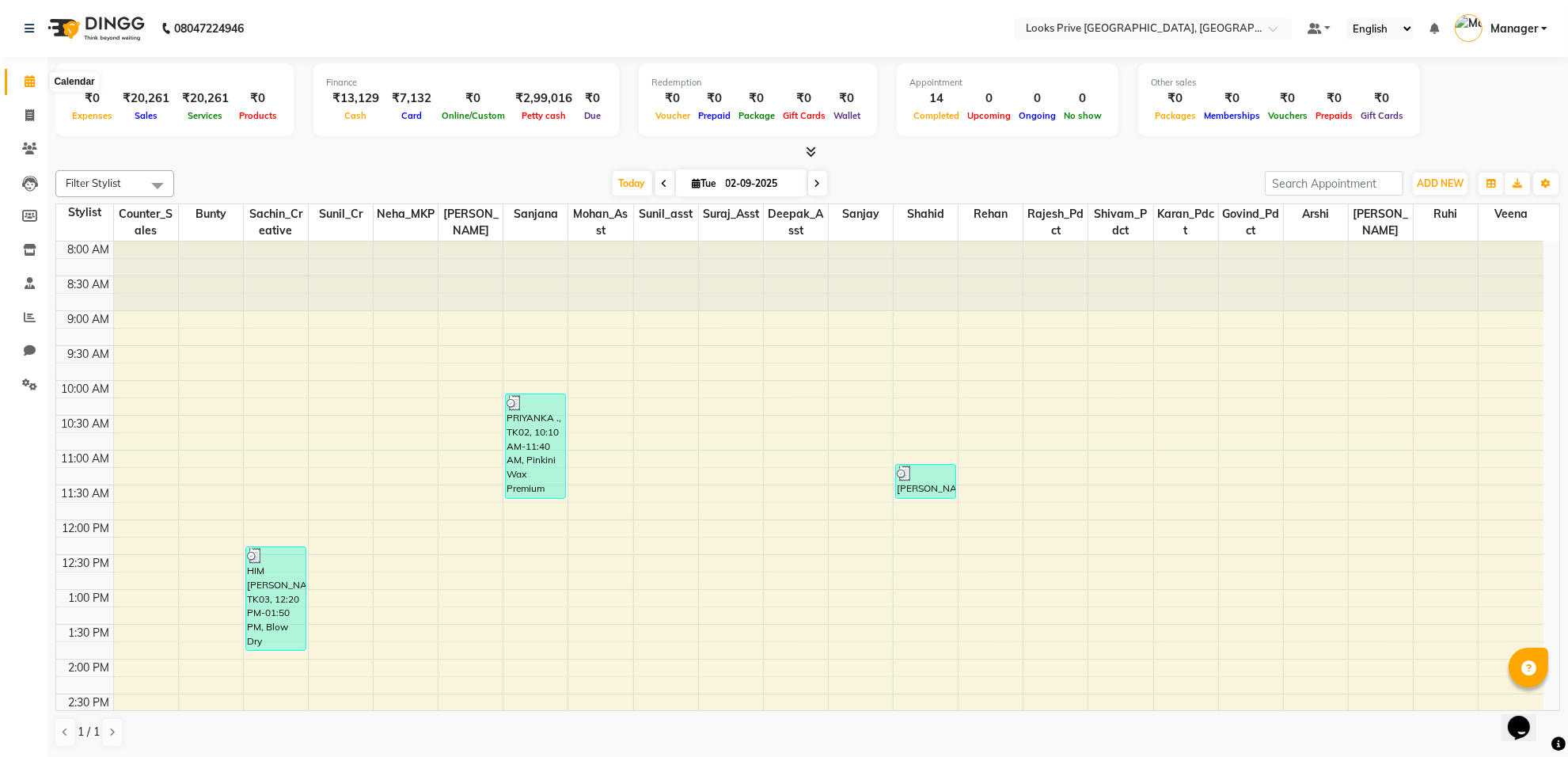
click at [35, 89] on span at bounding box center [30, 82] width 28 height 19
click at [25, 320] on icon at bounding box center [29, 317] width 12 height 12
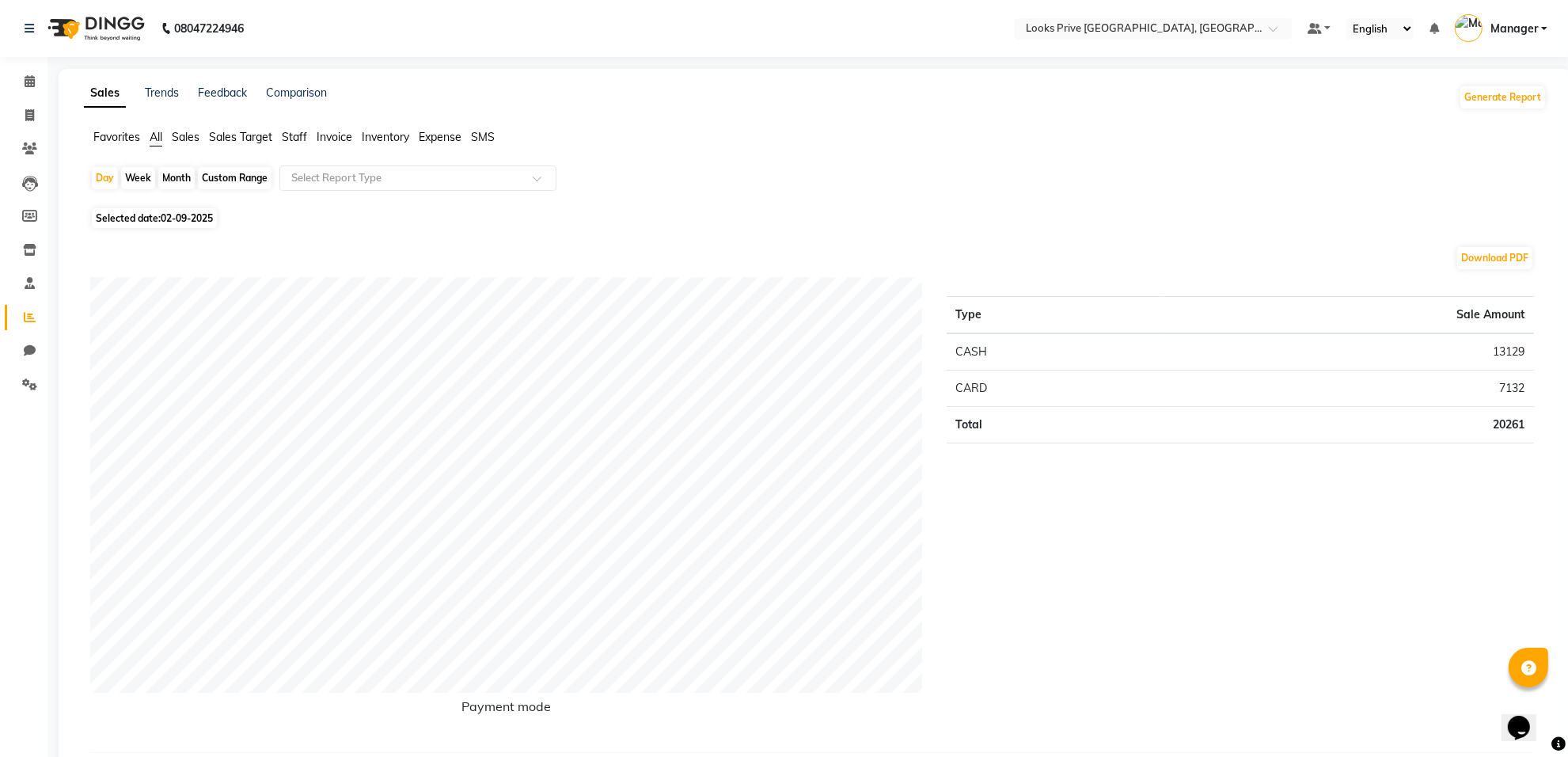
click at [293, 129] on span "Staff" at bounding box center [294, 136] width 25 height 14
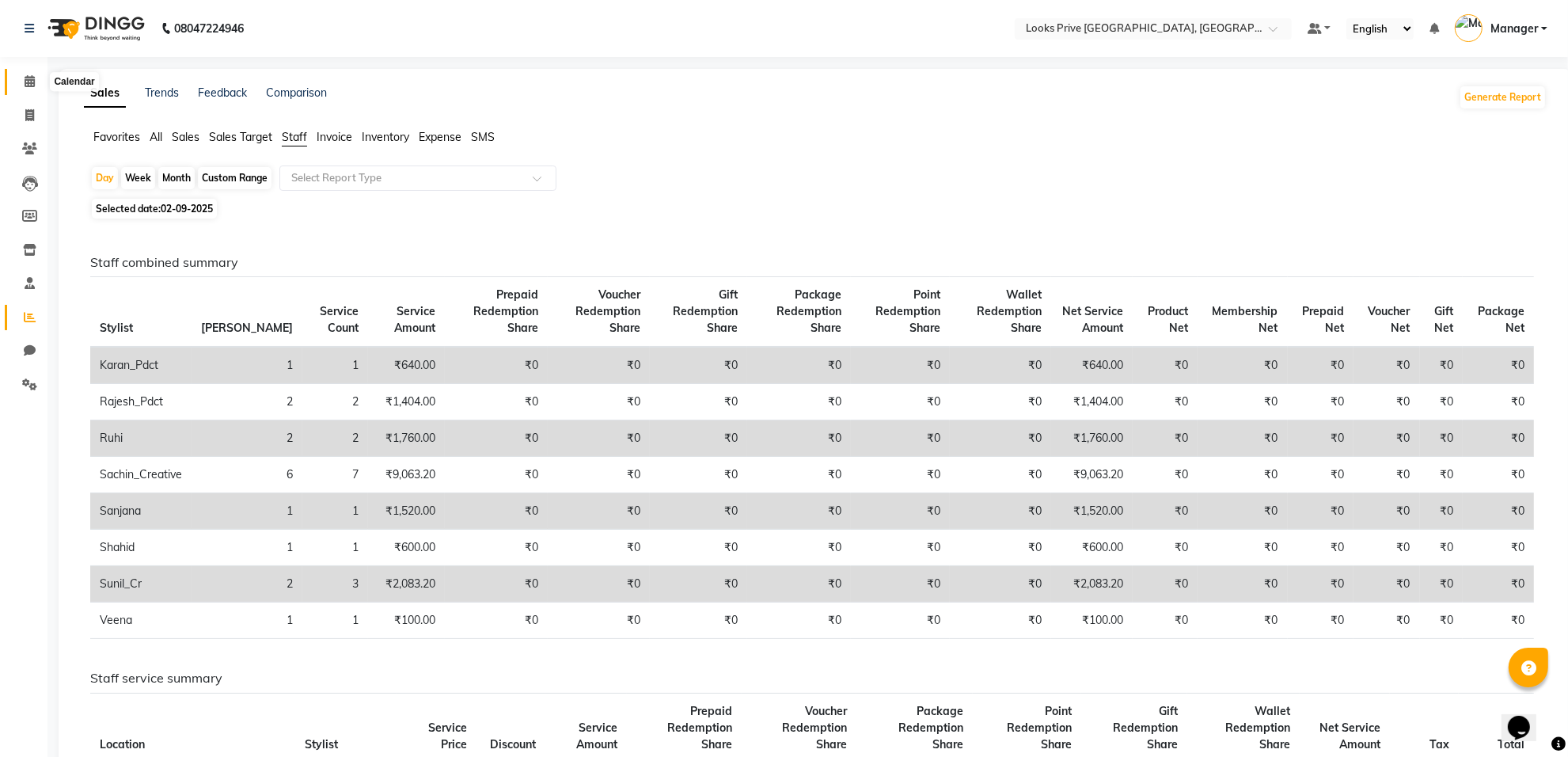
click at [29, 86] on icon at bounding box center [29, 81] width 10 height 12
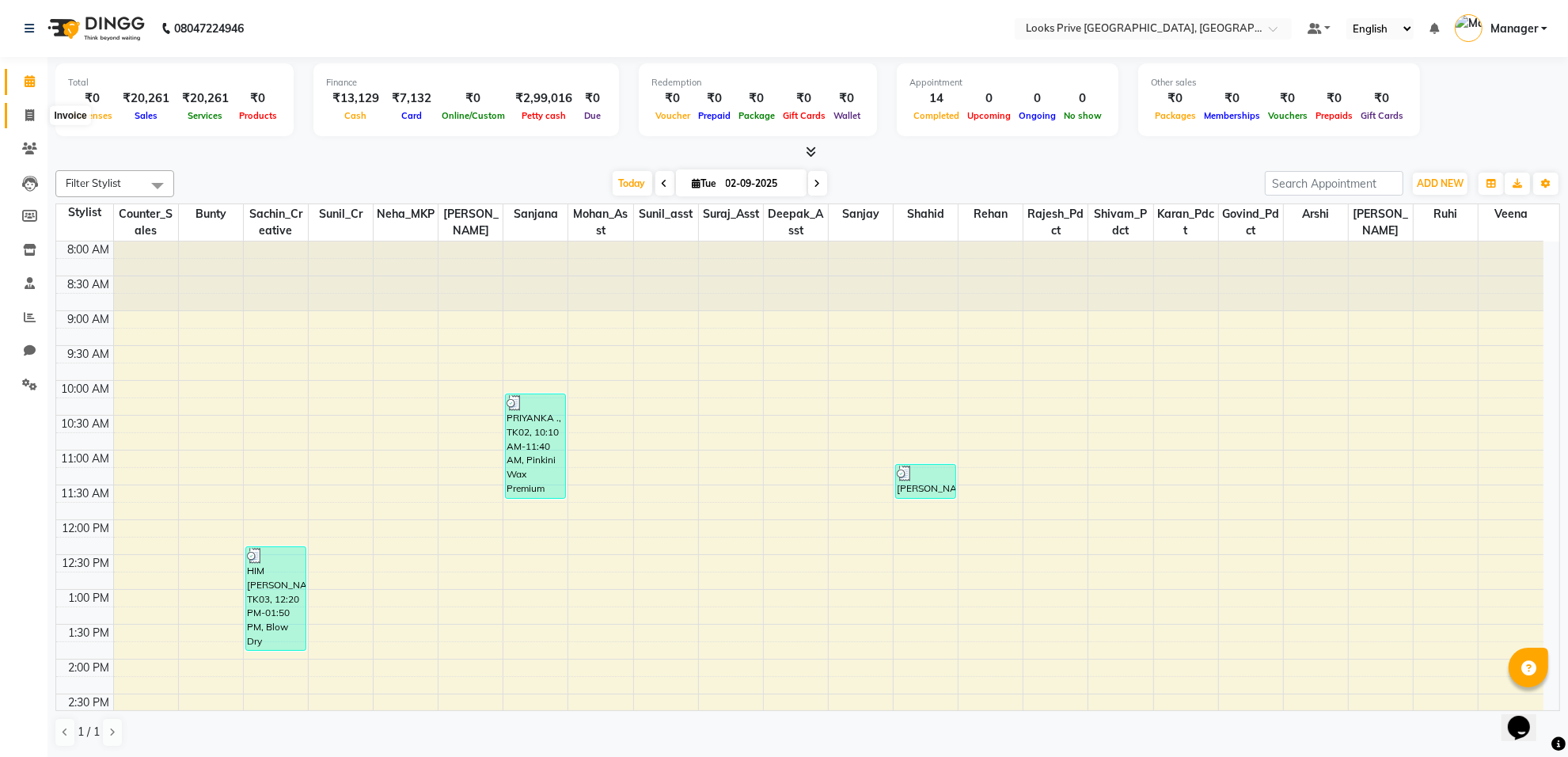
click at [20, 120] on span at bounding box center [30, 116] width 28 height 19
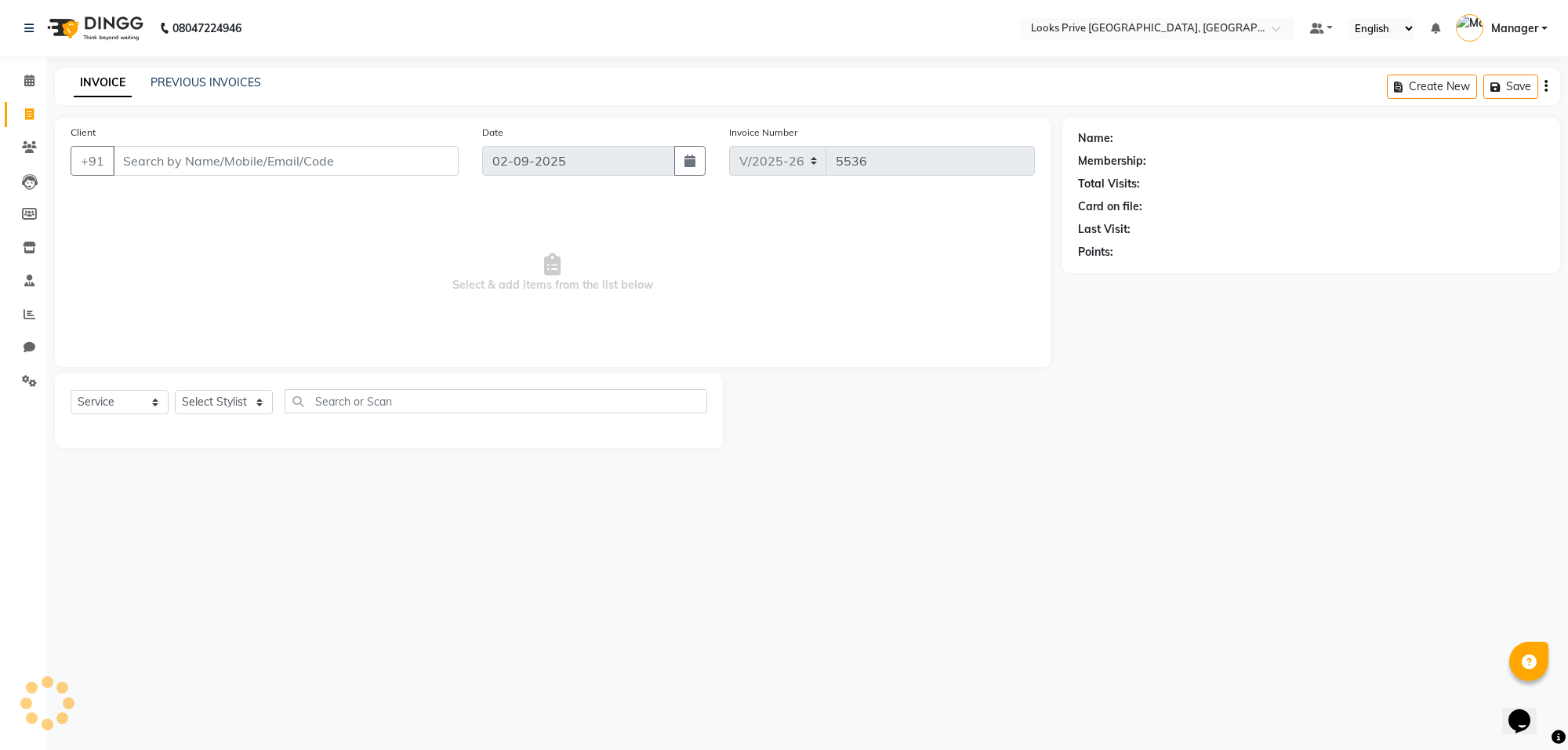
click at [160, 179] on div "Client +91" at bounding box center [265, 156] width 411 height 65
click at [162, 165] on input "Client" at bounding box center [285, 161] width 346 height 30
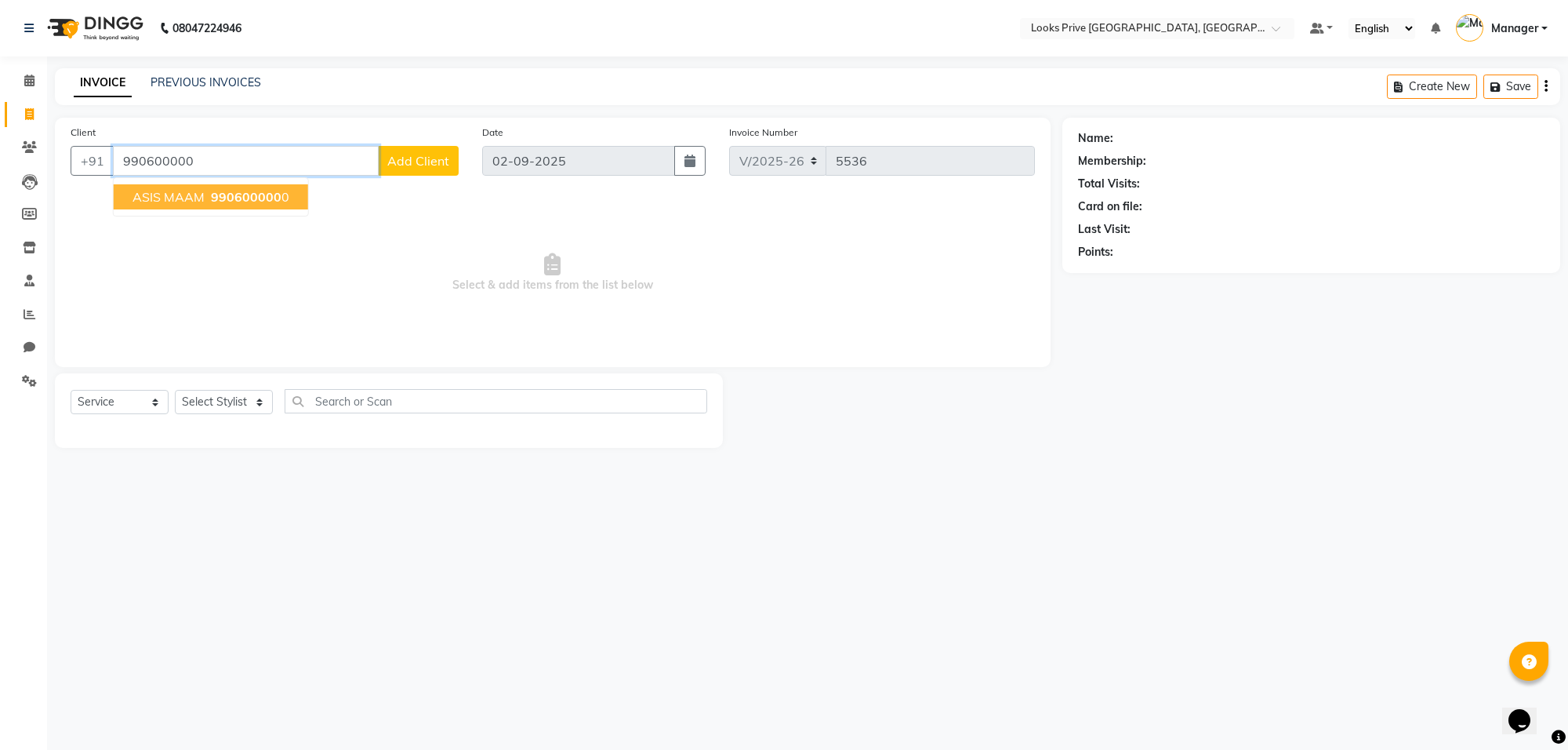
click at [241, 196] on span "990600000" at bounding box center [246, 196] width 70 height 16
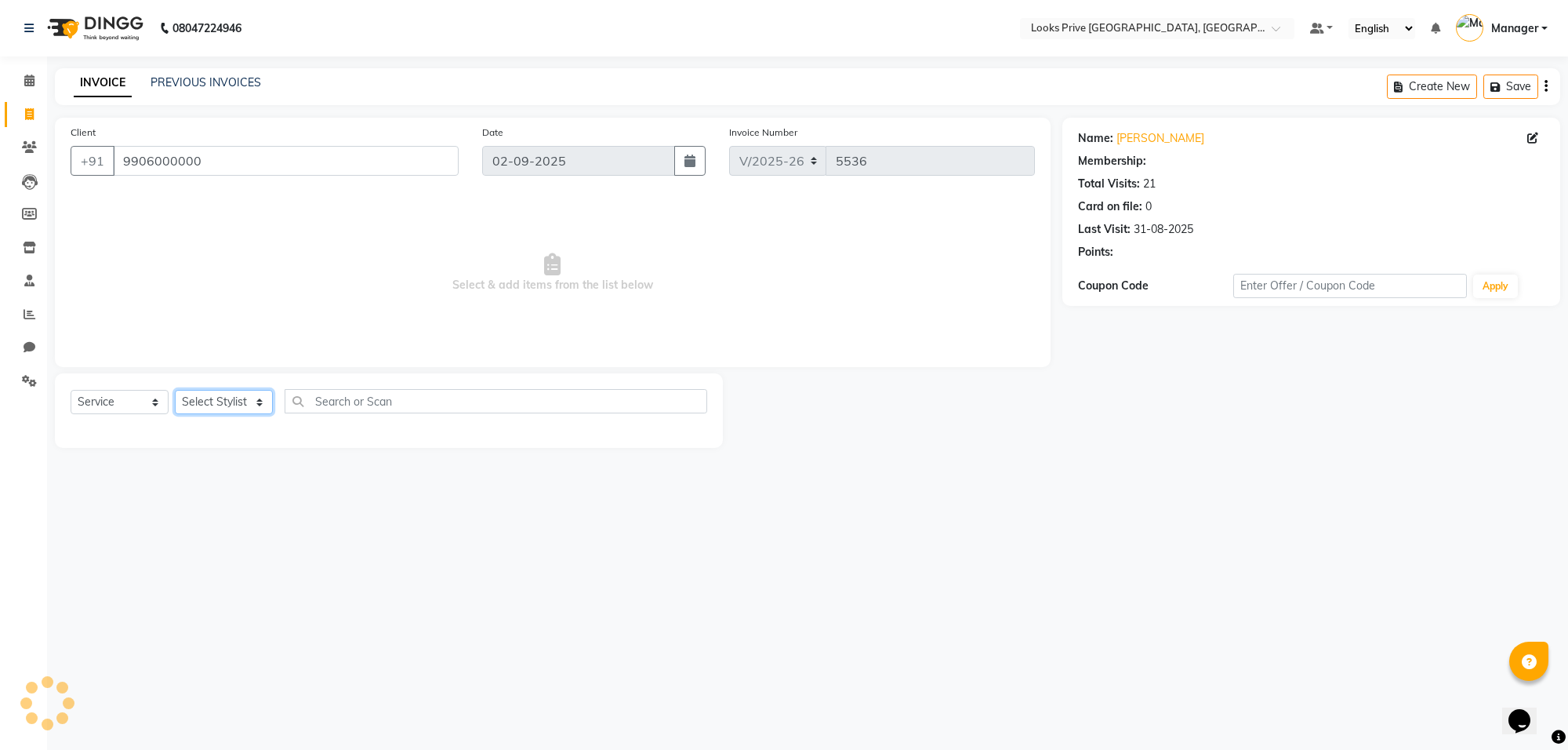
click at [260, 405] on select "Select Stylist [PERSON_NAME] Counter_Sales Deepak_Asst Govind_Pdct Karan_Pdct M…" at bounding box center [224, 401] width 98 height 24
click at [175, 389] on select "Select Stylist [PERSON_NAME] Counter_Sales Deepak_Asst Govind_Pdct Karan_Pdct M…" at bounding box center [224, 401] width 98 height 24
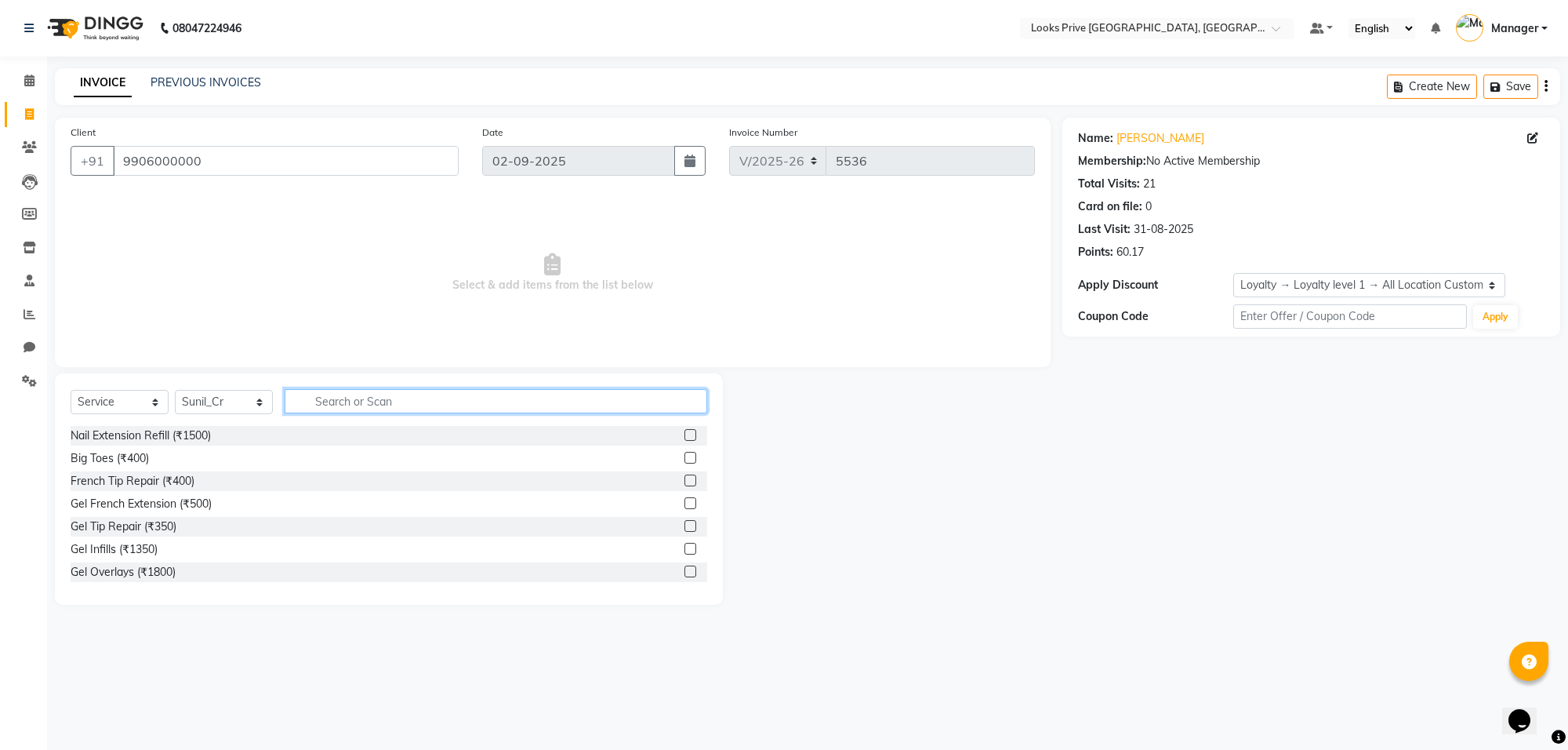
click at [349, 401] on input "text" at bounding box center [496, 401] width 422 height 24
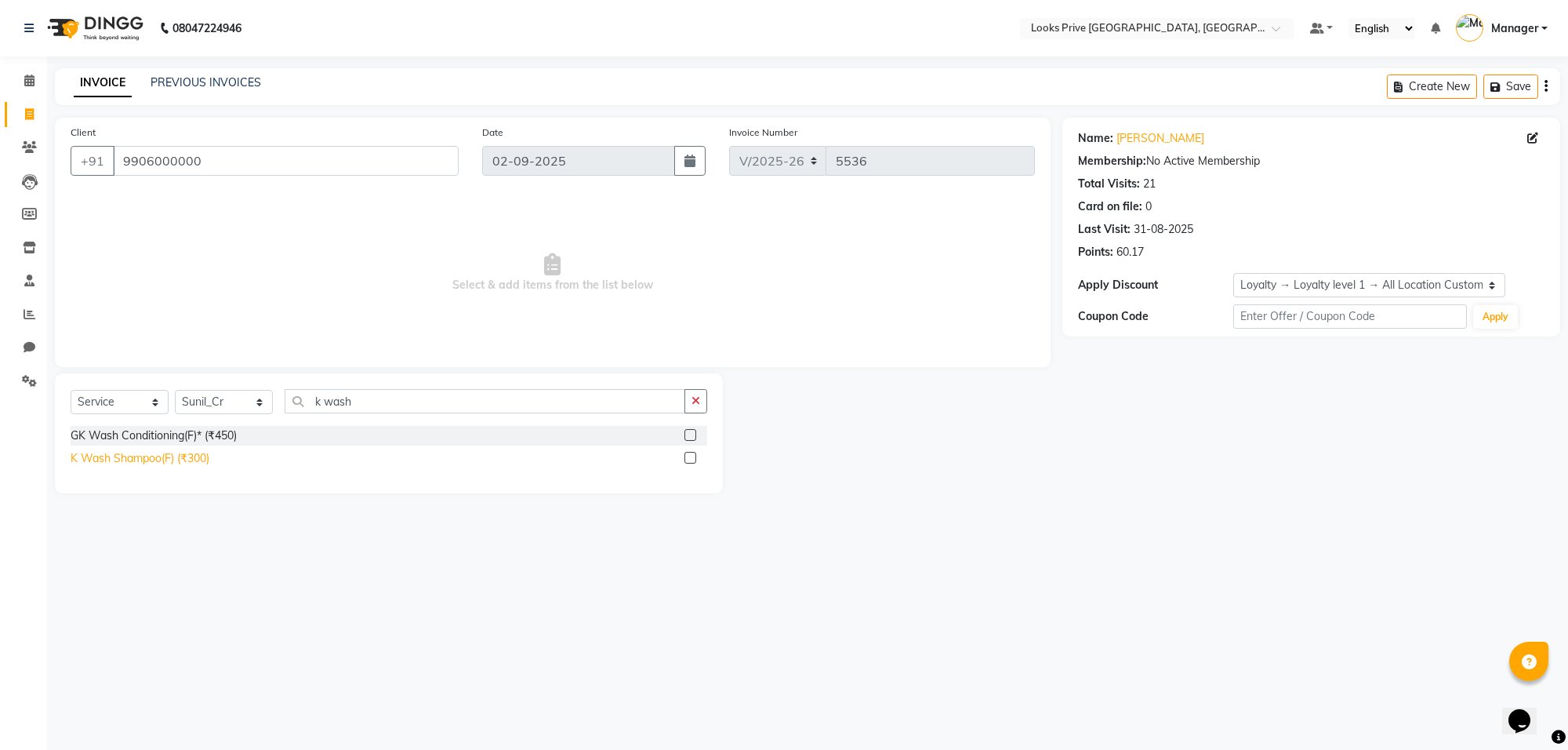
click at [190, 453] on div "K Wash Shampoo(F) (₹300)" at bounding box center [139, 458] width 138 height 17
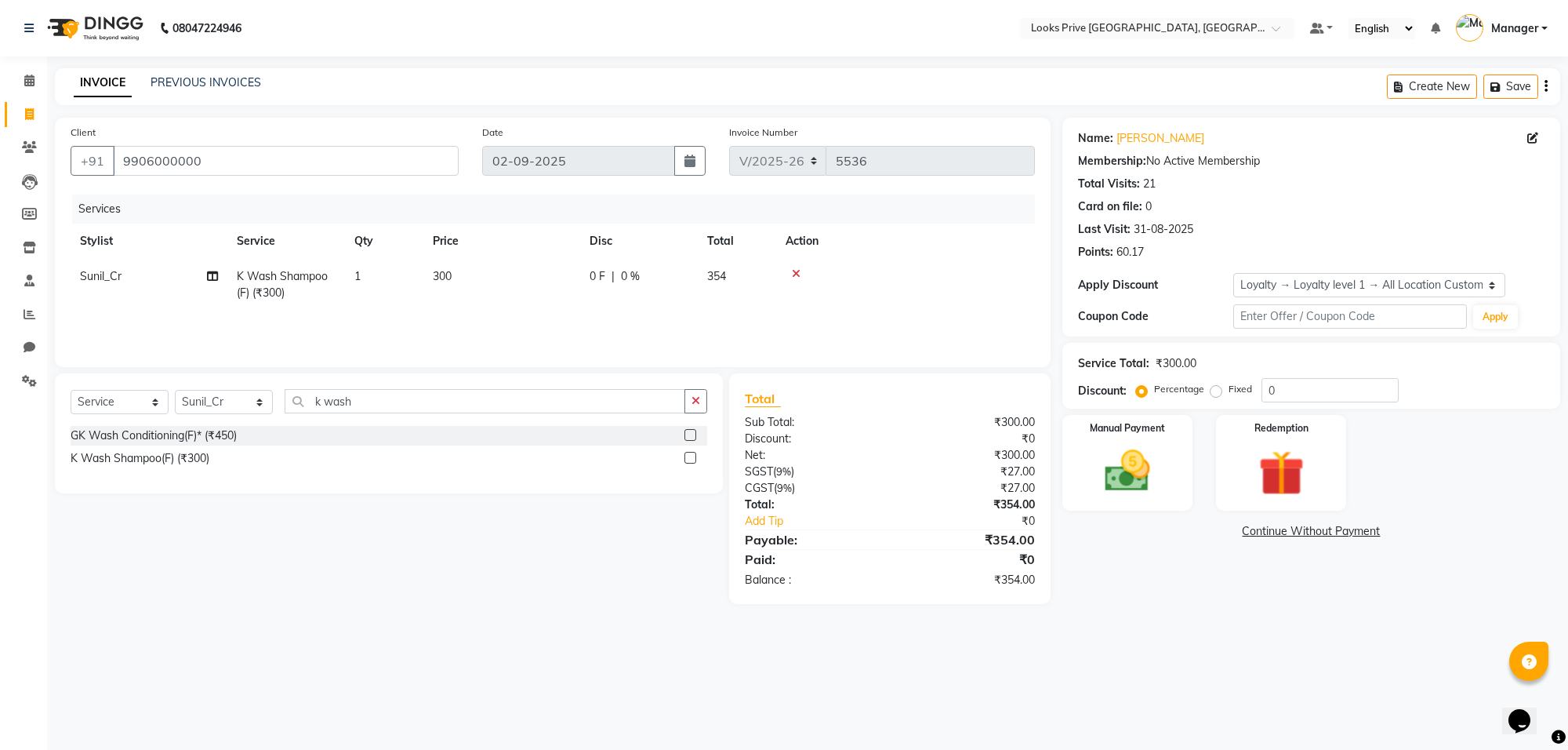
click at [534, 280] on td "300" at bounding box center [502, 284] width 157 height 52
click at [534, 280] on input "300" at bounding box center [576, 280] width 138 height 24
click at [549, 514] on div "Select Service Product Membership Package Voucher Prepaid Gift Card Select Styl…" at bounding box center [383, 489] width 680 height 231
click at [1146, 472] on img at bounding box center [1127, 470] width 77 height 54
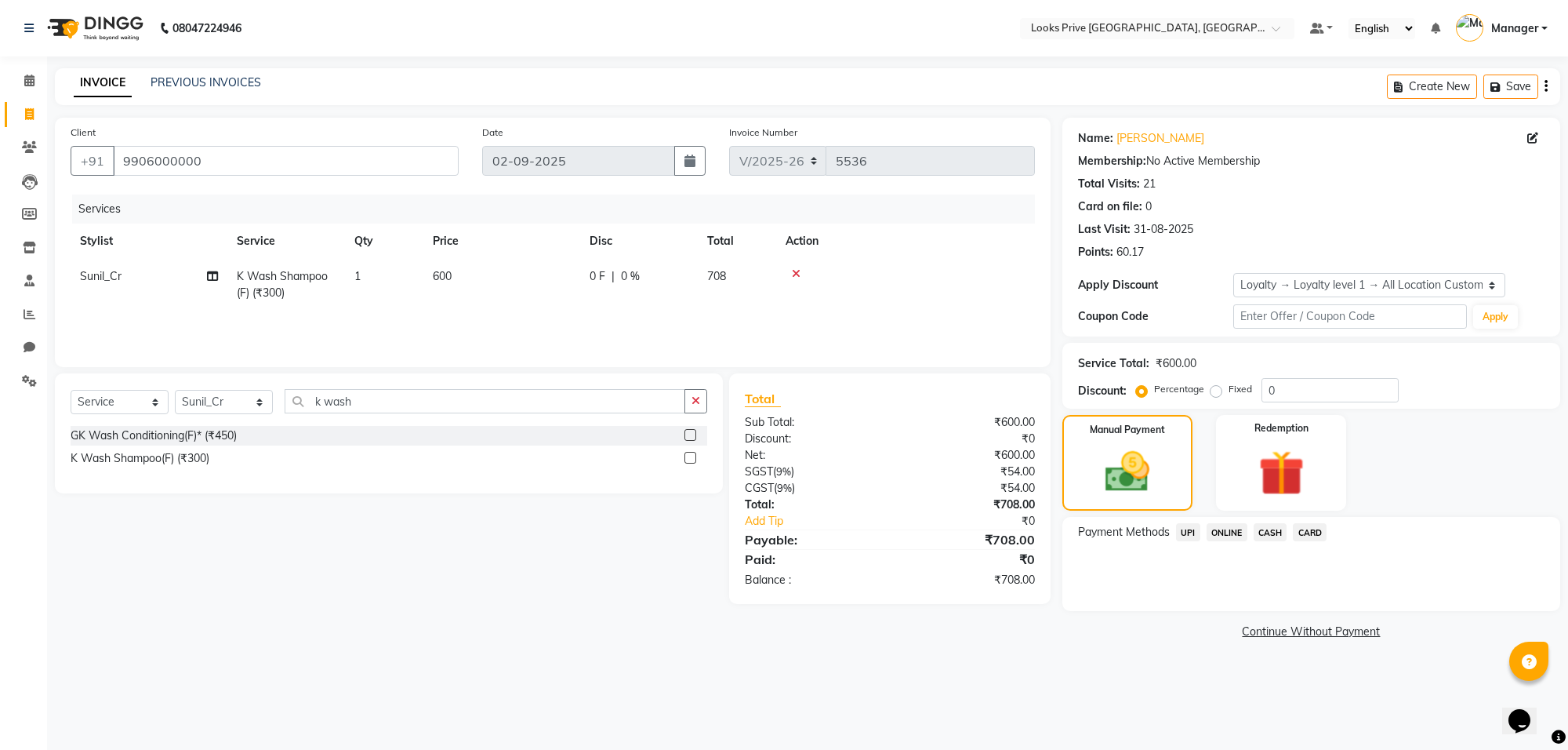
click at [1276, 526] on span "CASH" at bounding box center [1270, 532] width 34 height 18
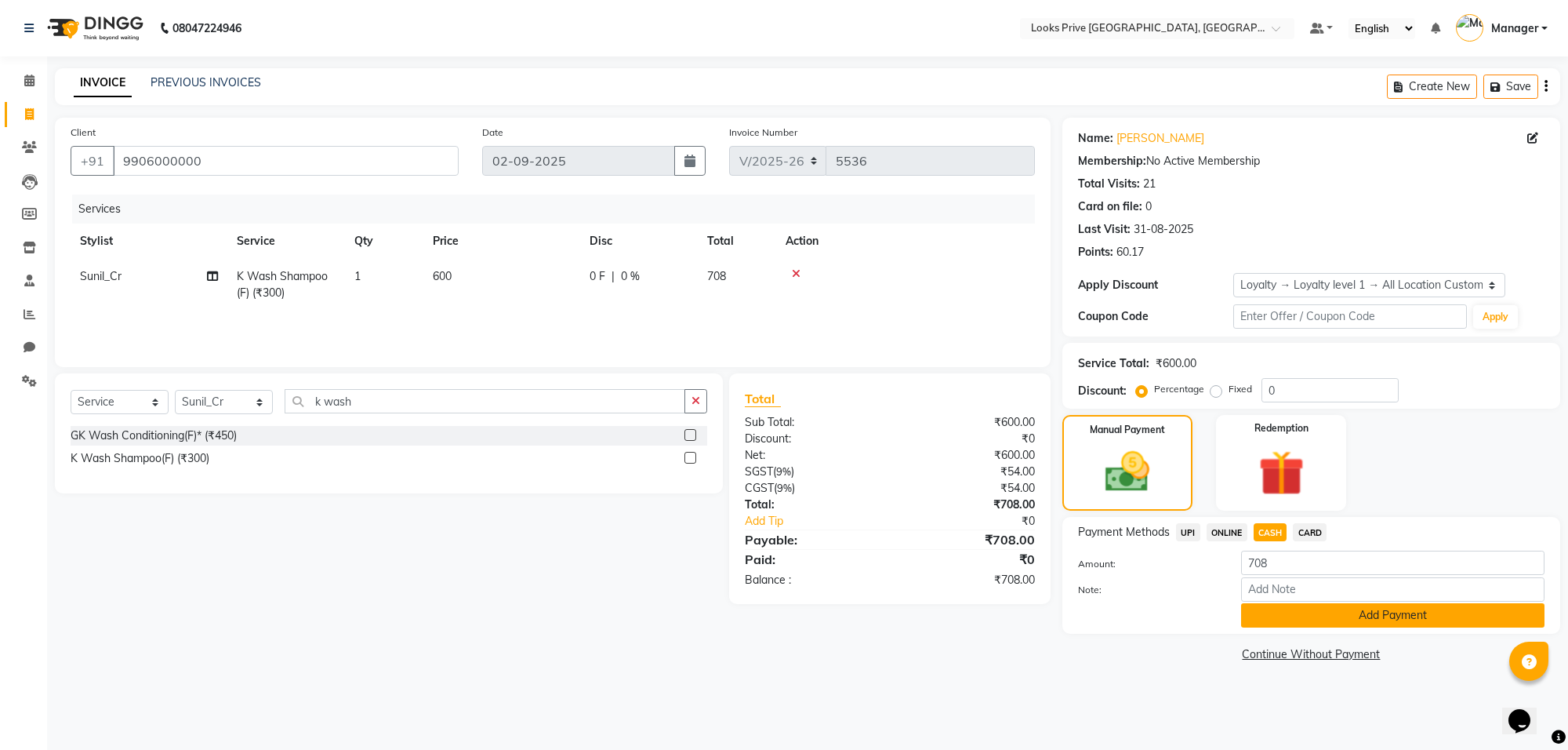
click at [1280, 613] on button "Add Payment" at bounding box center [1392, 615] width 303 height 24
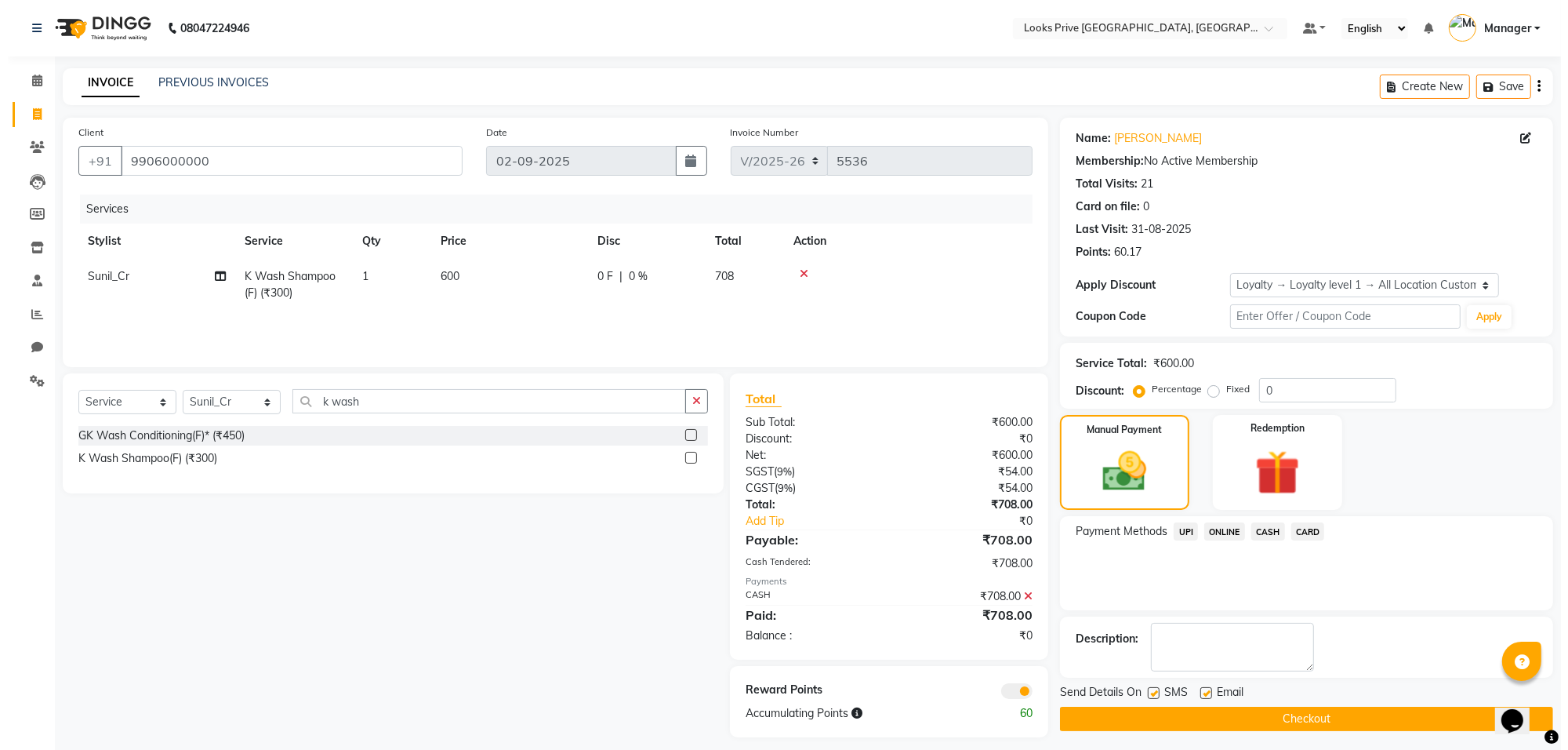
scroll to position [9, 0]
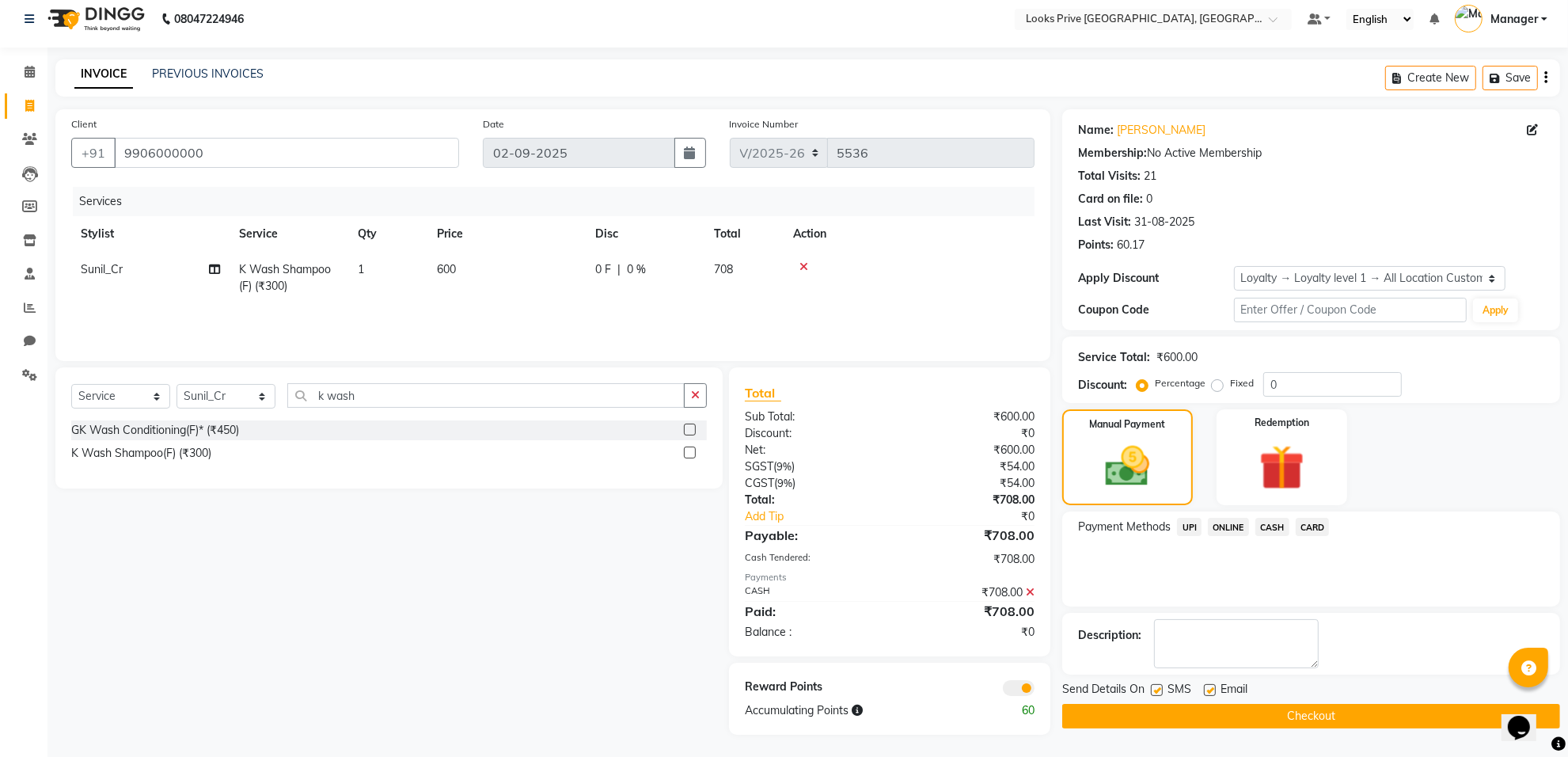
click at [1210, 691] on label at bounding box center [1210, 689] width 12 height 12
click at [1210, 691] on input "checkbox" at bounding box center [1209, 690] width 10 height 10
click at [1026, 685] on span at bounding box center [1019, 687] width 32 height 16
click at [1034, 690] on input "checkbox" at bounding box center [1034, 690] width 0 height 0
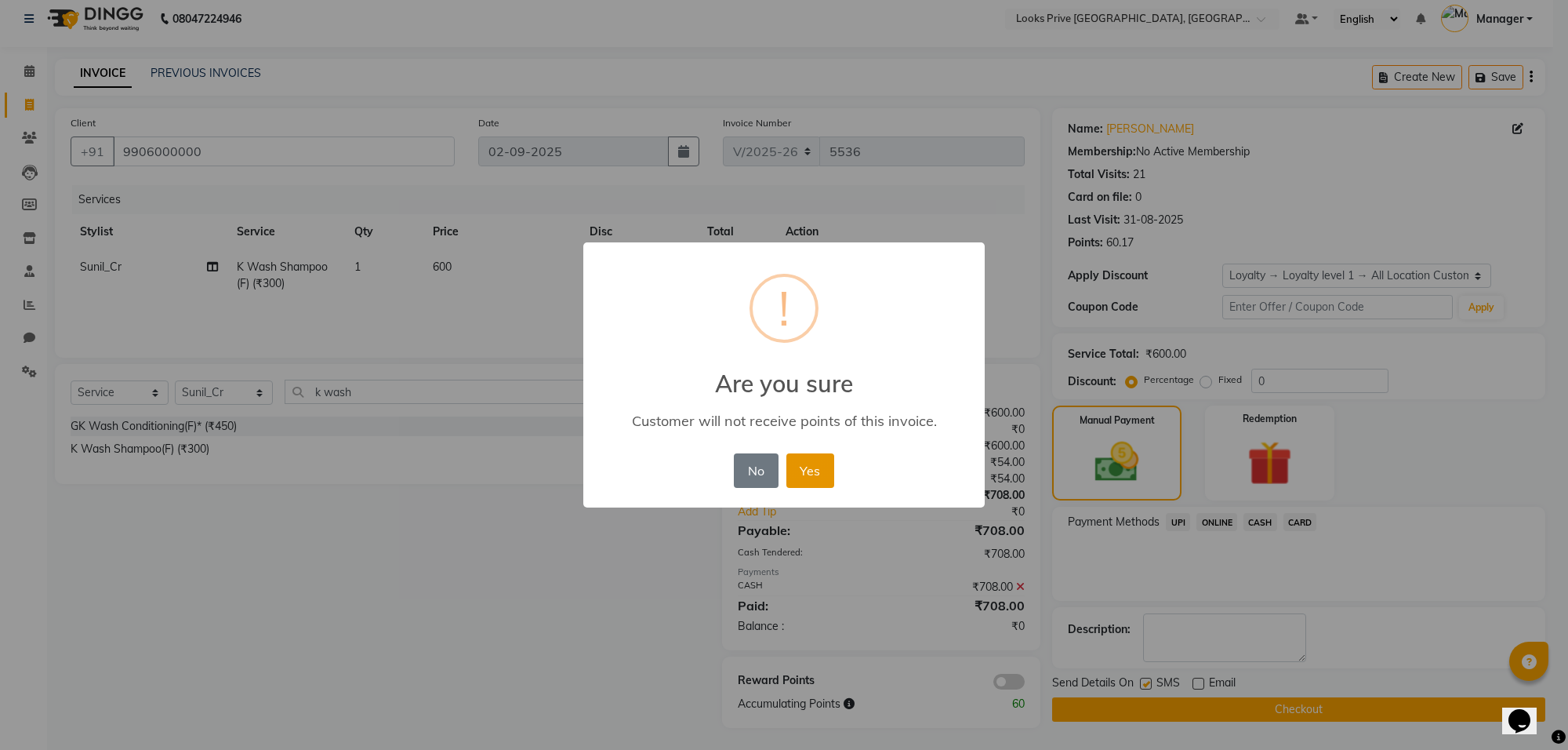
click at [831, 471] on button "Yes" at bounding box center [810, 470] width 48 height 34
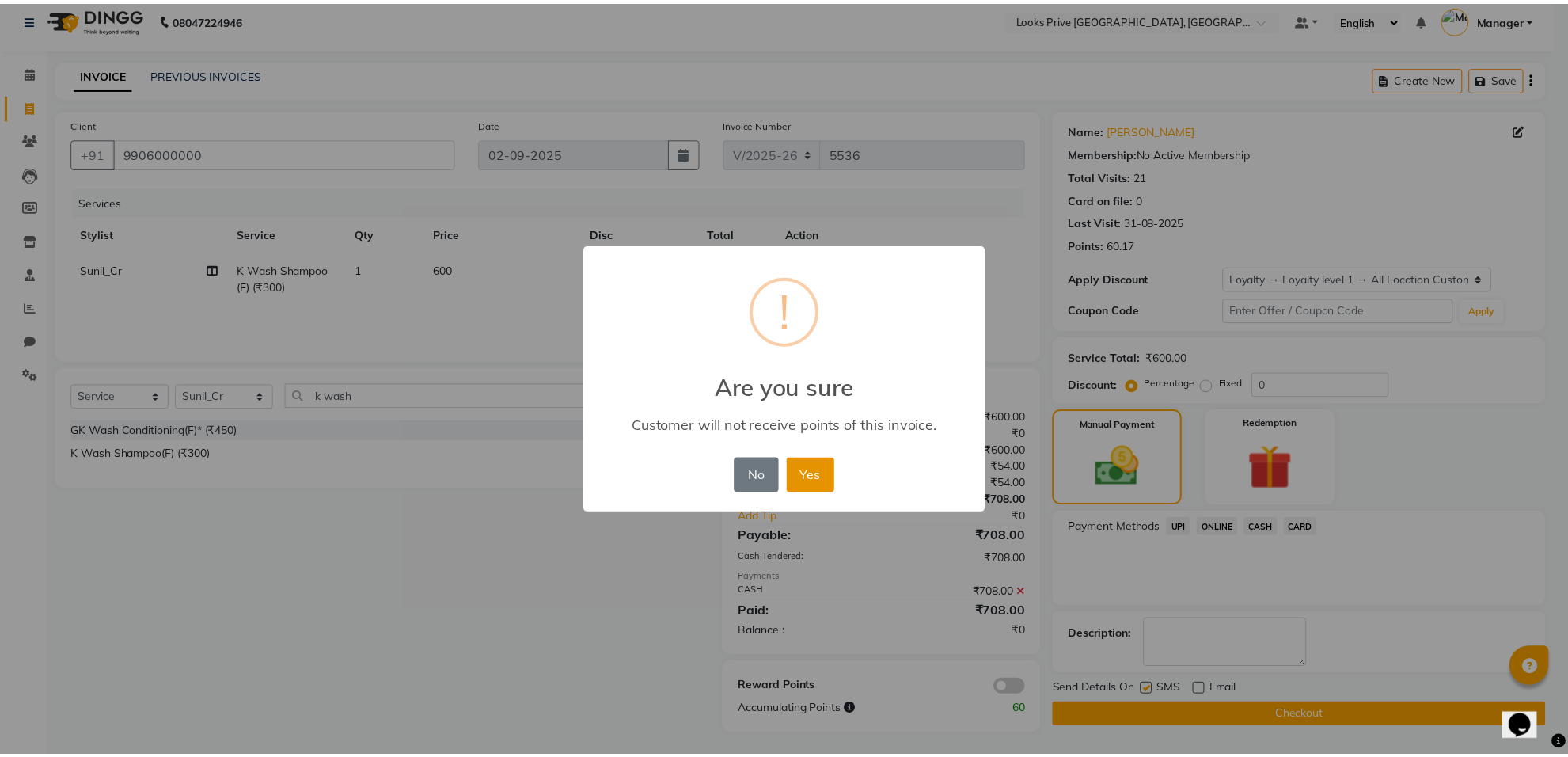
scroll to position [6, 0]
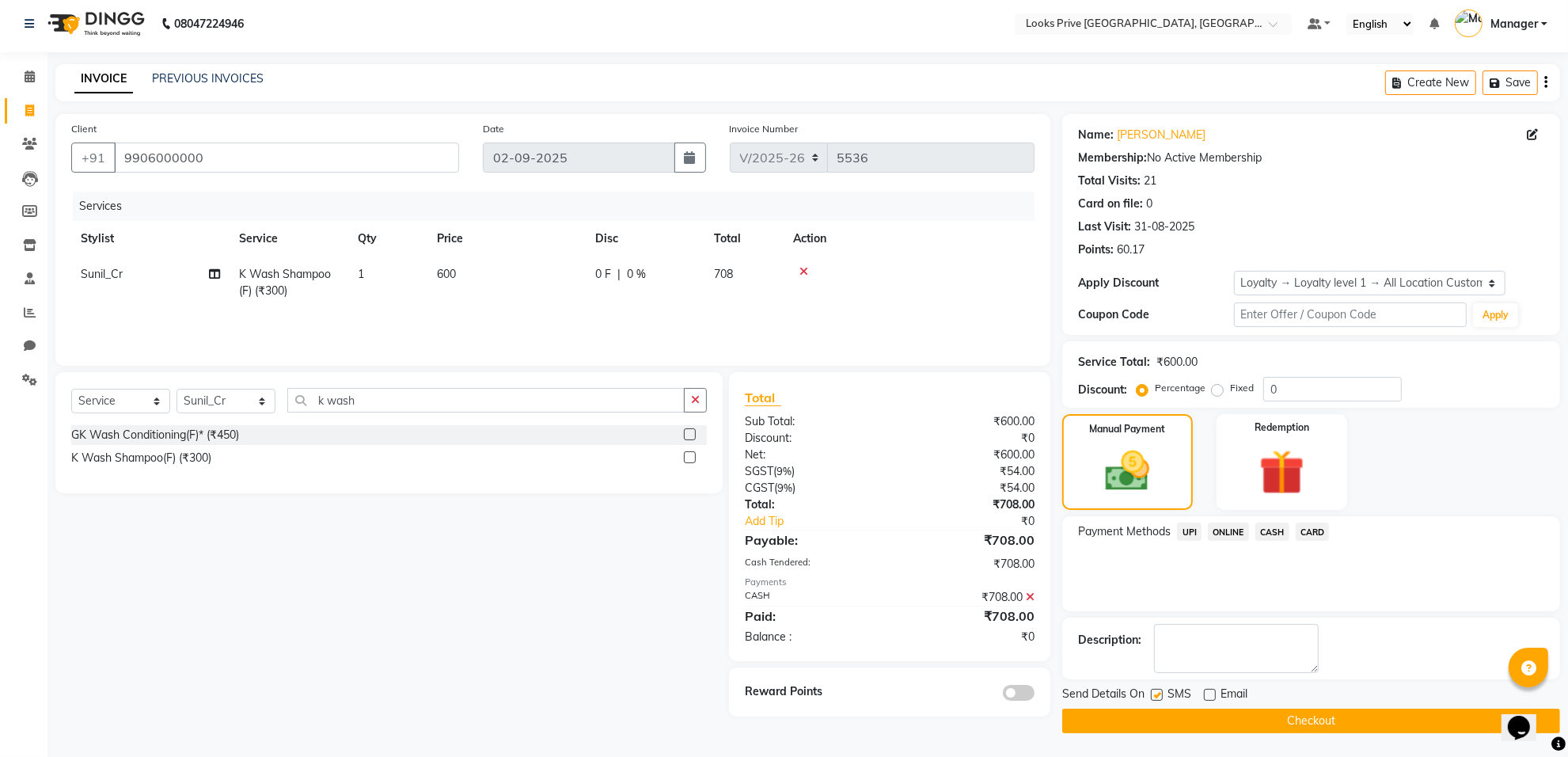
click at [1150, 716] on button "Checkout" at bounding box center [1311, 721] width 498 height 24
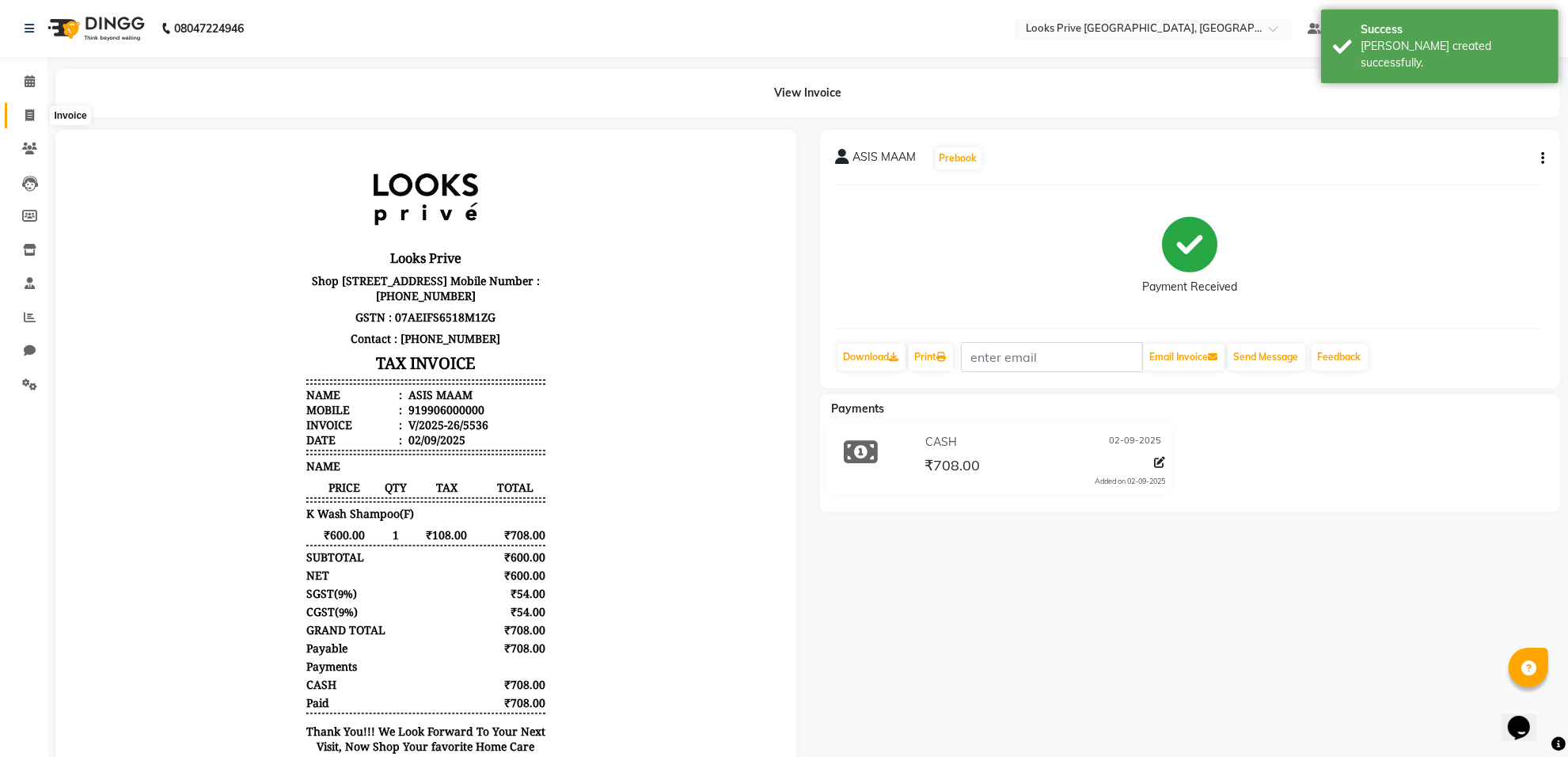
click at [17, 115] on span at bounding box center [30, 116] width 28 height 19
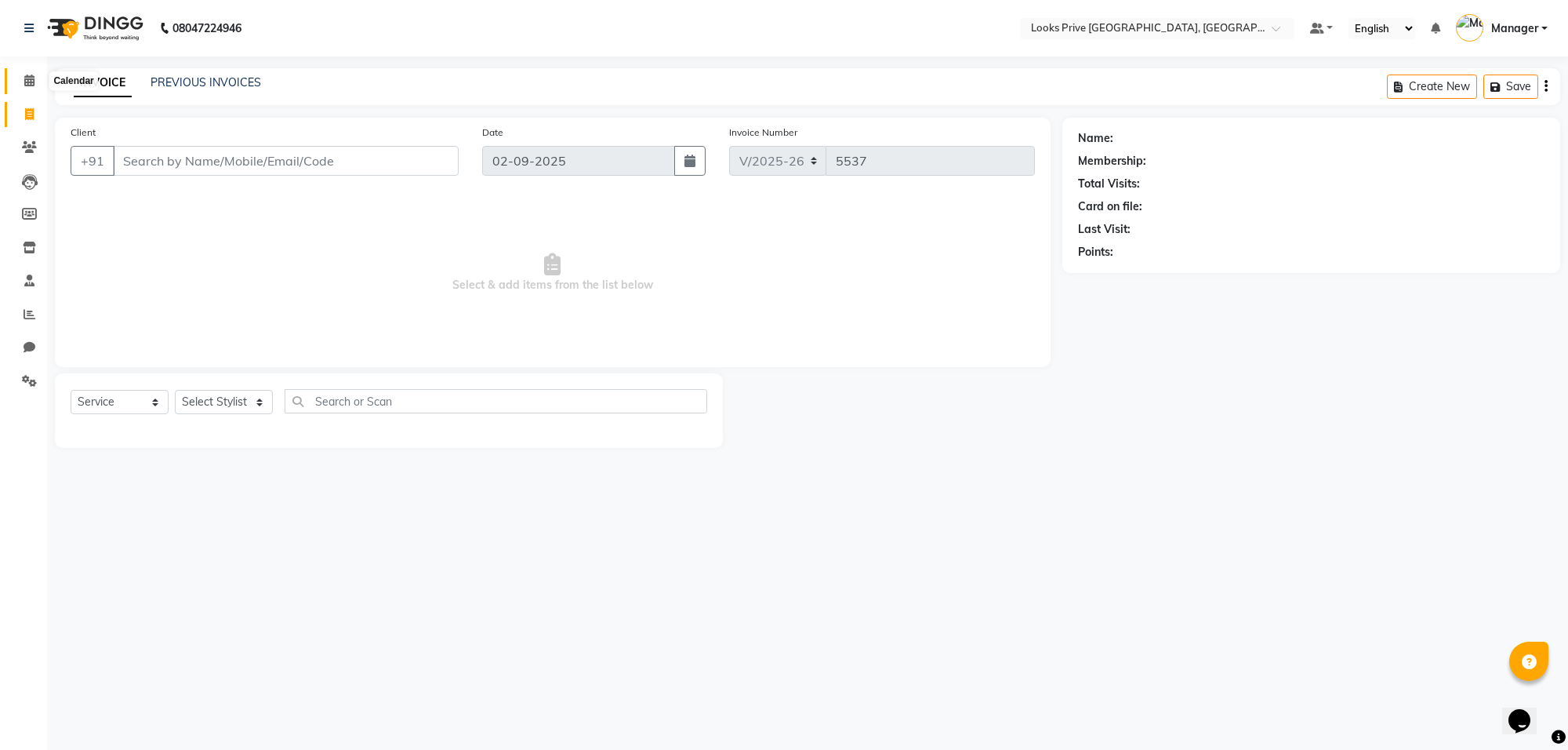
click at [19, 79] on span at bounding box center [30, 81] width 28 height 18
select select "8127"
select select "service"
click at [23, 141] on icon at bounding box center [30, 147] width 15 height 12
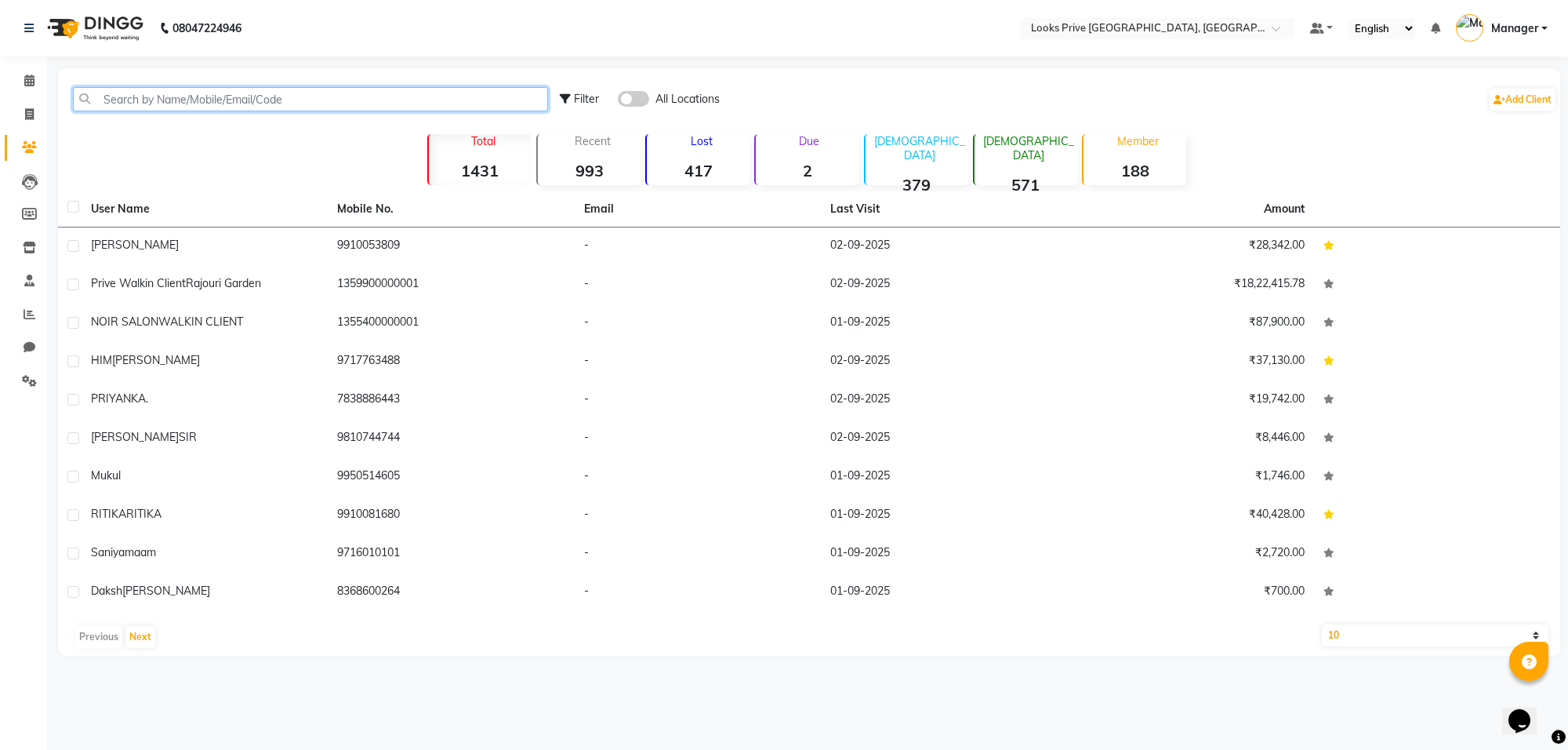
click at [170, 97] on input "text" at bounding box center [310, 99] width 475 height 24
paste input "9971009091"
click at [323, 89] on input "9971009091" at bounding box center [310, 99] width 475 height 24
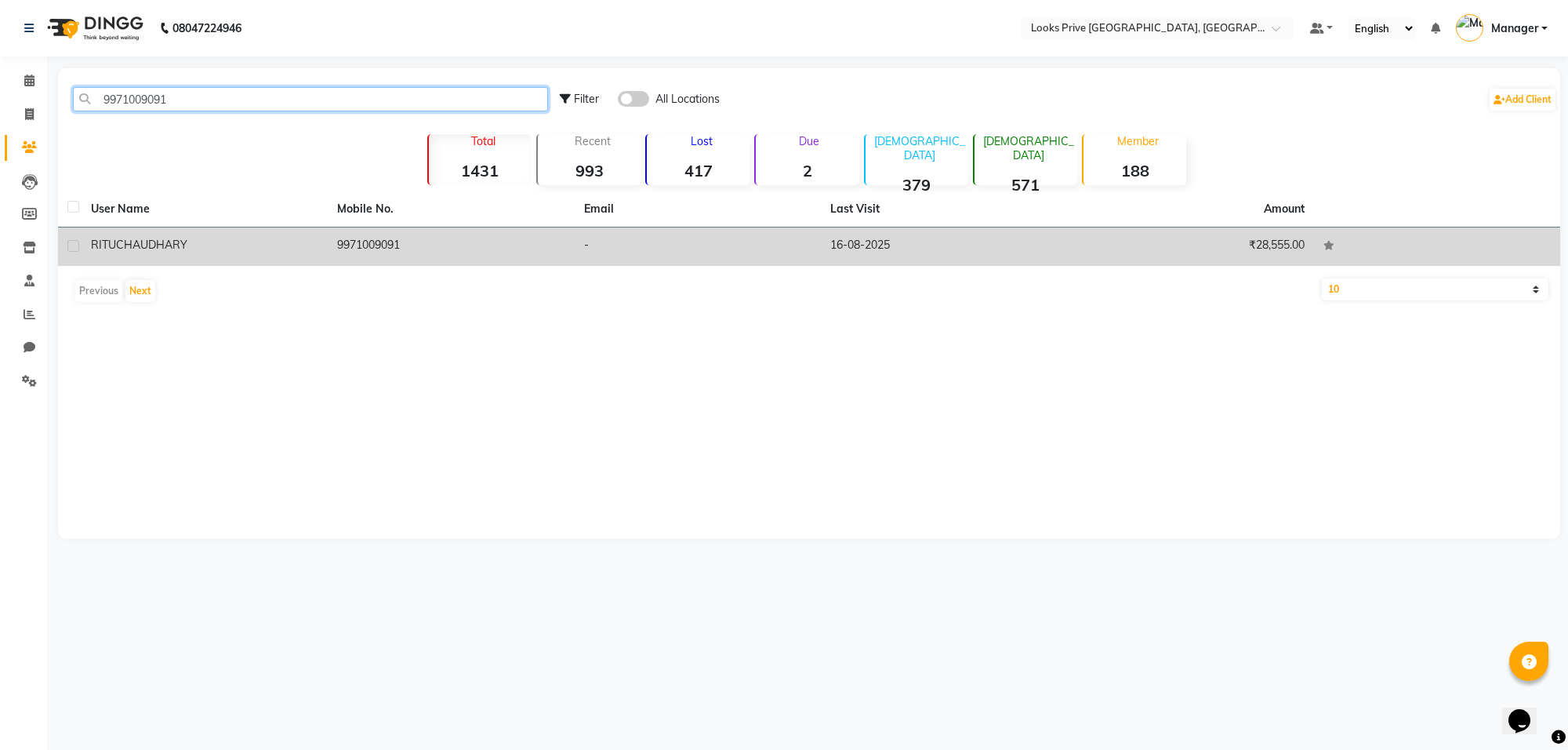
type input "9971009091"
click at [348, 244] on td "9971009091" at bounding box center [450, 246] width 246 height 39
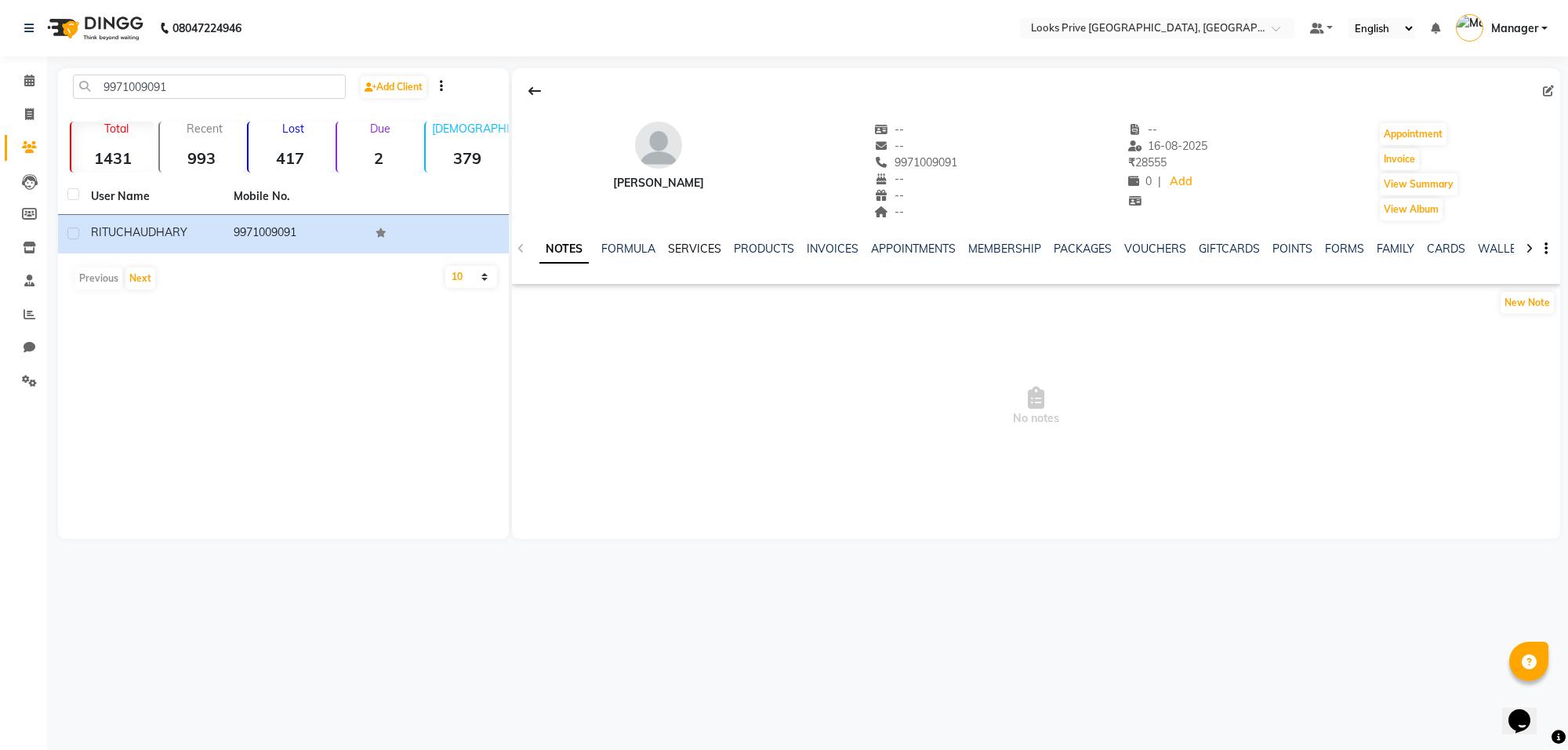
click at [703, 249] on link "SERVICES" at bounding box center [695, 248] width 53 height 14
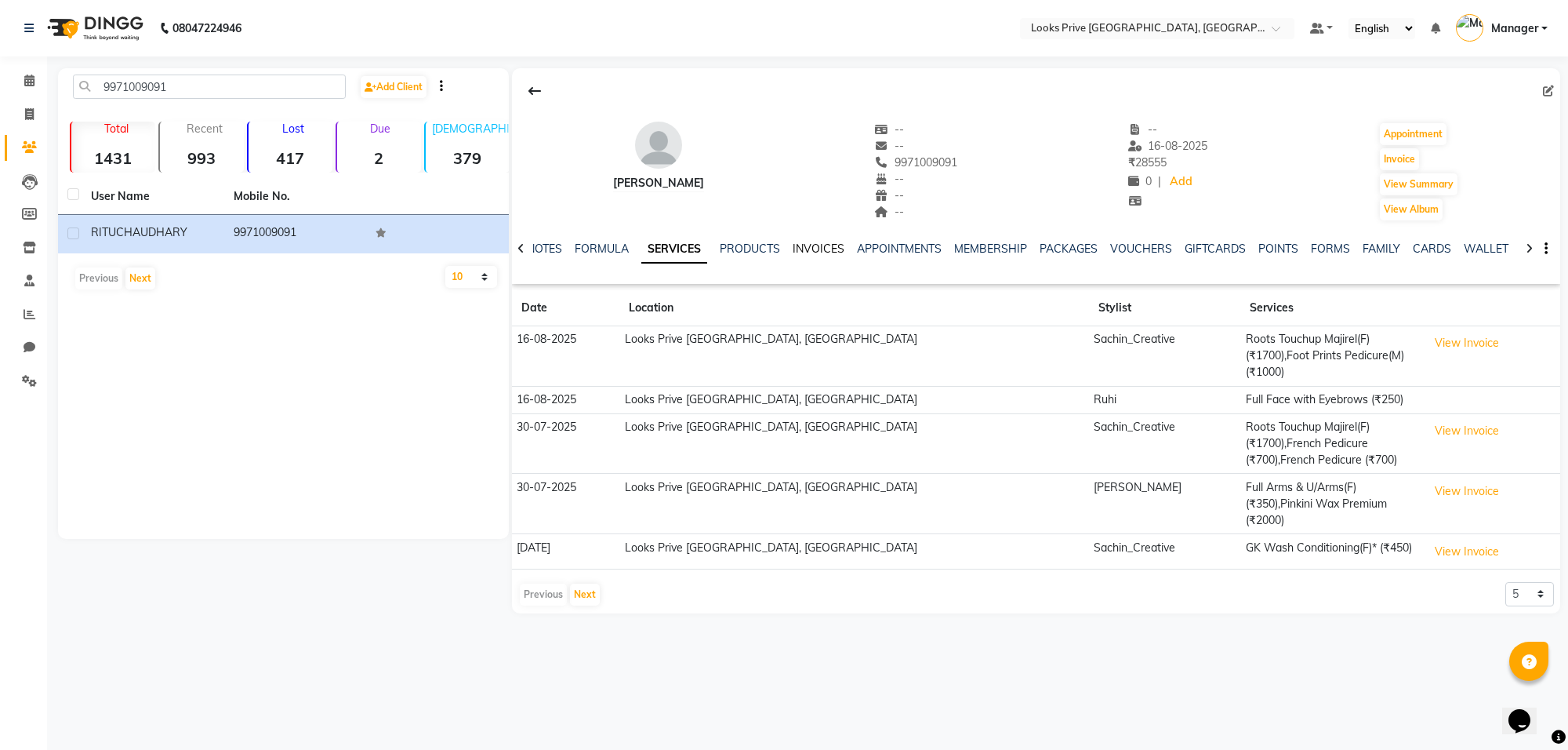
click at [825, 248] on link "INVOICES" at bounding box center [818, 248] width 52 height 14
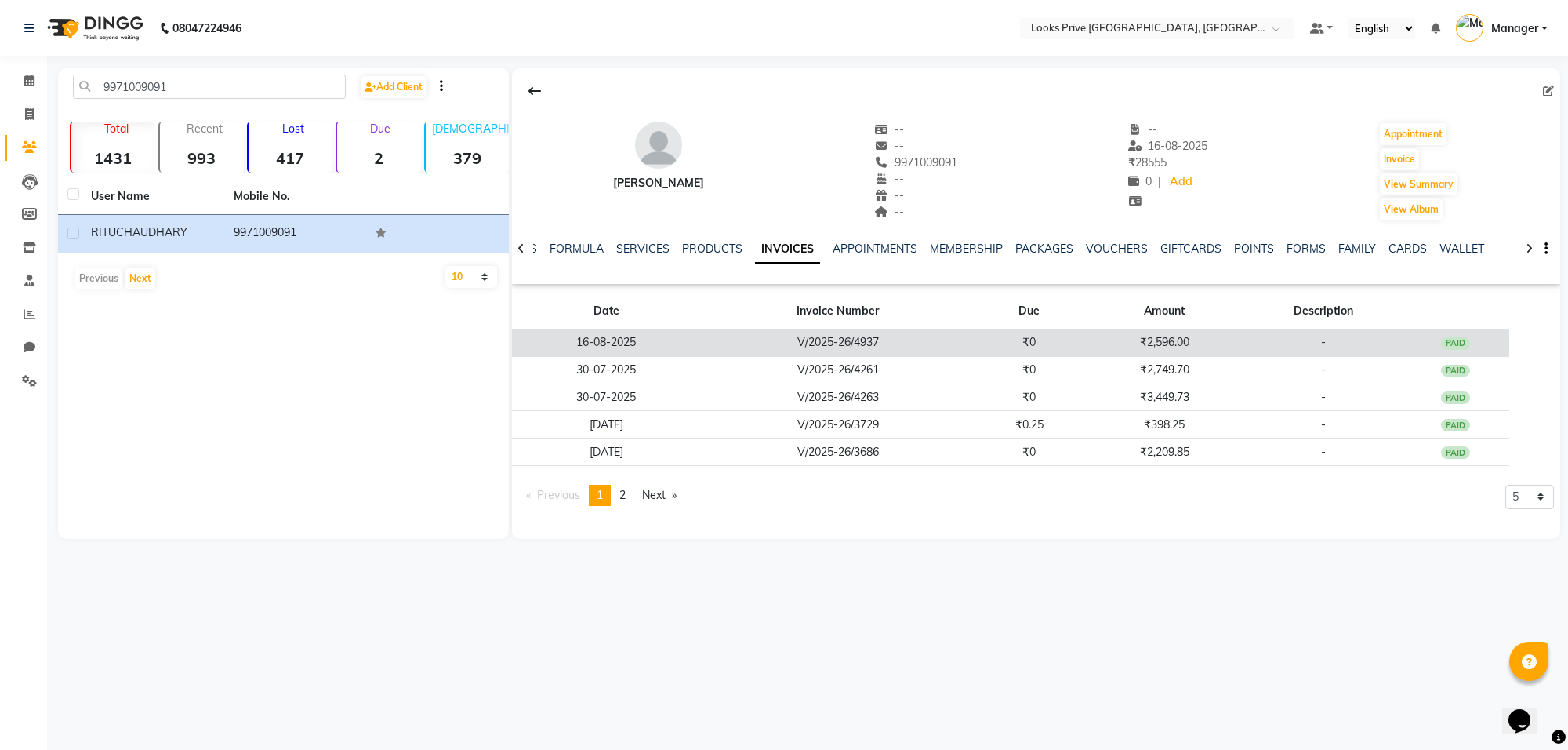
click at [849, 346] on td "V/2025-26/4937" at bounding box center [837, 343] width 274 height 28
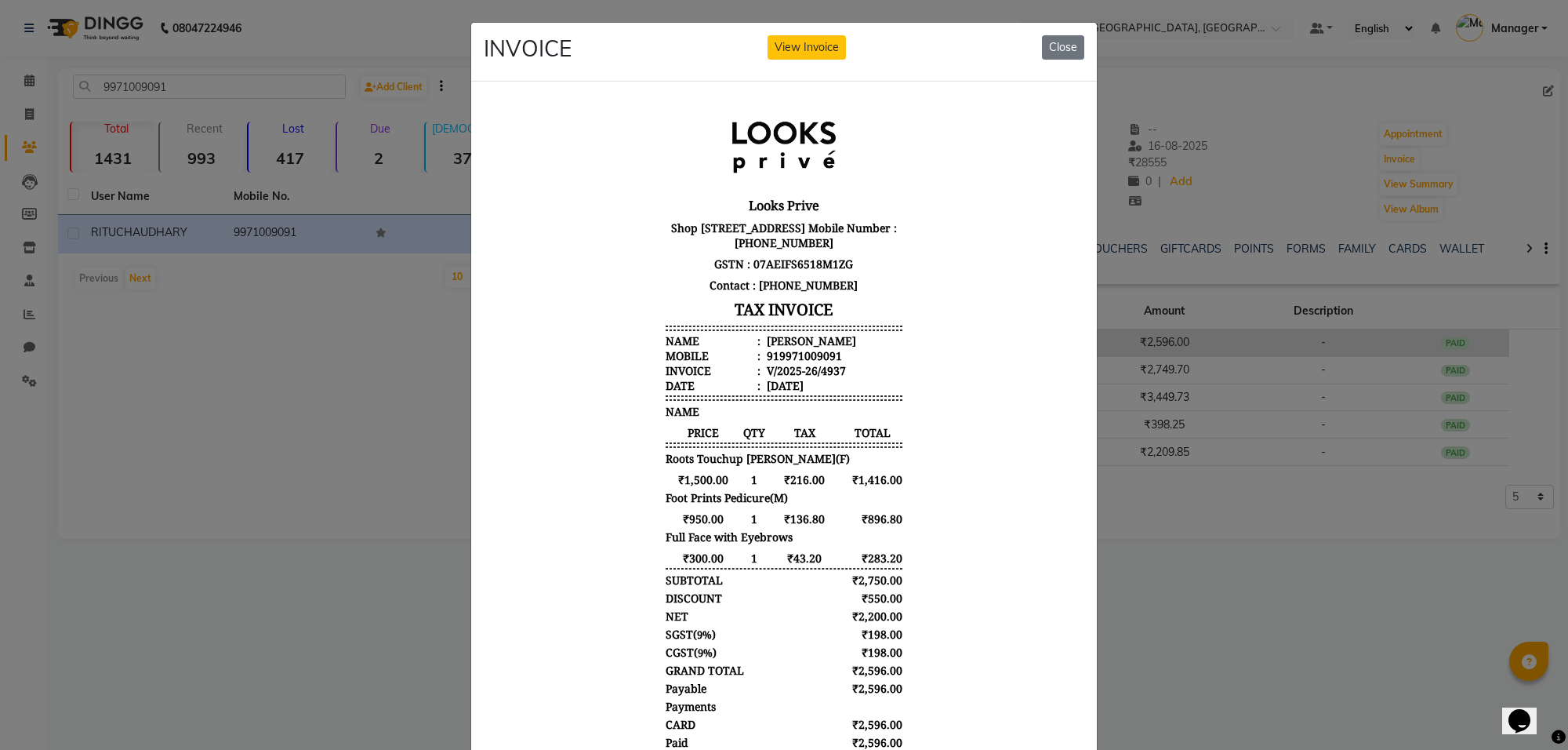
scroll to position [13, 0]
click at [1051, 39] on button "Close" at bounding box center [1063, 47] width 42 height 24
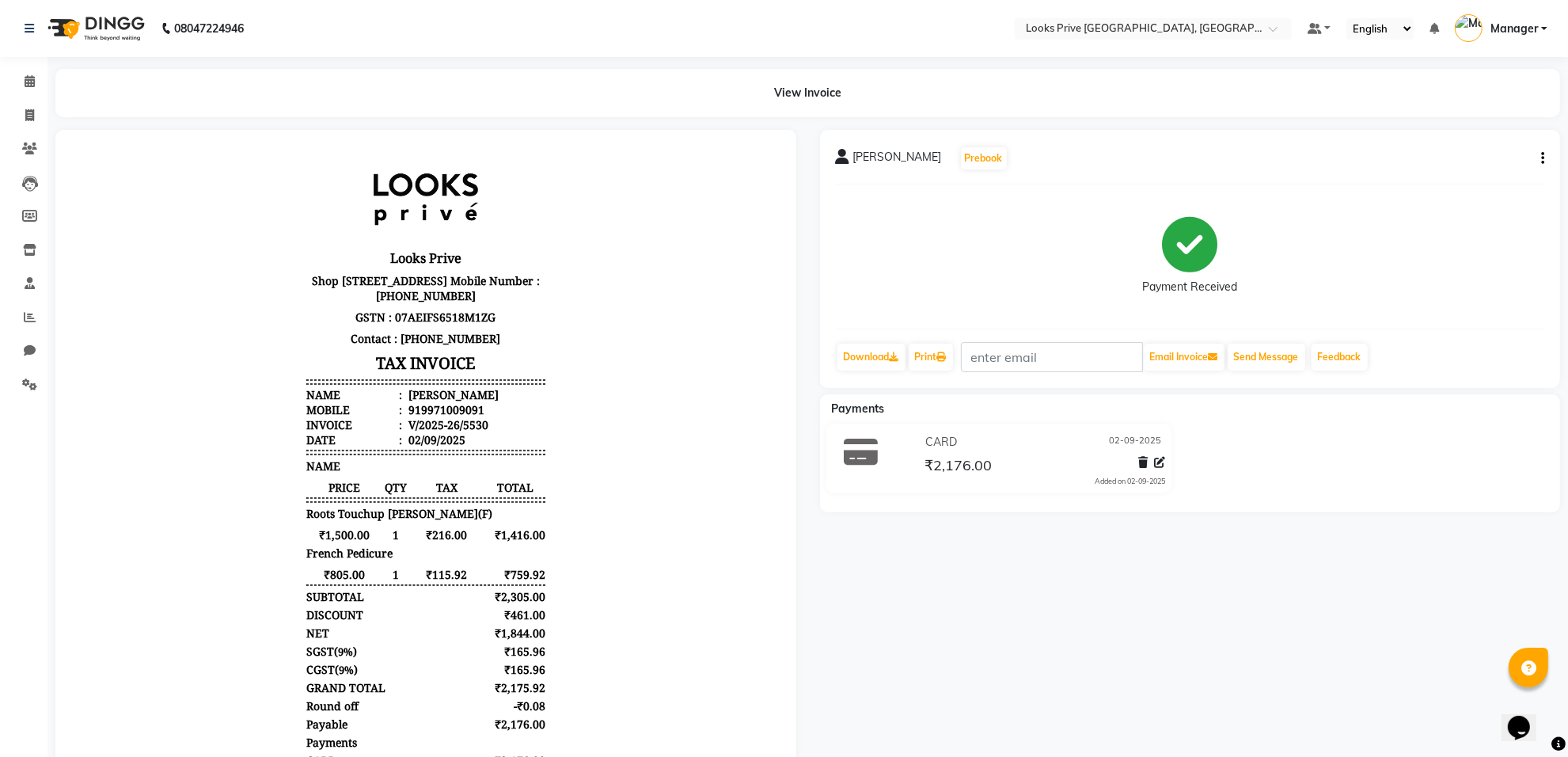
click at [1542, 158] on icon "button" at bounding box center [1542, 158] width 3 height 1
click at [1470, 160] on div "Edit Item Staff" at bounding box center [1464, 168] width 108 height 20
select select
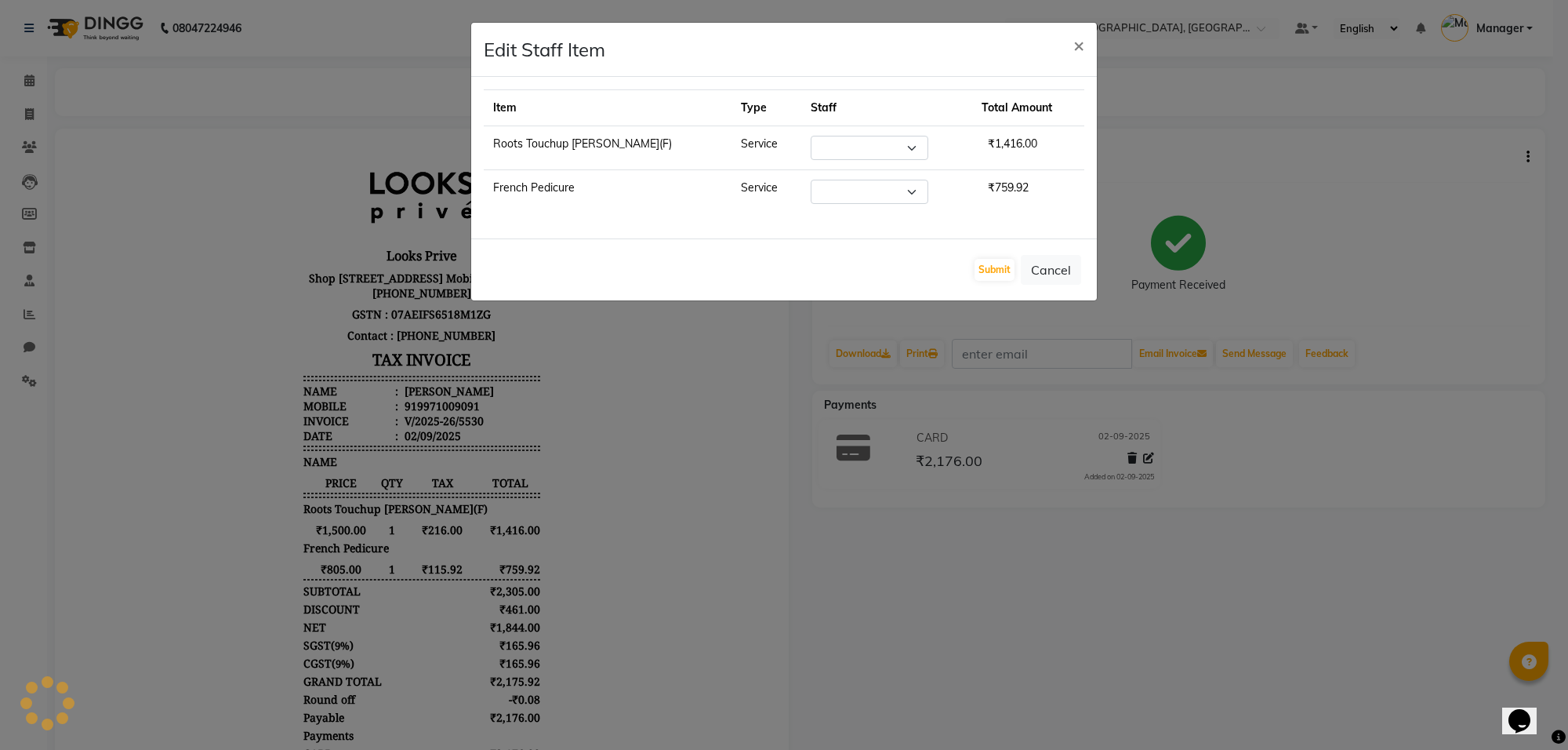
select select "75850"
select select "75867"
click at [1083, 45] on span "×" at bounding box center [1079, 44] width 11 height 23
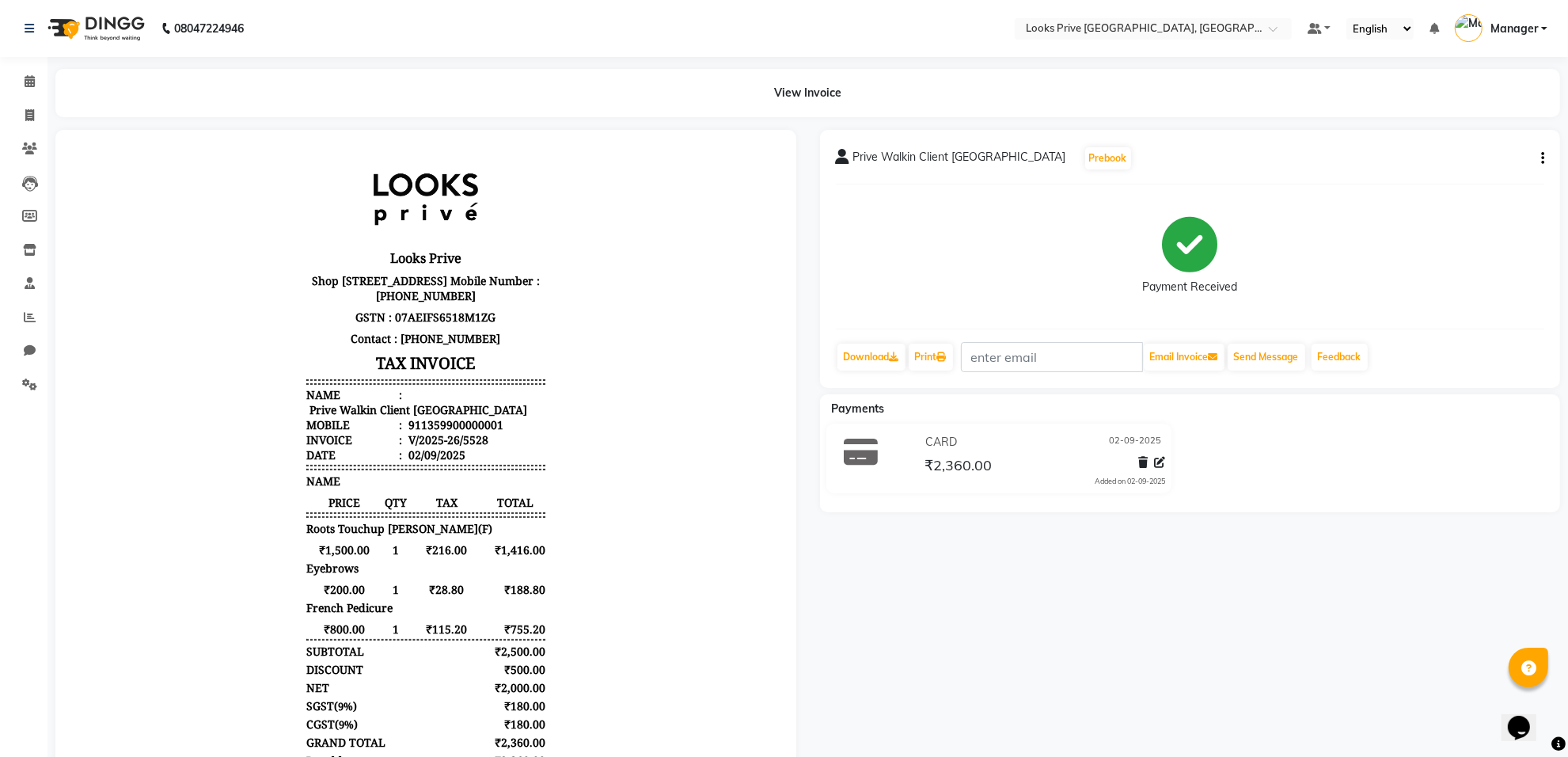
click at [1542, 159] on icon "button" at bounding box center [1542, 158] width 3 height 1
click at [1413, 172] on div "Edit Item Staff" at bounding box center [1464, 168] width 108 height 20
select select "75850"
select select "88341"
select select "75869"
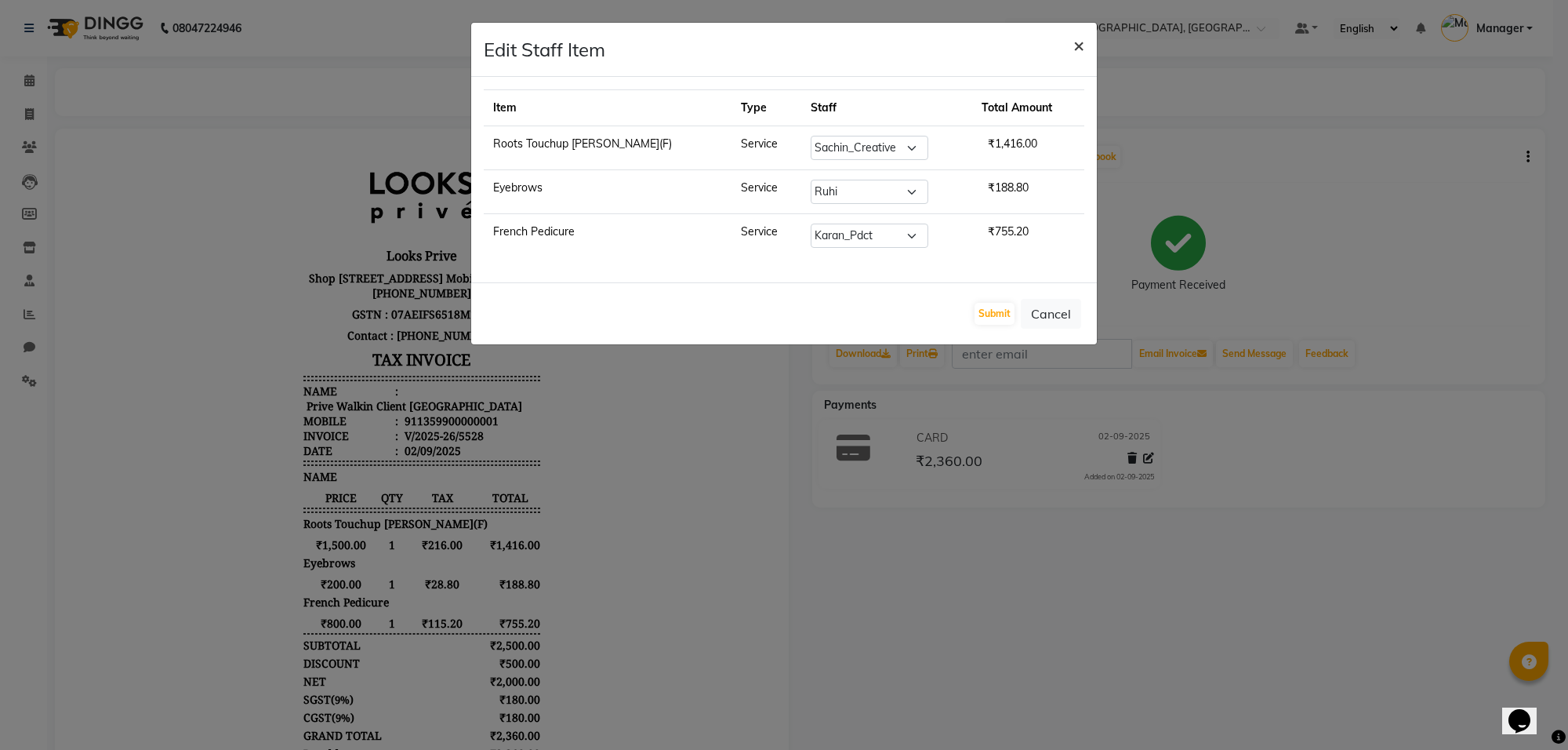
click at [1071, 43] on button "×" at bounding box center [1078, 45] width 36 height 44
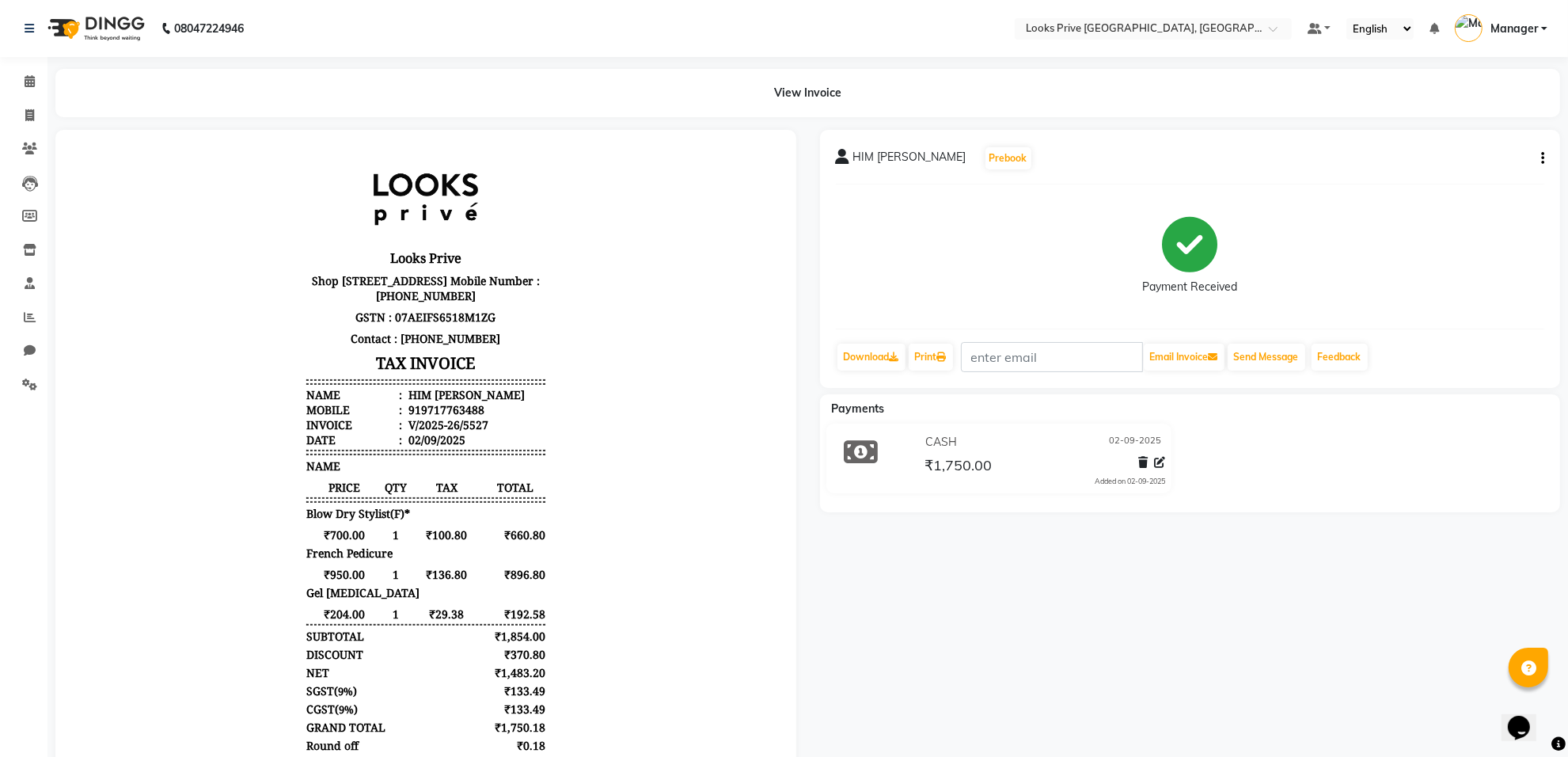
click at [1544, 155] on div "HIM [PERSON_NAME] Prebook Payment Received Download Print Email Invoice Send Me…" at bounding box center [1191, 258] width 741 height 258
click at [1542, 158] on icon "button" at bounding box center [1542, 158] width 3 height 1
click at [1426, 171] on div "Edit Item Staff" at bounding box center [1464, 168] width 108 height 20
select select
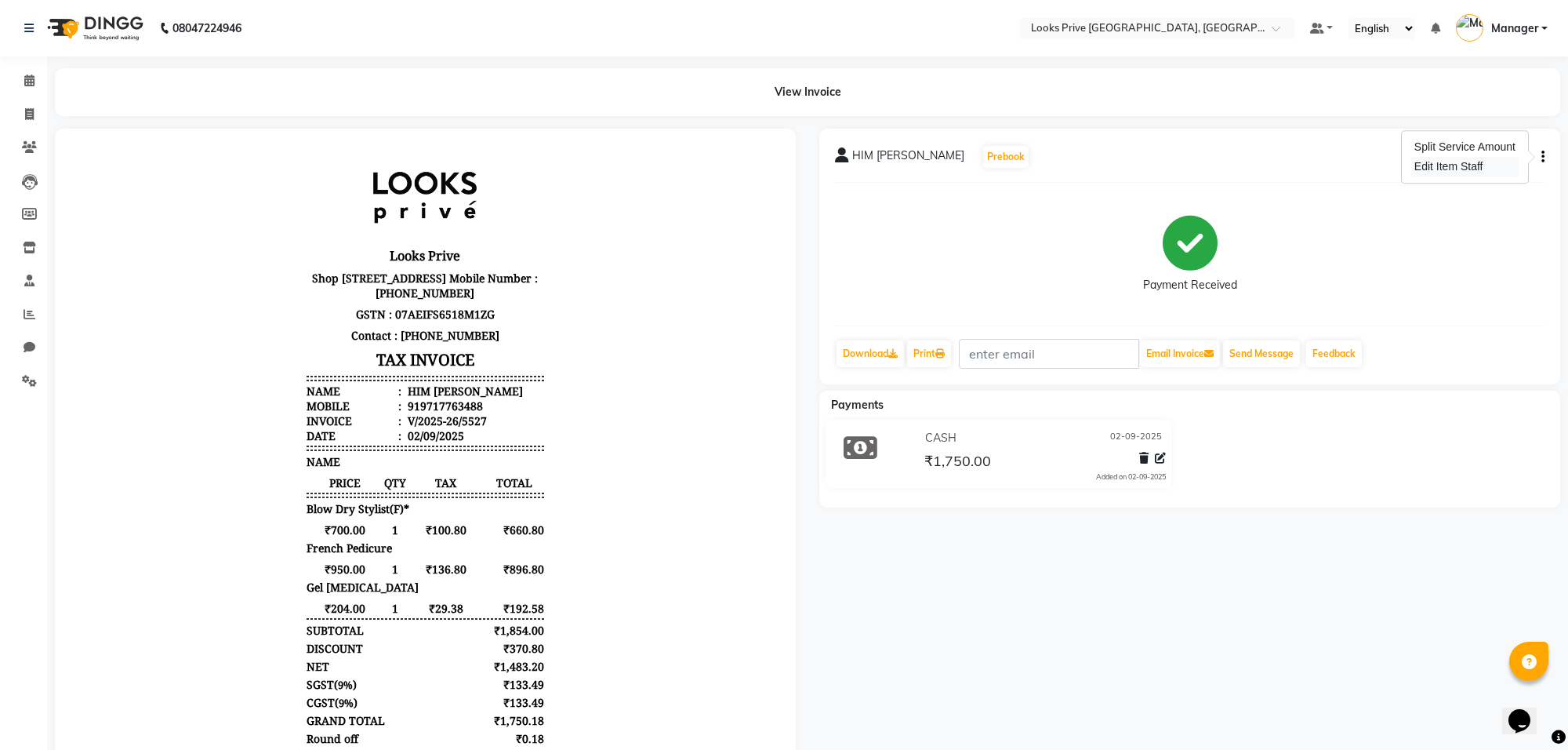
select select
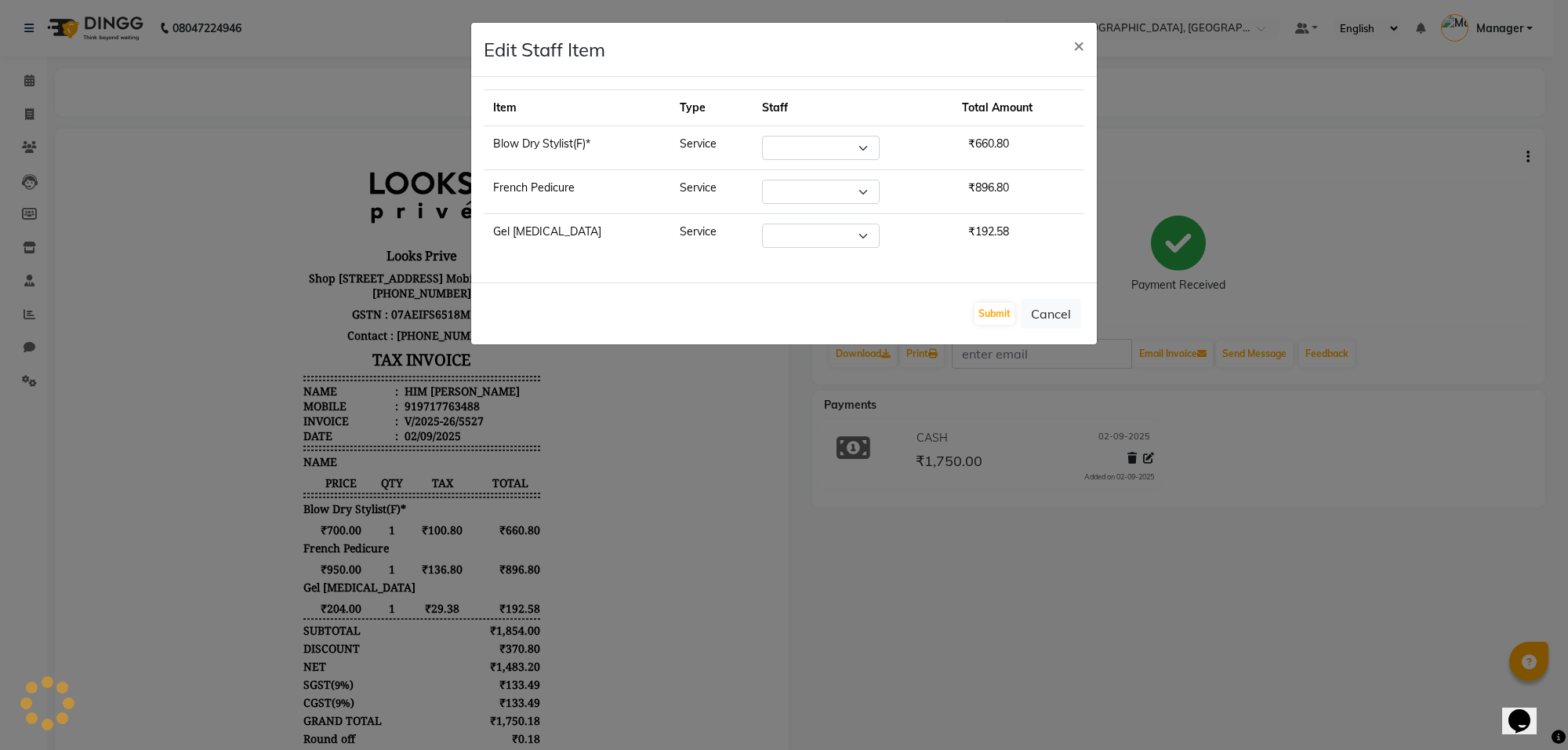
select select "75850"
click at [836, 204] on select "Select [PERSON_NAME] Counter_Sales Deepak_Asst Govind_Pdct Karan_Pdct Manager […" at bounding box center [820, 192] width 117 height 24
select select "75867"
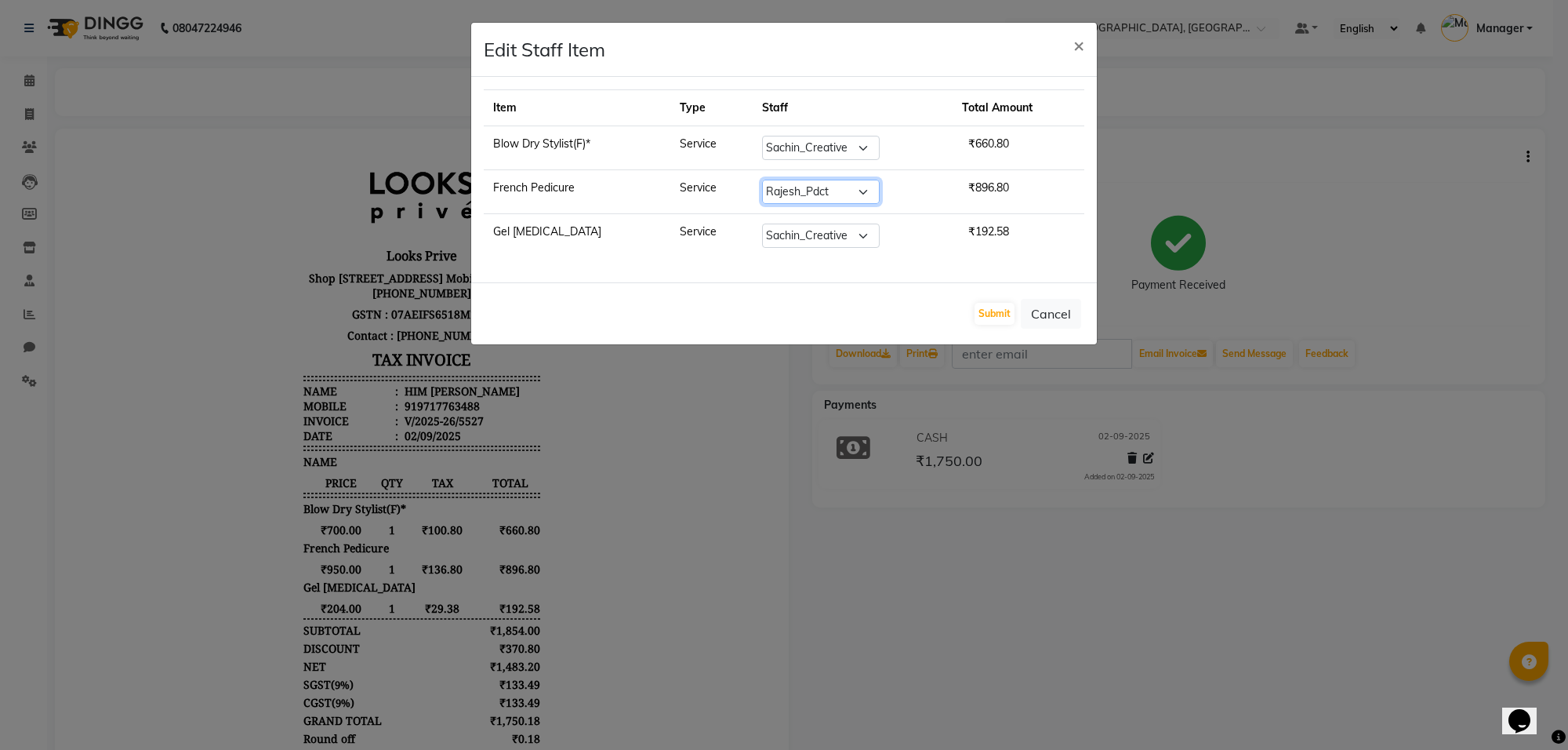
click at [762, 180] on select "Select [PERSON_NAME] Counter_Sales Deepak_Asst Govind_Pdct Karan_Pdct Manager […" at bounding box center [820, 192] width 117 height 24
click at [1001, 311] on button "Submit" at bounding box center [993, 314] width 40 height 22
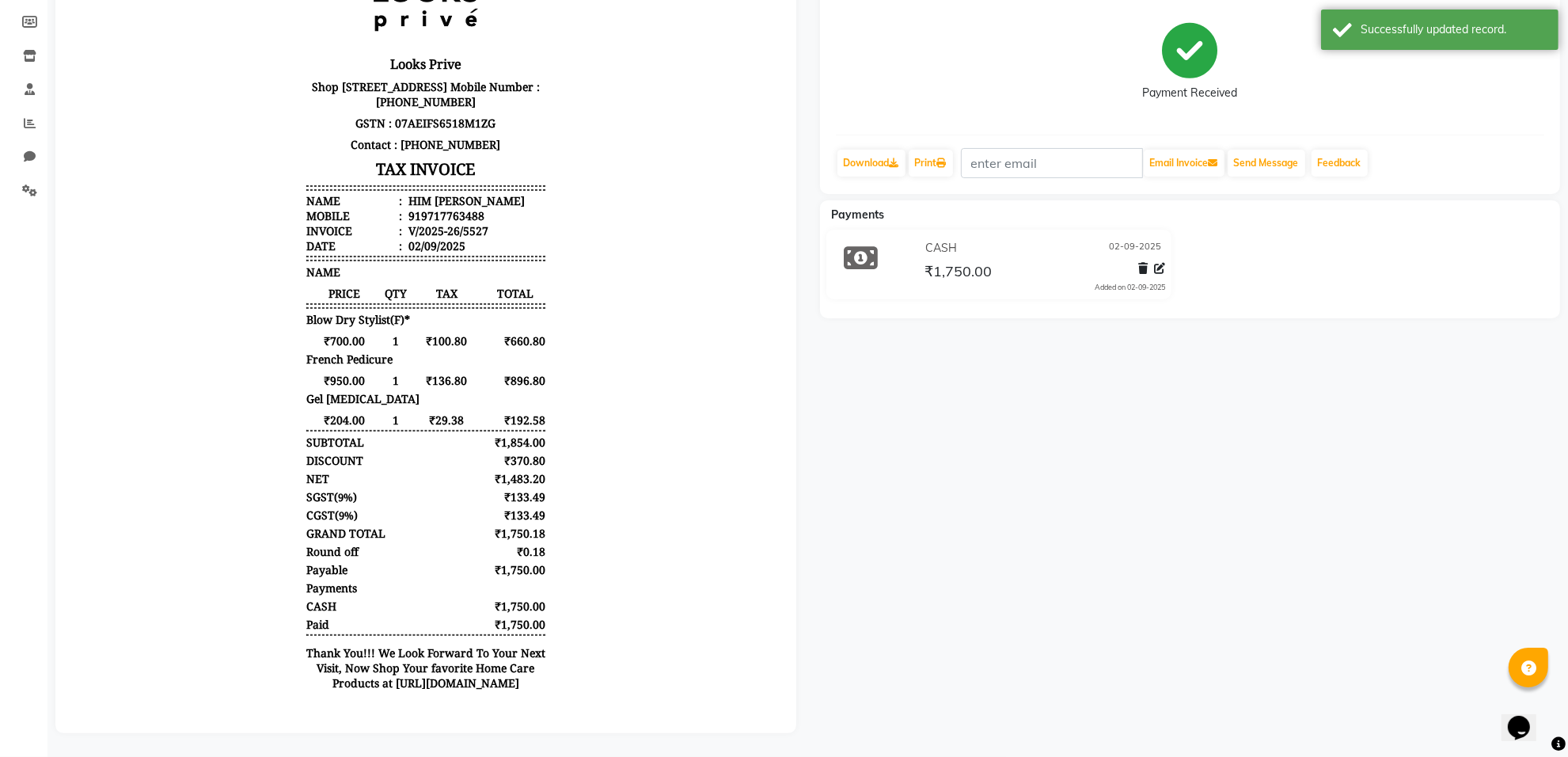
scroll to position [12, 0]
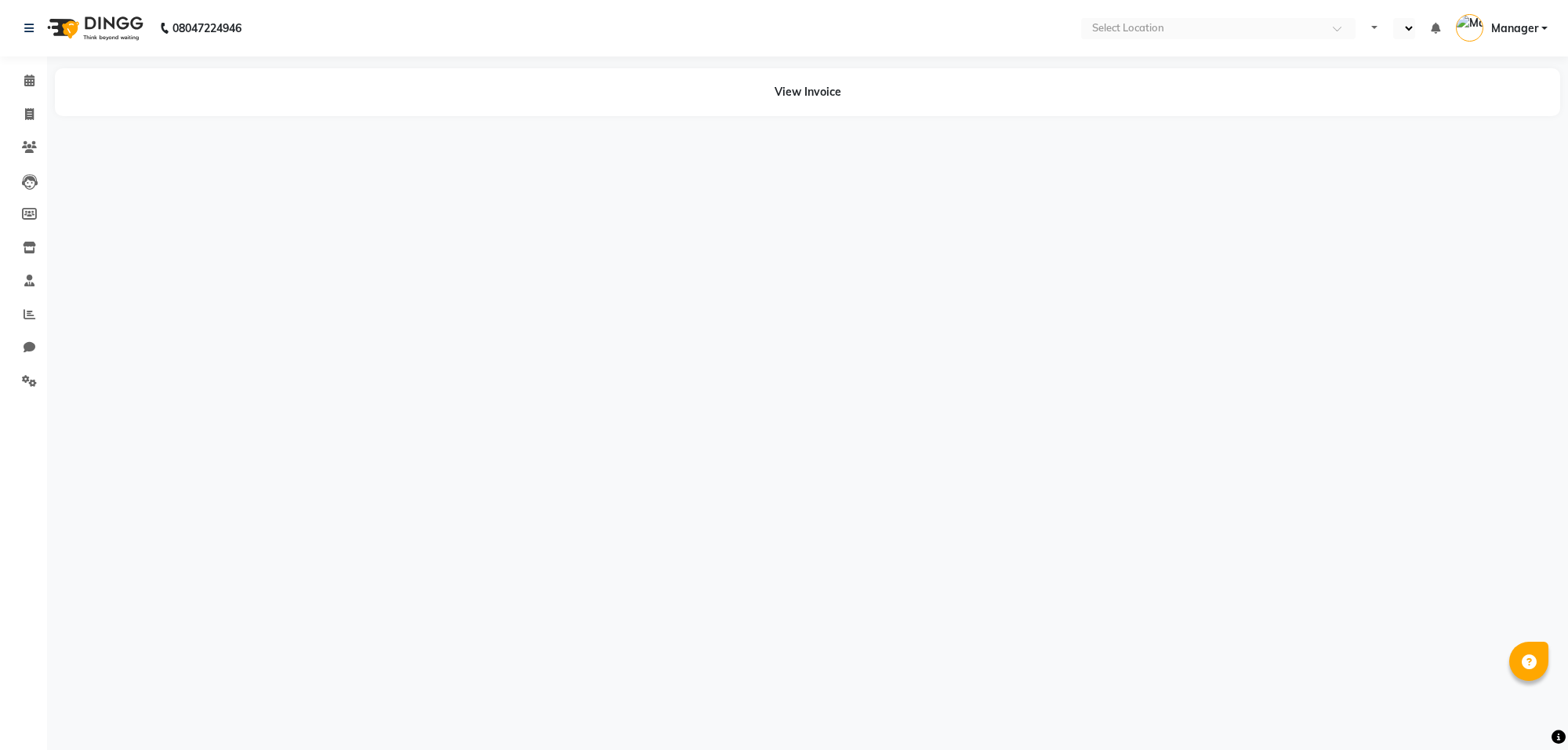
select select "en"
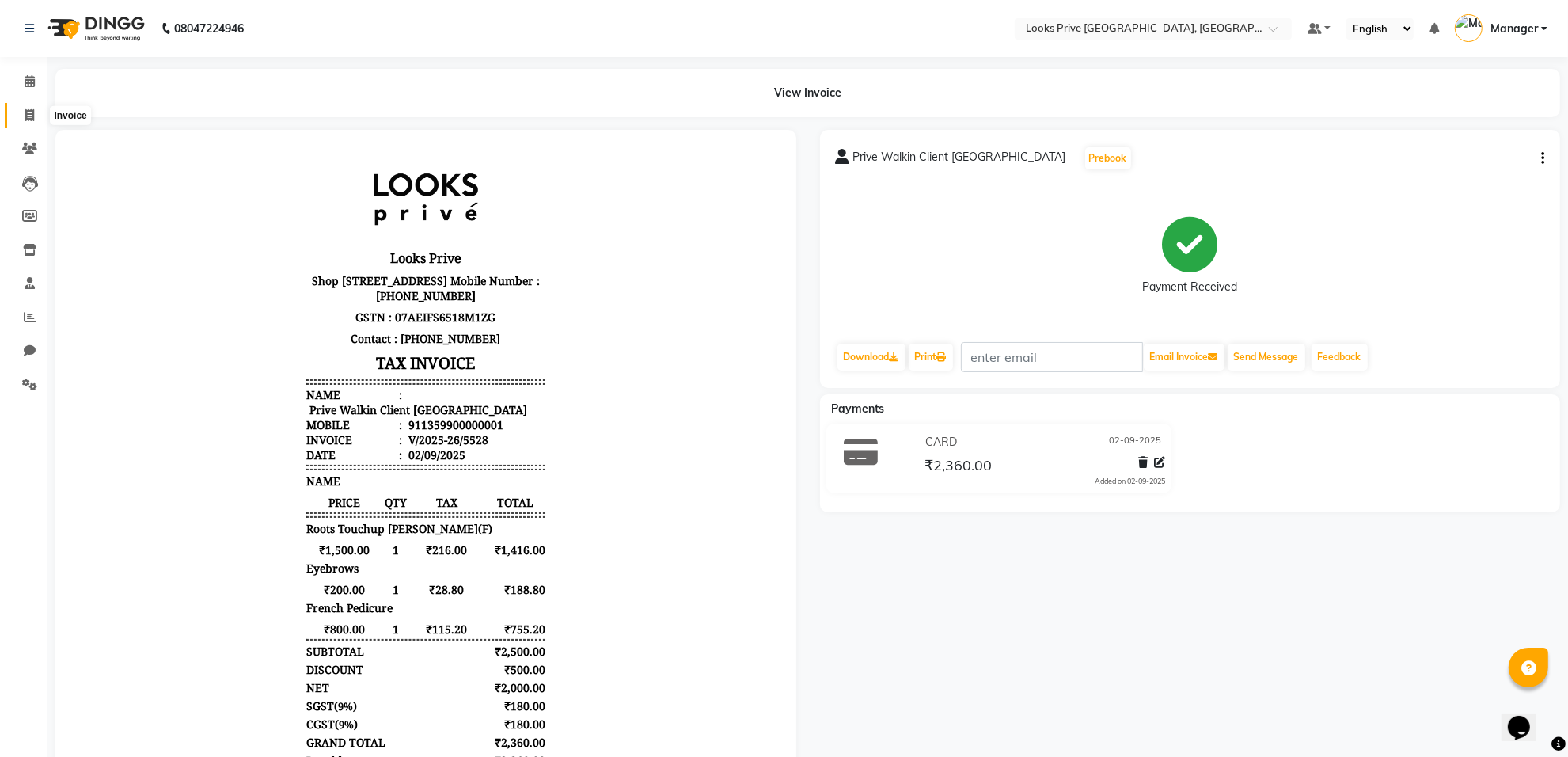
click at [33, 108] on span at bounding box center [30, 116] width 28 height 19
select select "8127"
select select "service"
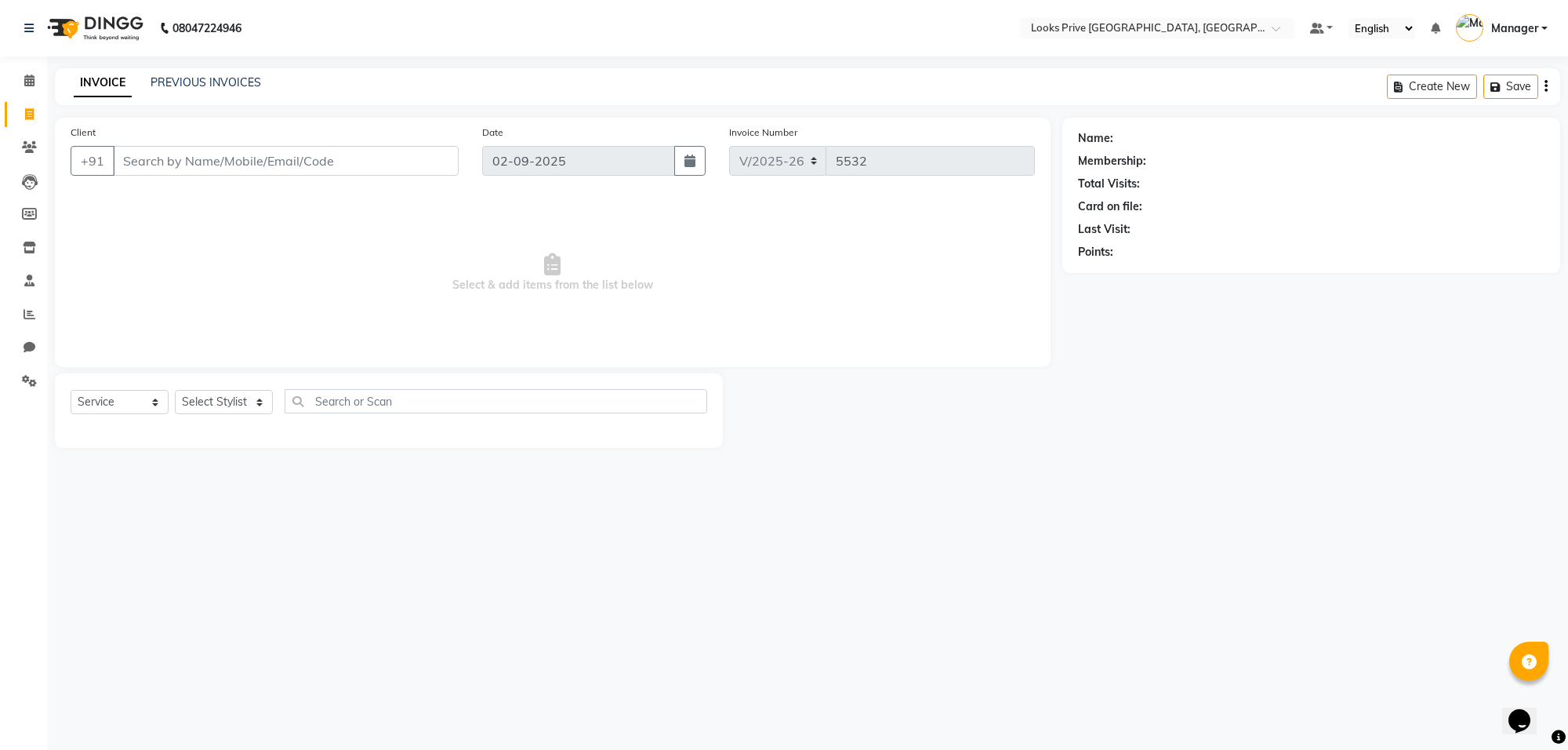
click at [211, 164] on input "Client" at bounding box center [285, 161] width 346 height 30
click at [245, 161] on input "Client" at bounding box center [285, 161] width 346 height 30
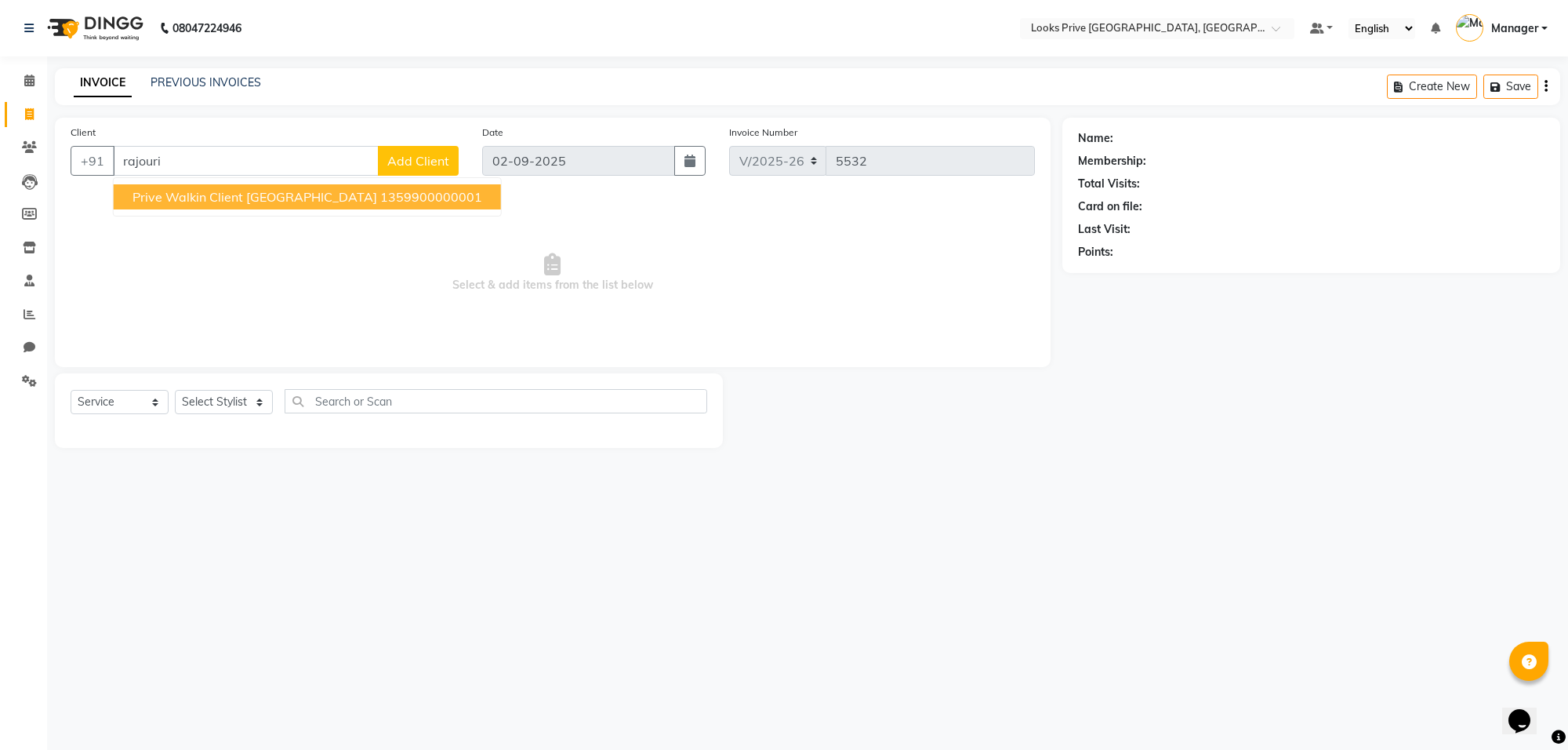
click at [190, 195] on span "Prive Walkin Client [GEOGRAPHIC_DATA]" at bounding box center [255, 196] width 244 height 16
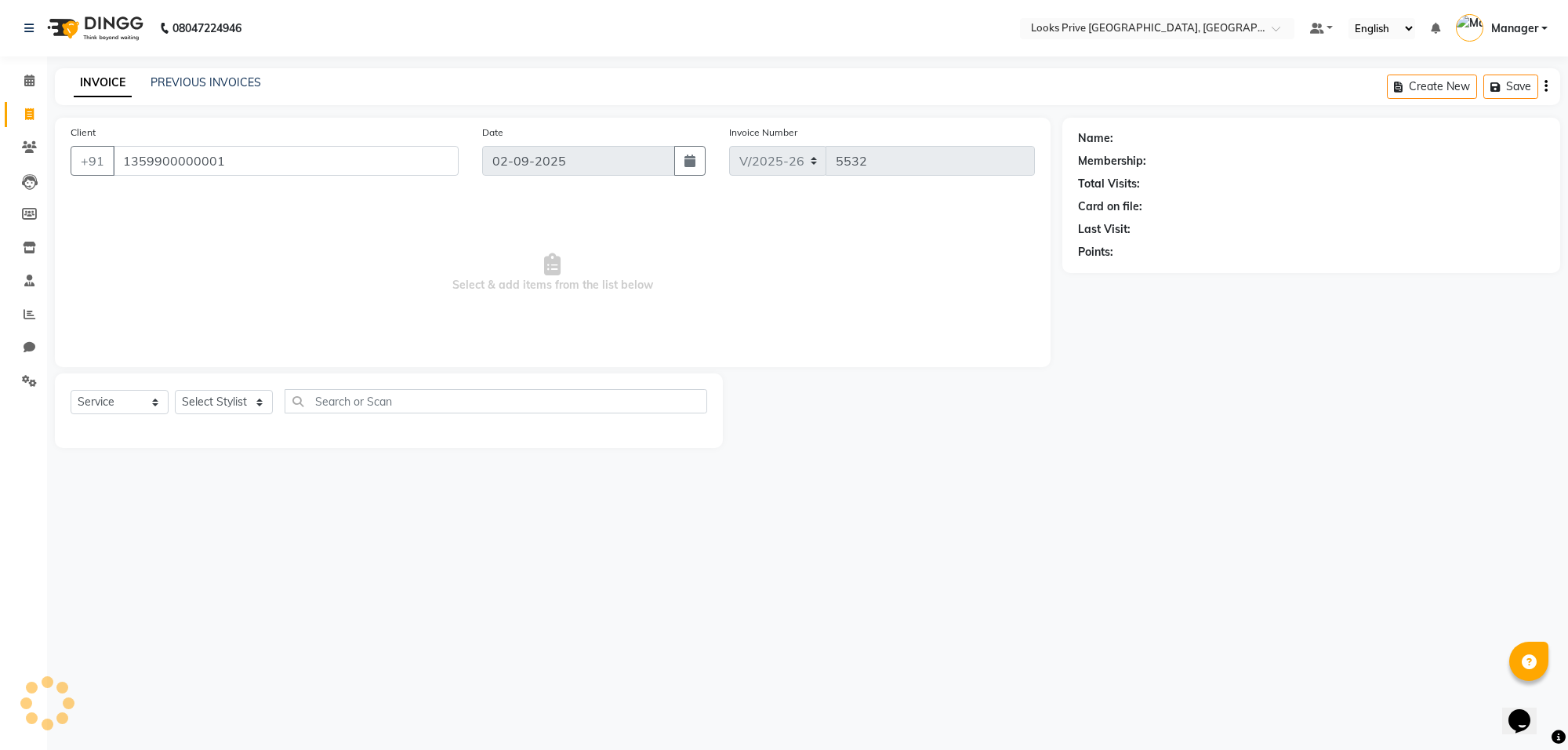
type input "1359900000001"
select select "1: Object"
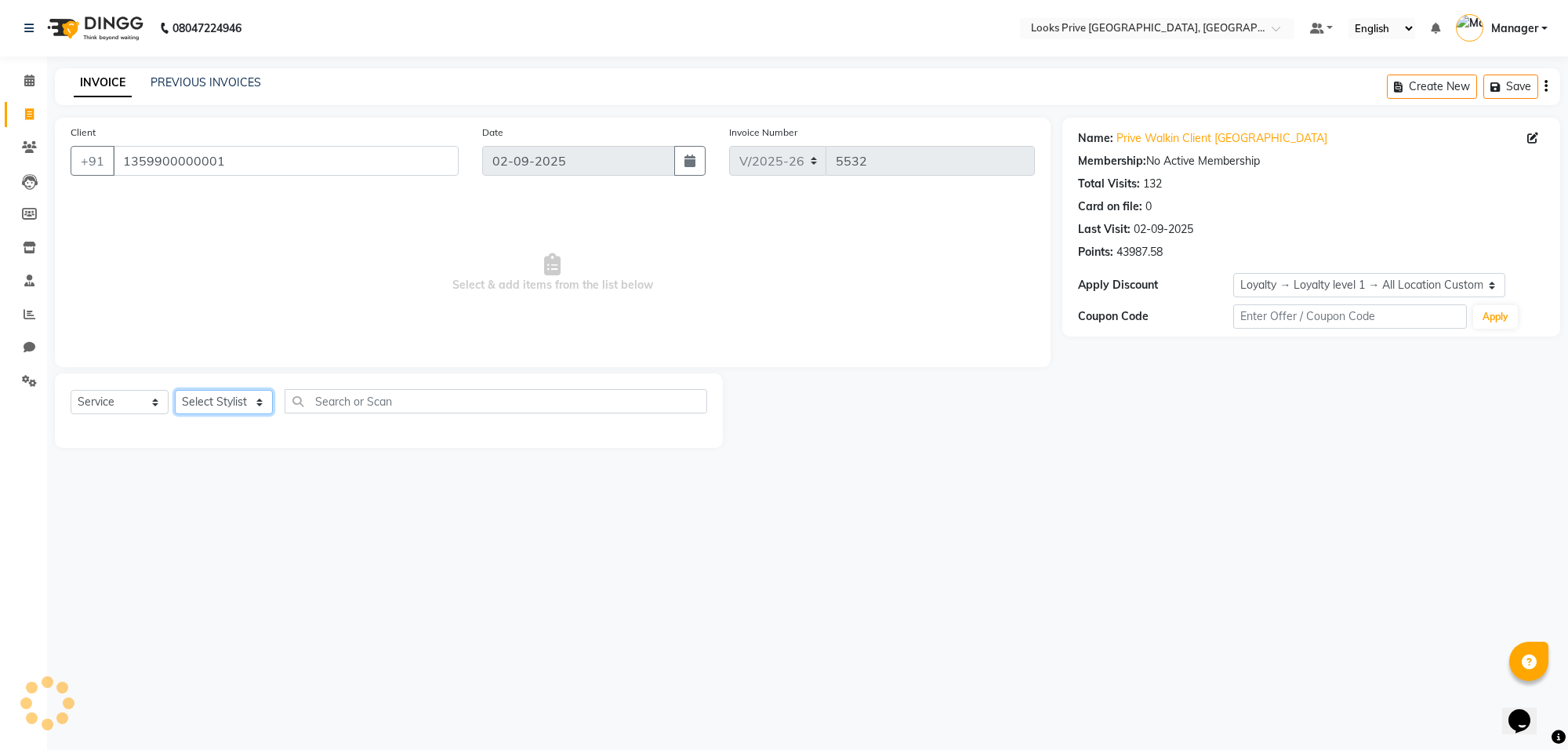
drag, startPoint x: 241, startPoint y: 401, endPoint x: 243, endPoint y: 390, distance: 11.2
click at [243, 402] on select "Select Stylist [PERSON_NAME] Counter_Sales Deepak_Asst Govind_Pdct Karan_Pdct M…" at bounding box center [224, 401] width 98 height 24
select select "75850"
click at [175, 389] on select "Select Stylist [PERSON_NAME] Counter_Sales Deepak_Asst Govind_Pdct Karan_Pdct M…" at bounding box center [224, 401] width 98 height 24
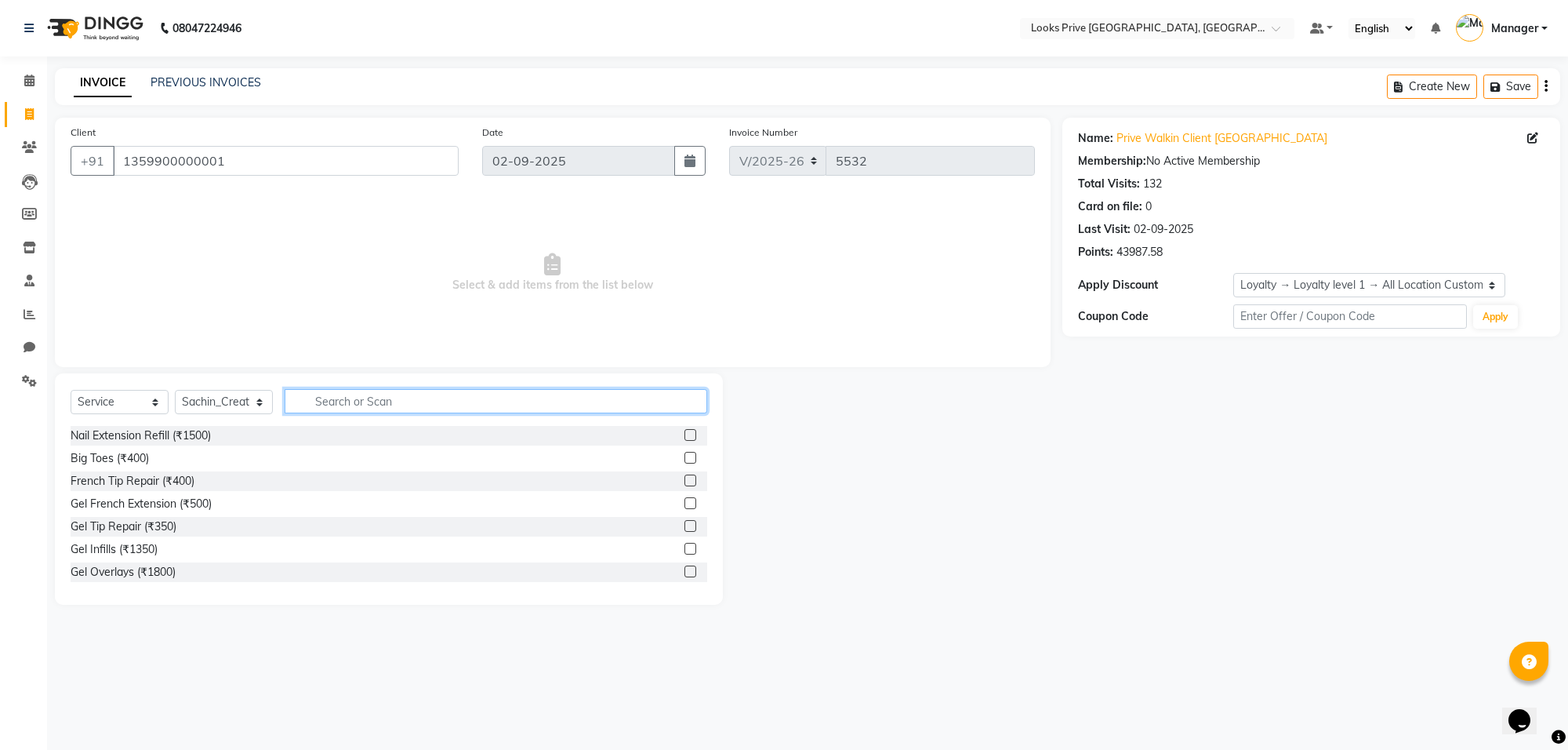
click at [379, 392] on input "text" at bounding box center [496, 401] width 422 height 24
type input "global"
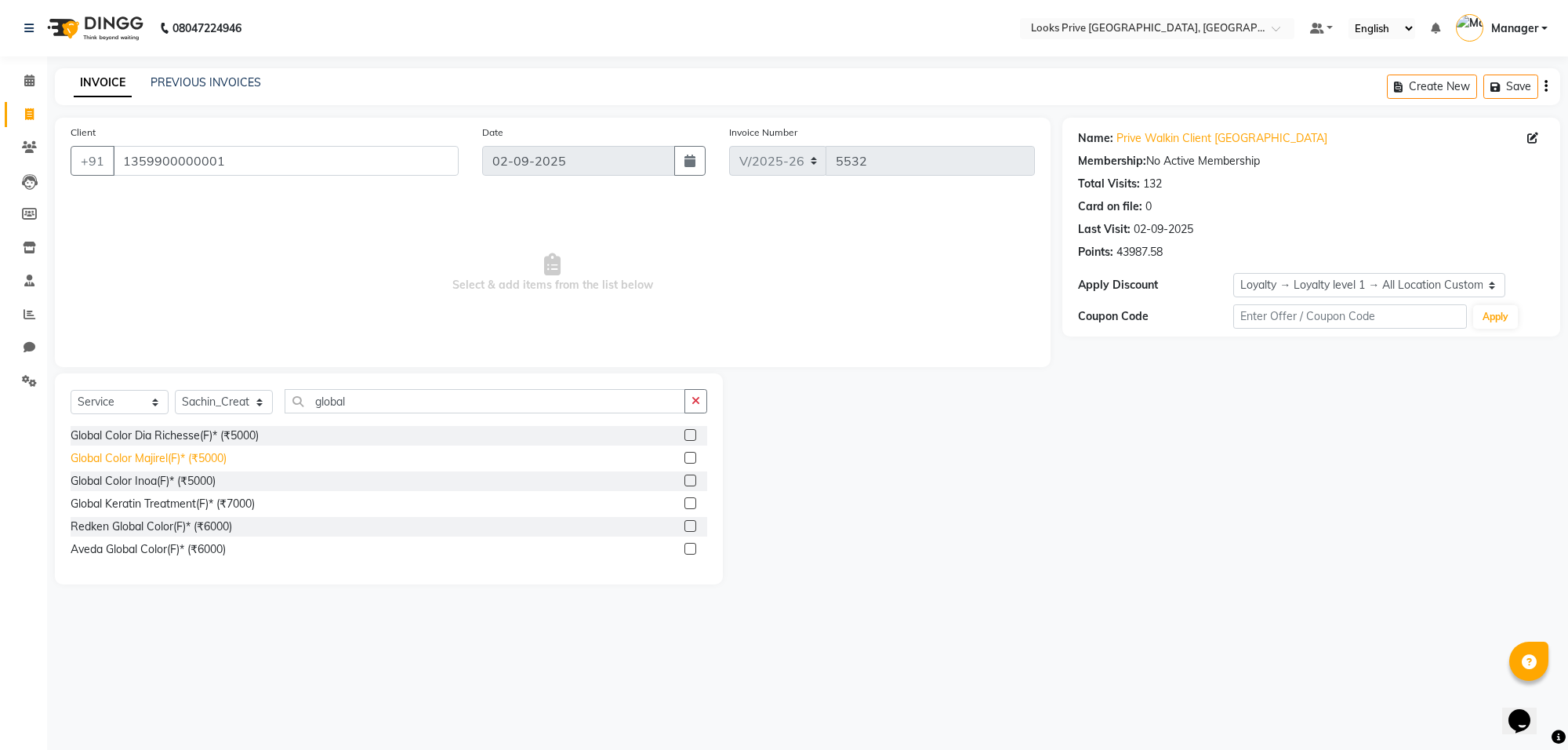
click at [204, 455] on div "Global Color Majirel(F)* (₹5000)" at bounding box center [148, 458] width 156 height 17
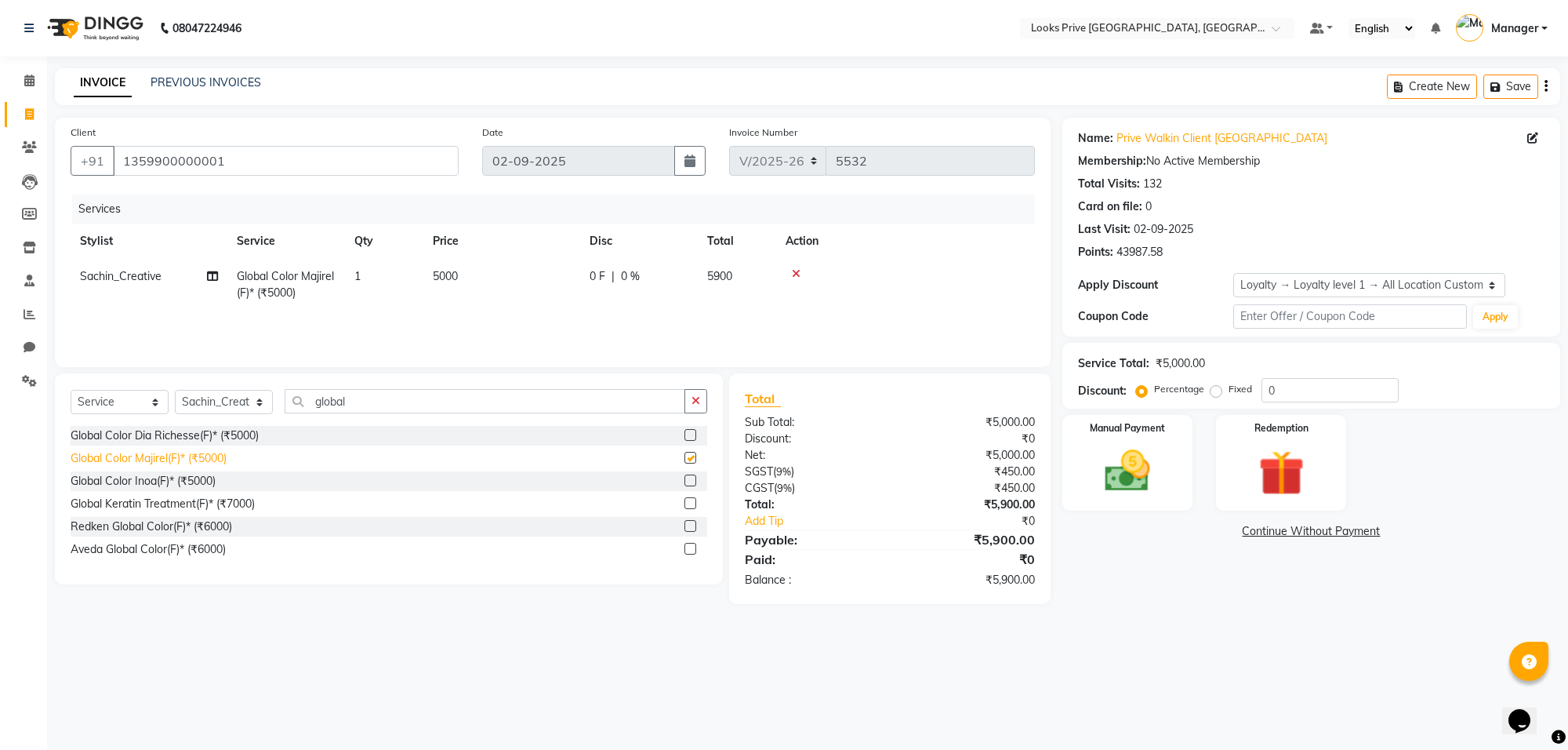
checkbox input "false"
click at [556, 290] on td "5000" at bounding box center [502, 284] width 157 height 52
select select "75850"
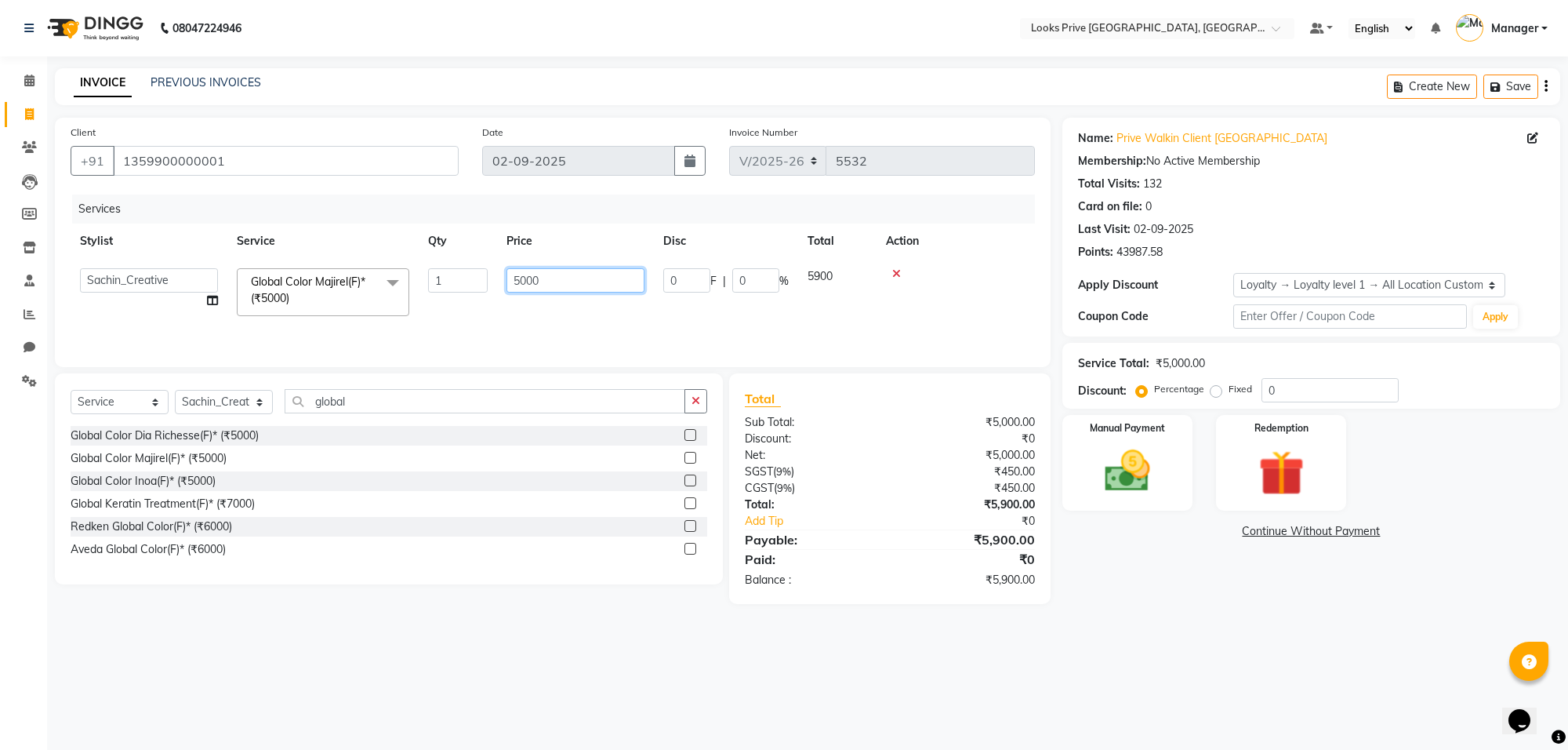
click at [568, 288] on input "5000" at bounding box center [576, 280] width 138 height 24
type input "5"
type input "4000"
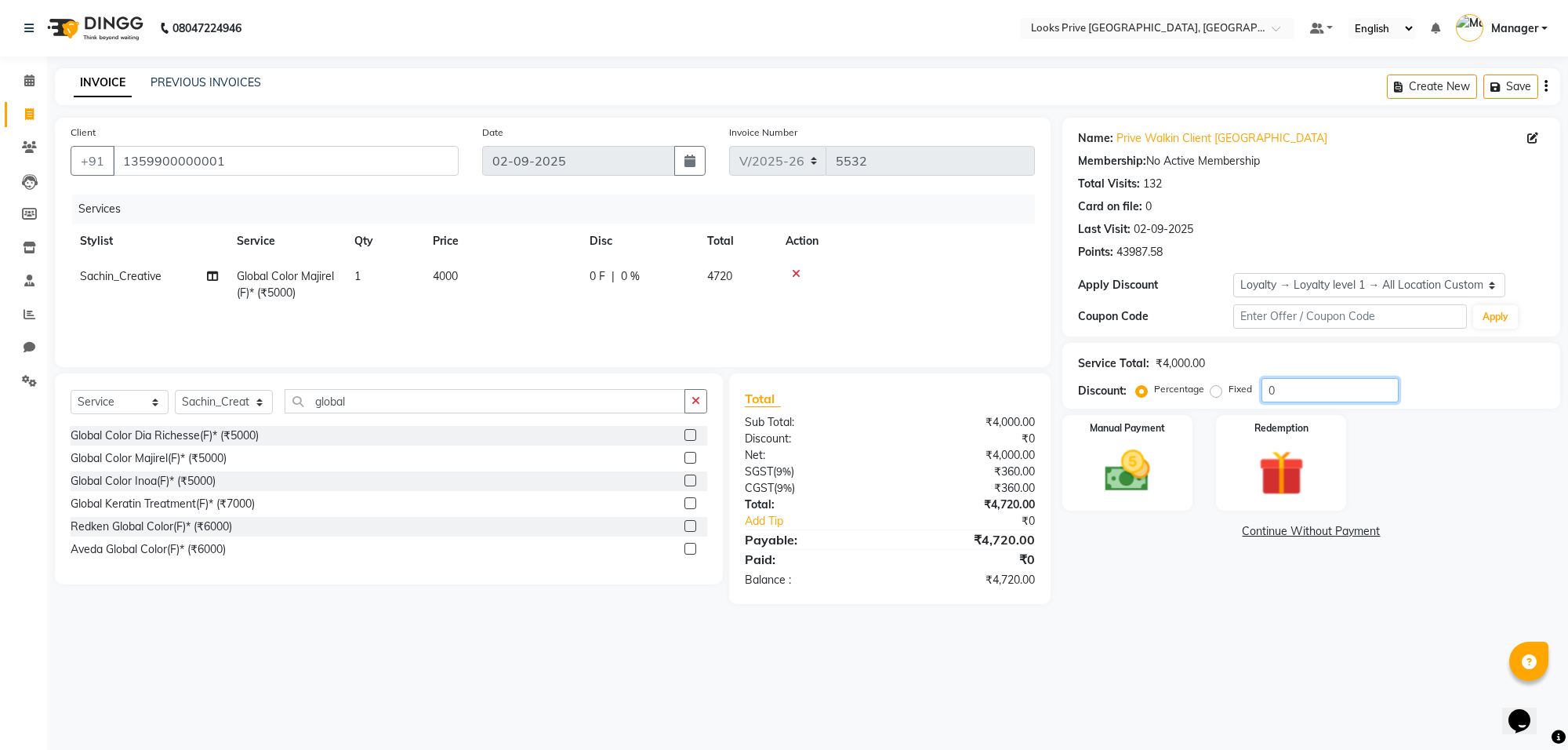
click at [1322, 389] on input "0" at bounding box center [1330, 390] width 137 height 24
type input "015.25"
click at [1135, 467] on img at bounding box center [1127, 470] width 77 height 54
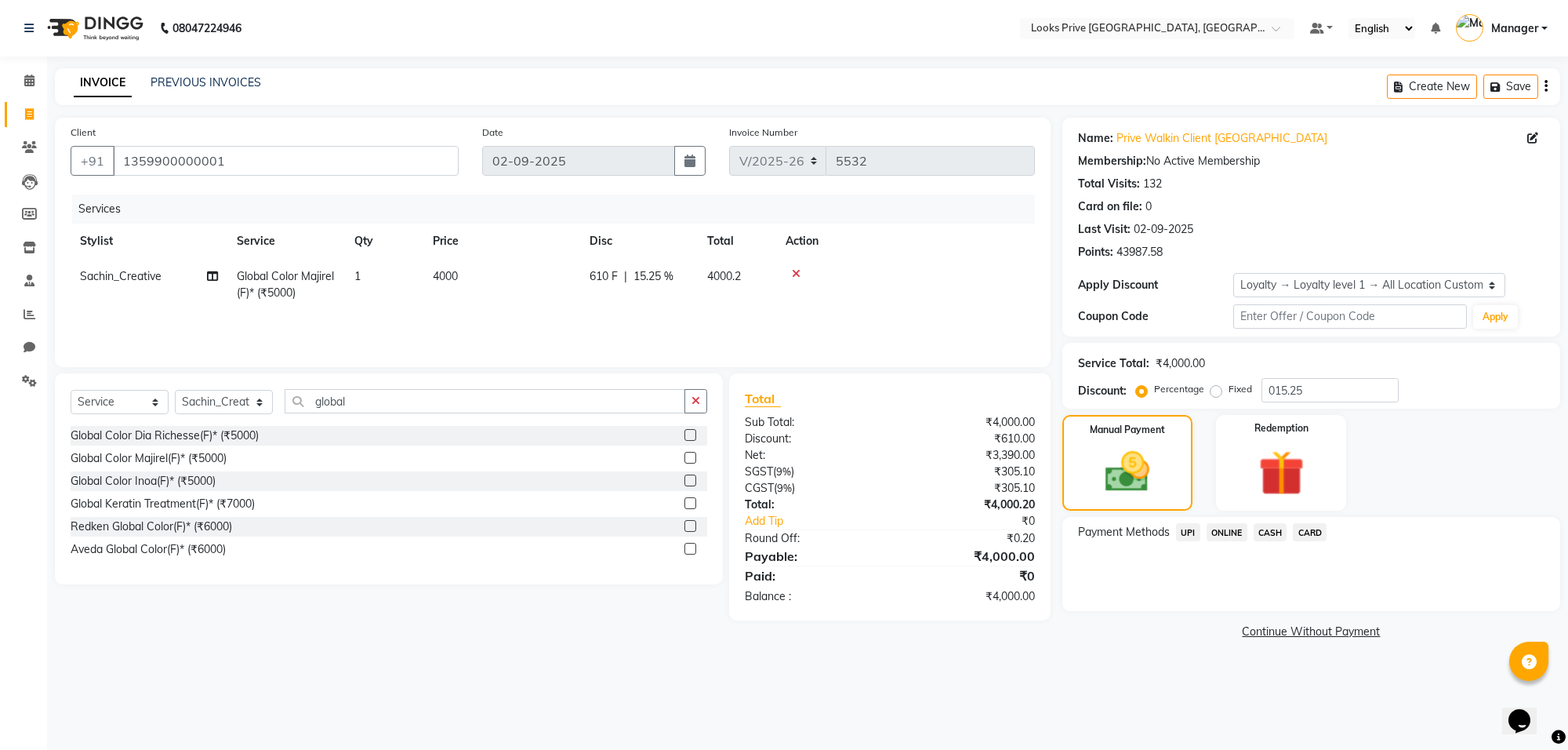
click at [1272, 528] on span "CASH" at bounding box center [1270, 532] width 34 height 18
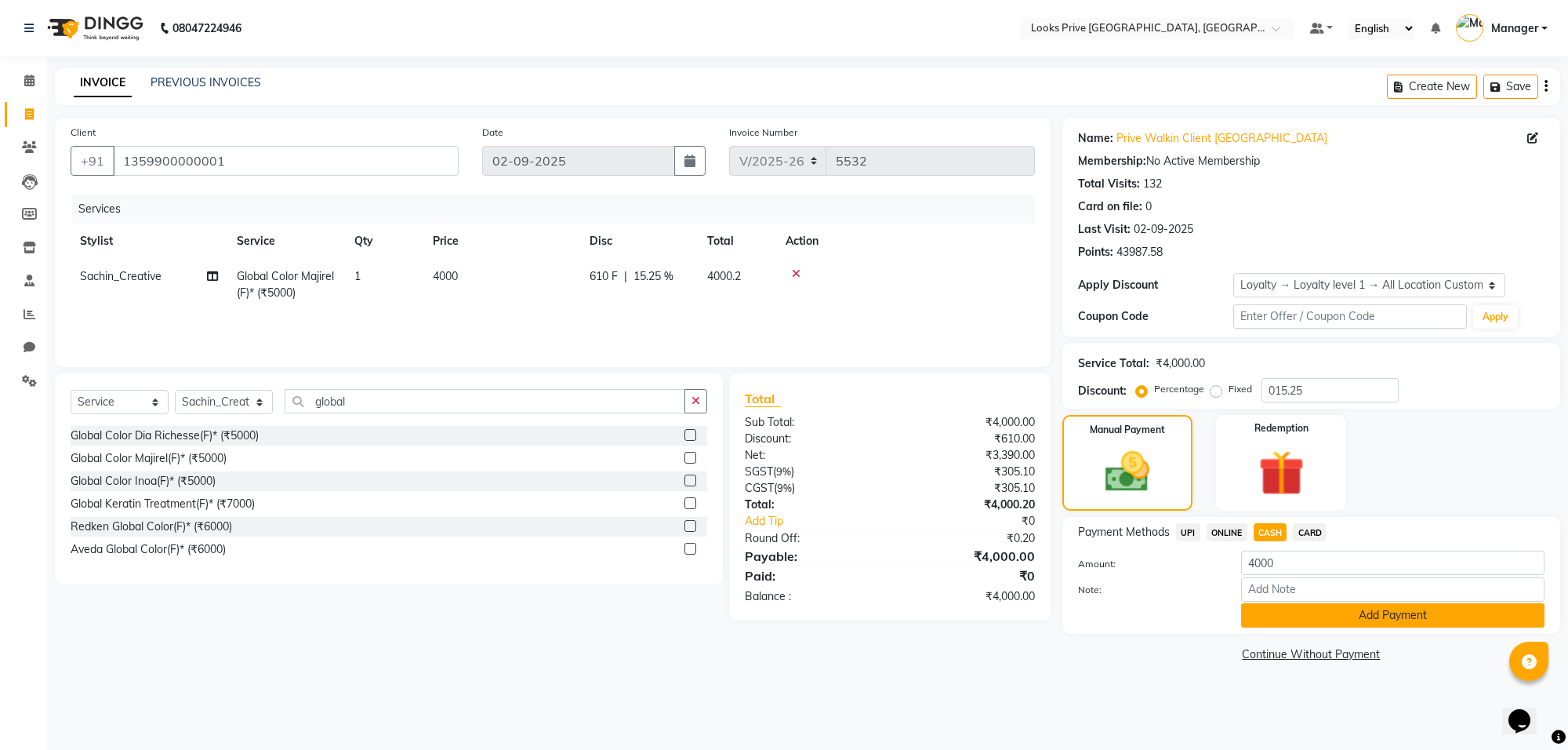
click at [1286, 604] on button "Add Payment" at bounding box center [1392, 615] width 303 height 24
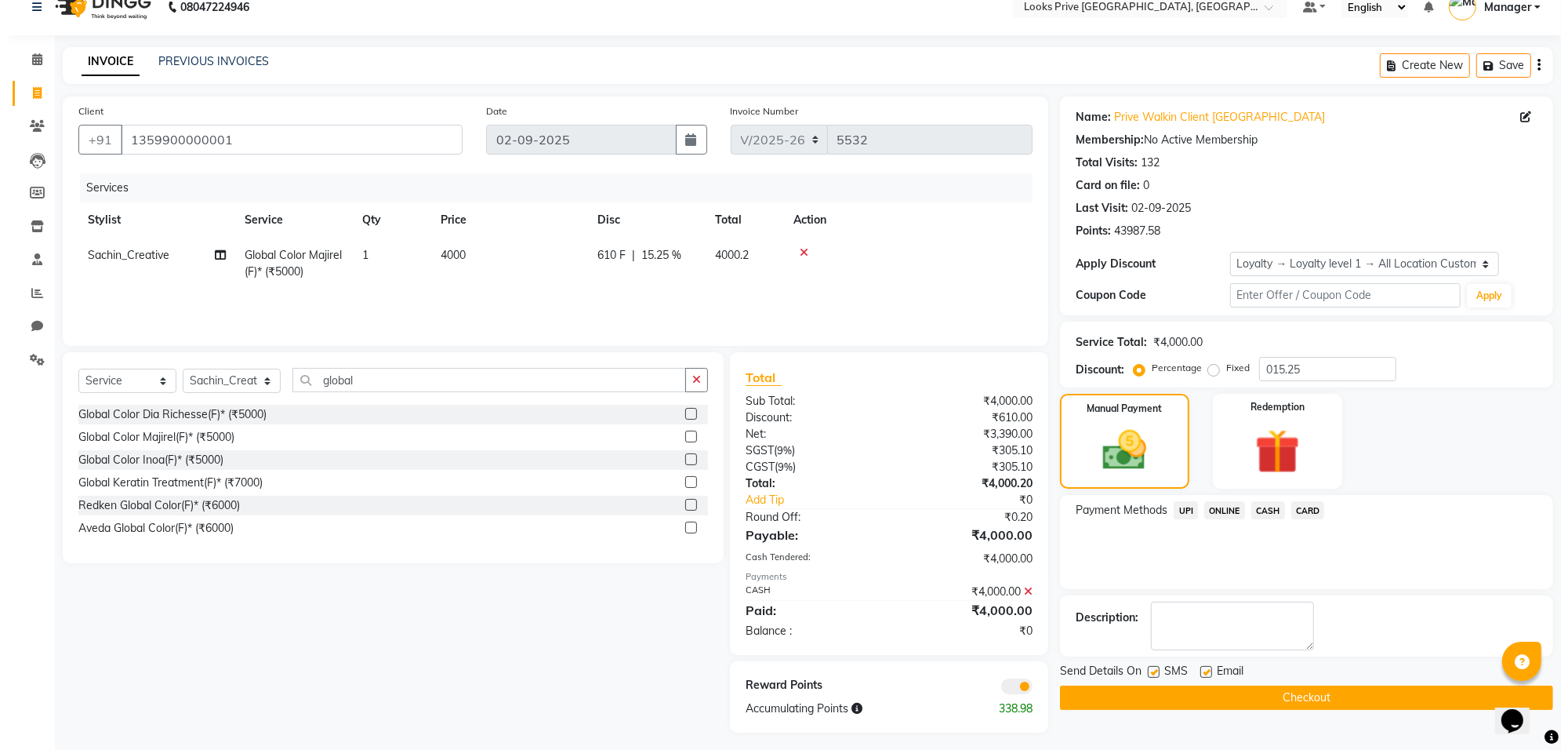
scroll to position [26, 0]
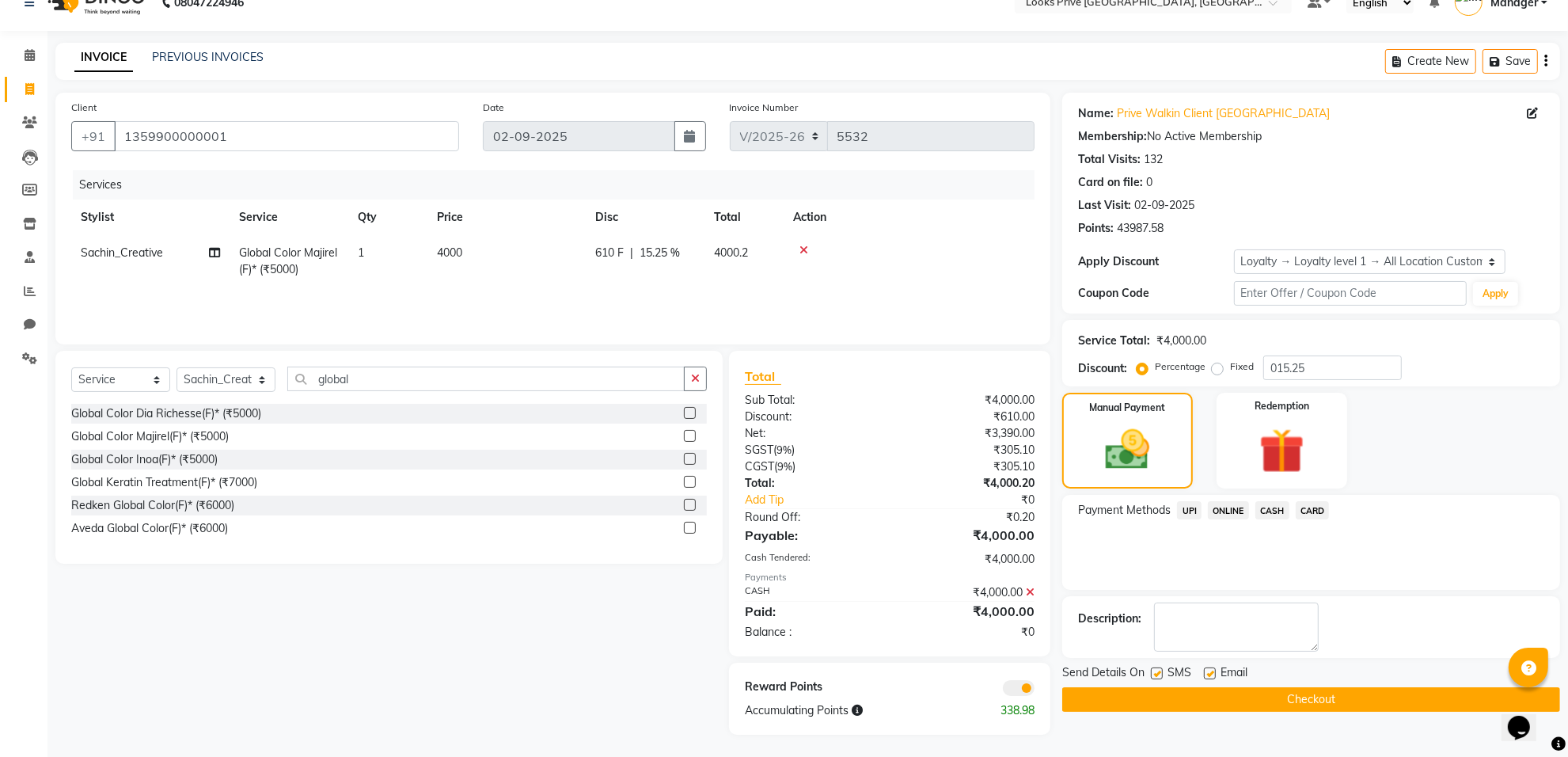
click at [1014, 691] on span at bounding box center [1019, 687] width 32 height 16
click at [1034, 690] on input "checkbox" at bounding box center [1034, 690] width 0 height 0
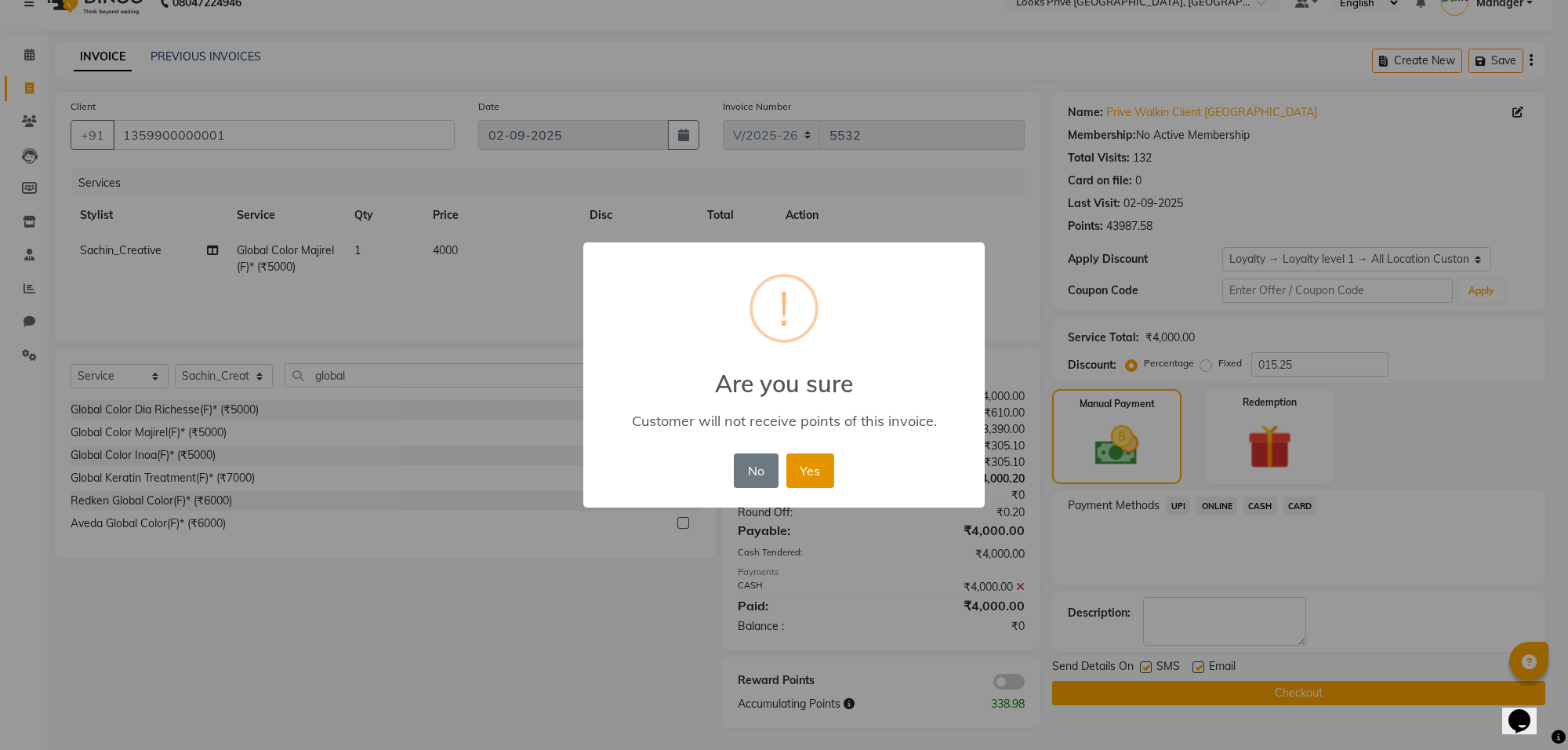
click at [803, 474] on button "Yes" at bounding box center [810, 470] width 48 height 34
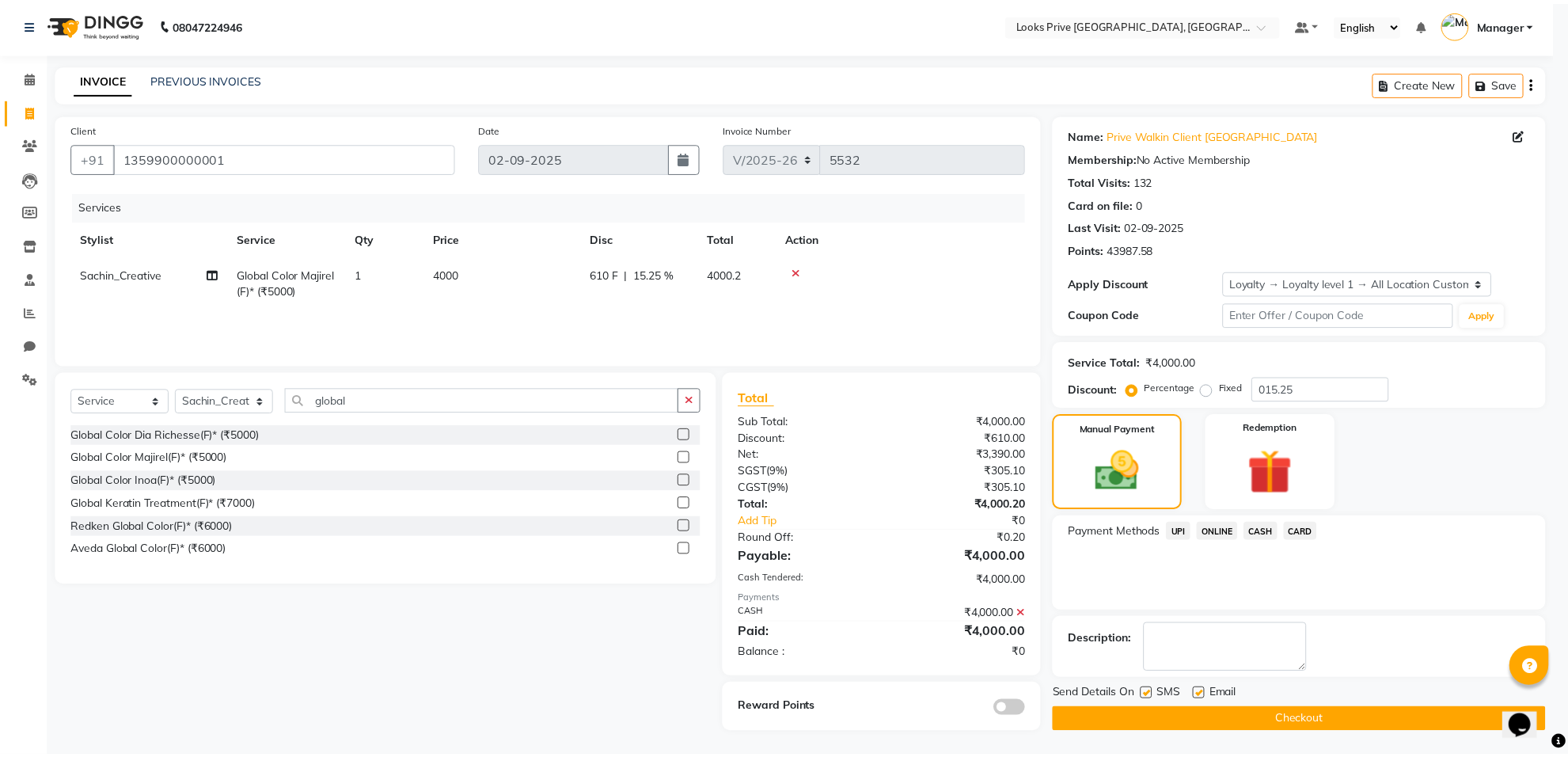
scroll to position [6, 0]
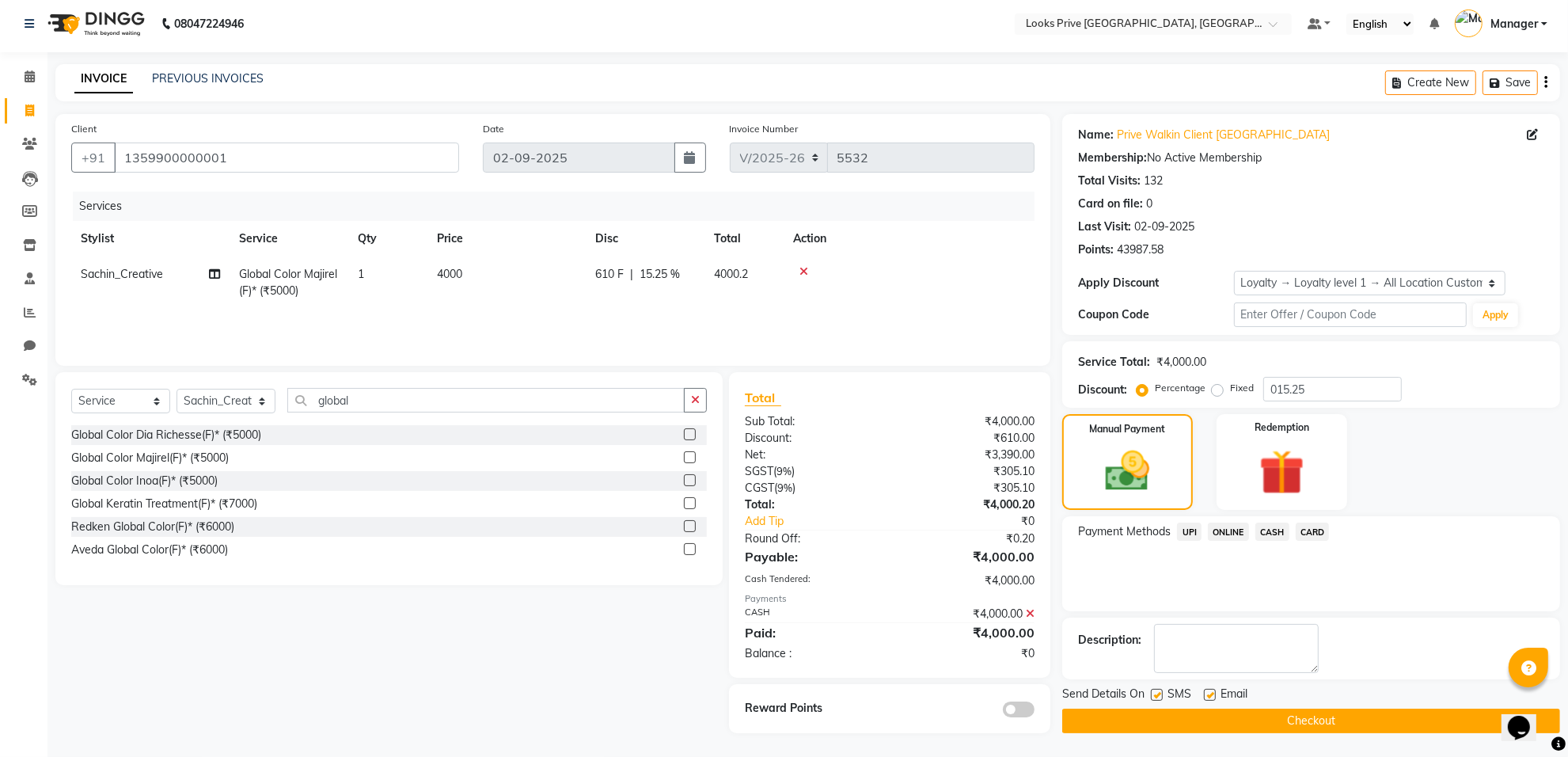
drag, startPoint x: 1209, startPoint y: 691, endPoint x: 1210, endPoint y: 700, distance: 9.1
click at [1208, 694] on label at bounding box center [1210, 694] width 12 height 12
click at [1208, 694] on input "checkbox" at bounding box center [1209, 695] width 10 height 10
checkbox input "false"
click at [1215, 719] on button "Checkout" at bounding box center [1311, 721] width 498 height 24
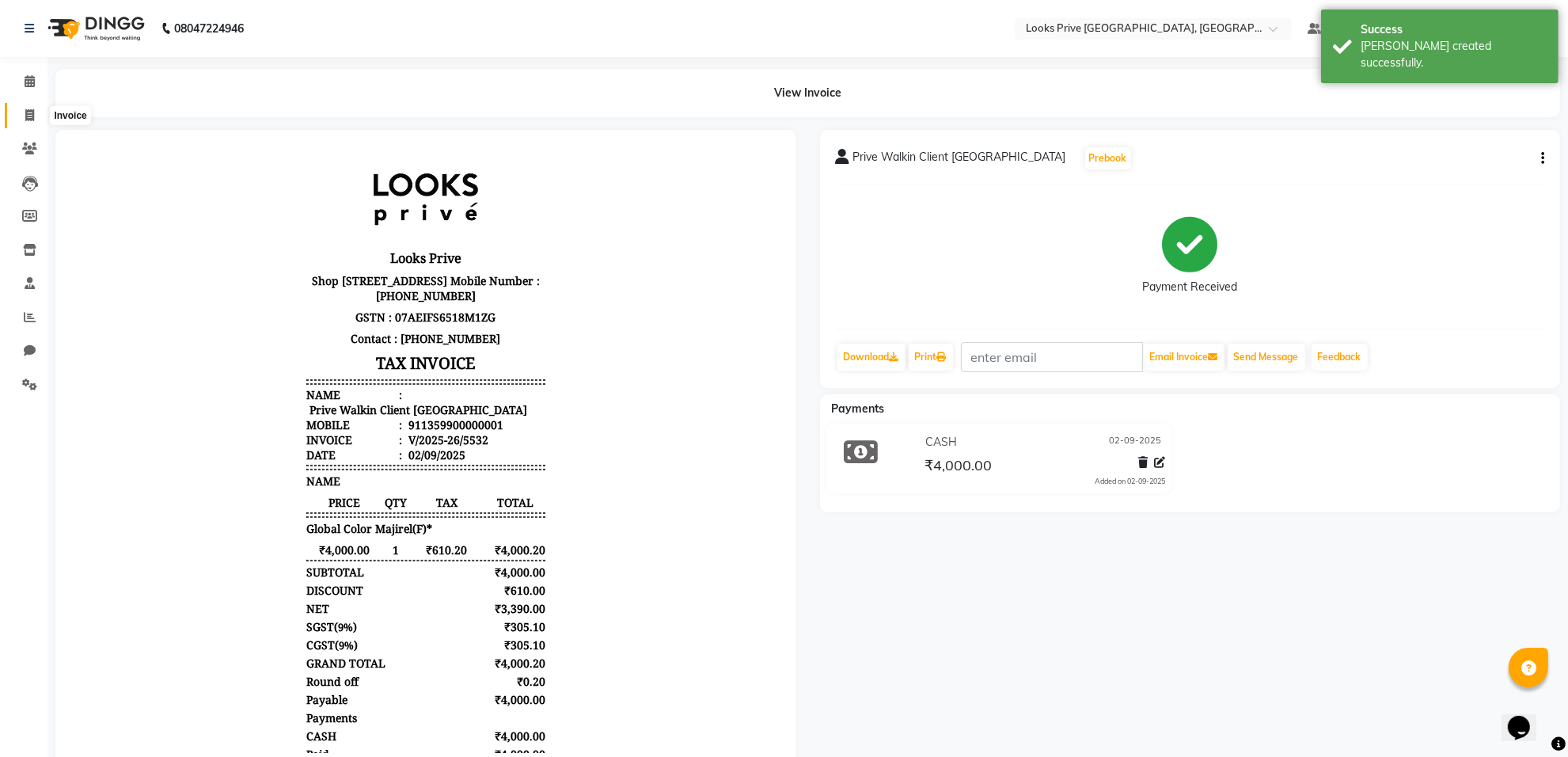
click at [32, 120] on icon at bounding box center [29, 115] width 8 height 12
select select "service"
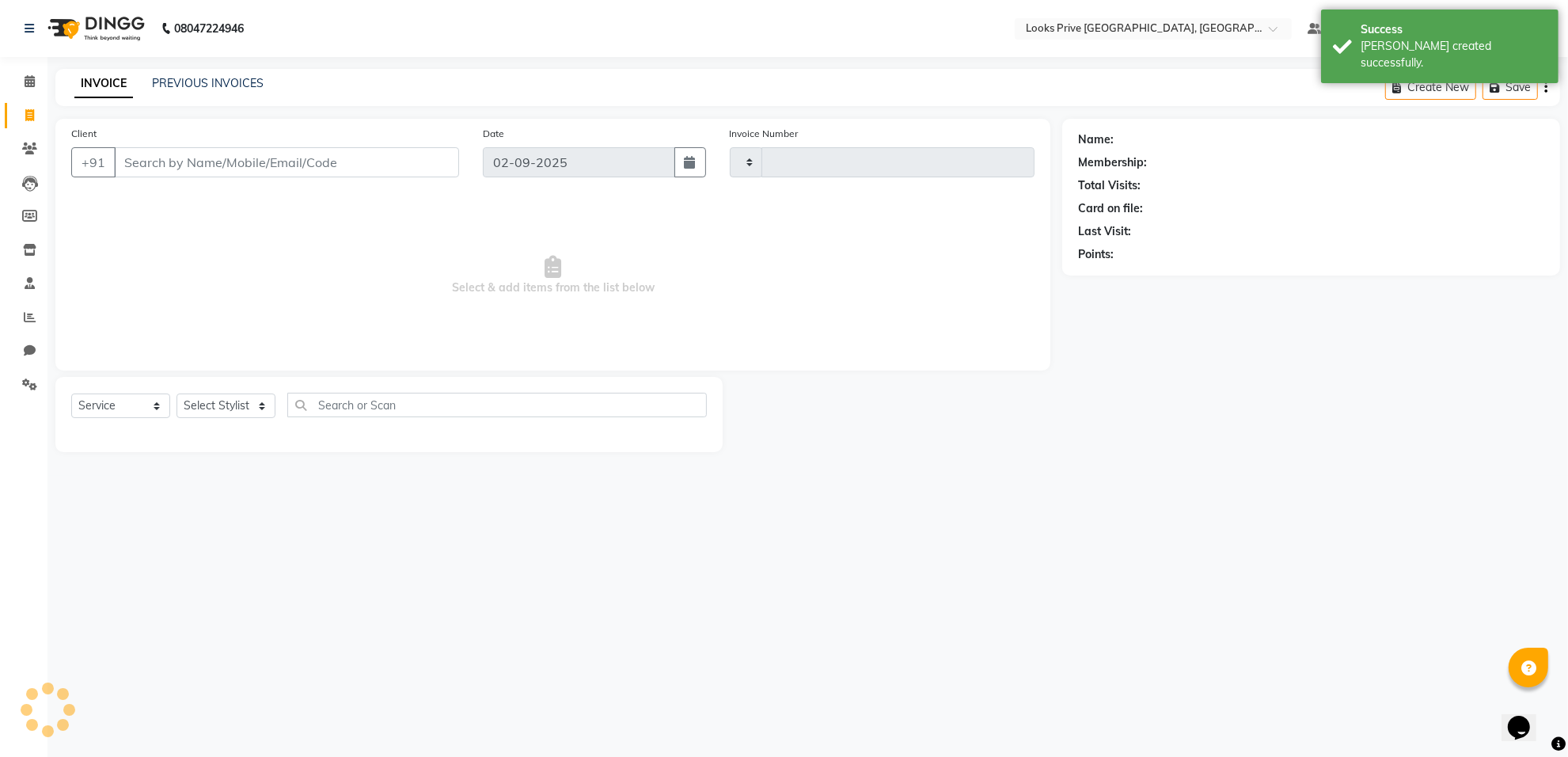
type input "5533"
select select "8127"
